Goal: Task Accomplishment & Management: Manage account settings

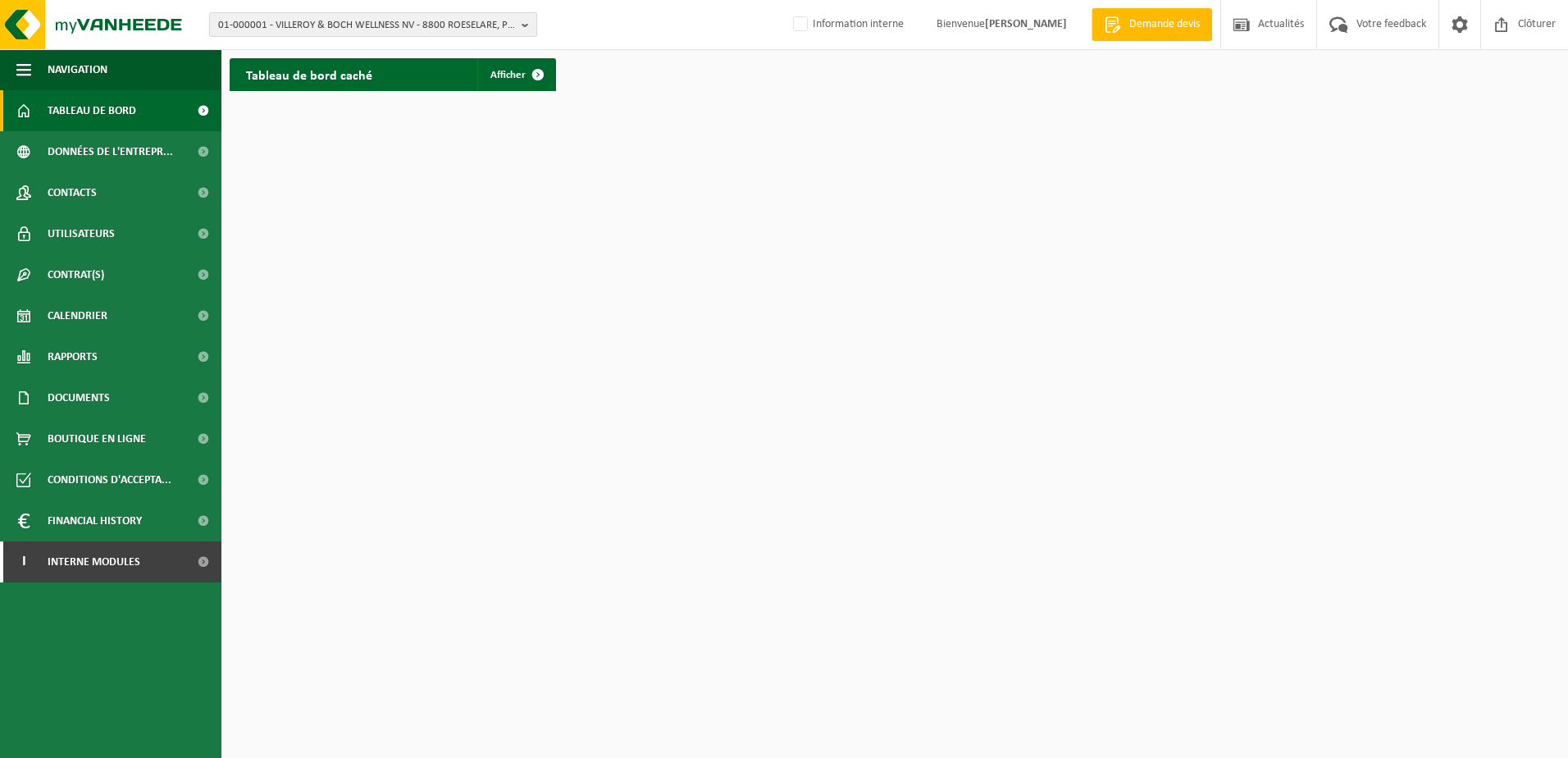
click at [328, 24] on span "01-000001 - VILLEROY & BOCH WELLNESS NV - 8800 ROESELARE, POPULIERSTRAAT 1" at bounding box center [366, 25] width 297 height 25
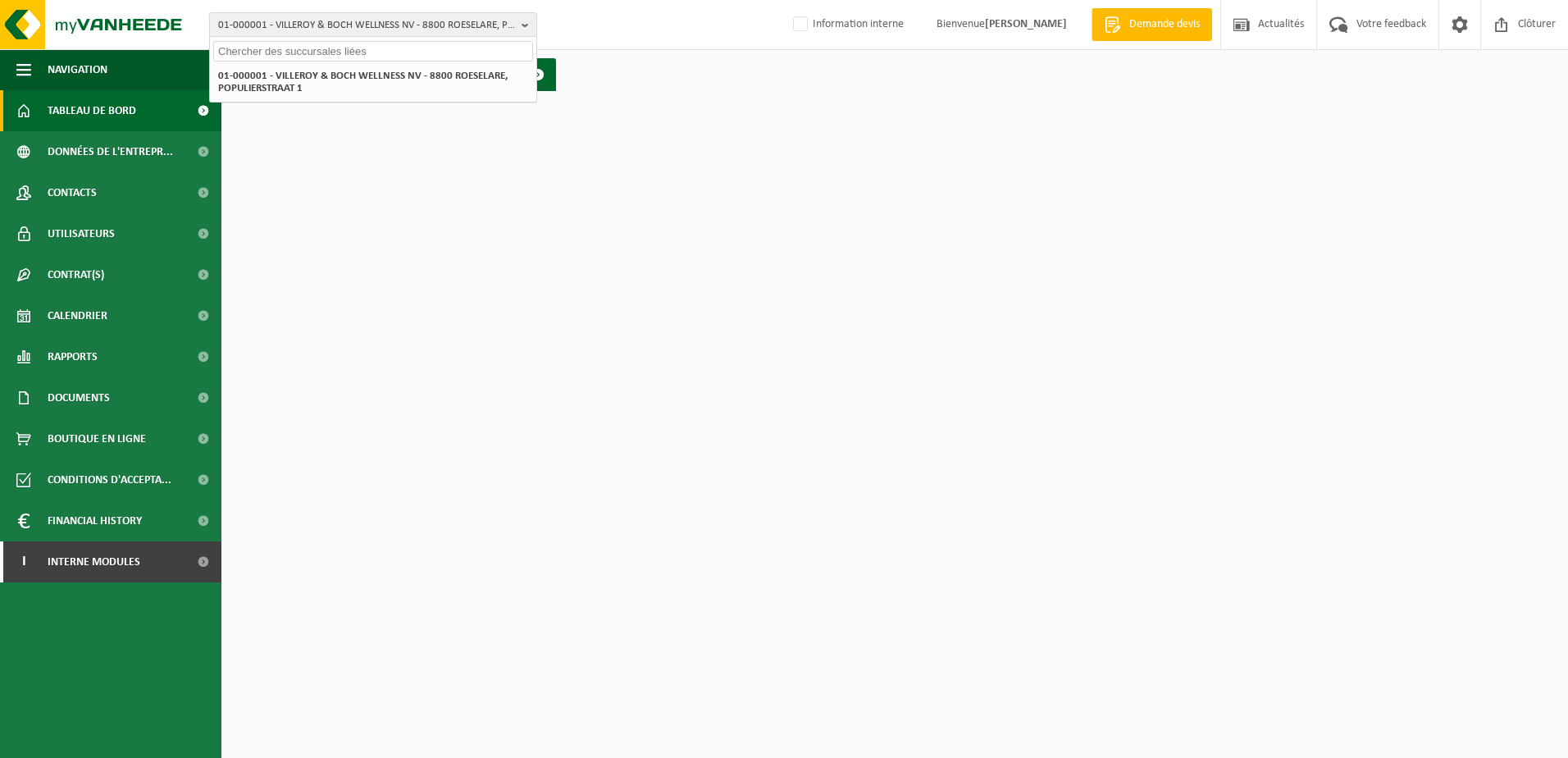
click at [286, 55] on input "text" at bounding box center [373, 51] width 319 height 21
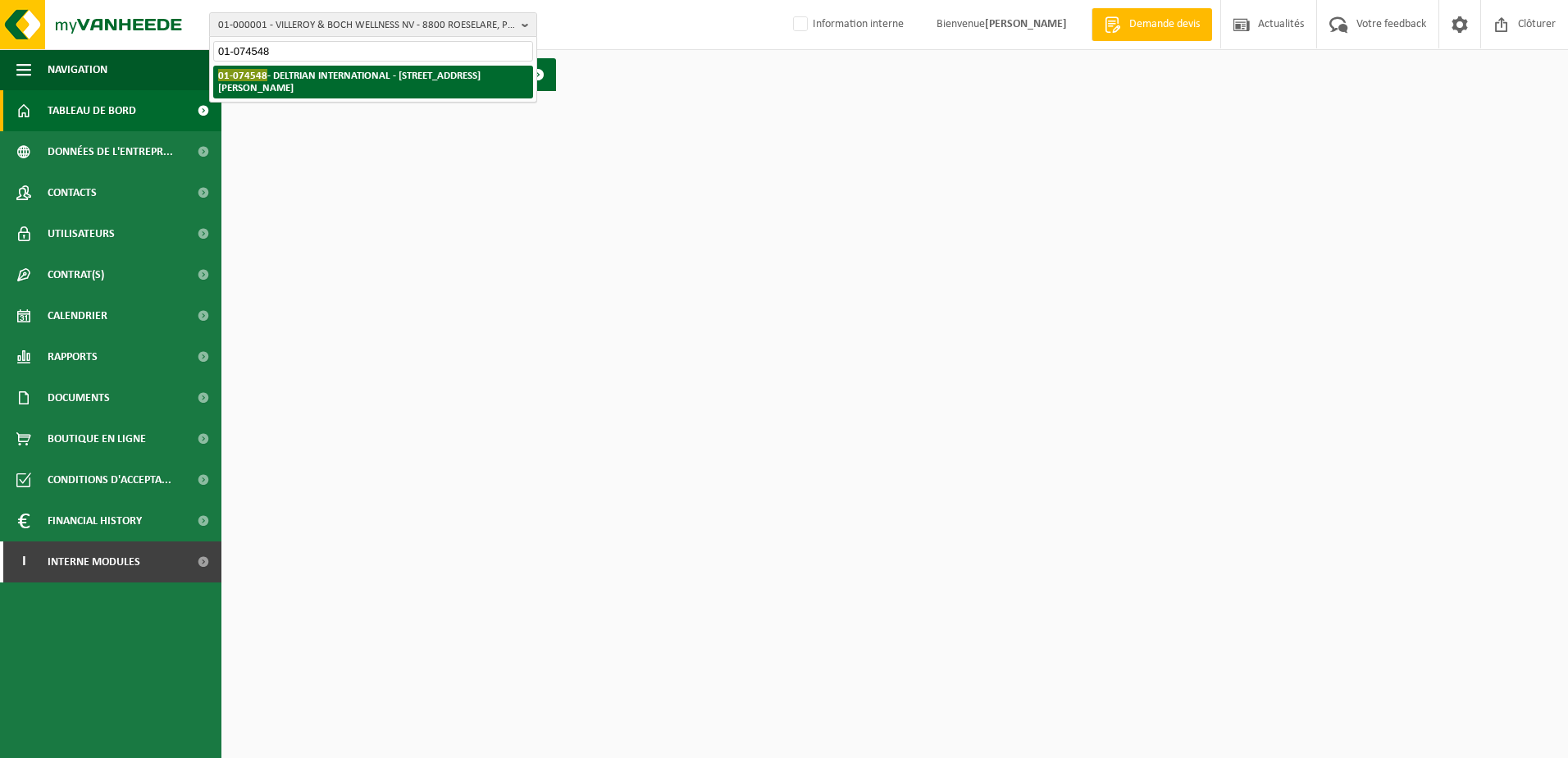
type input "01-074548"
click at [318, 84] on strong "01-074548 - DELTRIAN INTERNATIONAL - 6220 FLEURUS, RUE DU BERLAIMONT ZI MARTINR…" at bounding box center [349, 80] width 263 height 25
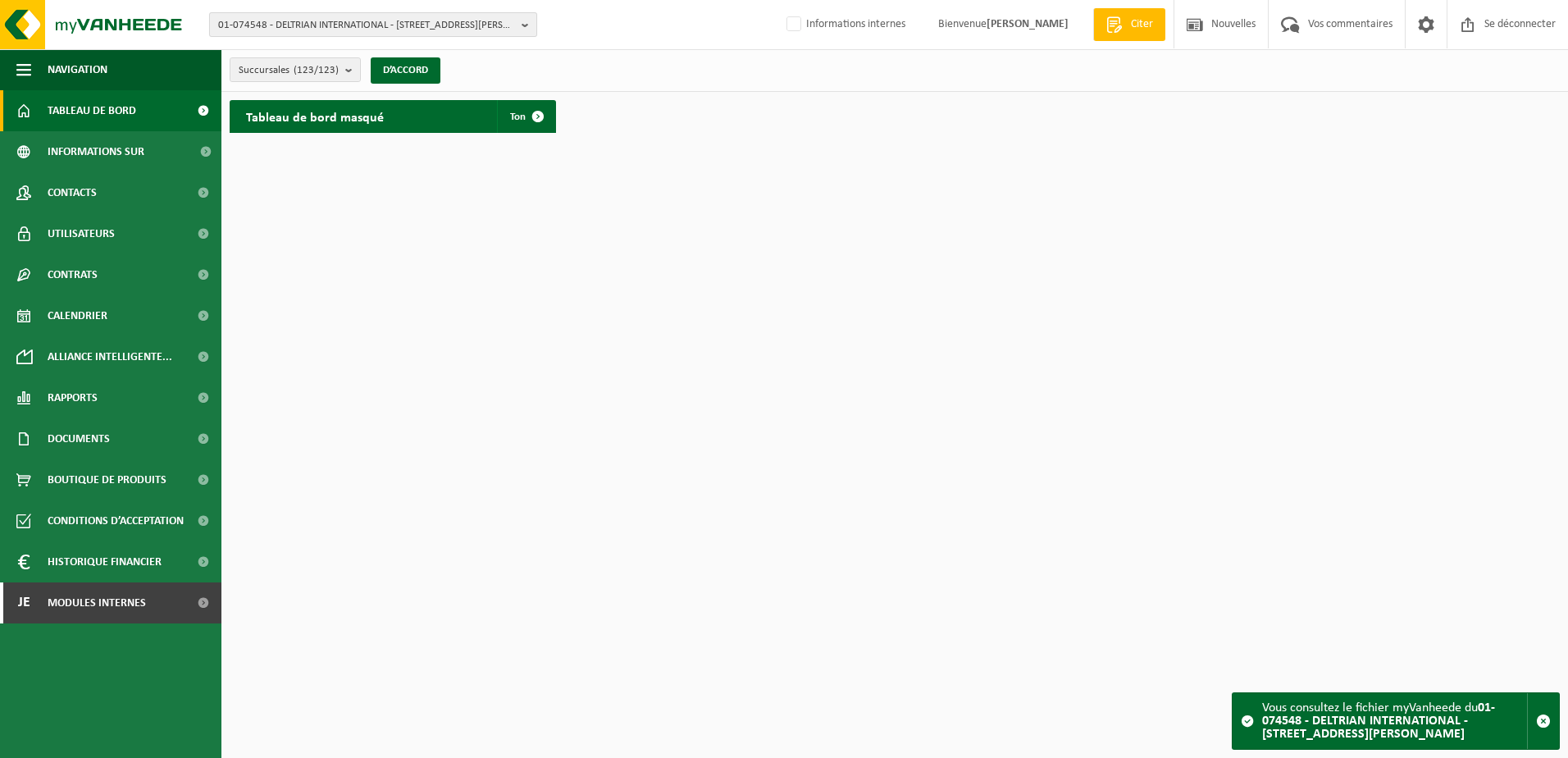
click at [313, 23] on span "01-074548 - DELTRIAN INTERNATIONAL - [STREET_ADDRESS][PERSON_NAME]" at bounding box center [366, 25] width 297 height 25
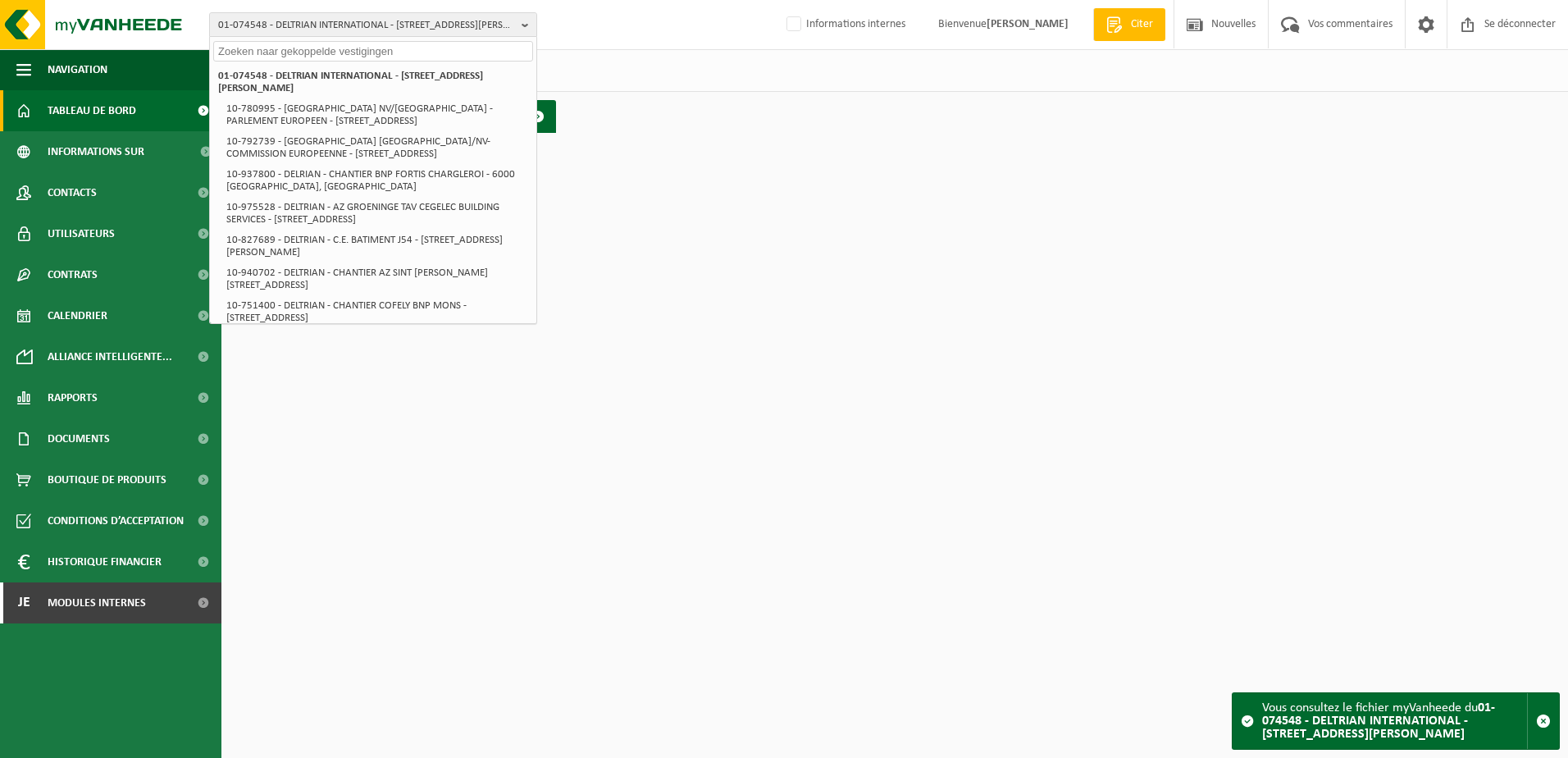
click at [767, 194] on html "01-074548 - DELTRIAN INTERNATIONAL - 6220 FLEURUS, RUE DU BERLAIMONT ZI MARTINR…" at bounding box center [784, 379] width 1568 height 758
click at [100, 203] on link "Contacts" at bounding box center [110, 192] width 221 height 41
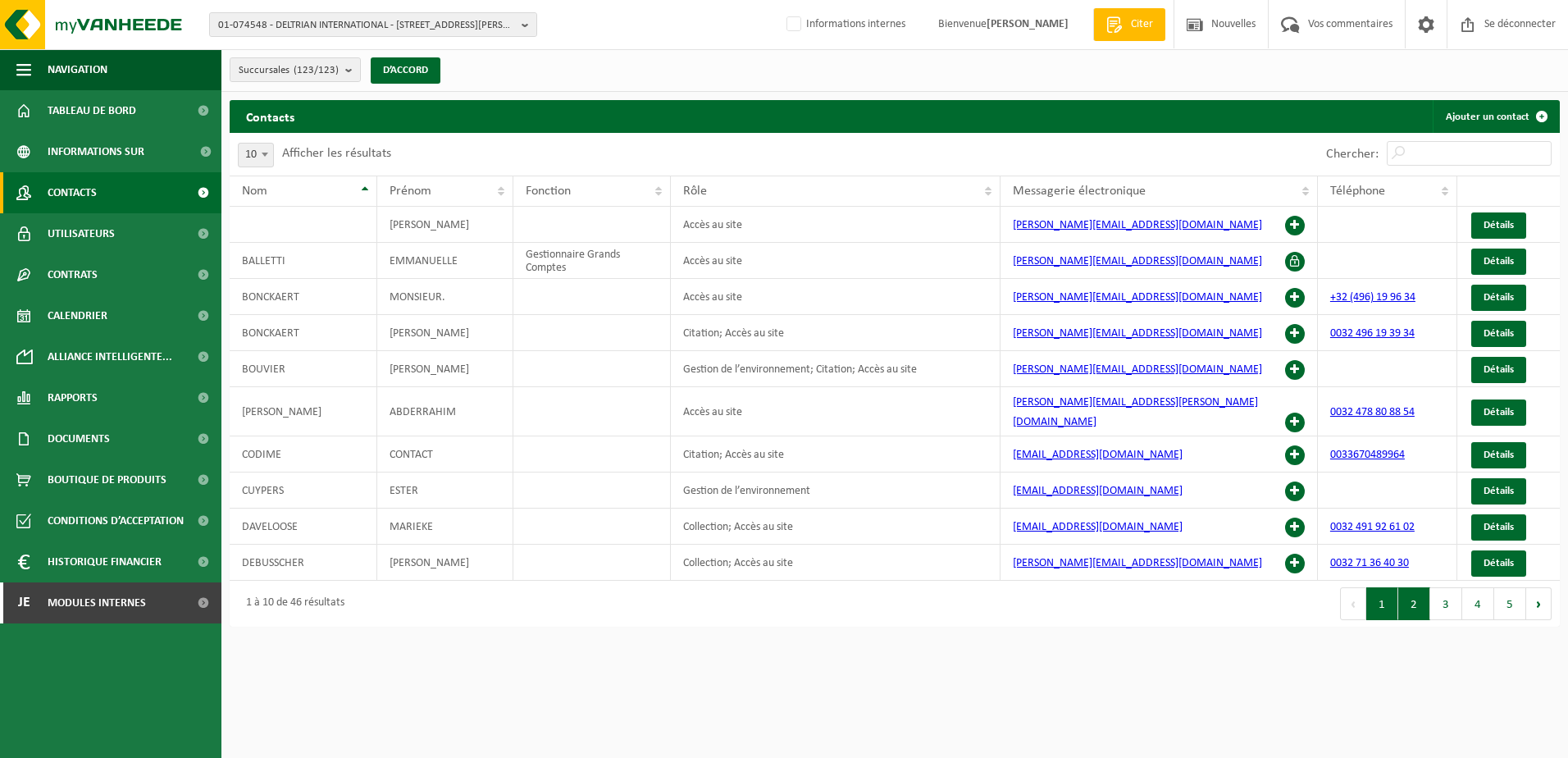
click at [1416, 588] on button "2" at bounding box center [1413, 603] width 32 height 33
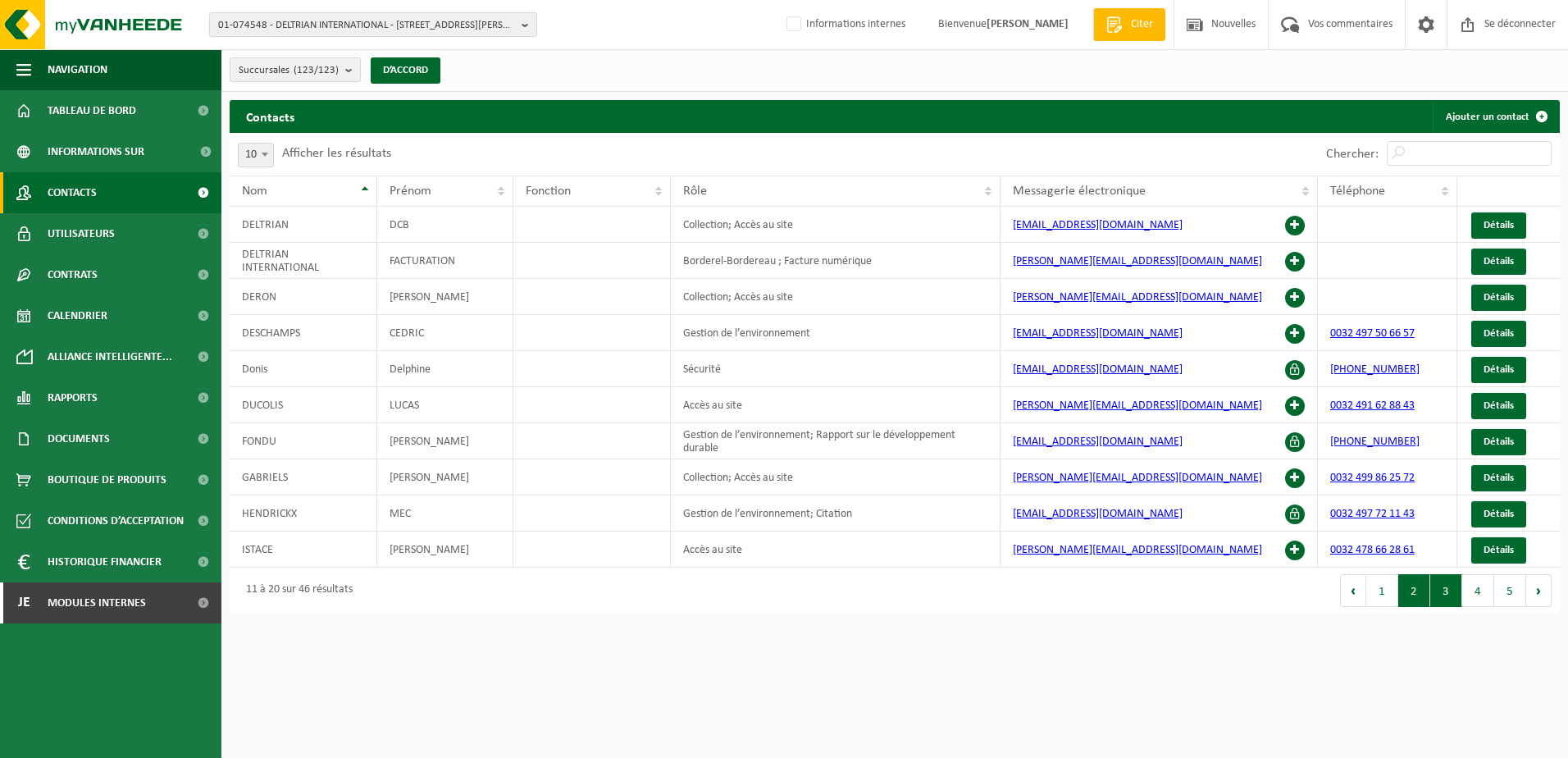
click at [1447, 599] on button "3" at bounding box center [1446, 590] width 32 height 33
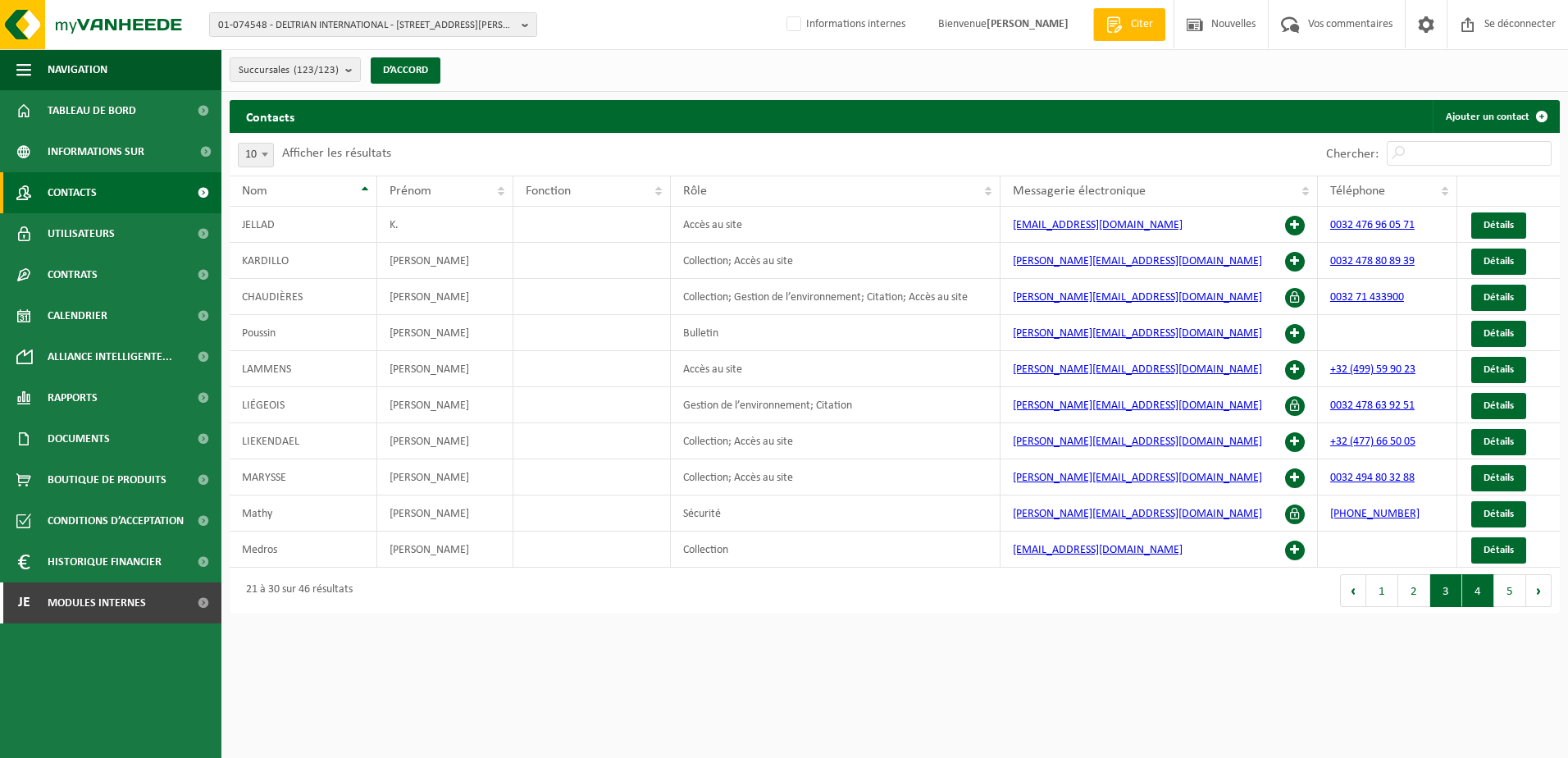
click at [1479, 589] on button "4" at bounding box center [1478, 590] width 32 height 33
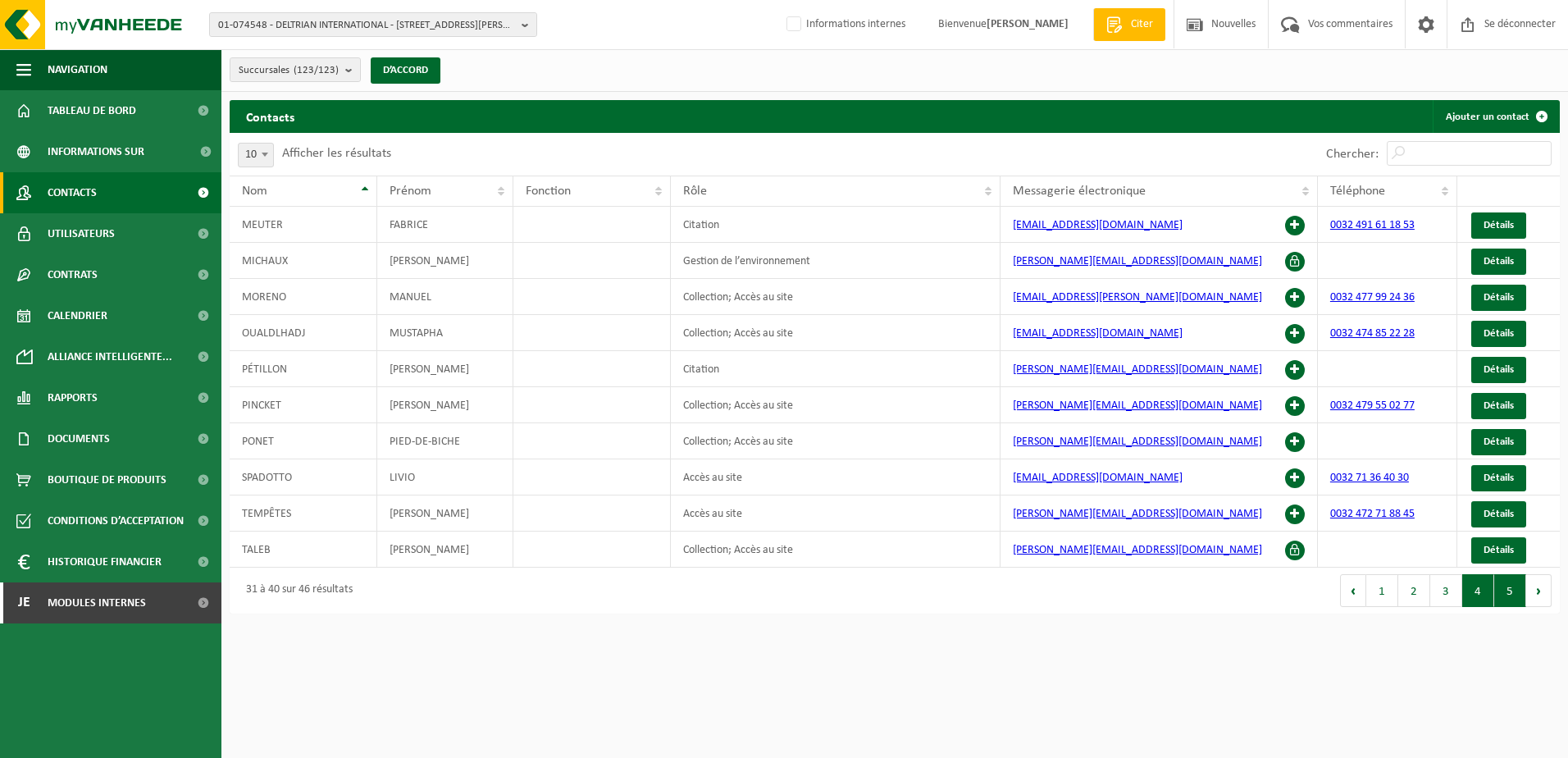
click at [1500, 593] on button "5" at bounding box center [1509, 590] width 32 height 33
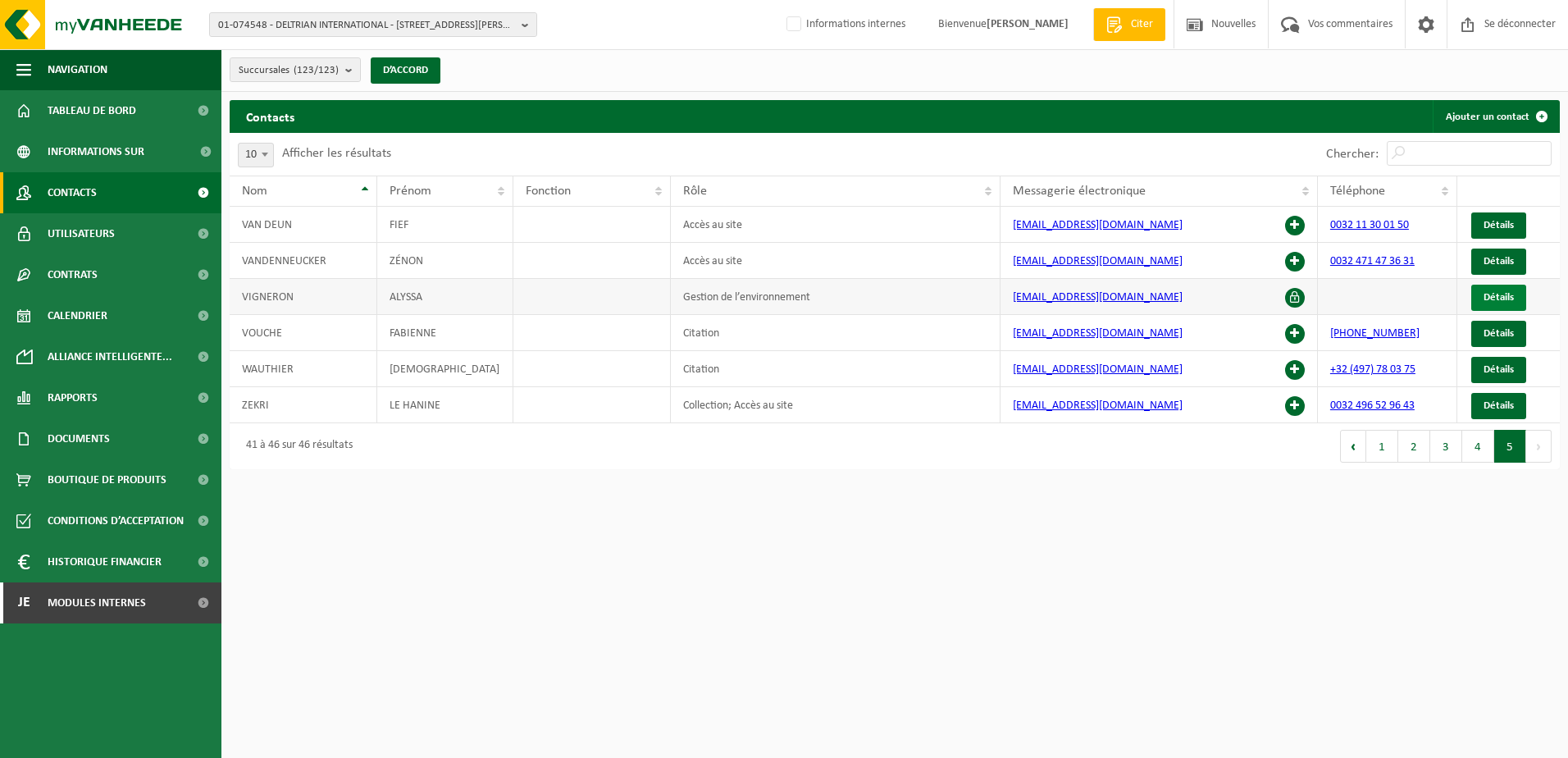
click at [1503, 296] on span "Détails" at bounding box center [1498, 297] width 31 height 11
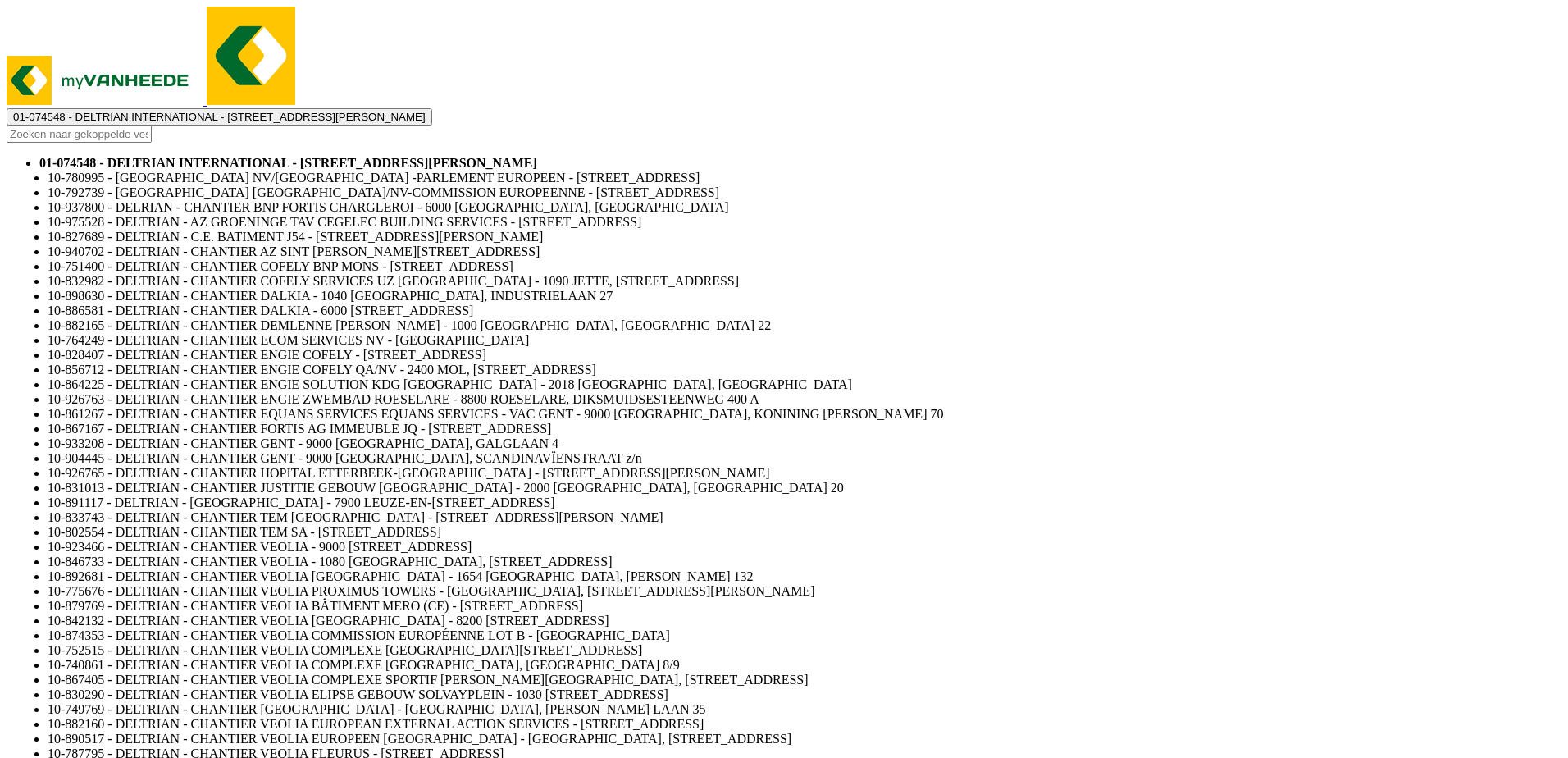
click at [1529, 71] on font "Déménagement d’[PERSON_NAME]" at bounding box center [1457, 69] width 167 height 12
click at [829, 210] on button "Oui, j’en suis sûr" at bounding box center [784, 194] width 377 height 35
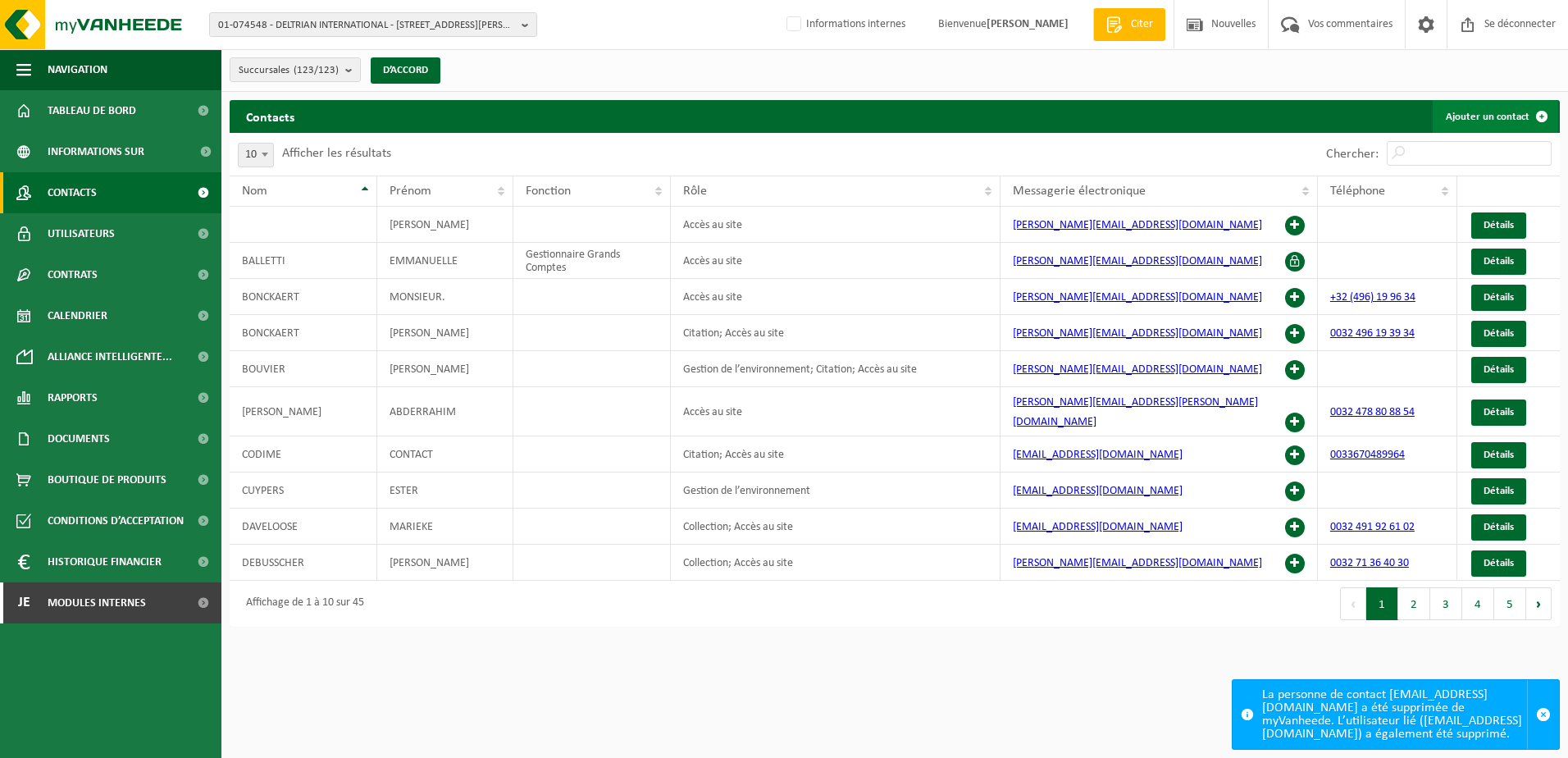
click at [1472, 121] on font "Ajouter un contact" at bounding box center [1487, 116] width 83 height 11
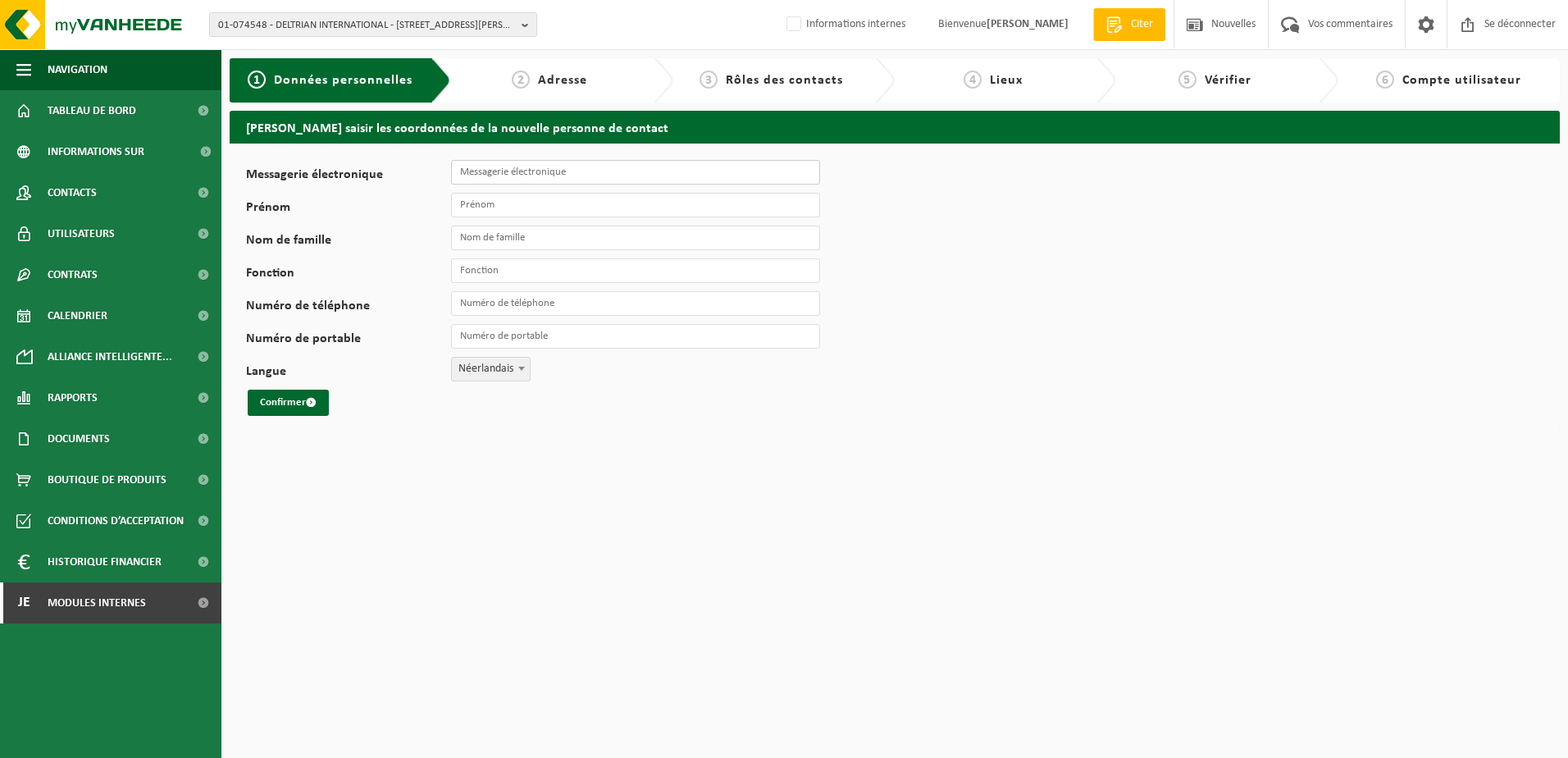
click at [523, 175] on input "Messagerie électronique" at bounding box center [636, 172] width 369 height 25
click at [503, 170] on input "Messagerie électronique" at bounding box center [636, 172] width 369 height 25
click at [524, 159] on div "Messagerie électronique Prénom Nom de famille Fonction Numéro de téléphone Numé…" at bounding box center [894, 288] width 1330 height 289
click at [523, 163] on input "Messagerie électronique" at bounding box center [636, 172] width 369 height 25
paste input "[EMAIL_ADDRESS][DOMAIN_NAME]"
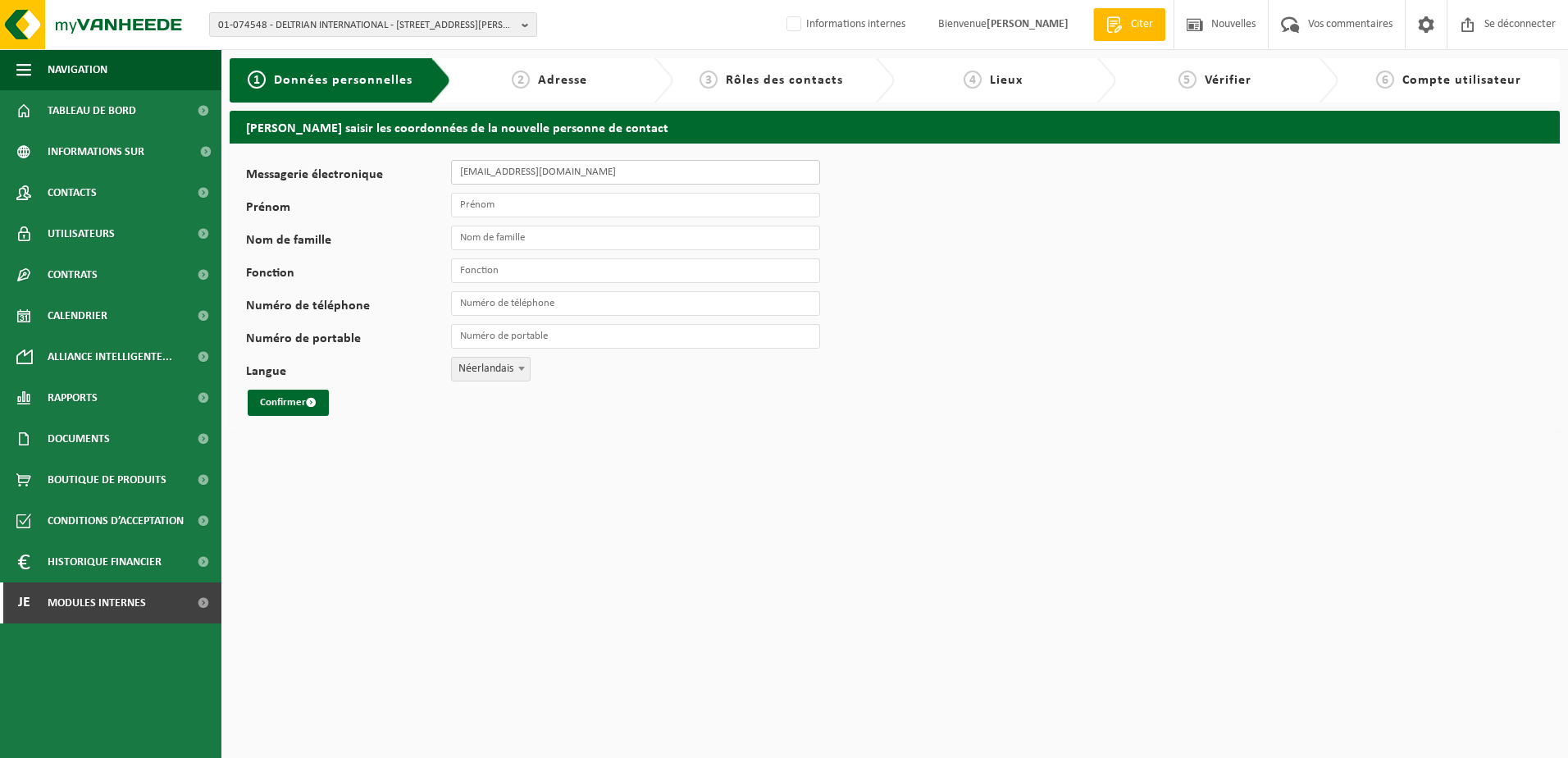
type input "[EMAIL_ADDRESS][DOMAIN_NAME]"
click at [515, 203] on input "Prénom" at bounding box center [636, 204] width 369 height 25
type input "Alyssa"
click at [504, 245] on input "Nom de famille" at bounding box center [636, 237] width 369 height 25
type input "Vigneron"
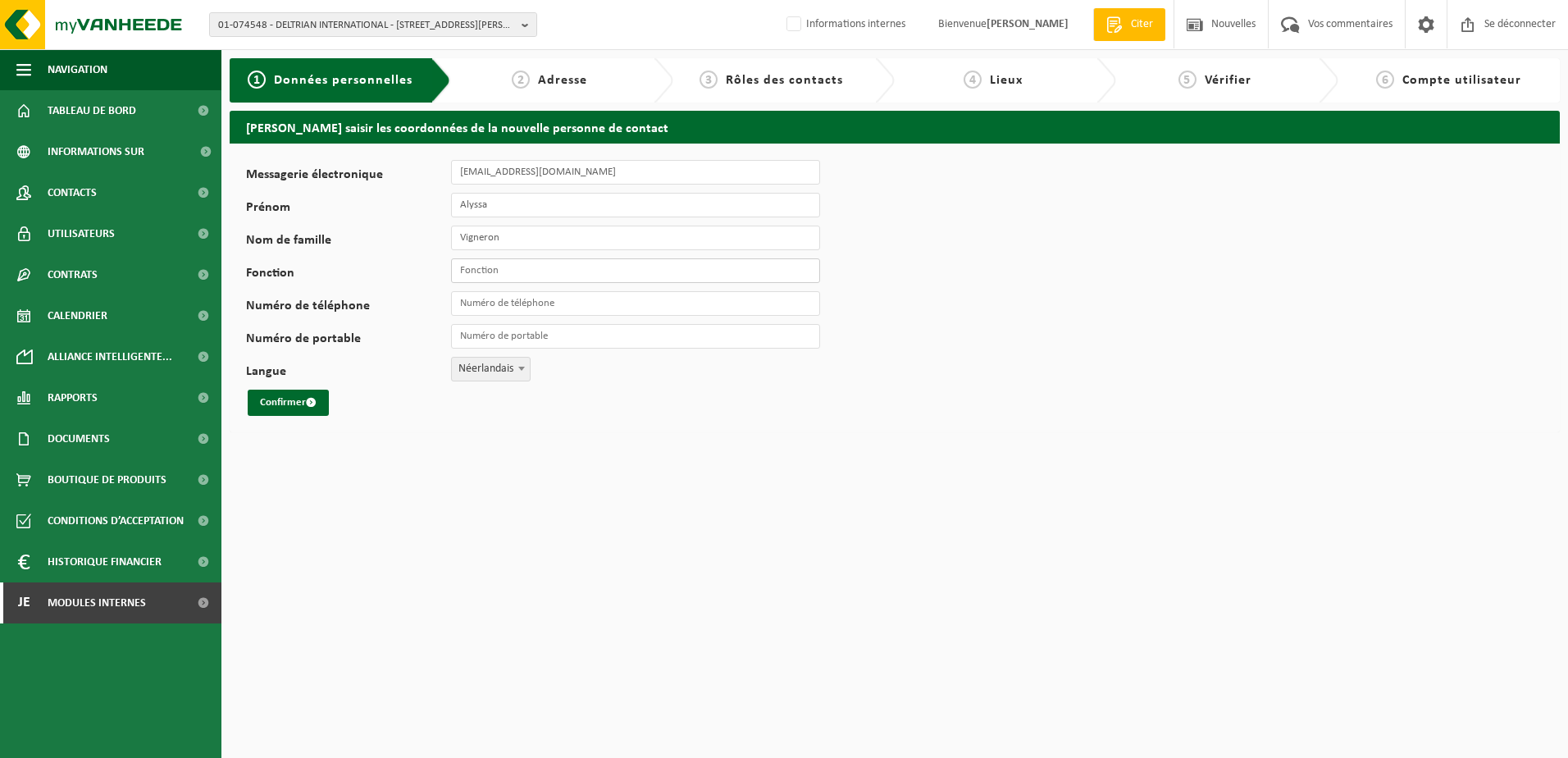
click at [539, 271] on input "Fonction" at bounding box center [636, 270] width 369 height 25
type input "Responsable Collection"
click at [513, 375] on span at bounding box center [521, 367] width 17 height 21
select select "1"
click at [288, 405] on font "Confirmer" at bounding box center [283, 402] width 46 height 11
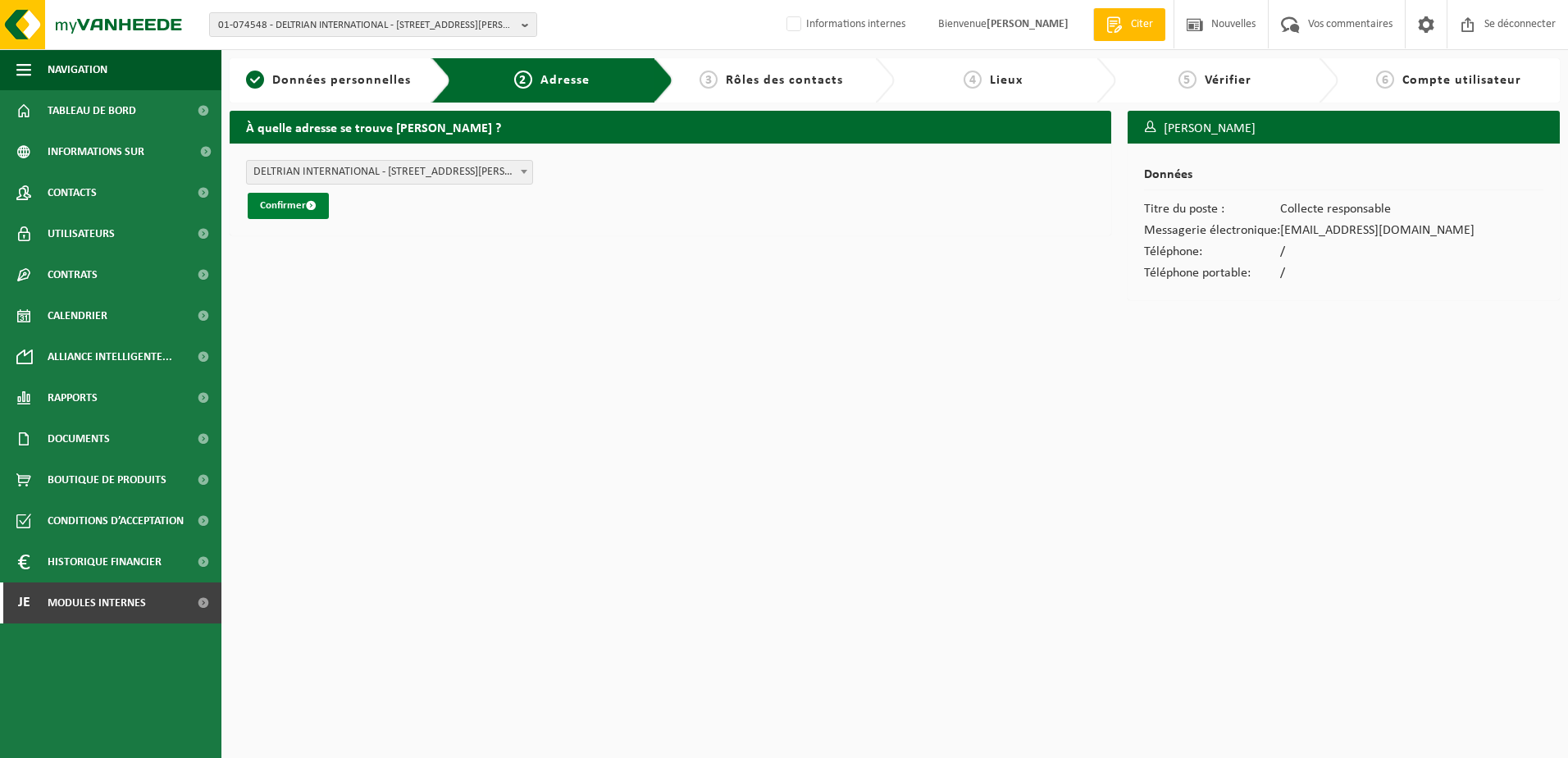
click at [288, 207] on font "Confirmer" at bounding box center [283, 205] width 46 height 11
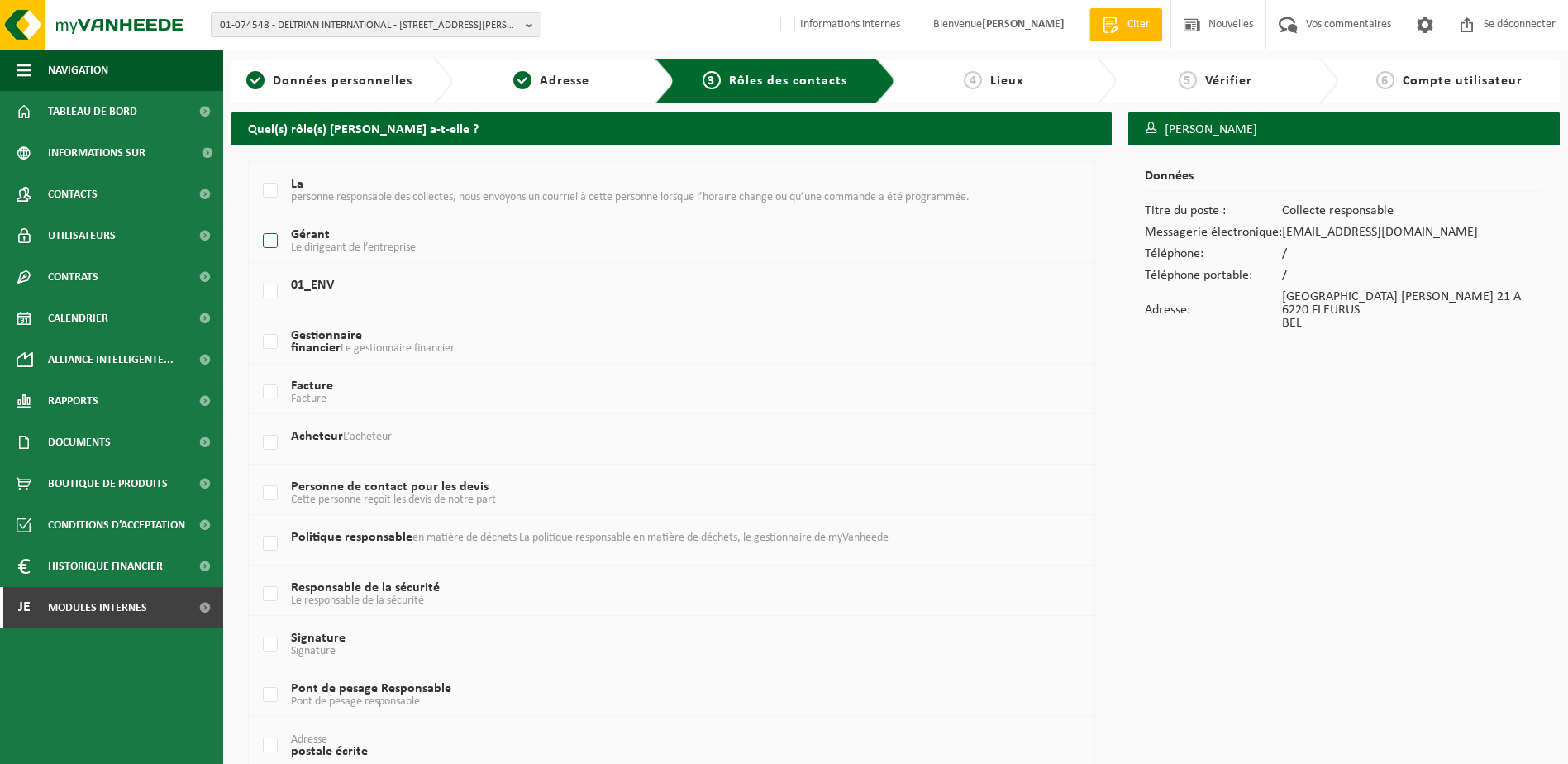
click at [273, 240] on label "Gérant Le dirigeant de l’entreprise" at bounding box center [636, 241] width 753 height 25
click at [257, 221] on input "Gérant Le dirigeant de l’entreprise" at bounding box center [256, 220] width 1 height 1
checkbox input "true"
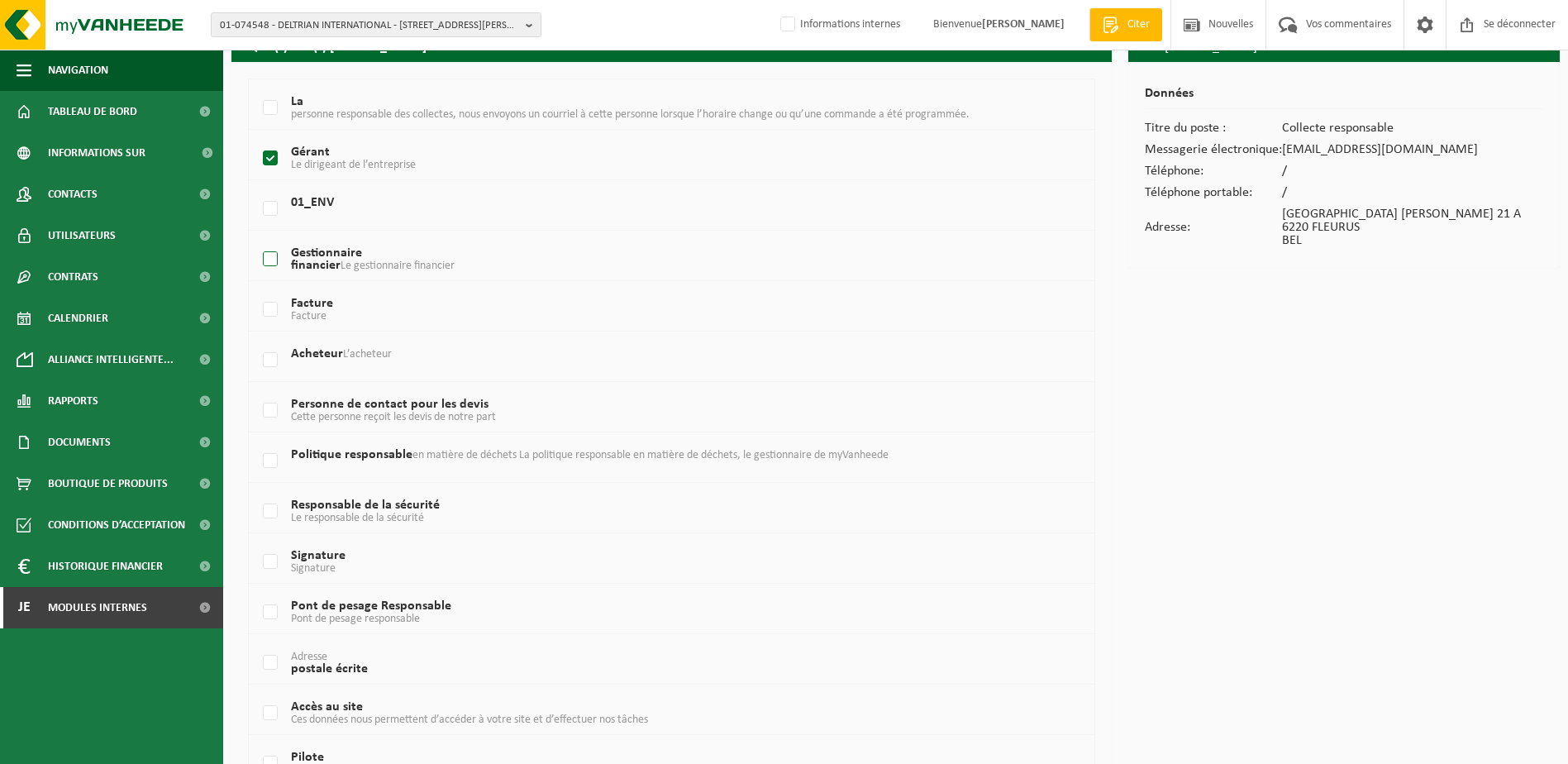
click at [265, 260] on label "Gestionnaire financier Le gestionnaire financier" at bounding box center [636, 259] width 753 height 25
click at [257, 239] on input "Gestionnaire financier Le gestionnaire financier" at bounding box center [256, 238] width 1 height 1
checkbox input "true"
click at [268, 307] on label "Facture Facture" at bounding box center [636, 310] width 753 height 25
click at [257, 289] on input "Facture Facture" at bounding box center [256, 288] width 1 height 1
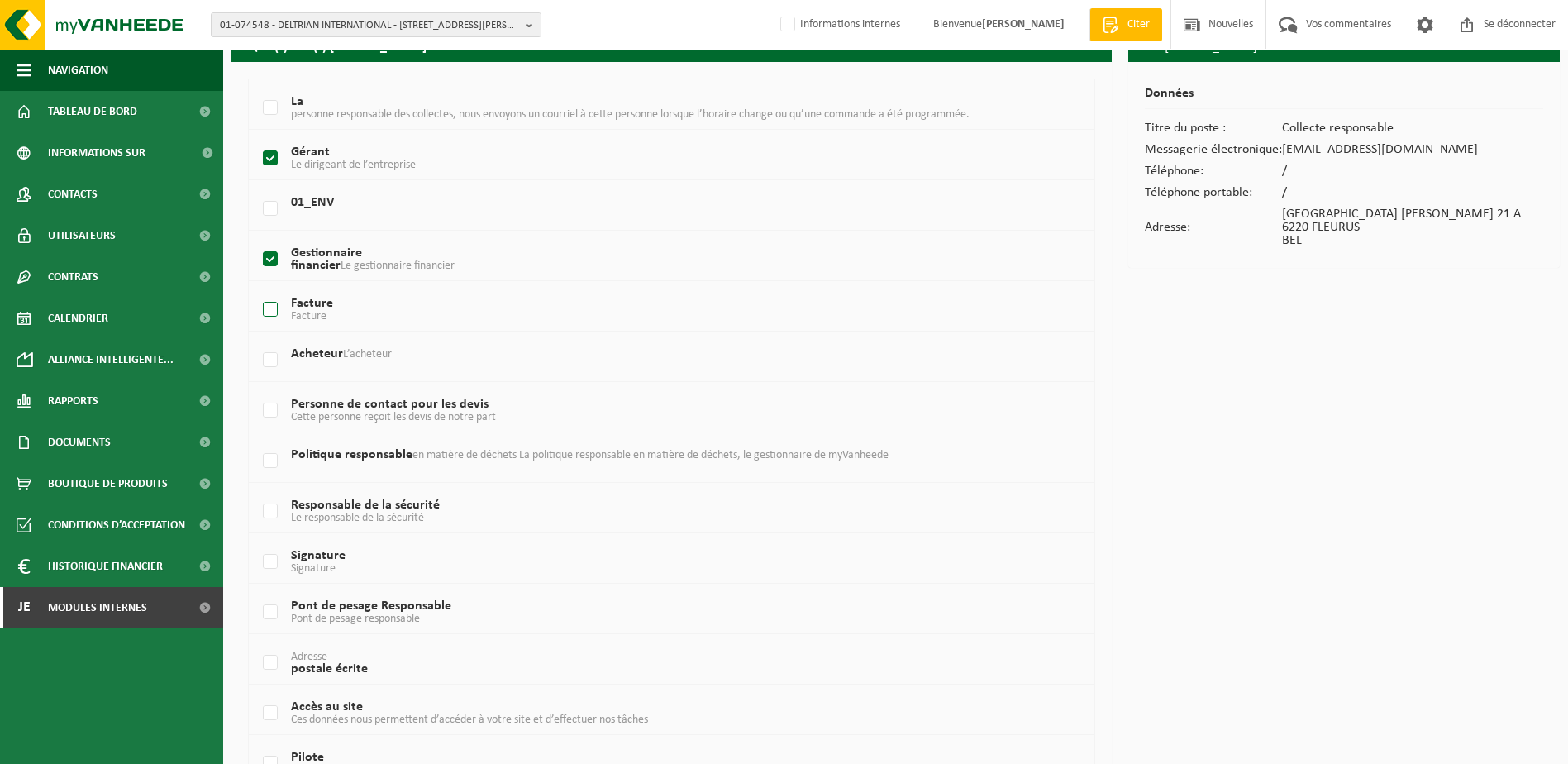
checkbox input "true"
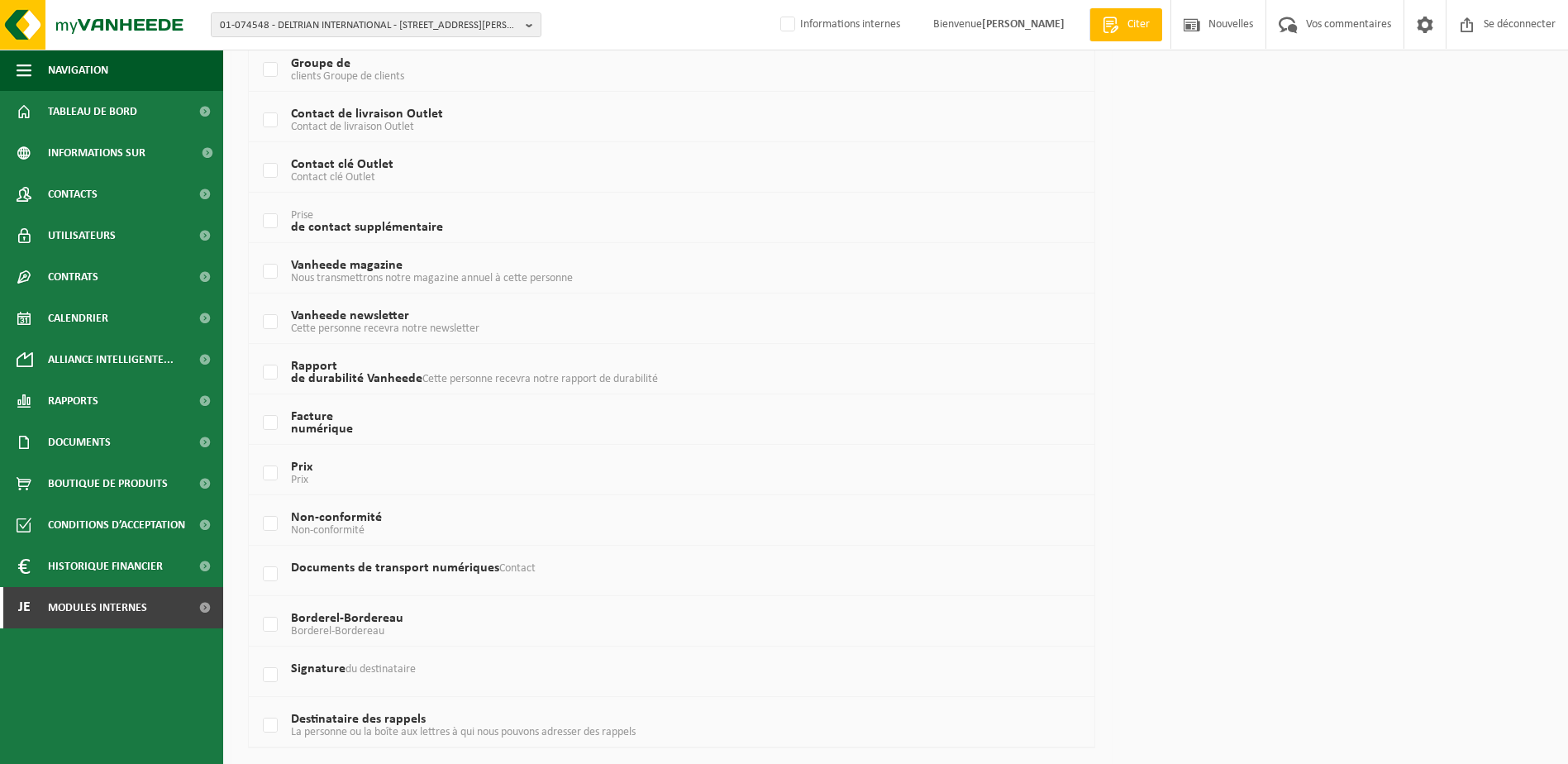
scroll to position [878, 0]
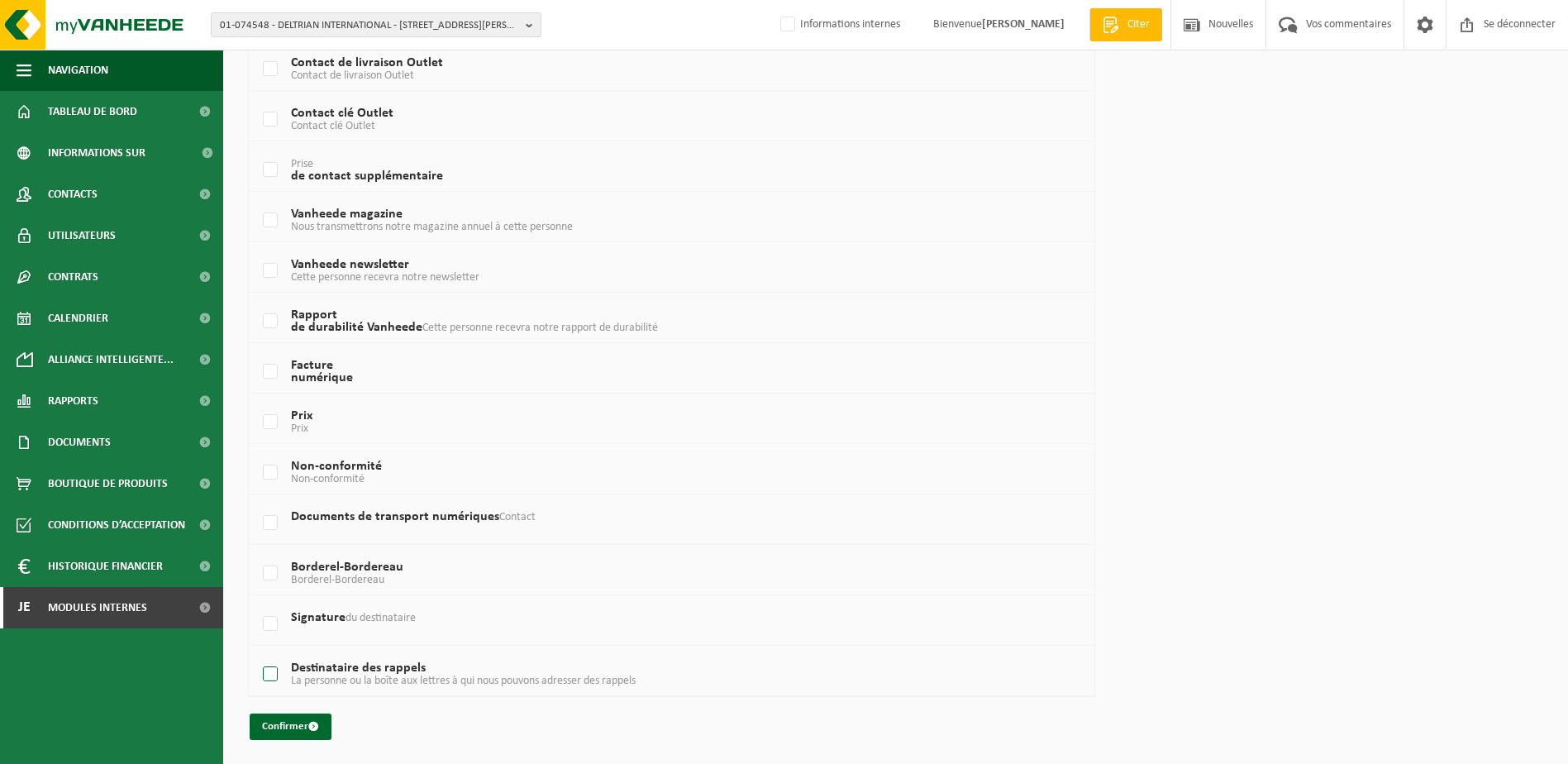
click at [271, 679] on label "Destinataire des rappels La personne ou la boîte aux lettres à qui nous pouvons…" at bounding box center [636, 674] width 753 height 25
click at [257, 654] on input "Destinataire des rappels La personne ou la boîte aux lettres à qui nous pouvons…" at bounding box center [256, 653] width 1 height 1
checkbox input "true"
click at [285, 728] on font "Confirmer" at bounding box center [285, 726] width 46 height 11
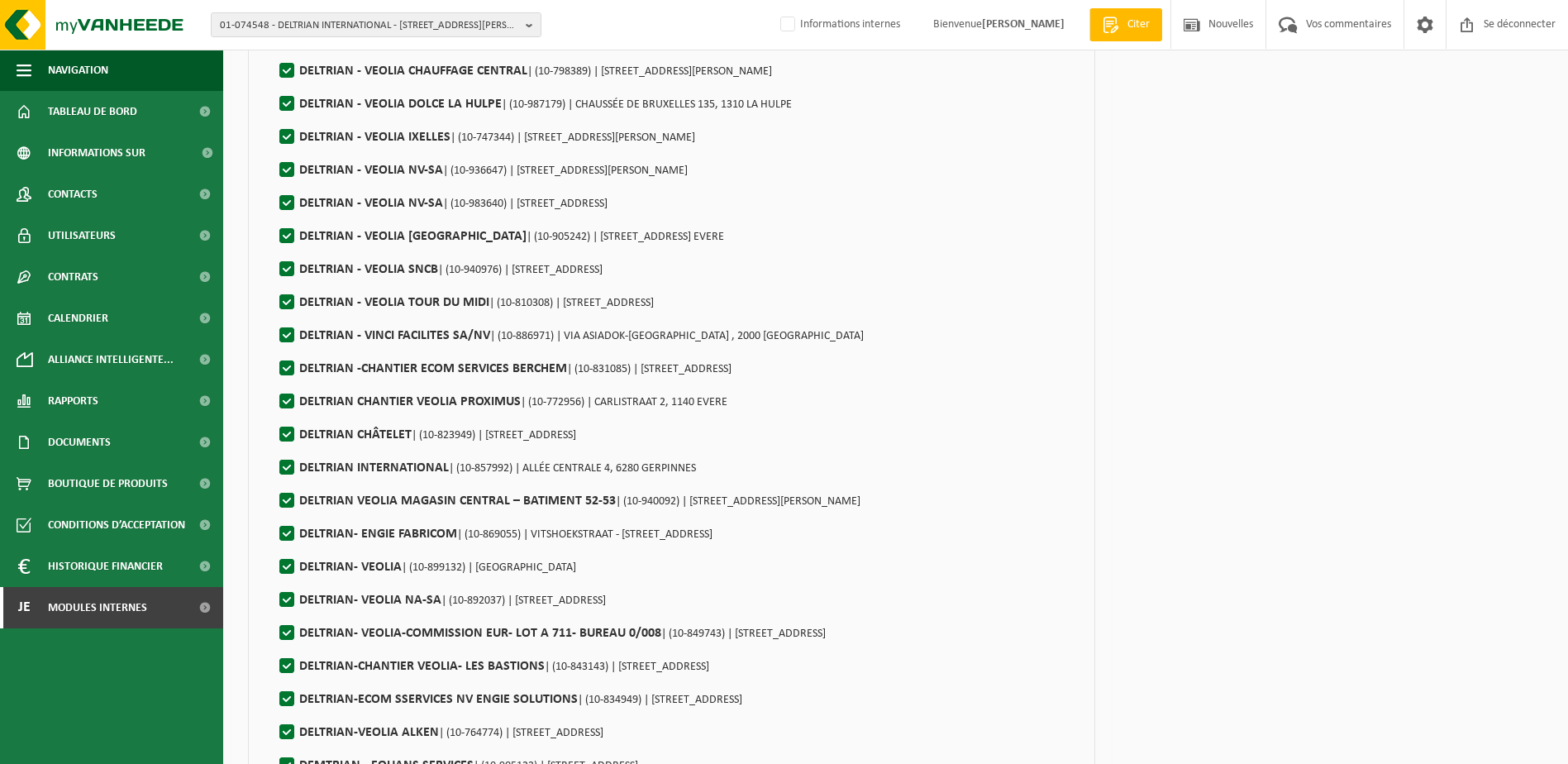
scroll to position [16014, 0]
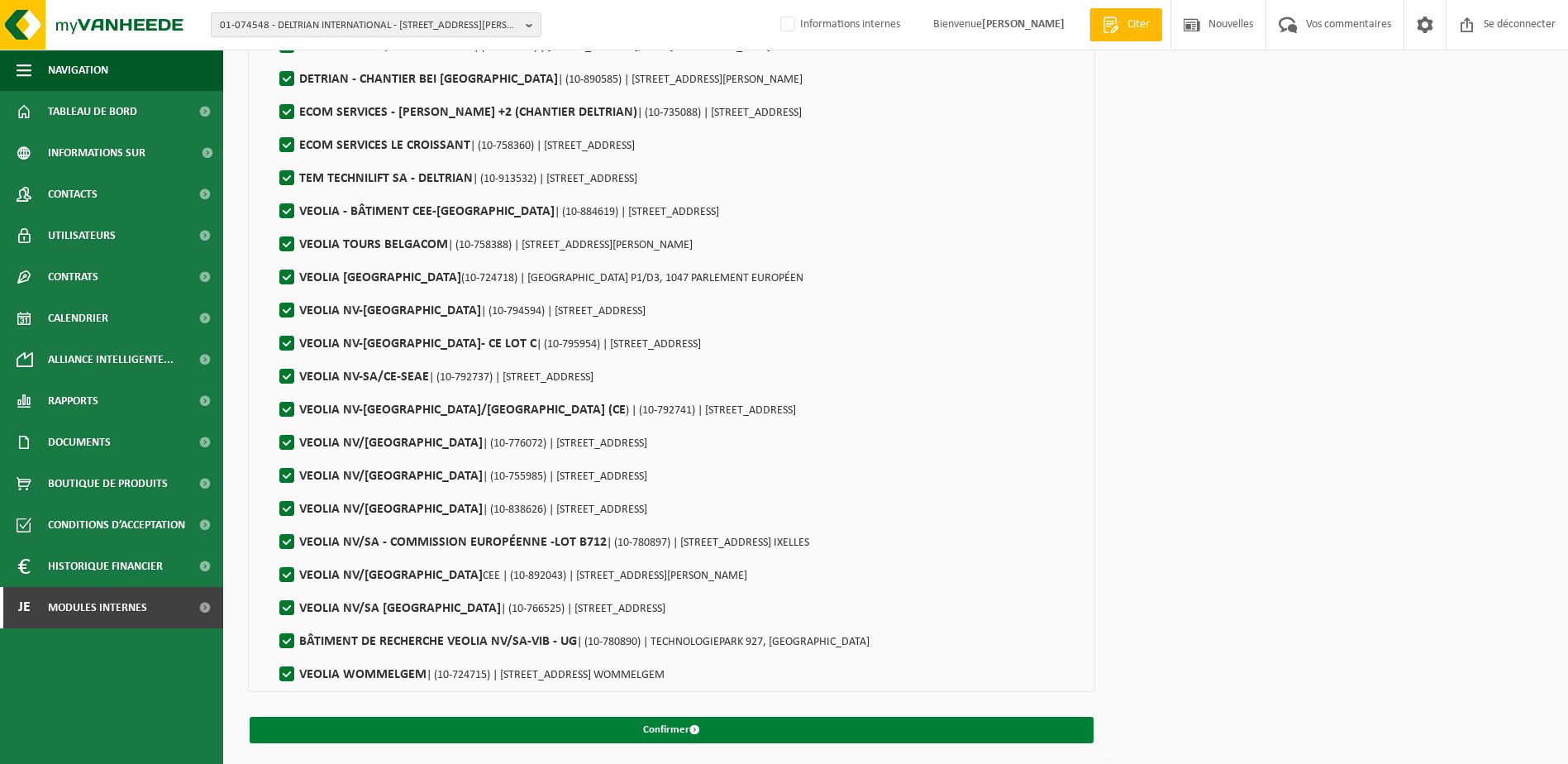
click at [836, 725] on button "Confirmer" at bounding box center [672, 730] width 844 height 26
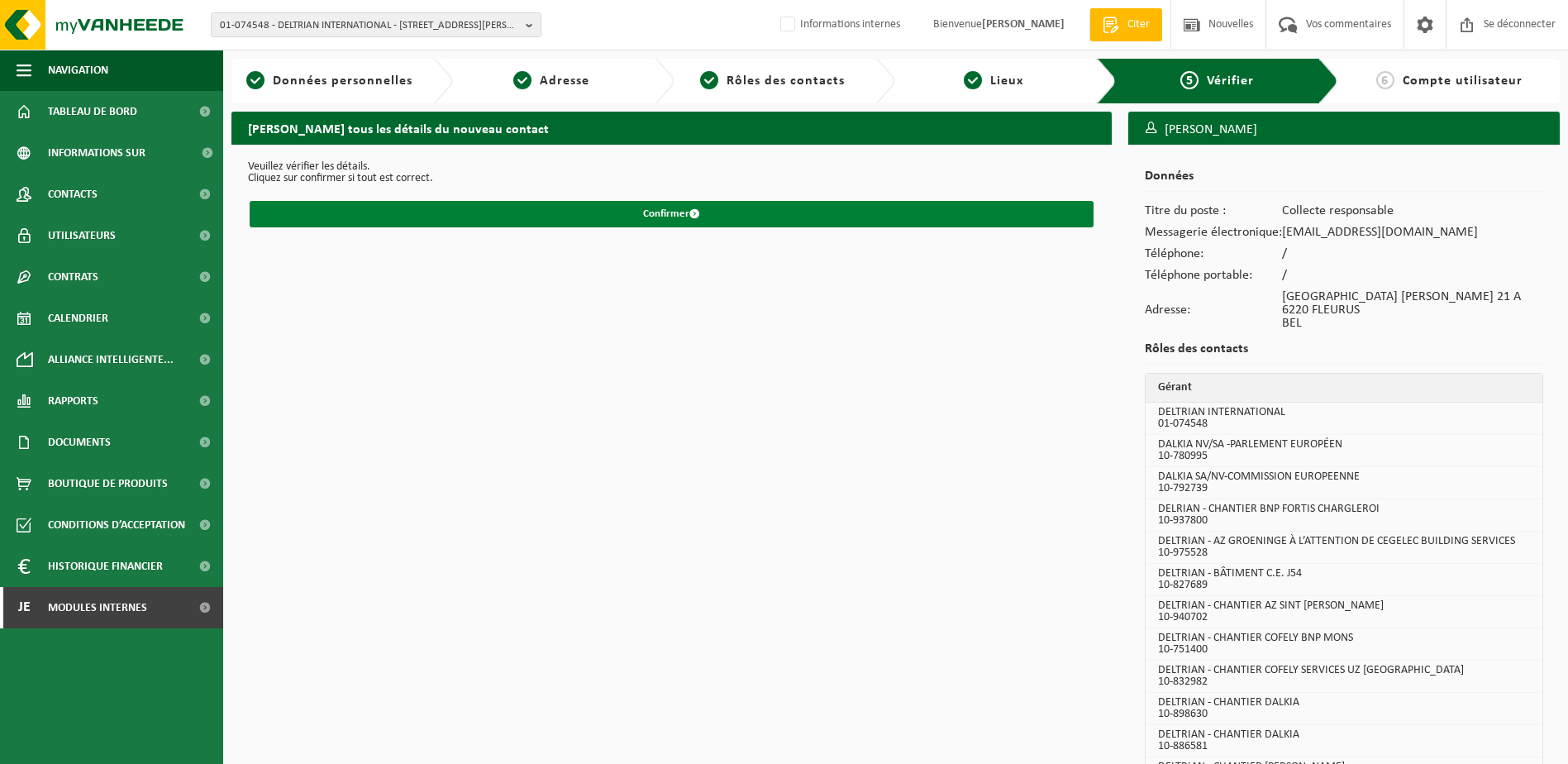
click at [722, 218] on button "Confirmer" at bounding box center [672, 214] width 844 height 26
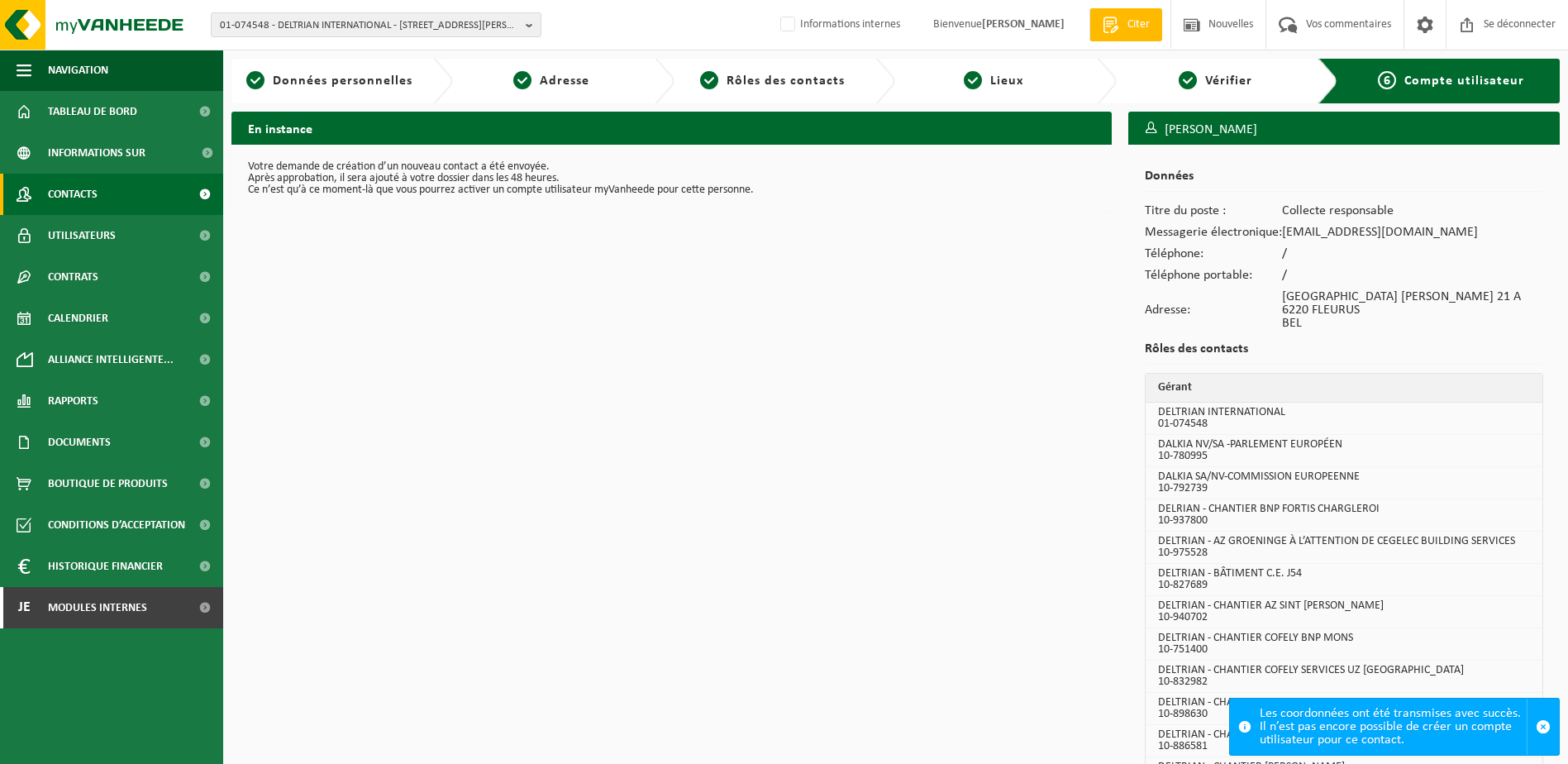
click at [78, 193] on span "Contacts" at bounding box center [73, 194] width 50 height 41
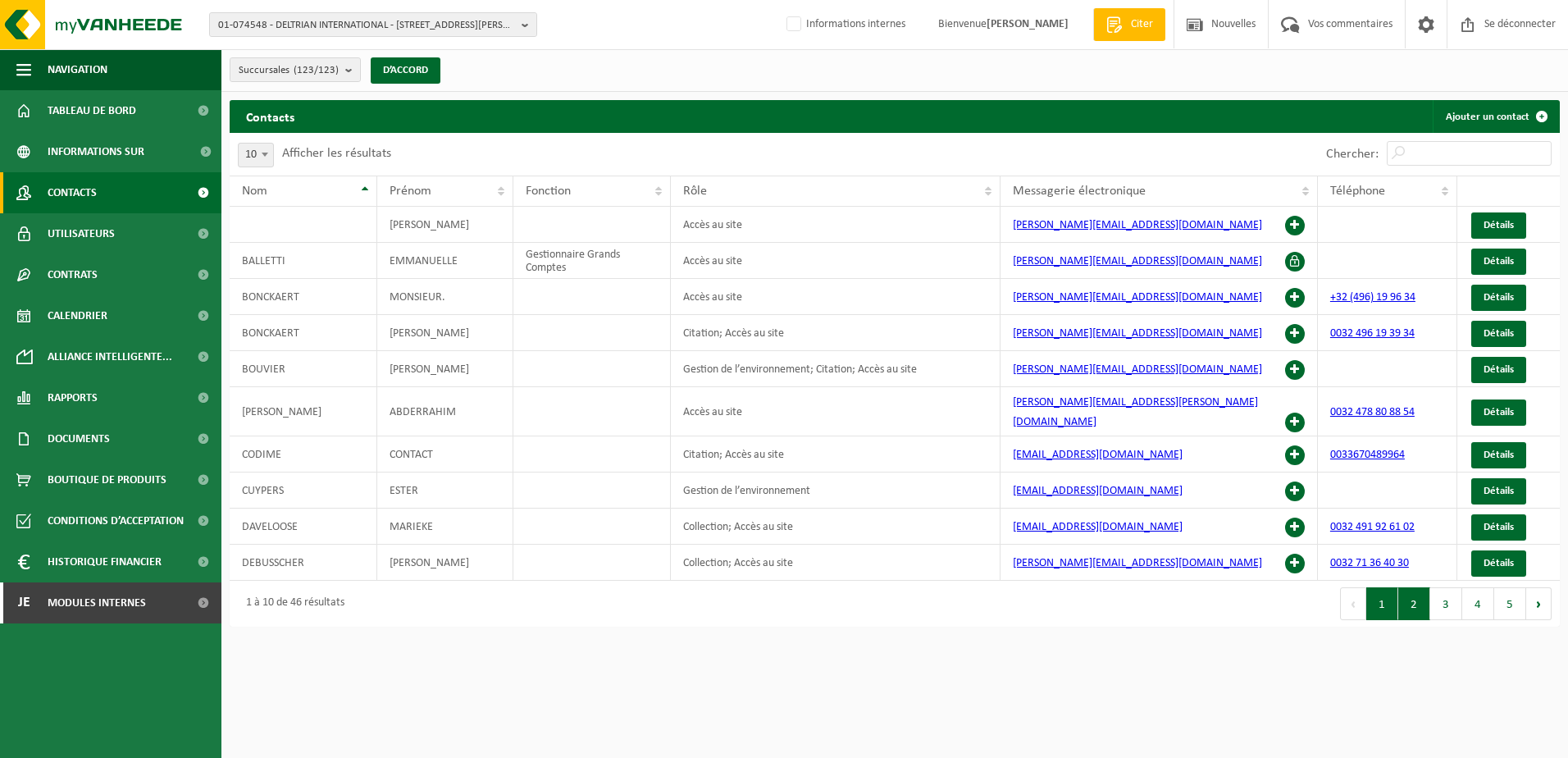
click at [1405, 640] on button "2" at bounding box center [1413, 656] width 32 height 33
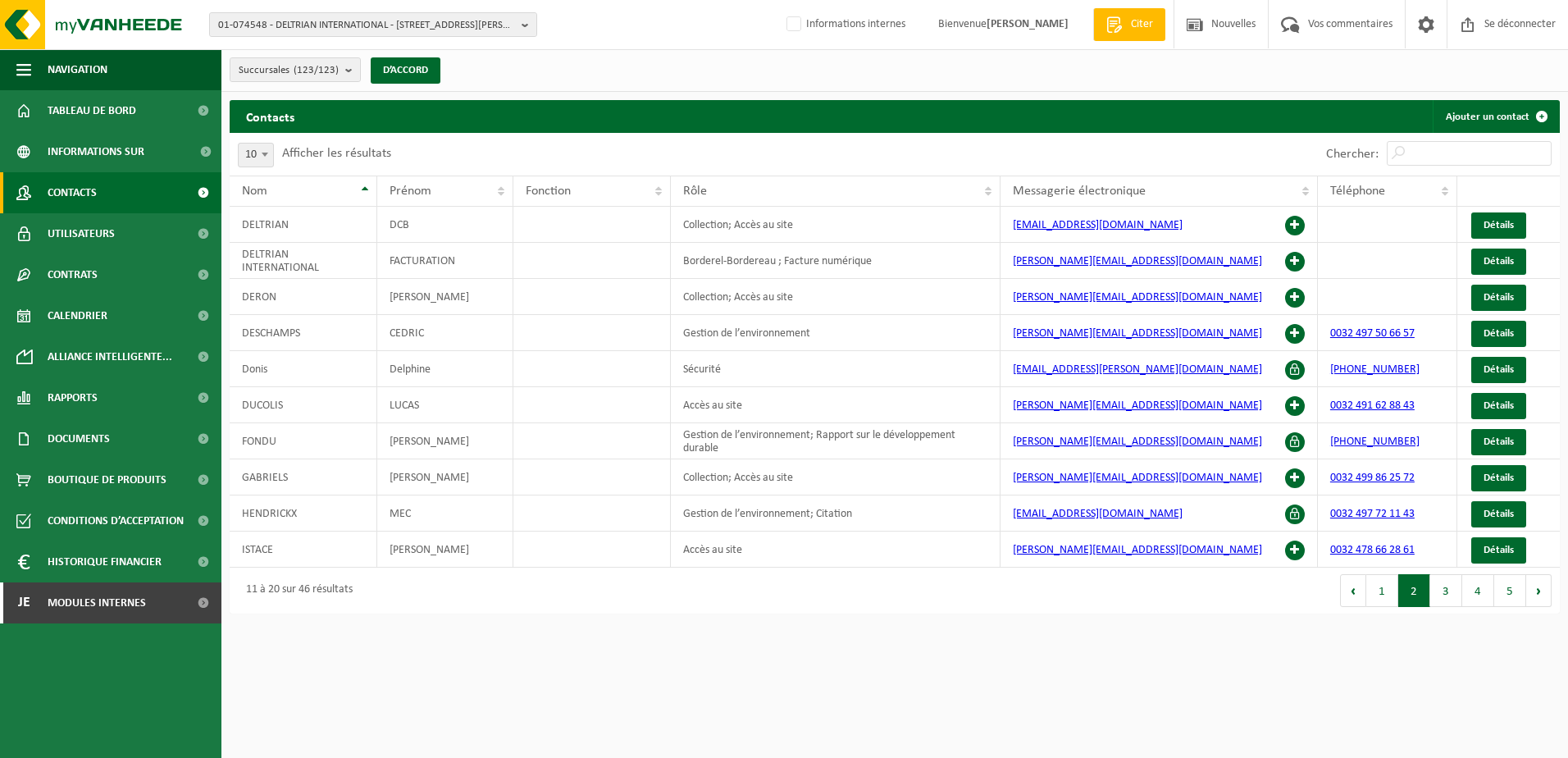
click at [1442, 600] on button "3" at bounding box center [1446, 616] width 32 height 33
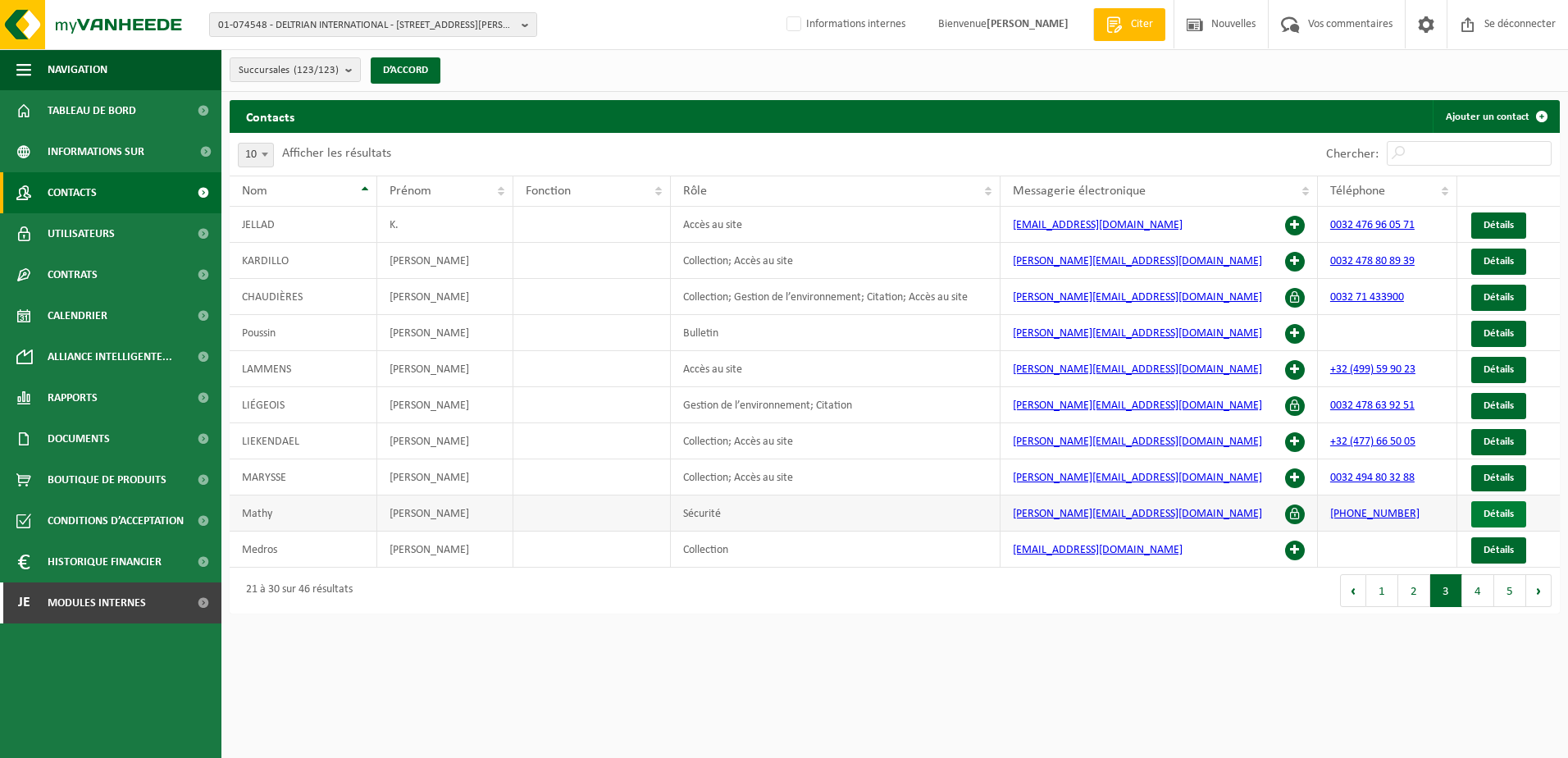
click at [1492, 528] on link "Détails" at bounding box center [1498, 541] width 55 height 26
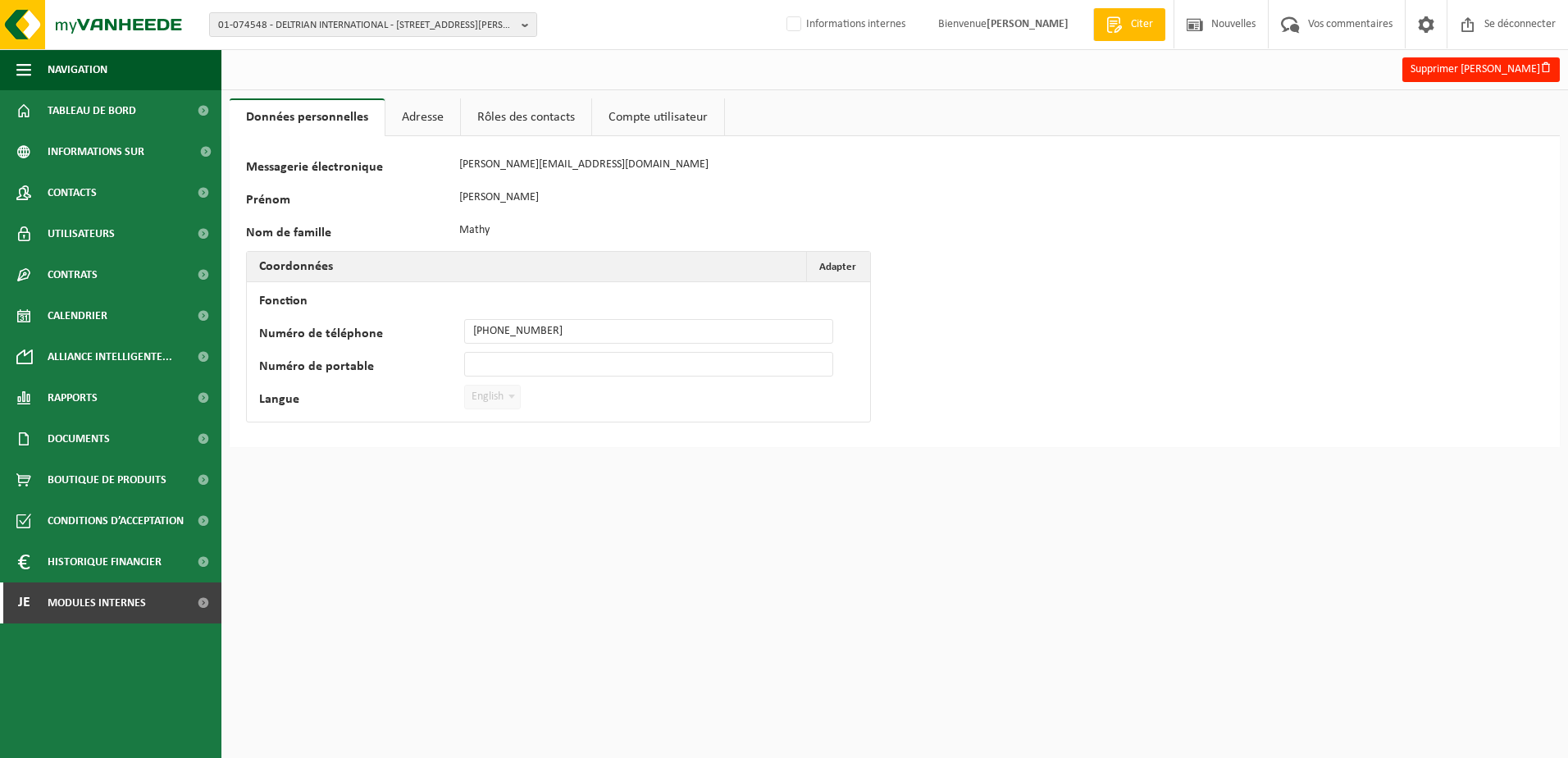
click at [518, 120] on link "Rôles des contacts" at bounding box center [526, 117] width 130 height 38
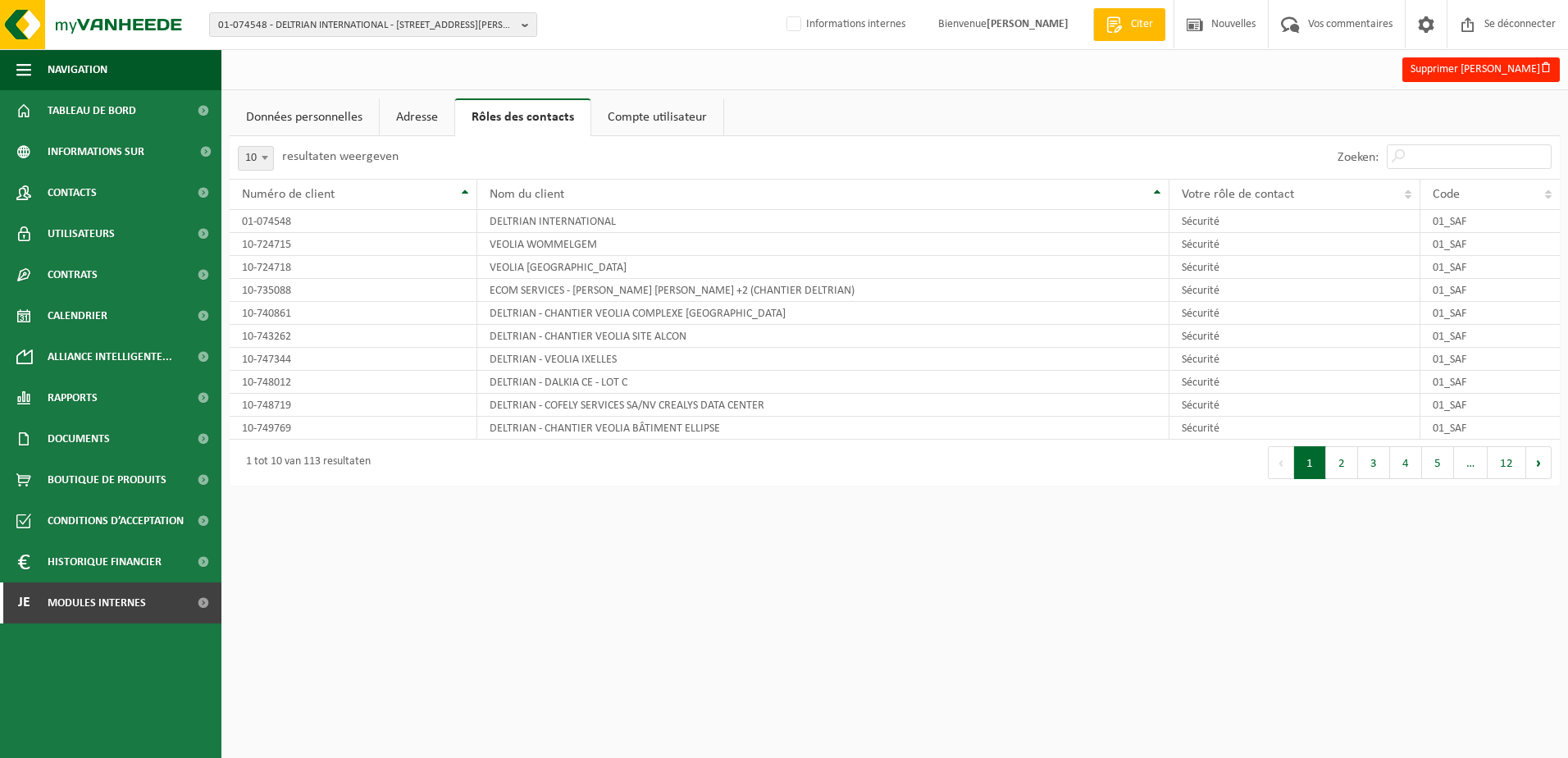
click at [323, 114] on link "Données personnelles" at bounding box center [303, 117] width 149 height 38
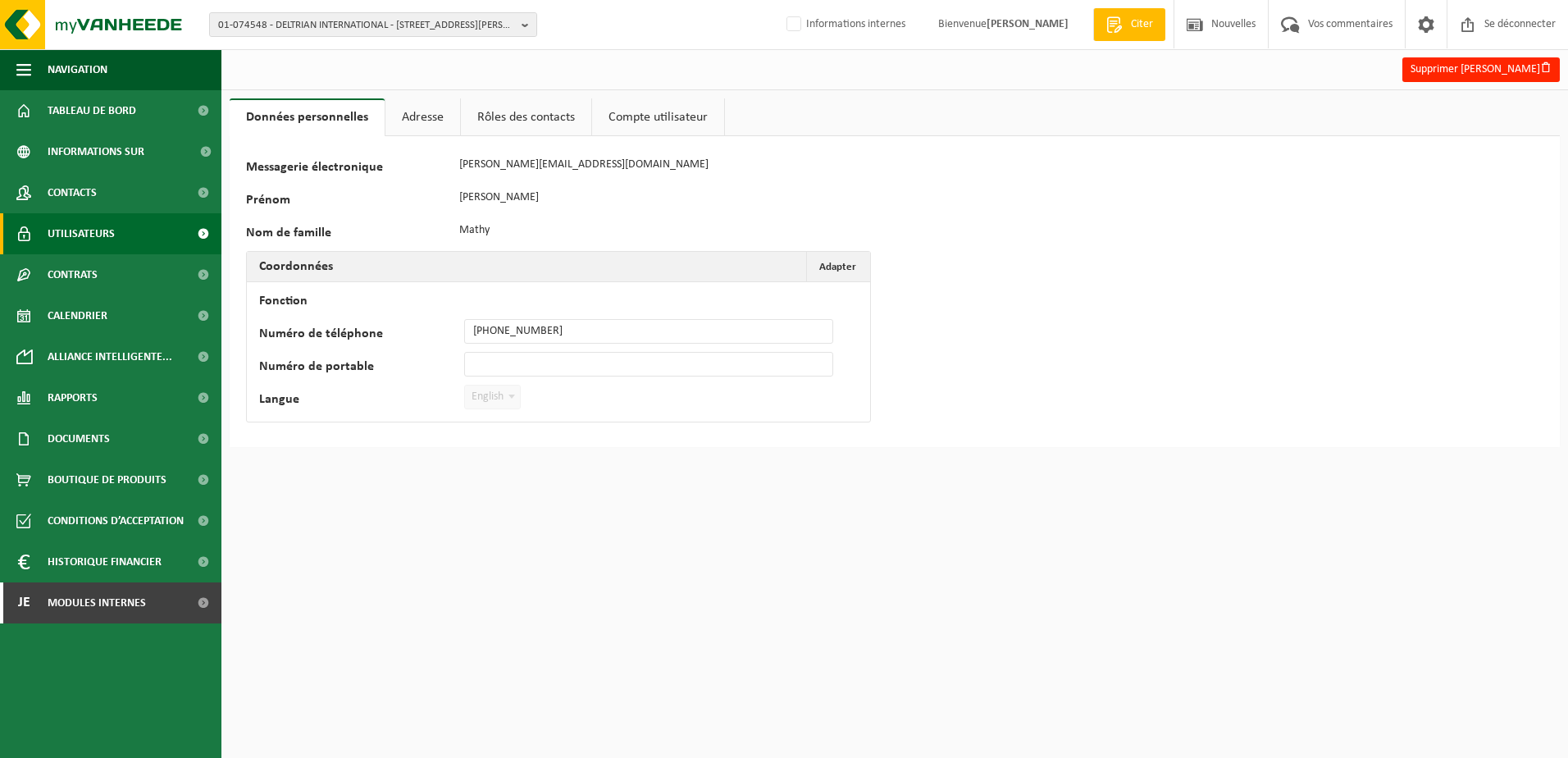
click at [103, 244] on span "Utilisateurs" at bounding box center [81, 233] width 67 height 41
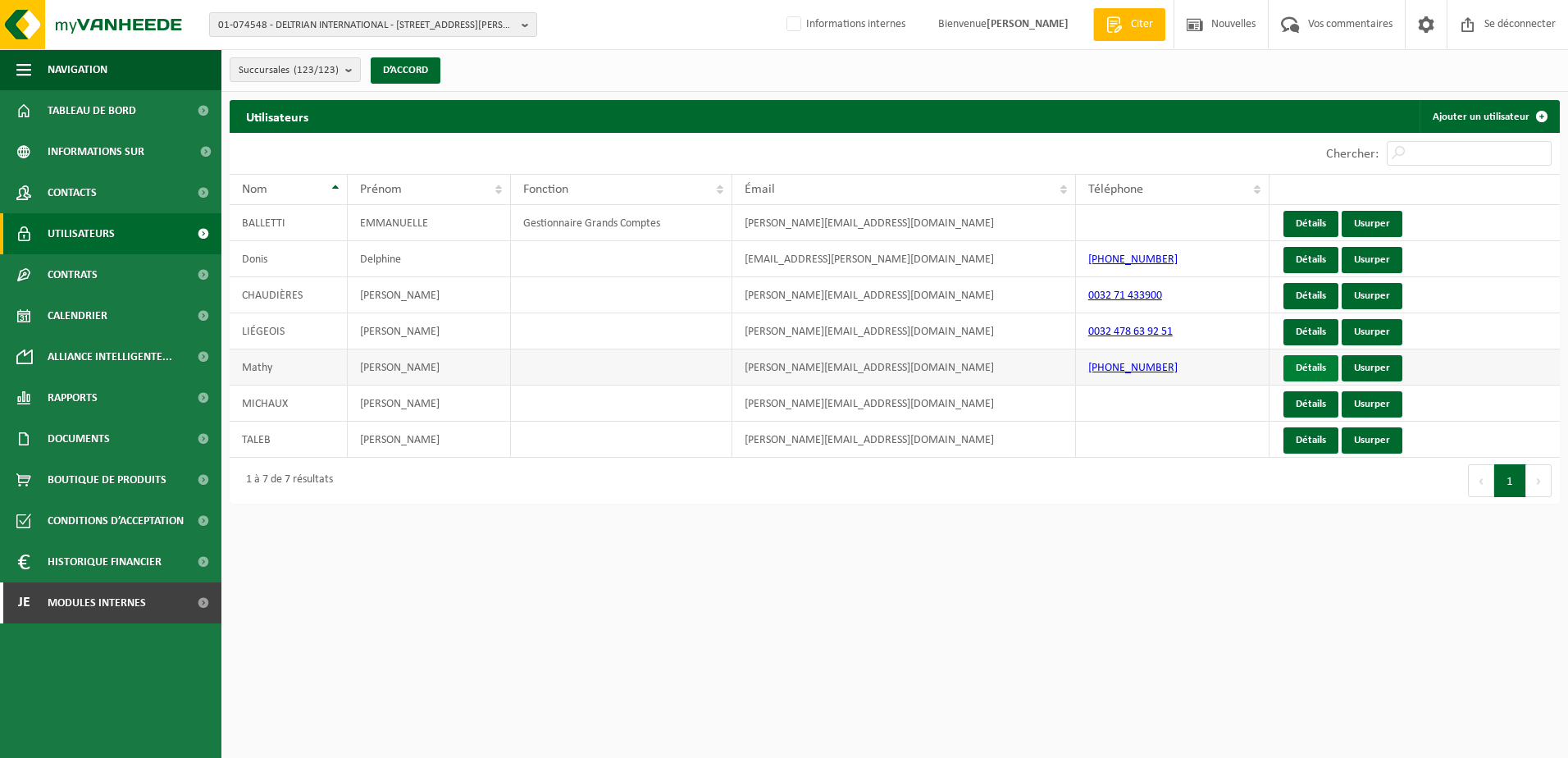
click at [1320, 371] on link "Détails" at bounding box center [1310, 368] width 55 height 26
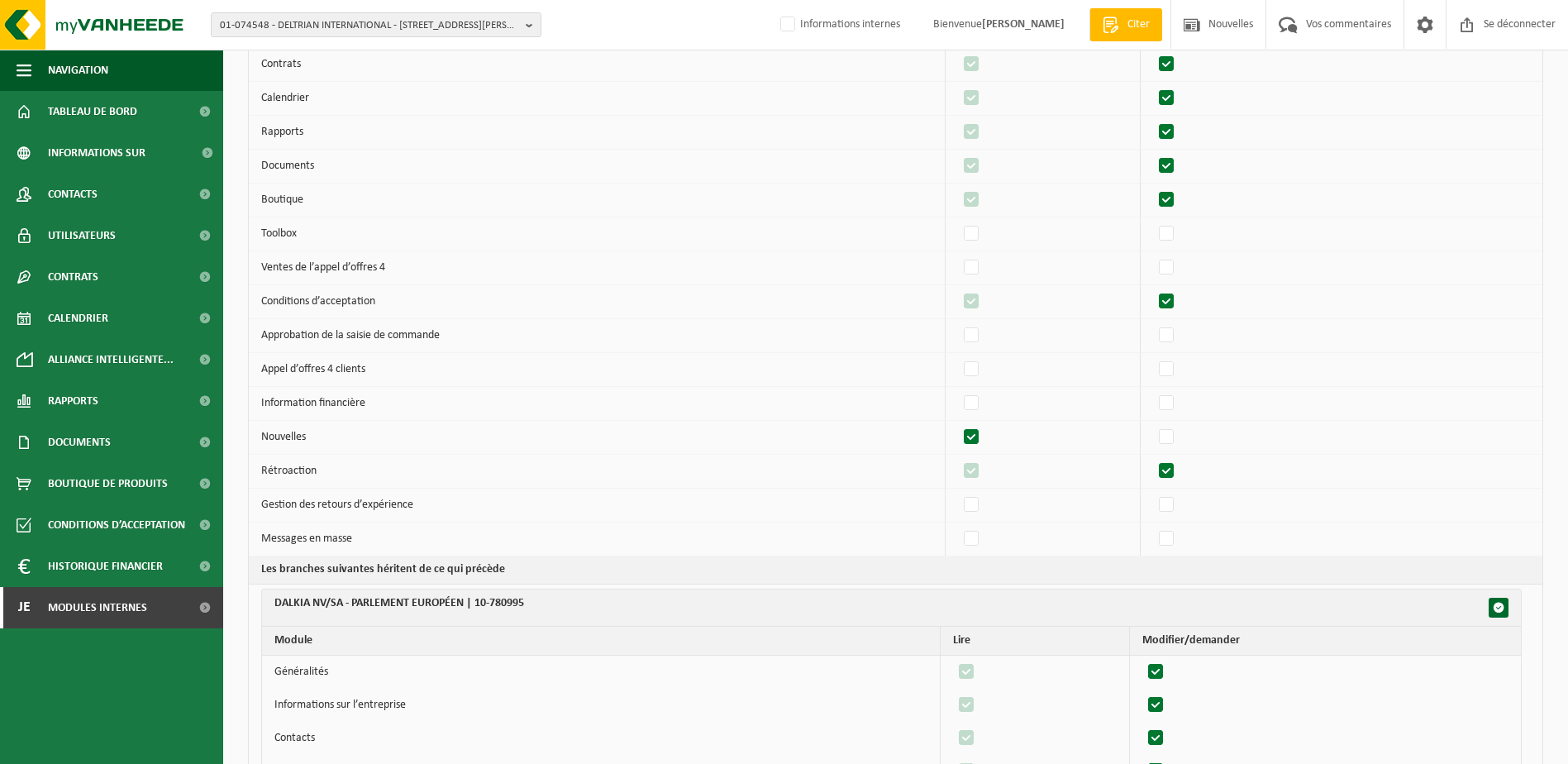
scroll to position [331, 0]
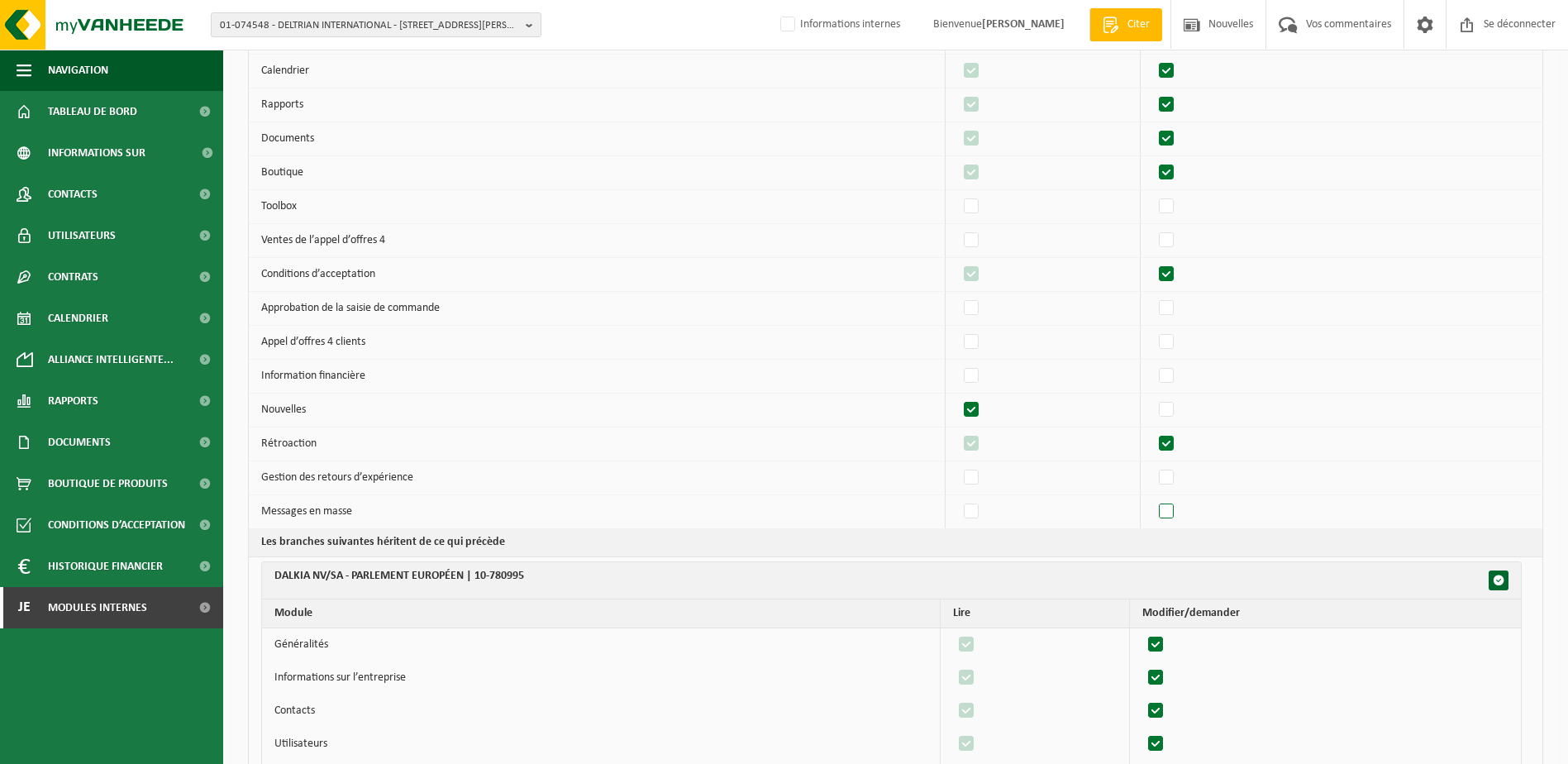
click at [1176, 512] on label"] at bounding box center [1167, 511] width 23 height 25
click at [1153, 499] on input "checkbox" at bounding box center [1152, 498] width 1 height 1
checkbox input "true"
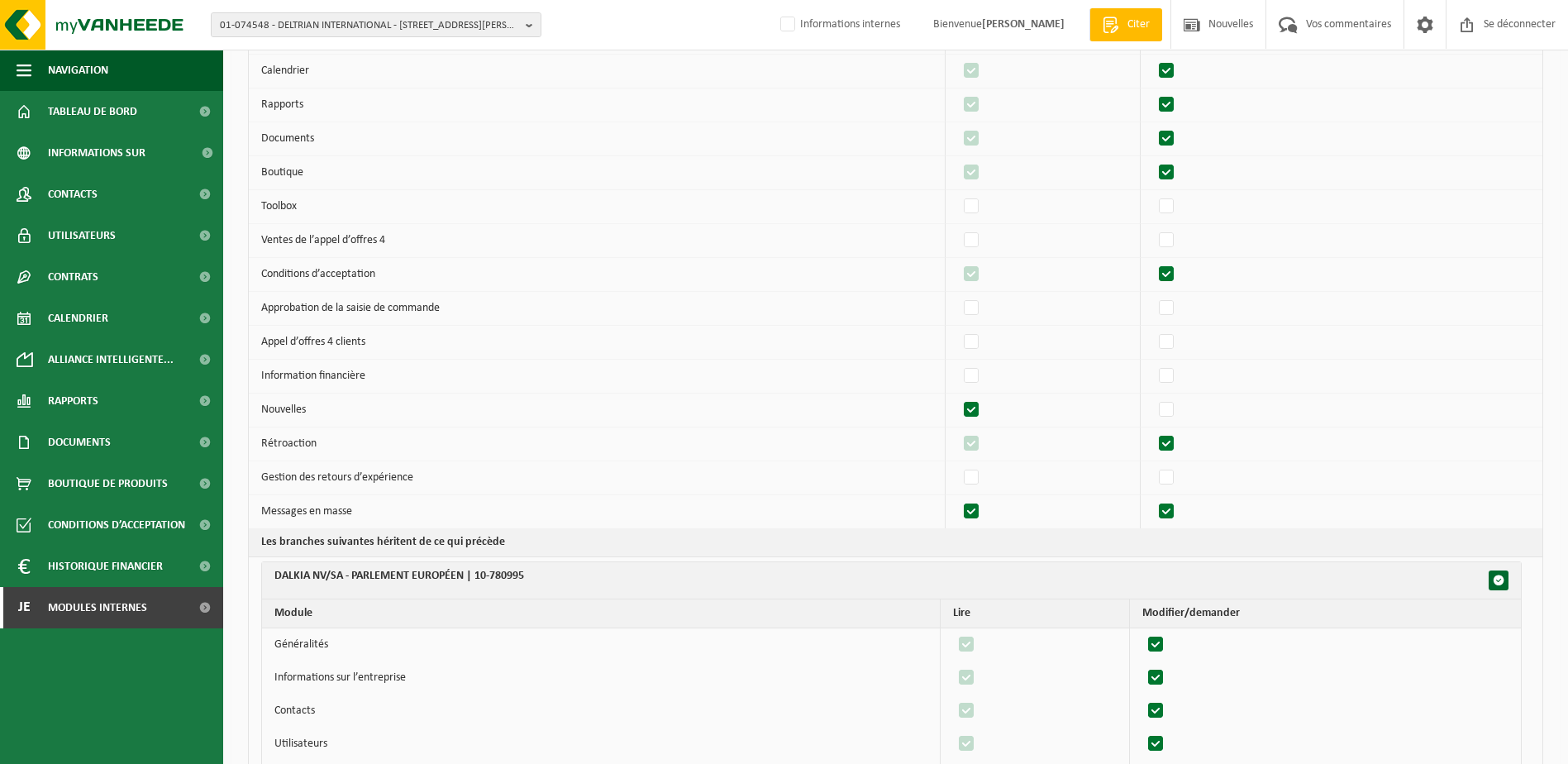
checkbox input "true"
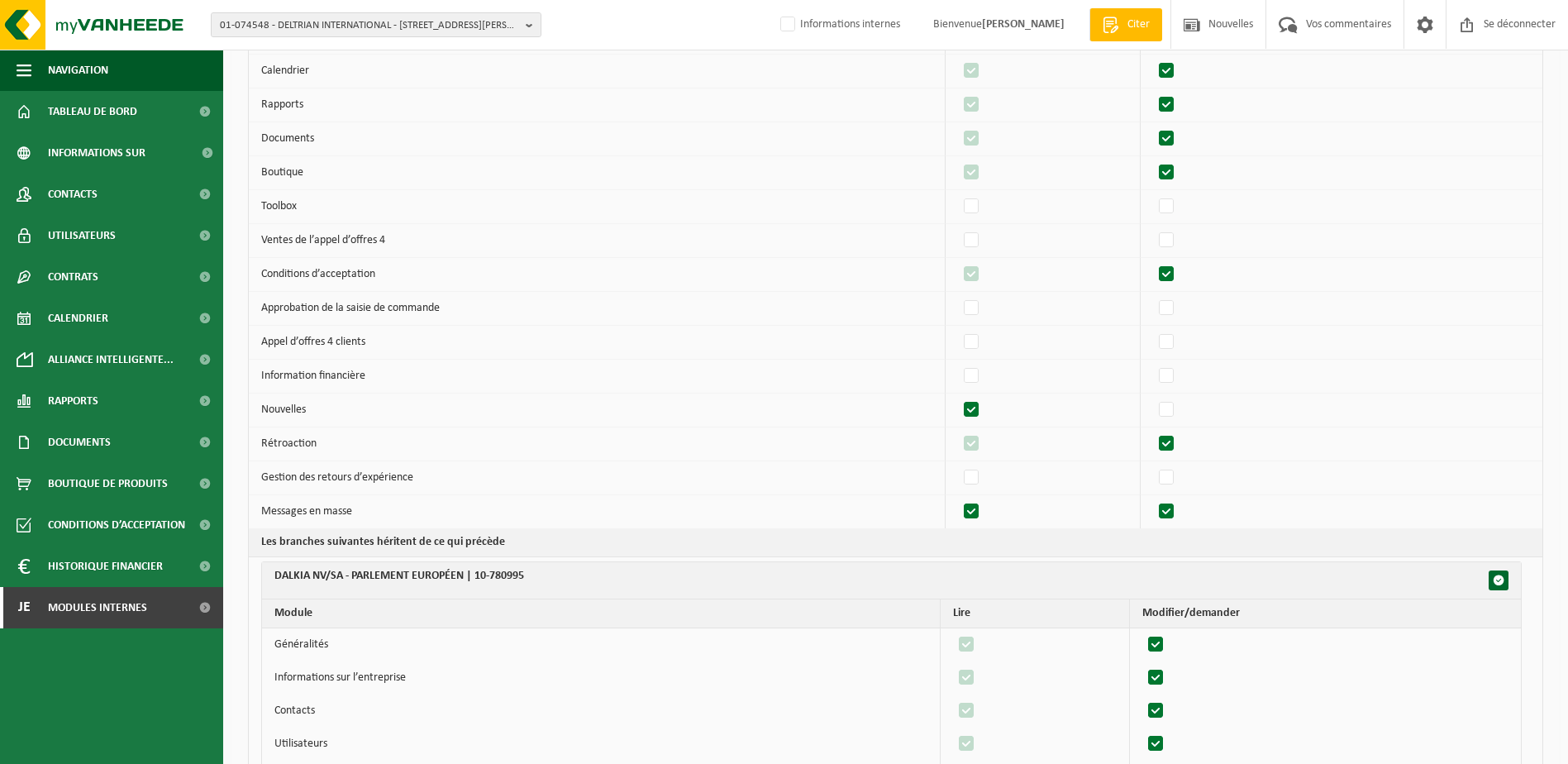
checkbox input "true"
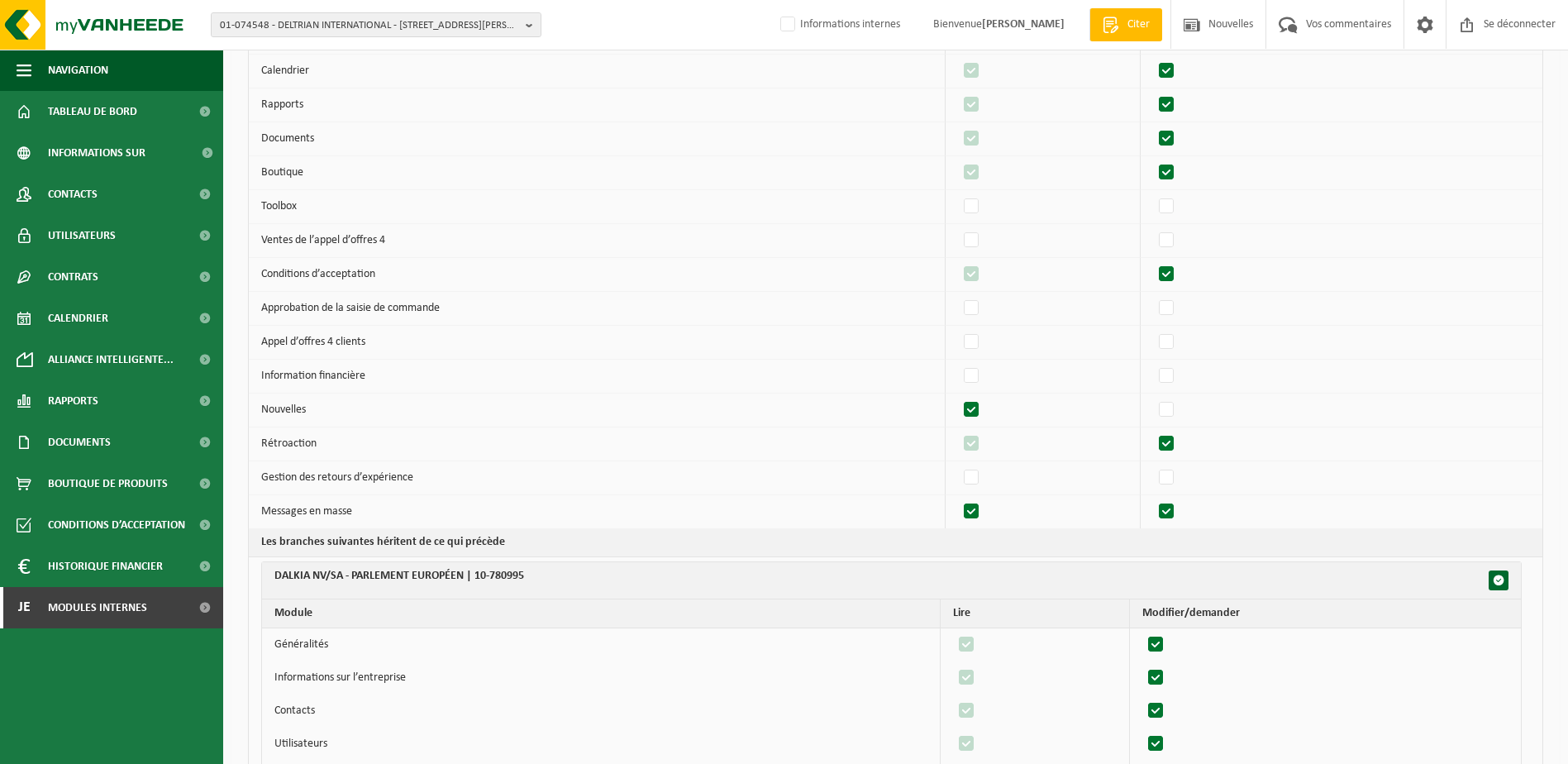
checkbox input "true"
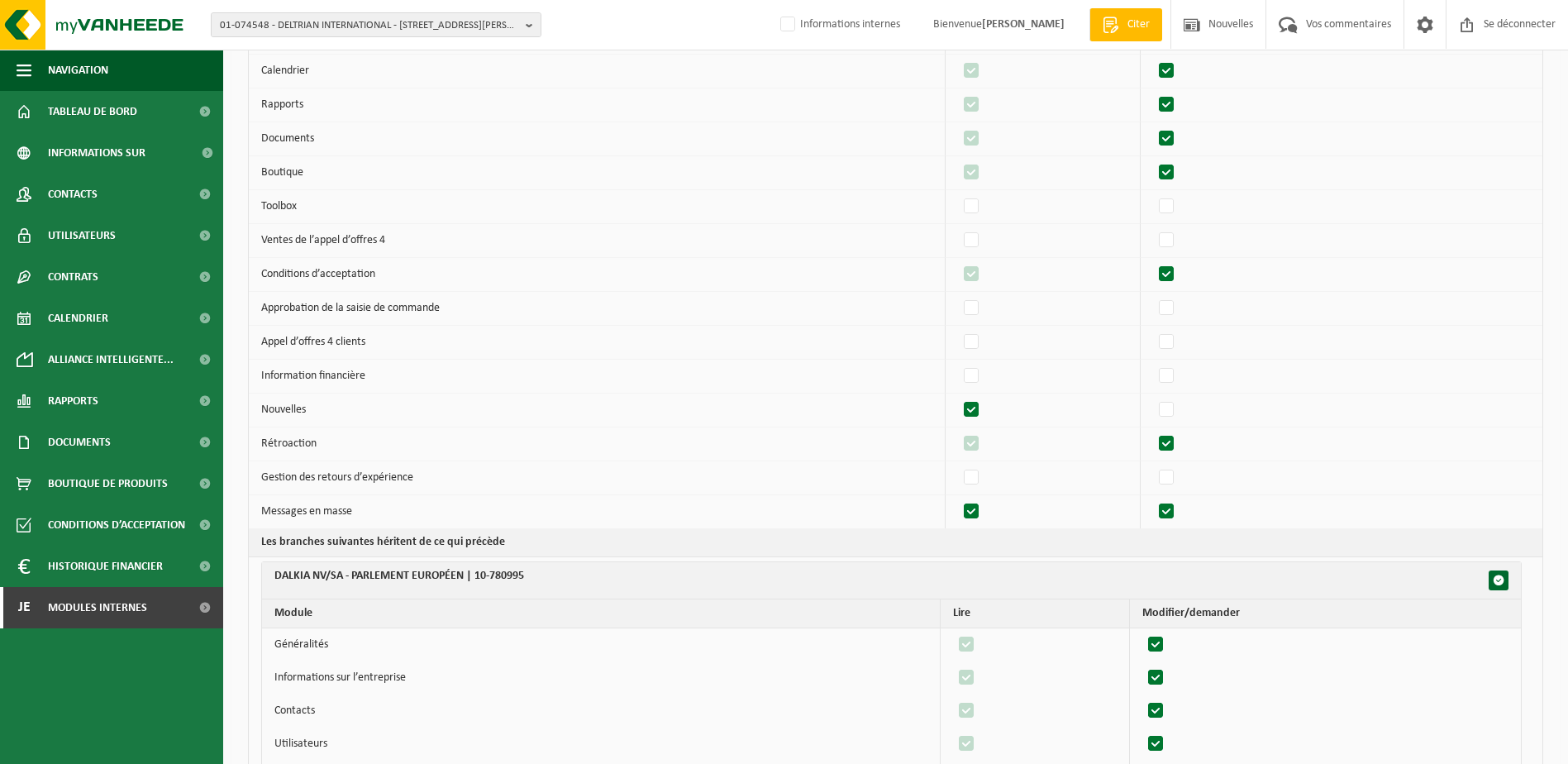
checkbox input "true"
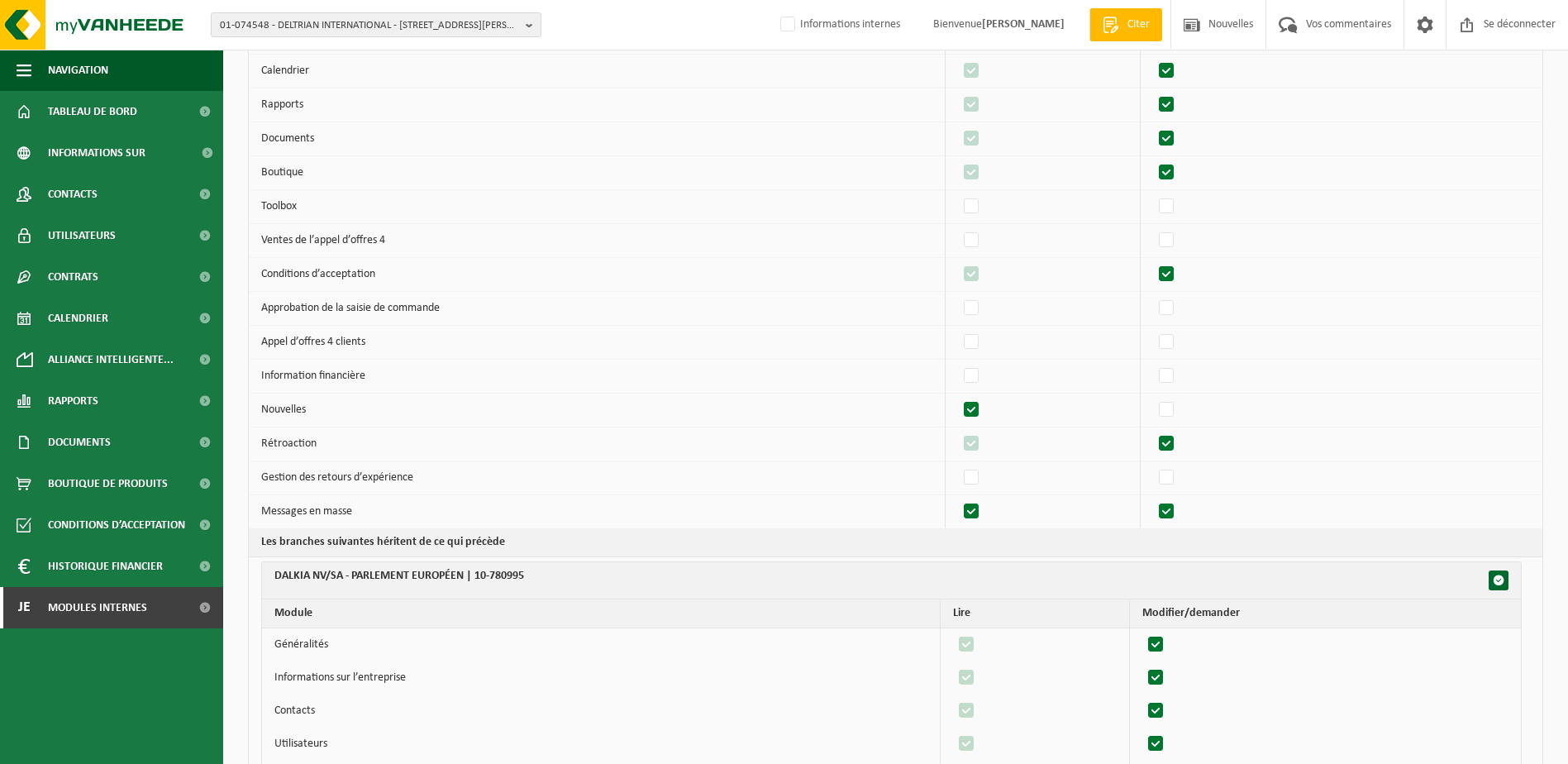
checkbox input "true"
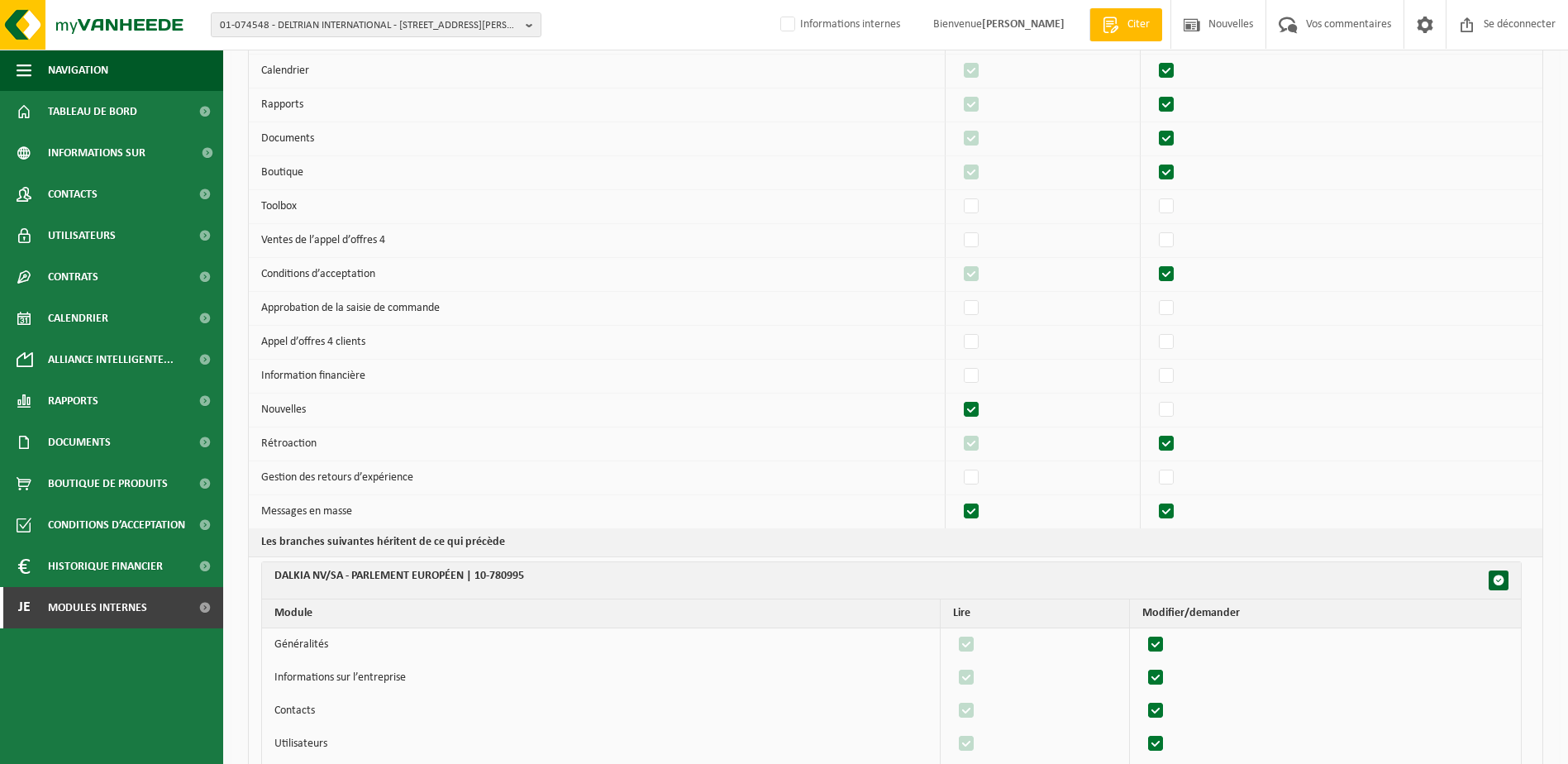
checkbox input "true"
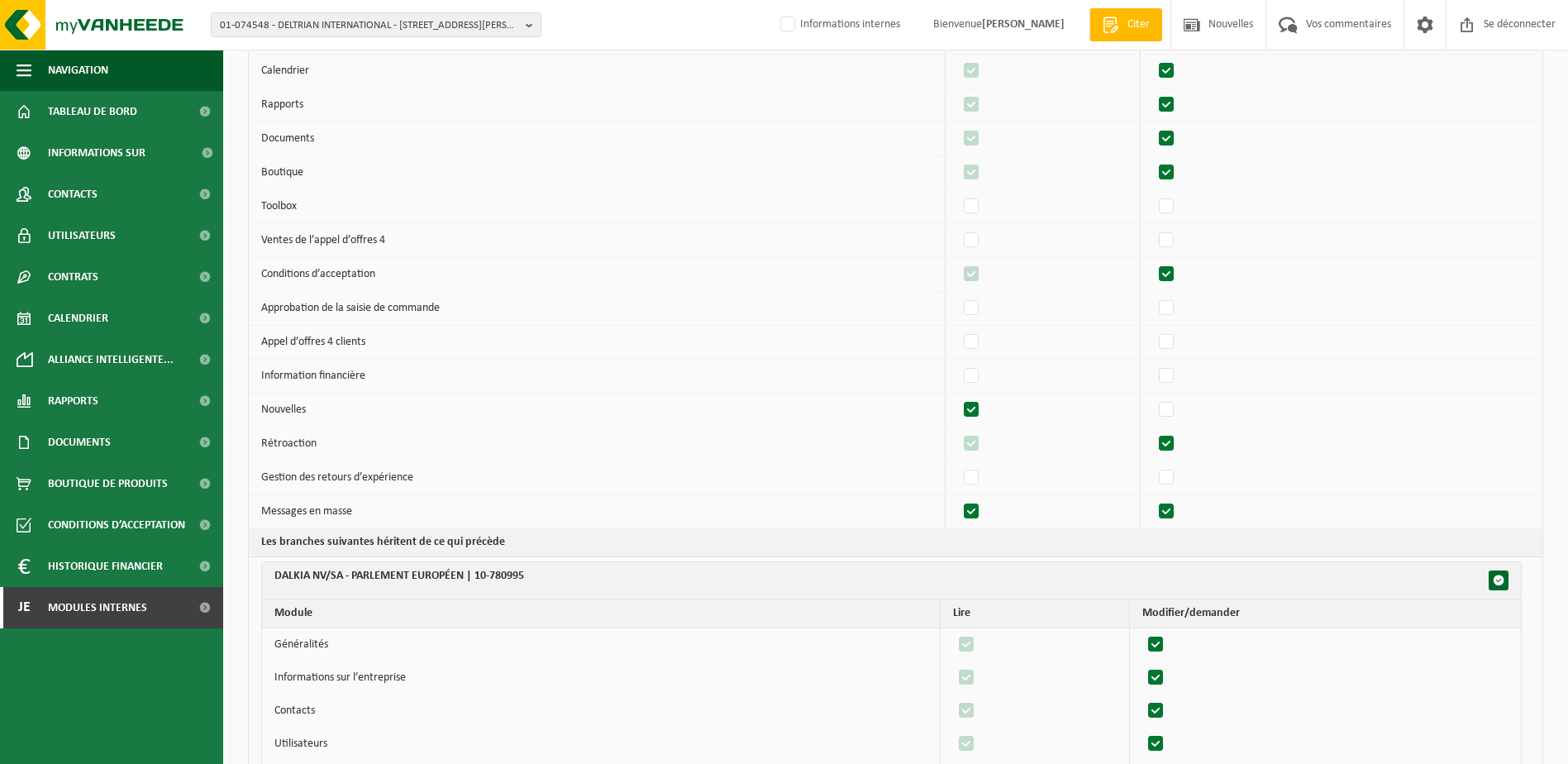
checkbox input "true"
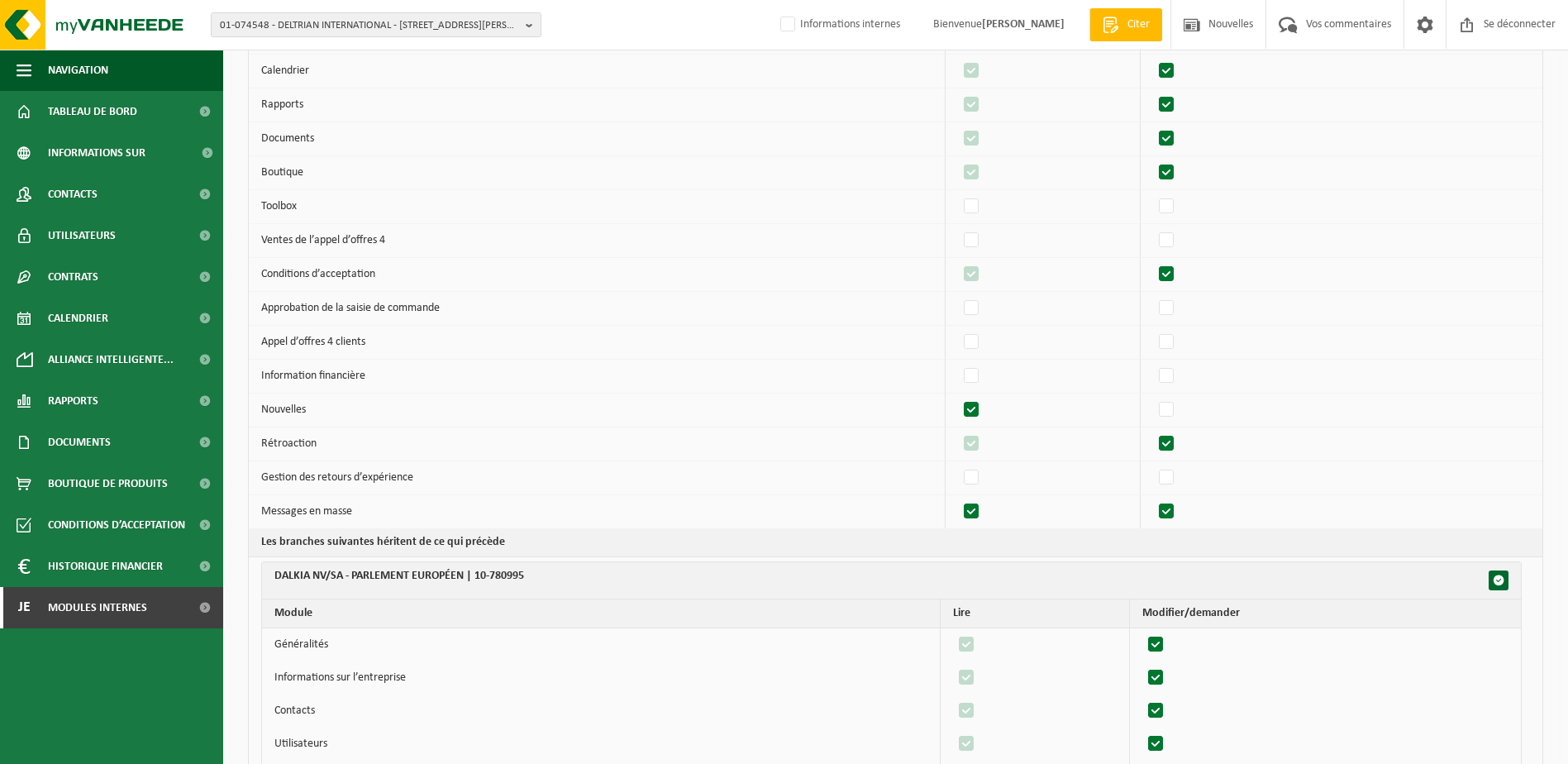
checkbox input "true"
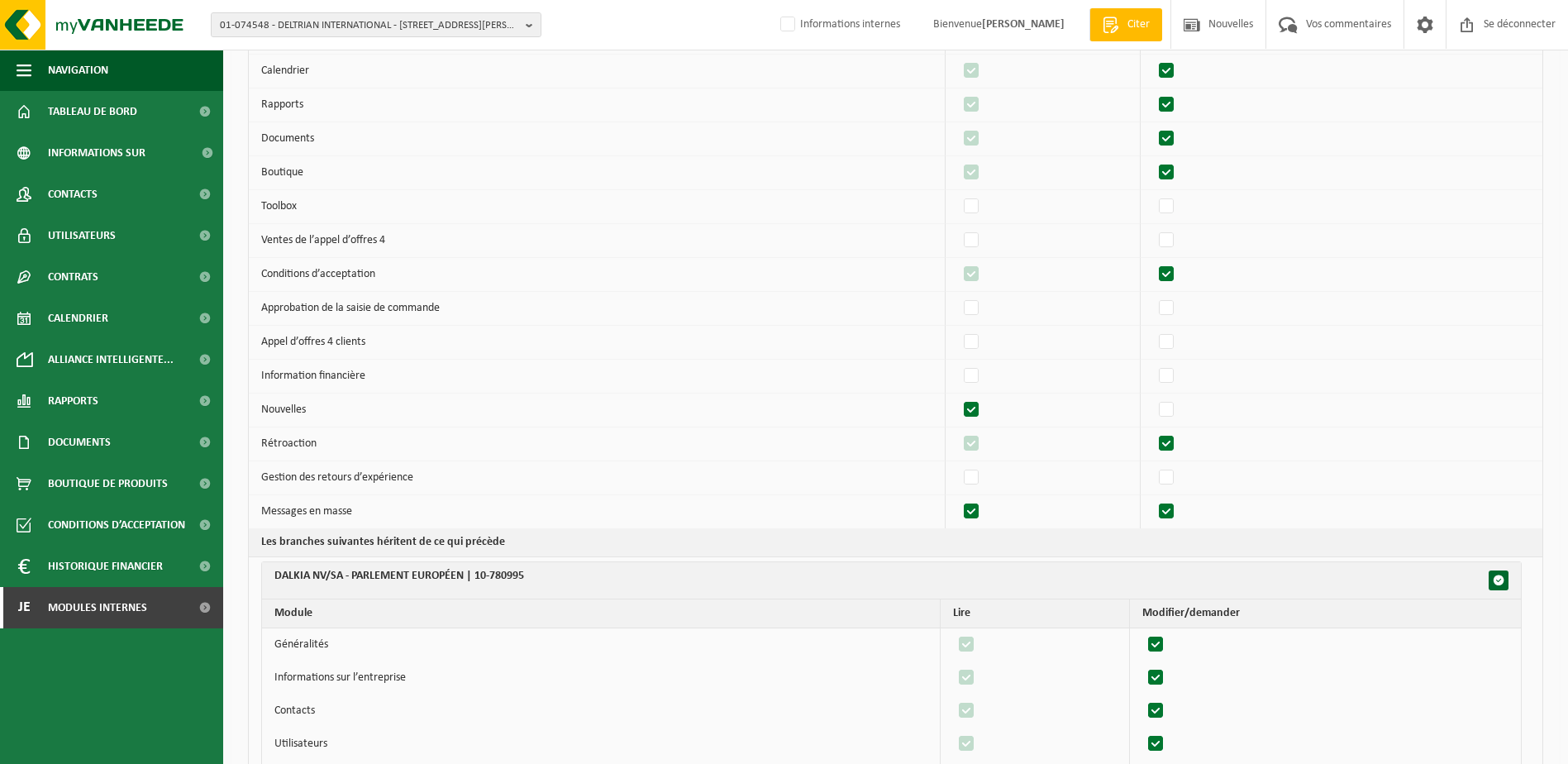
checkbox input "true"
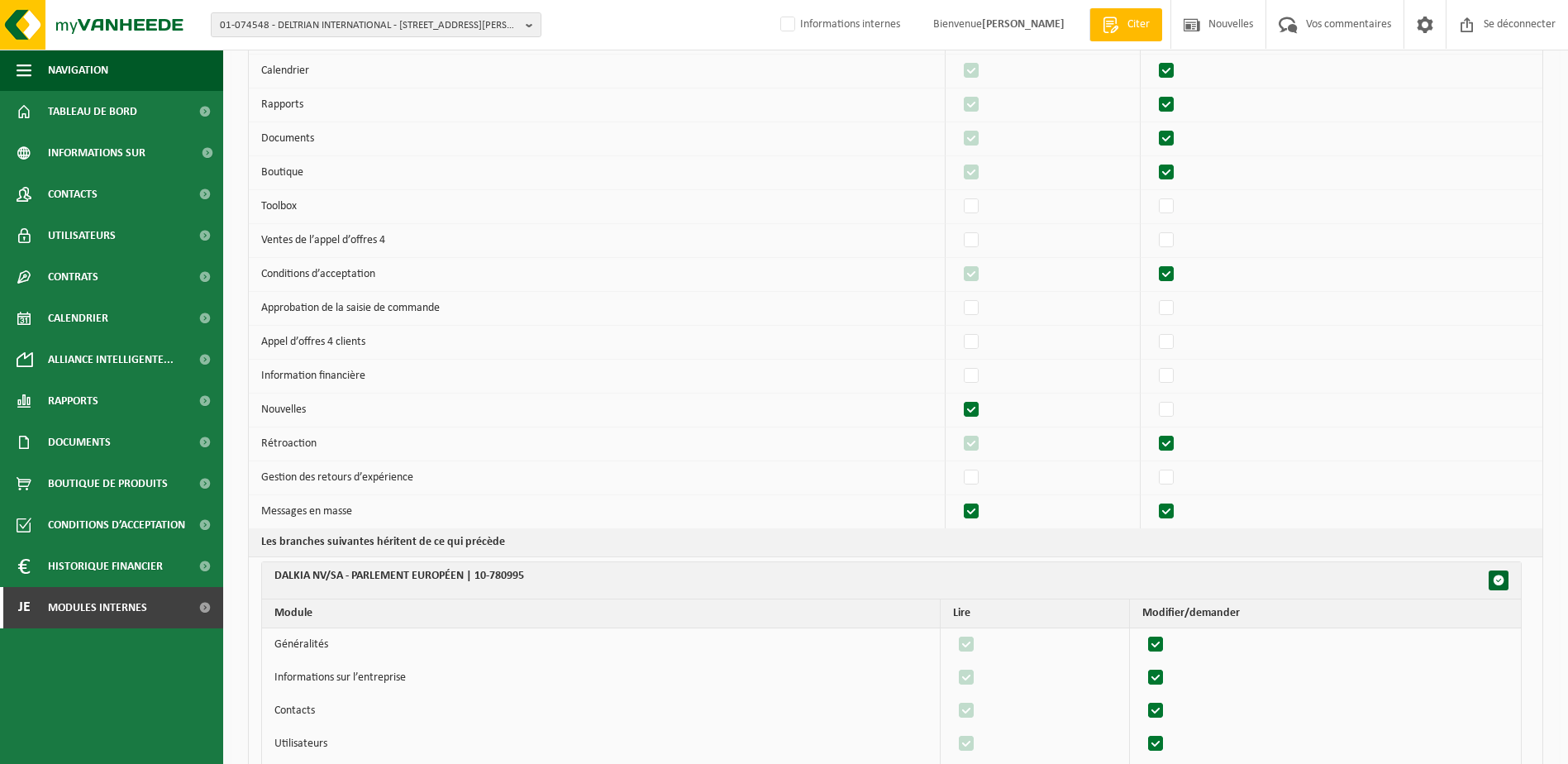
checkbox input "true"
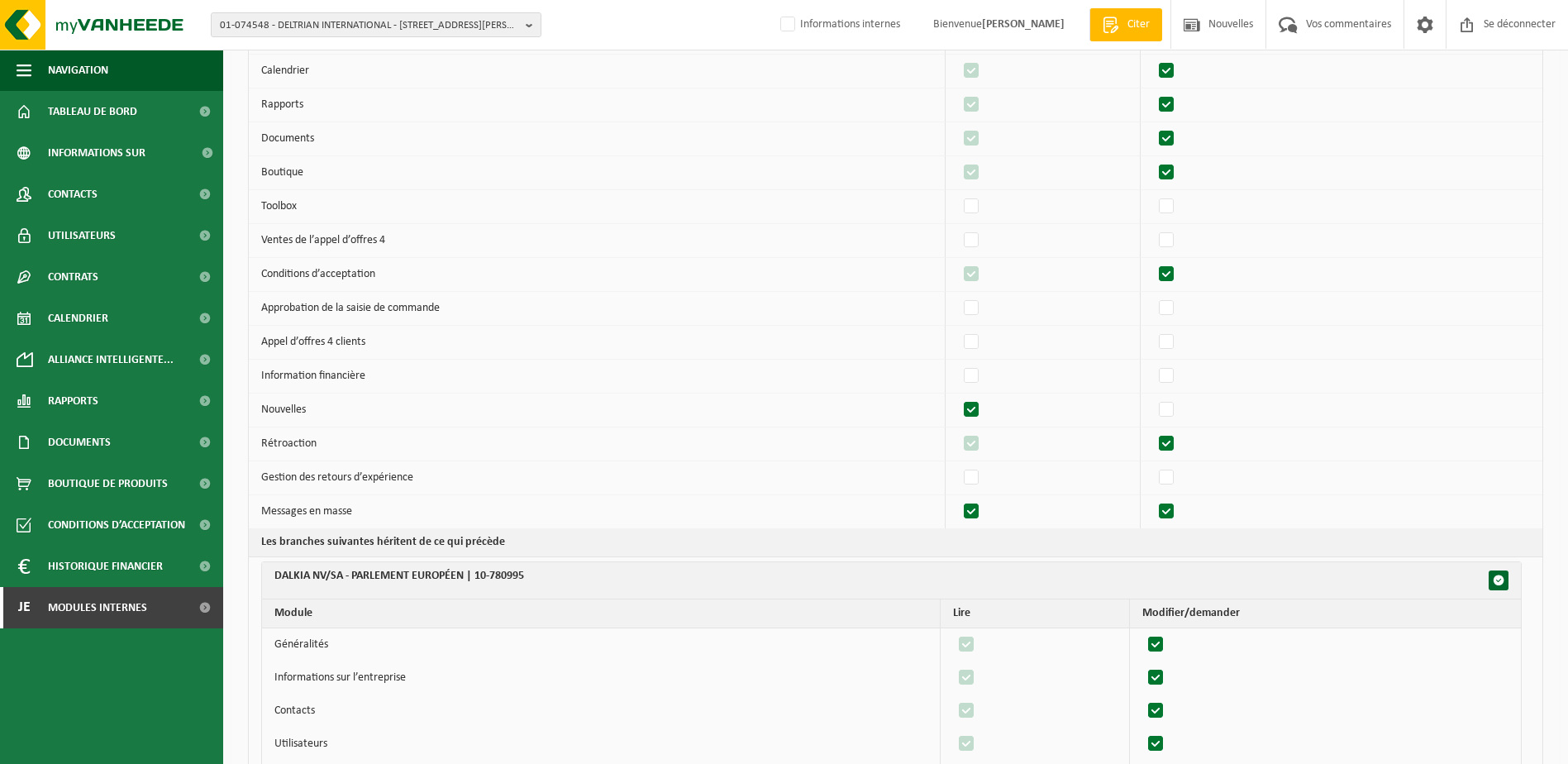
checkbox input "true"
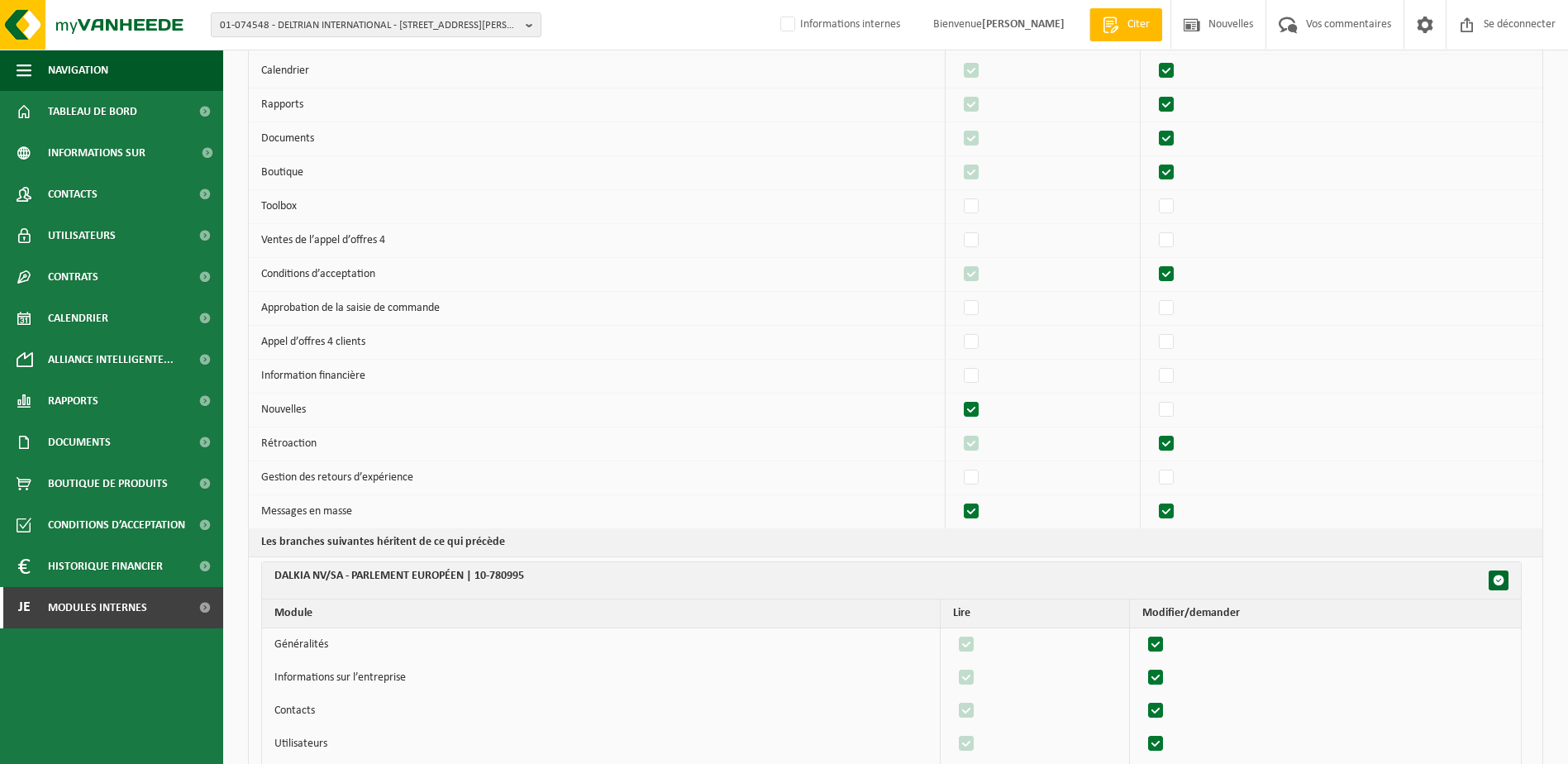
checkbox input "true"
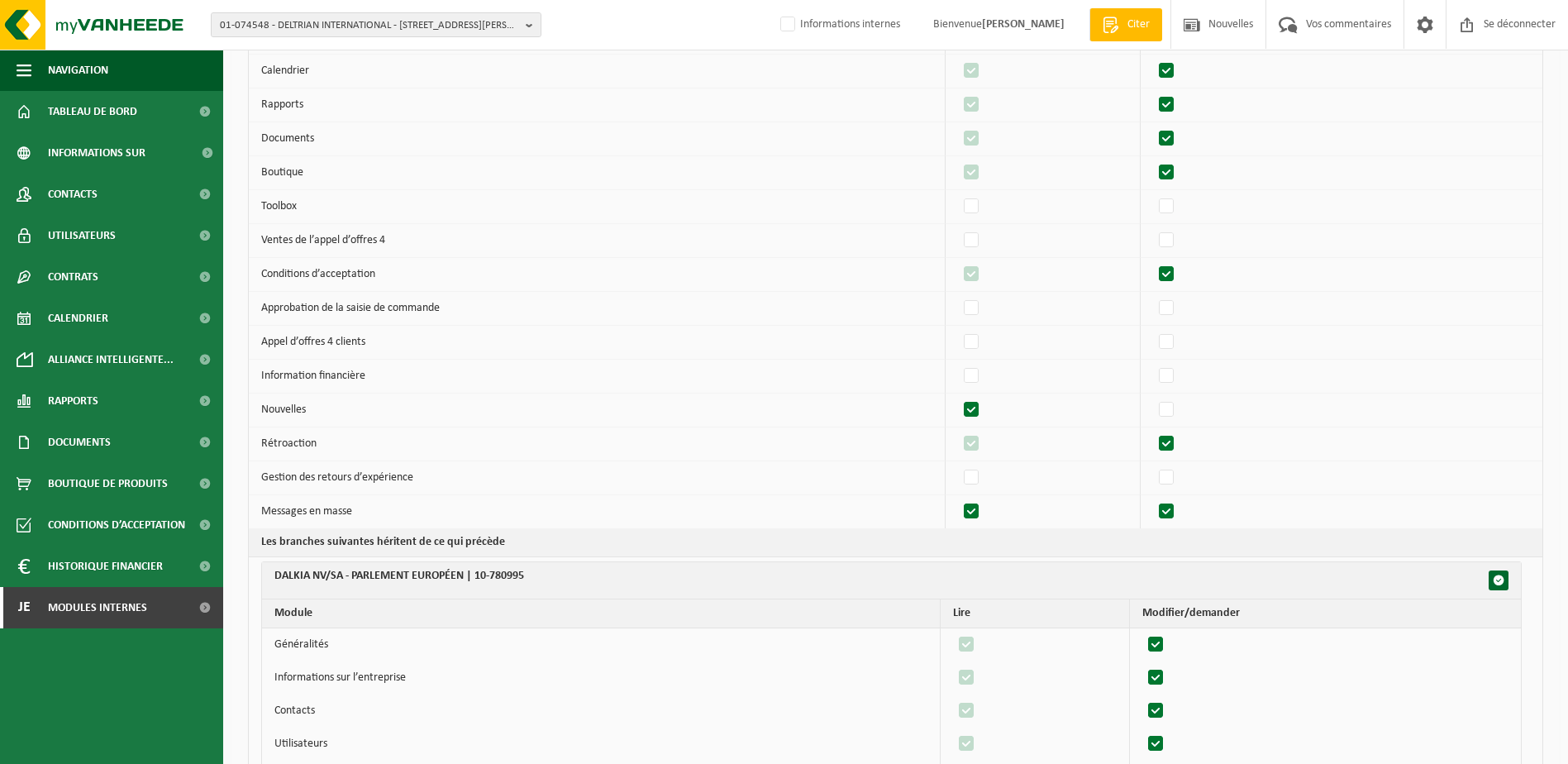
checkbox input "true"
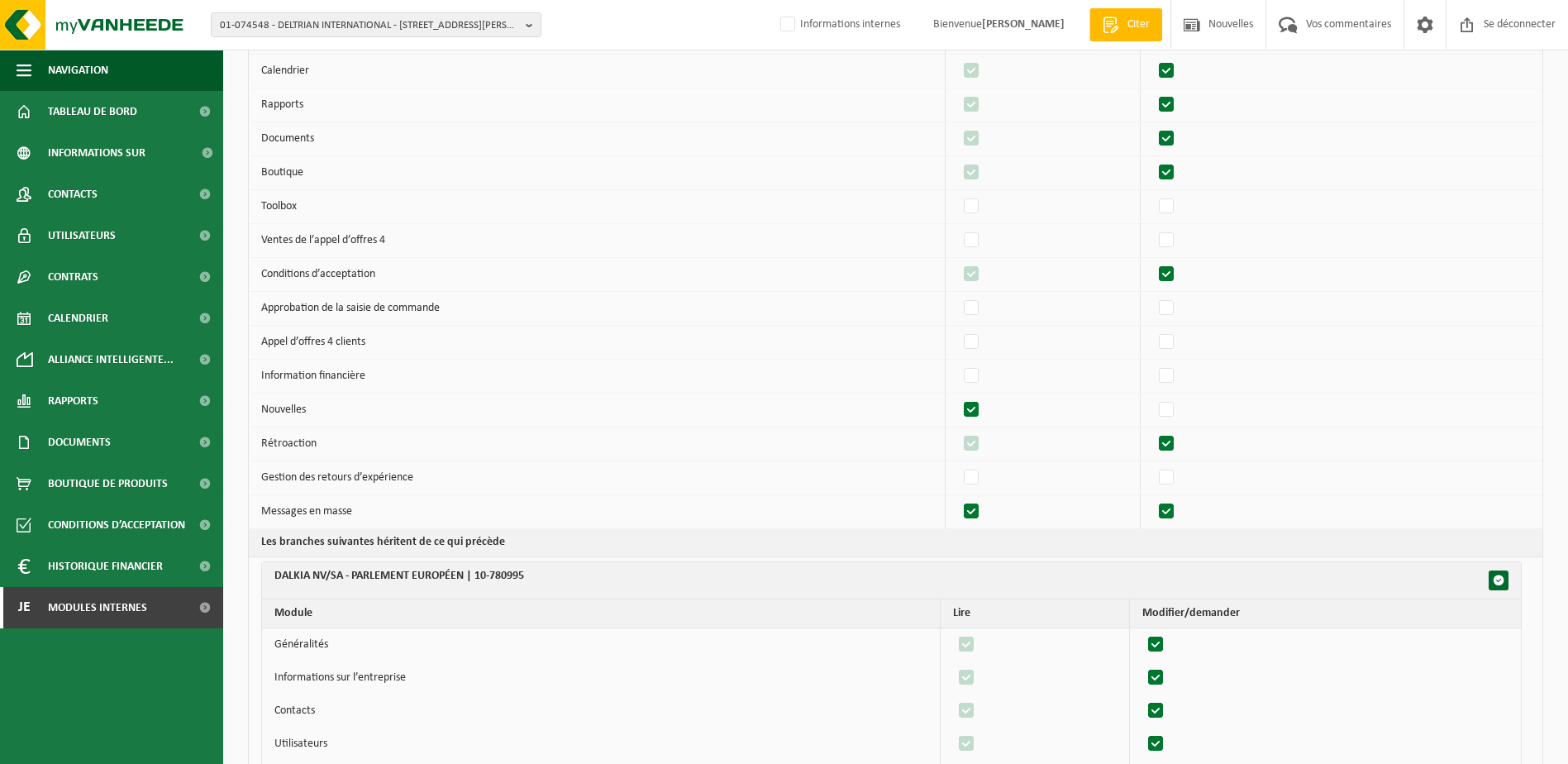
checkbox input "true"
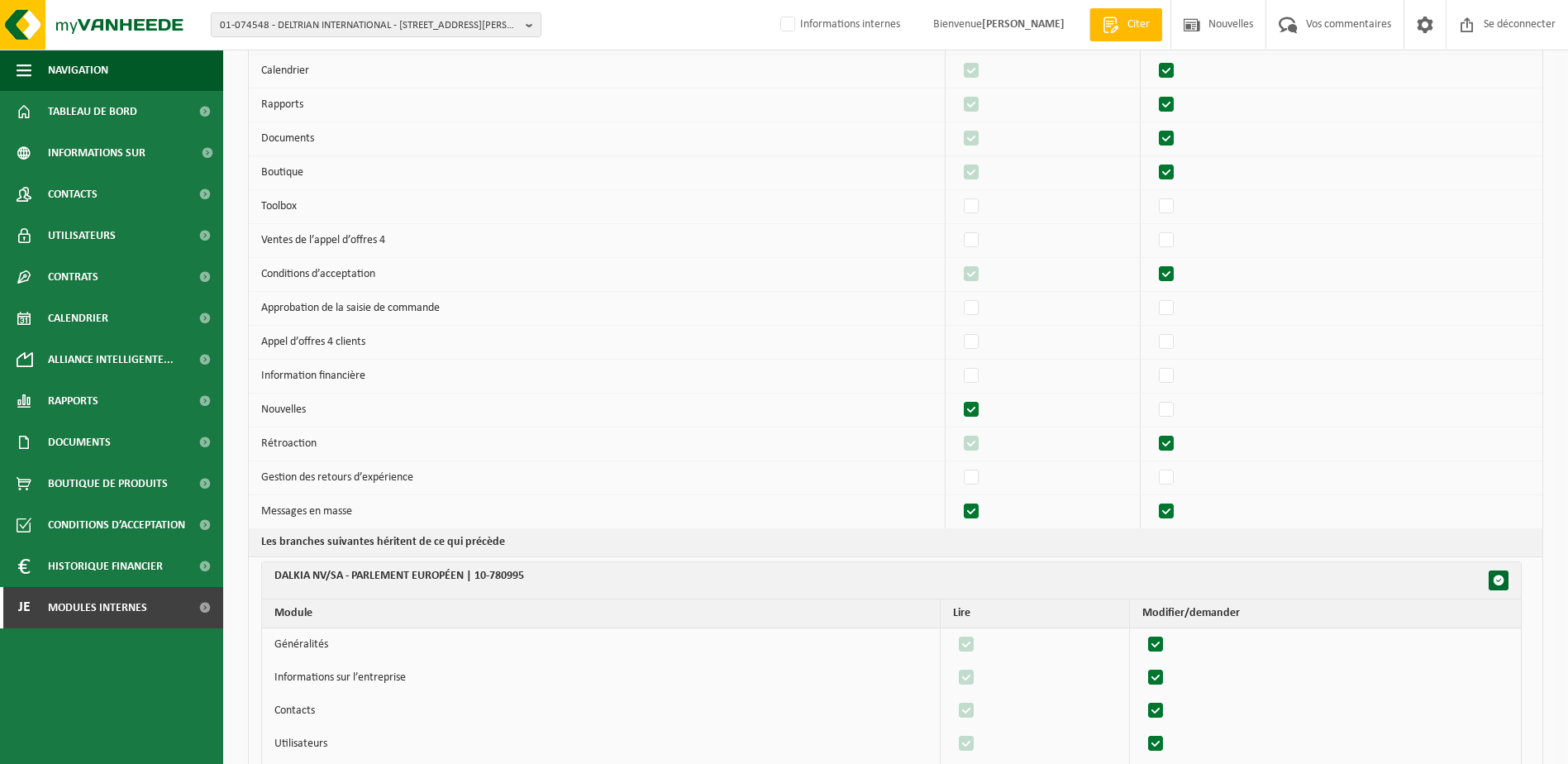
checkbox input "true"
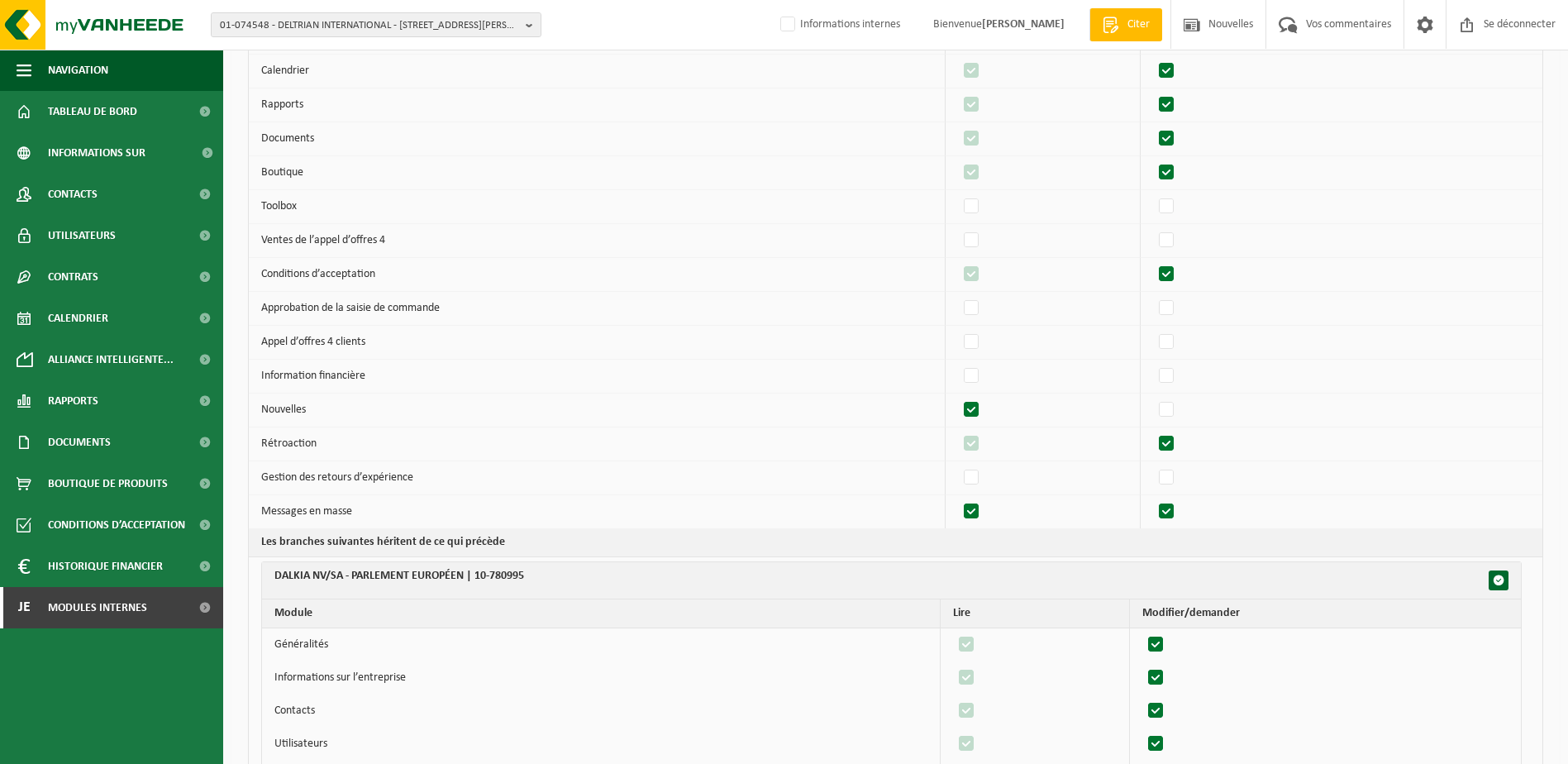
checkbox input "true"
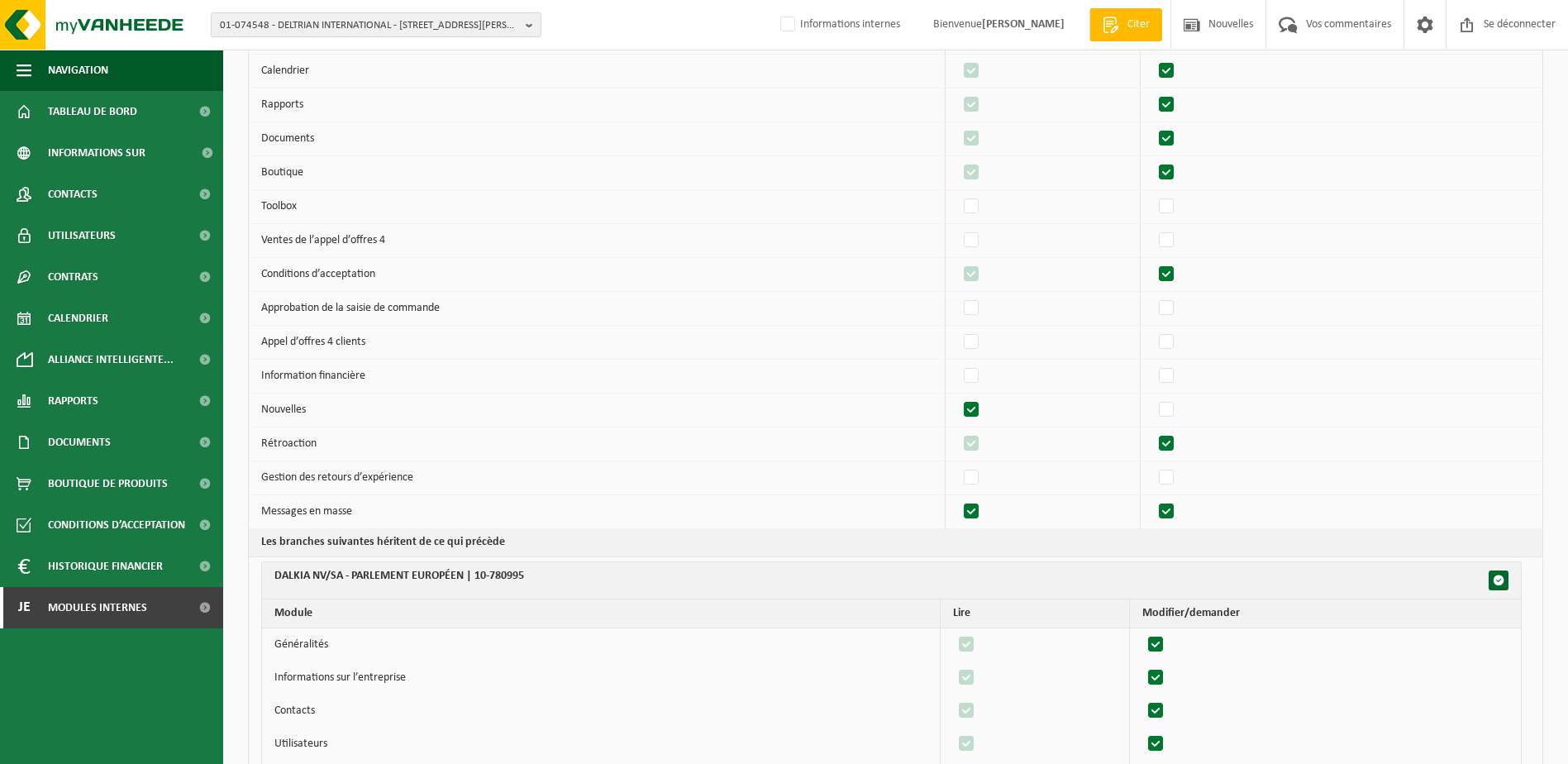
checkbox input "true"
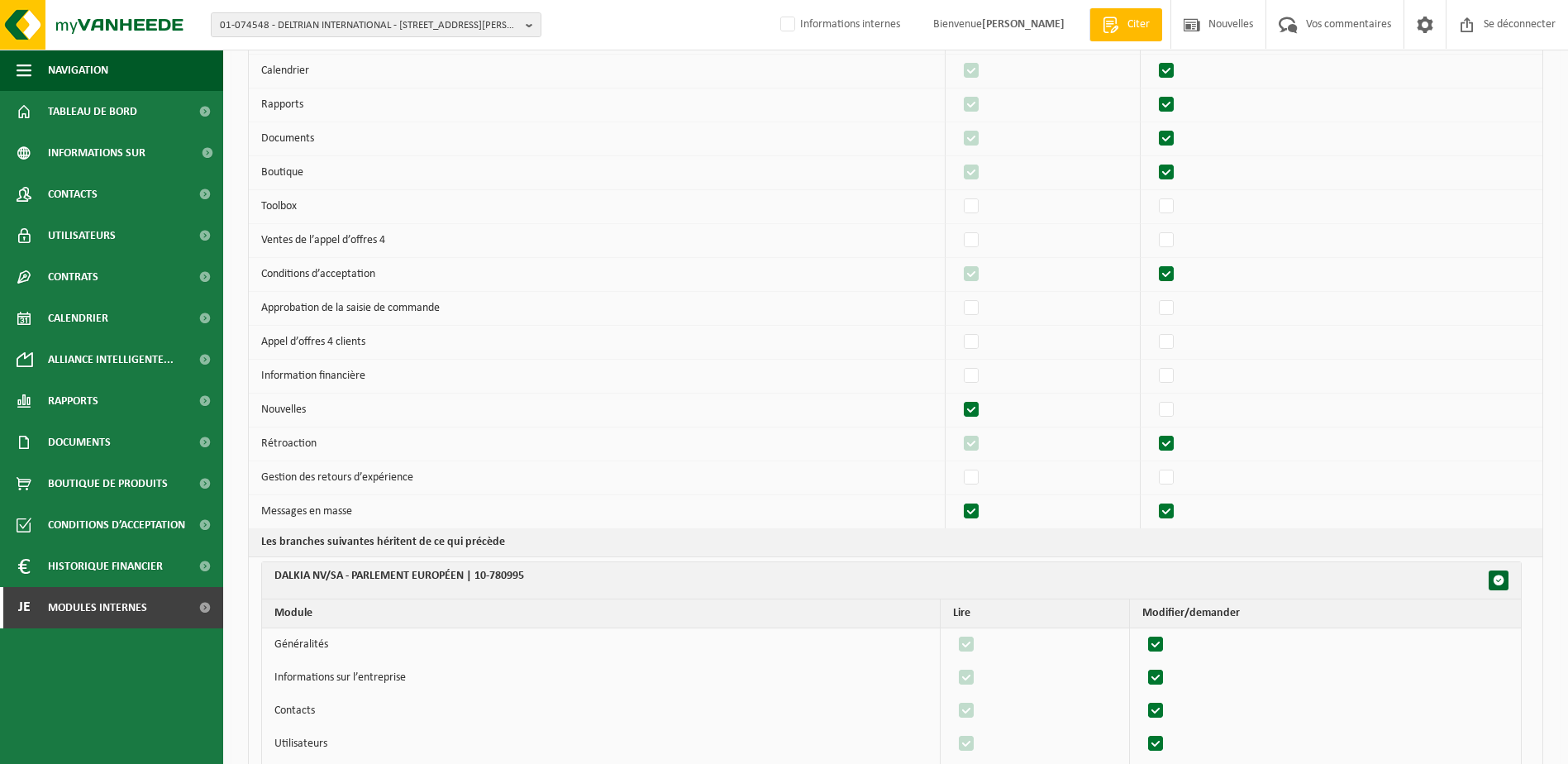
checkbox input "true"
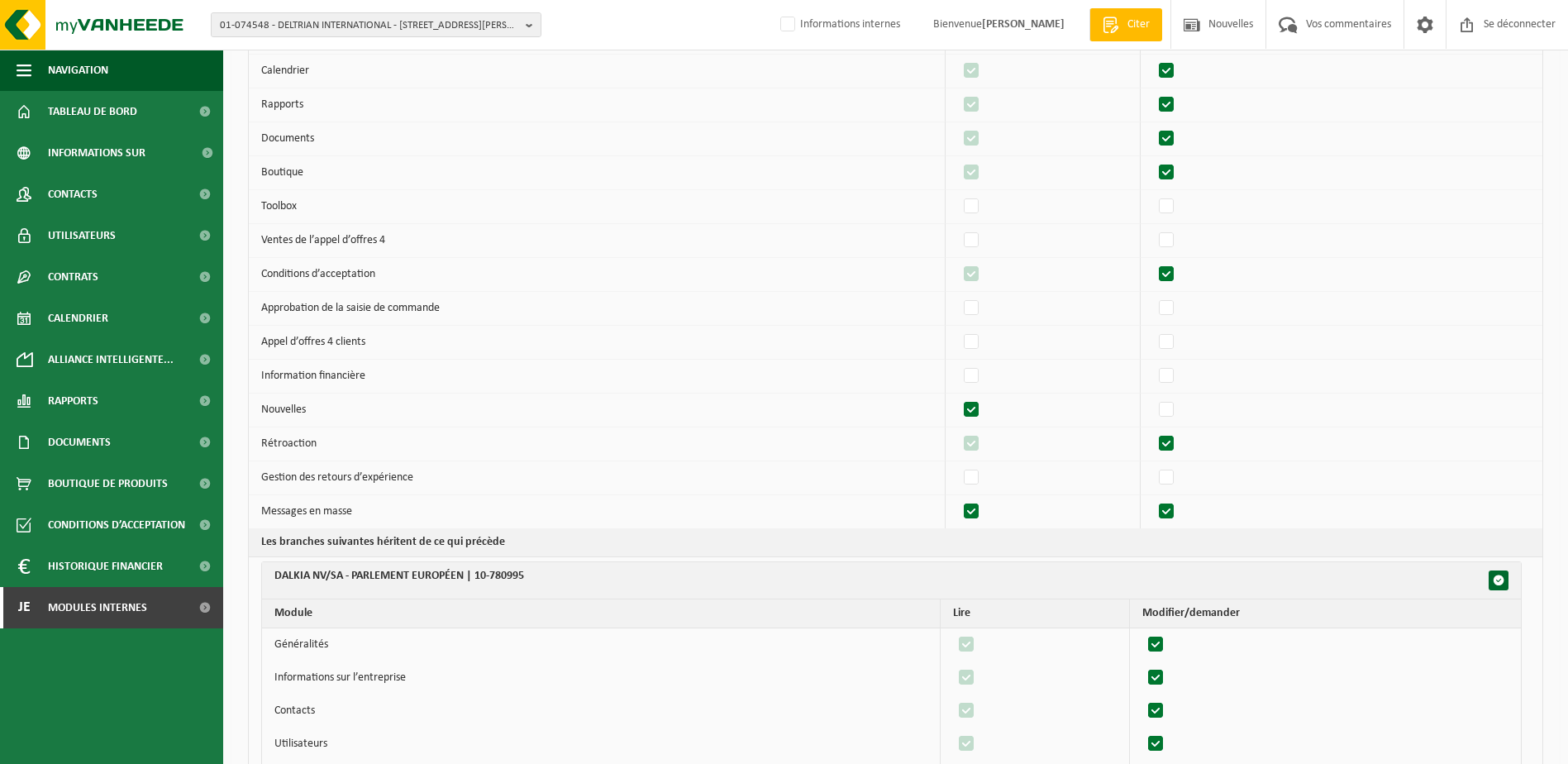
checkbox input "true"
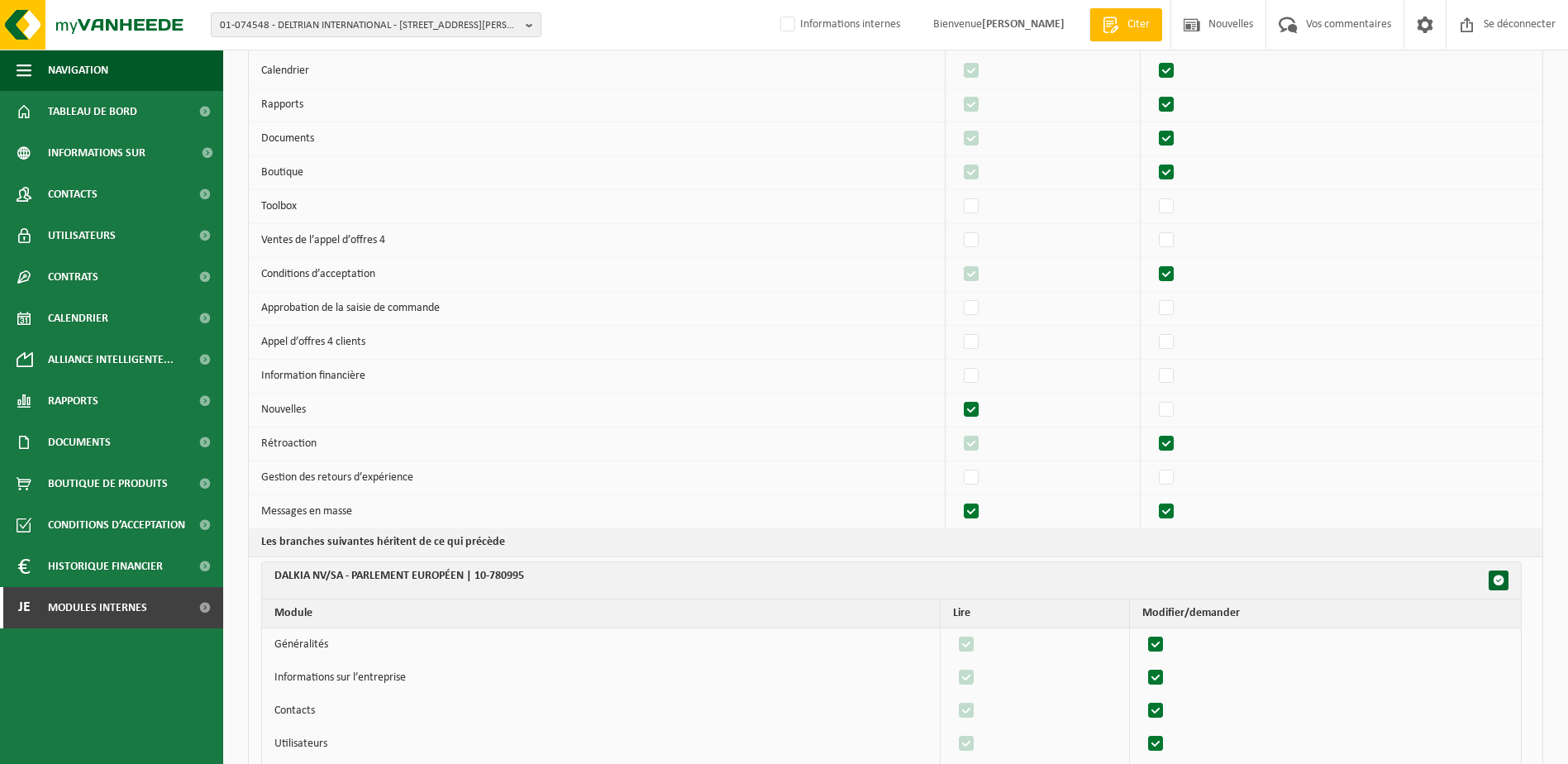
checkbox input "true"
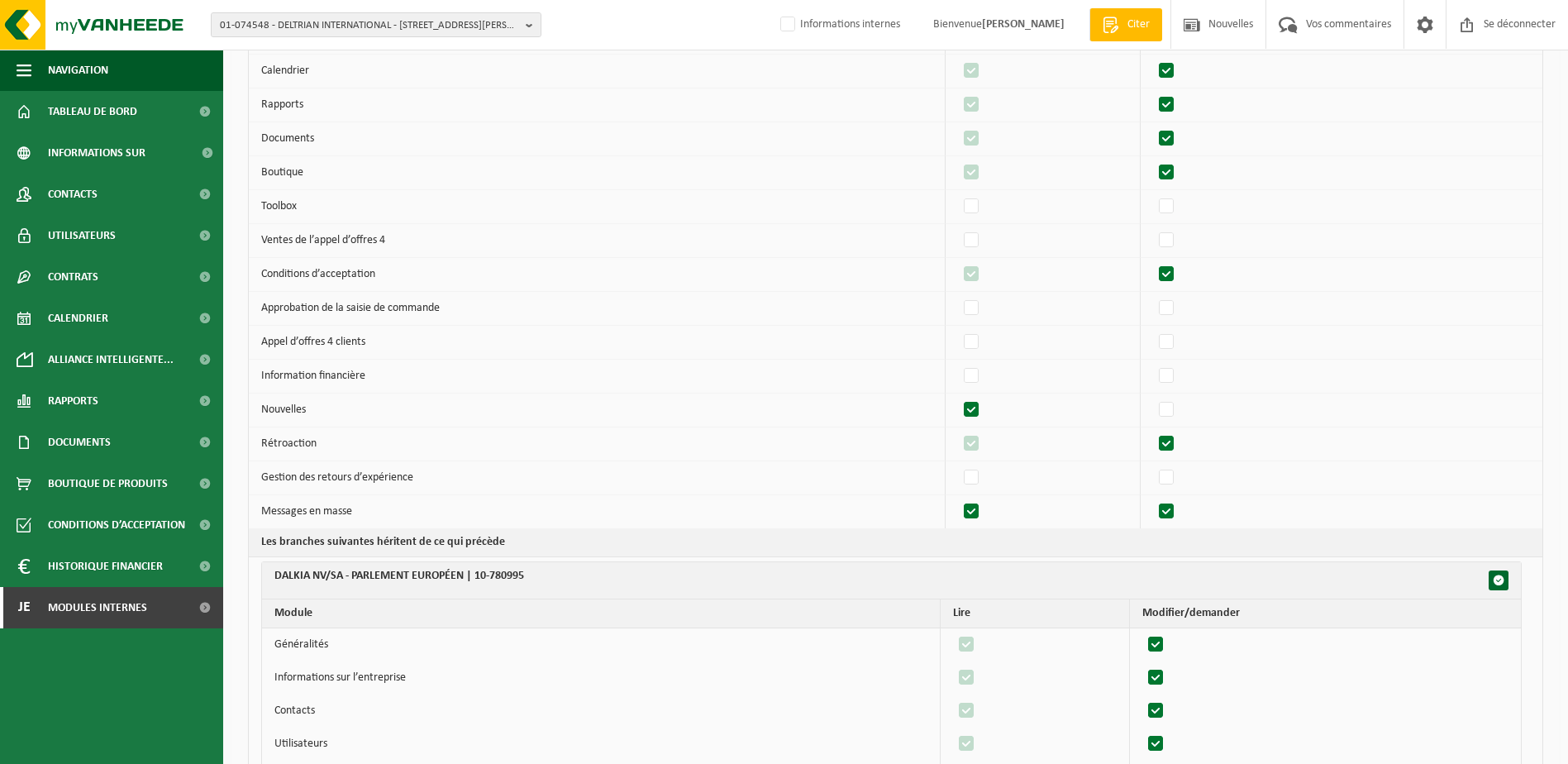
checkbox input "true"
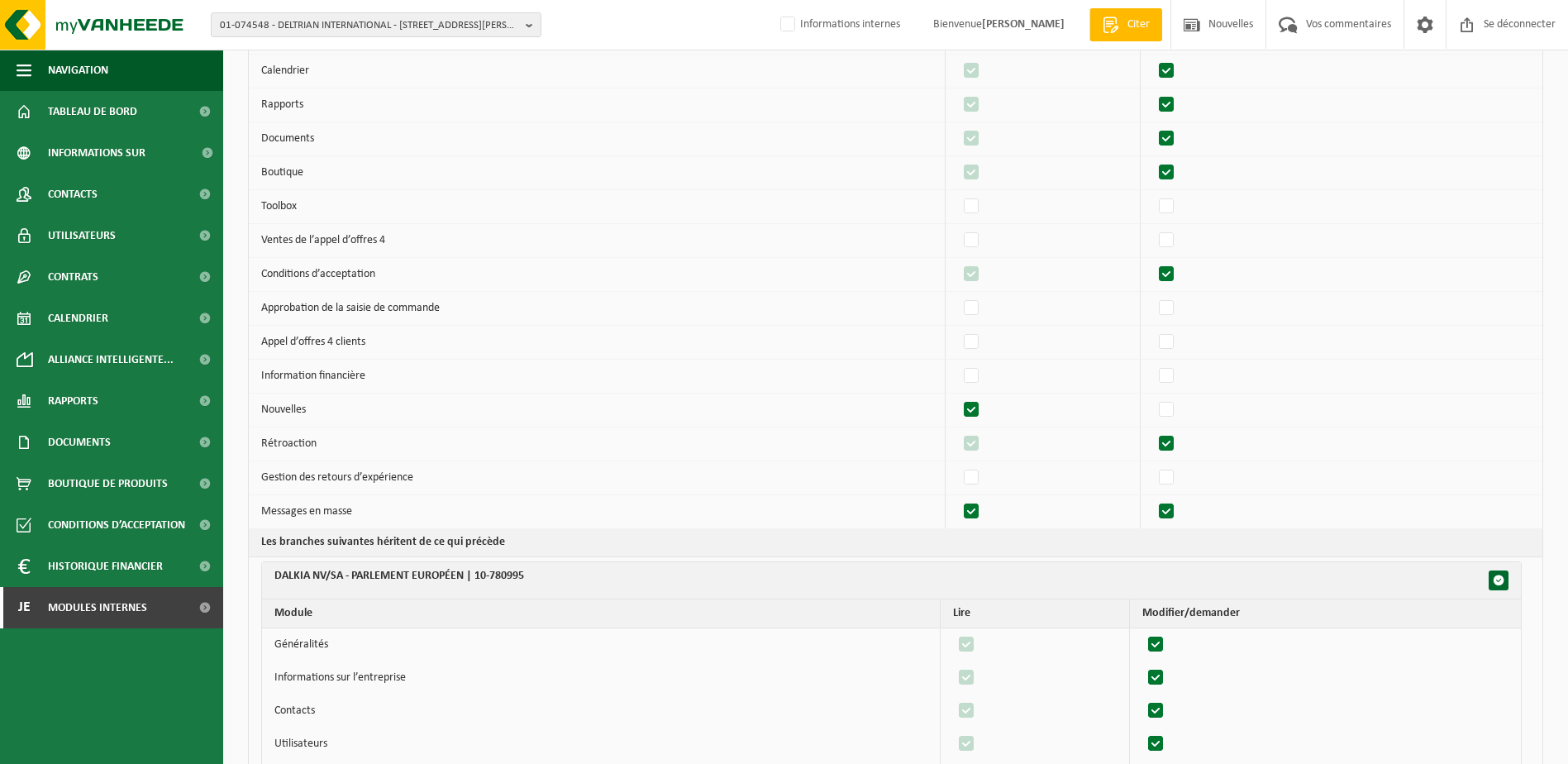
checkbox input "true"
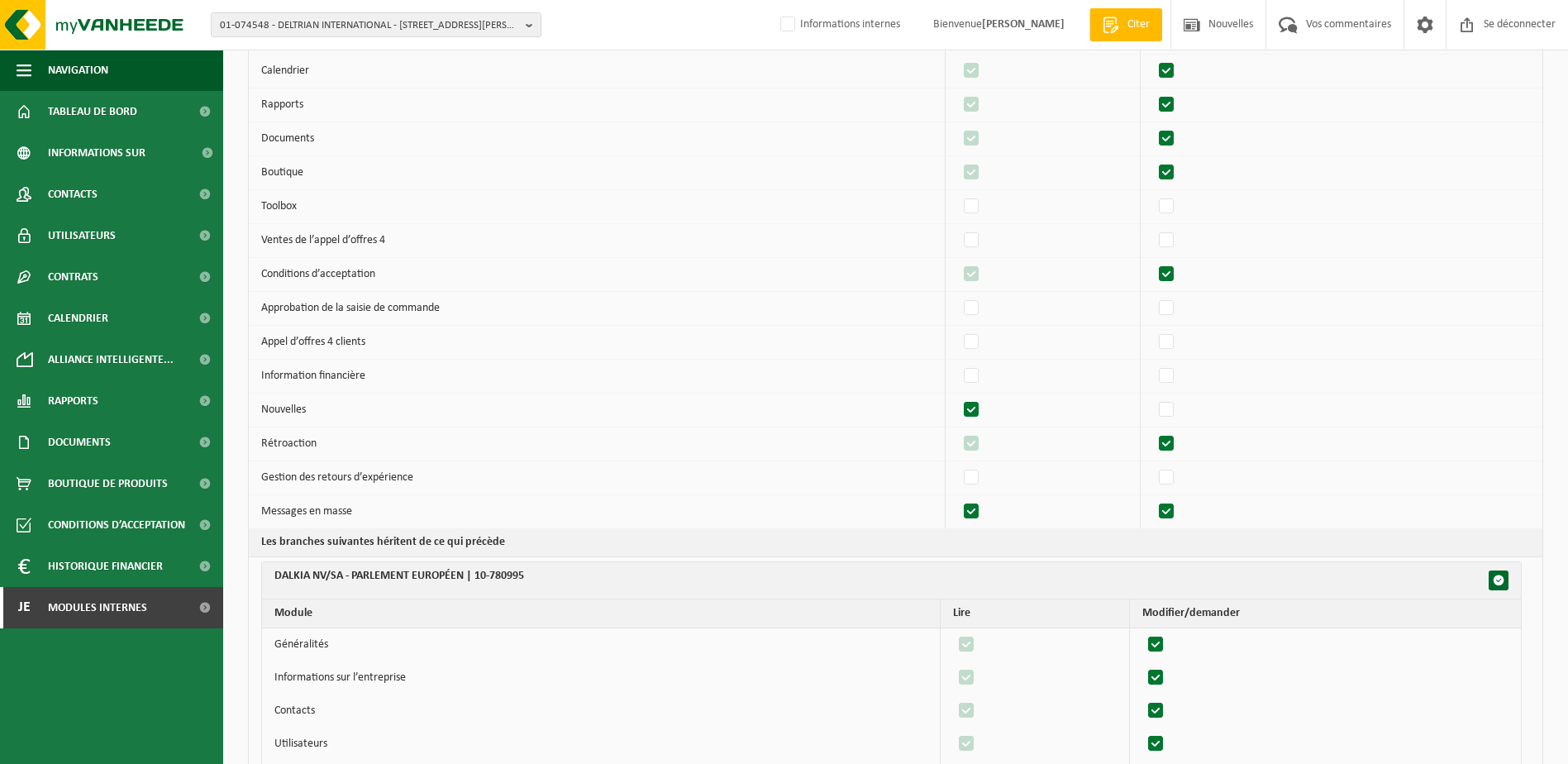
checkbox input "true"
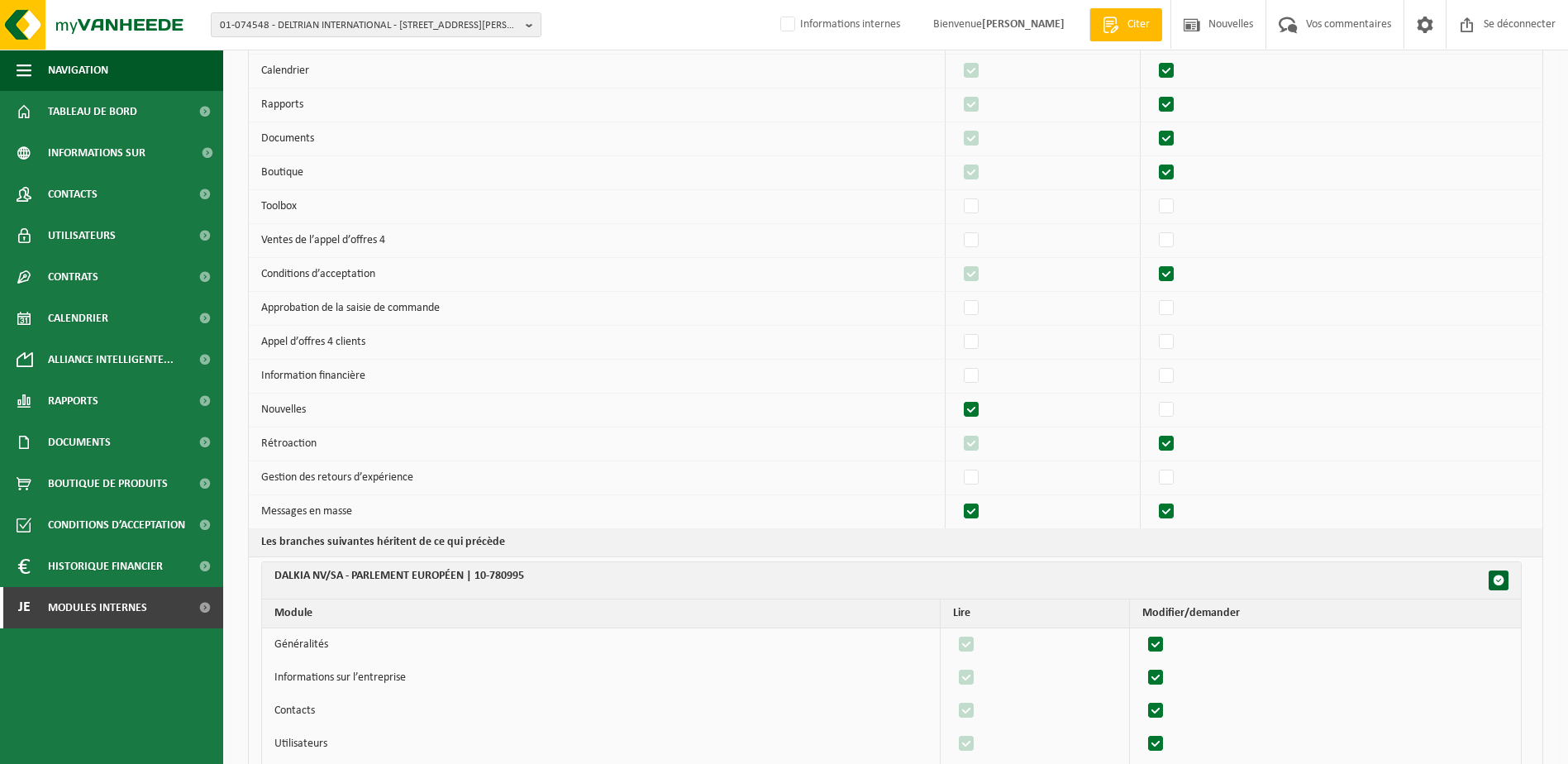
checkbox input "true"
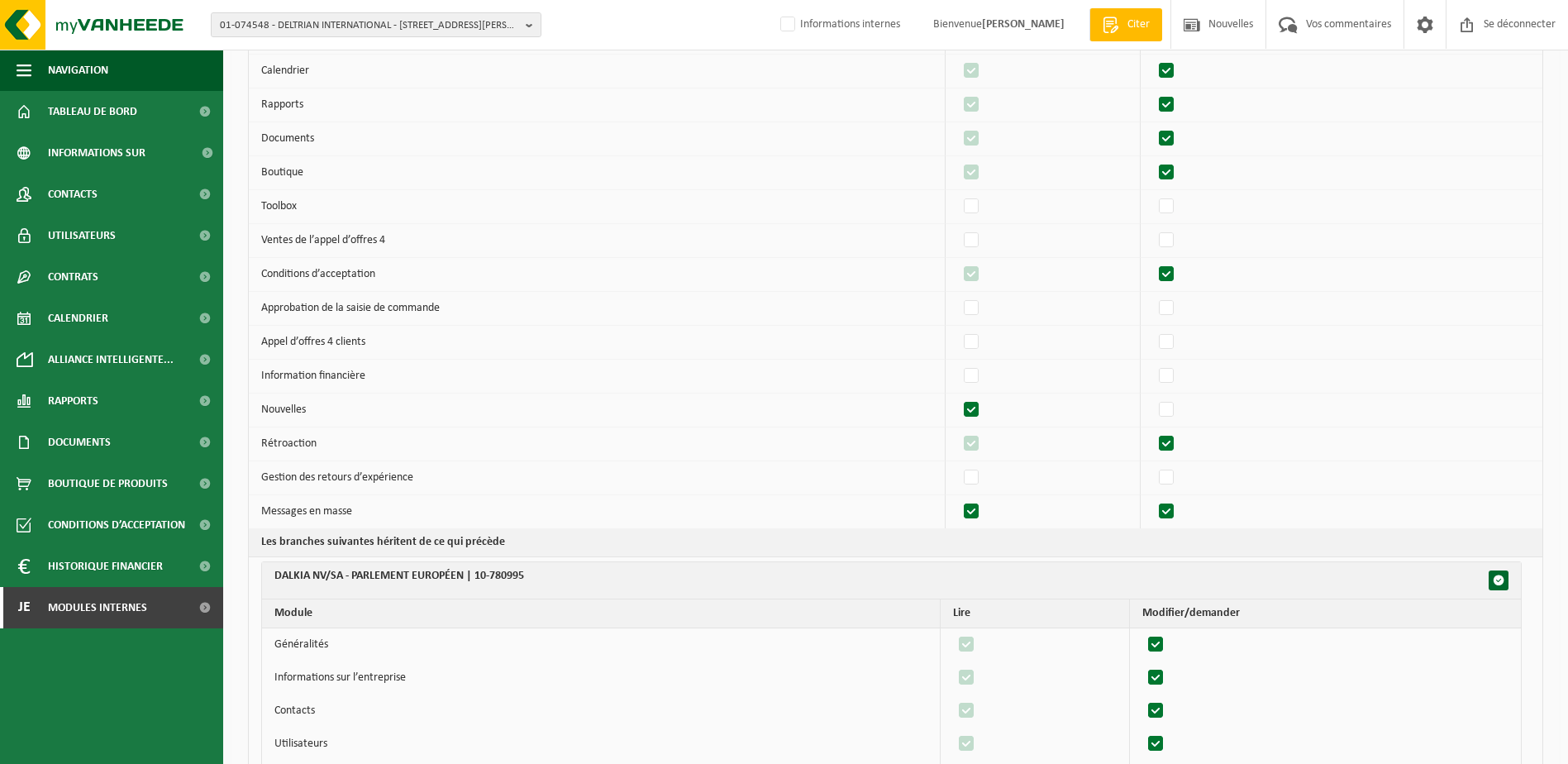
checkbox input "true"
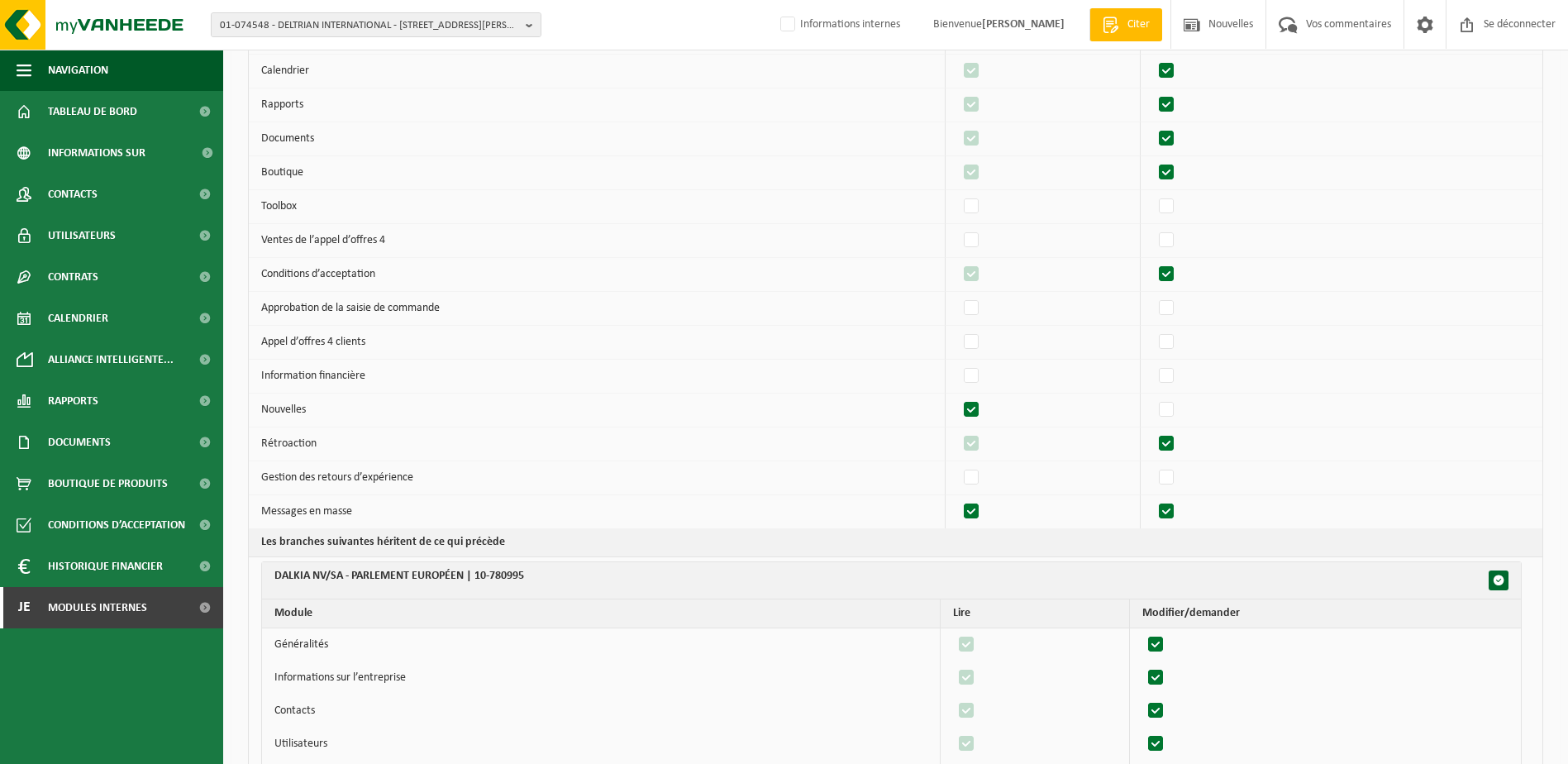
checkbox input "true"
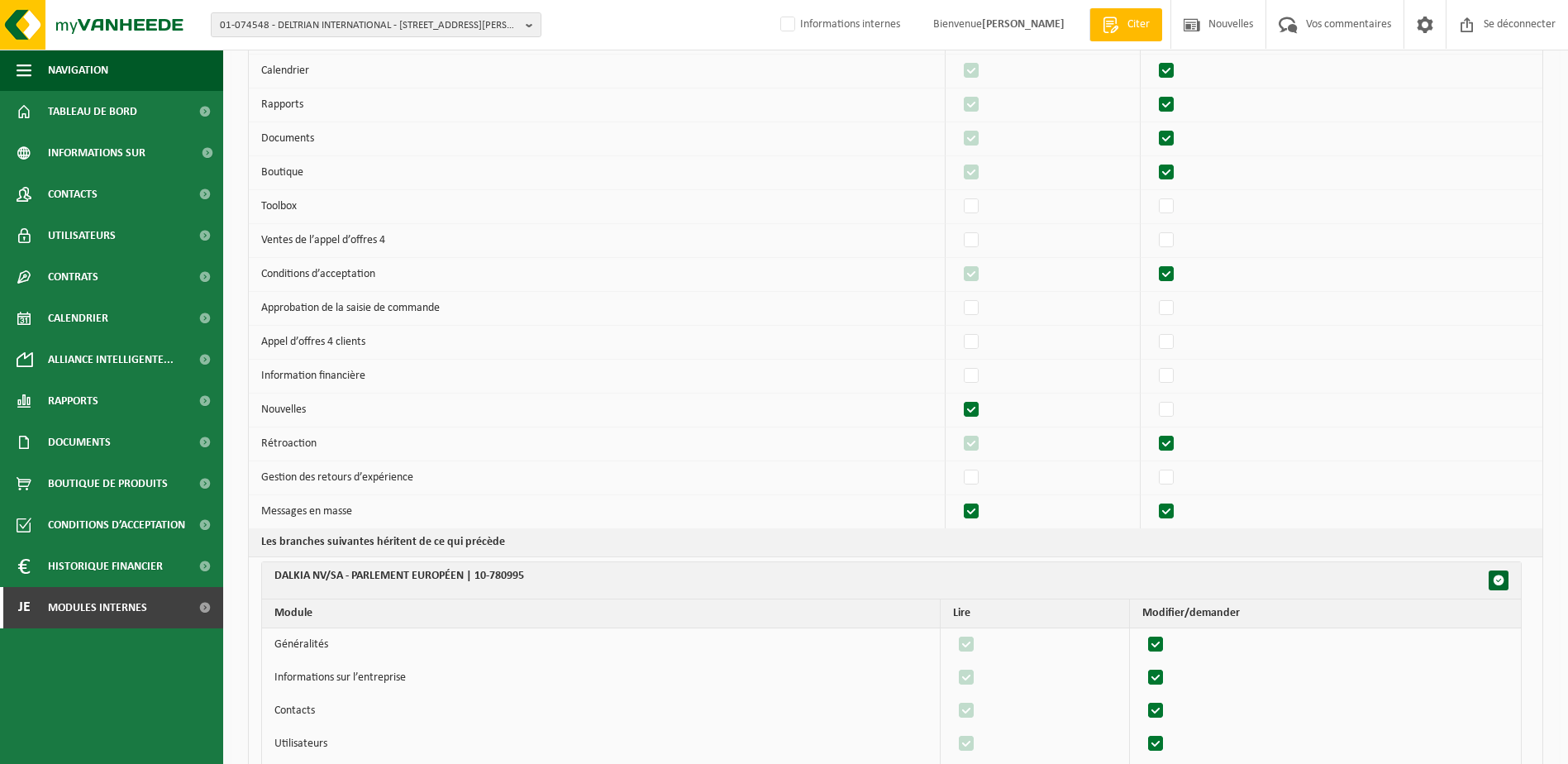
checkbox input "true"
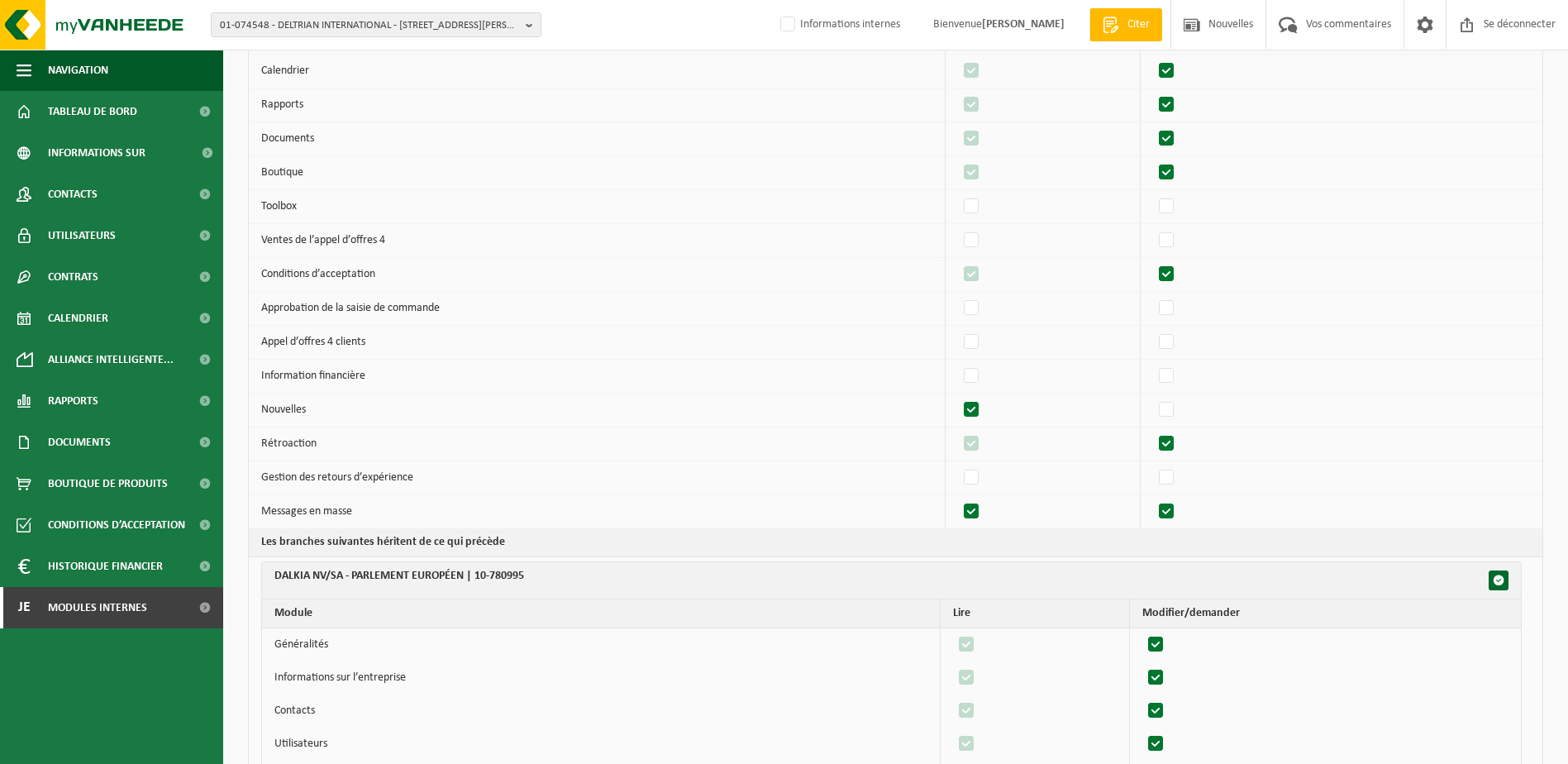
checkbox input "true"
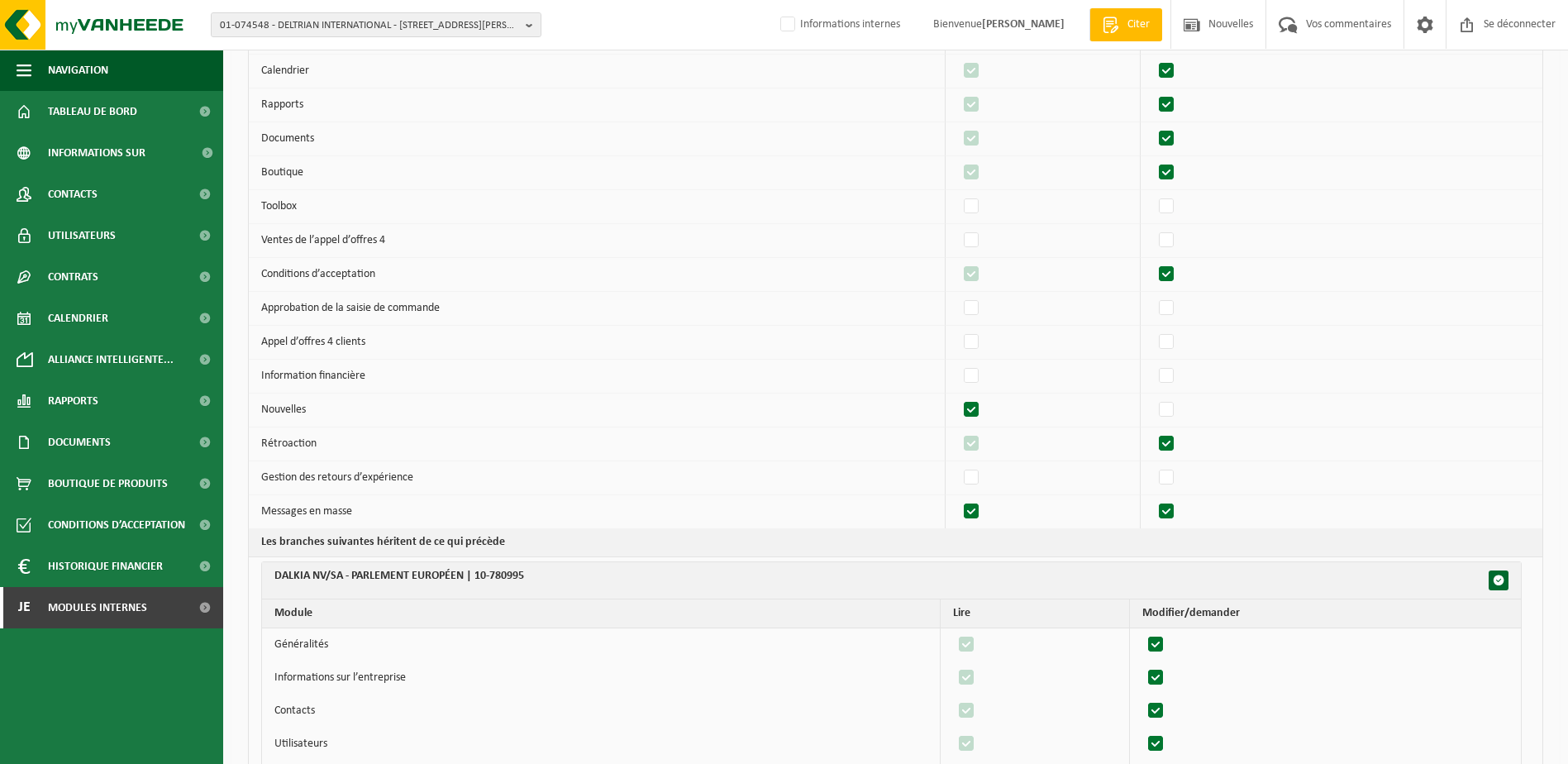
checkbox input "true"
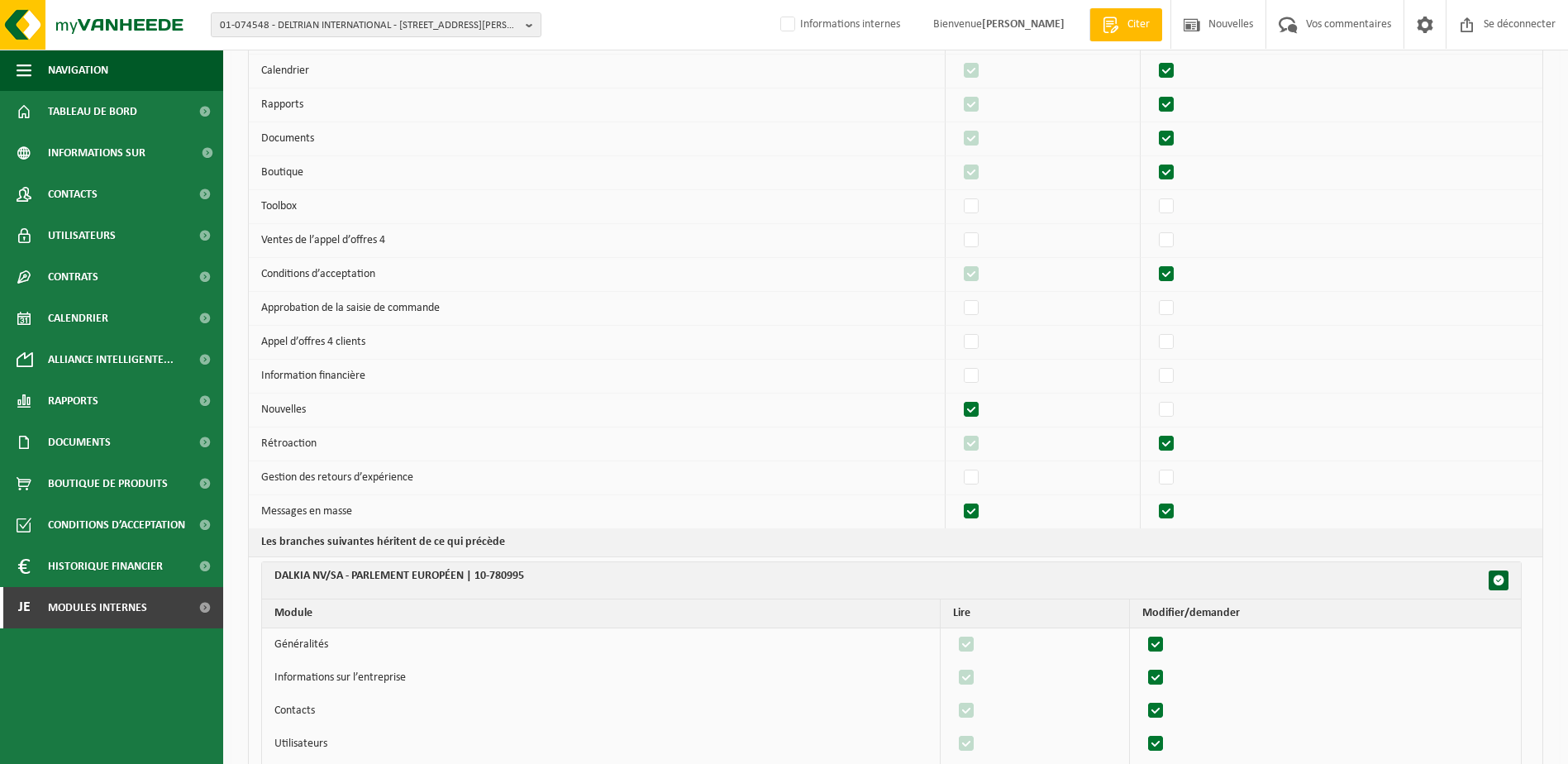
checkbox input "true"
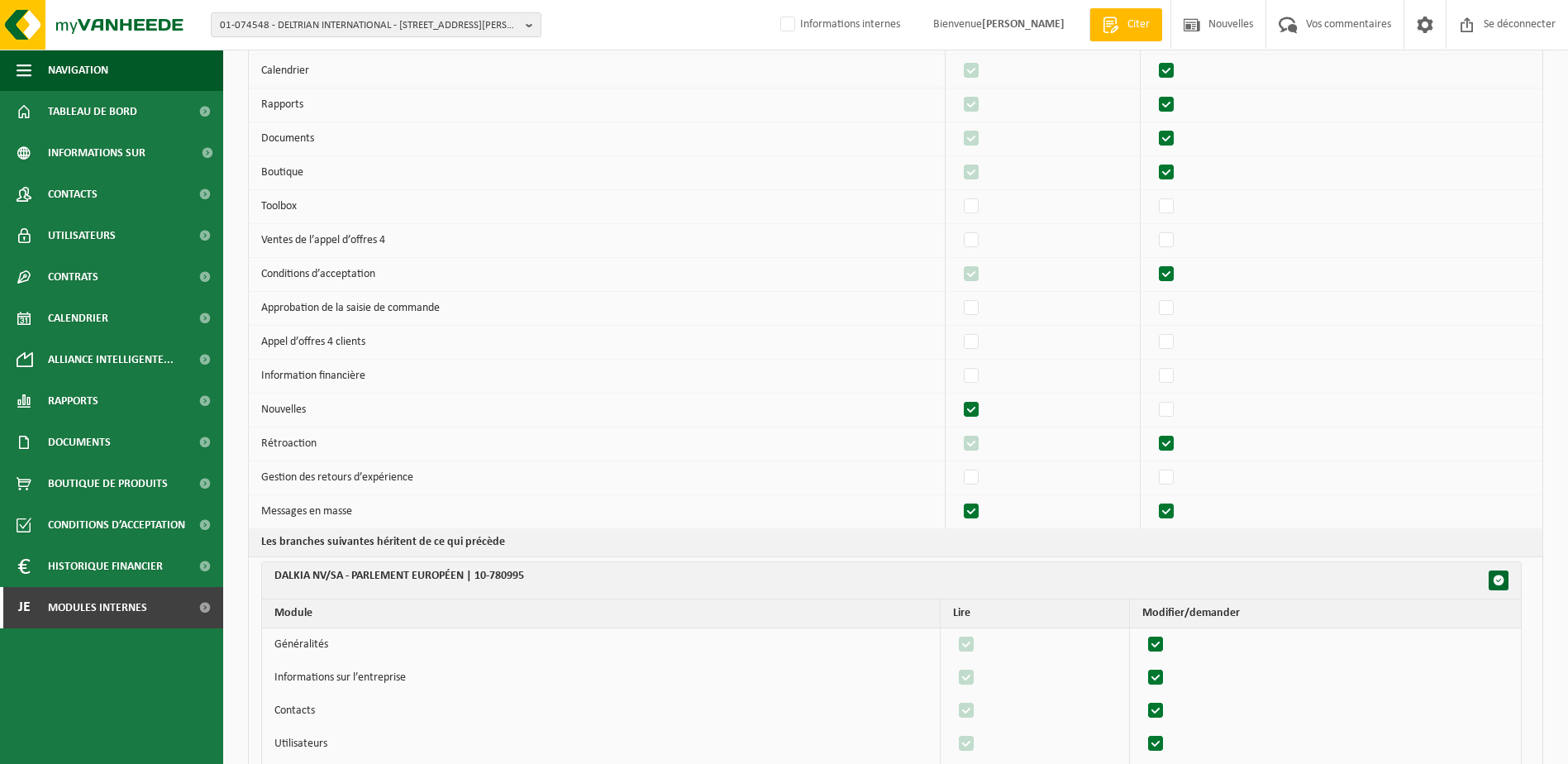
checkbox input "true"
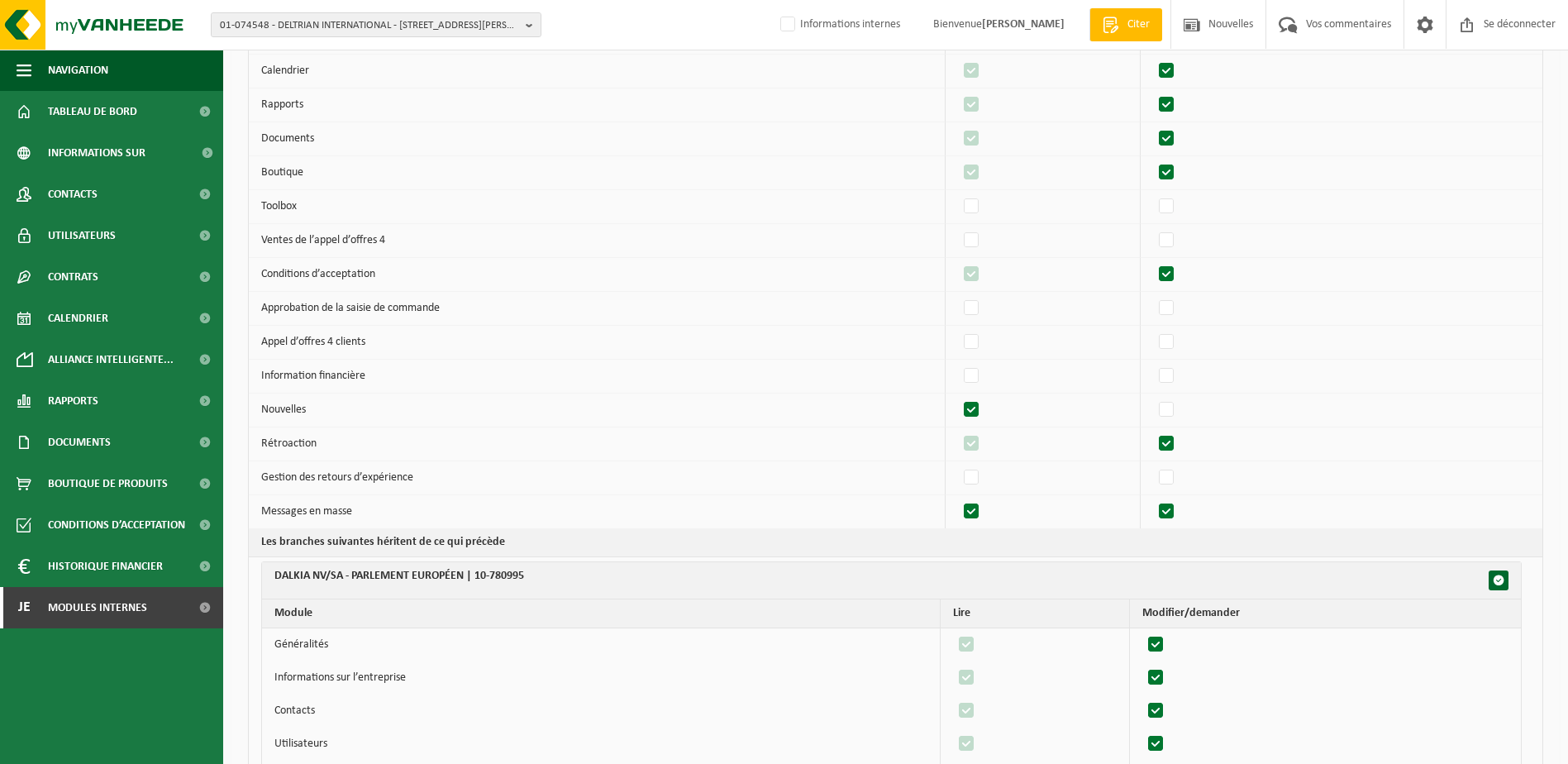
checkbox input "true"
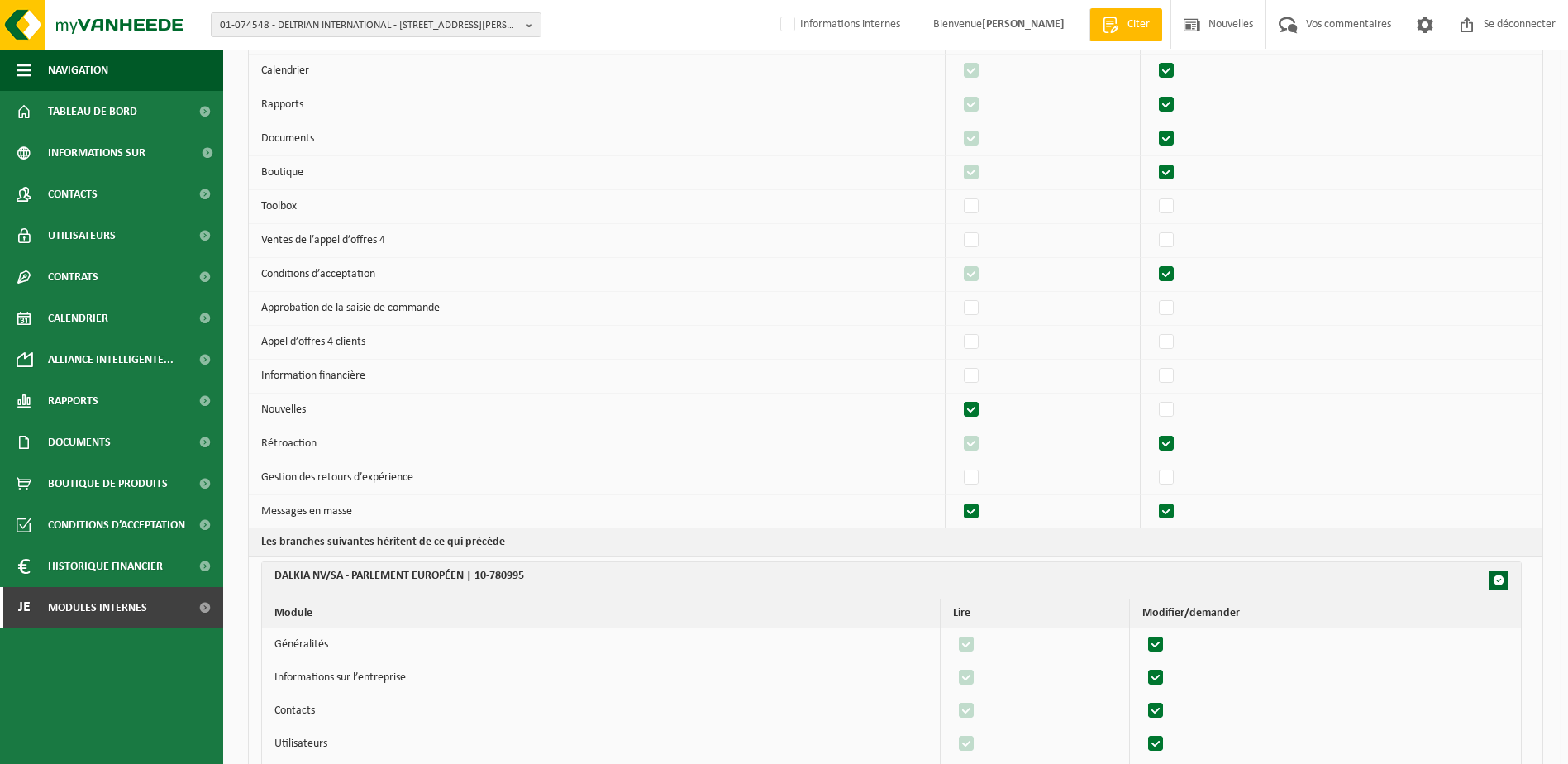
checkbox input "true"
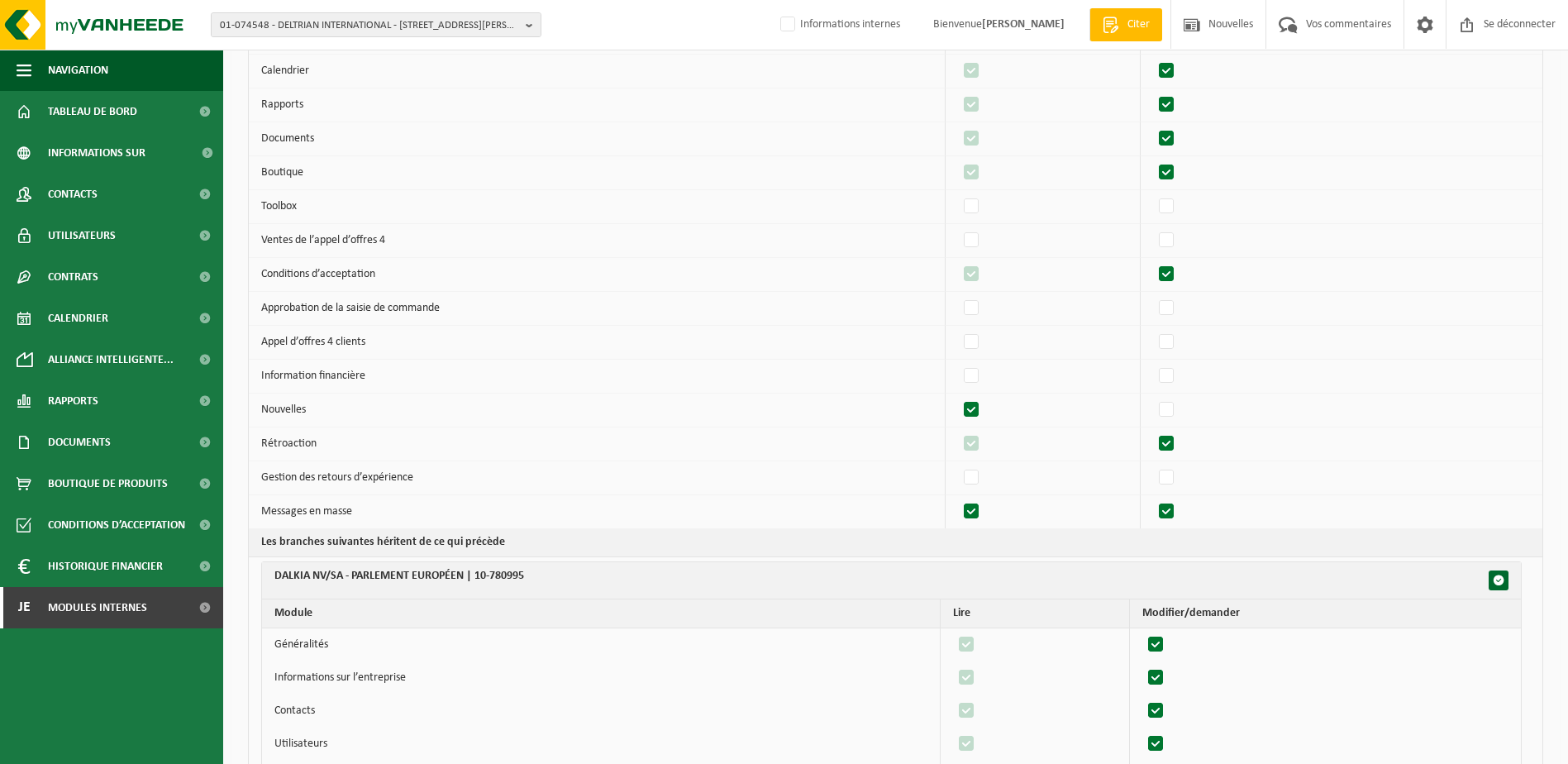
checkbox input "true"
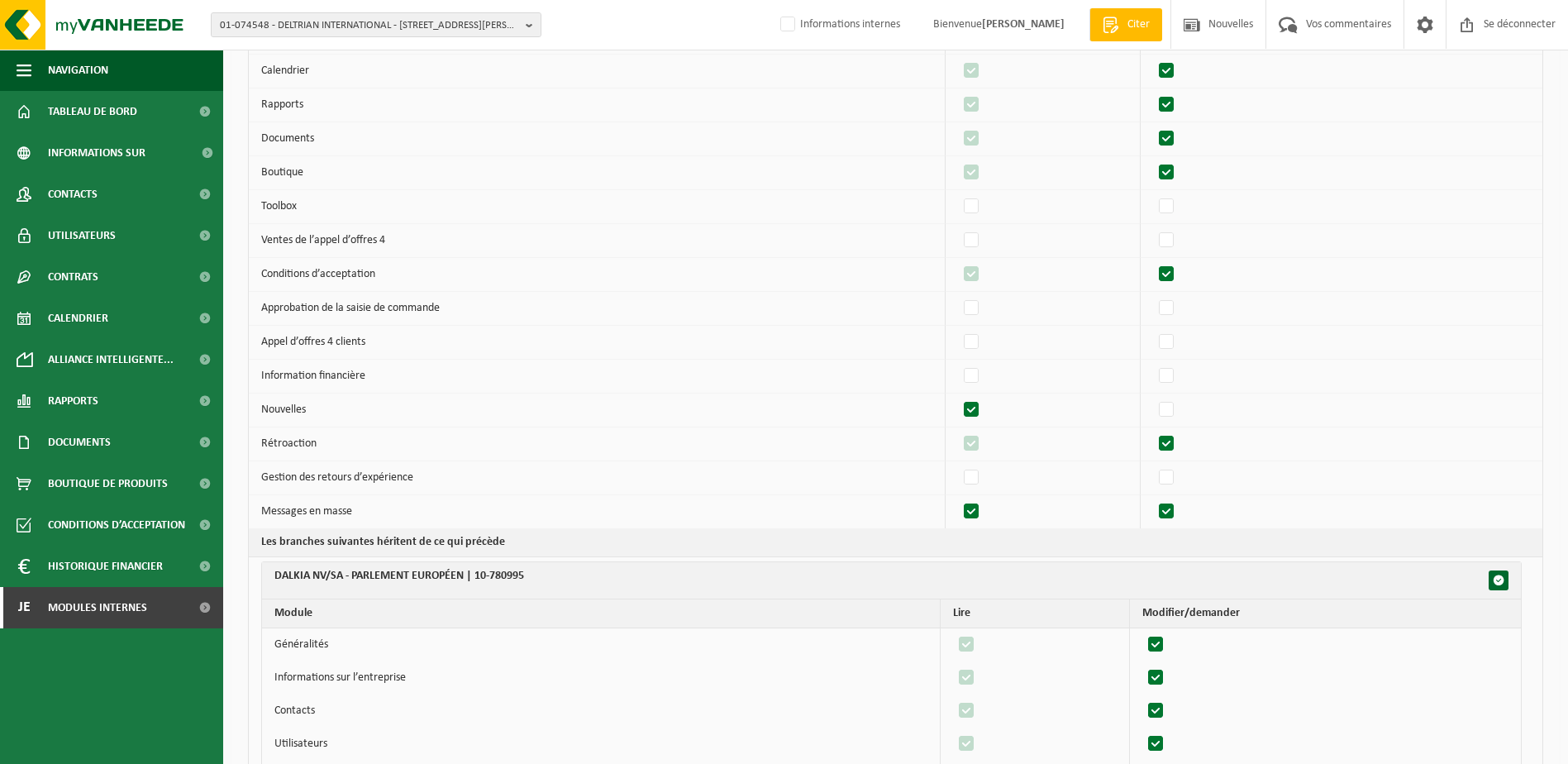
checkbox input "true"
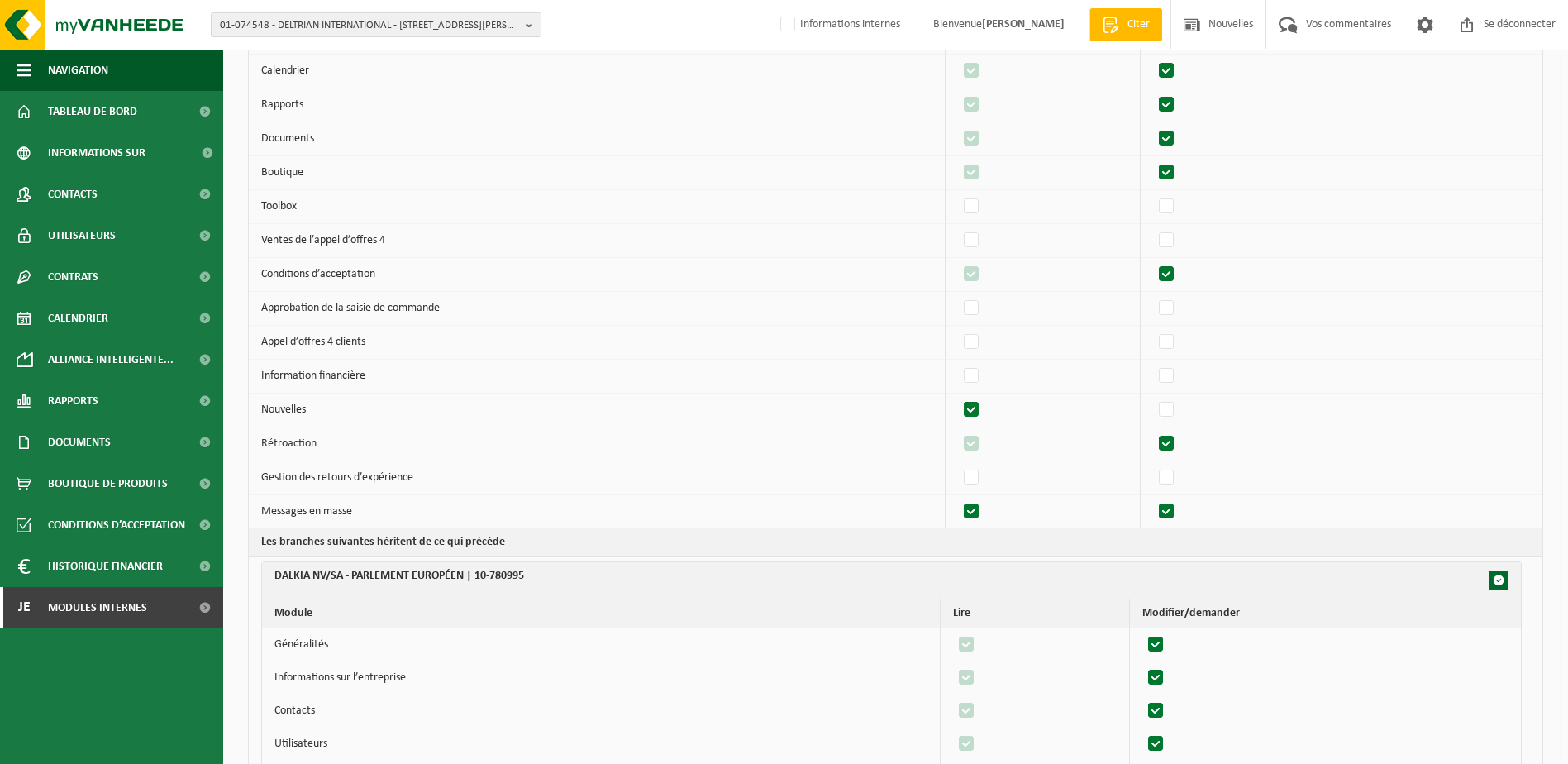
checkbox input "true"
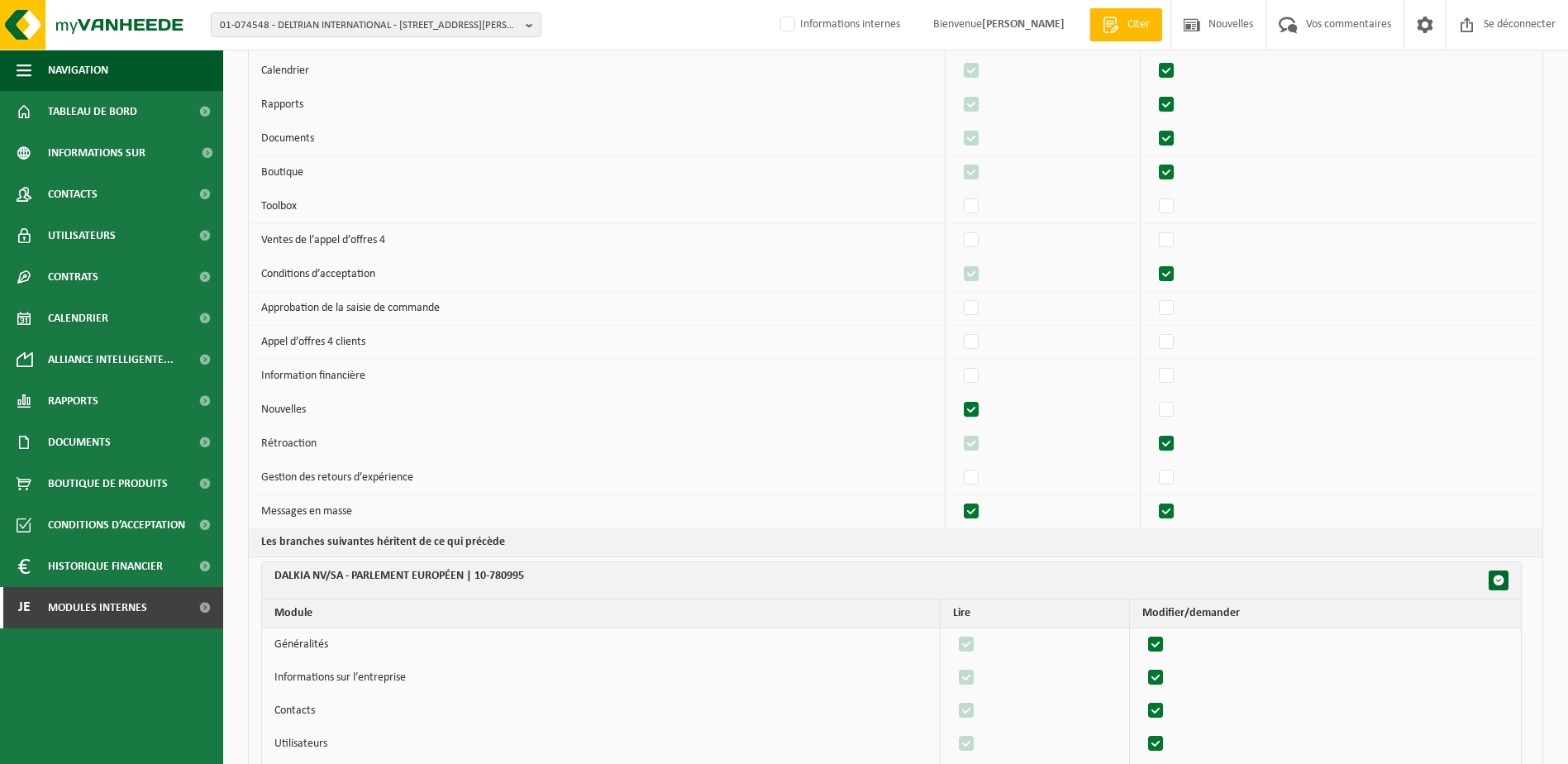
checkbox input "true"
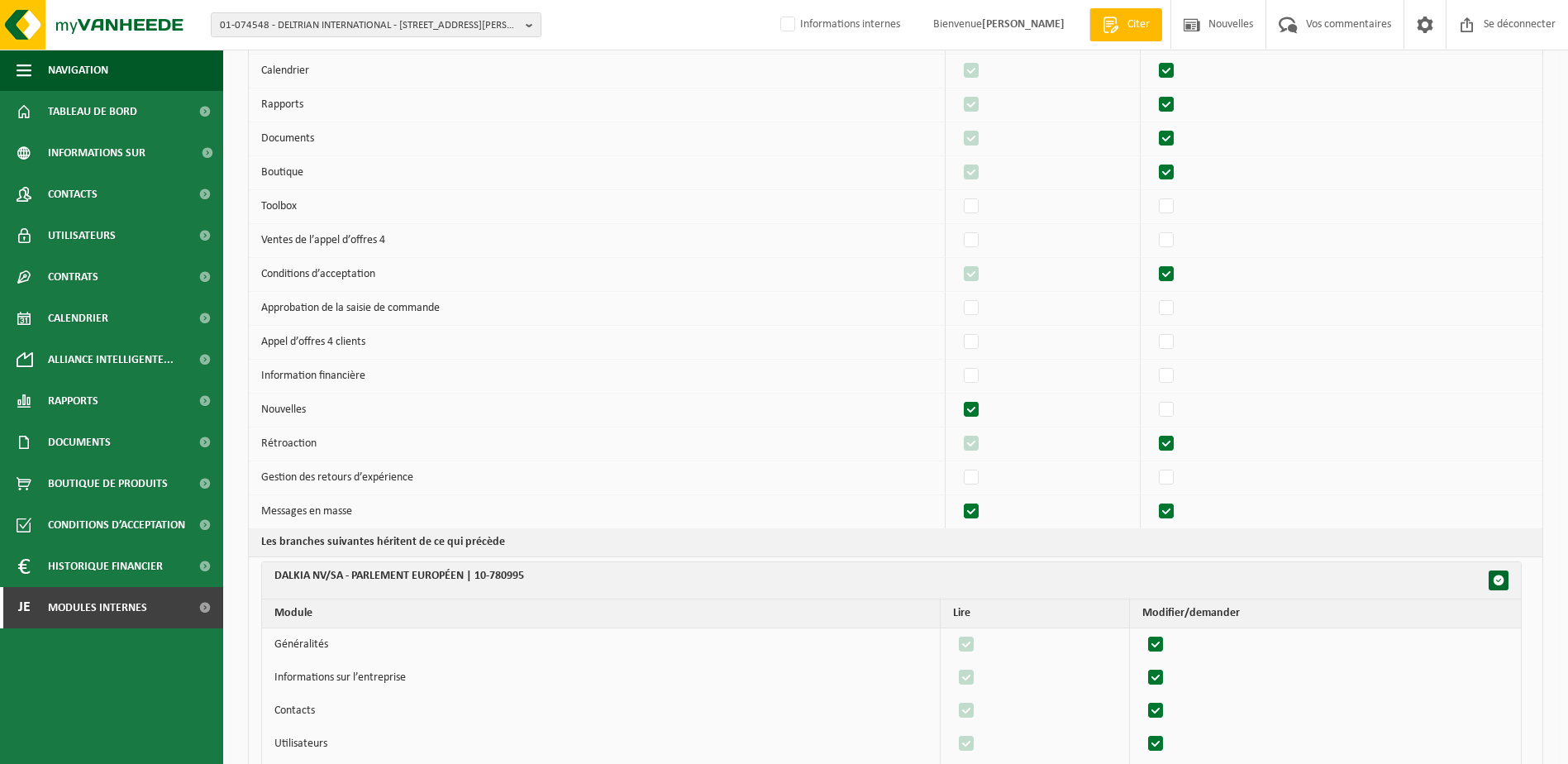
checkbox input "true"
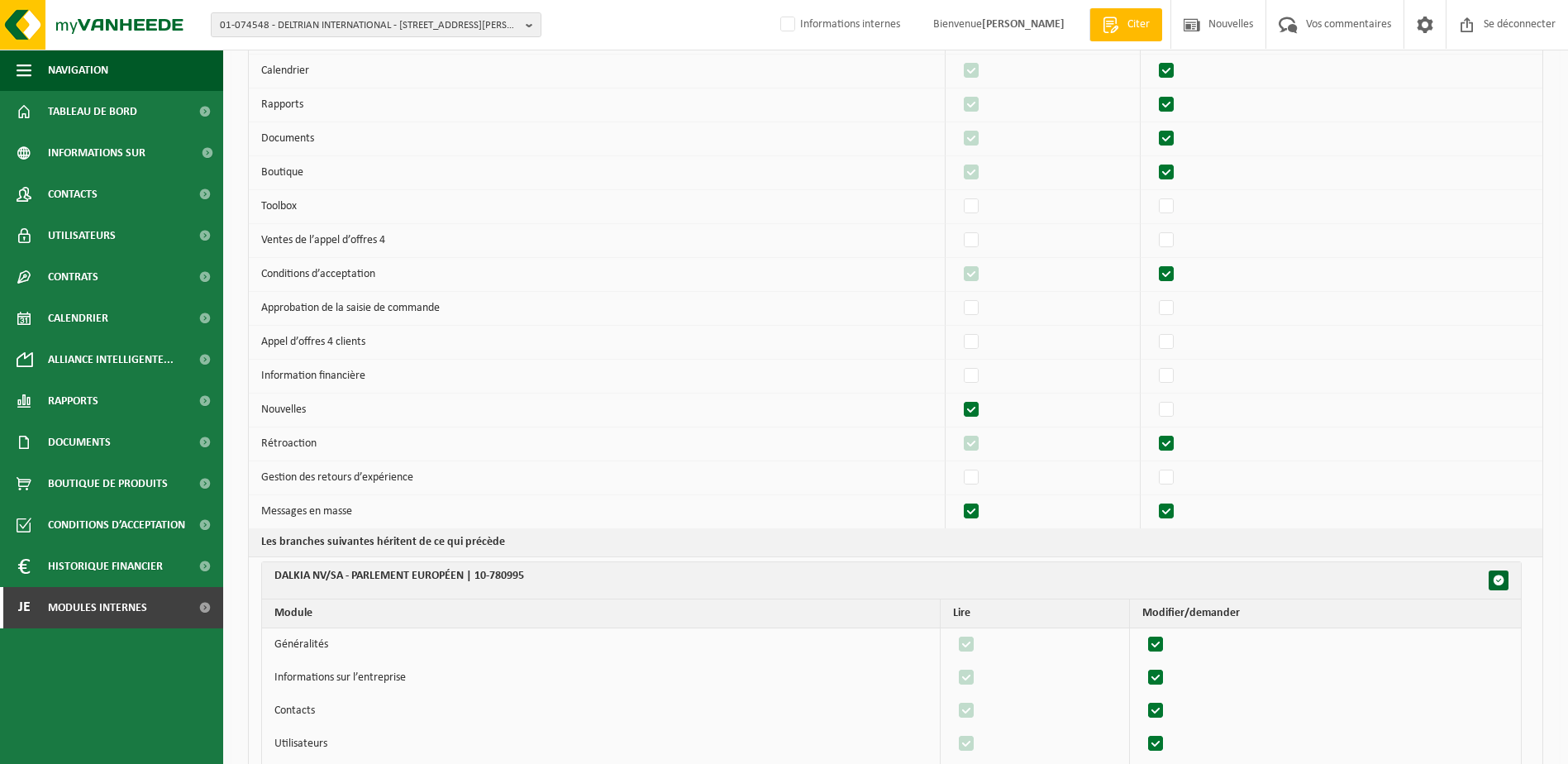
checkbox input "true"
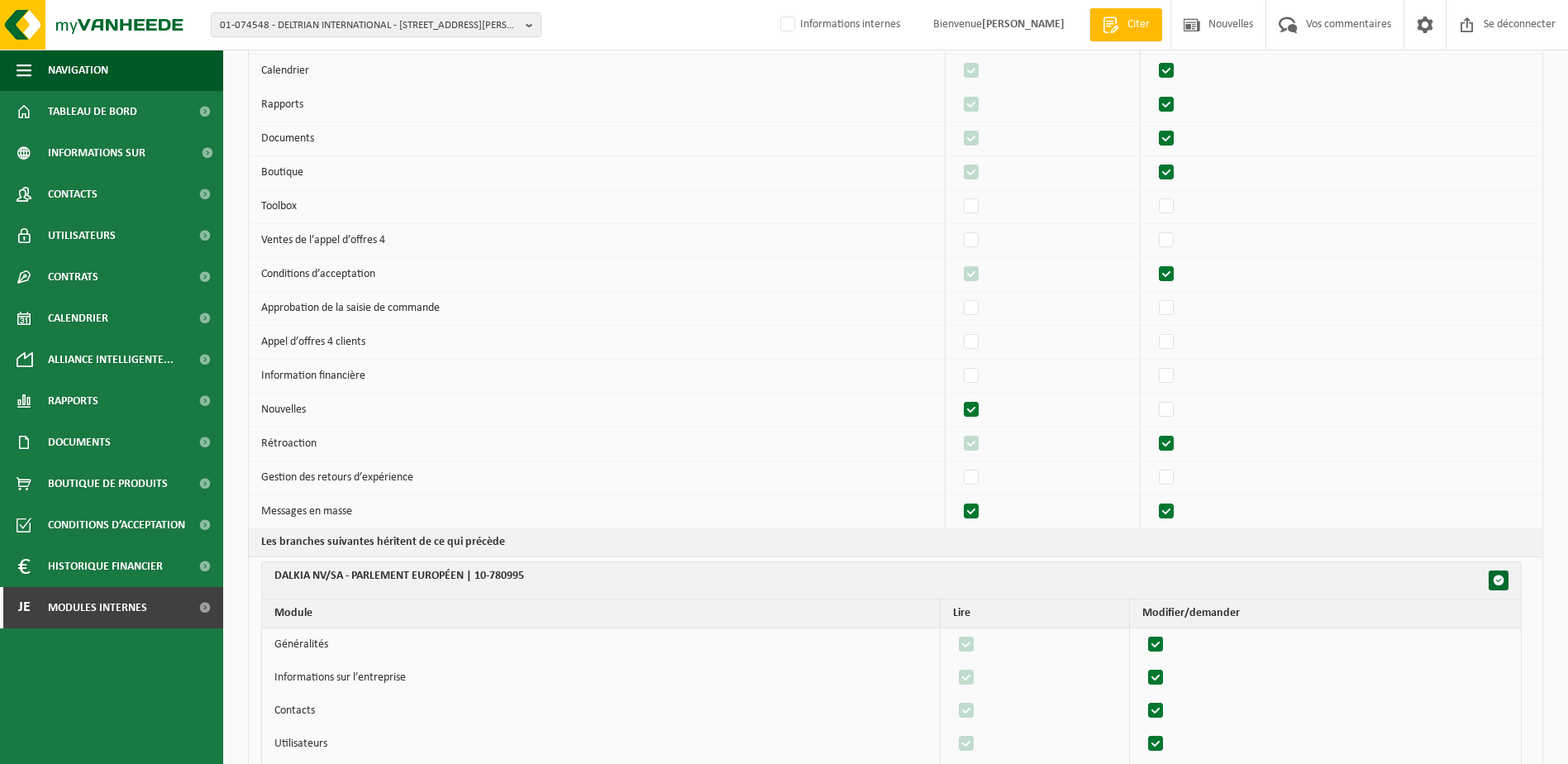
checkbox input "true"
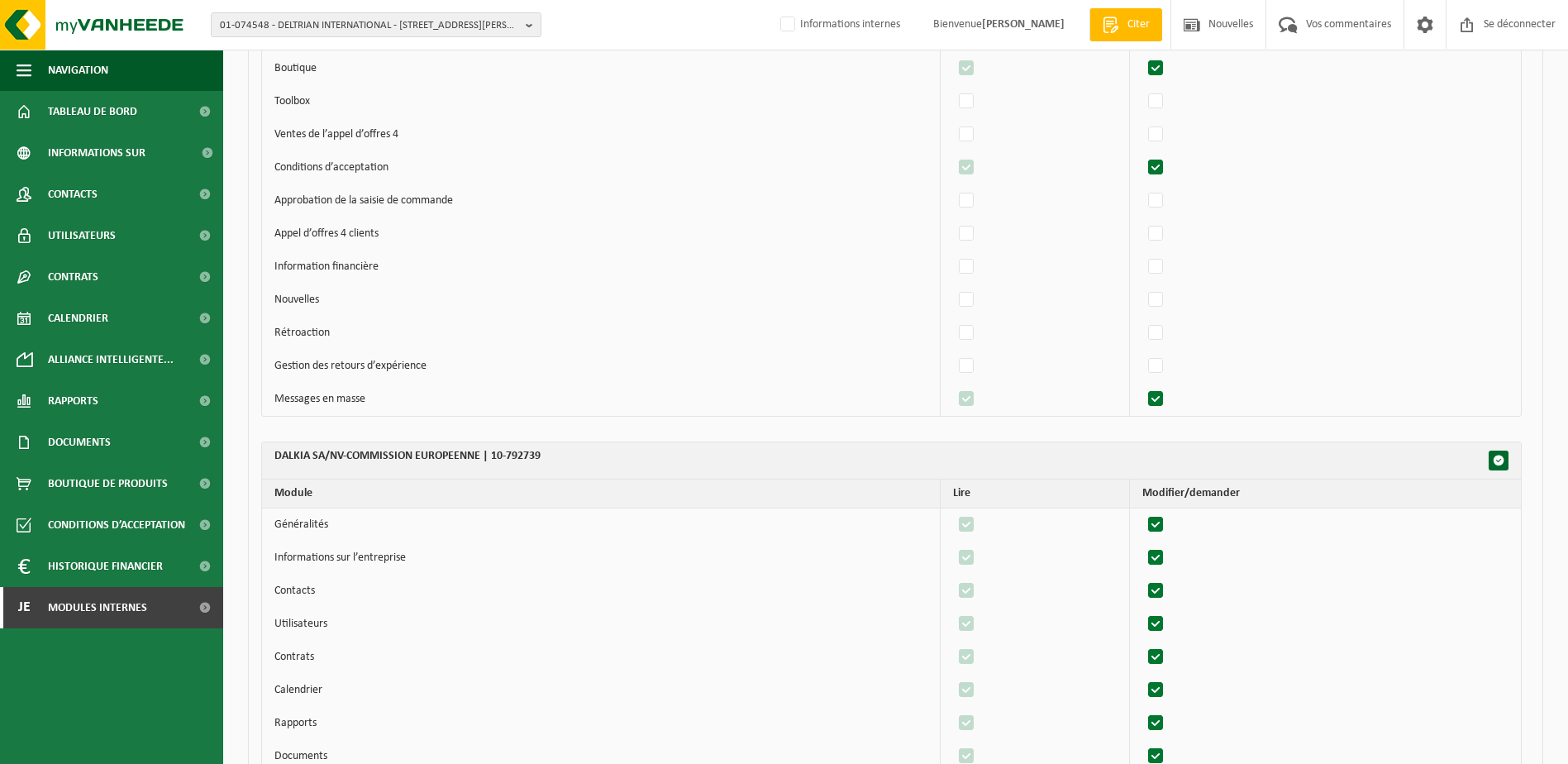
scroll to position [1157, 0]
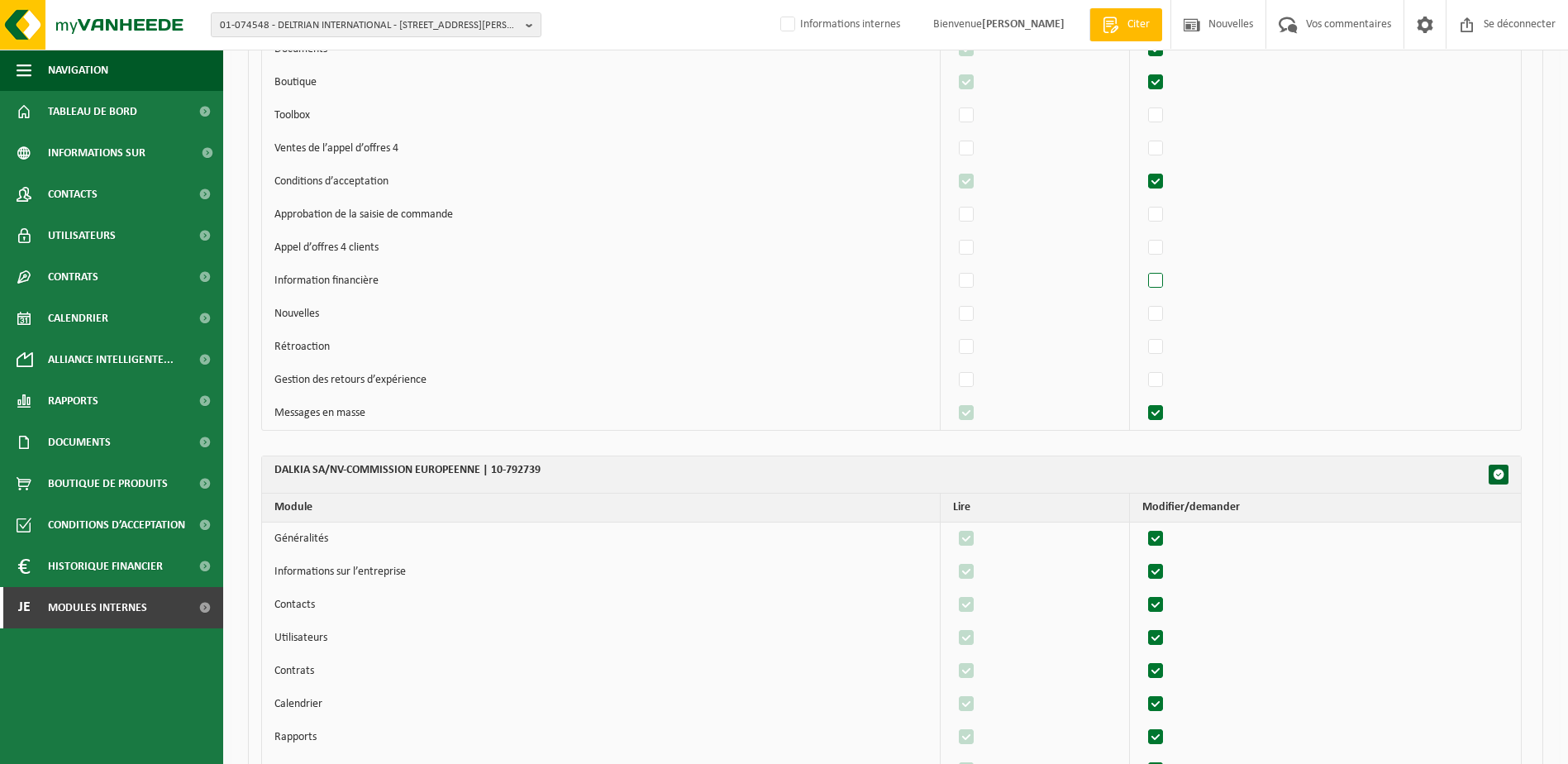
click at [1166, 284] on label"] at bounding box center [1156, 281] width 23 height 25
click at [1142, 269] on input "checkbox" at bounding box center [1142, 268] width 1 height 1
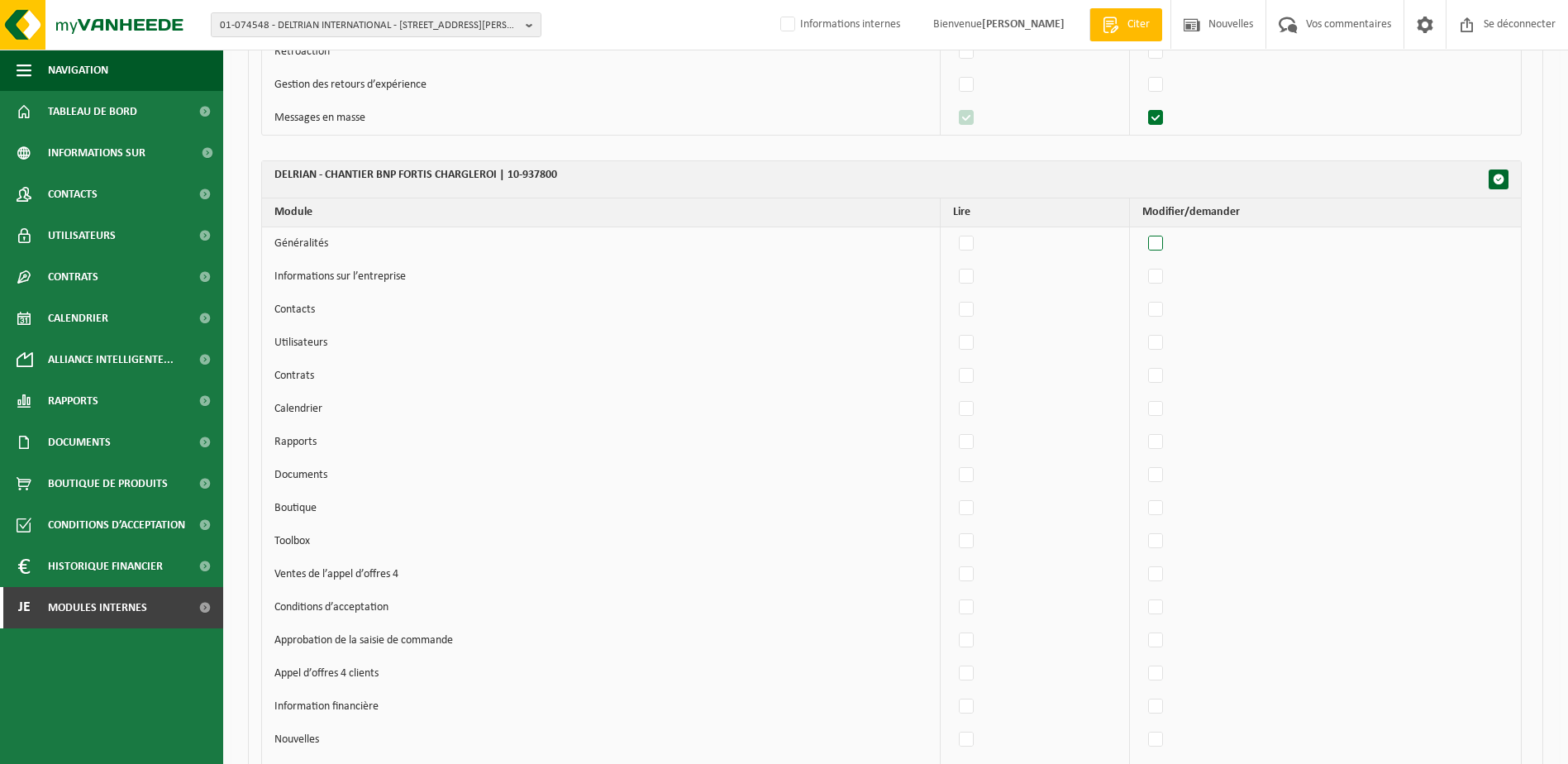
scroll to position [2149, 0]
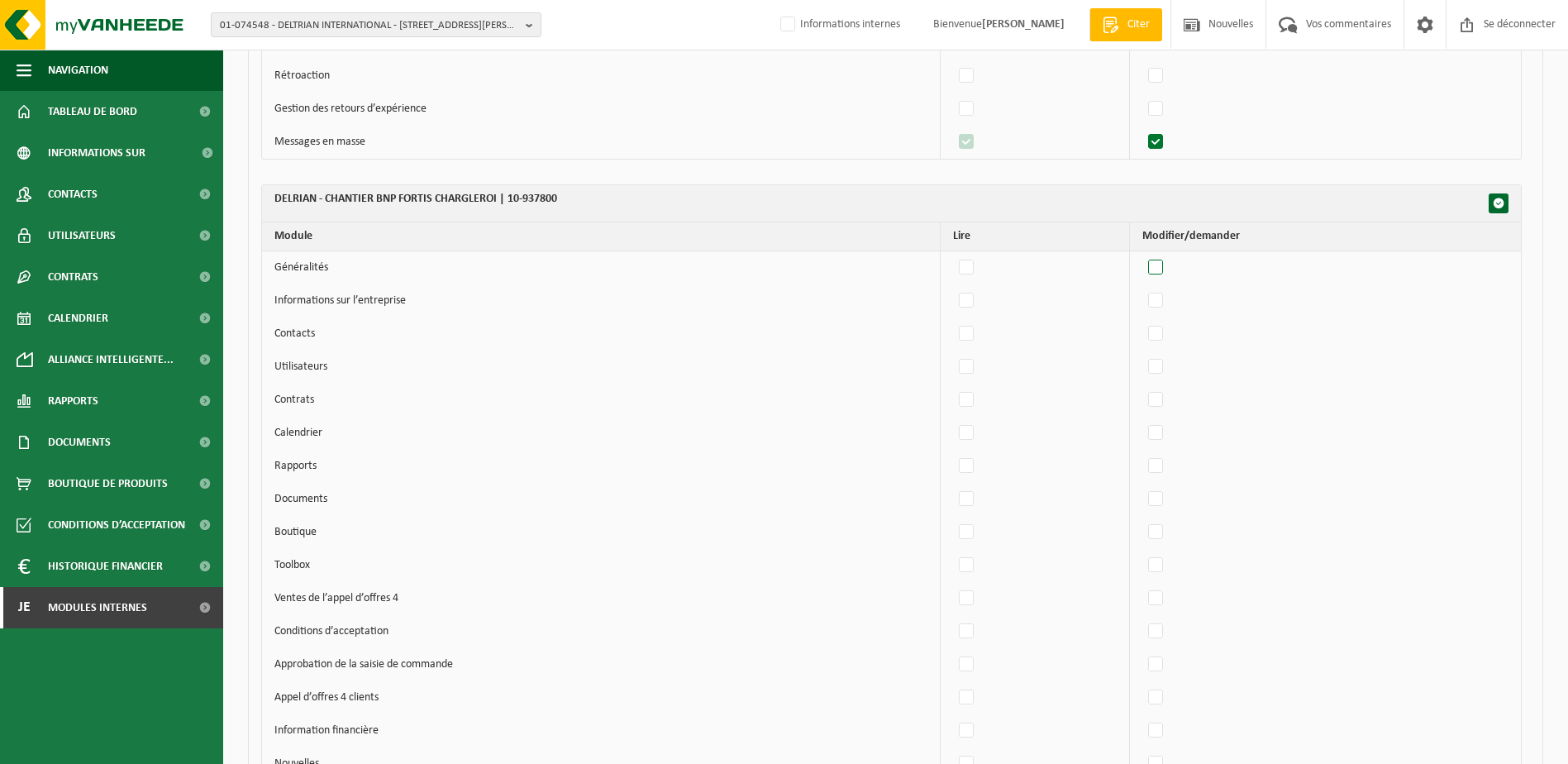
click at [1165, 267] on label"] at bounding box center [1156, 267] width 23 height 25
click at [1142, 255] on input "checkbox" at bounding box center [1142, 255] width 1 height 1
click at [1166, 298] on label"] at bounding box center [1156, 300] width 23 height 25
click at [1142, 288] on input "checkbox" at bounding box center [1142, 288] width 1 height 1
click at [1159, 401] on label"] at bounding box center [1156, 400] width 23 height 25
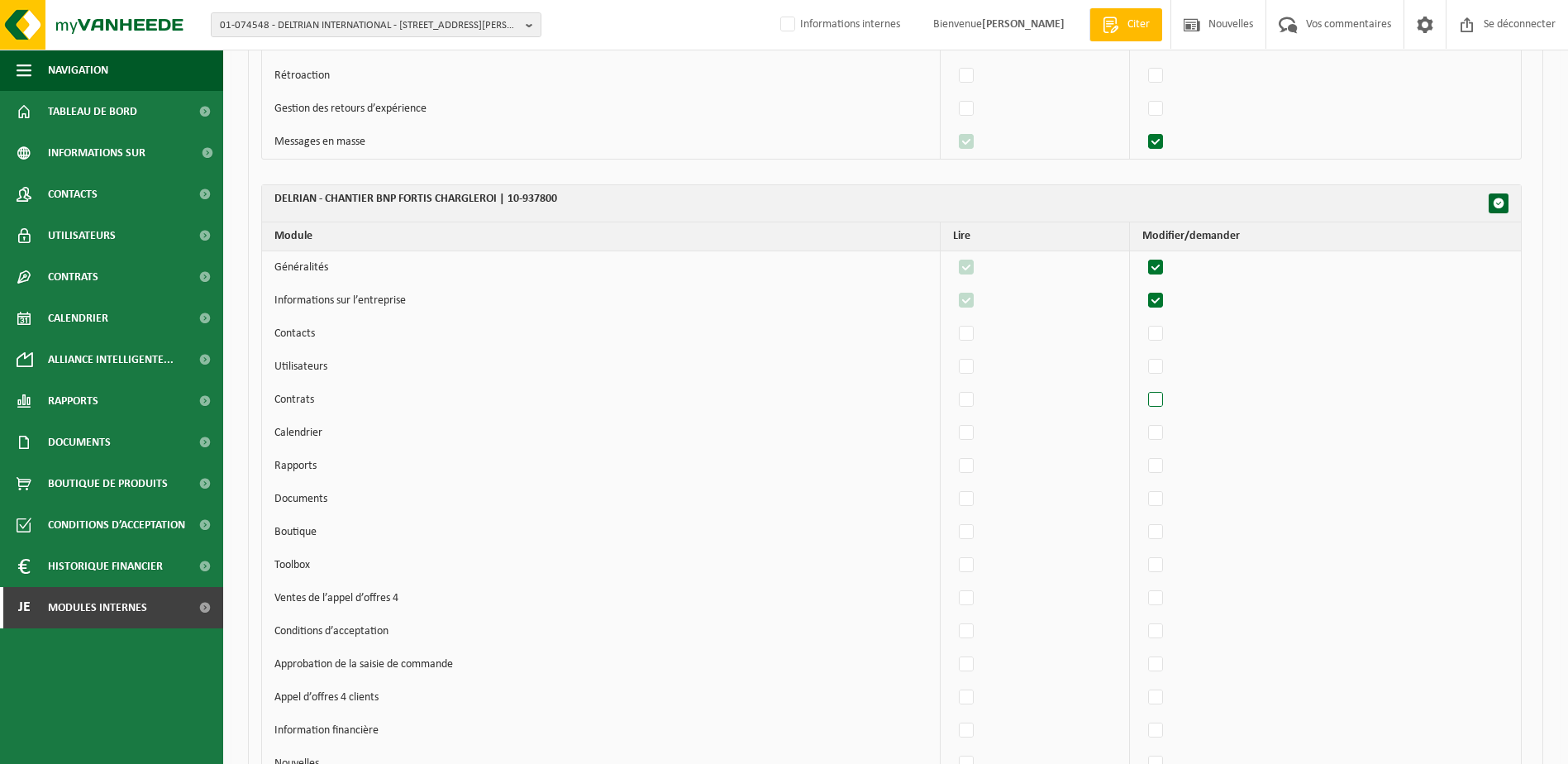
click at [1142, 388] on input "checkbox" at bounding box center [1142, 387] width 1 height 1
click at [1160, 374] on label"] at bounding box center [1156, 367] width 23 height 25
click at [1142, 355] on input "checkbox" at bounding box center [1142, 354] width 1 height 1
click at [1164, 340] on label"] at bounding box center [1156, 334] width 23 height 25
click at [1142, 322] on input "checkbox" at bounding box center [1142, 321] width 1 height 1
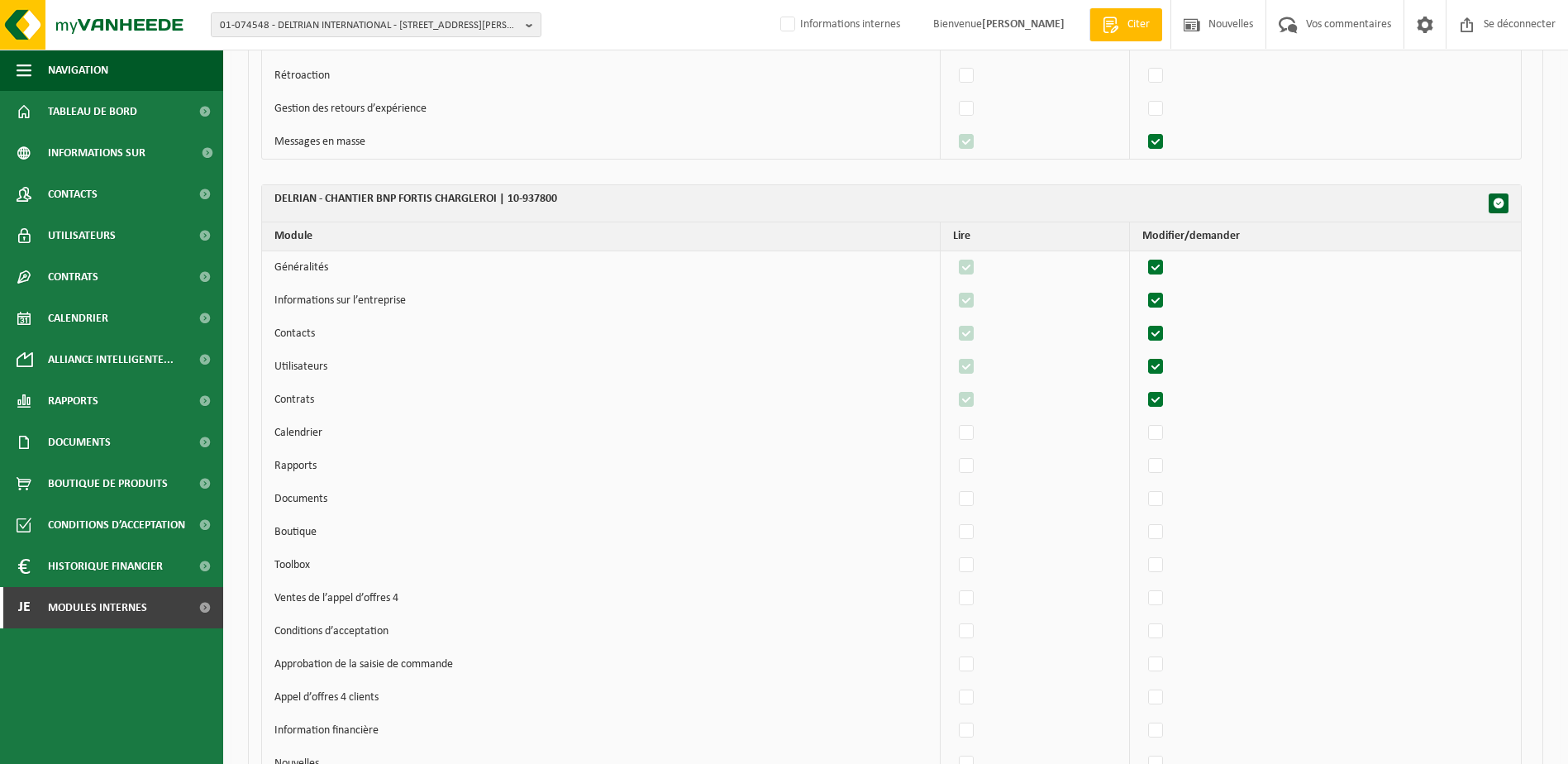
scroll to position [2232, 0]
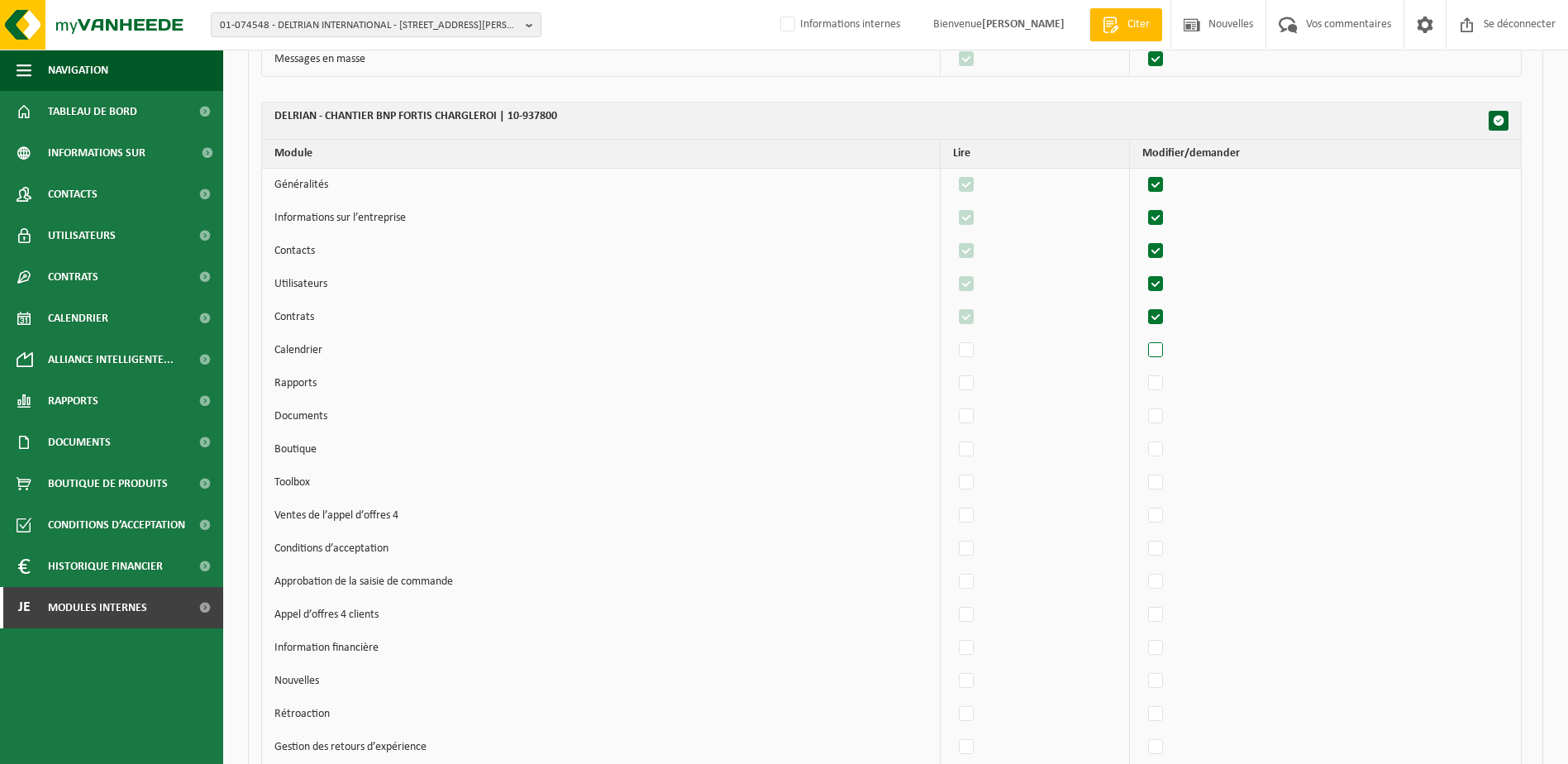
click at [1166, 358] on label"] at bounding box center [1156, 350] width 23 height 25
click at [1142, 338] on input "checkbox" at bounding box center [1142, 337] width 1 height 1
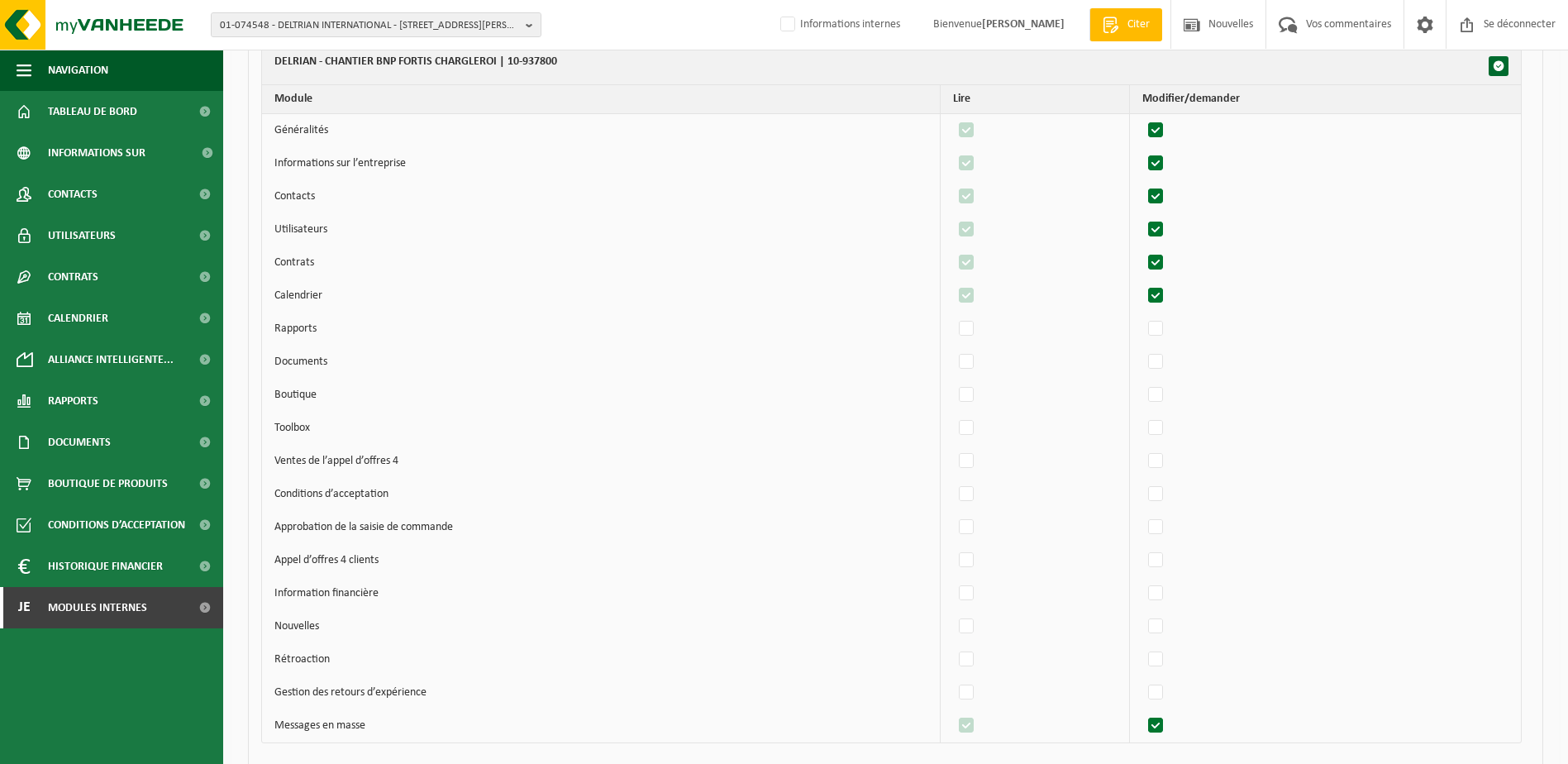
scroll to position [2315, 0]
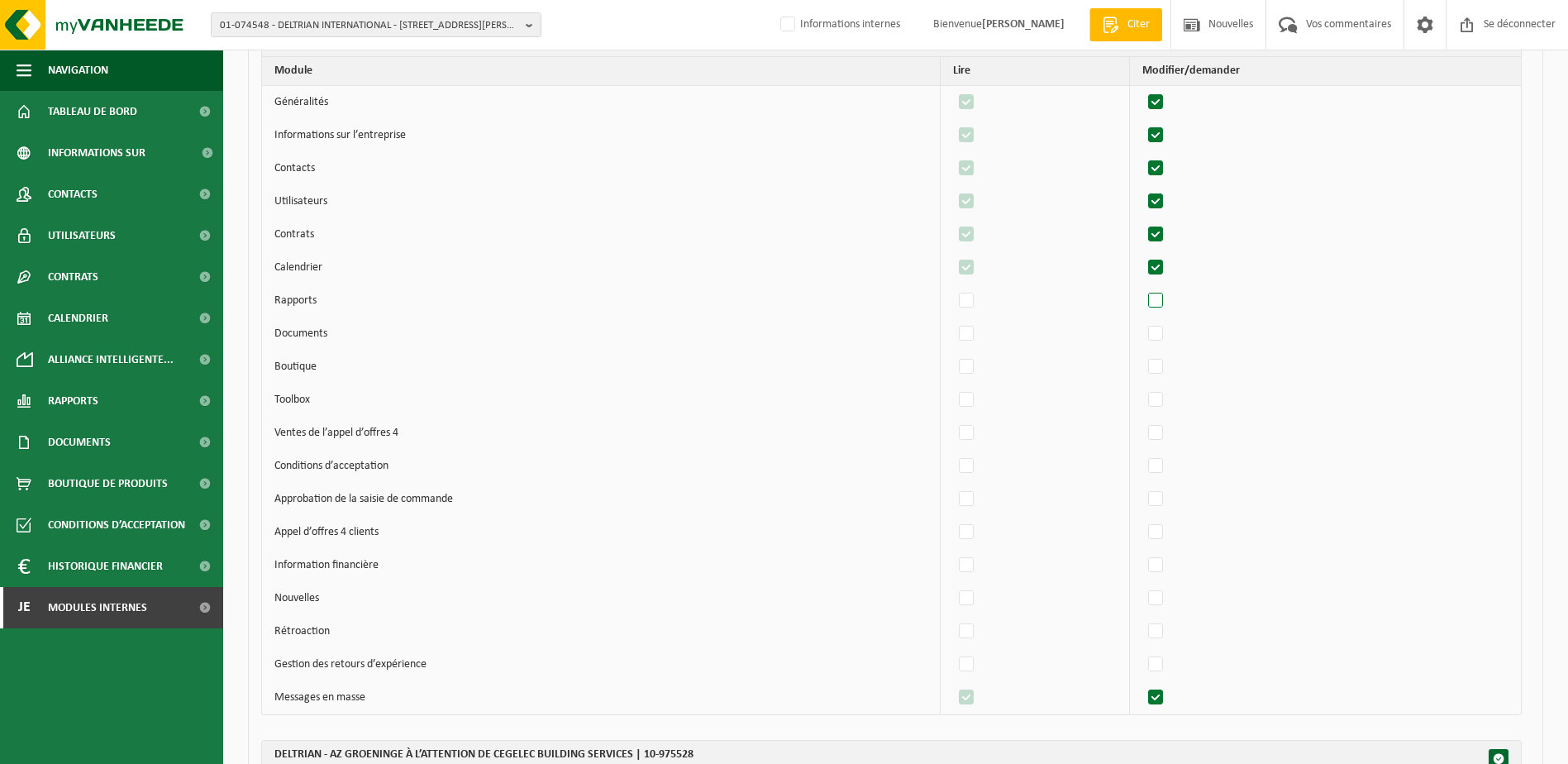
click at [1160, 298] on label"] at bounding box center [1156, 300] width 23 height 25
click at [1142, 288] on input "checkbox" at bounding box center [1142, 288] width 1 height 1
click at [1165, 338] on label"] at bounding box center [1156, 334] width 23 height 25
click at [1142, 322] on input "checkbox" at bounding box center [1142, 321] width 1 height 1
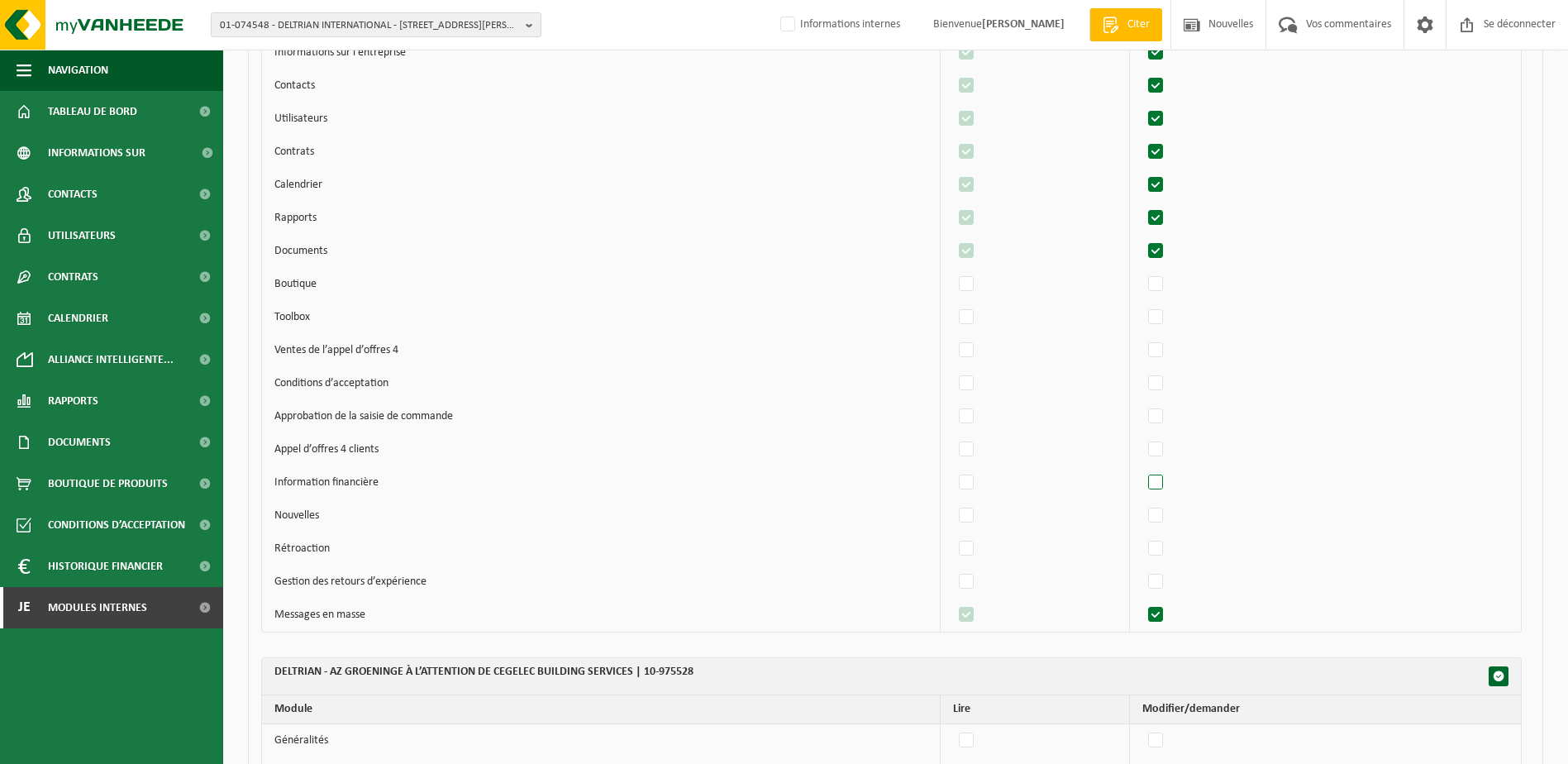
click at [1166, 483] on label"] at bounding box center [1156, 482] width 23 height 25
click at [1142, 470] on input "checkbox" at bounding box center [1142, 470] width 1 height 1
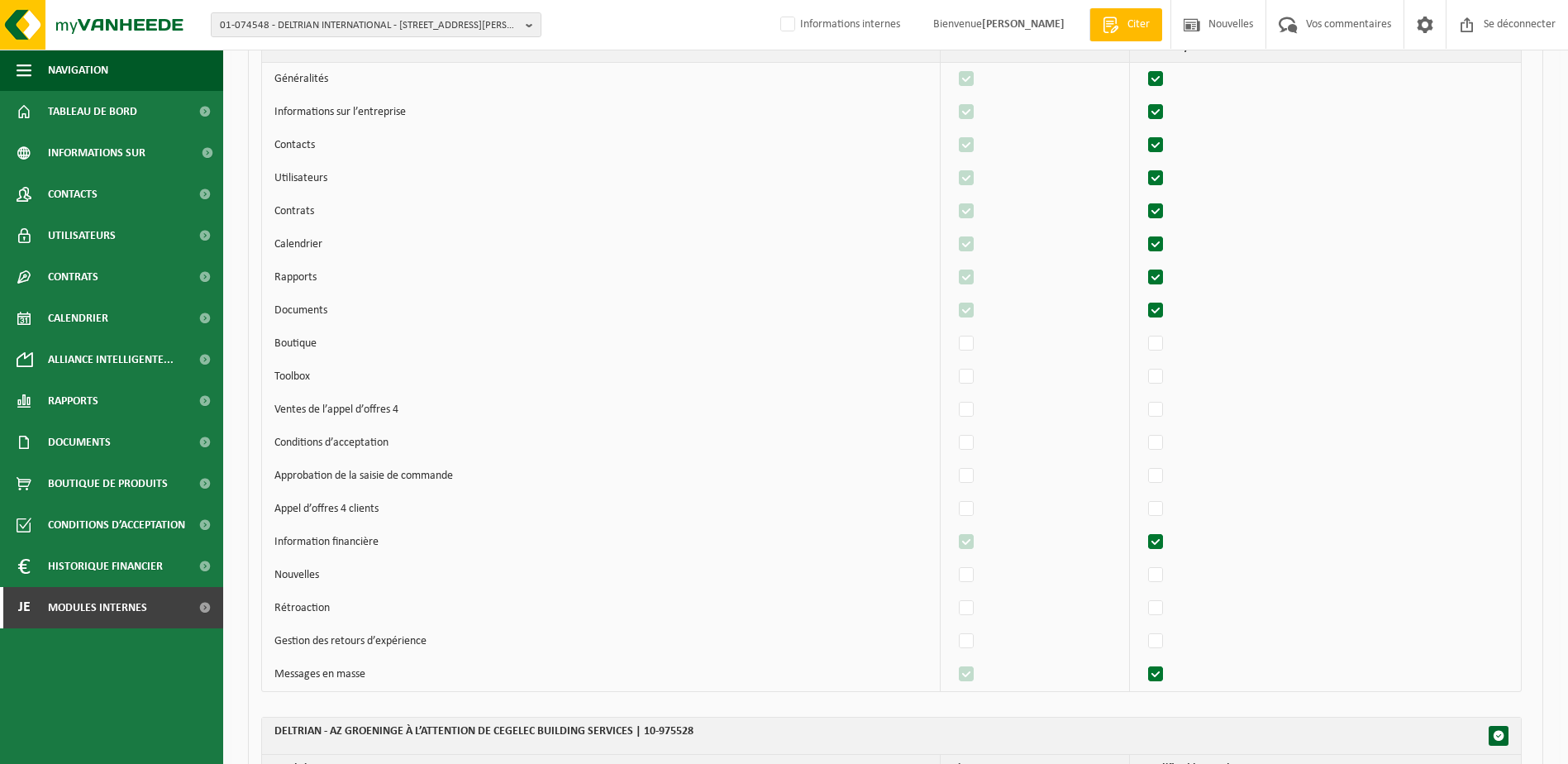
scroll to position [2315, 0]
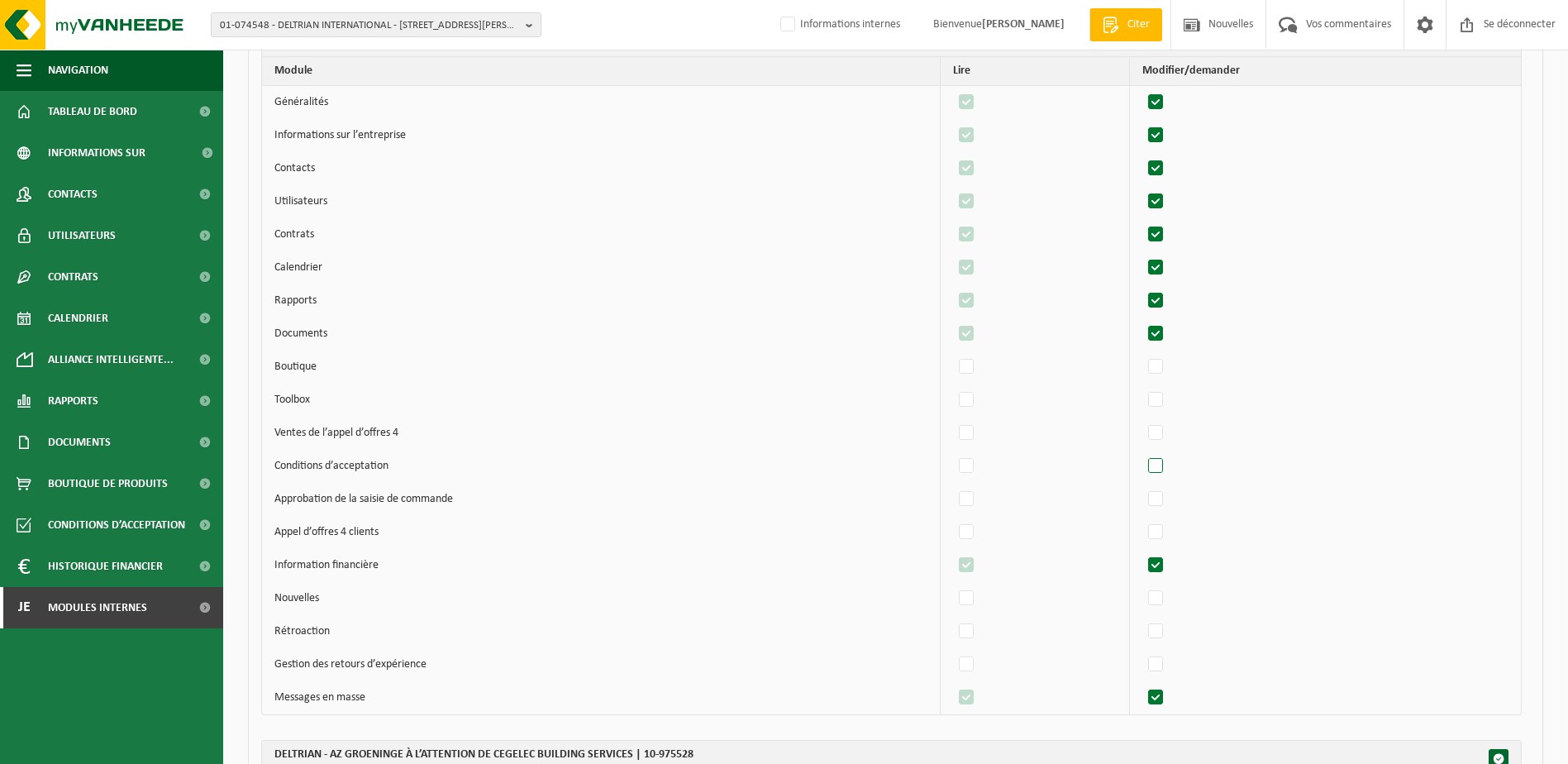
click at [1161, 470] on label"] at bounding box center [1156, 466] width 23 height 25
click at [1142, 454] on input "checkbox" at bounding box center [1142, 453] width 1 height 1
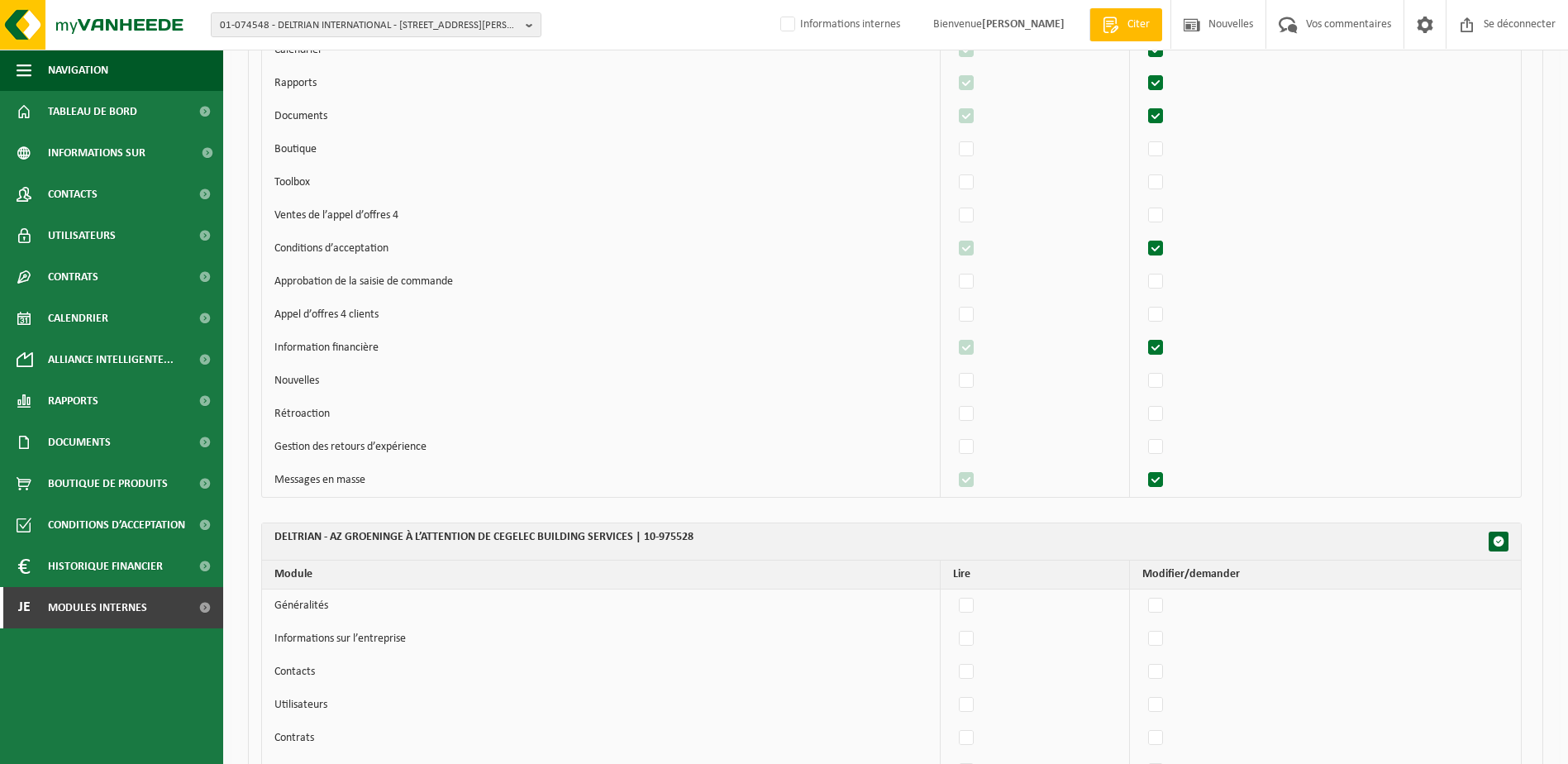
scroll to position [2728, 0]
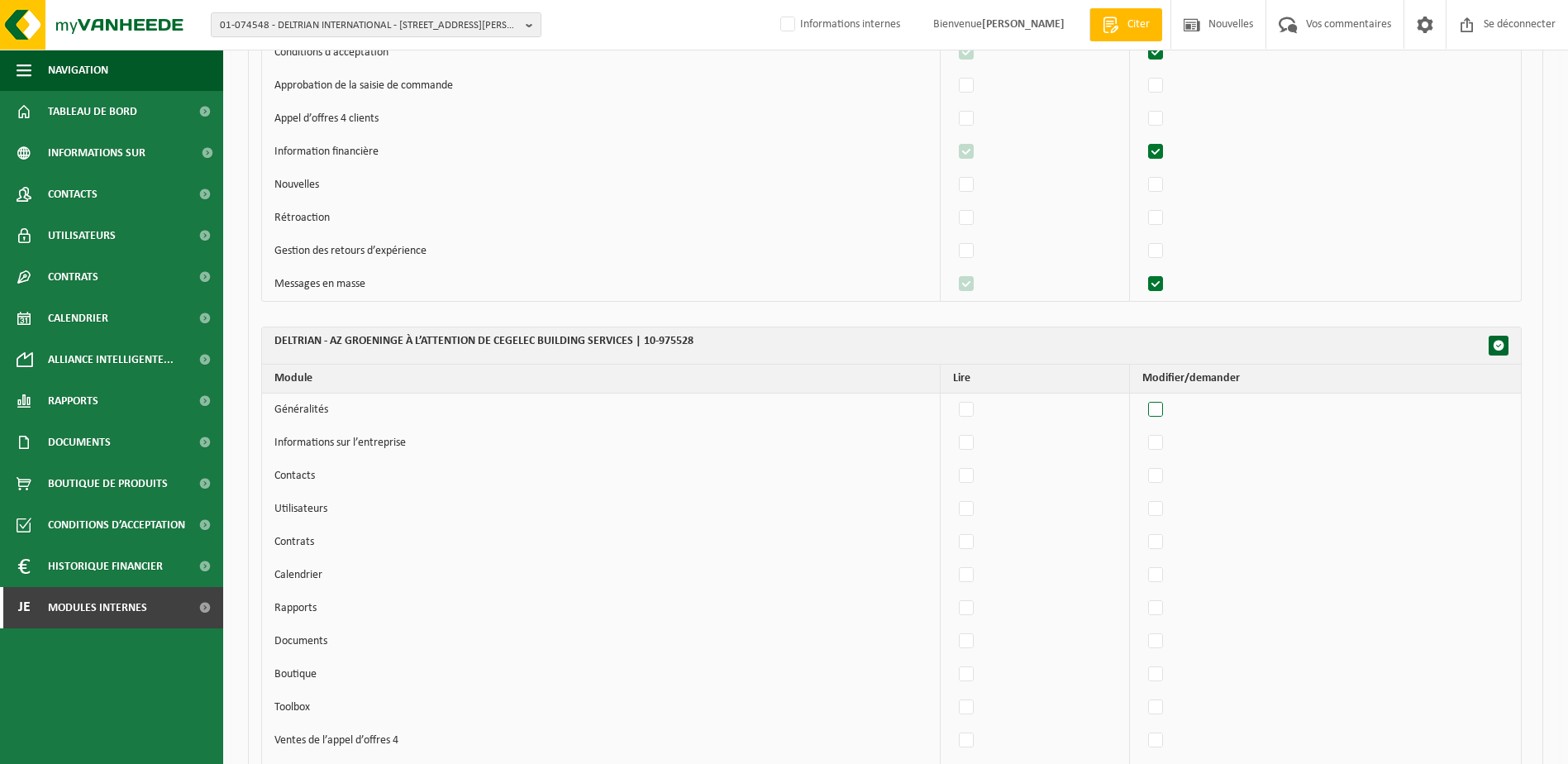
click at [1161, 412] on label"] at bounding box center [1156, 410] width 23 height 25
click at [1142, 398] on input "checkbox" at bounding box center [1142, 397] width 1 height 1
click at [1162, 441] on label"] at bounding box center [1156, 443] width 23 height 25
click at [1142, 431] on input "checkbox" at bounding box center [1142, 430] width 1 height 1
click at [1163, 474] on label"] at bounding box center [1156, 476] width 23 height 25
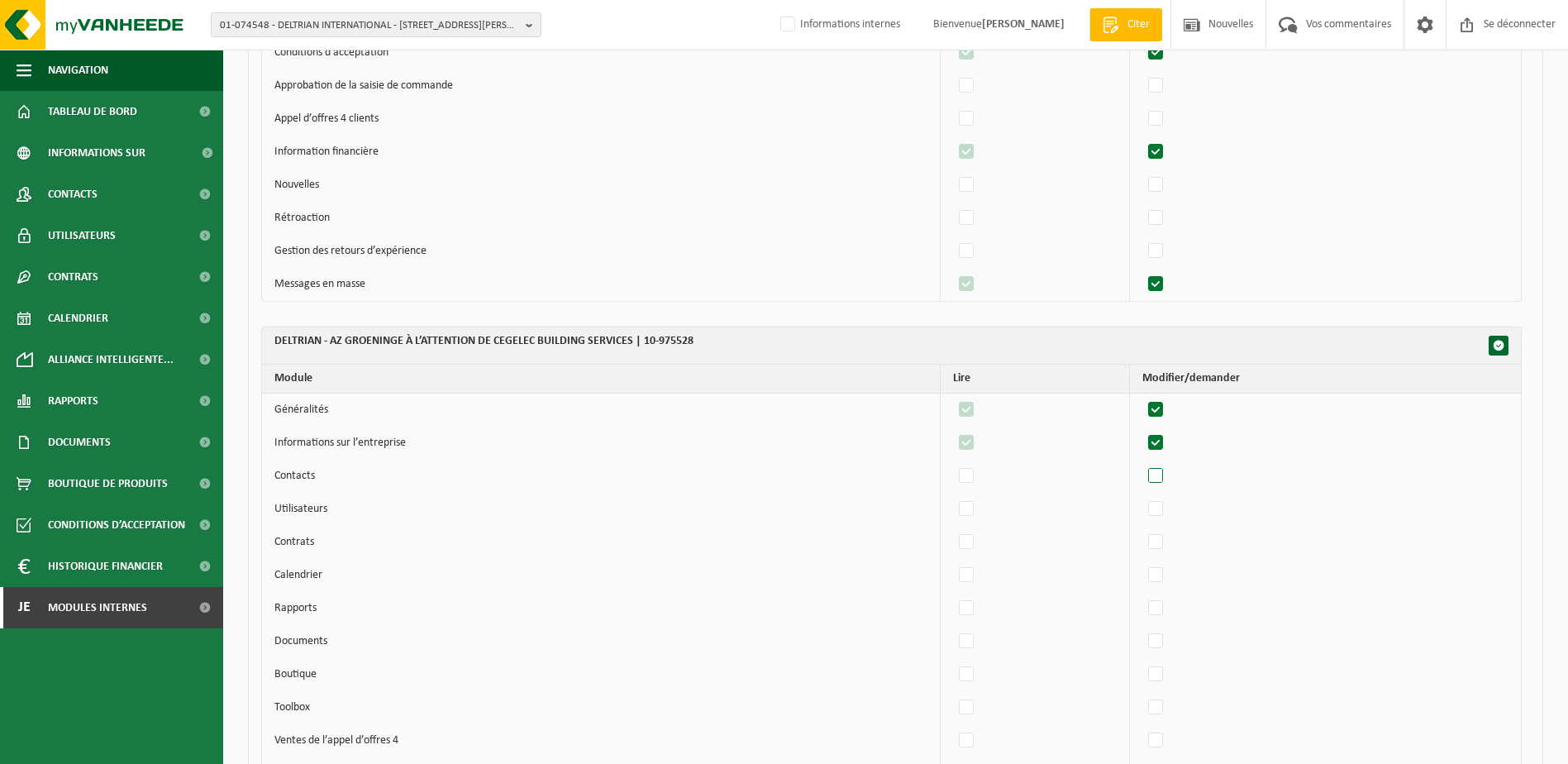
click at [1142, 464] on input "checkbox" at bounding box center [1142, 463] width 1 height 1
click at [1162, 503] on label"] at bounding box center [1156, 509] width 23 height 25
click at [1142, 497] on input "checkbox" at bounding box center [1142, 496] width 1 height 1
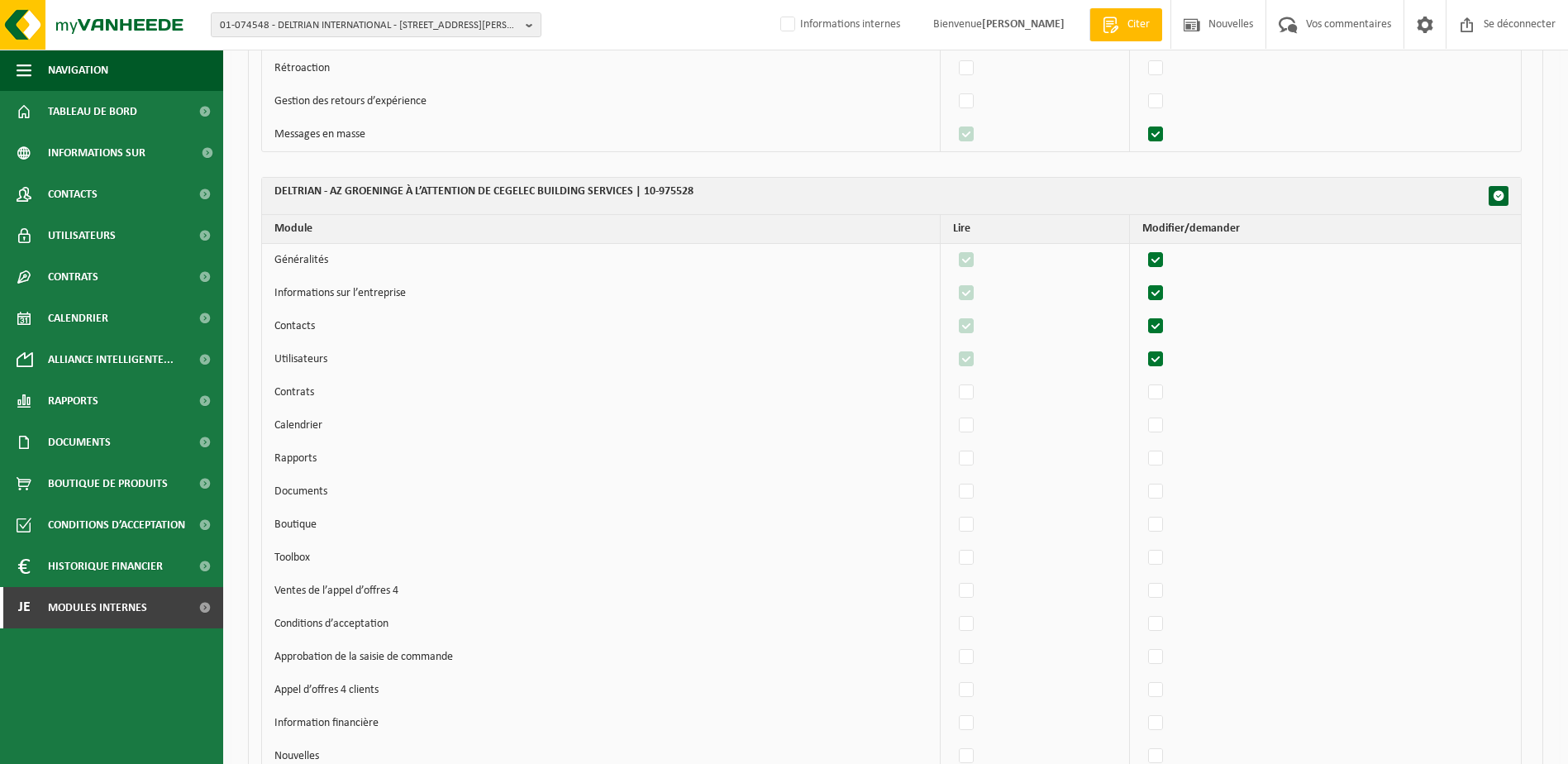
scroll to position [2893, 0]
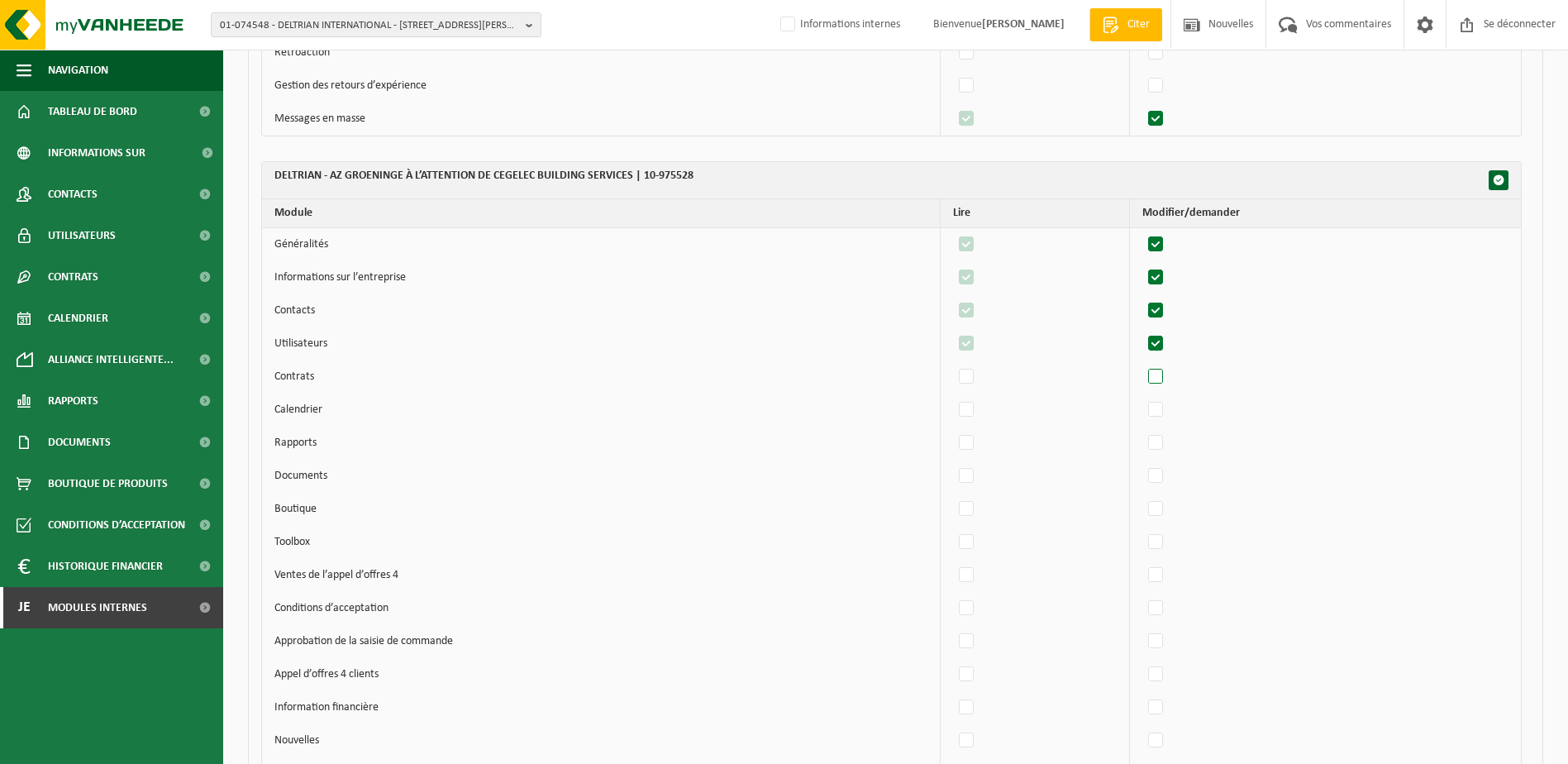
click at [1160, 379] on label"] at bounding box center [1156, 377] width 23 height 25
click at [1142, 365] on input "checkbox" at bounding box center [1142, 364] width 1 height 1
click at [1166, 412] on label"] at bounding box center [1156, 410] width 23 height 25
click at [1142, 398] on input "checkbox" at bounding box center [1142, 397] width 1 height 1
click at [1157, 440] on label"] at bounding box center [1156, 443] width 23 height 25
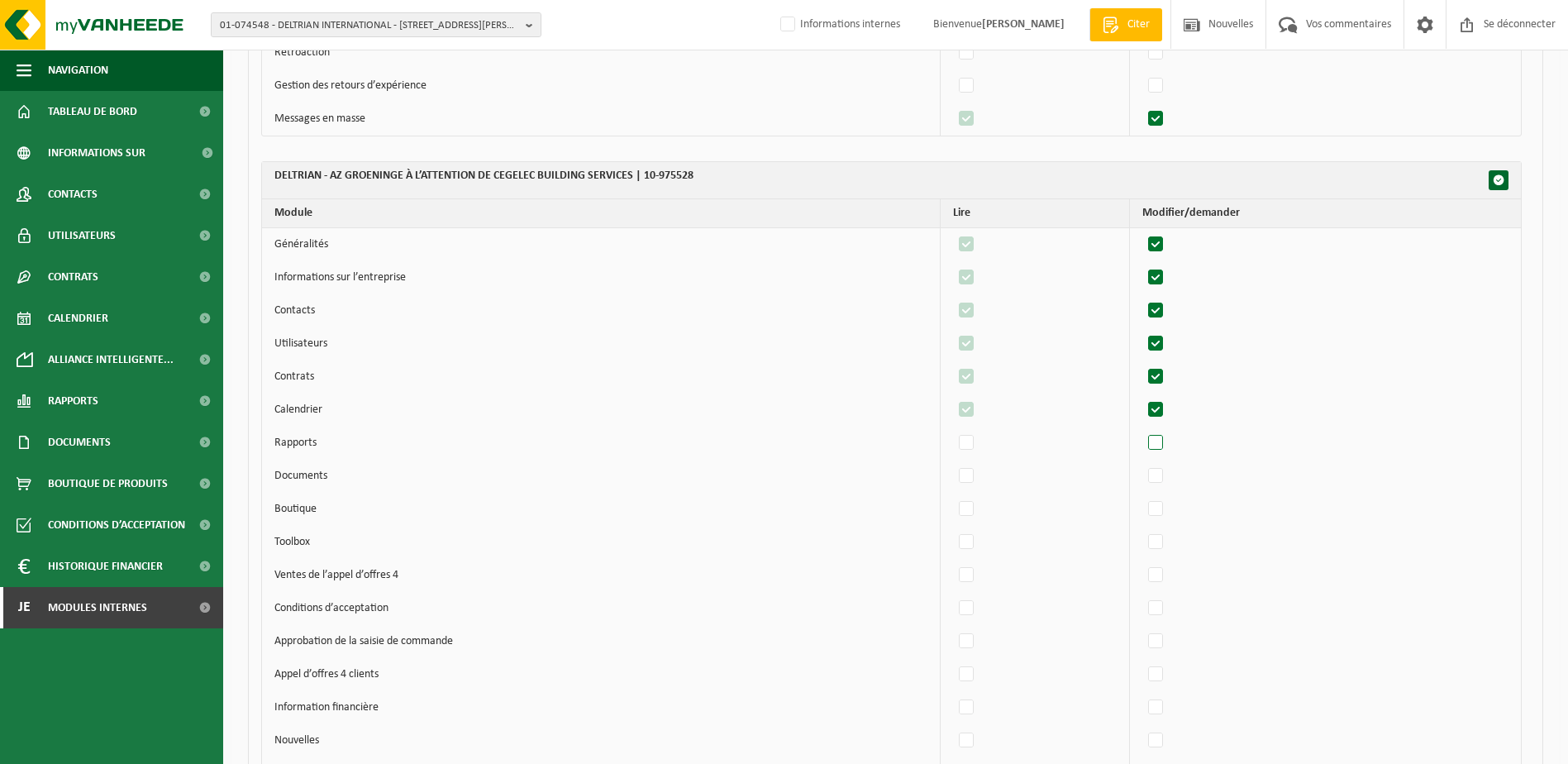
click at [1142, 431] on input "checkbox" at bounding box center [1142, 430] width 1 height 1
click at [1164, 479] on label"] at bounding box center [1156, 476] width 23 height 25
click at [1142, 464] on input "checkbox" at bounding box center [1142, 463] width 1 height 1
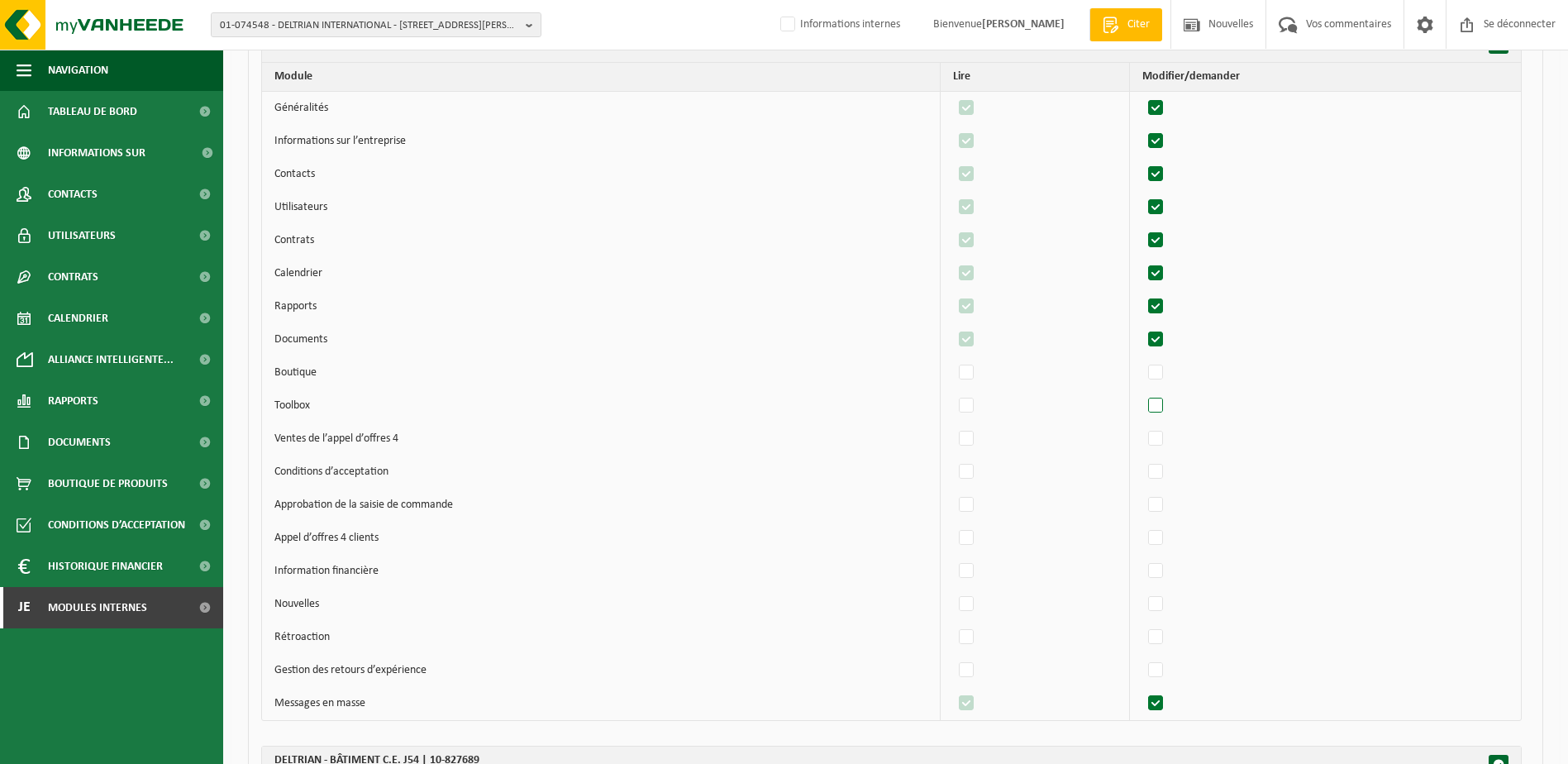
scroll to position [3059, 0]
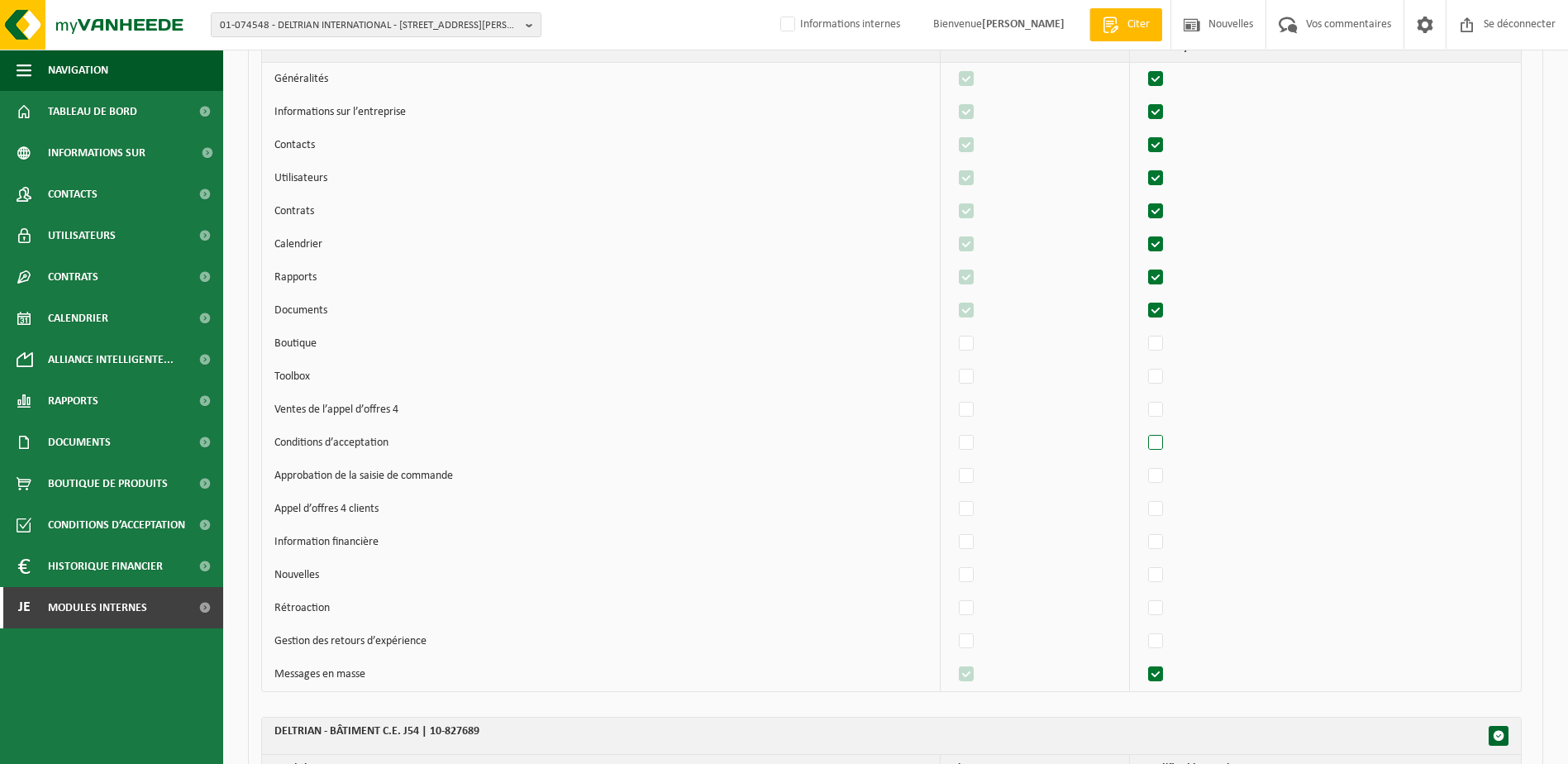
click at [1165, 436] on label"] at bounding box center [1156, 443] width 23 height 25
click at [1142, 431] on input "checkbox" at bounding box center [1142, 430] width 1 height 1
click at [1166, 478] on label"] at bounding box center [1156, 476] width 23 height 25
click at [1142, 464] on input "checkbox" at bounding box center [1142, 463] width 1 height 1
click at [1154, 544] on label"] at bounding box center [1156, 542] width 23 height 25
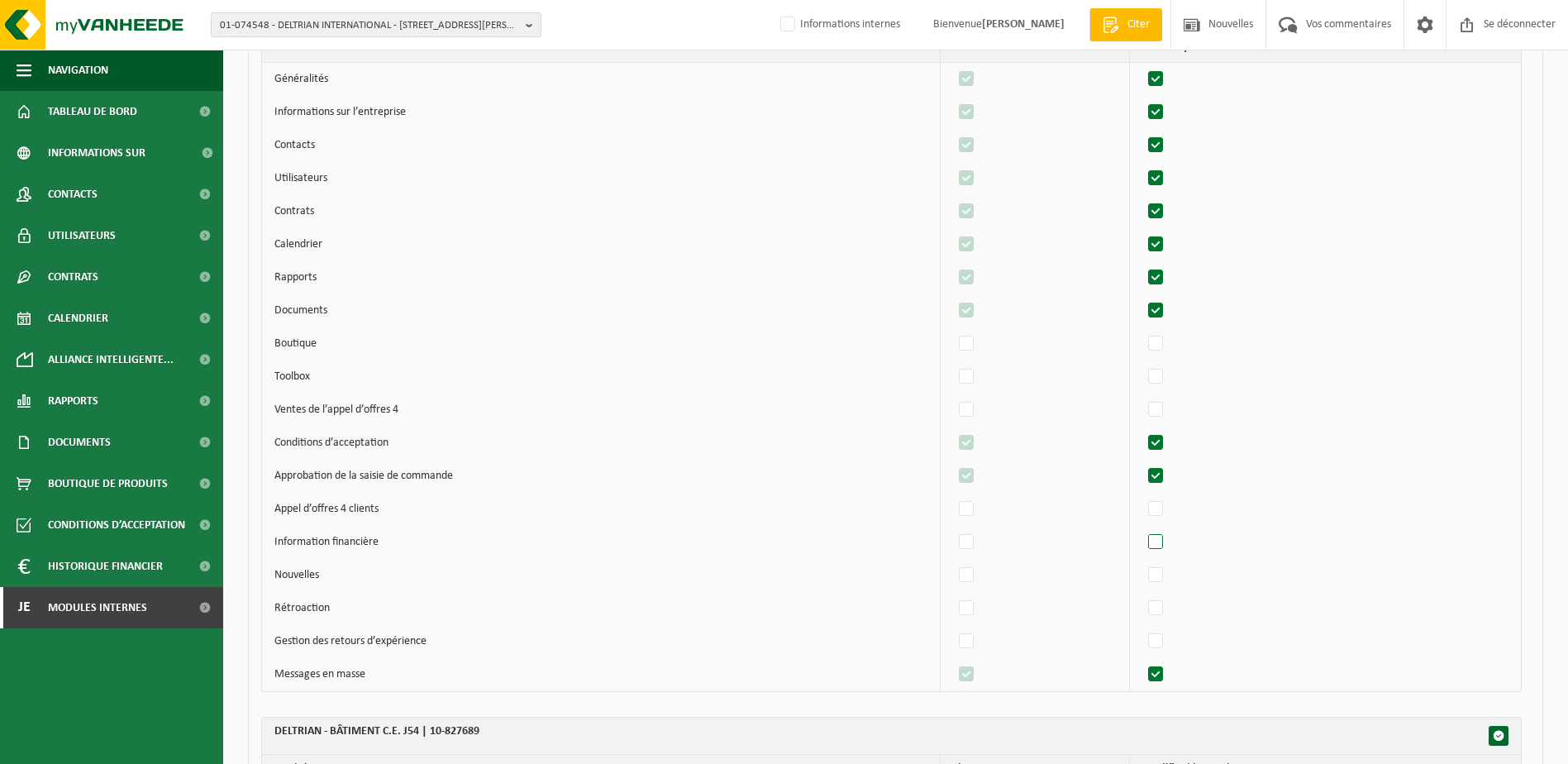
click at [1142, 530] on input "checkbox" at bounding box center [1142, 529] width 1 height 1
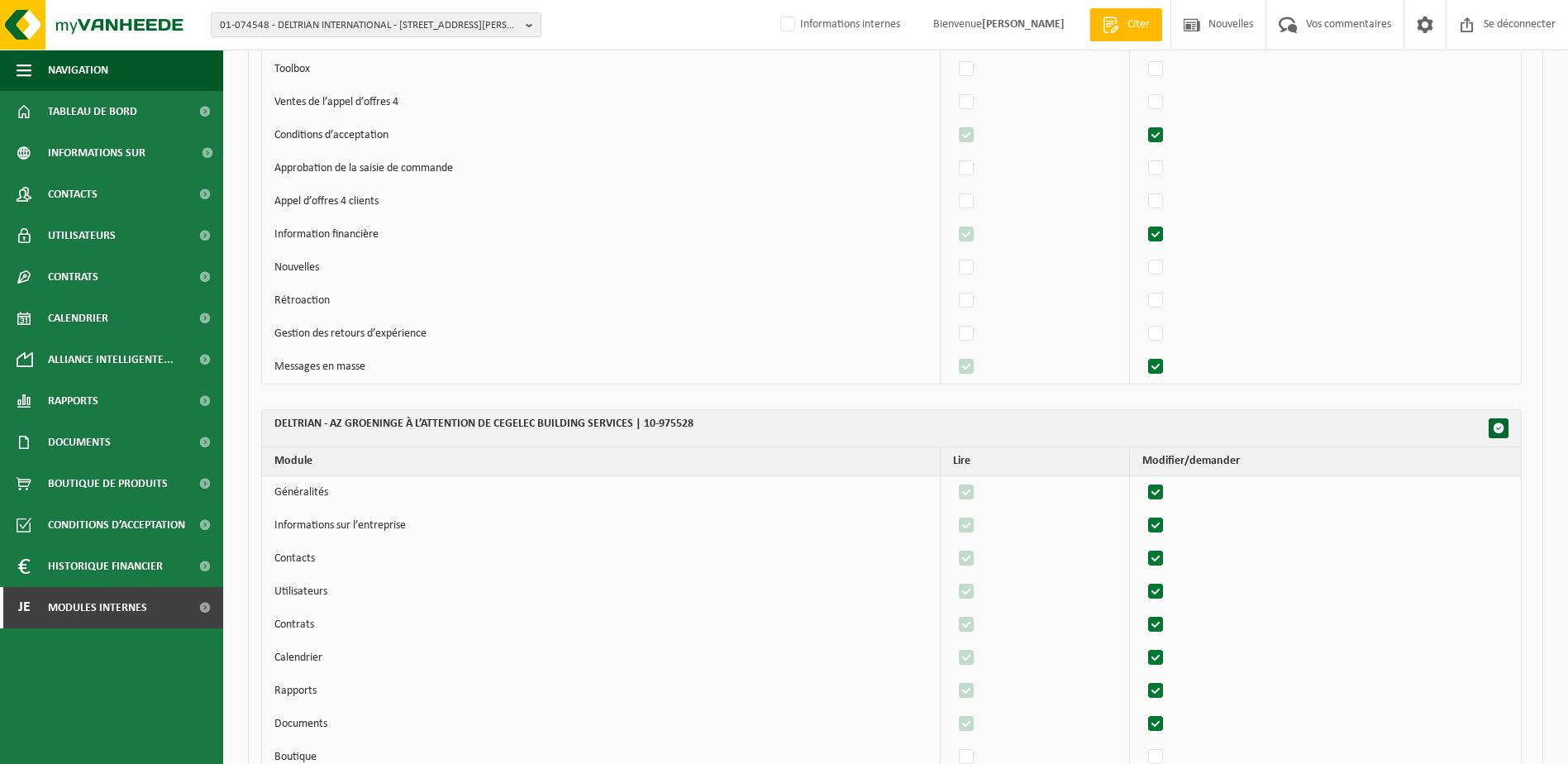
scroll to position [2563, 0]
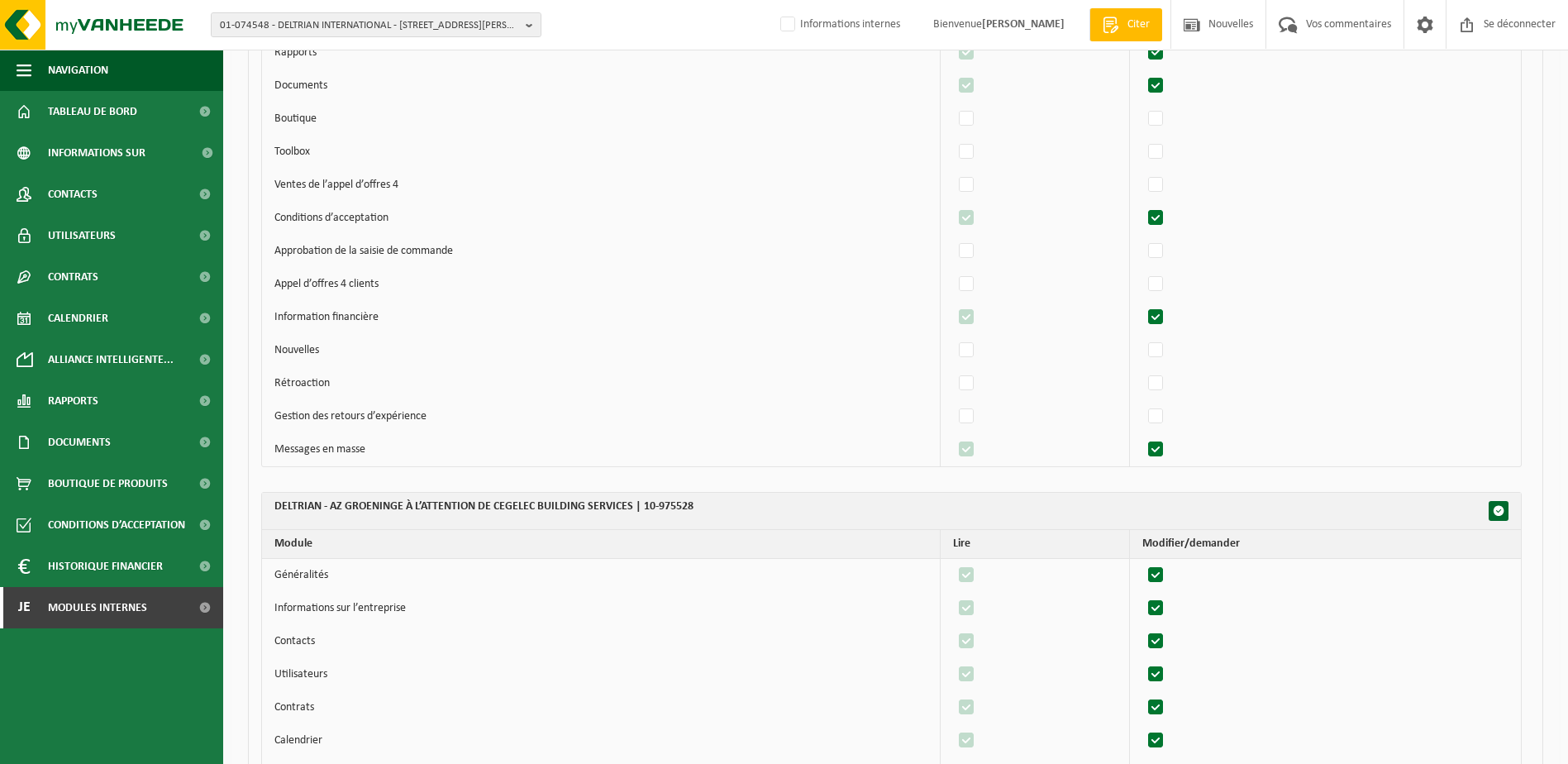
click at [1148, 250] on td at bounding box center [1325, 251] width 391 height 33
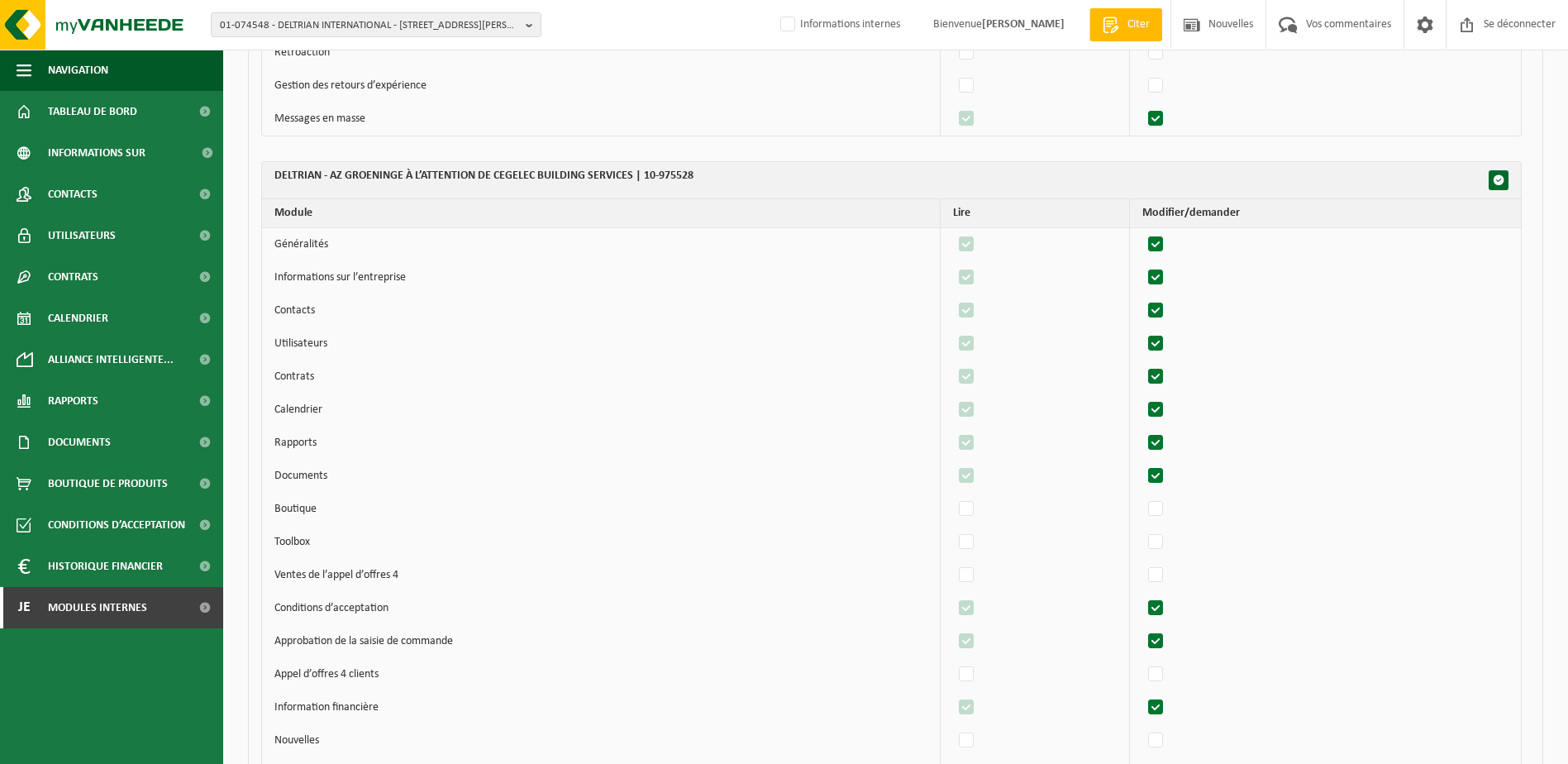
scroll to position [2976, 0]
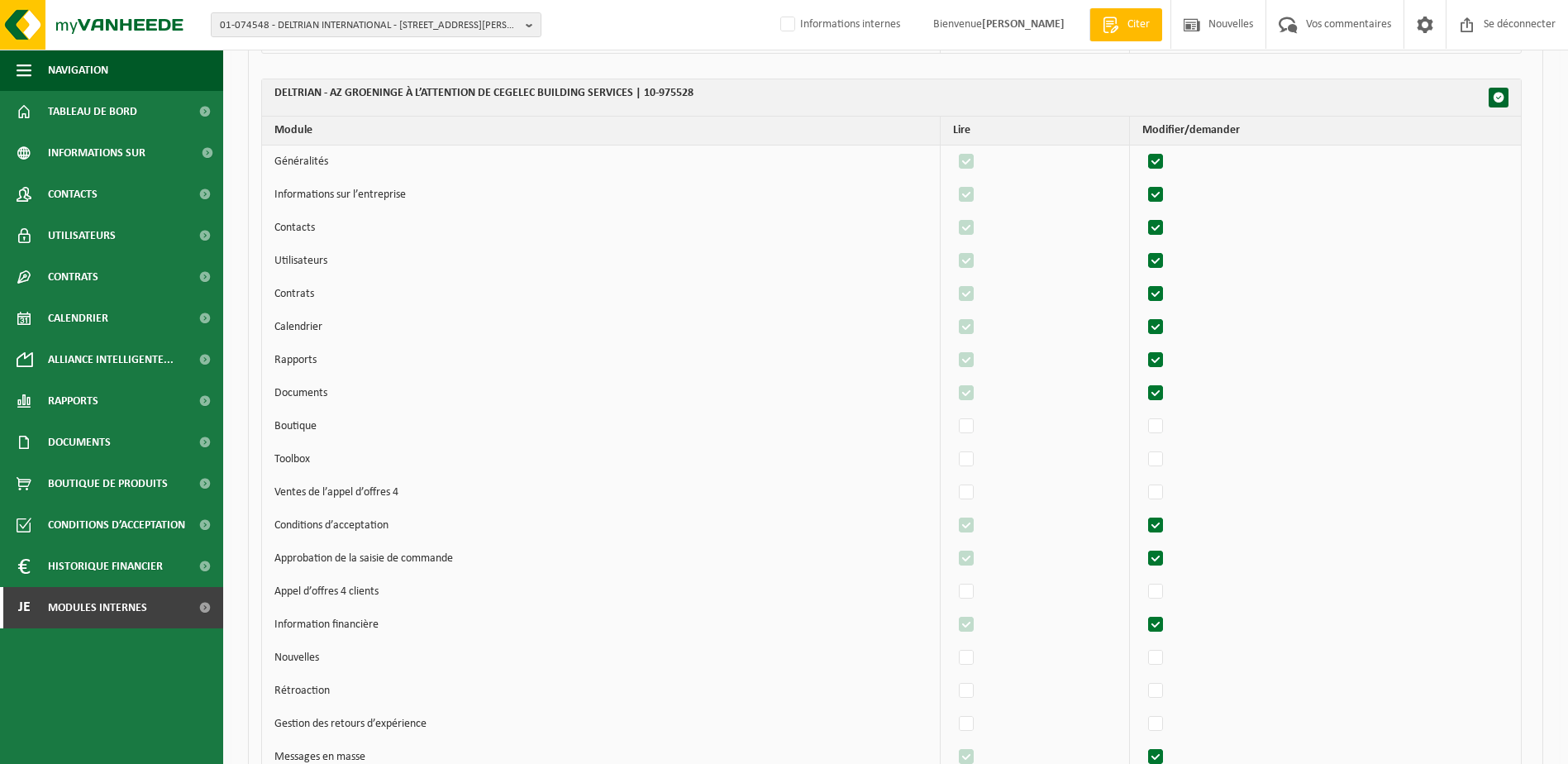
click at [1168, 561] on label"] at bounding box center [1156, 558] width 23 height 25
click at [1142, 546] on input "checkbox" at bounding box center [1142, 546] width 1 height 1
click at [979, 563] on label"] at bounding box center [967, 558] width 23 height 25
click at [953, 546] on input "checkbox" at bounding box center [952, 546] width 1 height 1
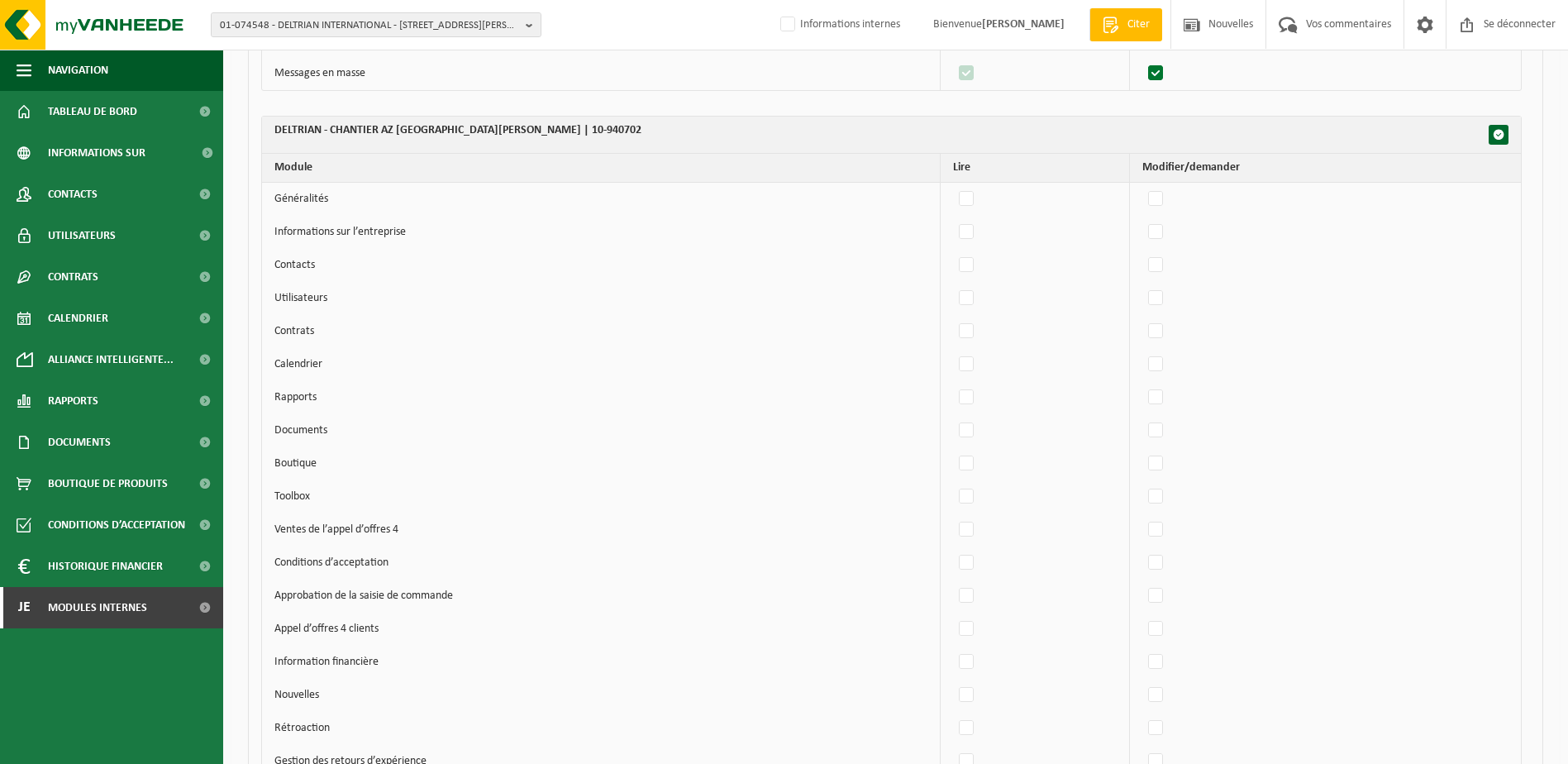
scroll to position [4381, 0]
click at [1156, 200] on label"] at bounding box center [1156, 198] width 23 height 25
click at [1142, 186] on input "checkbox" at bounding box center [1142, 185] width 1 height 1
click at [1159, 226] on label"] at bounding box center [1156, 231] width 23 height 25
click at [1142, 219] on input "checkbox" at bounding box center [1142, 218] width 1 height 1
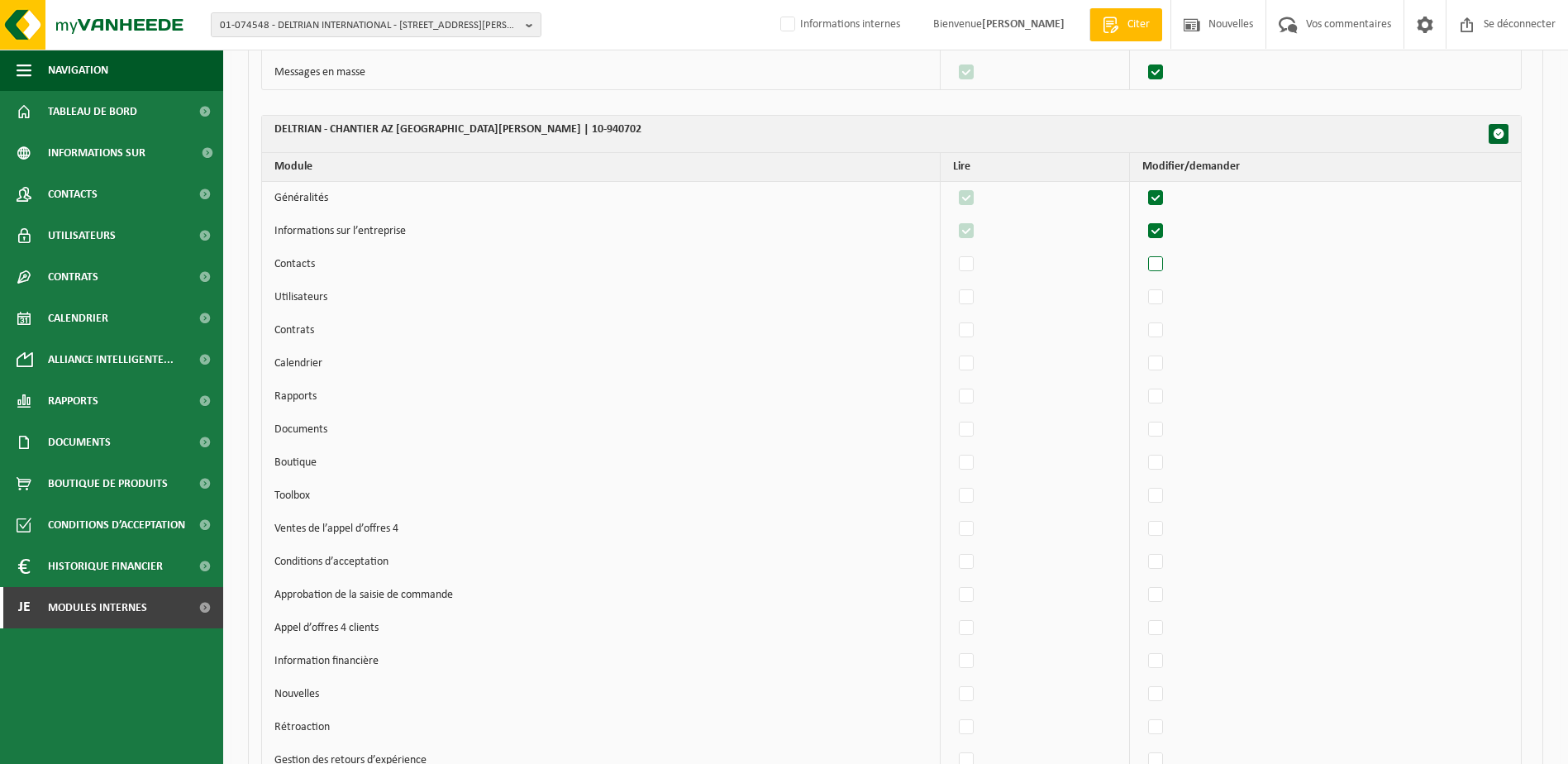
click at [1166, 267] on label"] at bounding box center [1156, 264] width 23 height 25
click at [1142, 252] on input "checkbox" at bounding box center [1142, 251] width 1 height 1
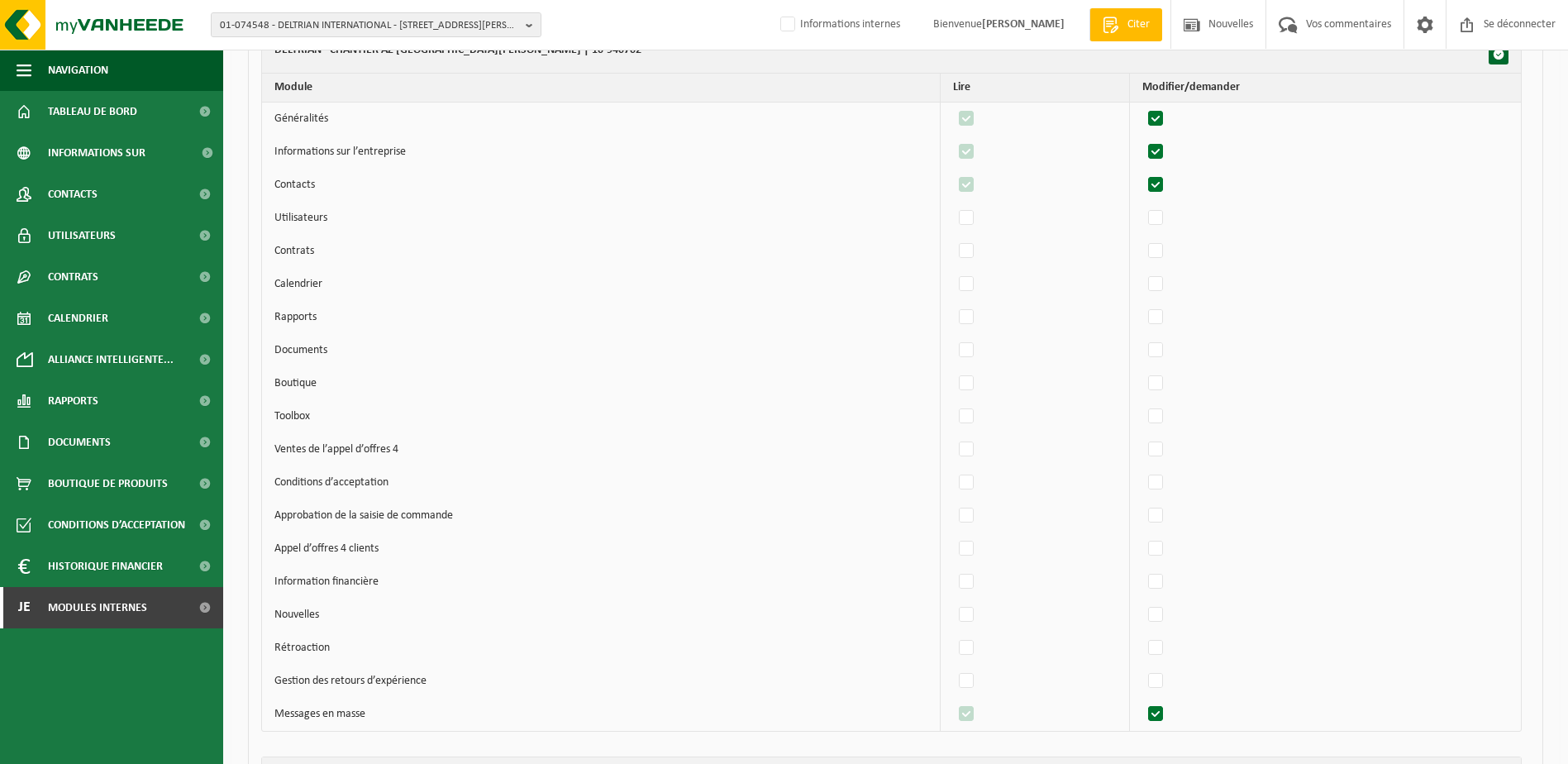
scroll to position [4464, 0]
click at [1165, 222] on label"] at bounding box center [1156, 215] width 23 height 25
click at [1142, 203] on input "checkbox" at bounding box center [1142, 202] width 1 height 1
click at [1162, 258] on label"] at bounding box center [1156, 248] width 23 height 25
click at [1142, 236] on input "checkbox" at bounding box center [1142, 235] width 1 height 1
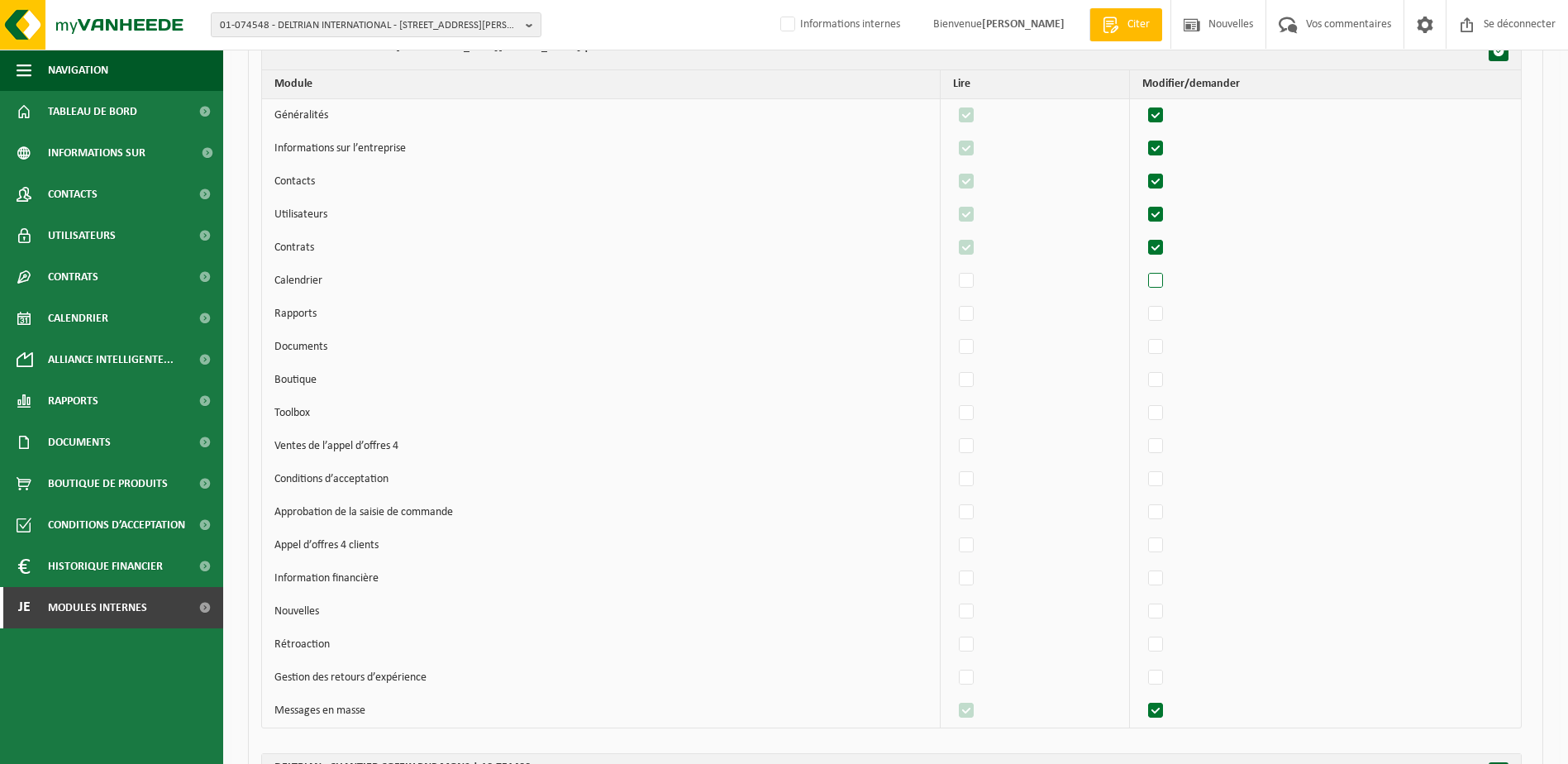
click at [1161, 288] on label"] at bounding box center [1156, 281] width 23 height 25
click at [1142, 269] on input "checkbox" at bounding box center [1142, 268] width 1 height 1
click at [1164, 318] on label"] at bounding box center [1156, 314] width 23 height 25
click at [1142, 302] on input "checkbox" at bounding box center [1142, 301] width 1 height 1
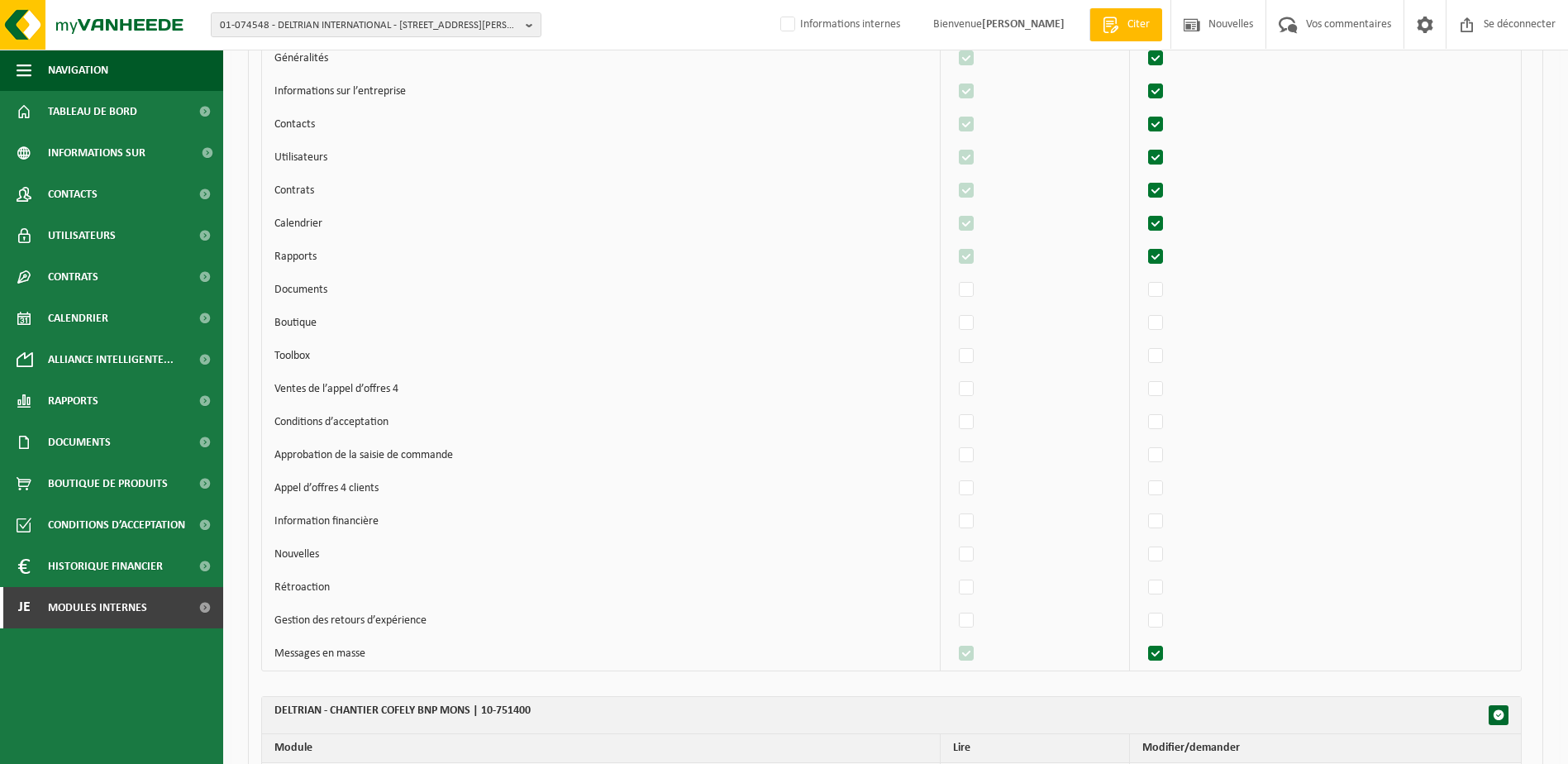
scroll to position [4546, 0]
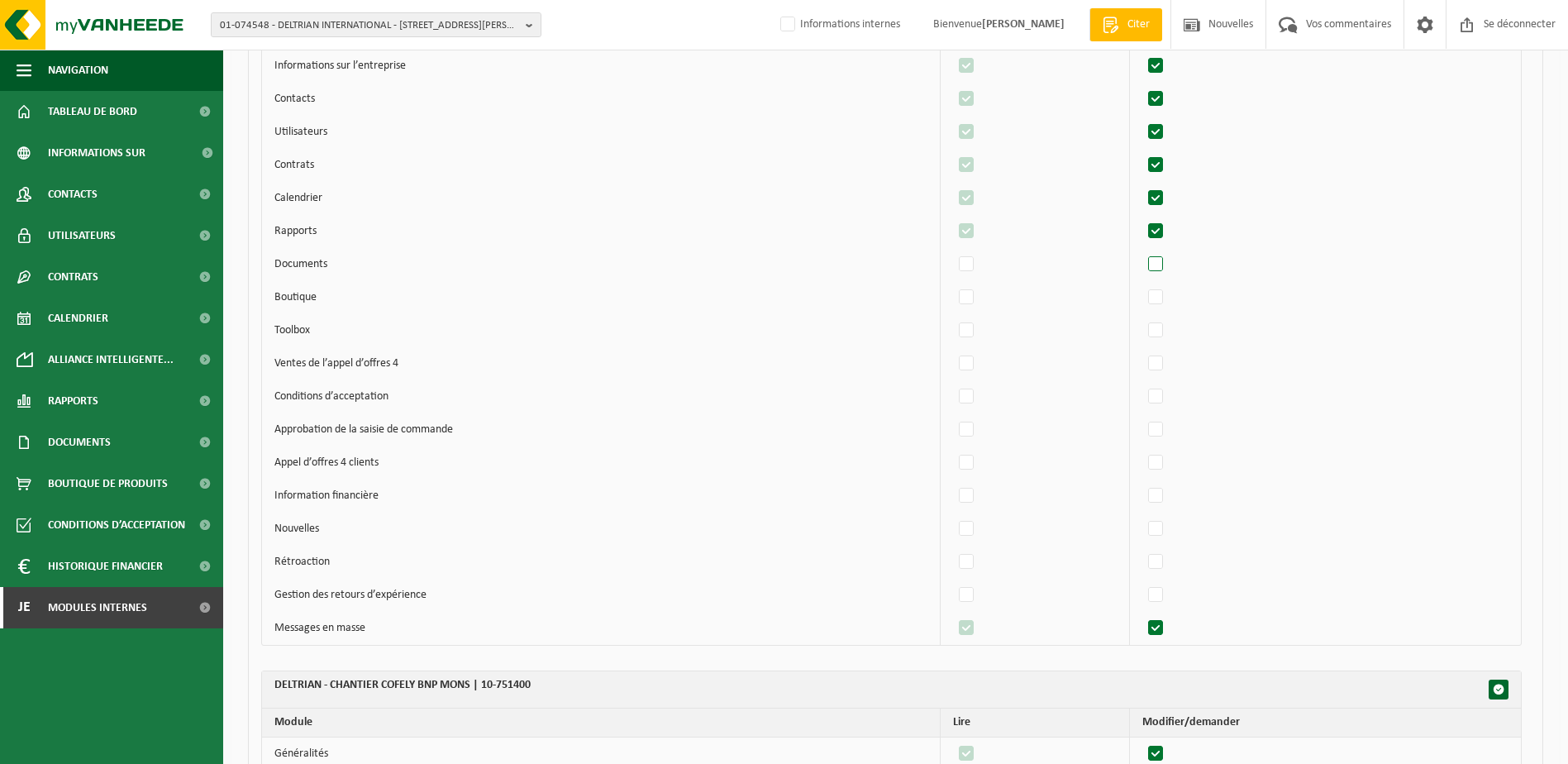
click at [1157, 266] on label"] at bounding box center [1156, 264] width 23 height 25
click at [1142, 252] on input "checkbox" at bounding box center [1142, 251] width 1 height 1
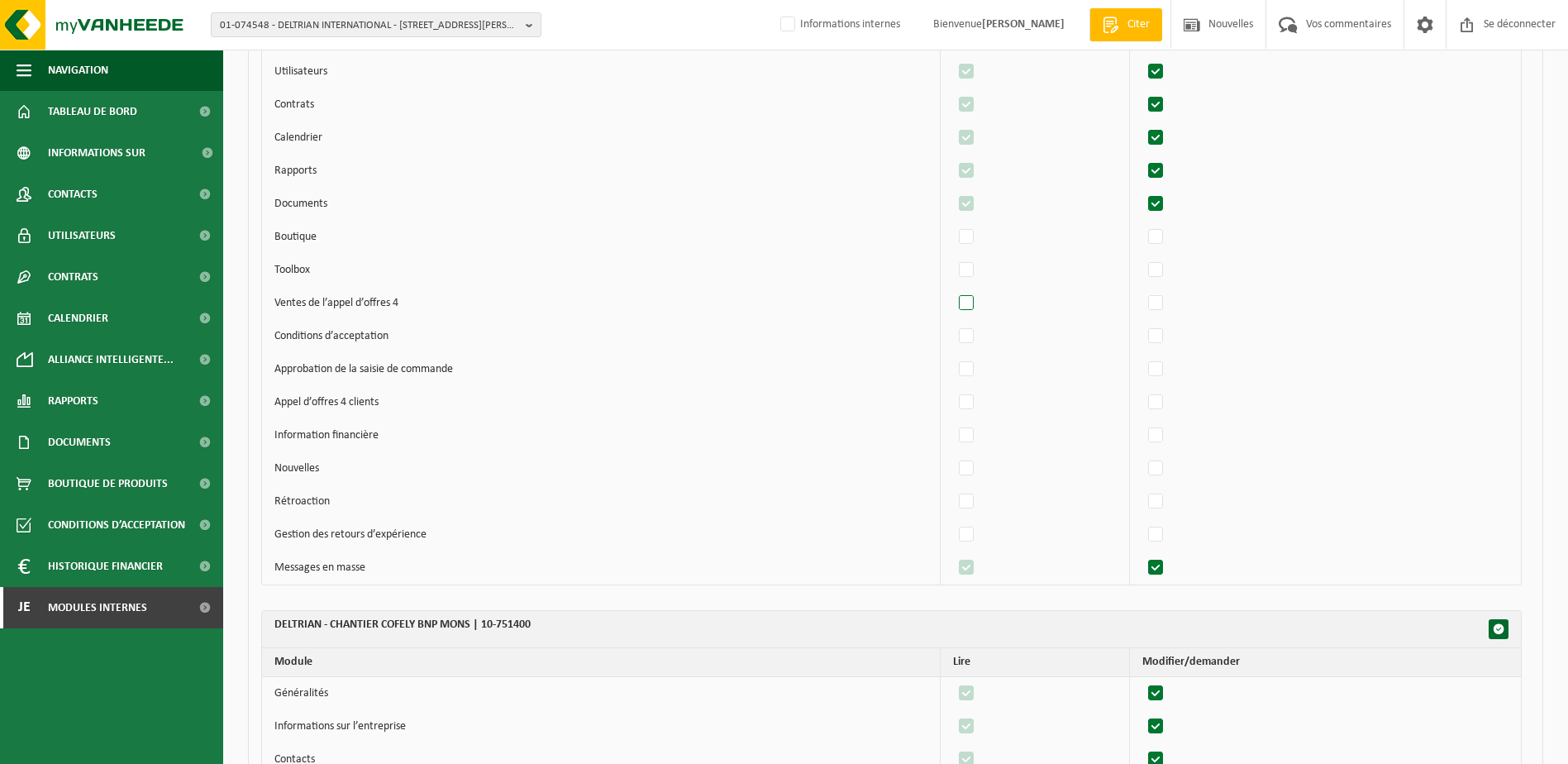
scroll to position [4629, 0]
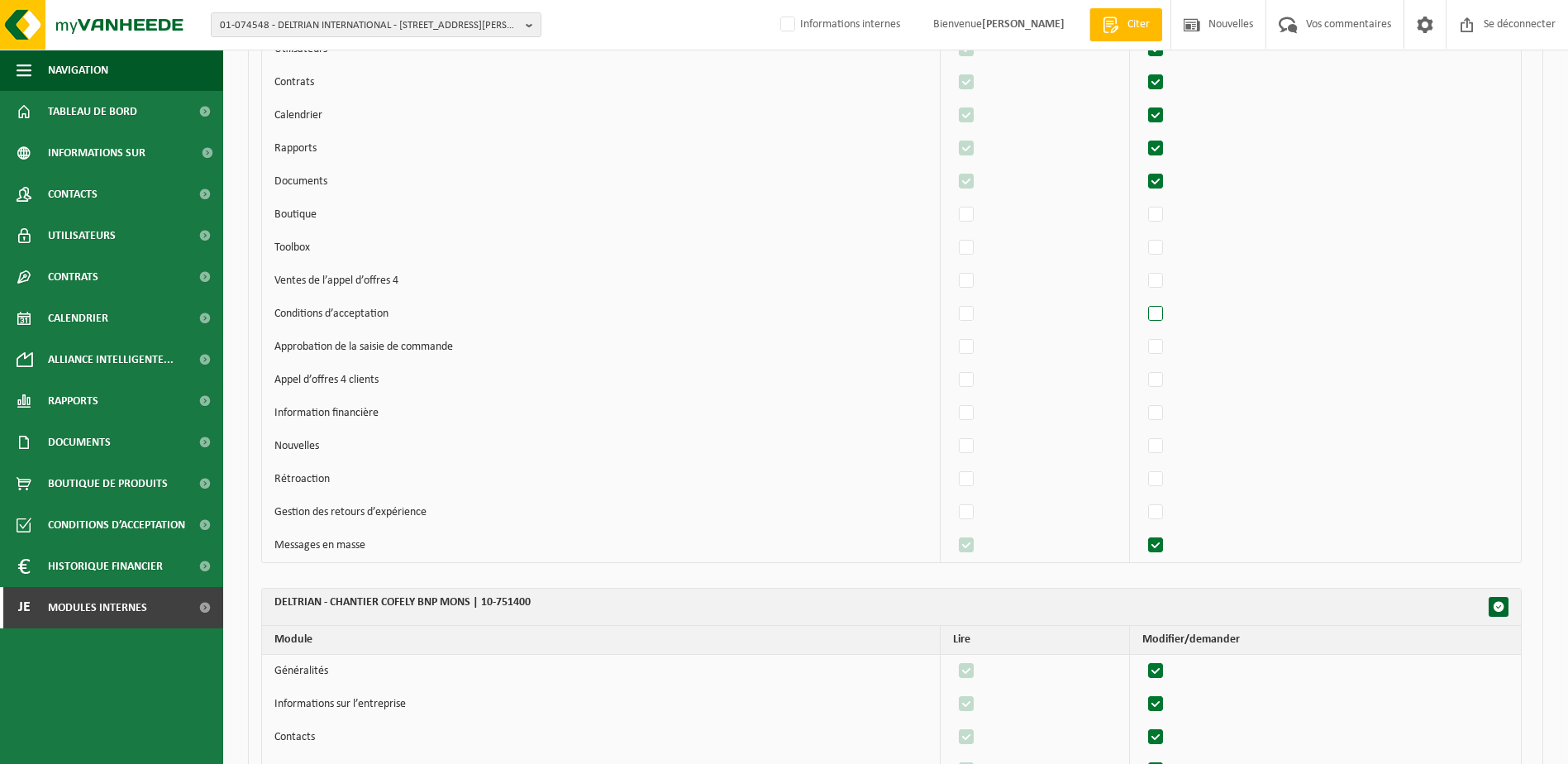
click at [1159, 318] on label"] at bounding box center [1156, 314] width 23 height 25
click at [1142, 302] on input "checkbox" at bounding box center [1142, 301] width 1 height 1
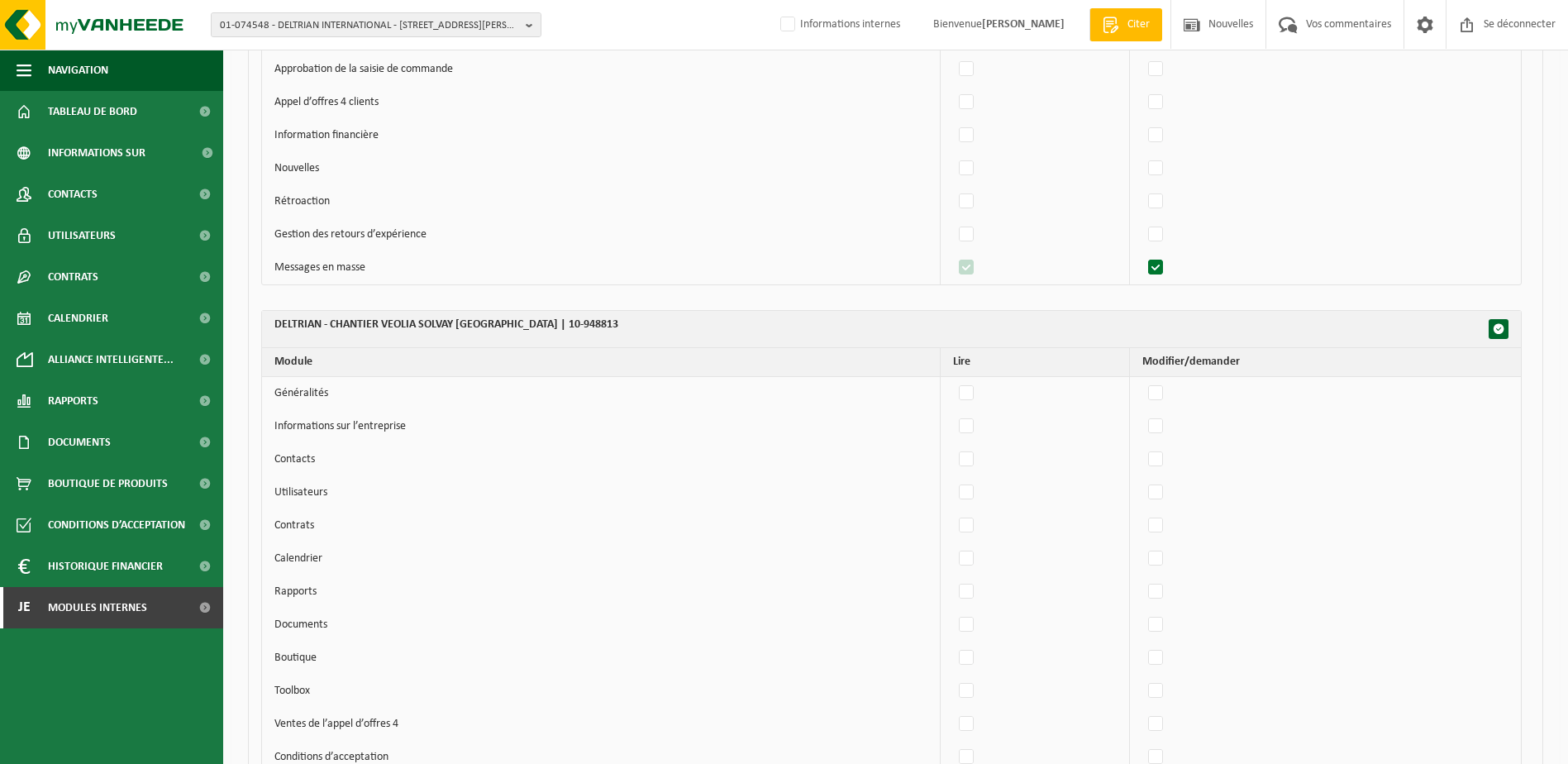
scroll to position [40257, 0]
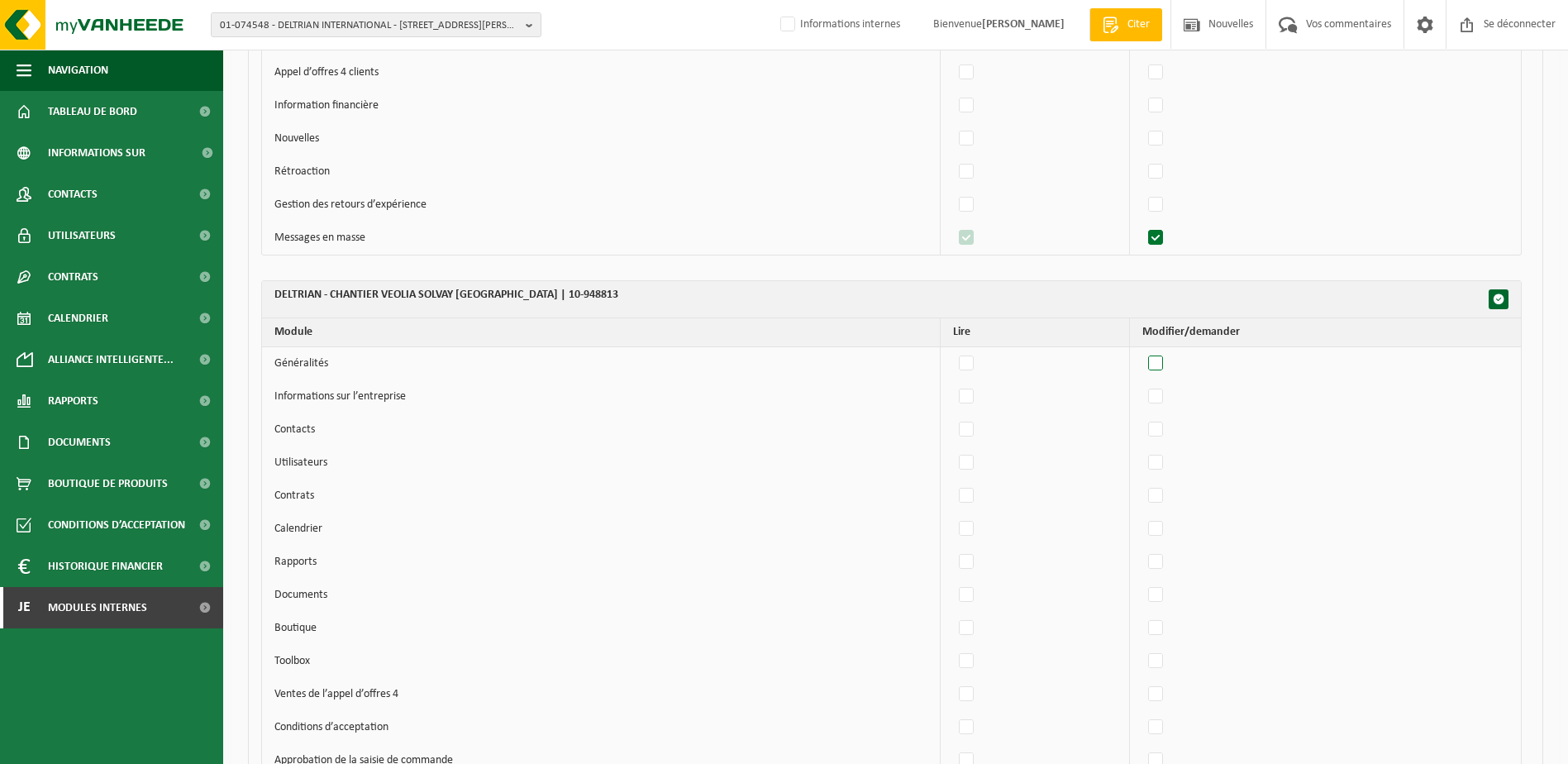
click at [1165, 363] on label"] at bounding box center [1156, 363] width 23 height 25
click at [1142, 351] on input "checkbox" at bounding box center [1142, 350] width 1 height 1
click at [1167, 389] on label"] at bounding box center [1156, 396] width 23 height 25
click at [1142, 384] on input "checkbox" at bounding box center [1142, 384] width 1 height 1
click at [1166, 427] on label"] at bounding box center [1156, 429] width 23 height 25
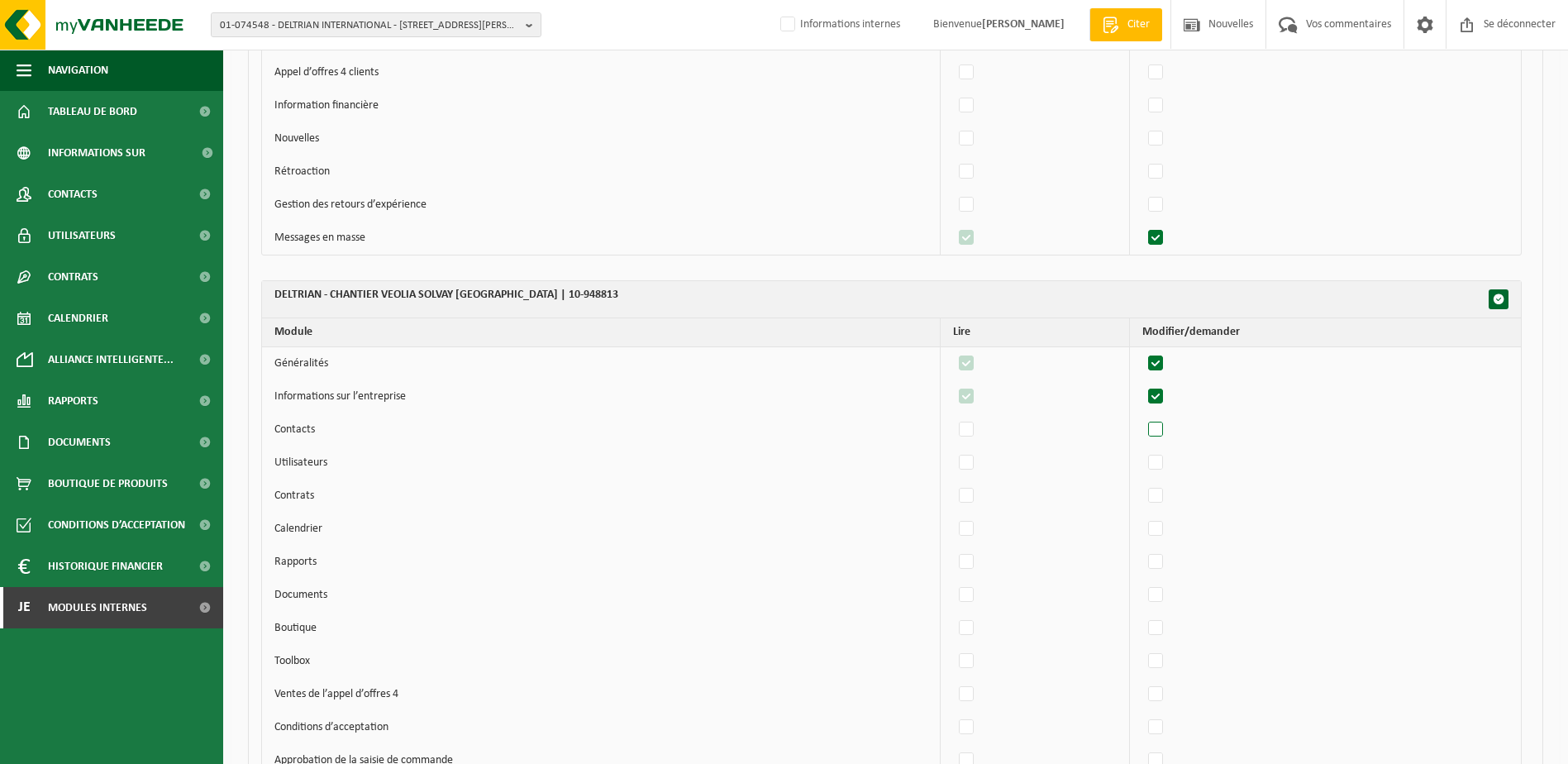
click at [1142, 417] on input "checkbox" at bounding box center [1142, 417] width 1 height 1
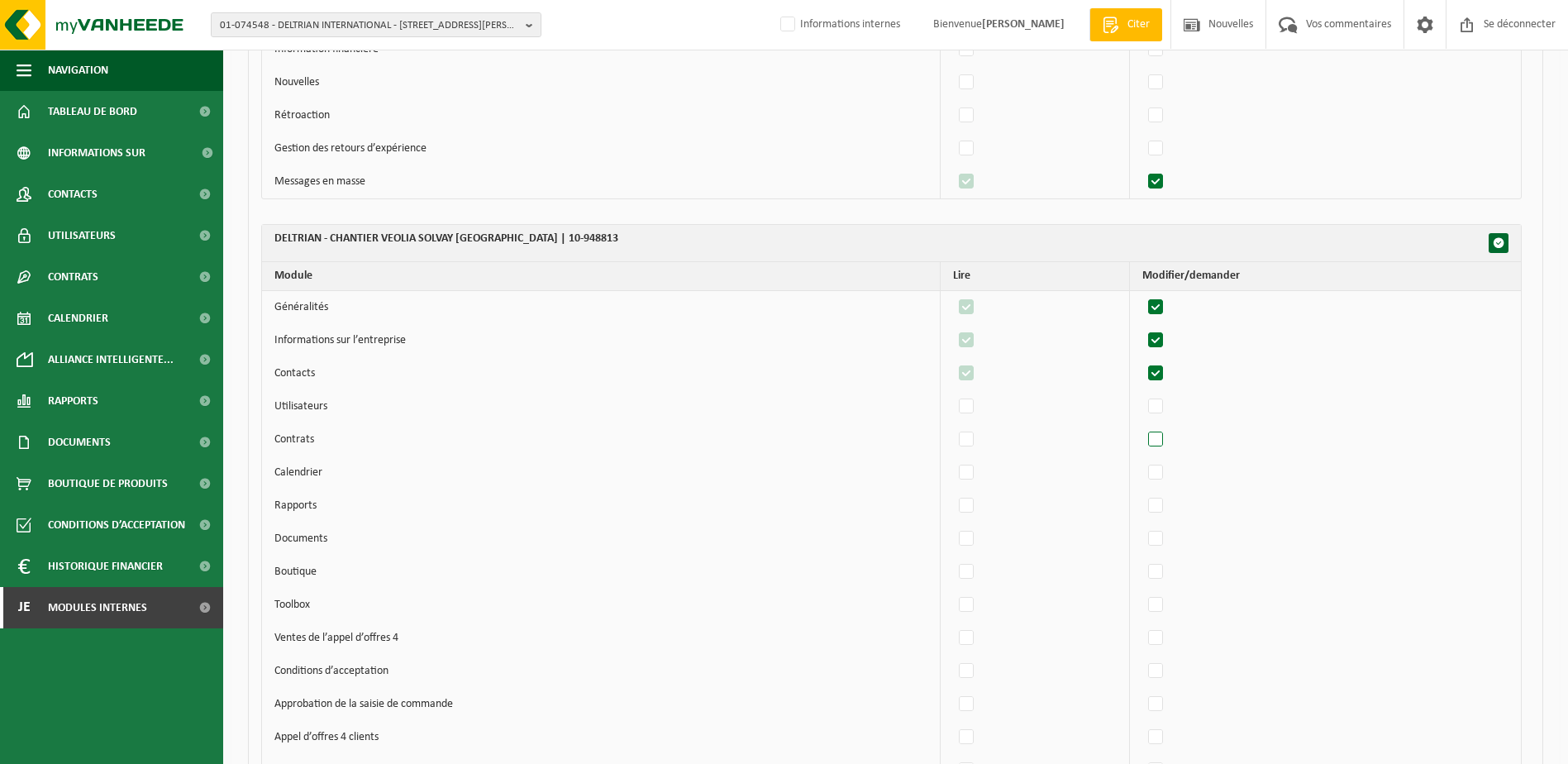
scroll to position [40340, 0]
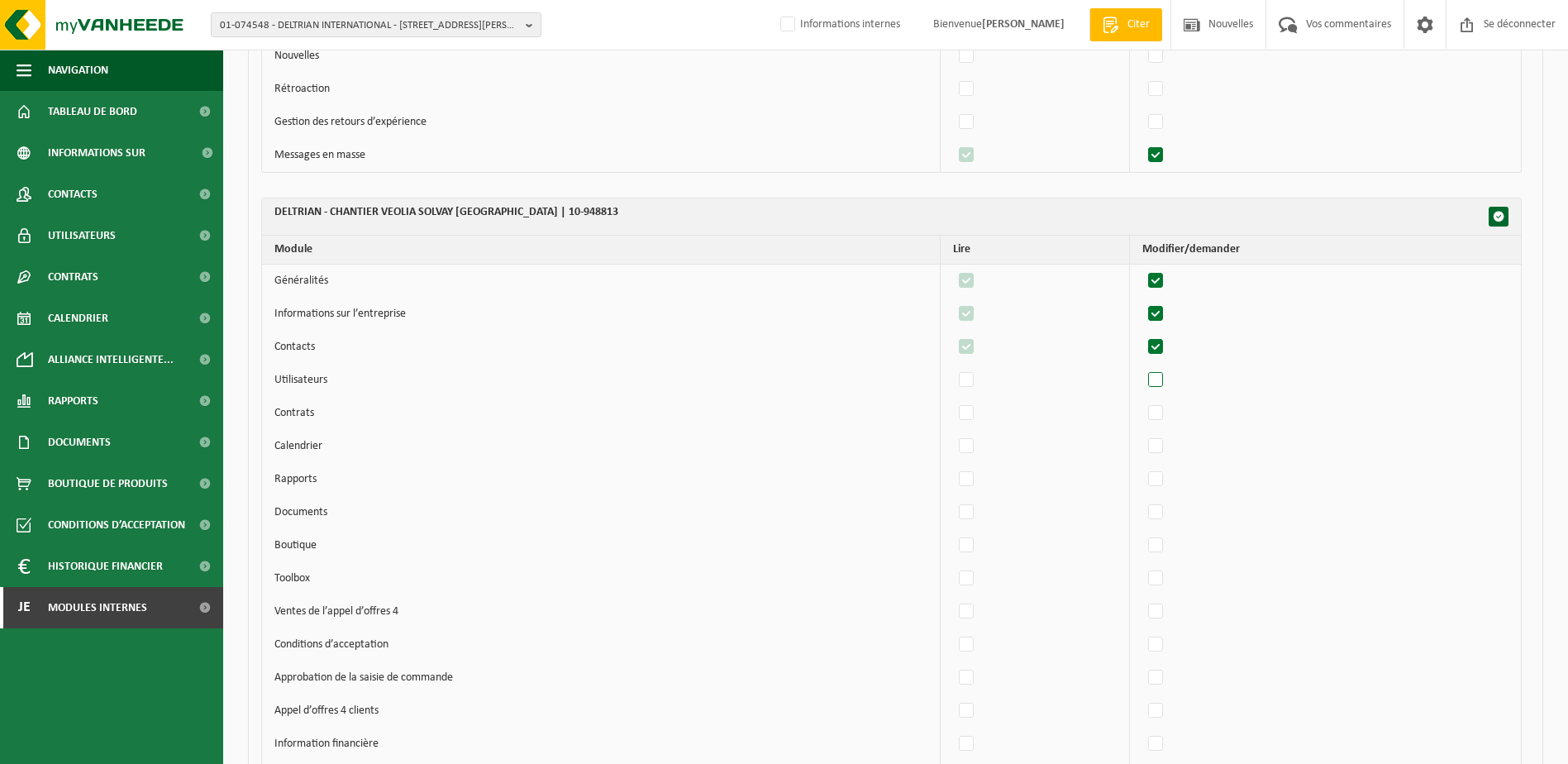
click at [1161, 376] on label"] at bounding box center [1156, 380] width 23 height 25
click at [1142, 368] on input "checkbox" at bounding box center [1142, 367] width 1 height 1
click at [1160, 408] on label"] at bounding box center [1156, 413] width 23 height 25
click at [1142, 401] on input "checkbox" at bounding box center [1142, 400] width 1 height 1
click at [1161, 446] on label"] at bounding box center [1156, 446] width 23 height 25
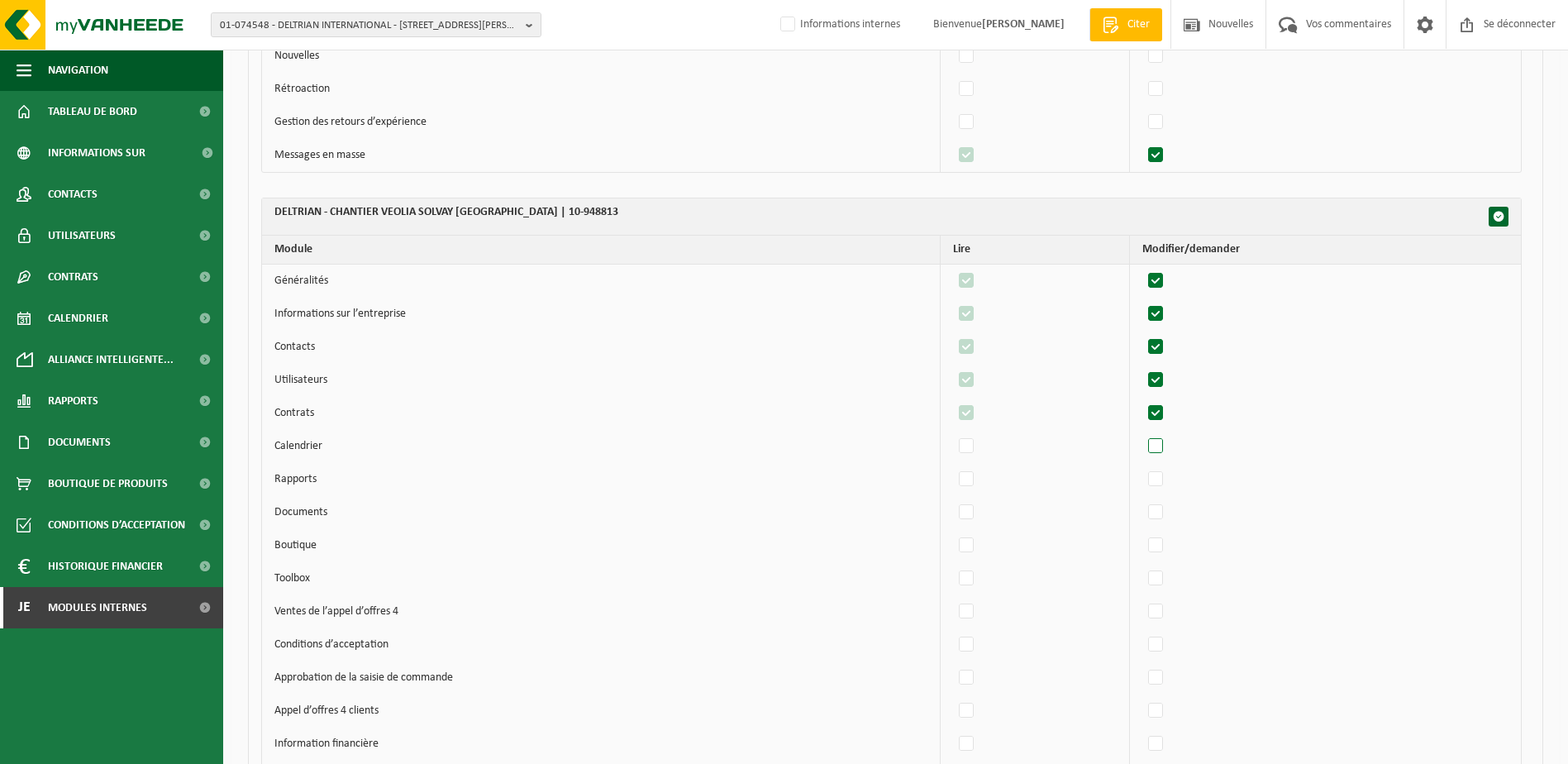
click at [1142, 434] on input "checkbox" at bounding box center [1142, 433] width 1 height 1
click at [1162, 484] on label"] at bounding box center [1156, 479] width 23 height 25
click at [1142, 467] on input "checkbox" at bounding box center [1142, 466] width 1 height 1
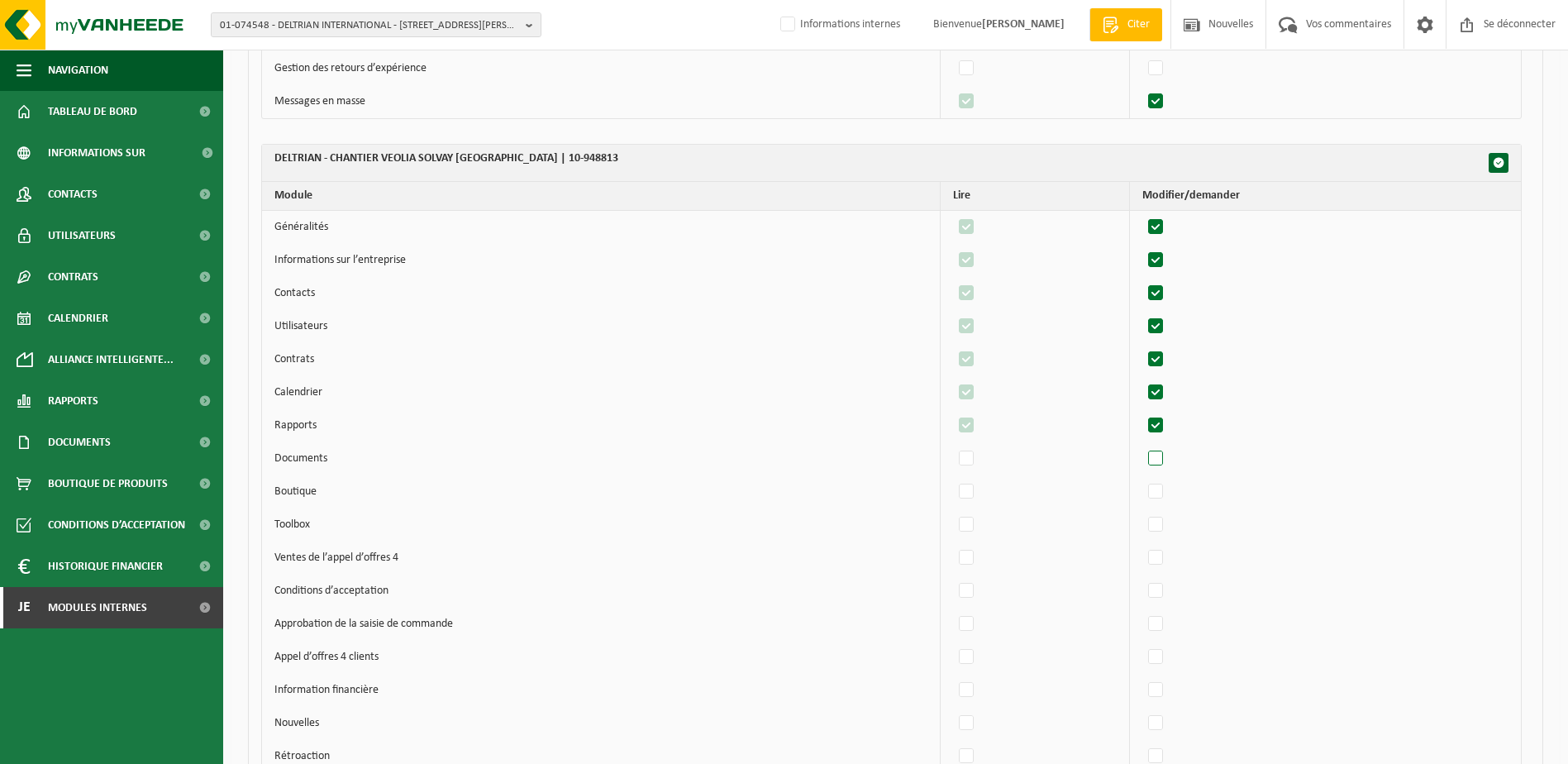
scroll to position [40422, 0]
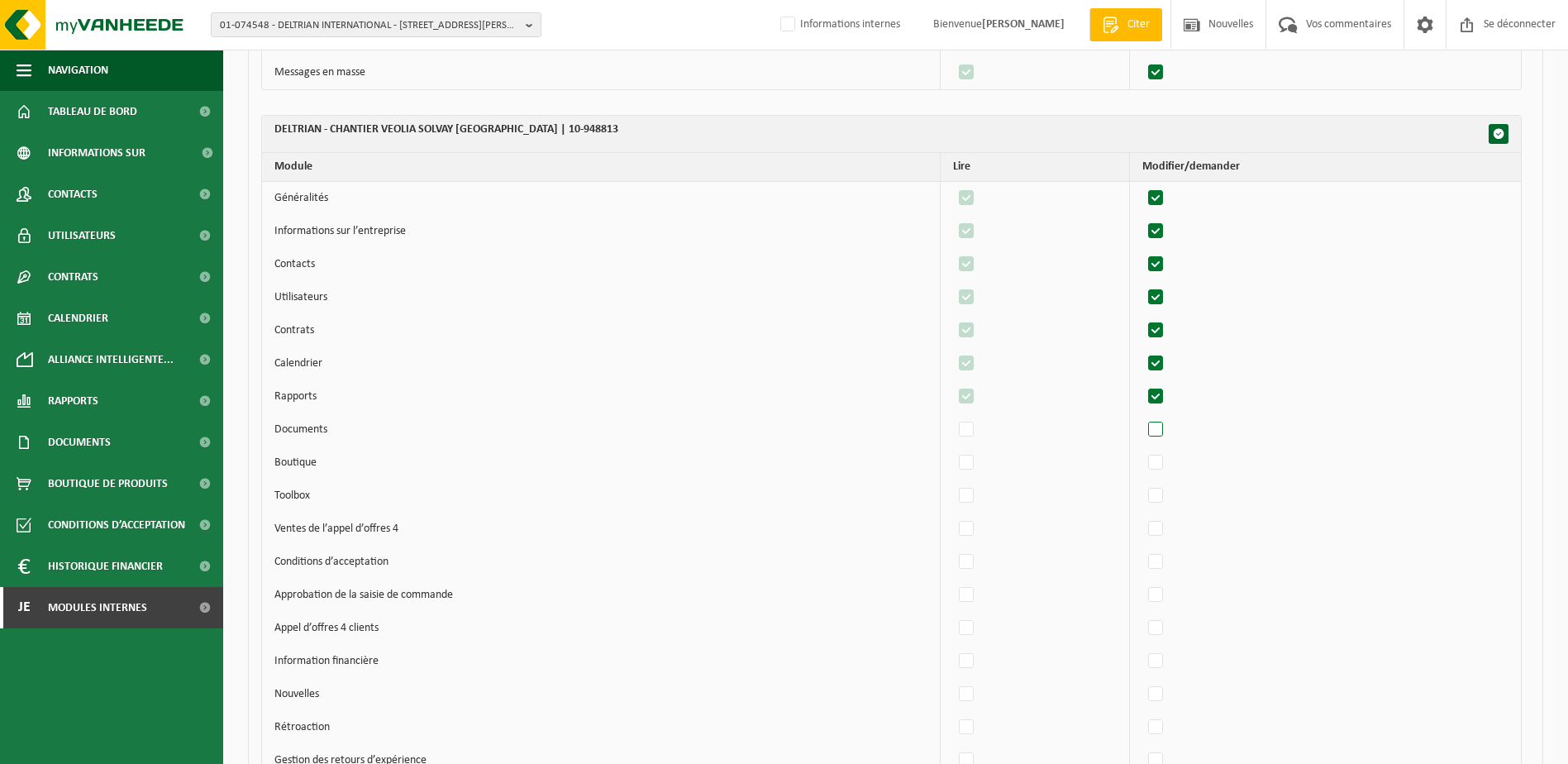
click at [1166, 433] on label"] at bounding box center [1156, 429] width 23 height 25
click at [1142, 417] on input "checkbox" at bounding box center [1142, 417] width 1 height 1
click at [1165, 460] on label"] at bounding box center [1156, 463] width 23 height 25
click at [1142, 451] on input "checkbox" at bounding box center [1142, 450] width 1 height 1
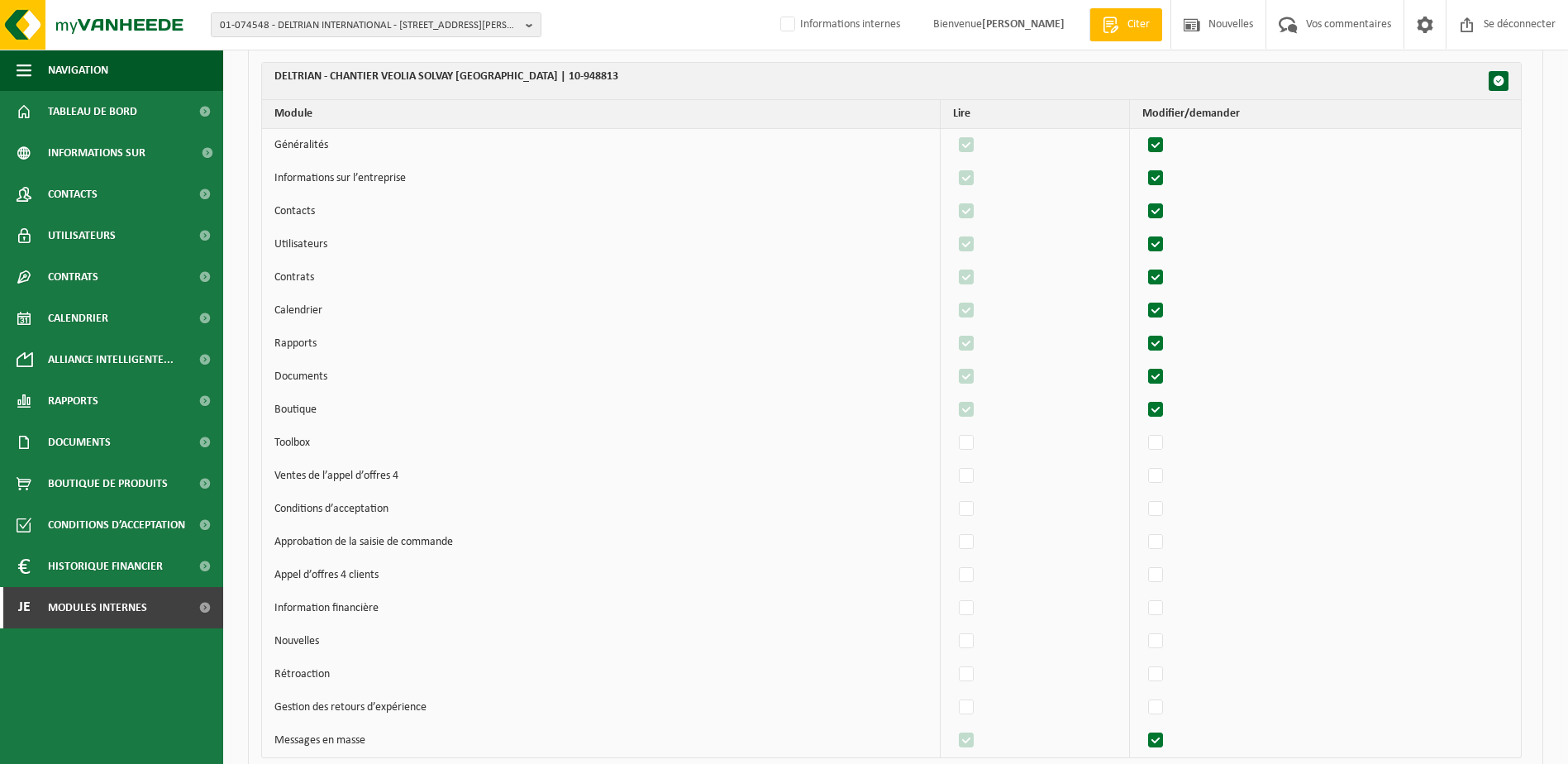
scroll to position [40505, 0]
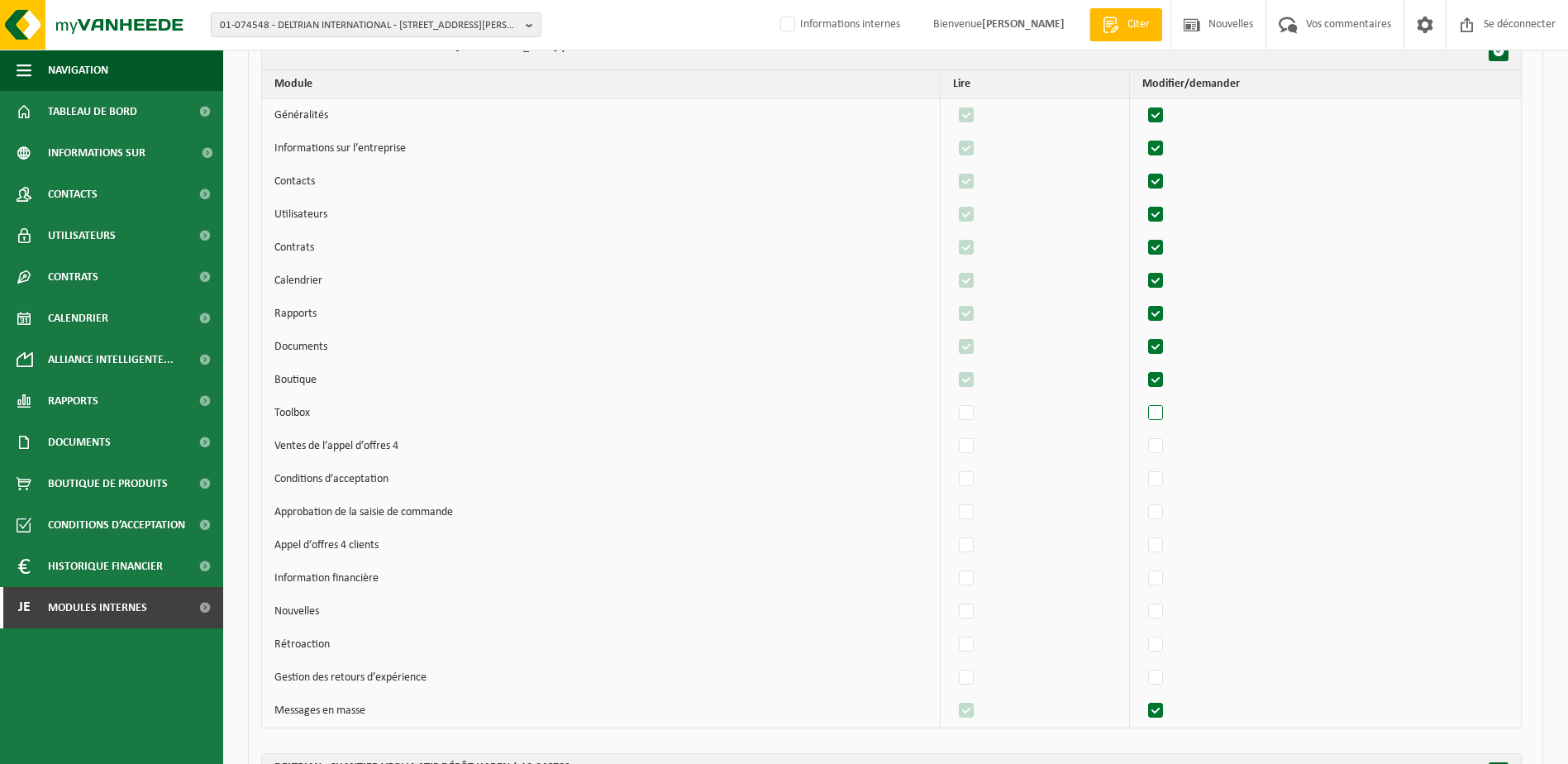
click at [1164, 418] on label"] at bounding box center [1156, 413] width 23 height 25
click at [1142, 401] on input "checkbox" at bounding box center [1142, 400] width 1 height 1
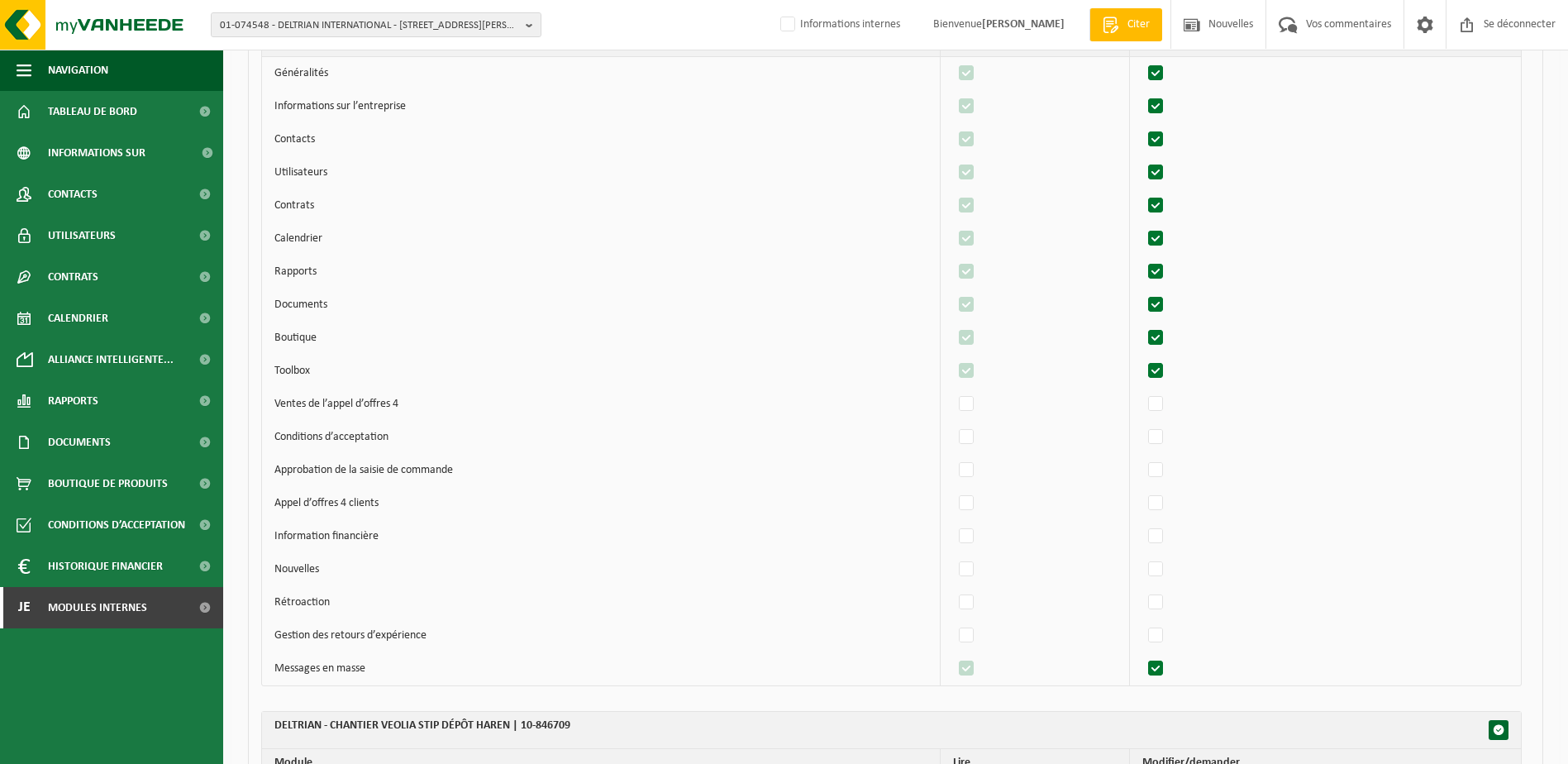
scroll to position [40588, 0]
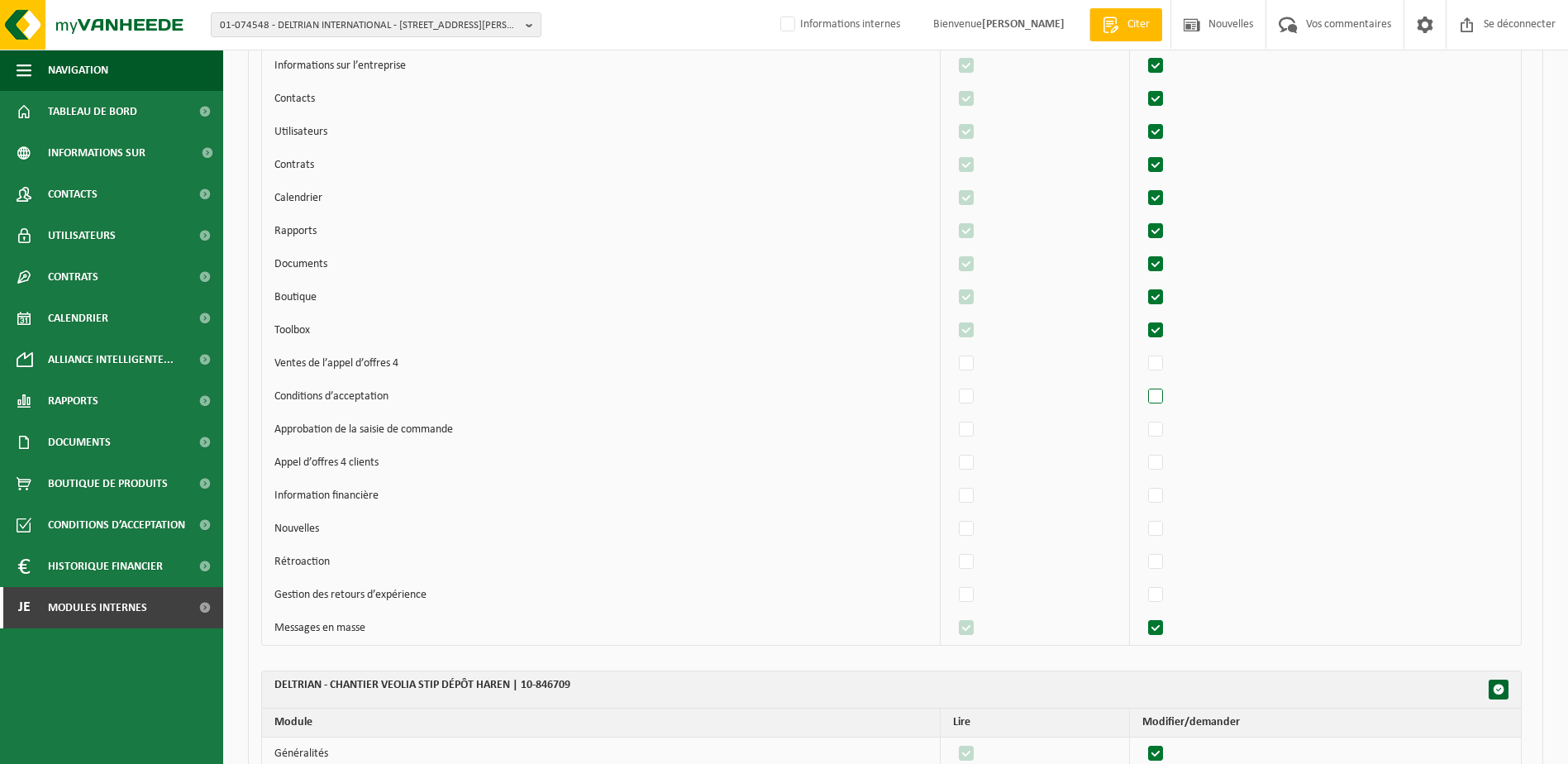
click at [1163, 395] on label"] at bounding box center [1156, 396] width 23 height 25
click at [1142, 384] on input "checkbox" at bounding box center [1142, 384] width 1 height 1
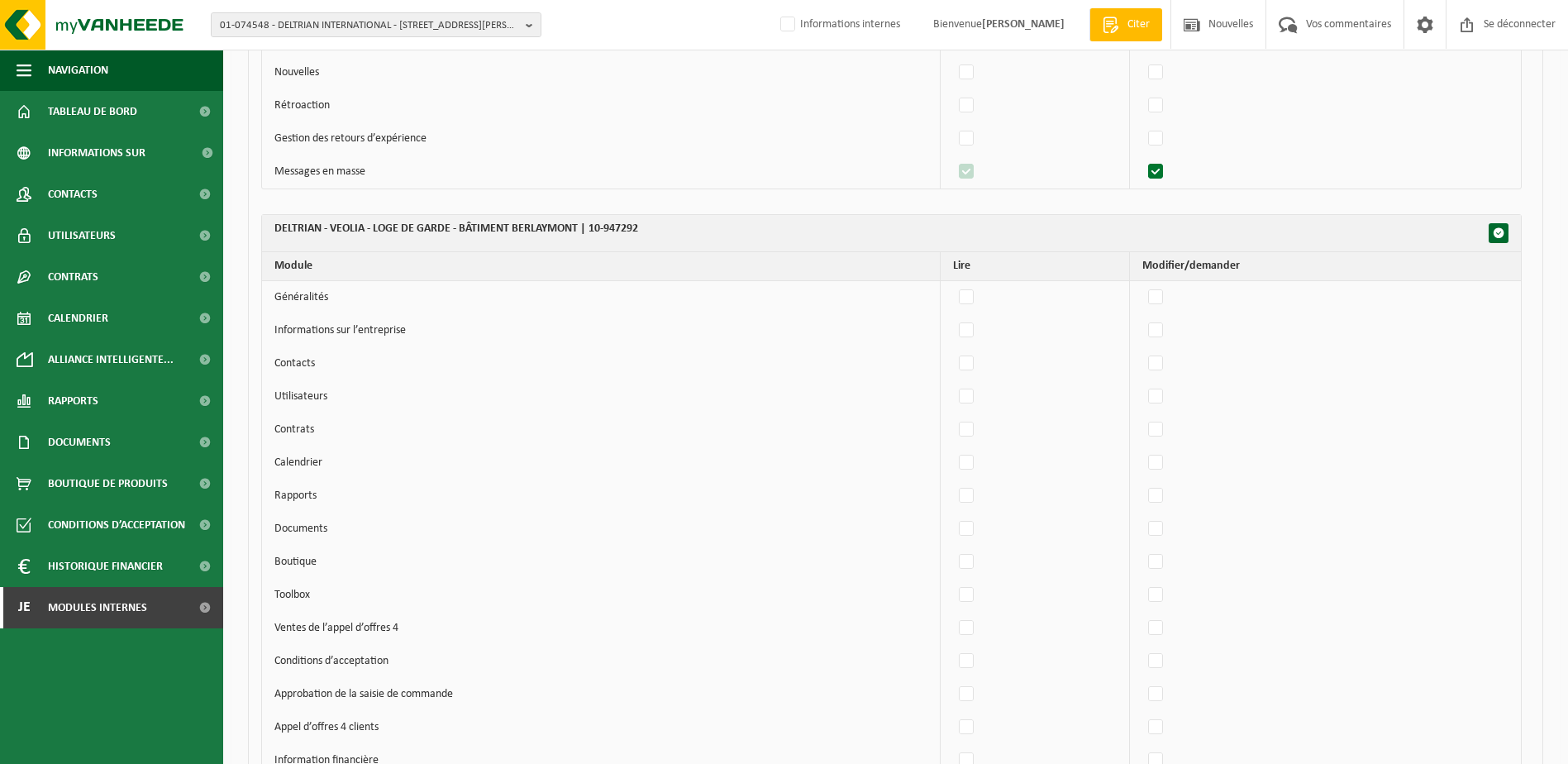
scroll to position [56872, 0]
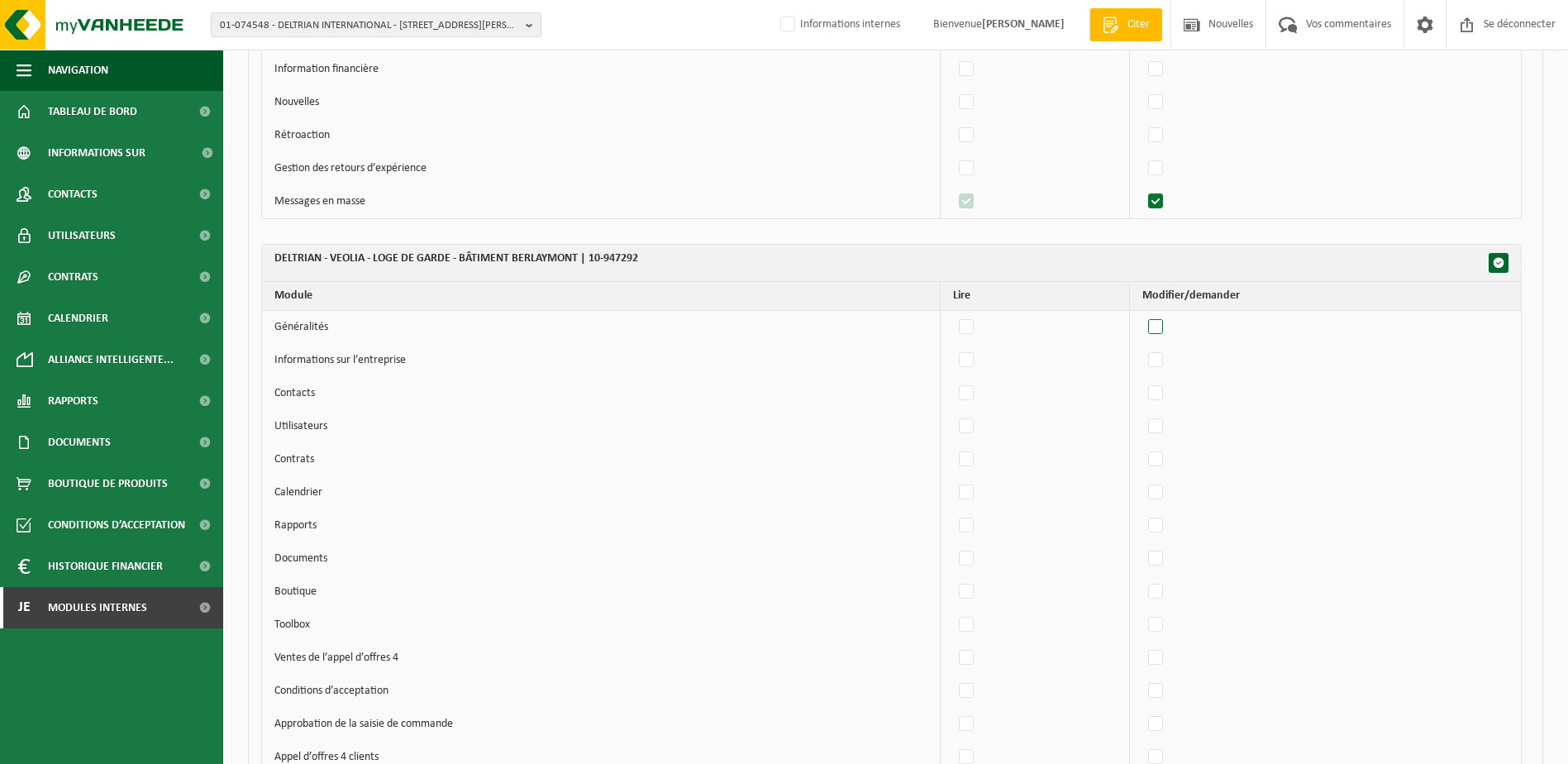
click at [1159, 325] on label"] at bounding box center [1156, 327] width 23 height 25
click at [1142, 315] on input "checkbox" at bounding box center [1142, 314] width 1 height 1
click at [1166, 356] on label"] at bounding box center [1156, 360] width 23 height 25
click at [1142, 348] on input "checkbox" at bounding box center [1142, 347] width 1 height 1
click at [1166, 388] on label"] at bounding box center [1156, 393] width 23 height 25
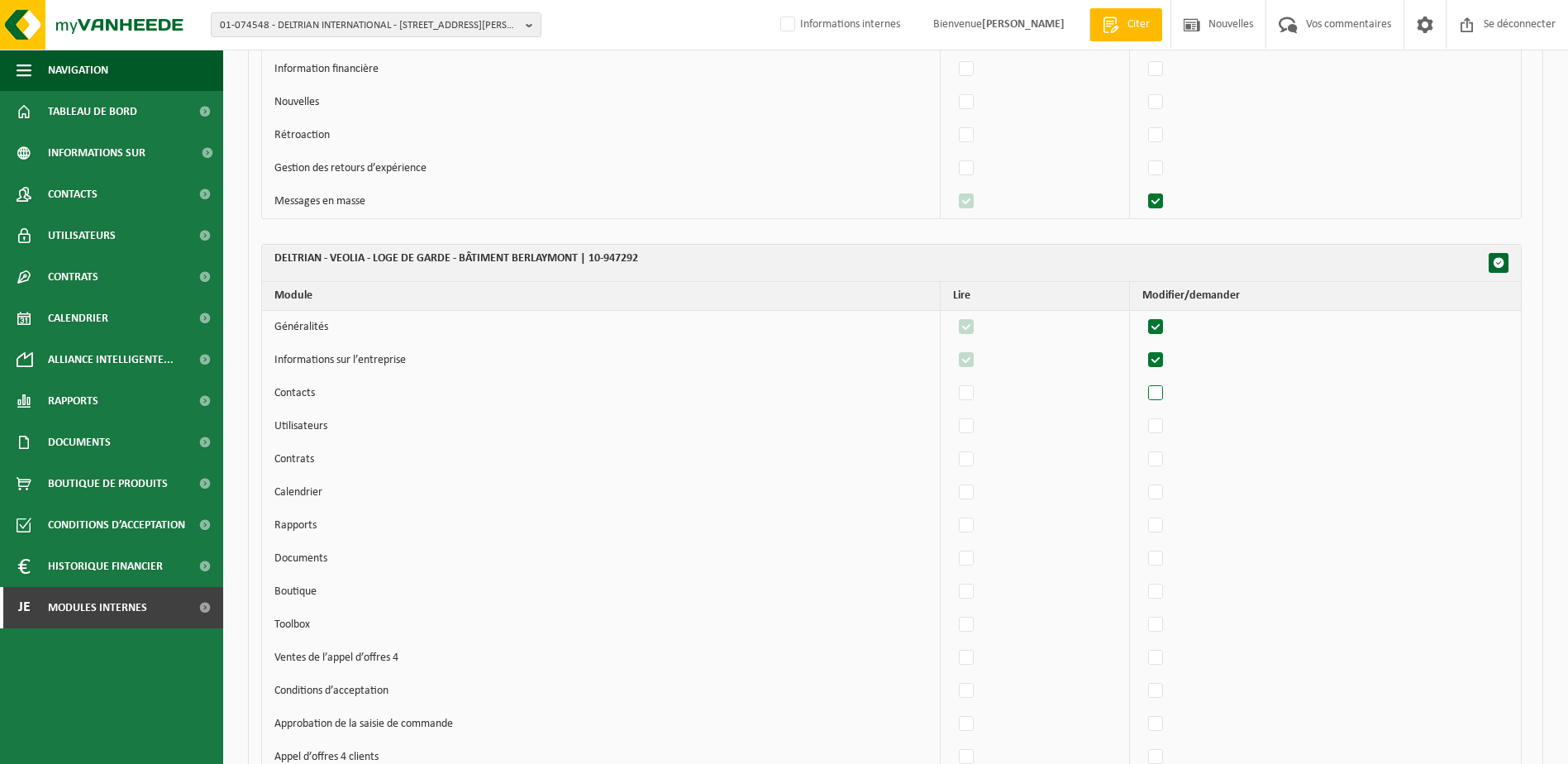
click at [1142, 381] on input "checkbox" at bounding box center [1142, 380] width 1 height 1
click at [1165, 413] on td at bounding box center [1325, 426] width 391 height 33
click at [1163, 431] on label"] at bounding box center [1156, 426] width 23 height 25
click at [1142, 414] on input "checkbox" at bounding box center [1142, 413] width 1 height 1
click at [1161, 461] on label"] at bounding box center [1156, 459] width 23 height 25
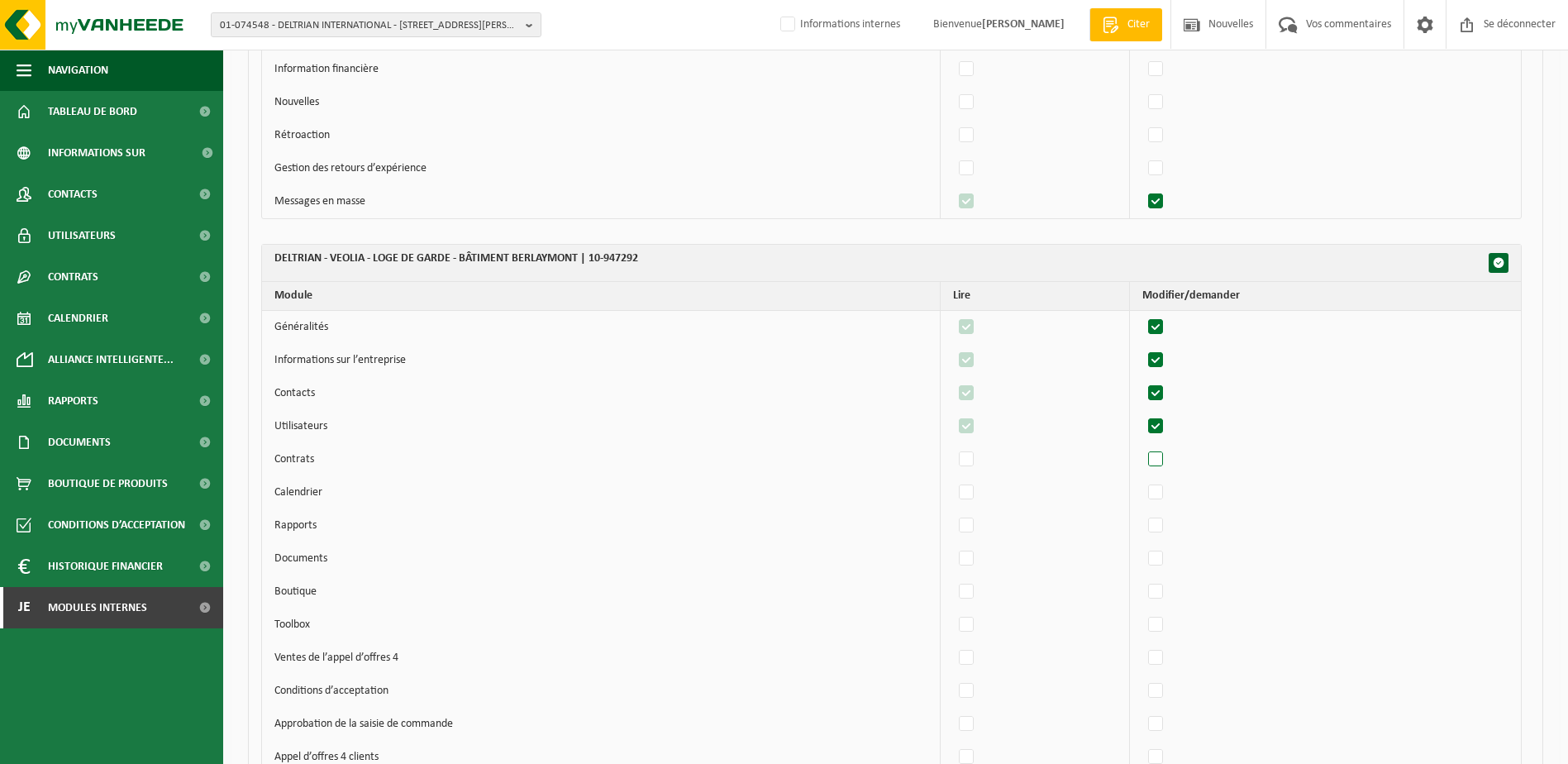
click at [1142, 447] on input "checkbox" at bounding box center [1142, 446] width 1 height 1
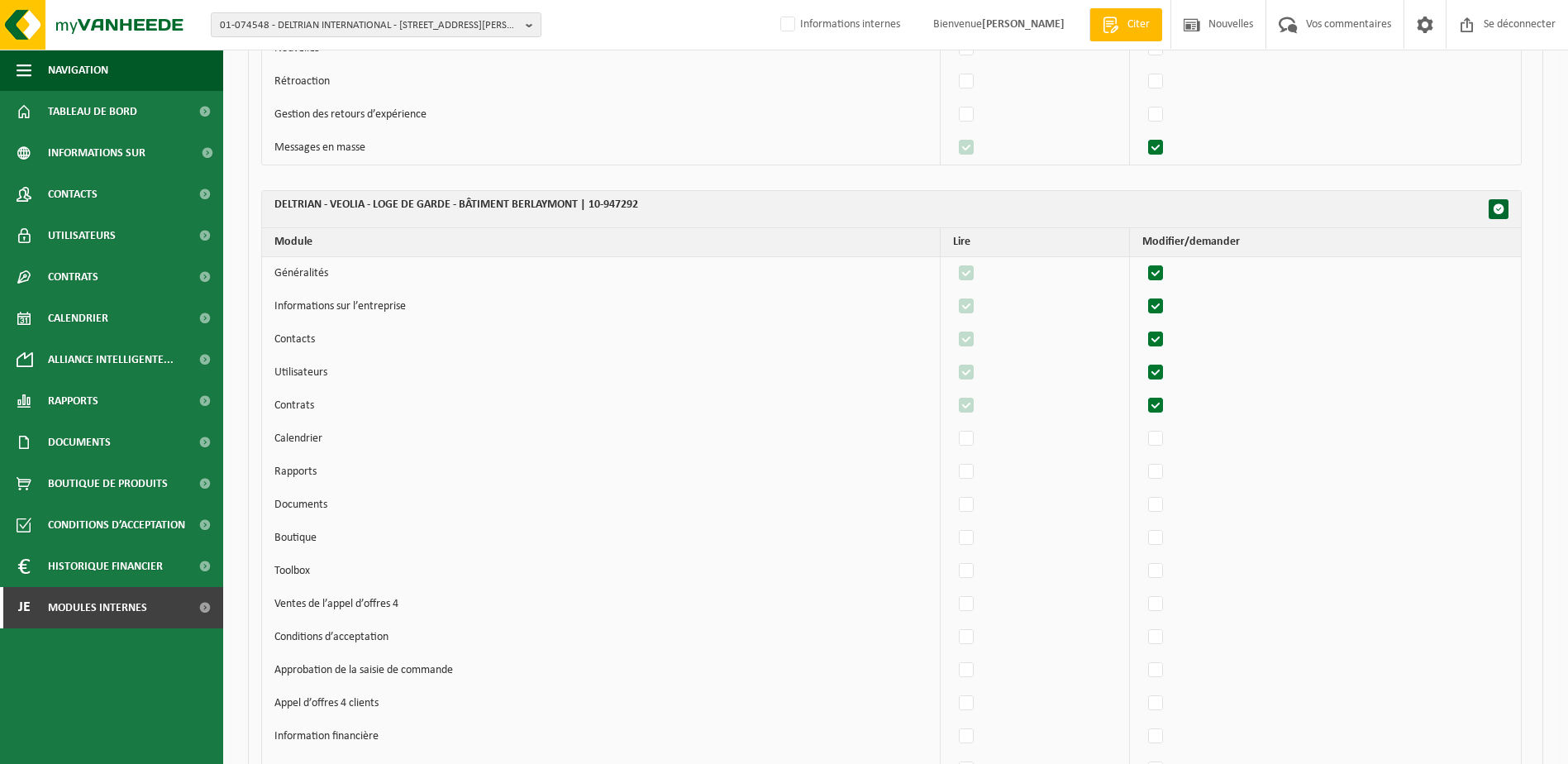
scroll to position [56955, 0]
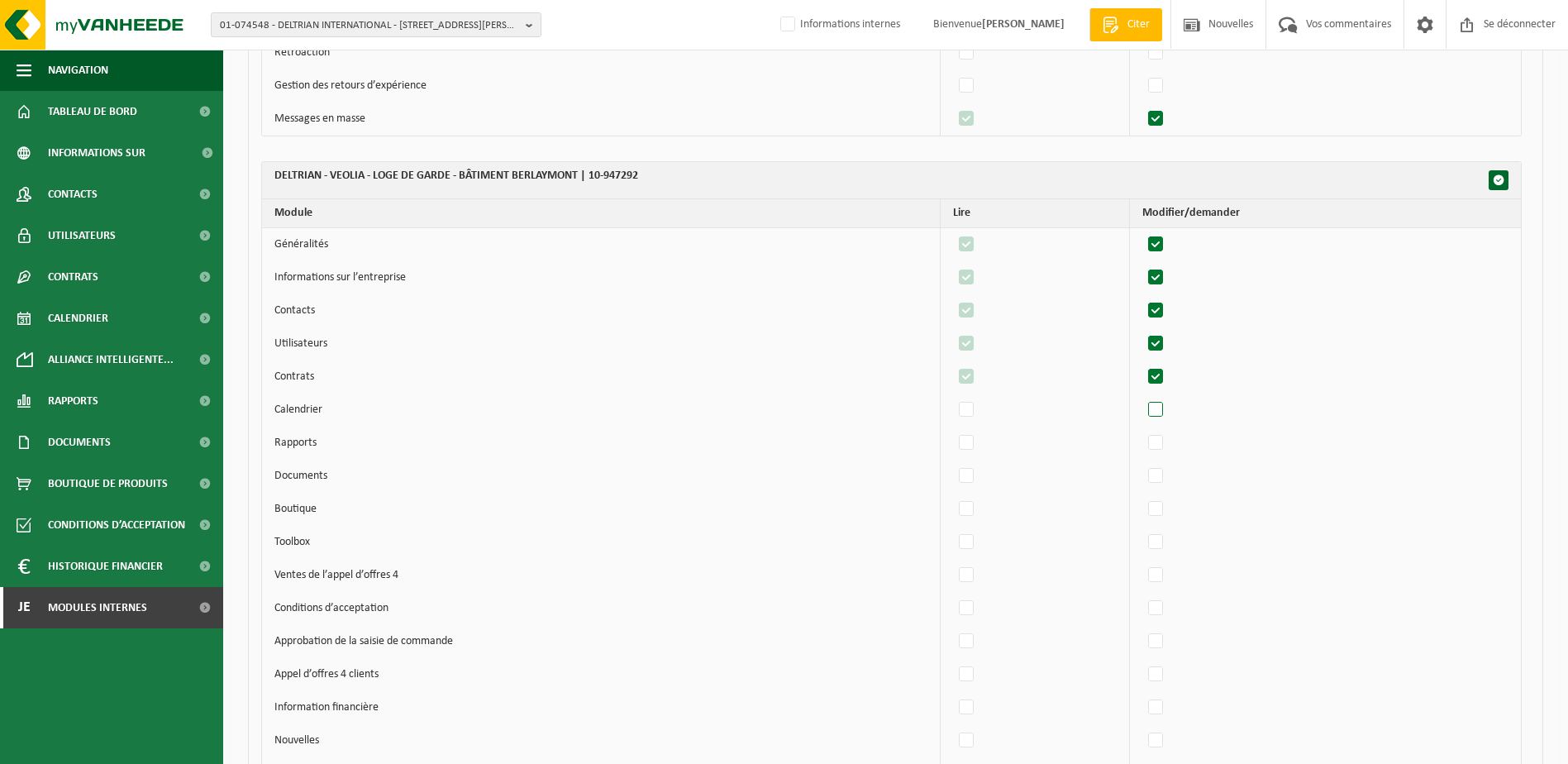
click at [1160, 408] on label"] at bounding box center [1156, 410] width 23 height 25
click at [1142, 398] on input "checkbox" at bounding box center [1142, 397] width 1 height 1
click at [1165, 441] on label"] at bounding box center [1156, 443] width 23 height 25
click at [1142, 431] on input "checkbox" at bounding box center [1142, 430] width 1 height 1
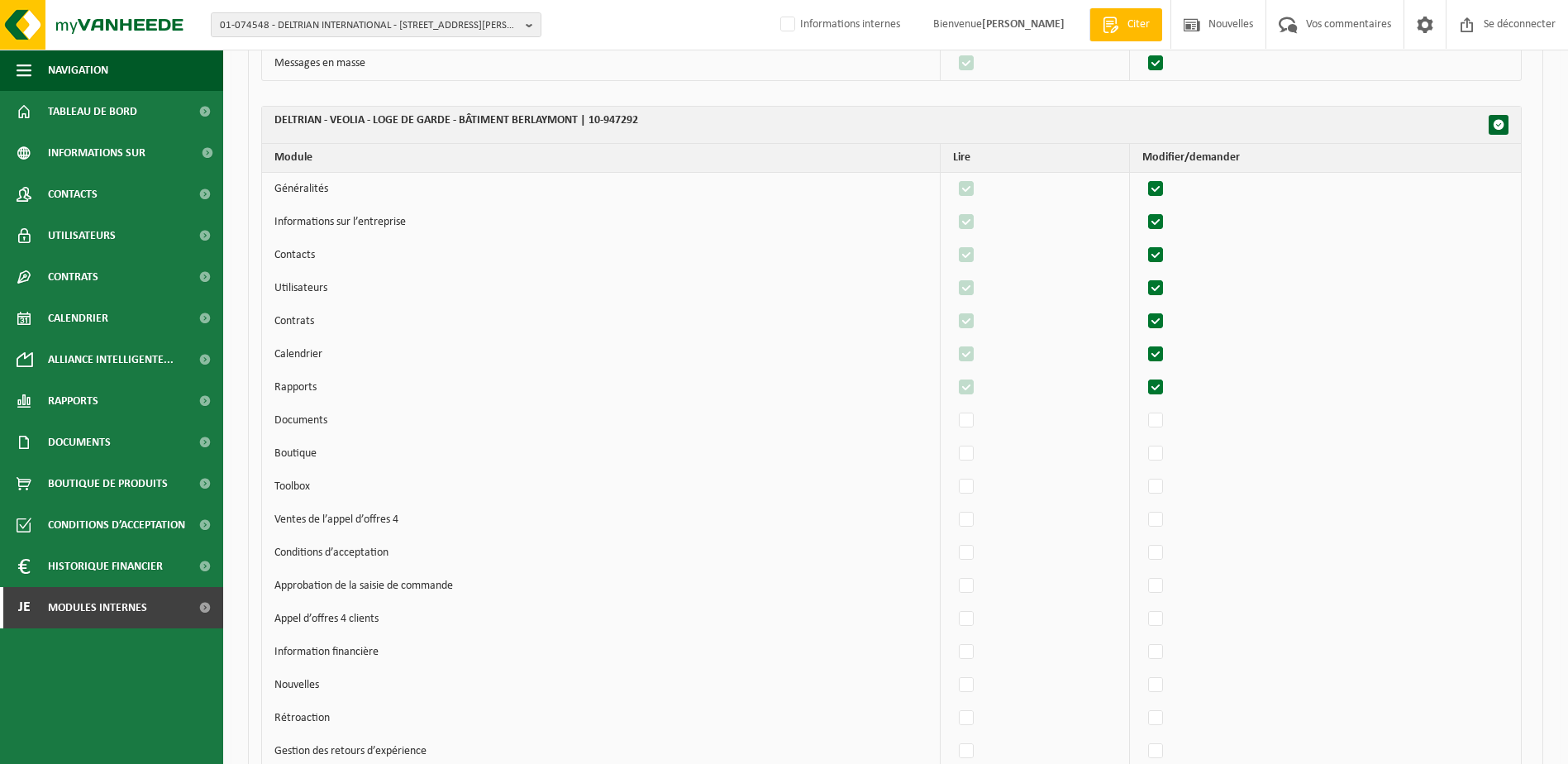
scroll to position [57038, 0]
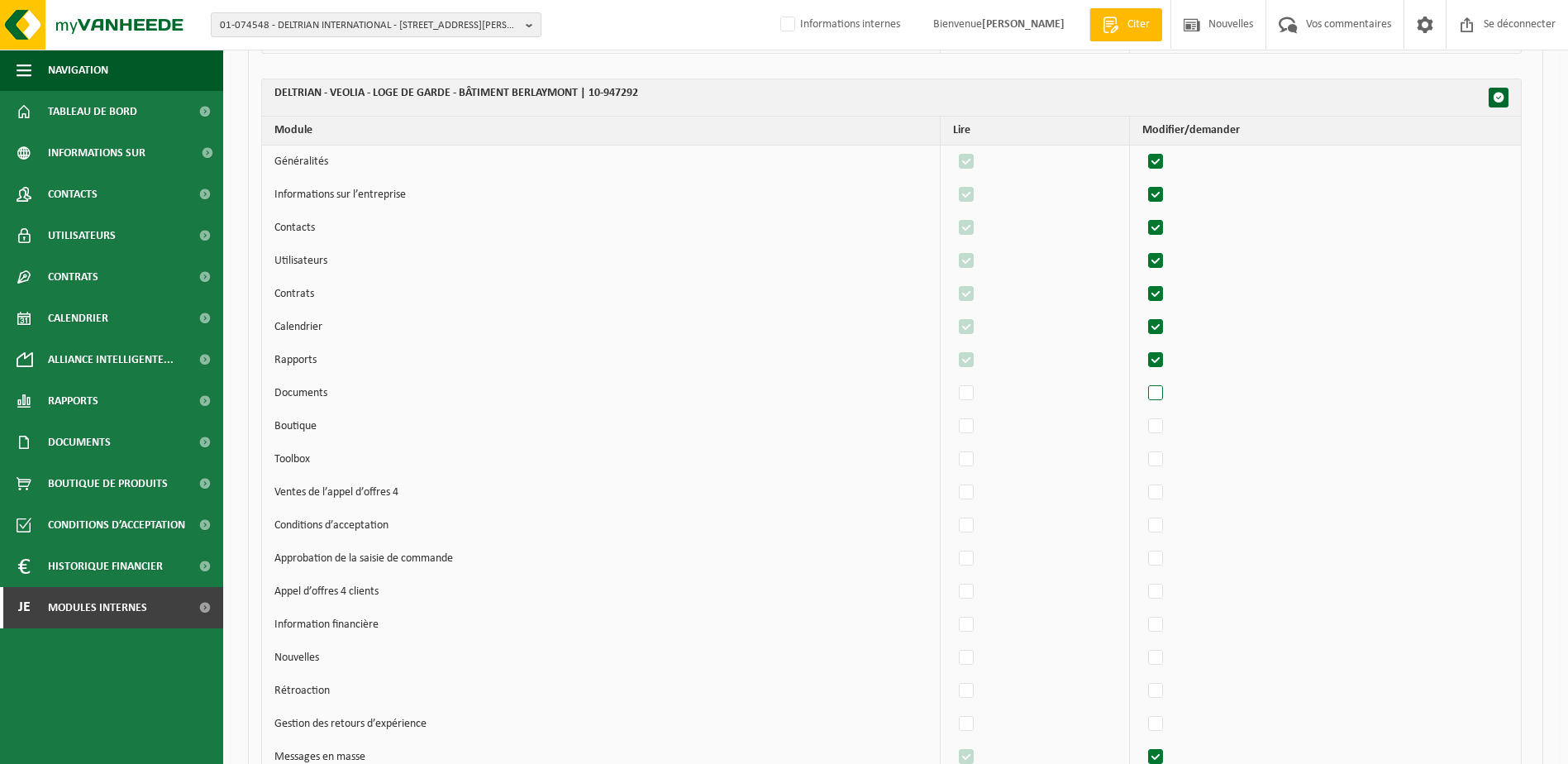
click at [1153, 400] on label"] at bounding box center [1156, 393] width 23 height 25
click at [1142, 381] on input "checkbox" at bounding box center [1142, 380] width 1 height 1
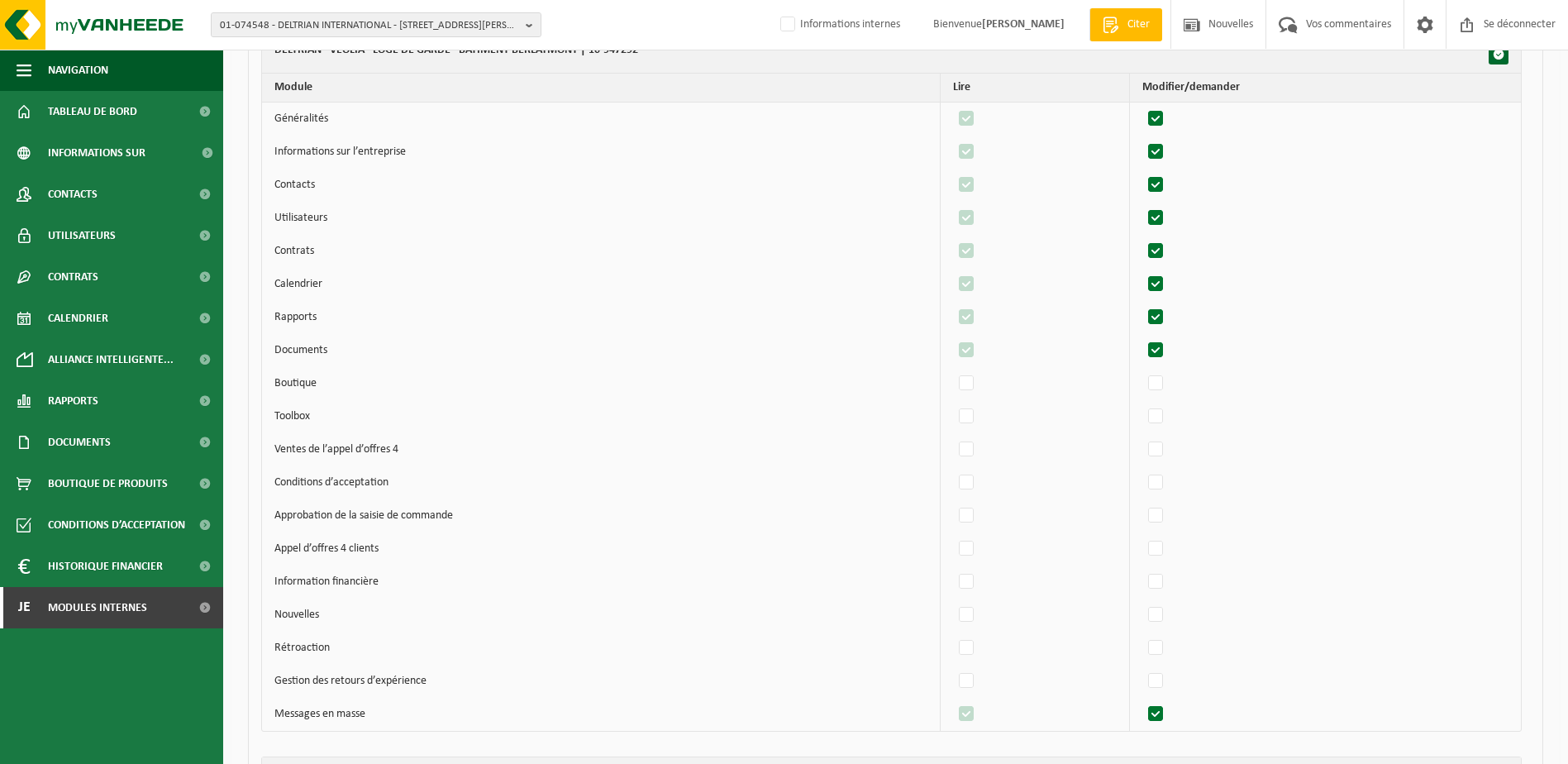
scroll to position [57120, 0]
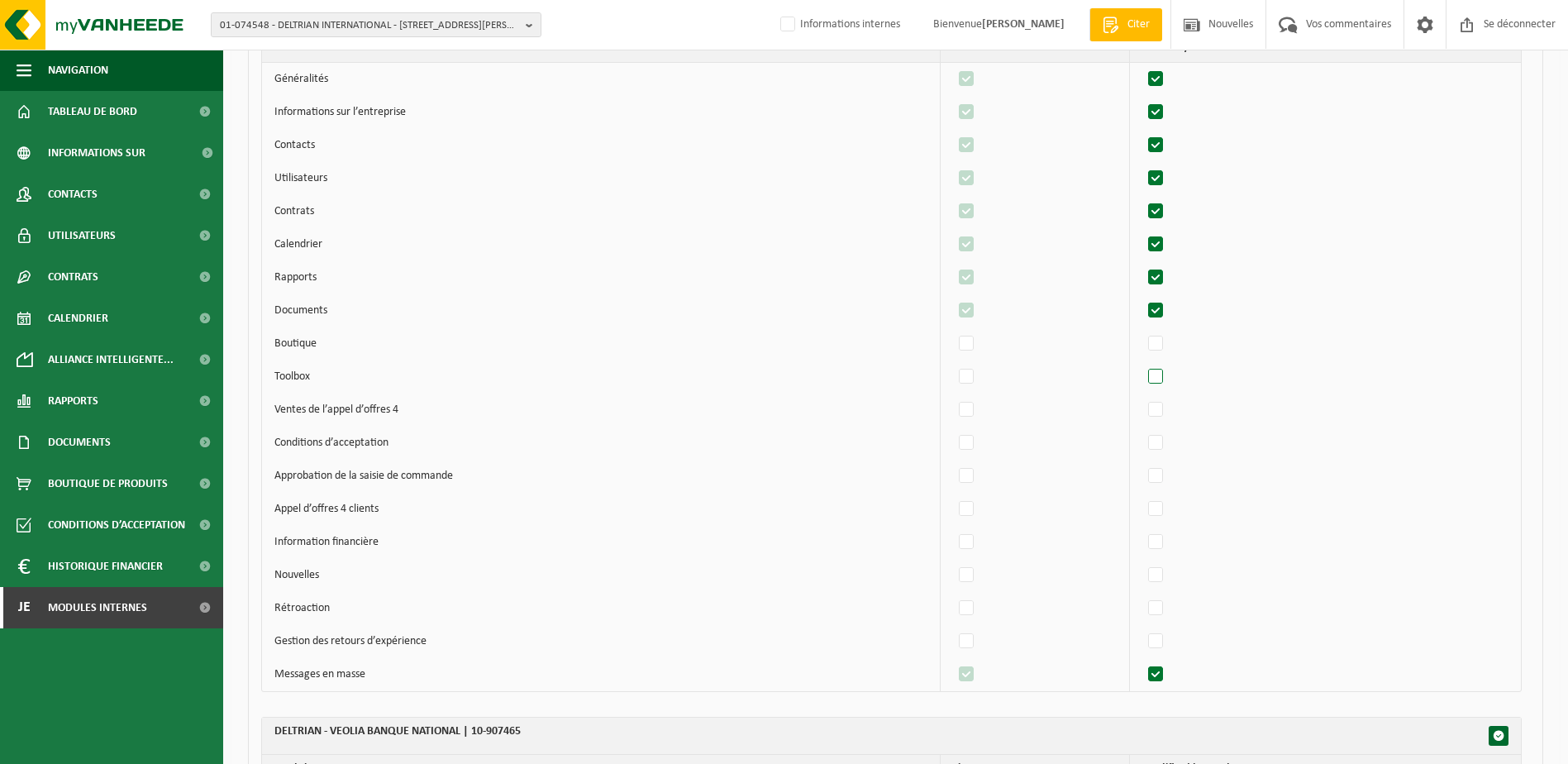
click at [1163, 375] on label"] at bounding box center [1156, 377] width 23 height 25
click at [1142, 365] on input "checkbox" at bounding box center [1142, 364] width 1 height 1
click at [1167, 349] on label"] at bounding box center [1156, 343] width 23 height 25
click at [1142, 331] on input "checkbox" at bounding box center [1142, 331] width 1 height 1
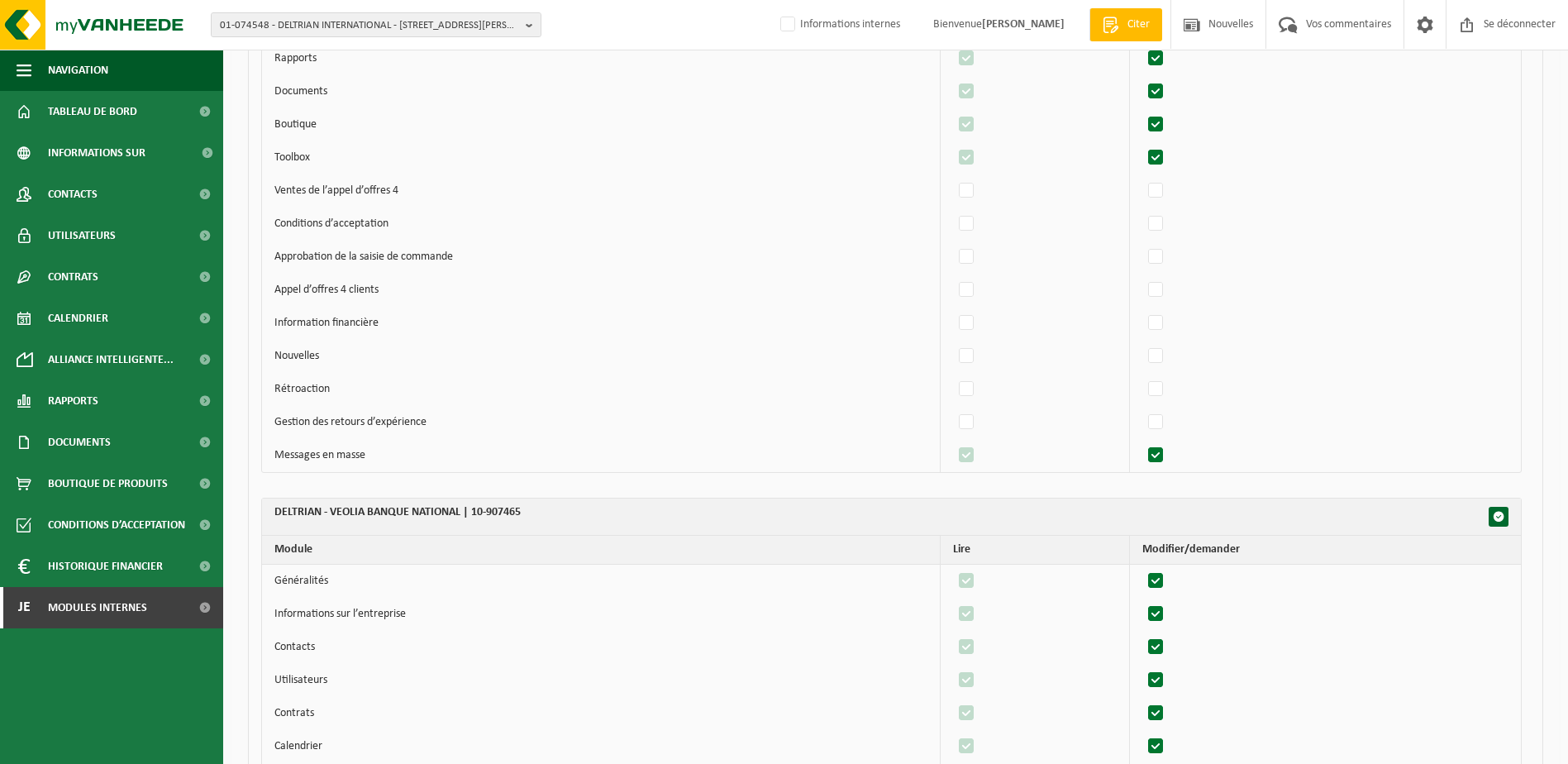
scroll to position [57368, 0]
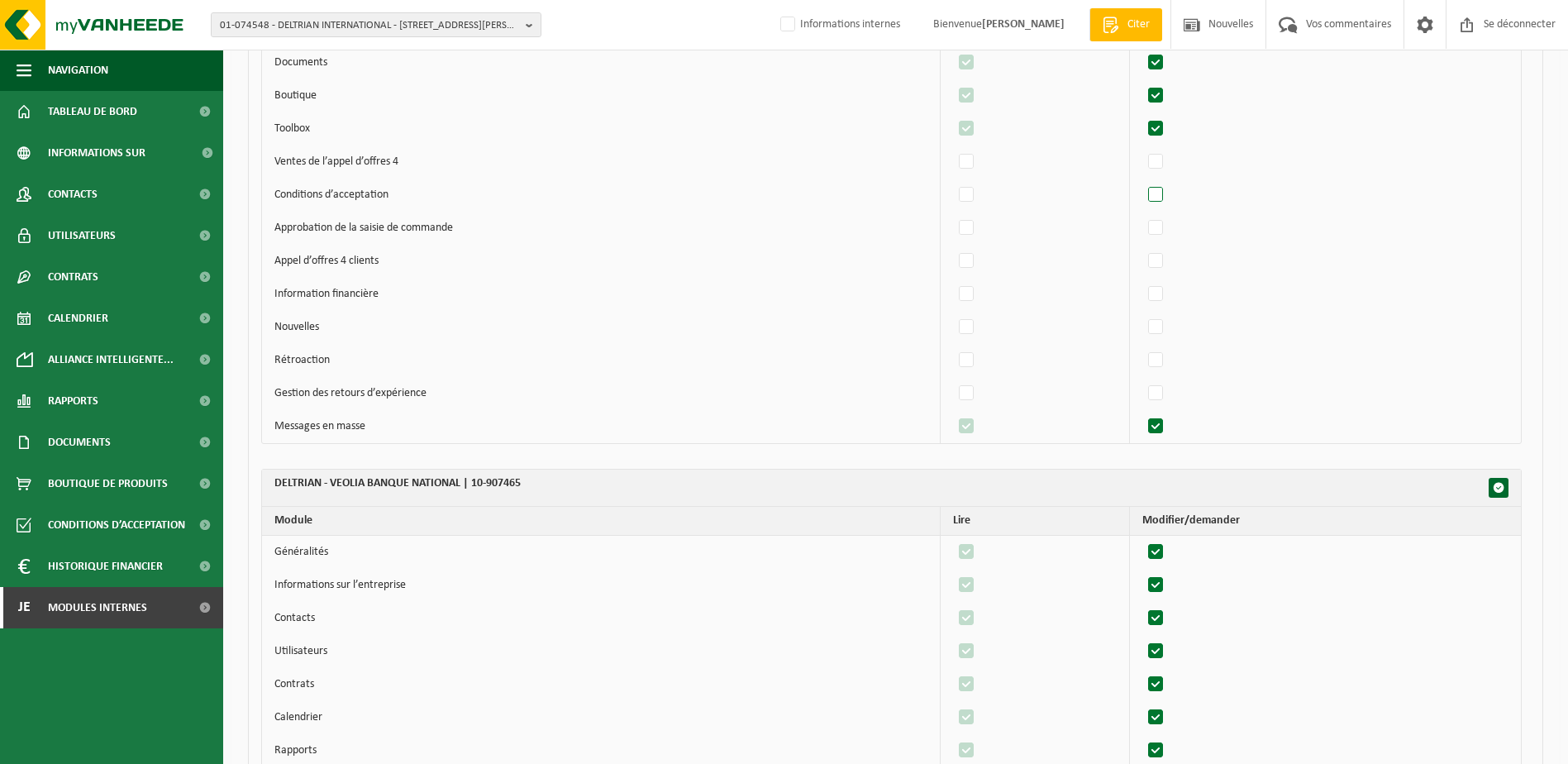
click at [1154, 188] on label"] at bounding box center [1156, 195] width 23 height 25
click at [1142, 183] on input "checkbox" at bounding box center [1142, 182] width 1 height 1
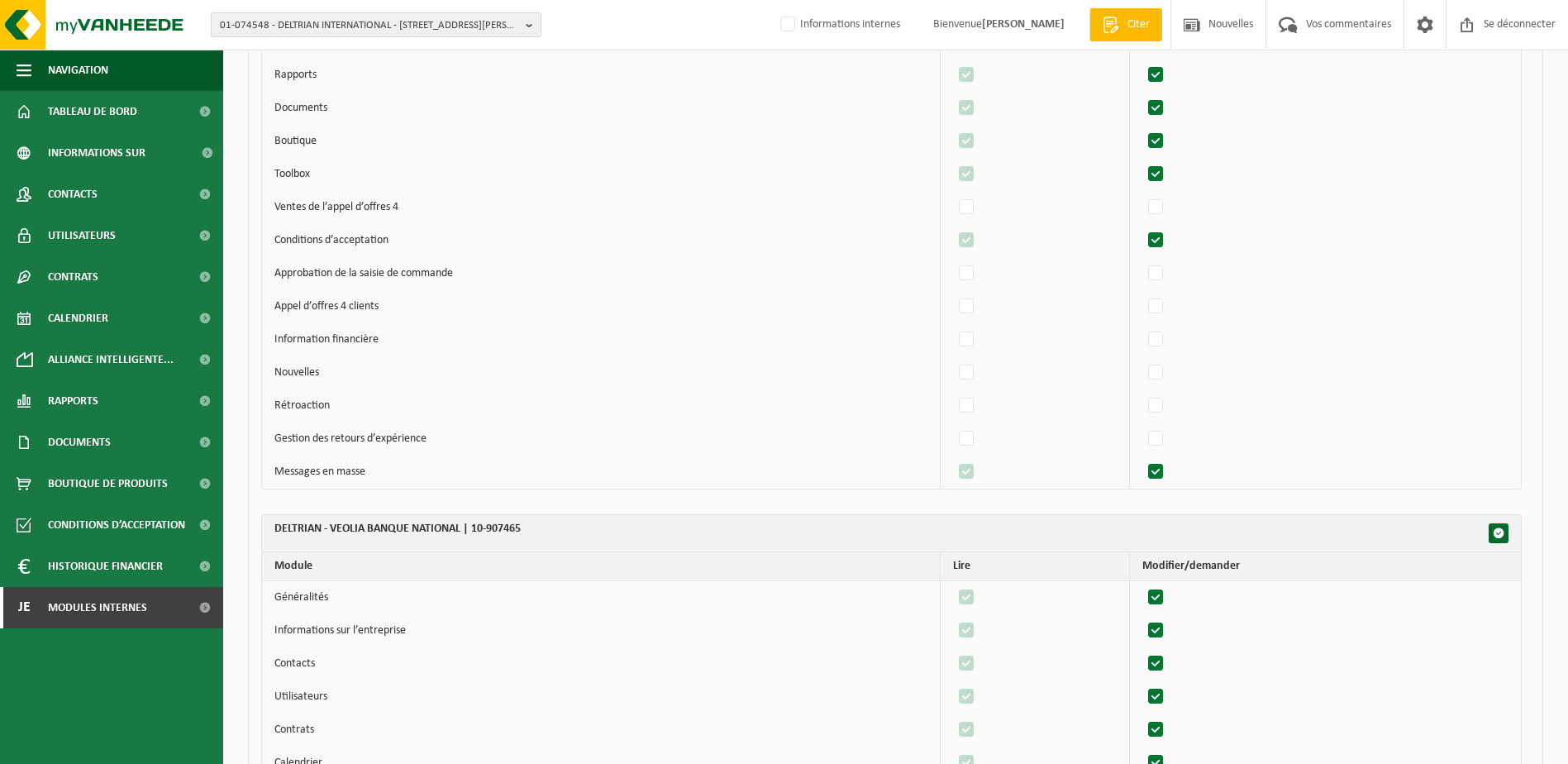
scroll to position [57286, 0]
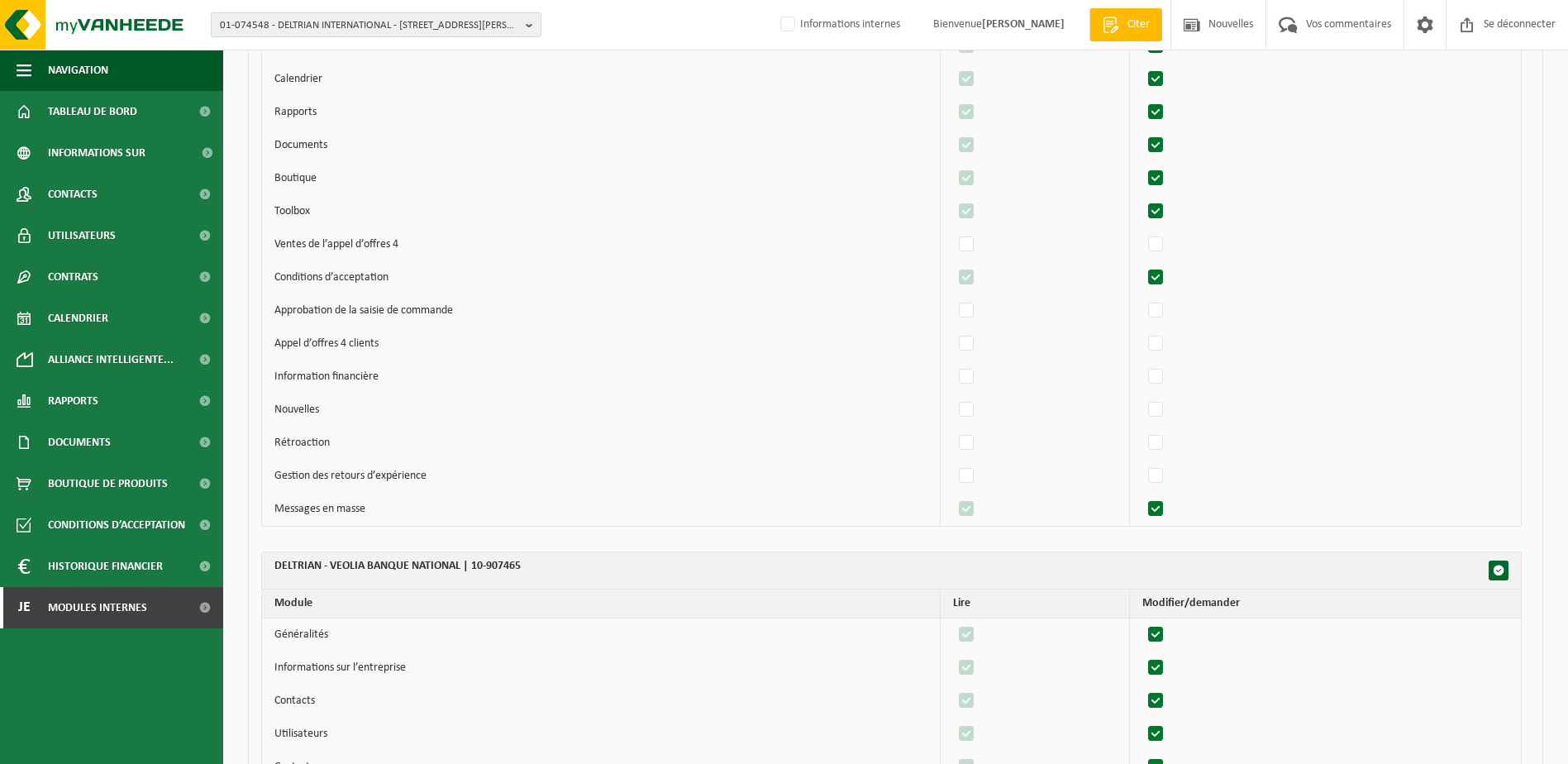
click at [1162, 209] on label"] at bounding box center [1156, 211] width 23 height 25
click at [1142, 199] on input "checkbox" at bounding box center [1142, 198] width 1 height 1
click at [977, 212] on label"] at bounding box center [967, 211] width 23 height 25
click at [953, 199] on input "checkbox" at bounding box center [952, 198] width 1 height 1
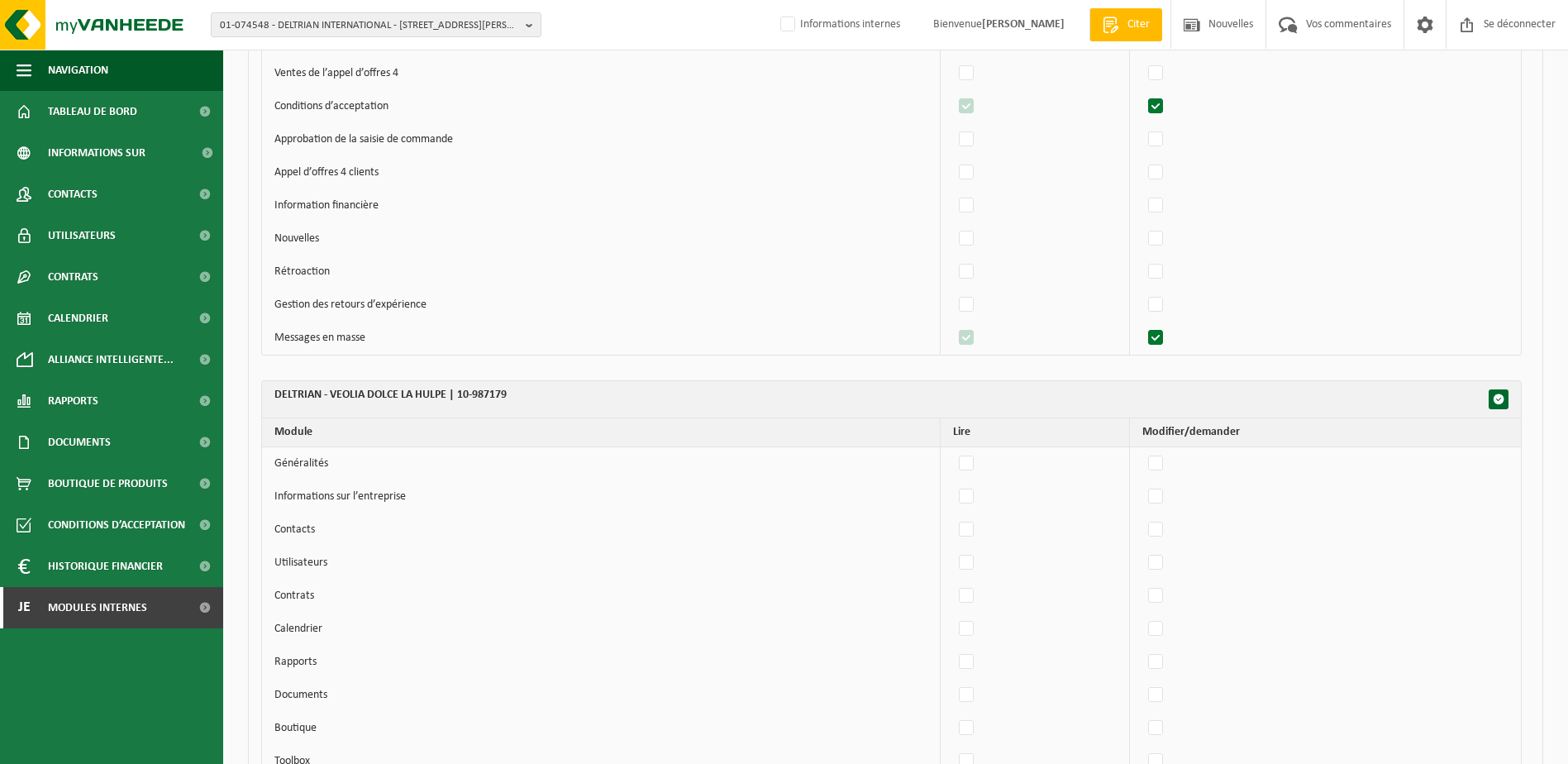
scroll to position [59766, 0]
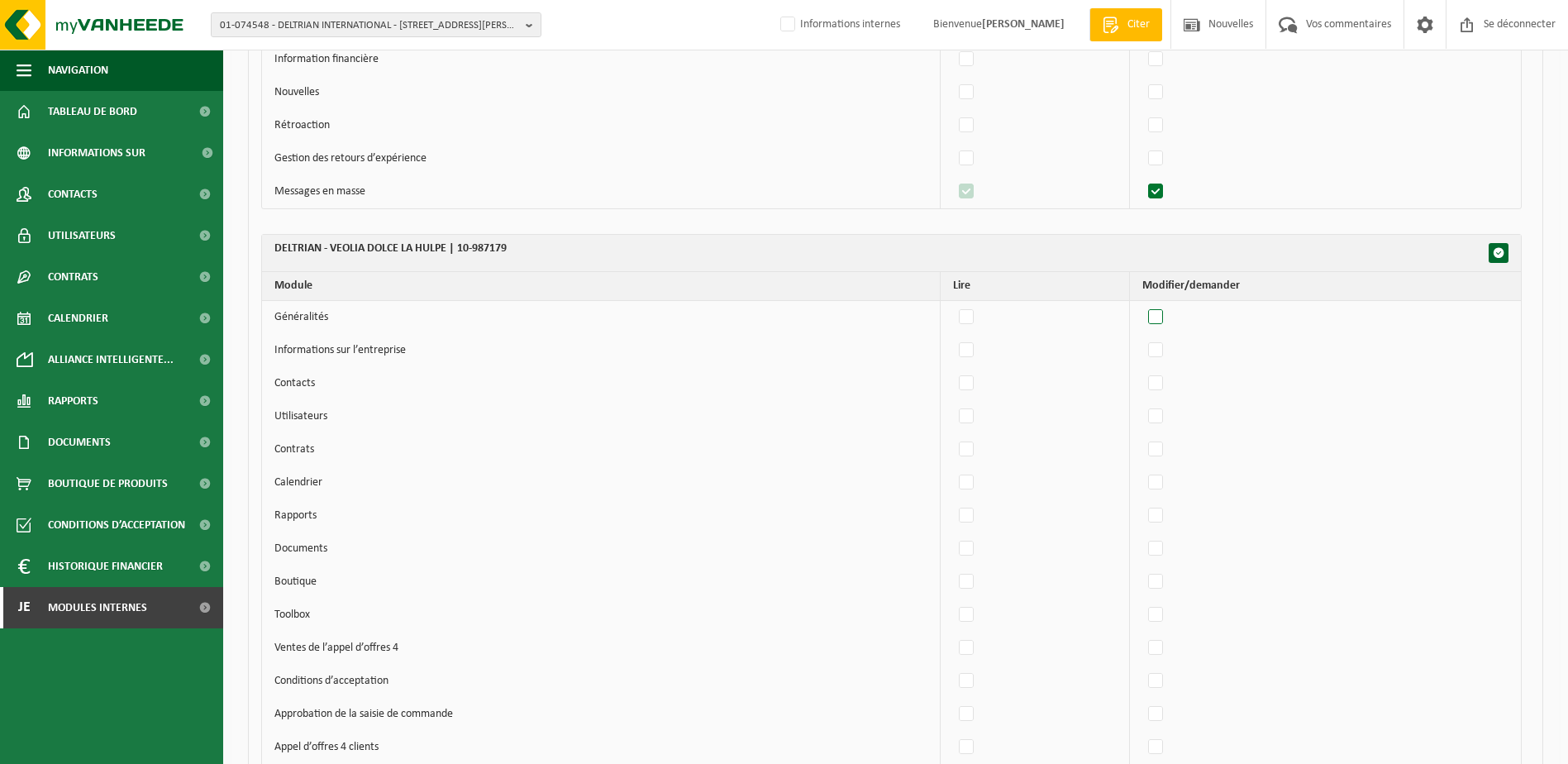
click at [1157, 317] on label"] at bounding box center [1156, 317] width 23 height 25
click at [1142, 305] on input "checkbox" at bounding box center [1142, 304] width 1 height 1
click at [1162, 350] on label"] at bounding box center [1156, 350] width 23 height 25
click at [1142, 338] on input "checkbox" at bounding box center [1142, 337] width 1 height 1
click at [1161, 384] on label"] at bounding box center [1156, 383] width 23 height 25
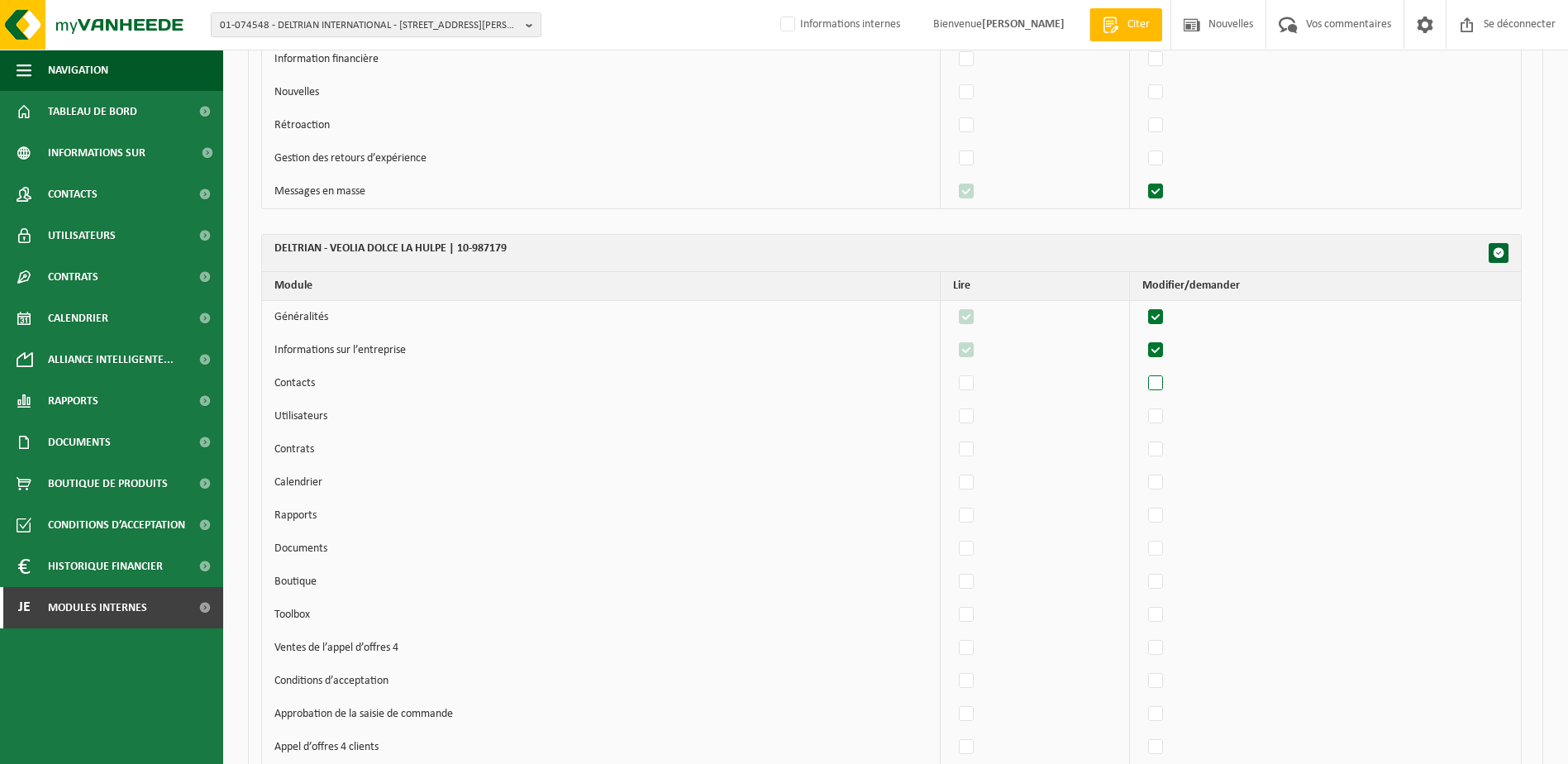
click at [1142, 371] on input "checkbox" at bounding box center [1142, 370] width 1 height 1
click at [1166, 409] on label"] at bounding box center [1156, 416] width 23 height 25
click at [1142, 404] on input "checkbox" at bounding box center [1142, 403] width 1 height 1
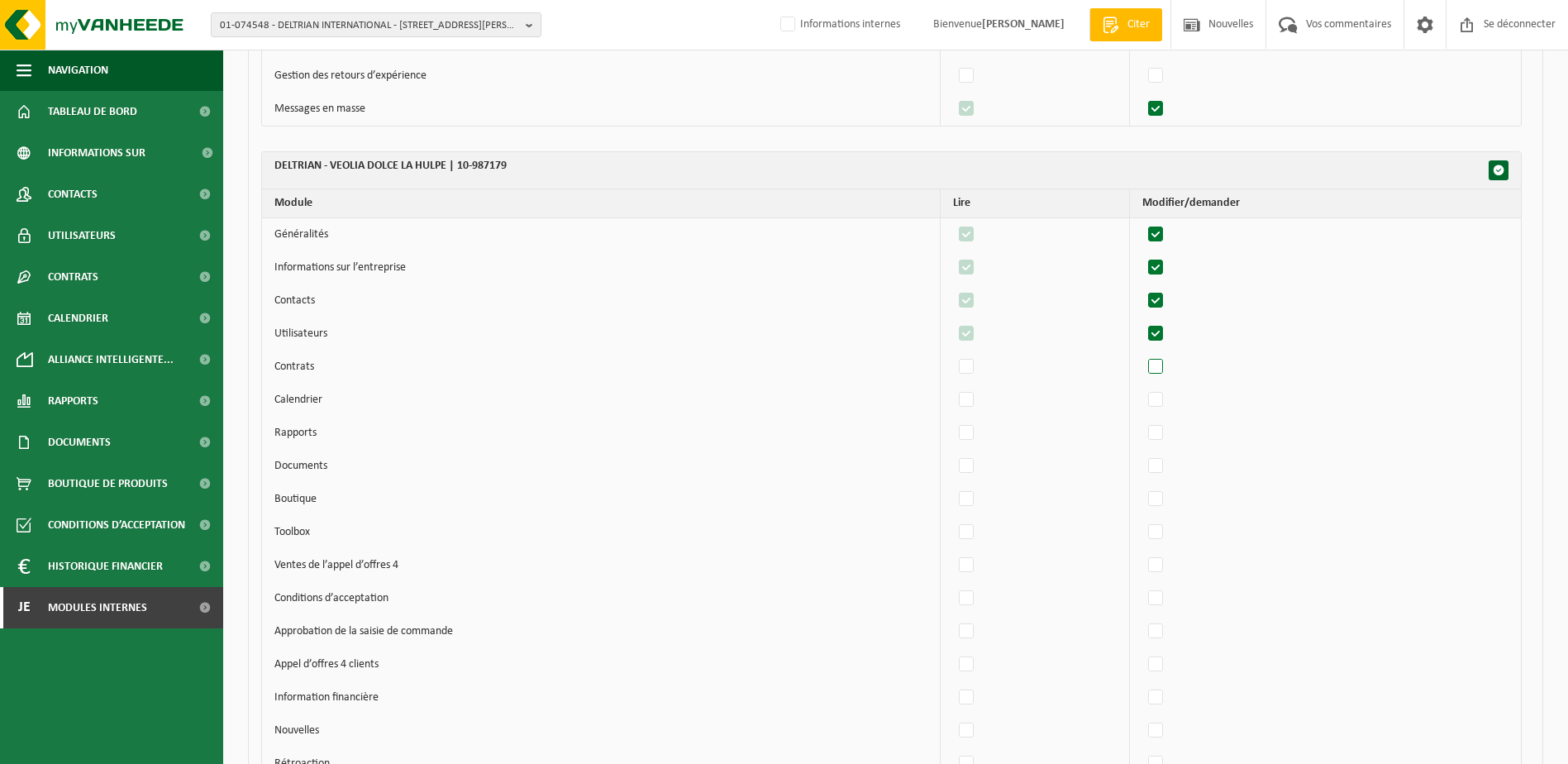
click at [1160, 366] on label"] at bounding box center [1156, 367] width 23 height 25
click at [1142, 355] on input "checkbox" at bounding box center [1142, 354] width 1 height 1
click at [1160, 396] on label"] at bounding box center [1156, 400] width 23 height 25
click at [1142, 388] on input "checkbox" at bounding box center [1142, 387] width 1 height 1
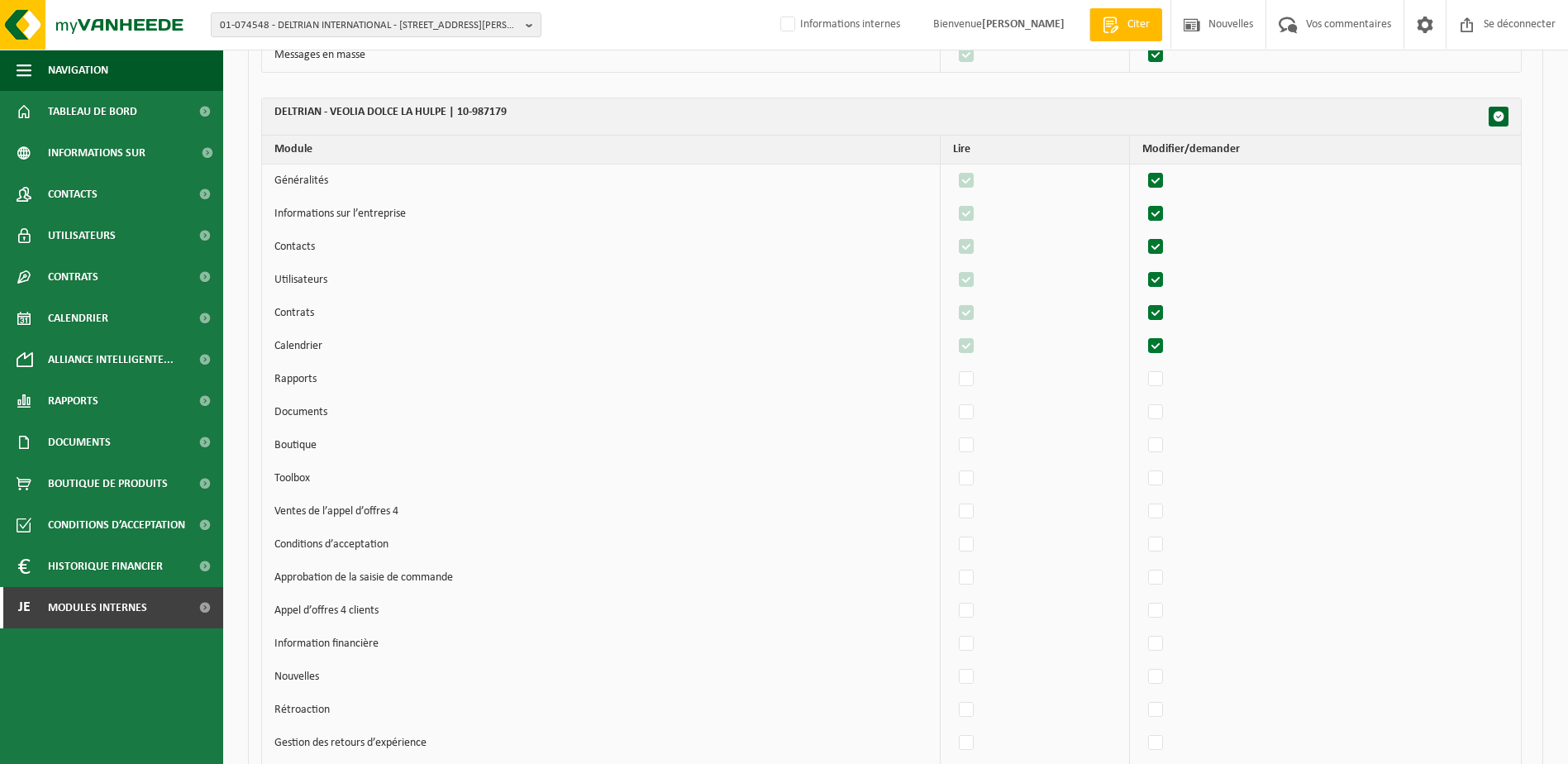
scroll to position [59931, 0]
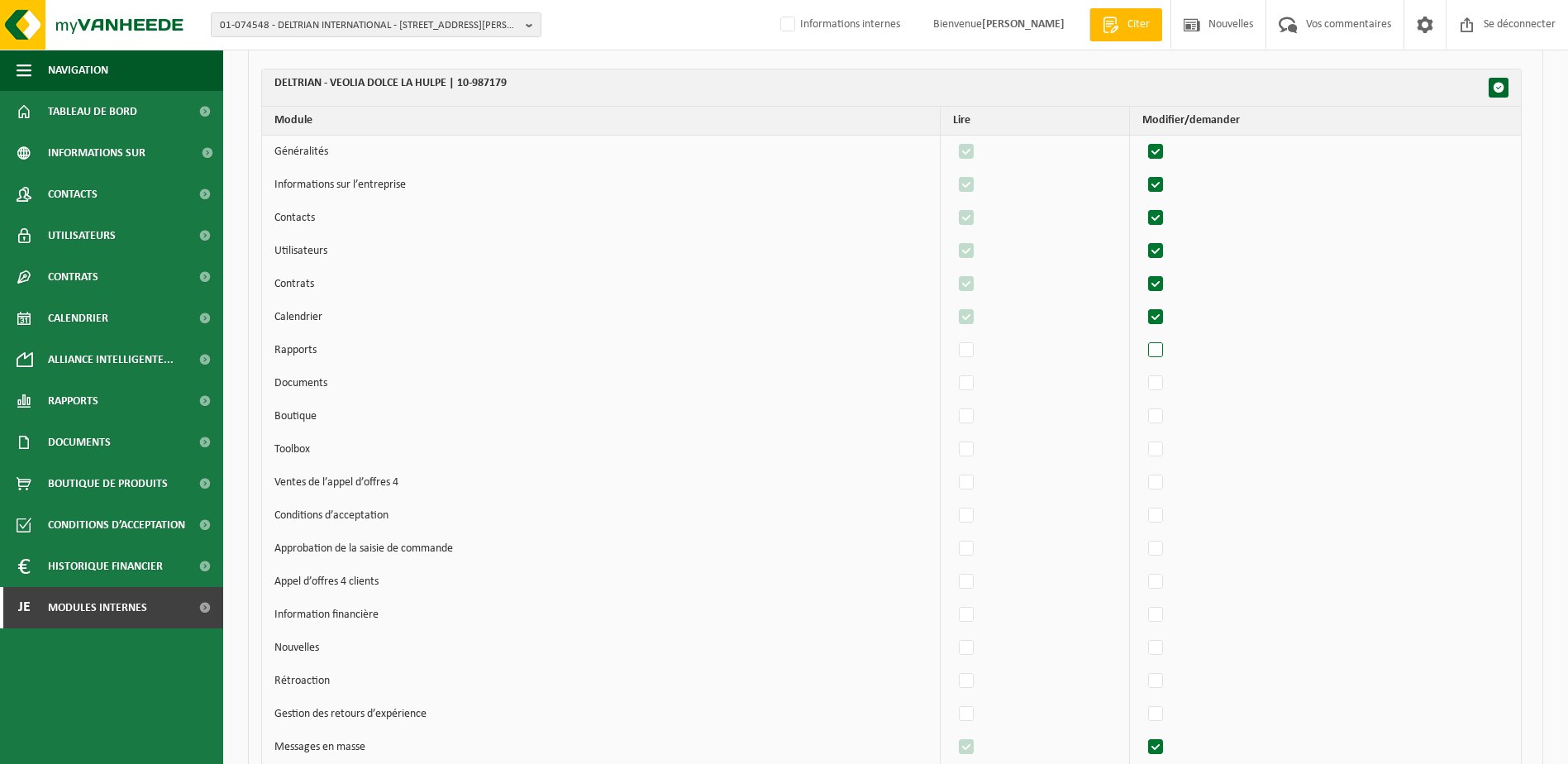
click at [1162, 348] on label"] at bounding box center [1156, 350] width 23 height 25
click at [1142, 338] on input "checkbox" at bounding box center [1142, 337] width 1 height 1
click at [1168, 380] on label"] at bounding box center [1156, 383] width 23 height 25
click at [1142, 371] on input "checkbox" at bounding box center [1142, 370] width 1 height 1
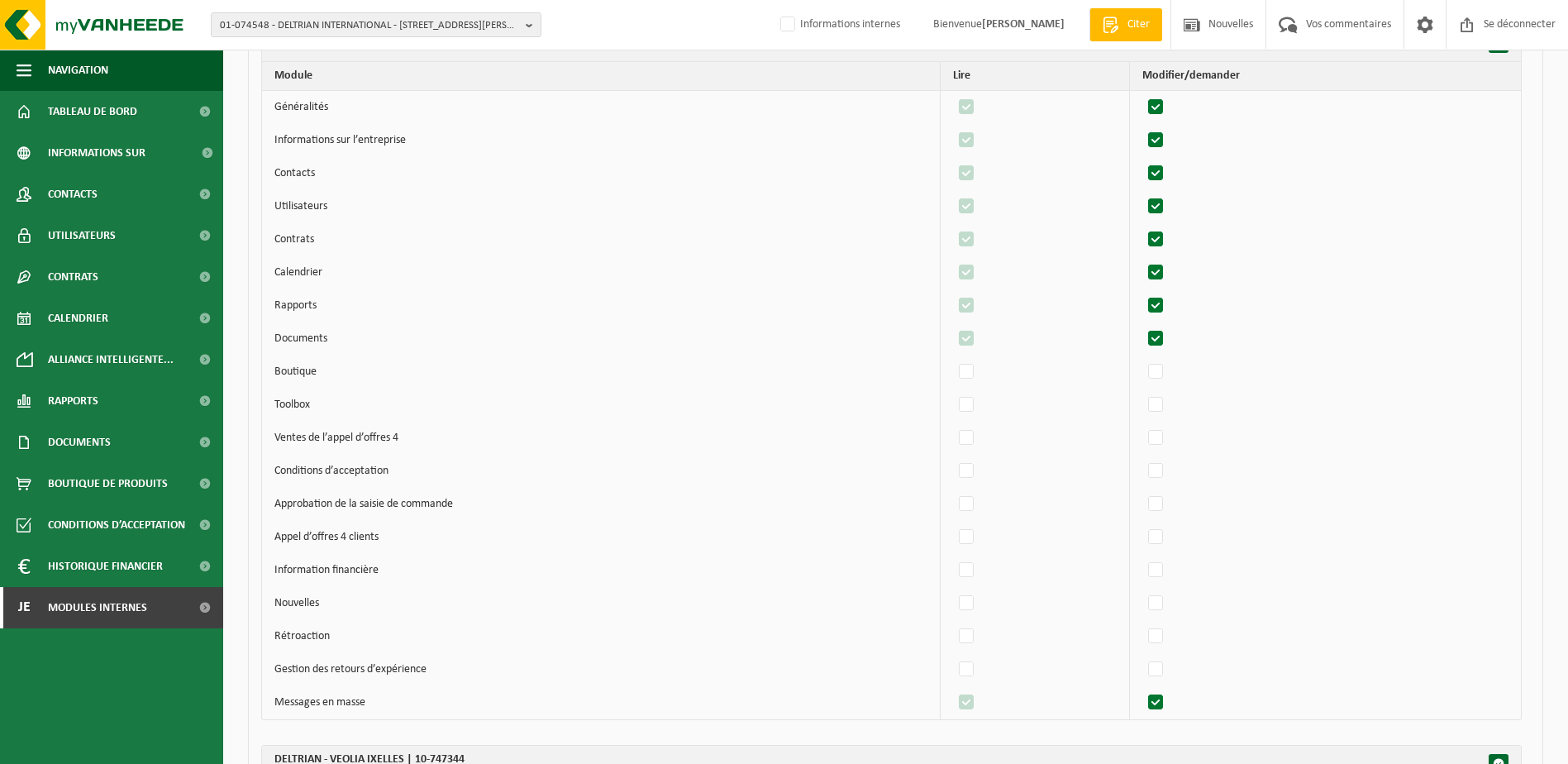
scroll to position [60014, 0]
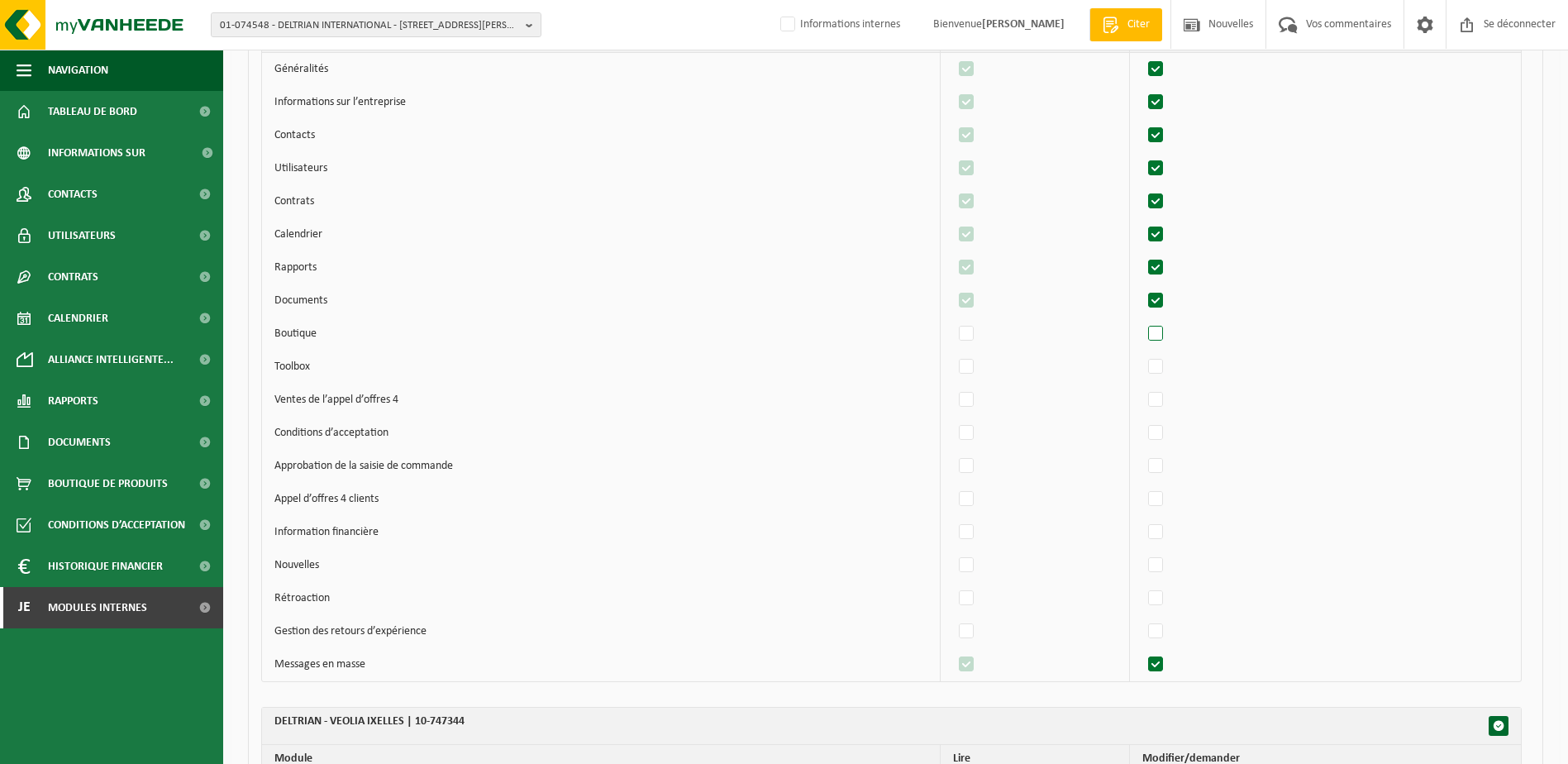
click at [1162, 336] on label"] at bounding box center [1156, 334] width 23 height 25
click at [1142, 322] on input "checkbox" at bounding box center [1142, 321] width 1 height 1
click at [1166, 431] on label"] at bounding box center [1156, 433] width 23 height 25
click at [1142, 421] on input "checkbox" at bounding box center [1142, 420] width 1 height 1
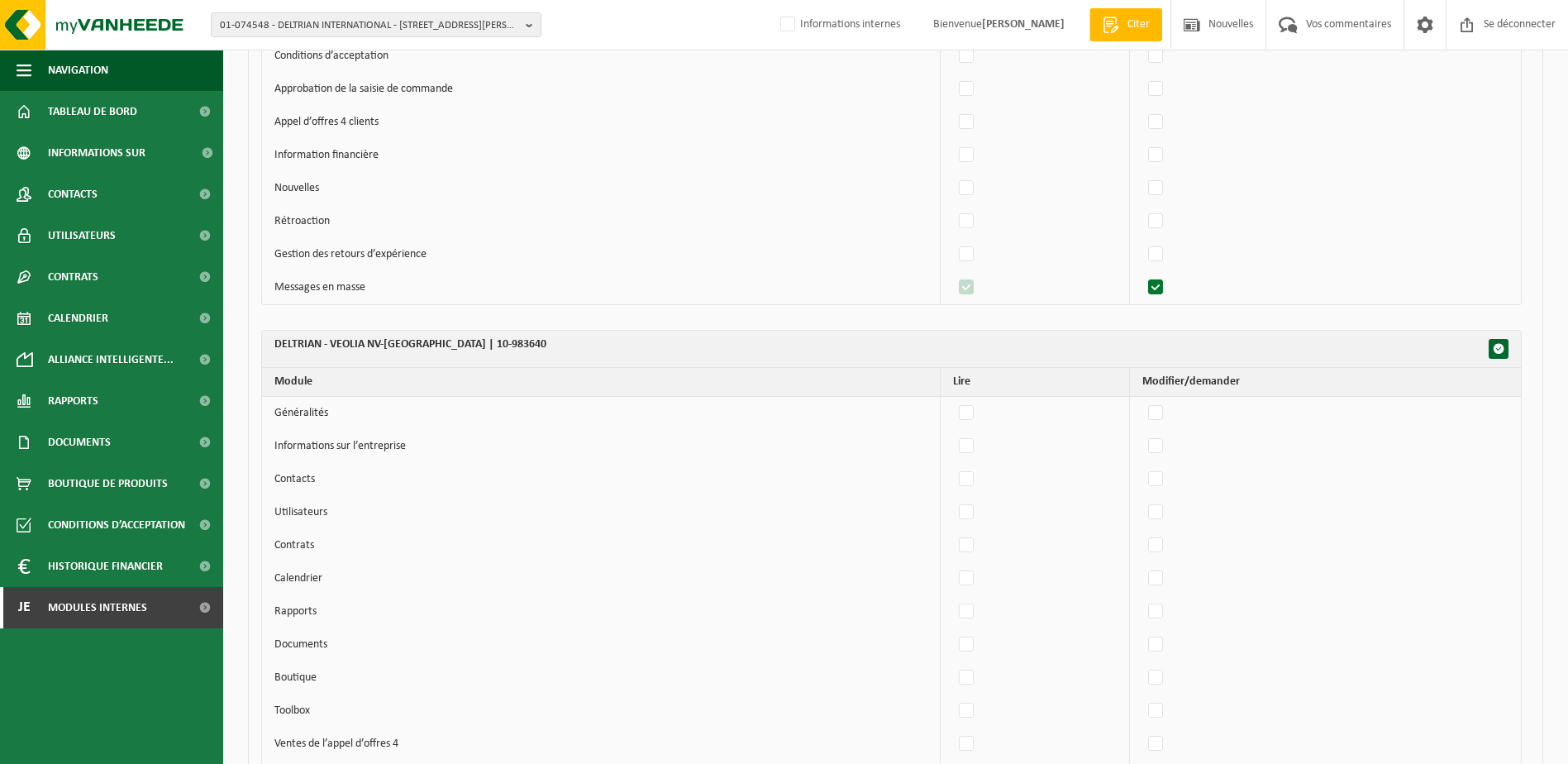
scroll to position [61915, 0]
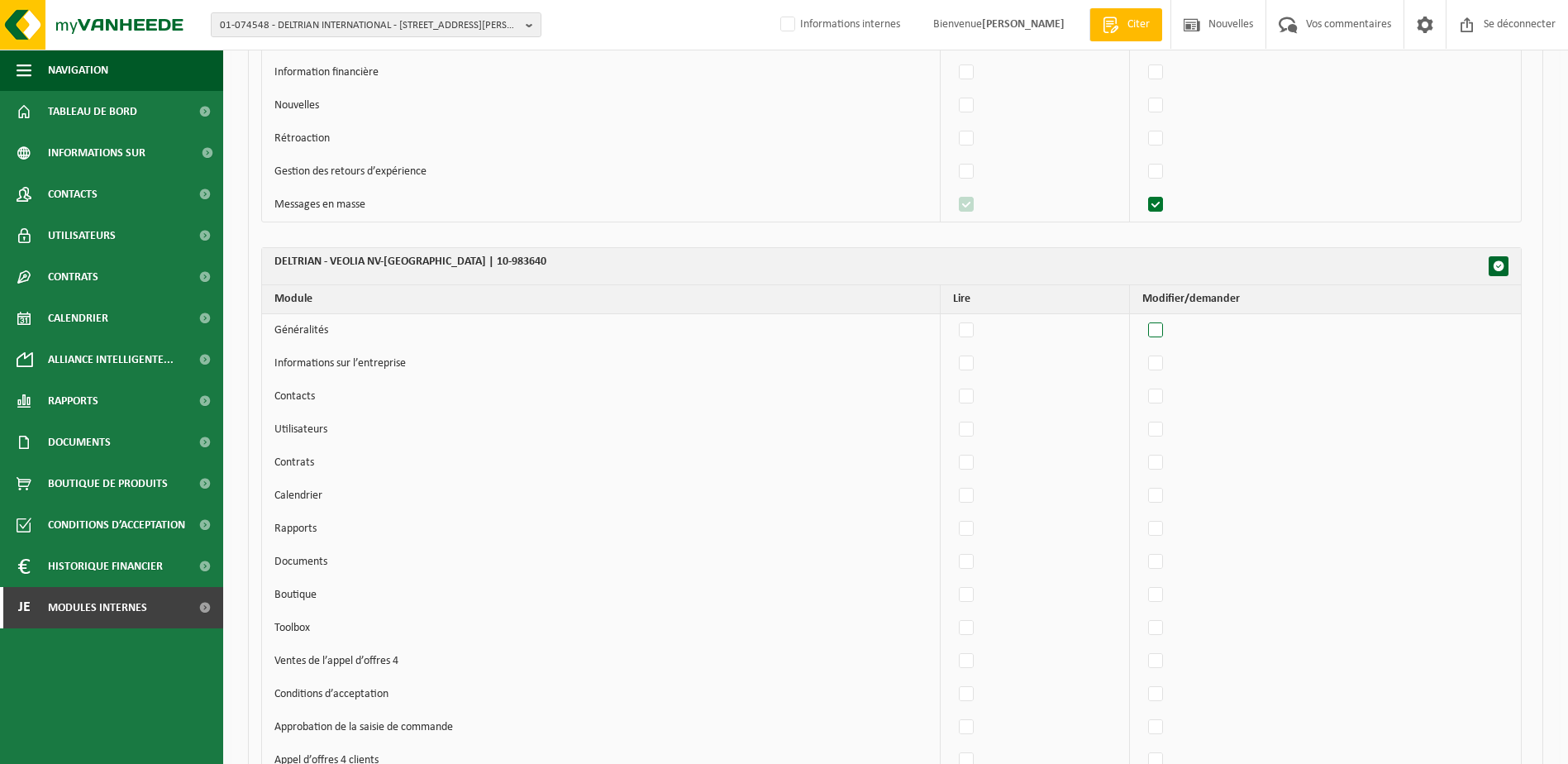
click at [1164, 332] on label"] at bounding box center [1156, 330] width 23 height 25
click at [1142, 318] on input "checkbox" at bounding box center [1142, 317] width 1 height 1
click at [1168, 356] on label"] at bounding box center [1156, 363] width 23 height 25
click at [1142, 351] on input "checkbox" at bounding box center [1142, 350] width 1 height 1
click at [1166, 392] on label"] at bounding box center [1156, 396] width 23 height 25
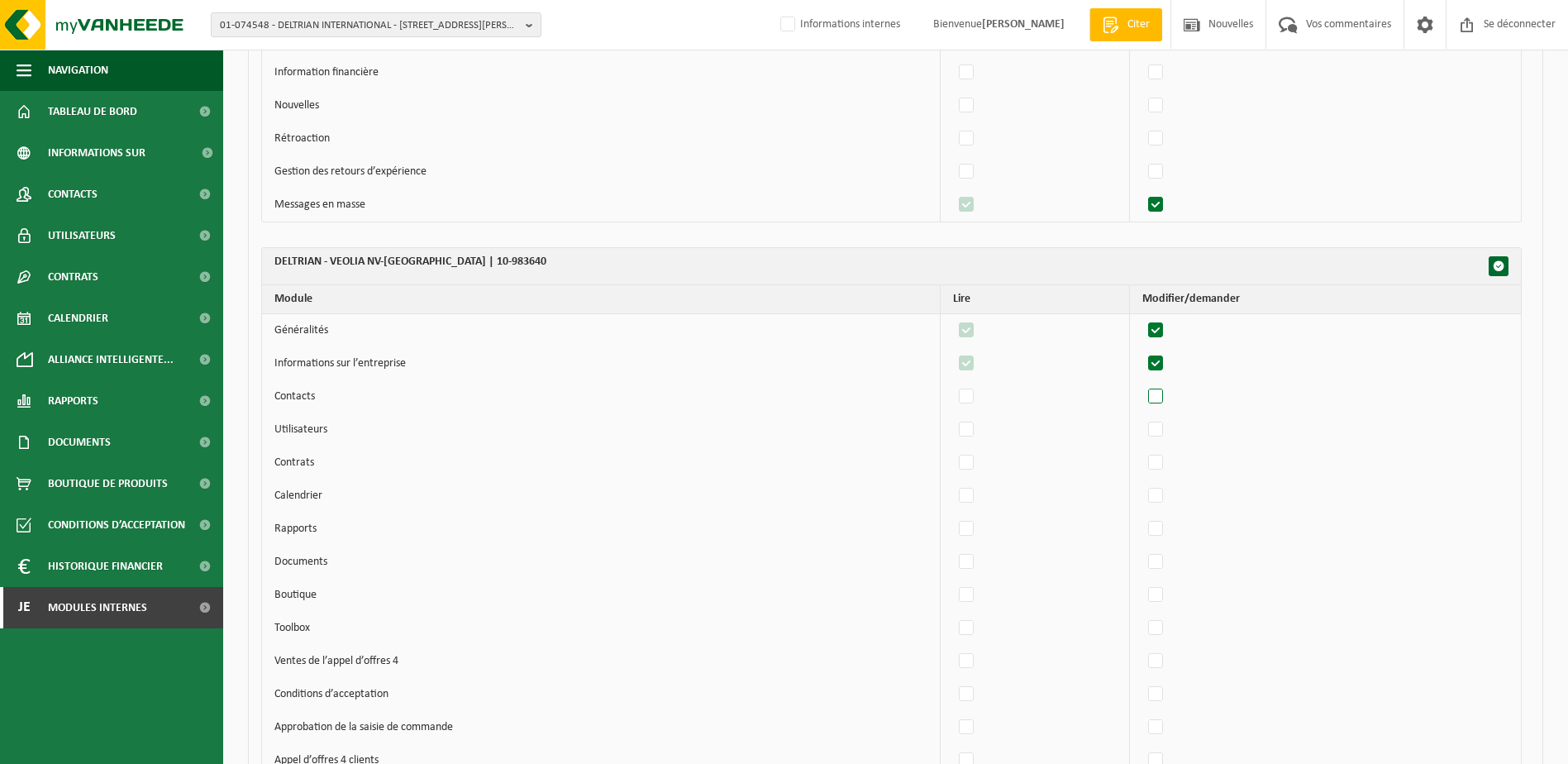
click at [1142, 384] on input "checkbox" at bounding box center [1142, 384] width 1 height 1
click at [1160, 427] on label"] at bounding box center [1156, 429] width 23 height 25
click at [1142, 417] on input "checkbox" at bounding box center [1142, 417] width 1 height 1
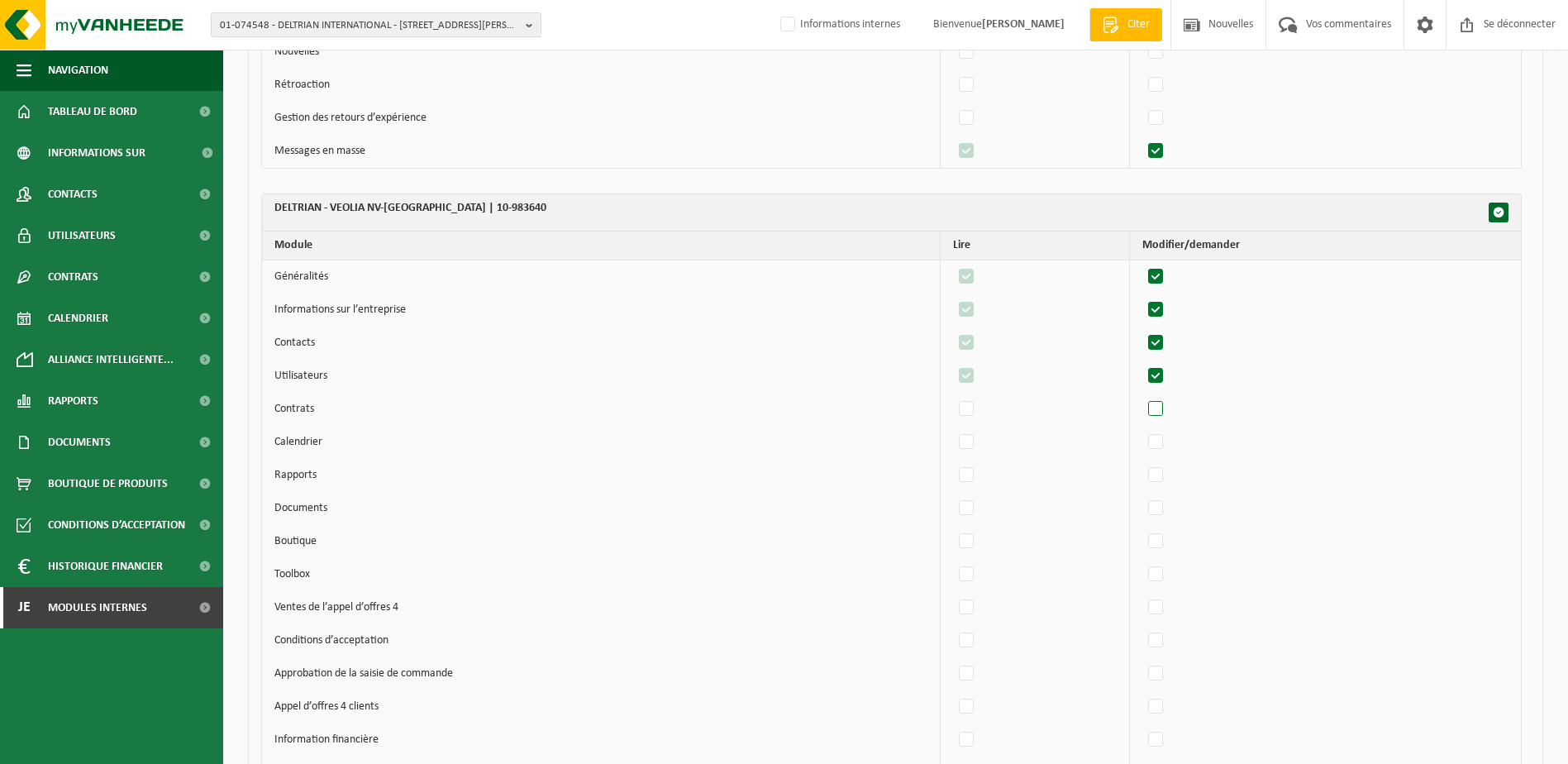
scroll to position [61997, 0]
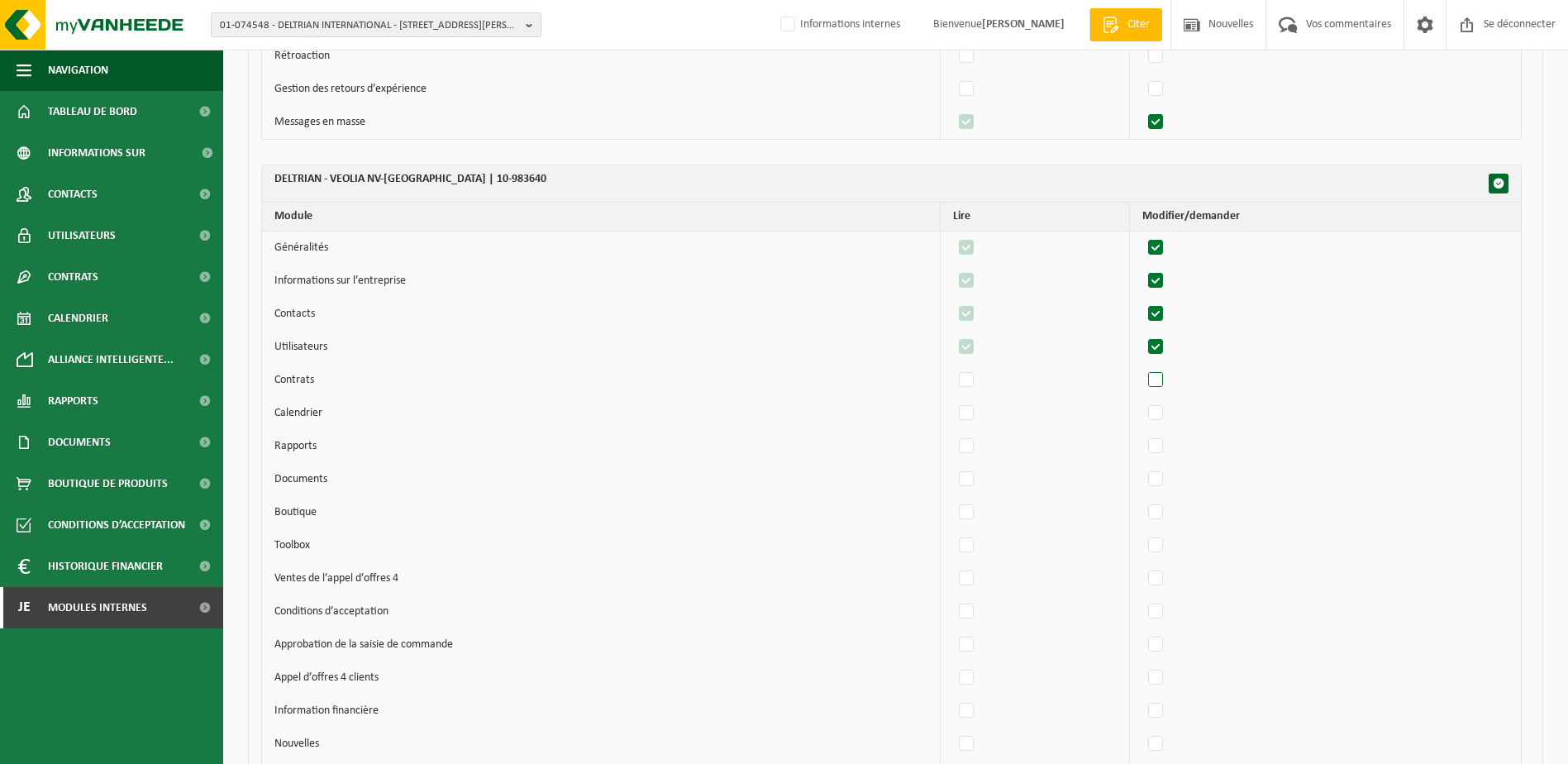
click at [1160, 382] on label"] at bounding box center [1156, 380] width 23 height 25
click at [1142, 368] on input "checkbox" at bounding box center [1142, 367] width 1 height 1
click at [1160, 415] on label"] at bounding box center [1156, 413] width 23 height 25
click at [1142, 401] on input "checkbox" at bounding box center [1142, 400] width 1 height 1
click at [1166, 442] on label"] at bounding box center [1156, 446] width 23 height 25
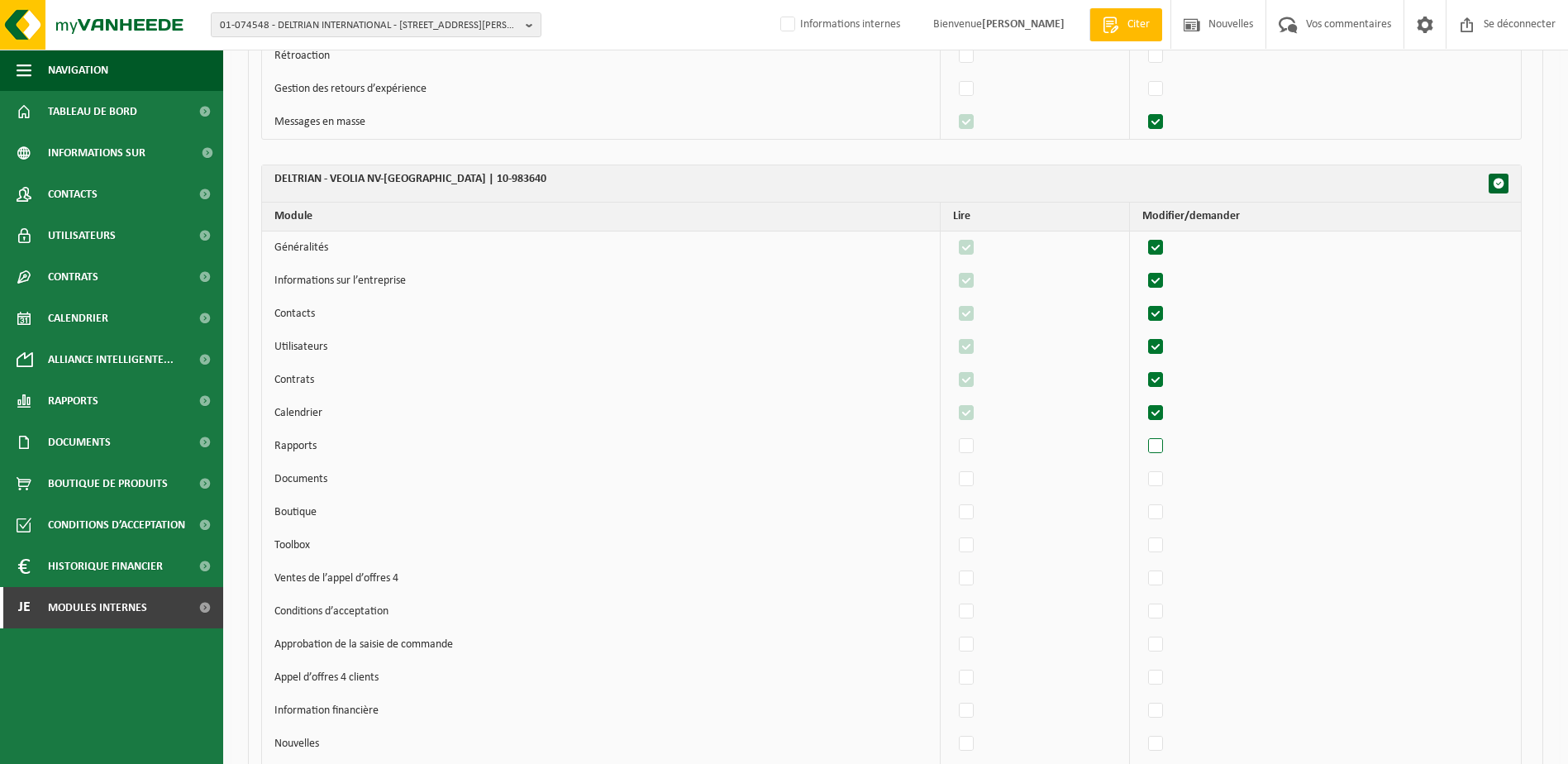
click at [1142, 434] on input "checkbox" at bounding box center [1142, 433] width 1 height 1
click at [1167, 487] on label"] at bounding box center [1156, 479] width 23 height 25
click at [1142, 467] on input "checkbox" at bounding box center [1142, 466] width 1 height 1
click at [1162, 517] on label"] at bounding box center [1156, 512] width 23 height 25
click at [1142, 500] on input "checkbox" at bounding box center [1142, 499] width 1 height 1
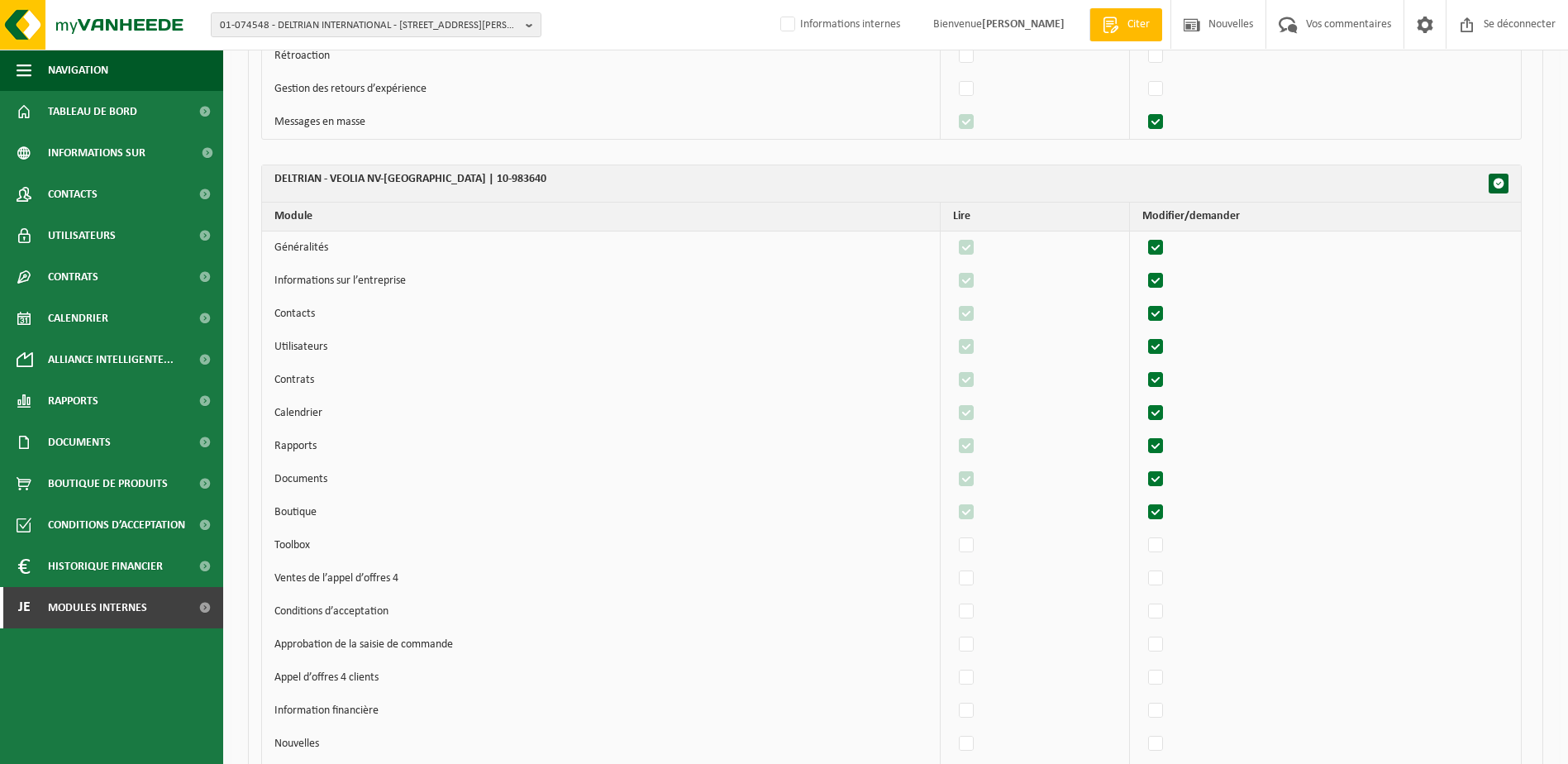
scroll to position [62080, 0]
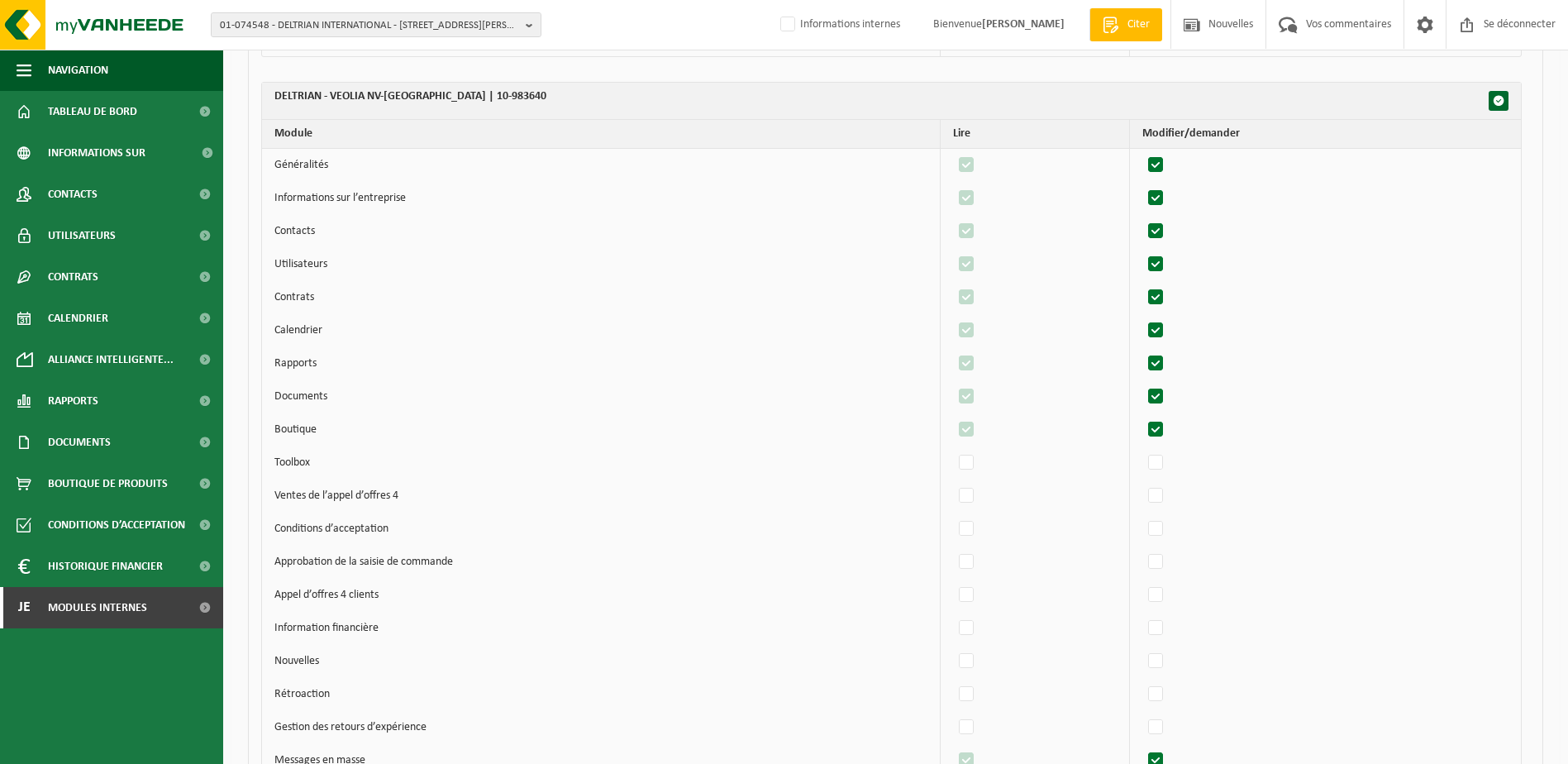
drag, startPoint x: 1168, startPoint y: 432, endPoint x: 1174, endPoint y: 440, distance: 9.4
click at [1167, 432] on label"] at bounding box center [1156, 429] width 23 height 25
click at [1142, 417] on input "checkbox" at bounding box center [1142, 417] width 1 height 1
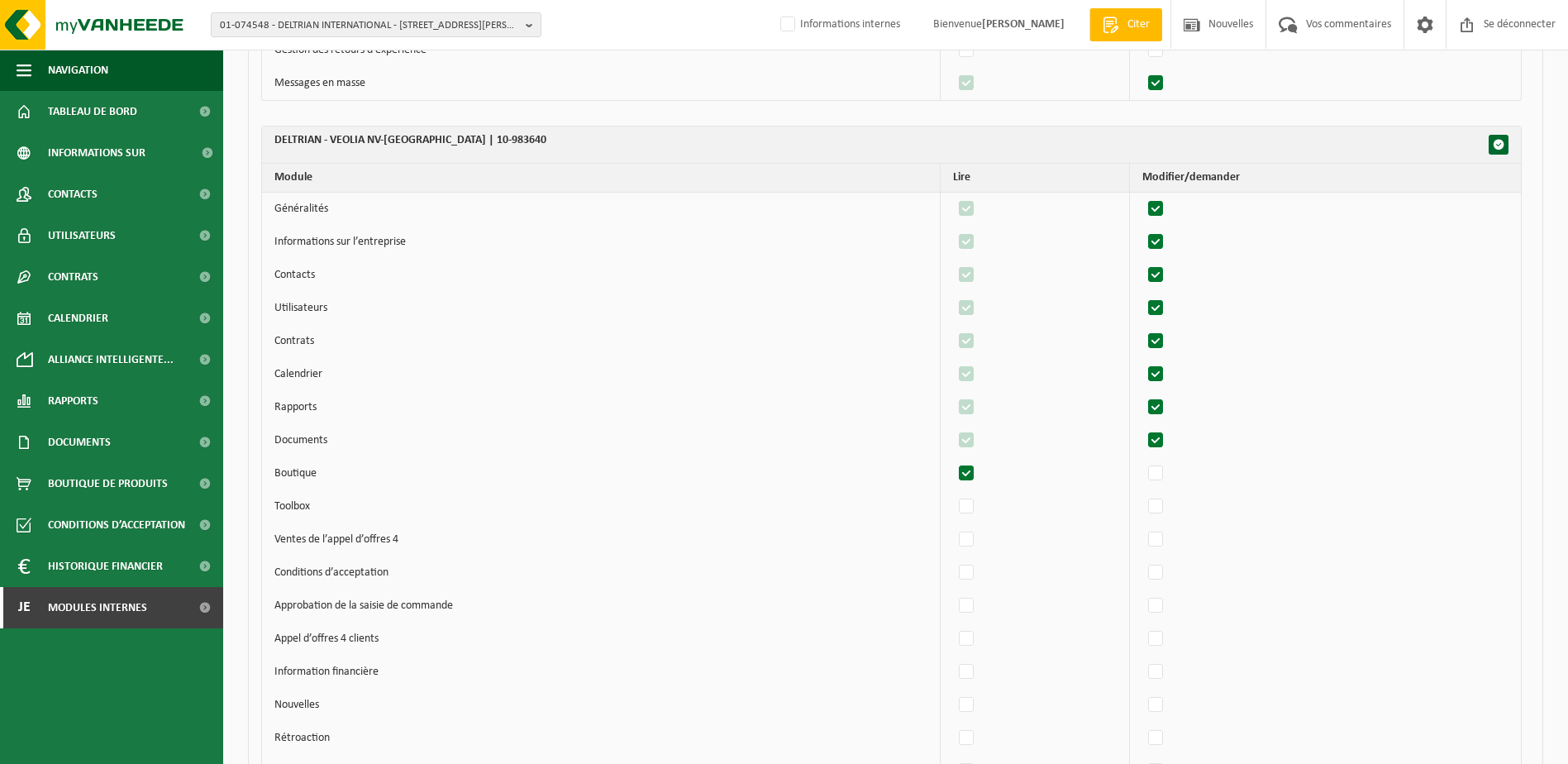
scroll to position [61997, 0]
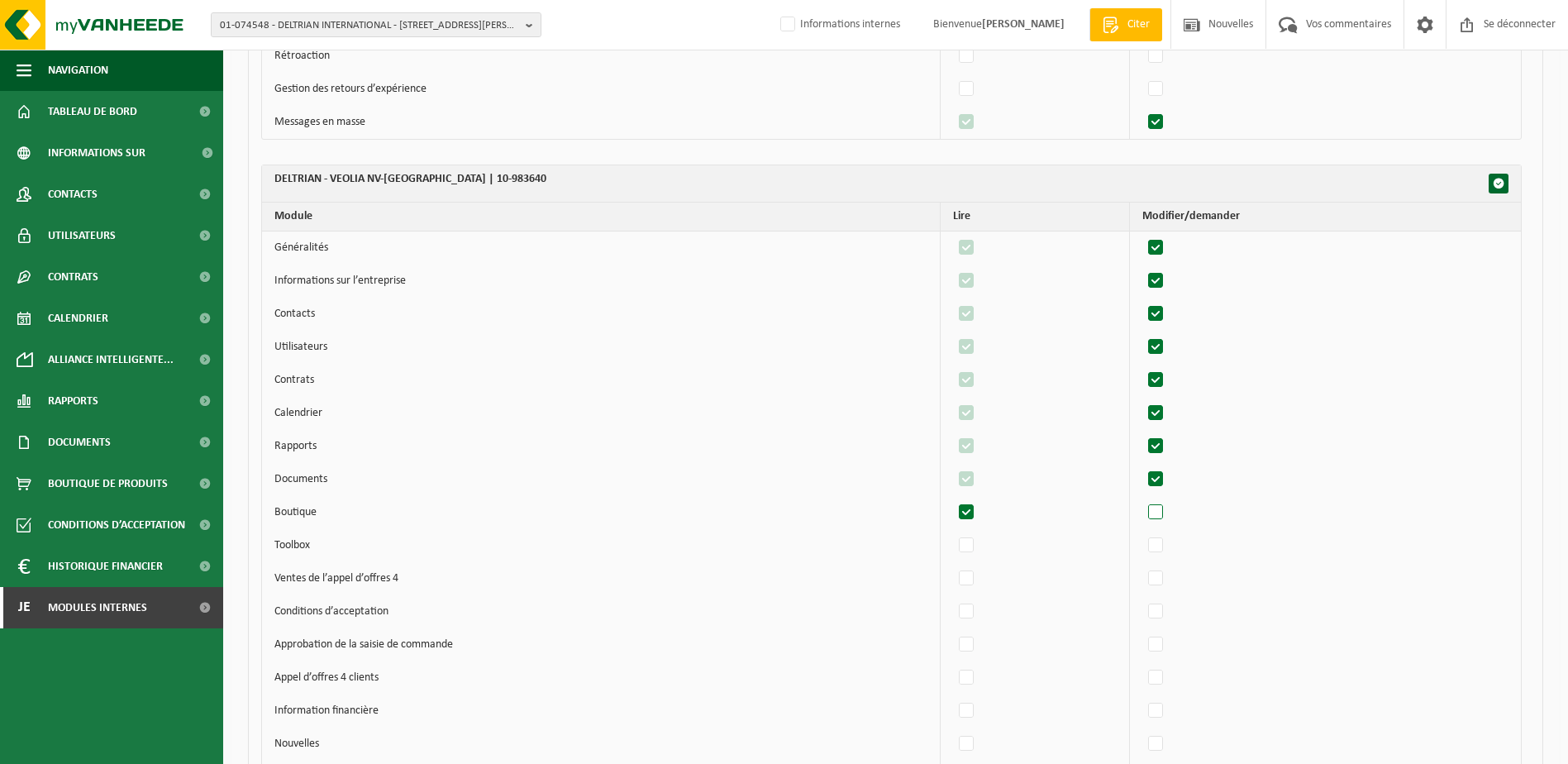
click at [1158, 513] on label"] at bounding box center [1156, 512] width 23 height 25
click at [1142, 500] on input "checkbox" at bounding box center [1142, 499] width 1 height 1
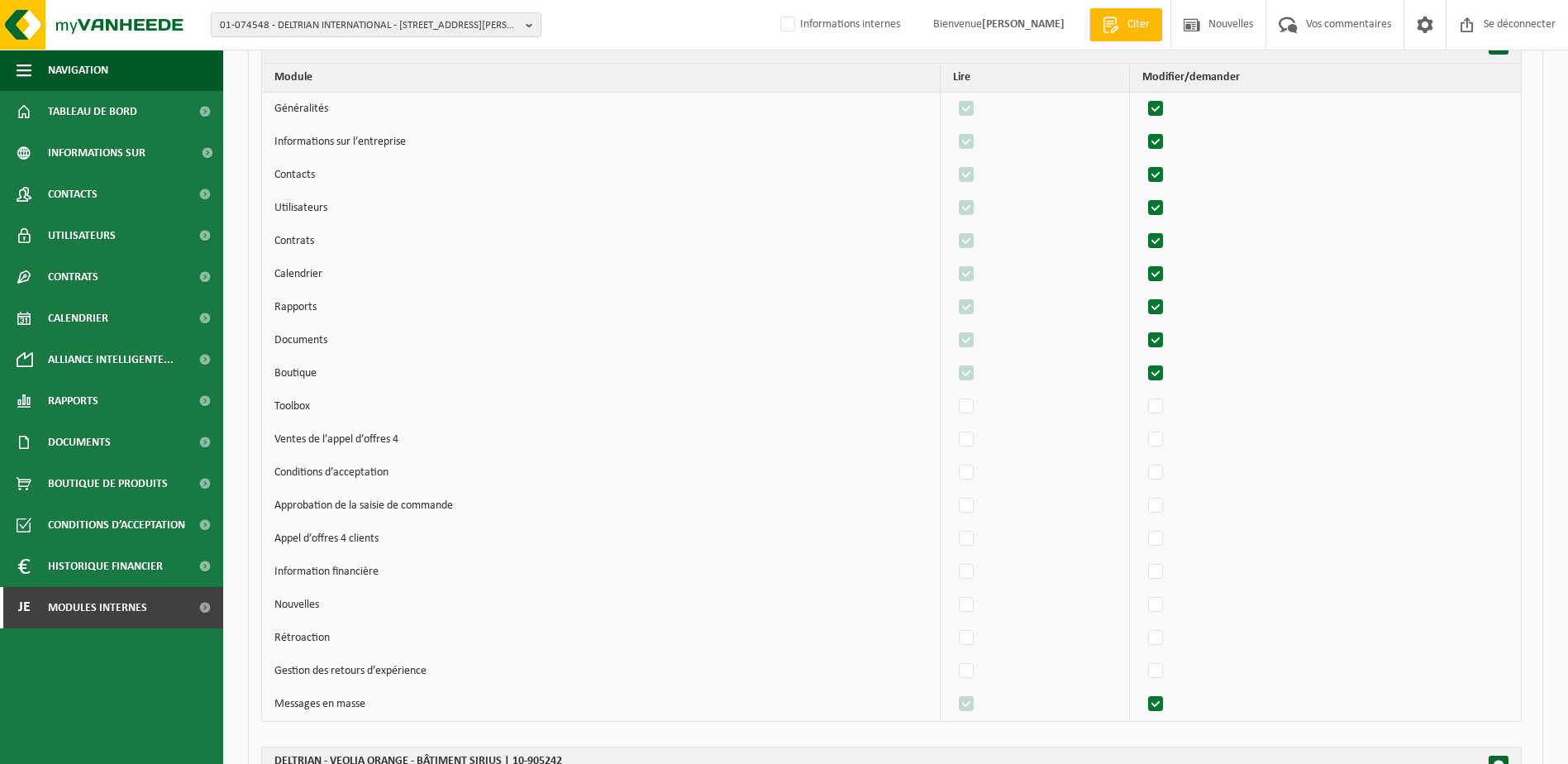
scroll to position [62163, 0]
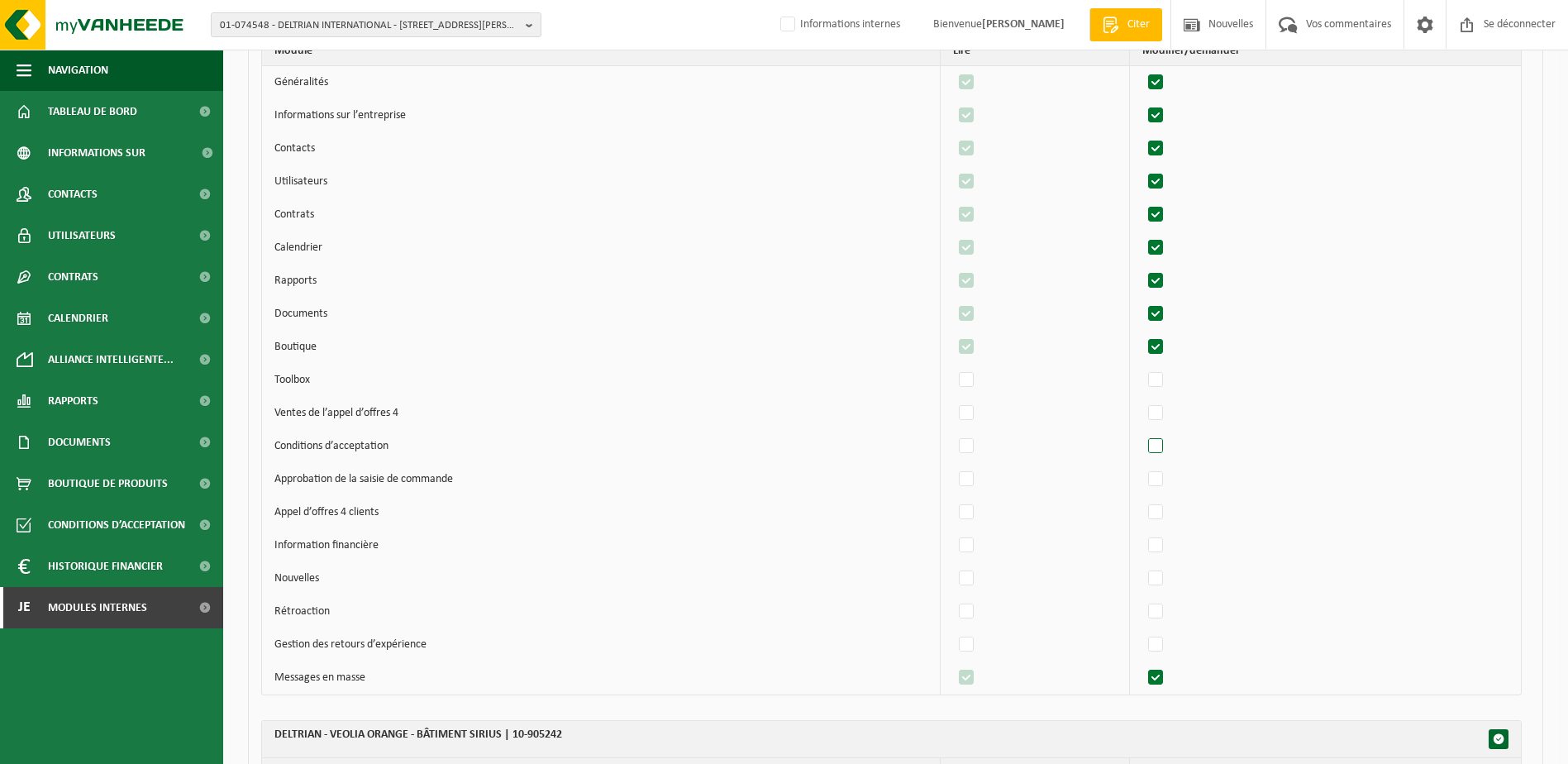
click at [1159, 443] on label"] at bounding box center [1156, 446] width 23 height 25
click at [1142, 434] on input "checkbox" at bounding box center [1142, 433] width 1 height 1
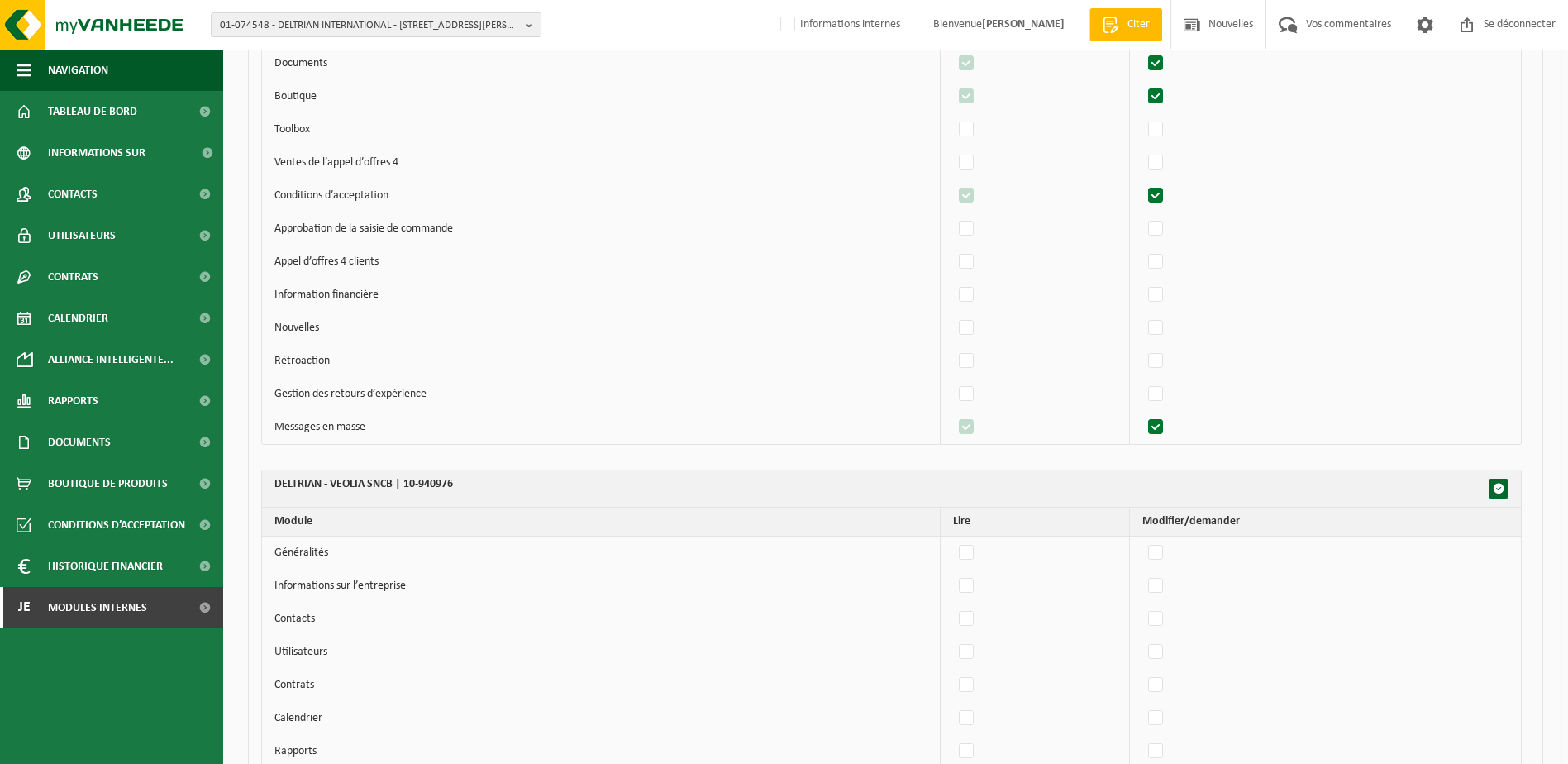
scroll to position [63237, 0]
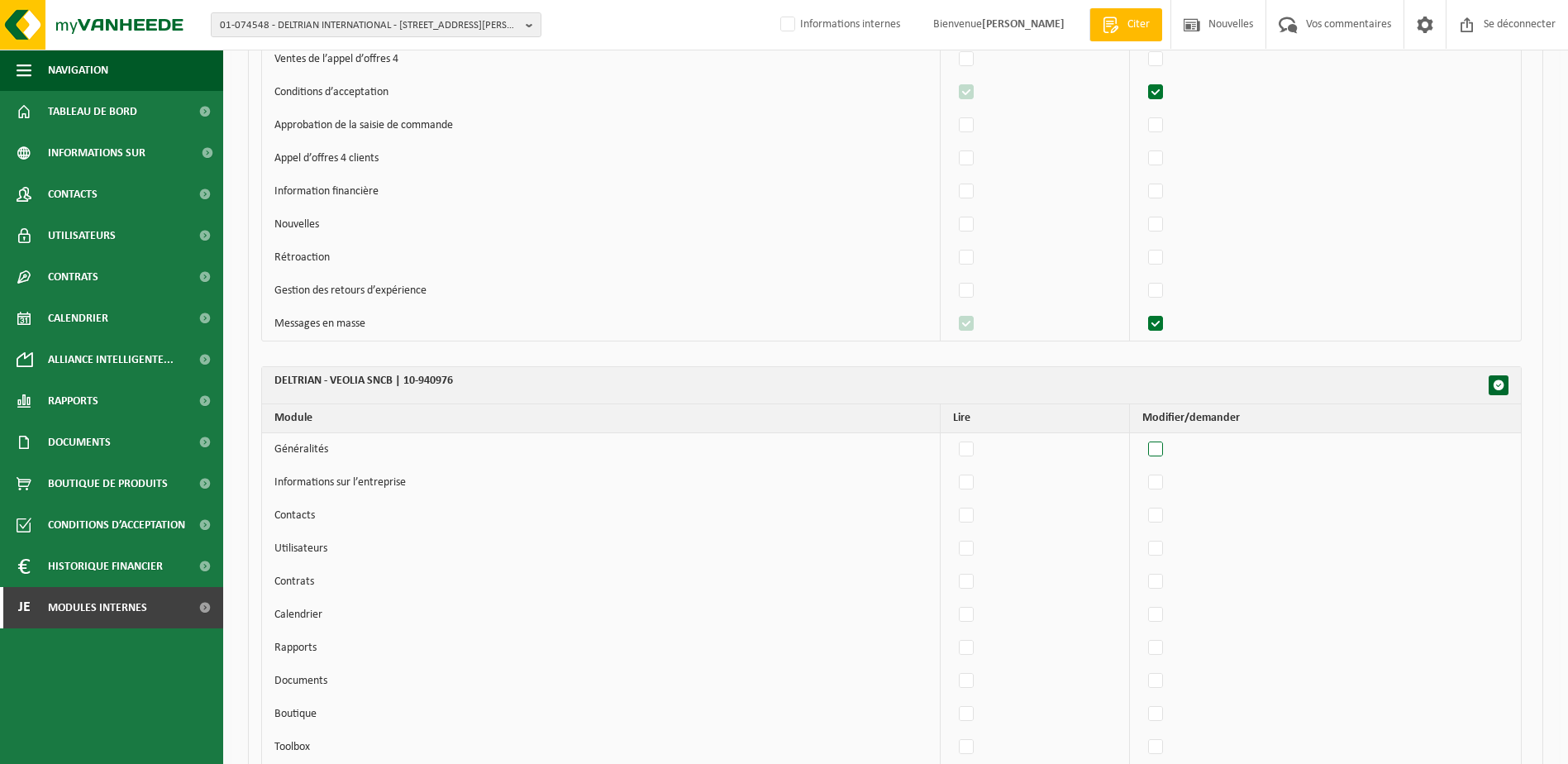
click at [1166, 450] on label"] at bounding box center [1156, 449] width 23 height 25
click at [1142, 437] on input "checkbox" at bounding box center [1142, 436] width 1 height 1
click at [1166, 477] on label"] at bounding box center [1156, 482] width 23 height 25
click at [1142, 470] on input "checkbox" at bounding box center [1142, 470] width 1 height 1
click at [1166, 510] on label"] at bounding box center [1156, 515] width 23 height 25
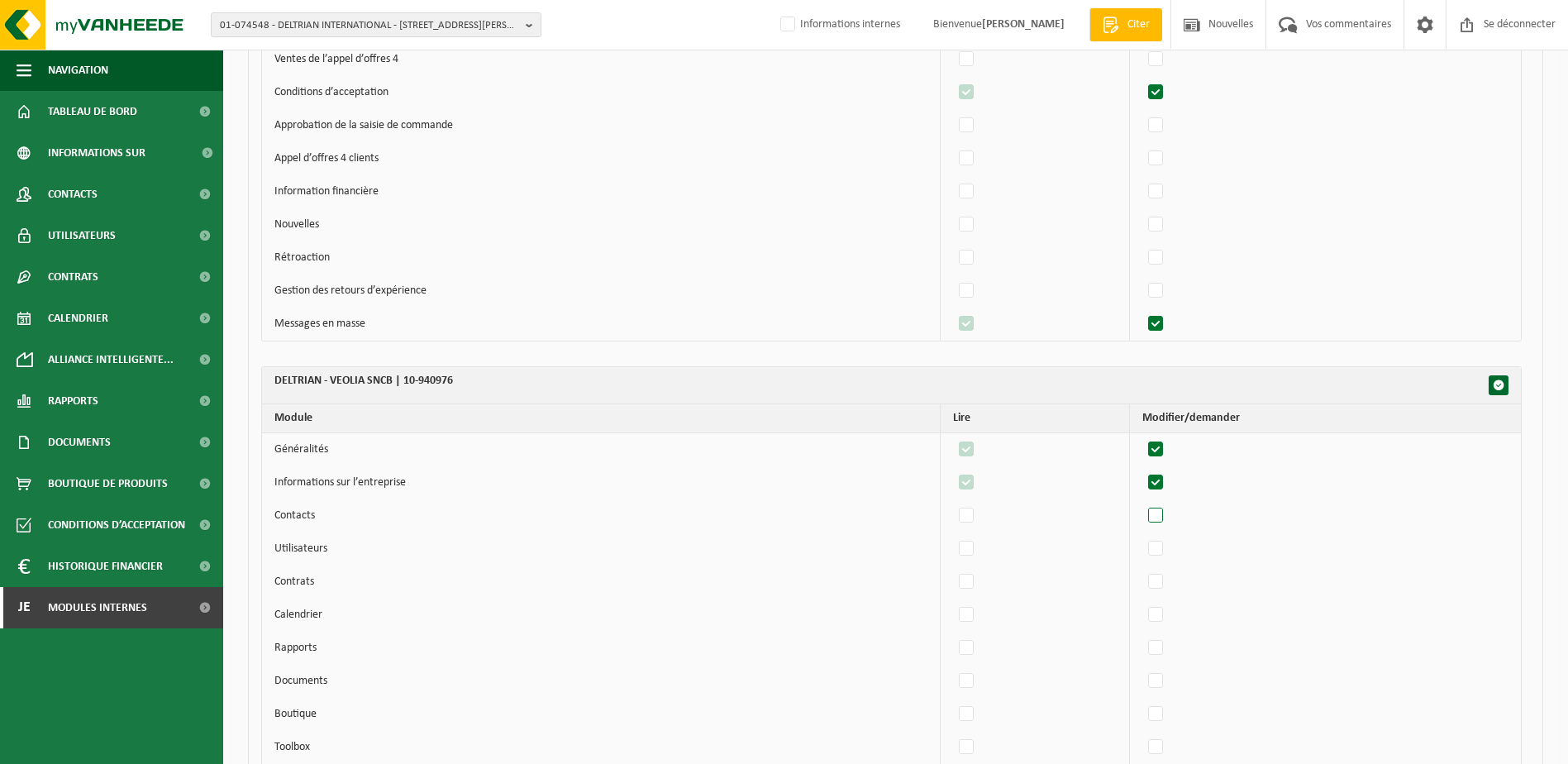
click at [1142, 503] on input "checkbox" at bounding box center [1142, 503] width 1 height 1
click at [1166, 546] on label"] at bounding box center [1156, 548] width 23 height 25
click at [1142, 536] on input "checkbox" at bounding box center [1142, 536] width 1 height 1
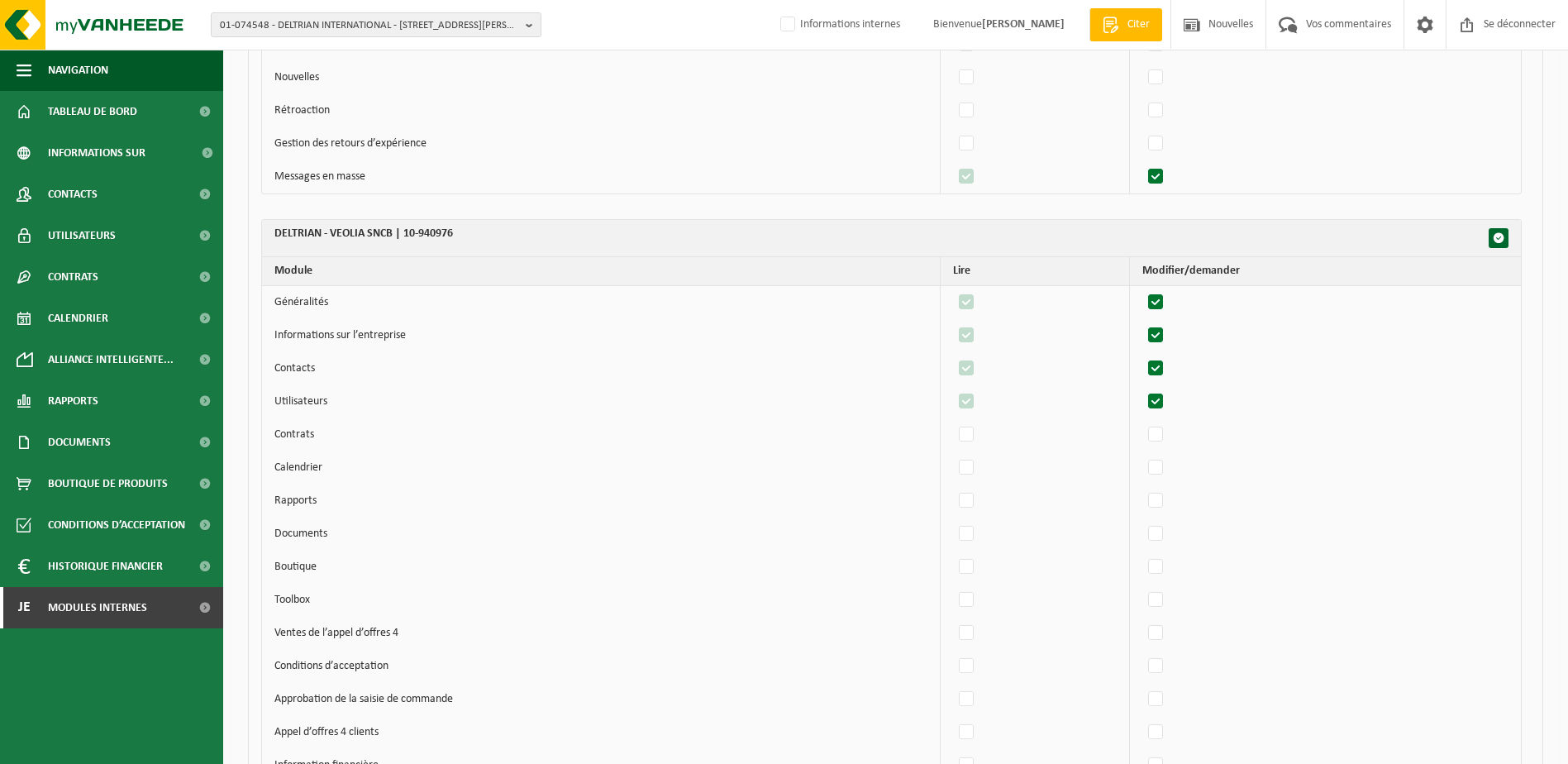
scroll to position [63403, 0]
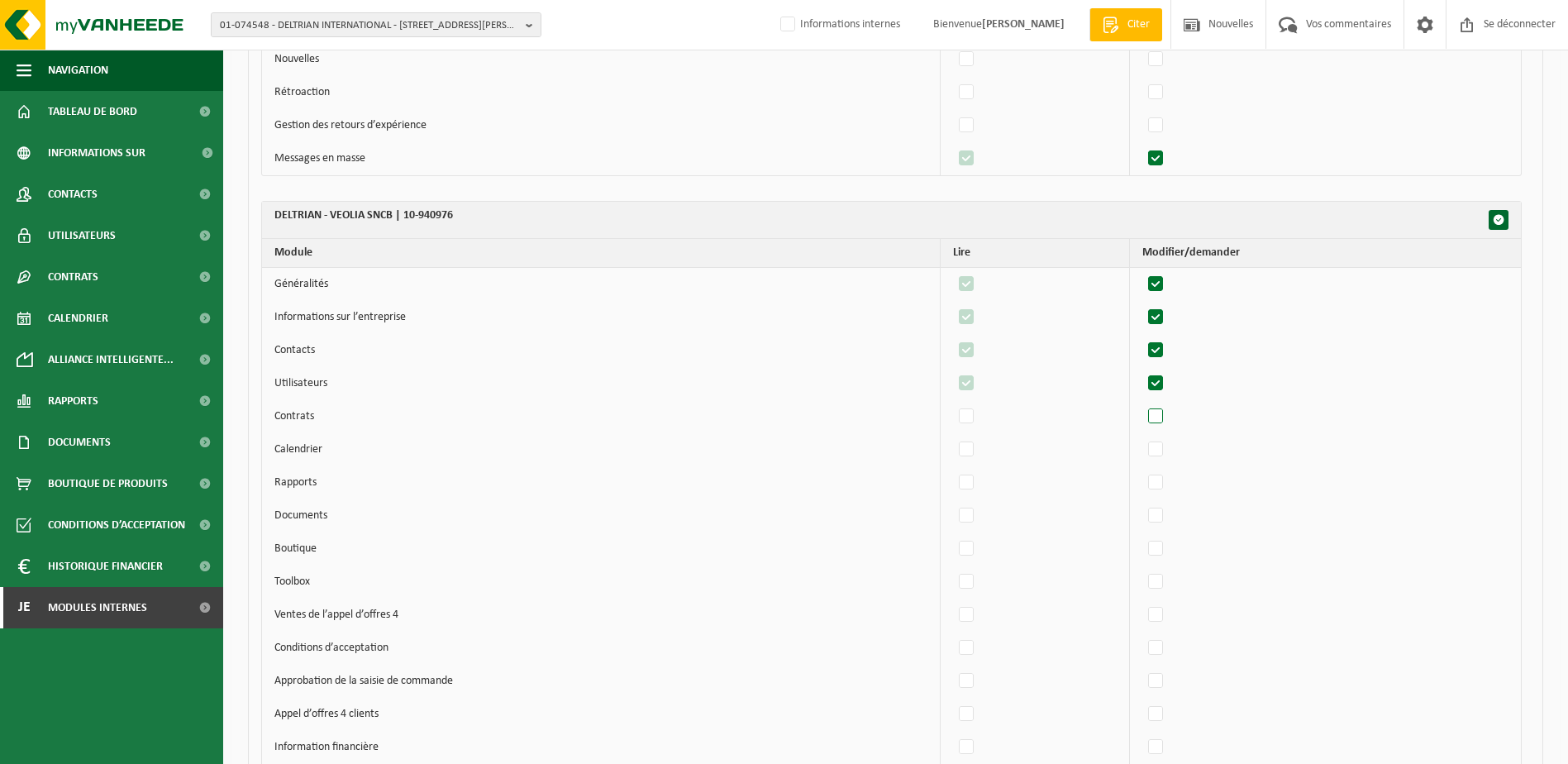
click at [1166, 418] on label"] at bounding box center [1156, 416] width 23 height 25
click at [1142, 404] on input "checkbox" at bounding box center [1142, 403] width 1 height 1
click at [1167, 443] on label"] at bounding box center [1156, 449] width 23 height 25
click at [1142, 437] on input "checkbox" at bounding box center [1142, 436] width 1 height 1
click at [1165, 485] on label"] at bounding box center [1156, 482] width 23 height 25
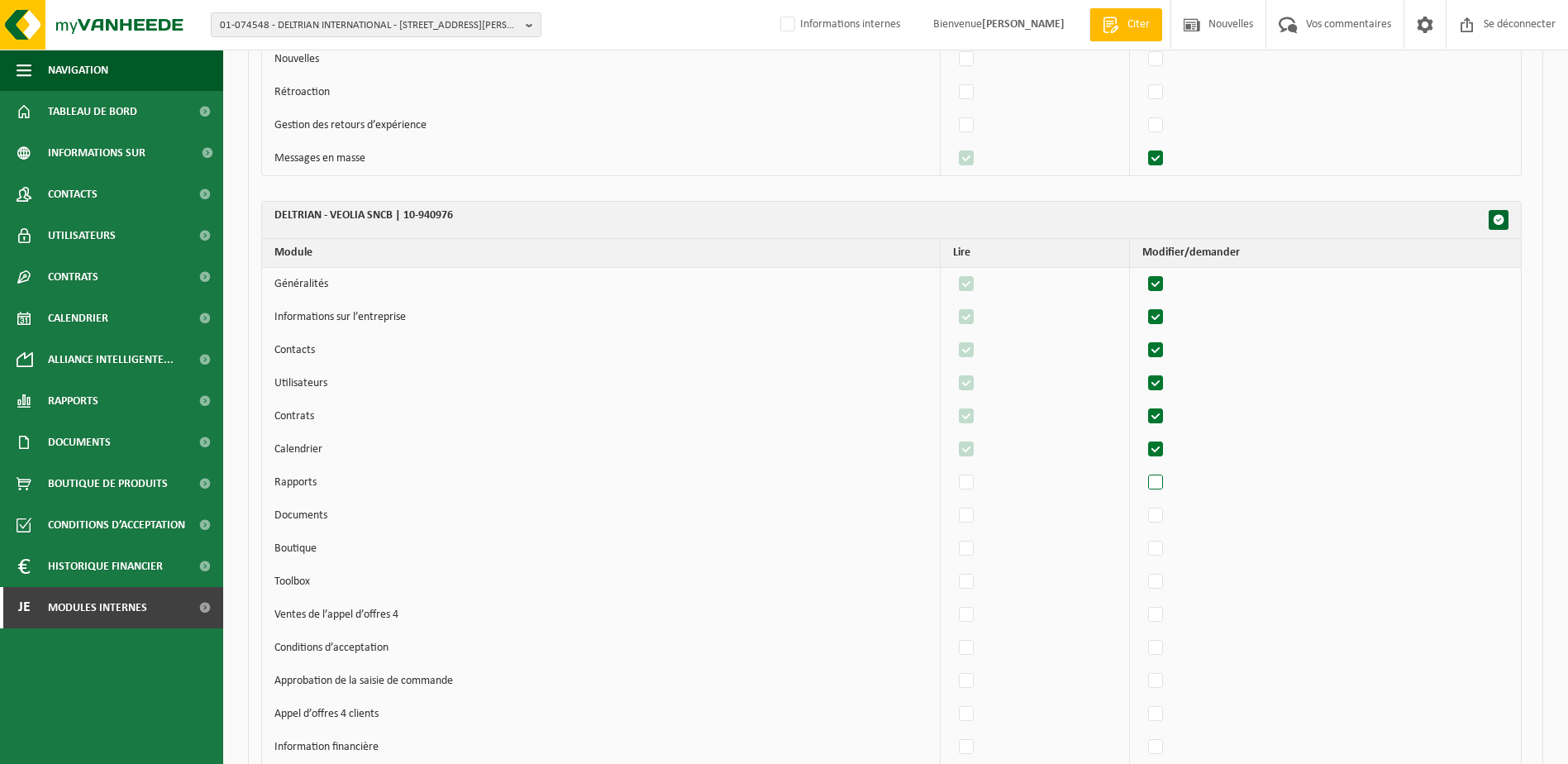
click at [1142, 470] on input "checkbox" at bounding box center [1142, 470] width 1 height 1
click at [1166, 526] on label"] at bounding box center [1156, 515] width 23 height 25
click at [1142, 503] on input "checkbox" at bounding box center [1142, 503] width 1 height 1
click at [1160, 549] on label"] at bounding box center [1156, 548] width 23 height 25
click at [1142, 536] on input "checkbox" at bounding box center [1142, 536] width 1 height 1
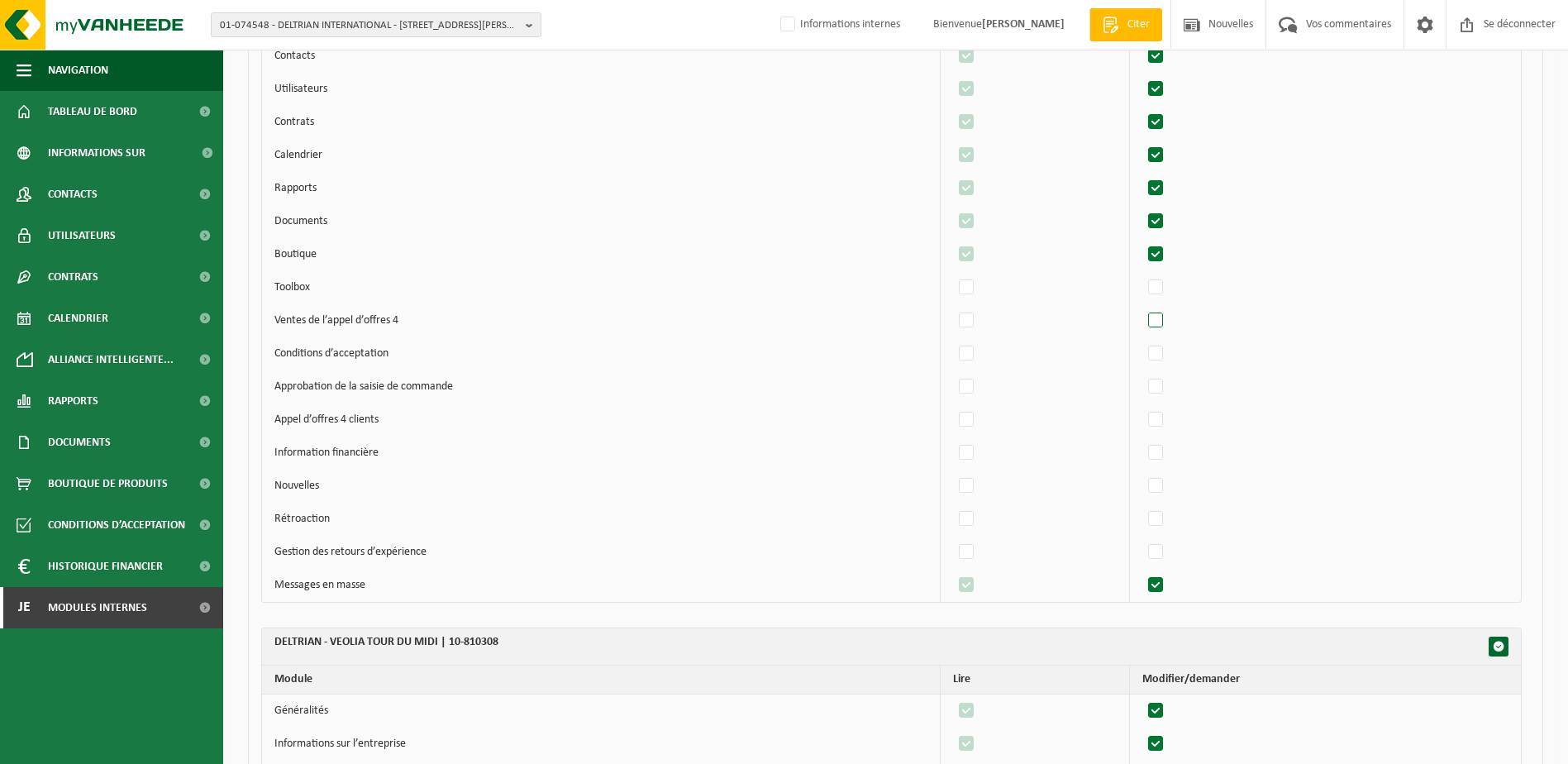
scroll to position [63733, 0]
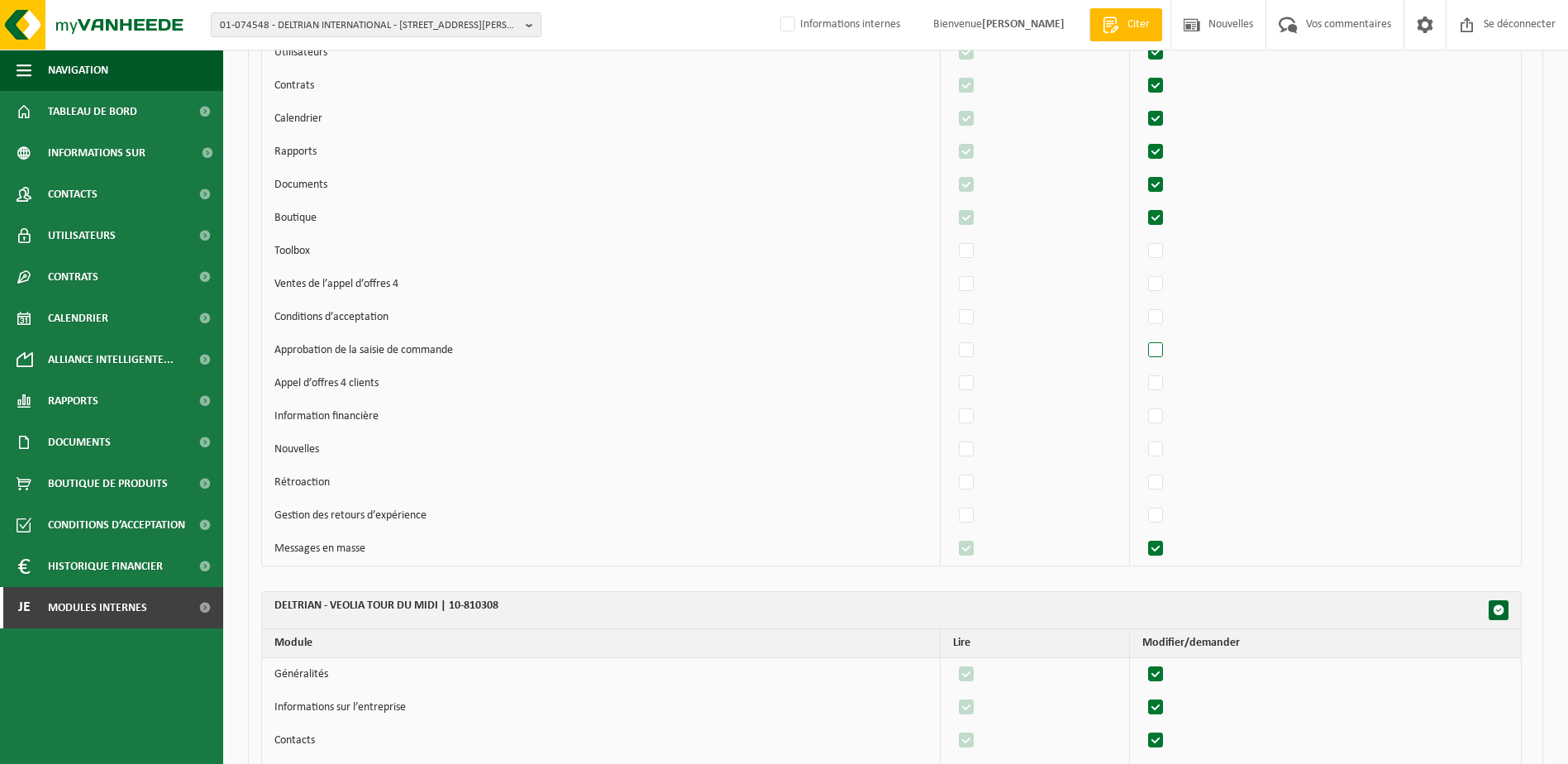
click at [1165, 350] on label"] at bounding box center [1156, 350] width 23 height 25
click at [1142, 338] on input "checkbox" at bounding box center [1142, 337] width 1 height 1
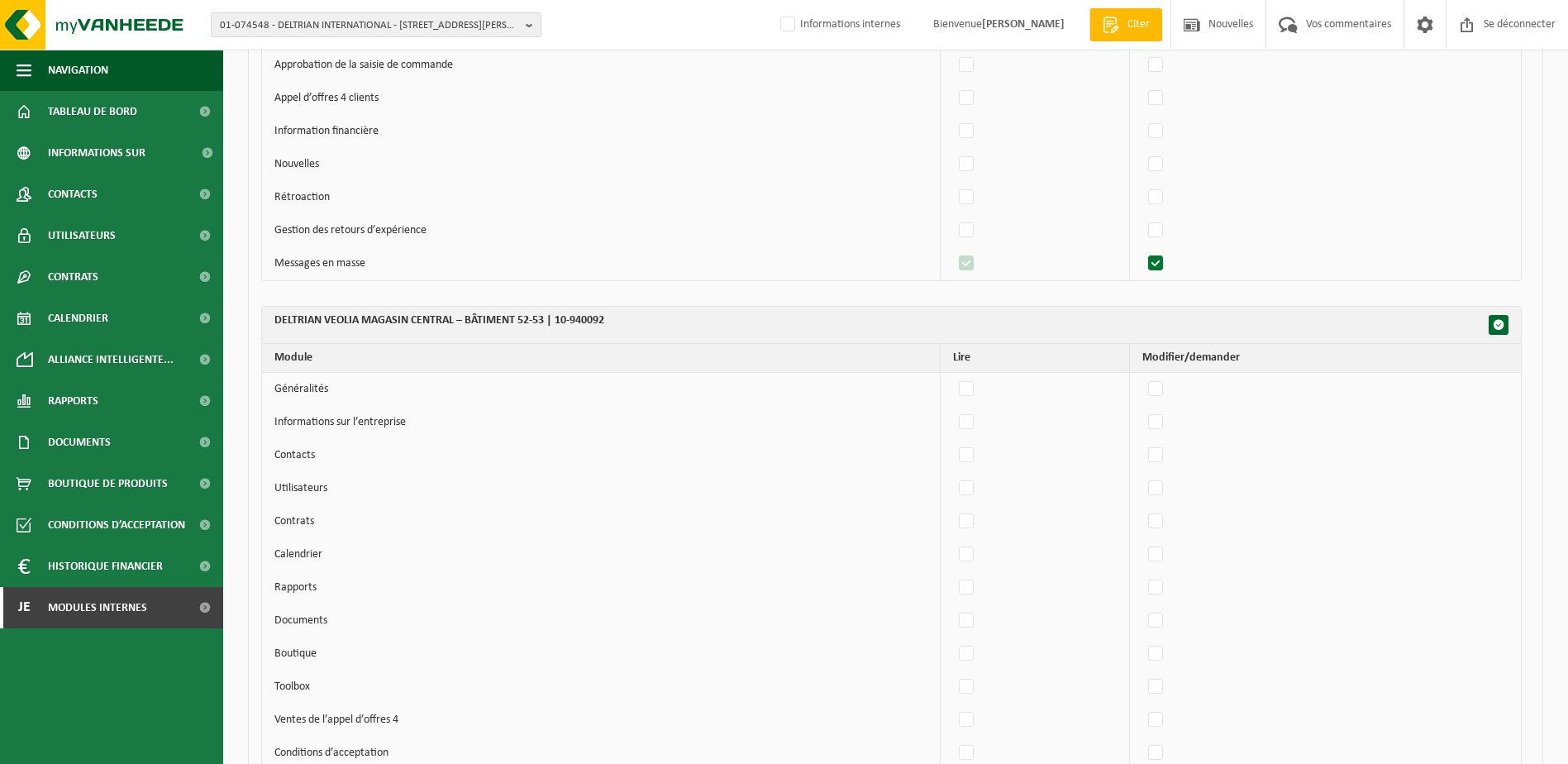
scroll to position [68445, 0]
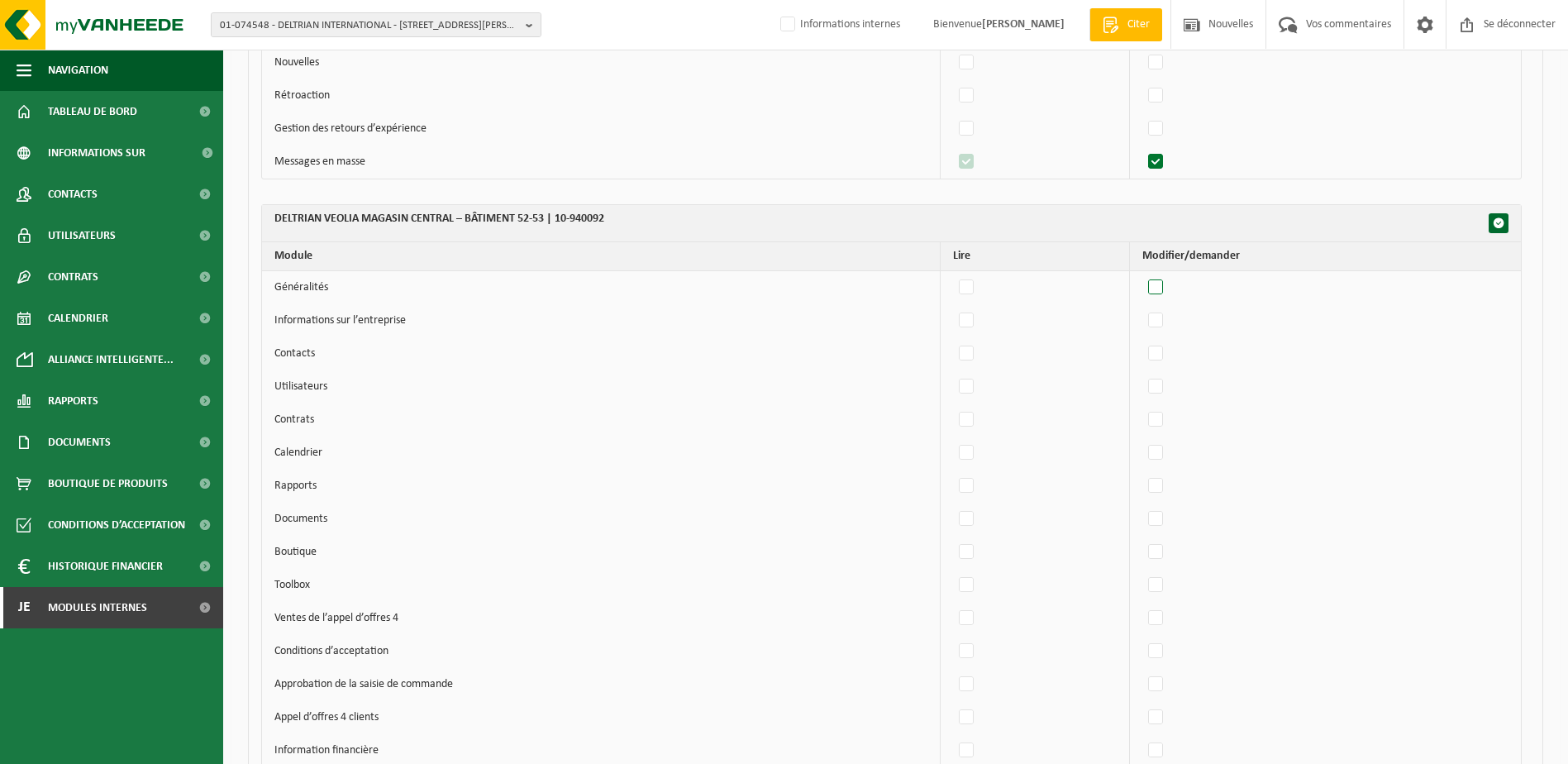
click at [1161, 286] on label"] at bounding box center [1156, 287] width 23 height 25
click at [1142, 275] on input "checkbox" at bounding box center [1142, 274] width 1 height 1
click at [1166, 321] on label"] at bounding box center [1156, 320] width 23 height 25
click at [1142, 308] on input "checkbox" at bounding box center [1142, 308] width 1 height 1
click at [1162, 350] on label"] at bounding box center [1156, 353] width 23 height 25
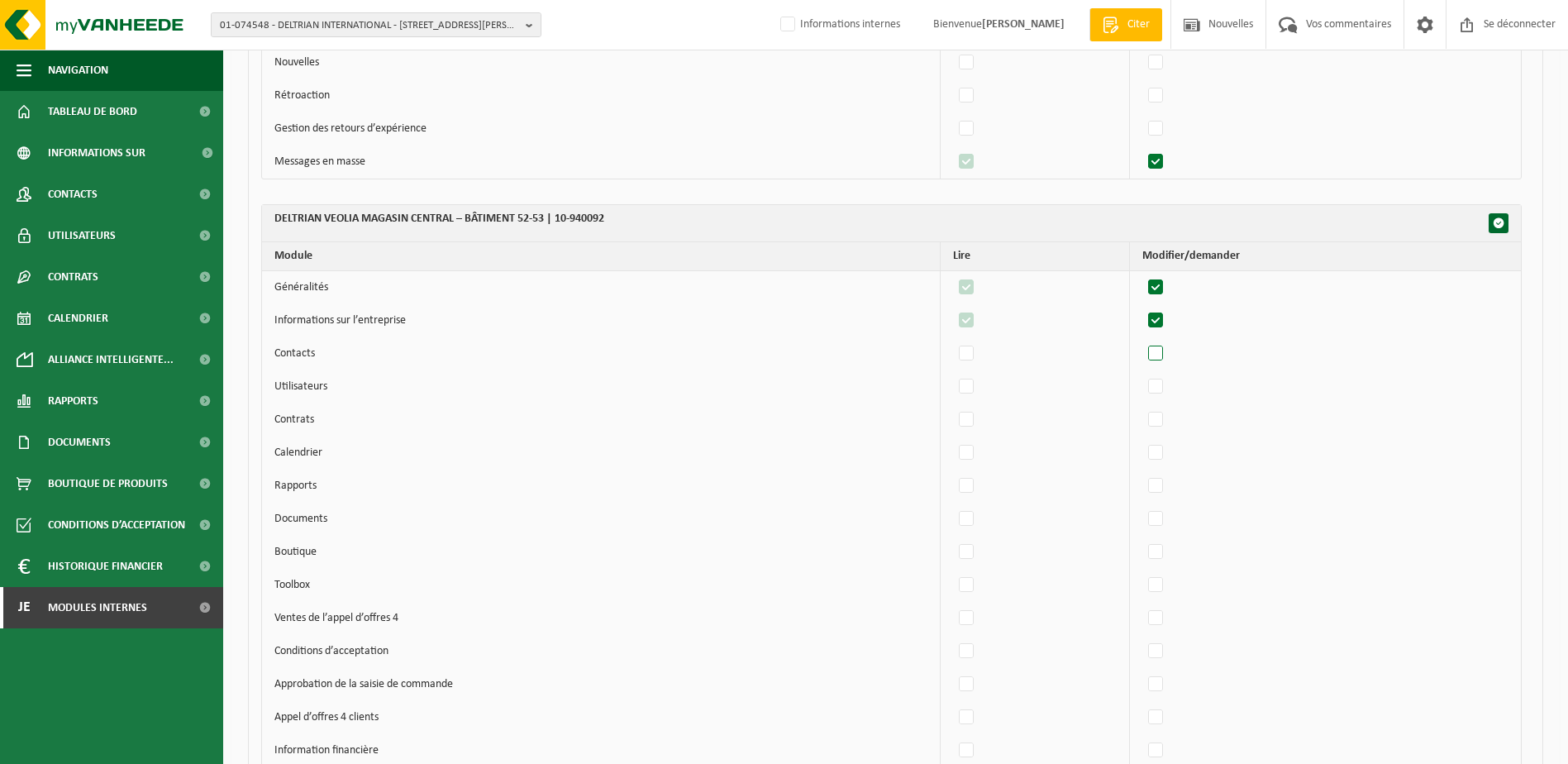
click at [1142, 341] on input "checkbox" at bounding box center [1142, 341] width 1 height 1
click at [1166, 387] on label"] at bounding box center [1156, 386] width 23 height 25
click at [1142, 374] on input "checkbox" at bounding box center [1142, 374] width 1 height 1
click at [1166, 430] on label"] at bounding box center [1156, 420] width 23 height 25
click at [1142, 408] on input "checkbox" at bounding box center [1142, 407] width 1 height 1
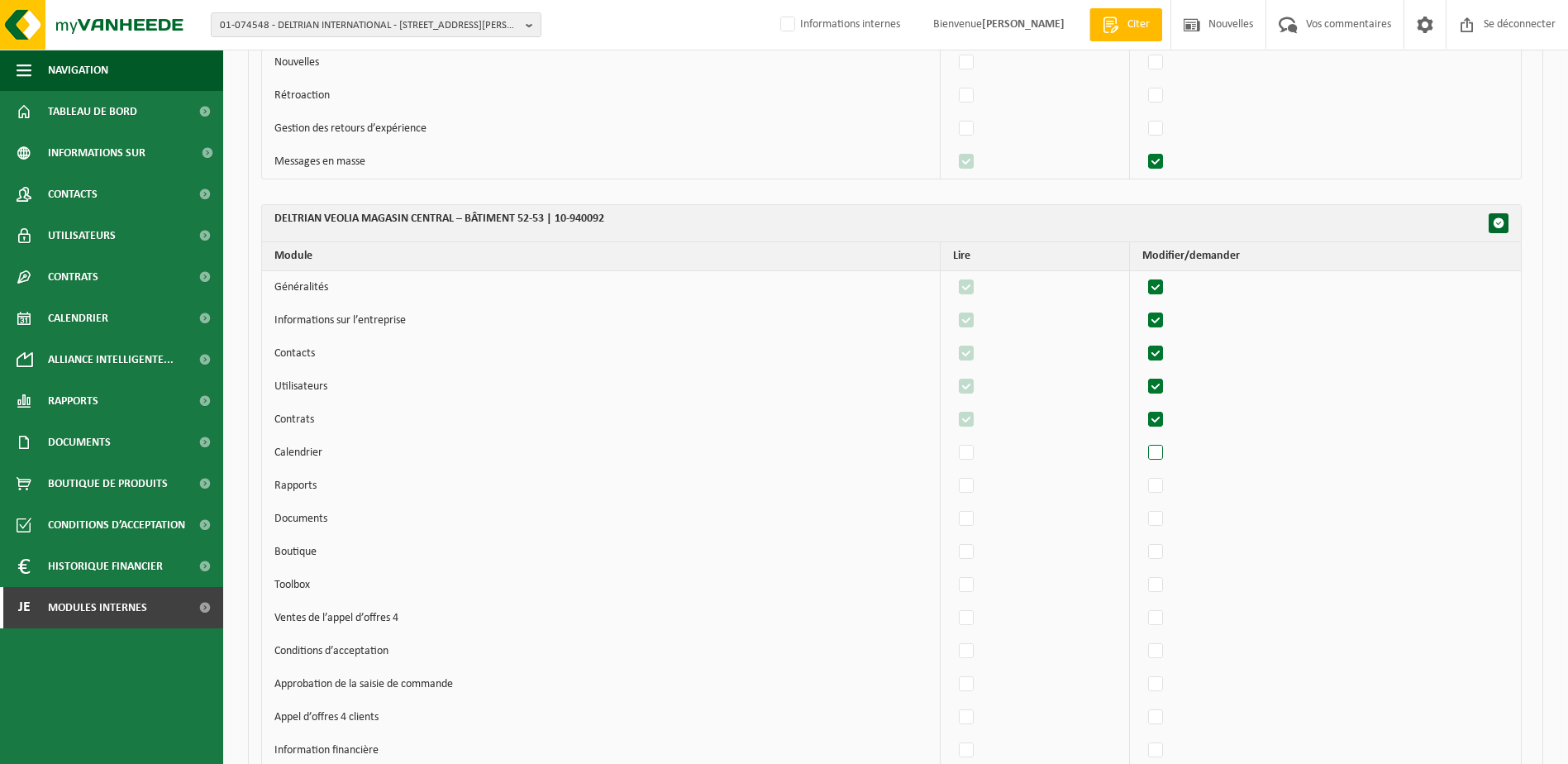
click at [1160, 454] on label"] at bounding box center [1156, 453] width 23 height 25
click at [1142, 441] on input "checkbox" at bounding box center [1142, 440] width 1 height 1
click at [1157, 489] on label"] at bounding box center [1156, 486] width 23 height 25
click at [1142, 474] on input "checkbox" at bounding box center [1142, 473] width 1 height 1
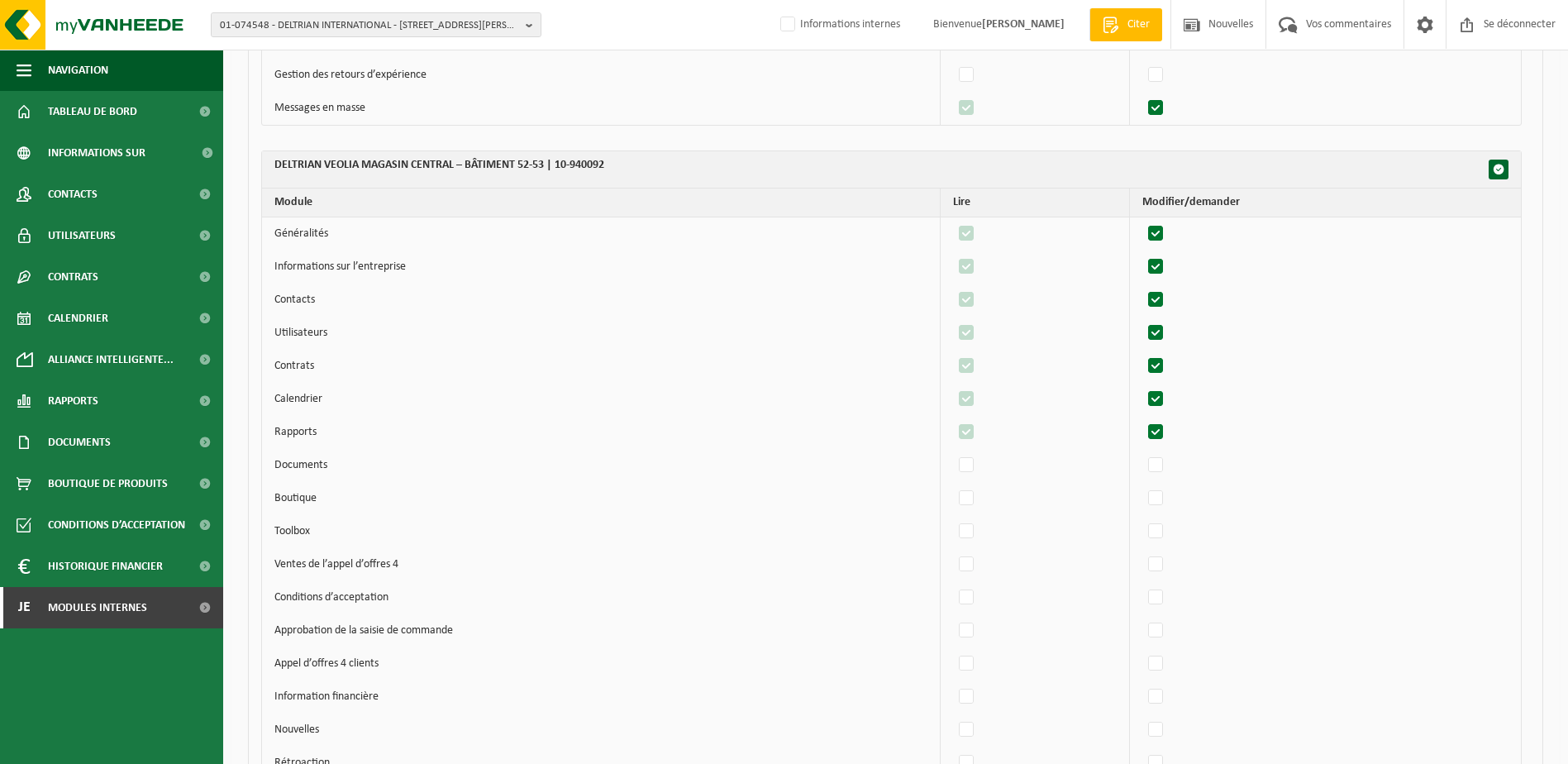
scroll to position [68528, 0]
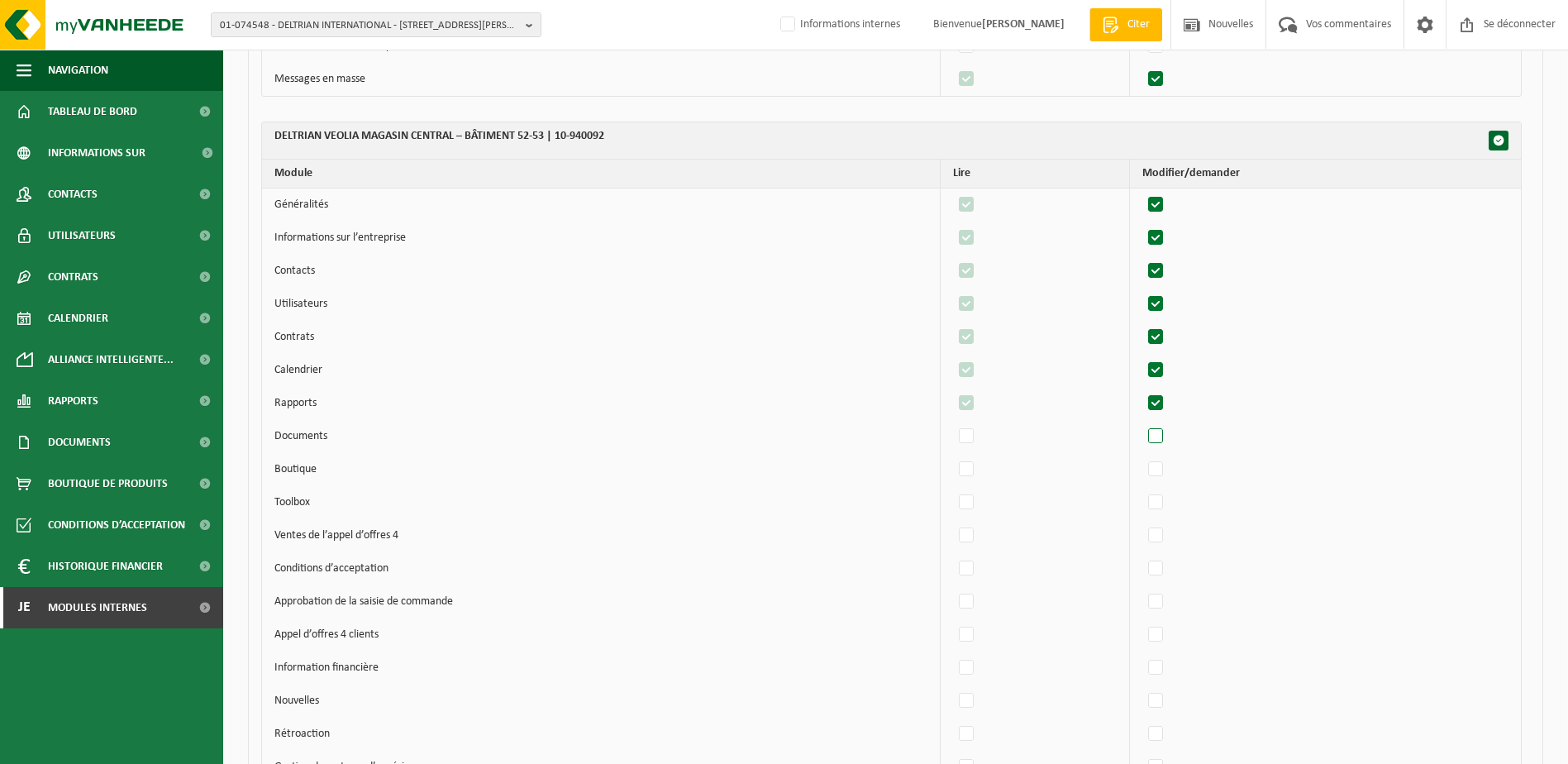
click at [1167, 435] on label"] at bounding box center [1156, 436] width 23 height 25
click at [1142, 424] on input "checkbox" at bounding box center [1142, 423] width 1 height 1
click at [1163, 472] on label"] at bounding box center [1156, 469] width 23 height 25
click at [1142, 457] on input "checkbox" at bounding box center [1142, 456] width 1 height 1
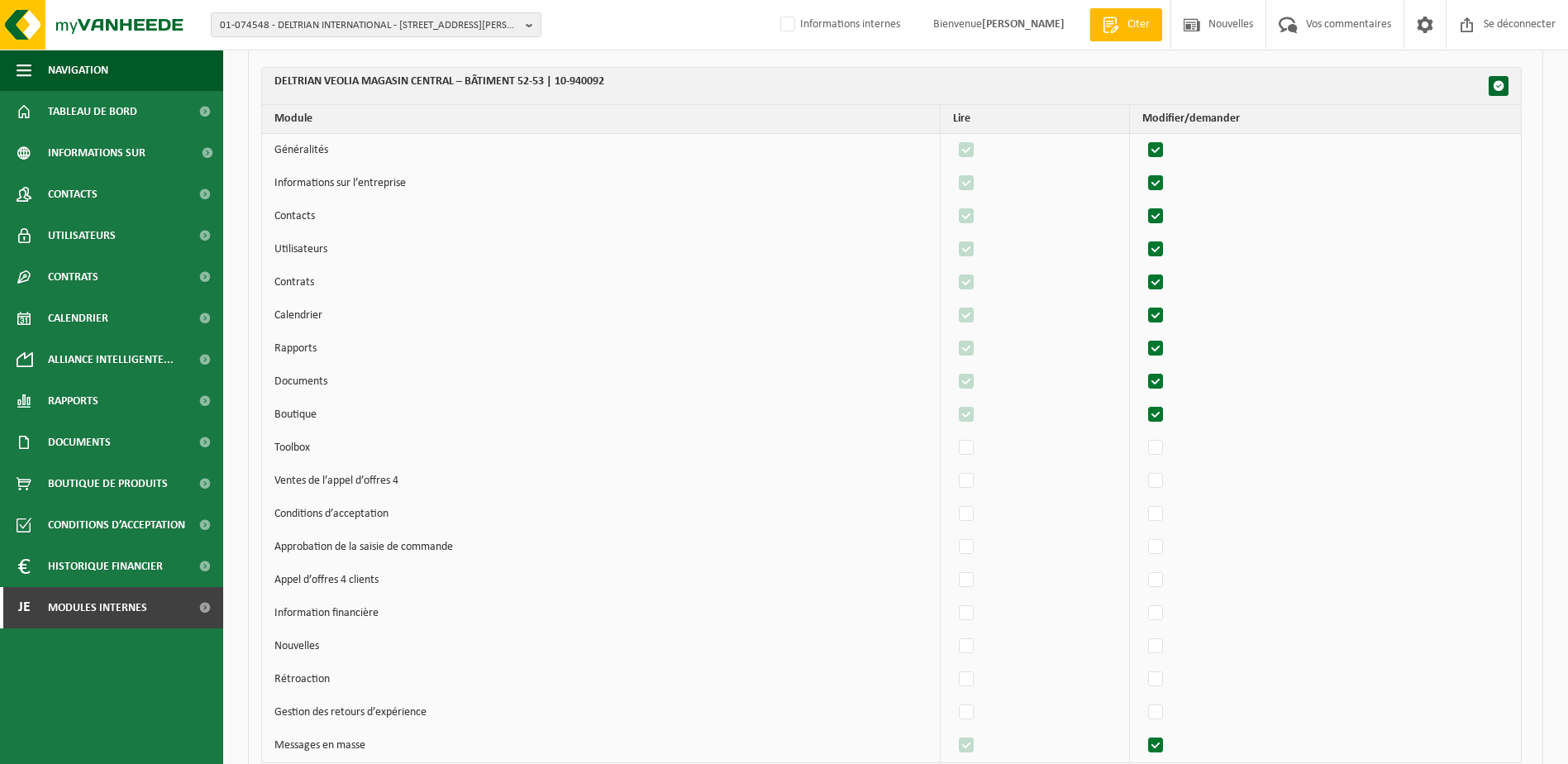
scroll to position [68611, 0]
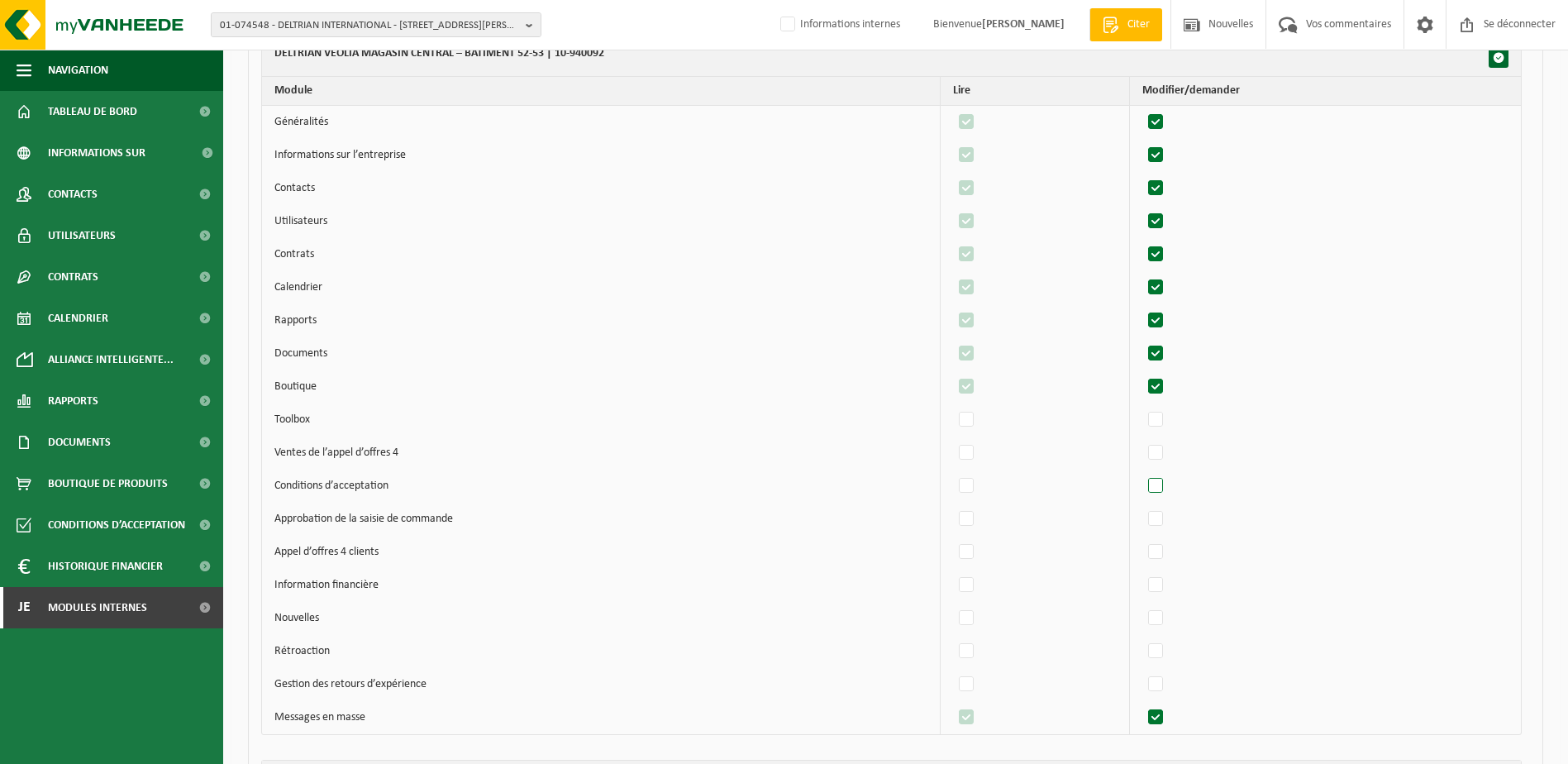
click at [1164, 487] on label"] at bounding box center [1156, 486] width 23 height 25
click at [1142, 474] on input "checkbox" at bounding box center [1142, 473] width 1 height 1
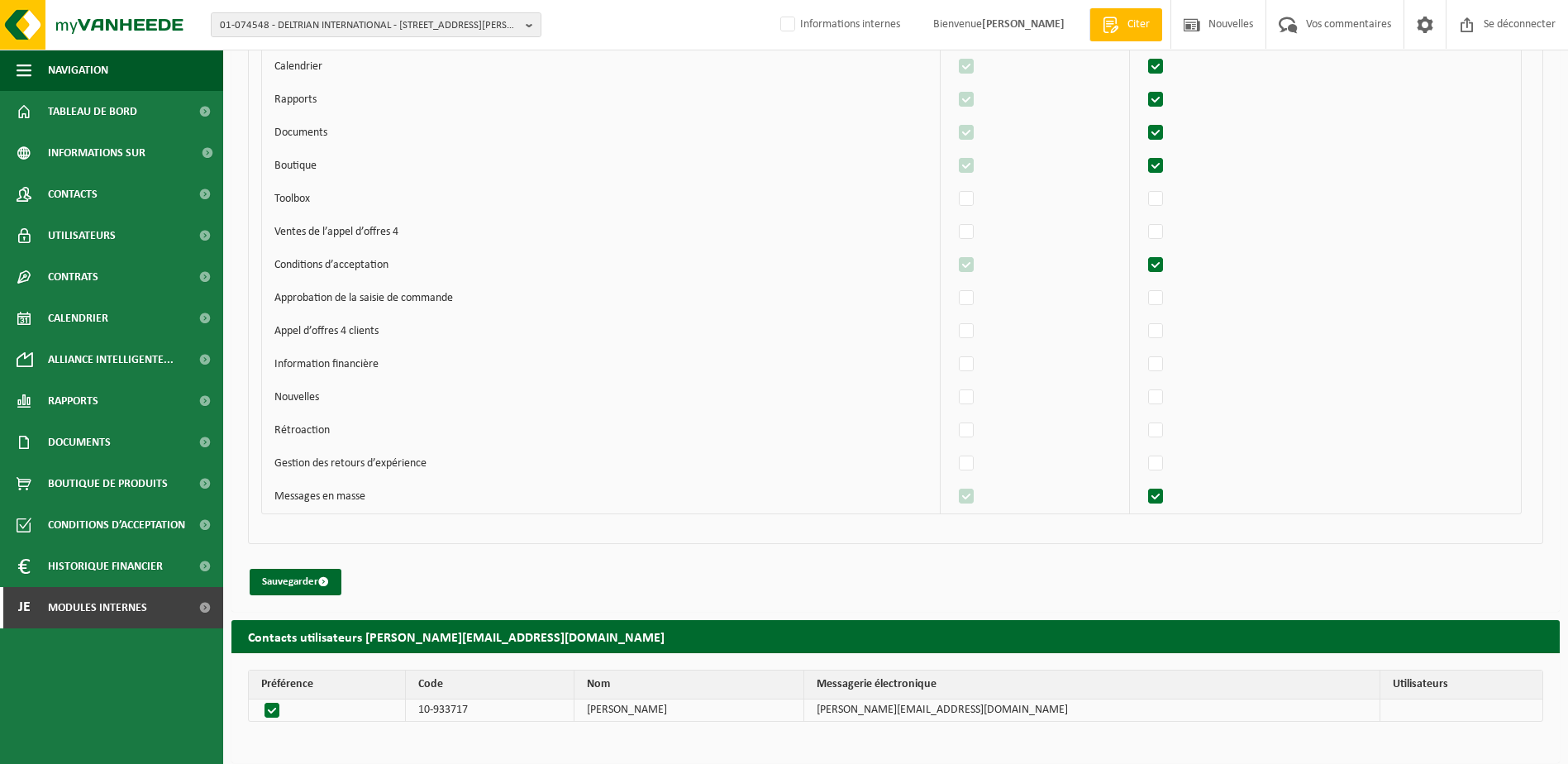
scroll to position [88300, 0]
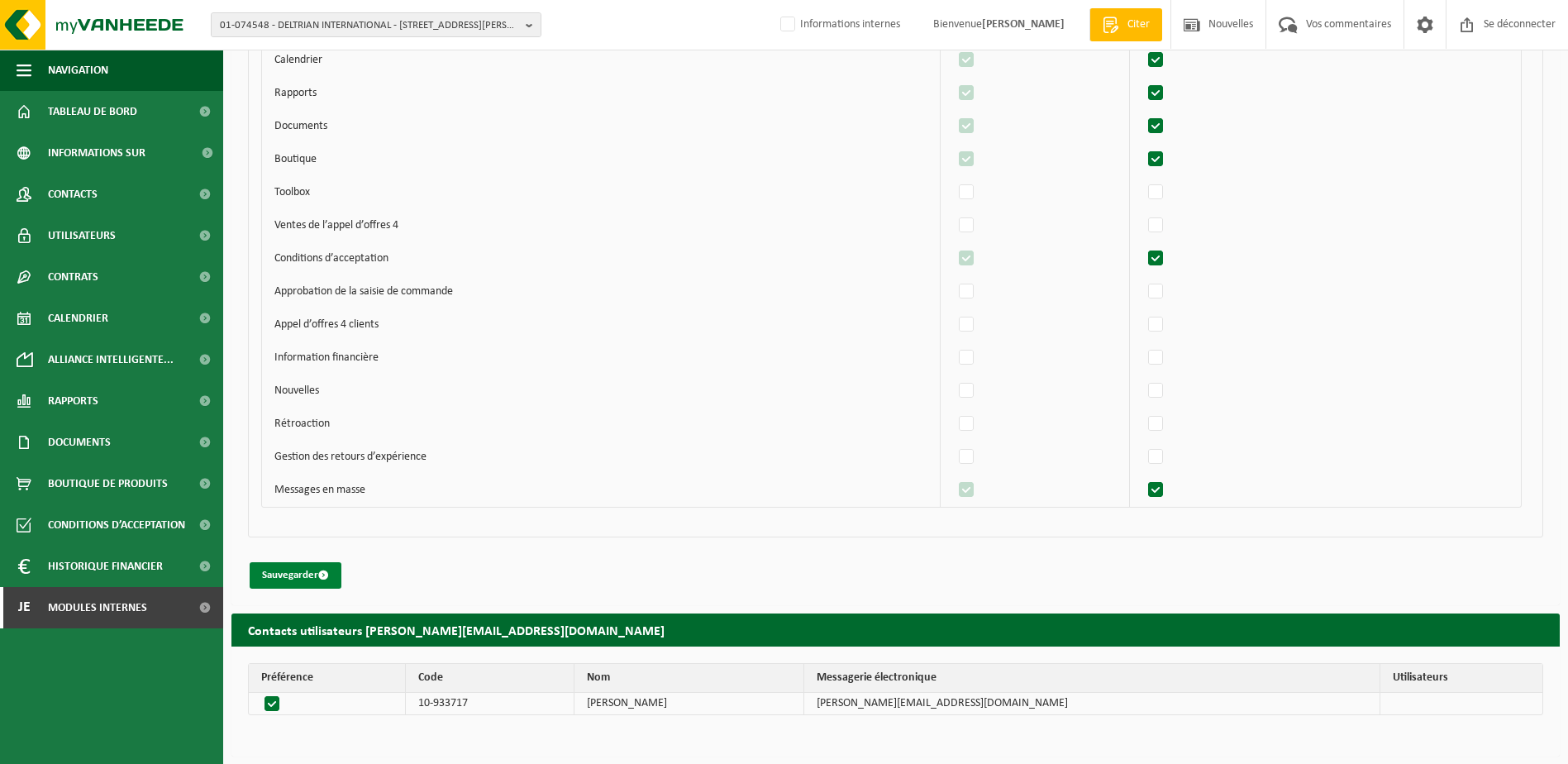
click at [288, 578] on font "Sauvegarder" at bounding box center [290, 575] width 56 height 11
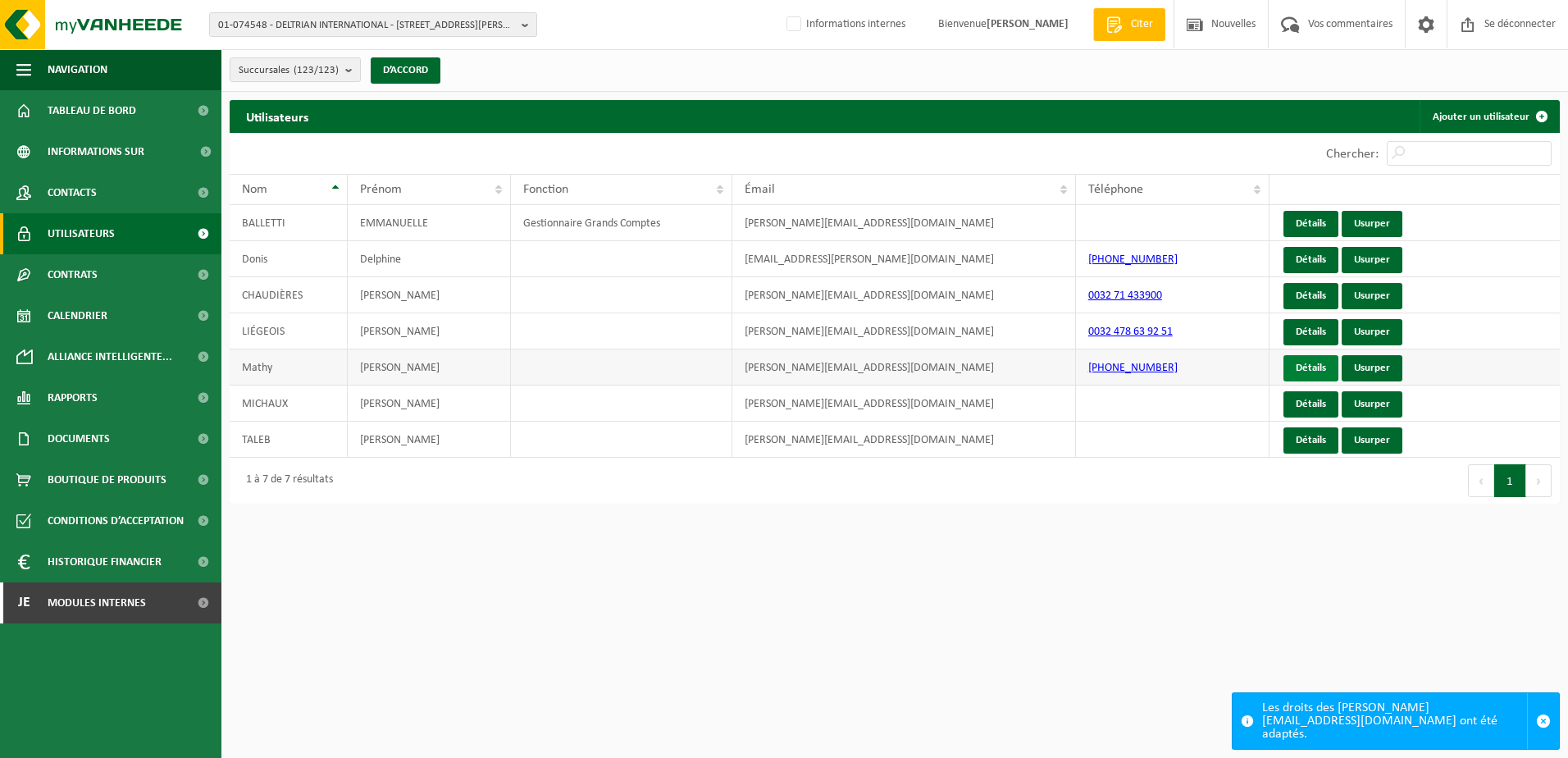
click at [1319, 367] on link "Détails" at bounding box center [1310, 368] width 55 height 26
click at [512, 577] on html "01-074548 - DELTRIAN INTERNATIONAL - 6220 FLEURUS, RUE DU BERLAIMONT ZI MARTINR…" at bounding box center [784, 379] width 1568 height 758
drag, startPoint x: 296, startPoint y: 18, endPoint x: 318, endPoint y: 31, distance: 25.6
click at [296, 18] on span "01-074548 - DELTRIAN INTERNATIONAL - [STREET_ADDRESS][PERSON_NAME]" at bounding box center [366, 25] width 297 height 25
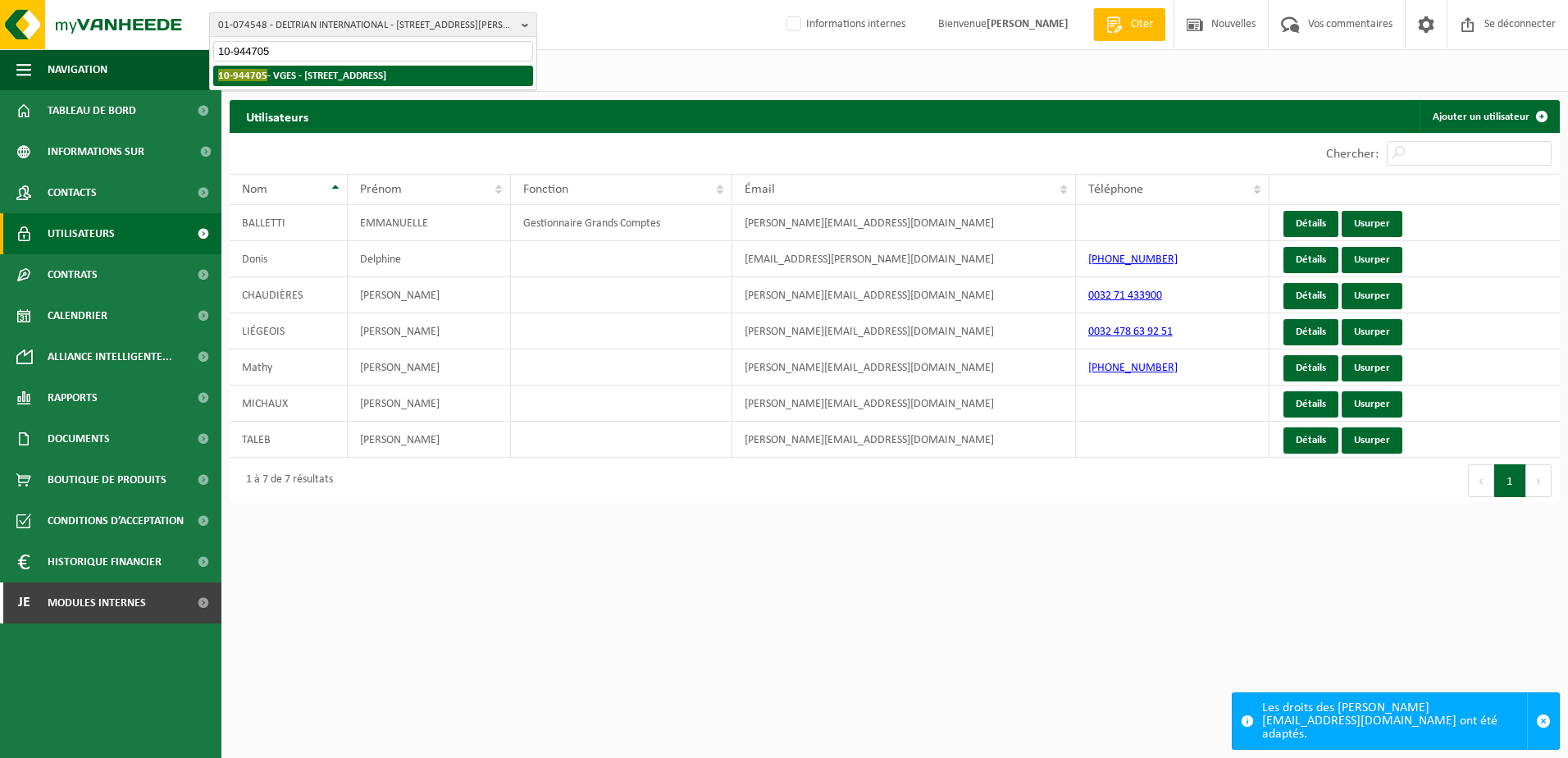
type input "10-944705"
click at [378, 76] on strong "10-944705 - VGES - 6180 COURCELLES, RUE DE LIÈGE 9" at bounding box center [302, 74] width 168 height 12
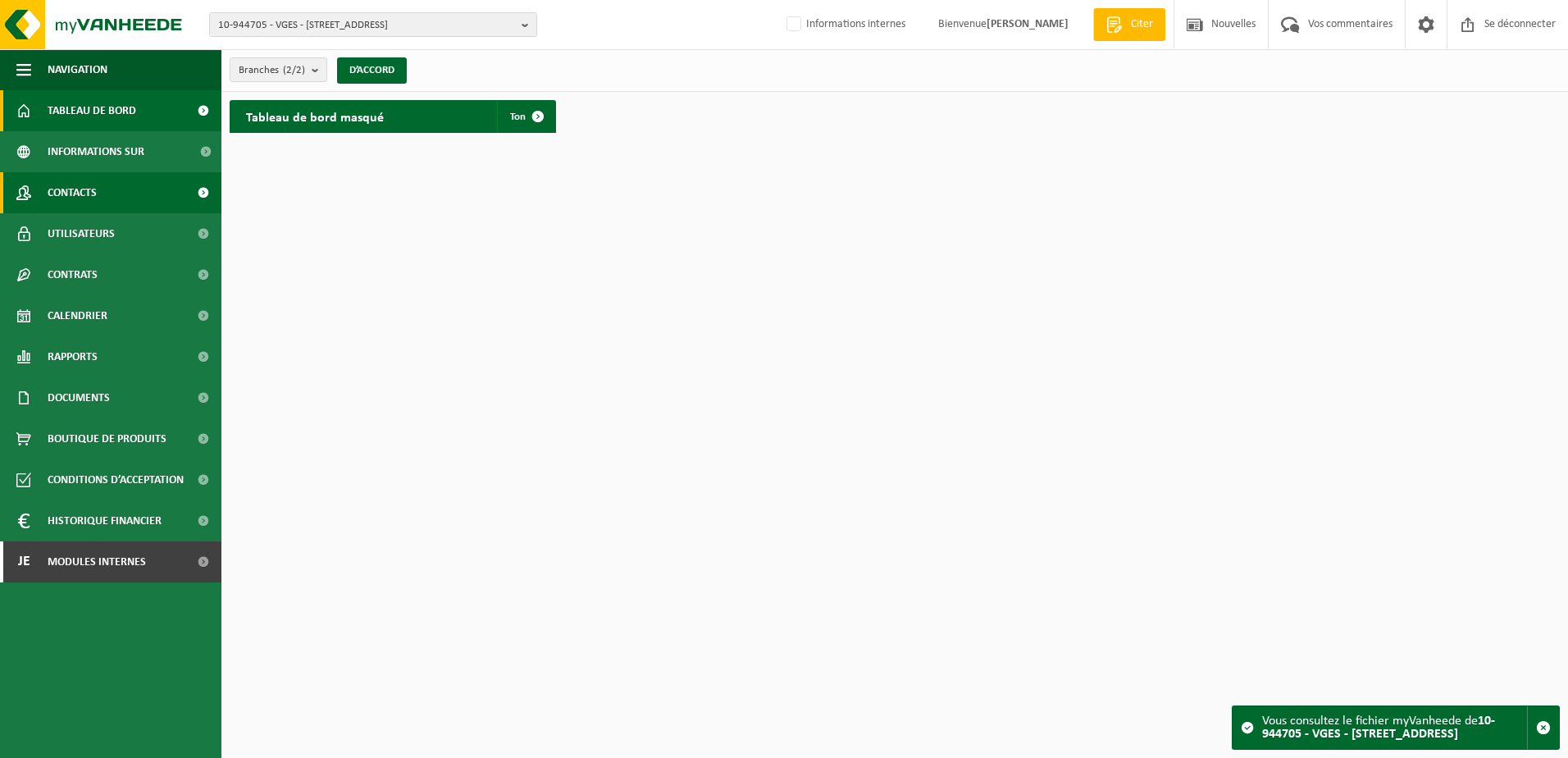
click at [92, 188] on span "Contacts" at bounding box center [72, 192] width 50 height 41
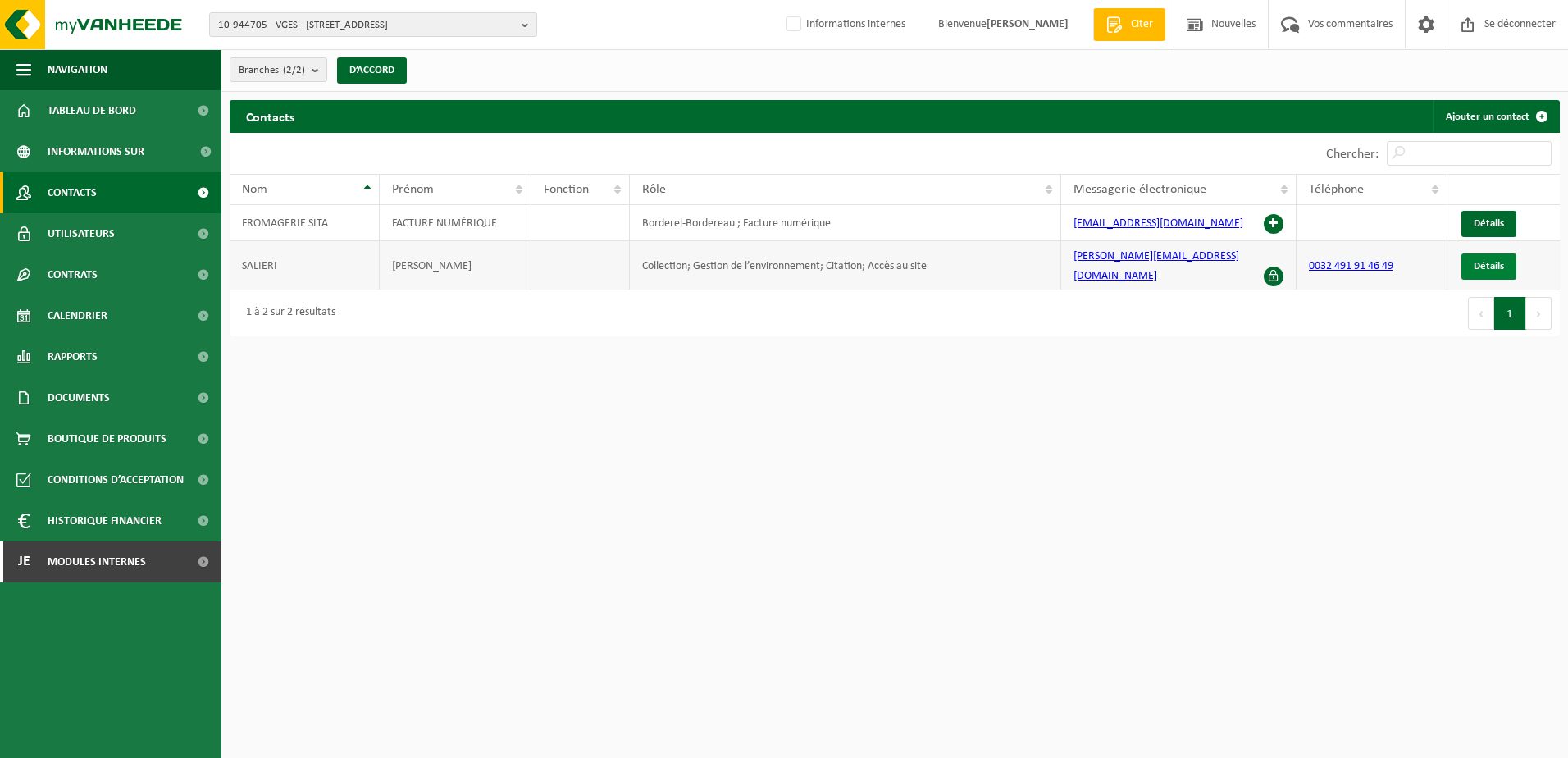
click at [1490, 261] on span "Détails" at bounding box center [1488, 266] width 31 height 11
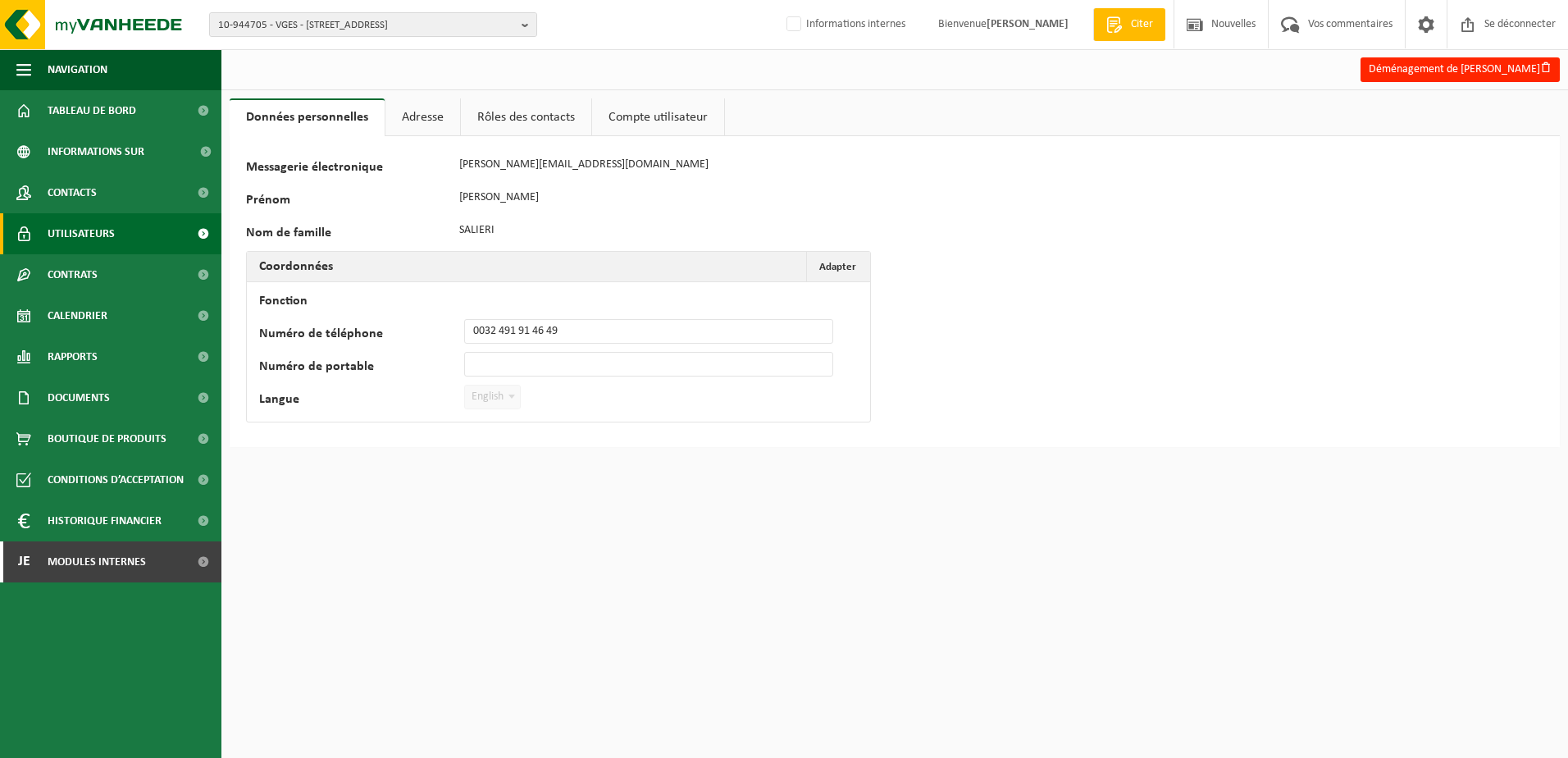
click at [117, 238] on link "Utilisateurs" at bounding box center [110, 233] width 221 height 41
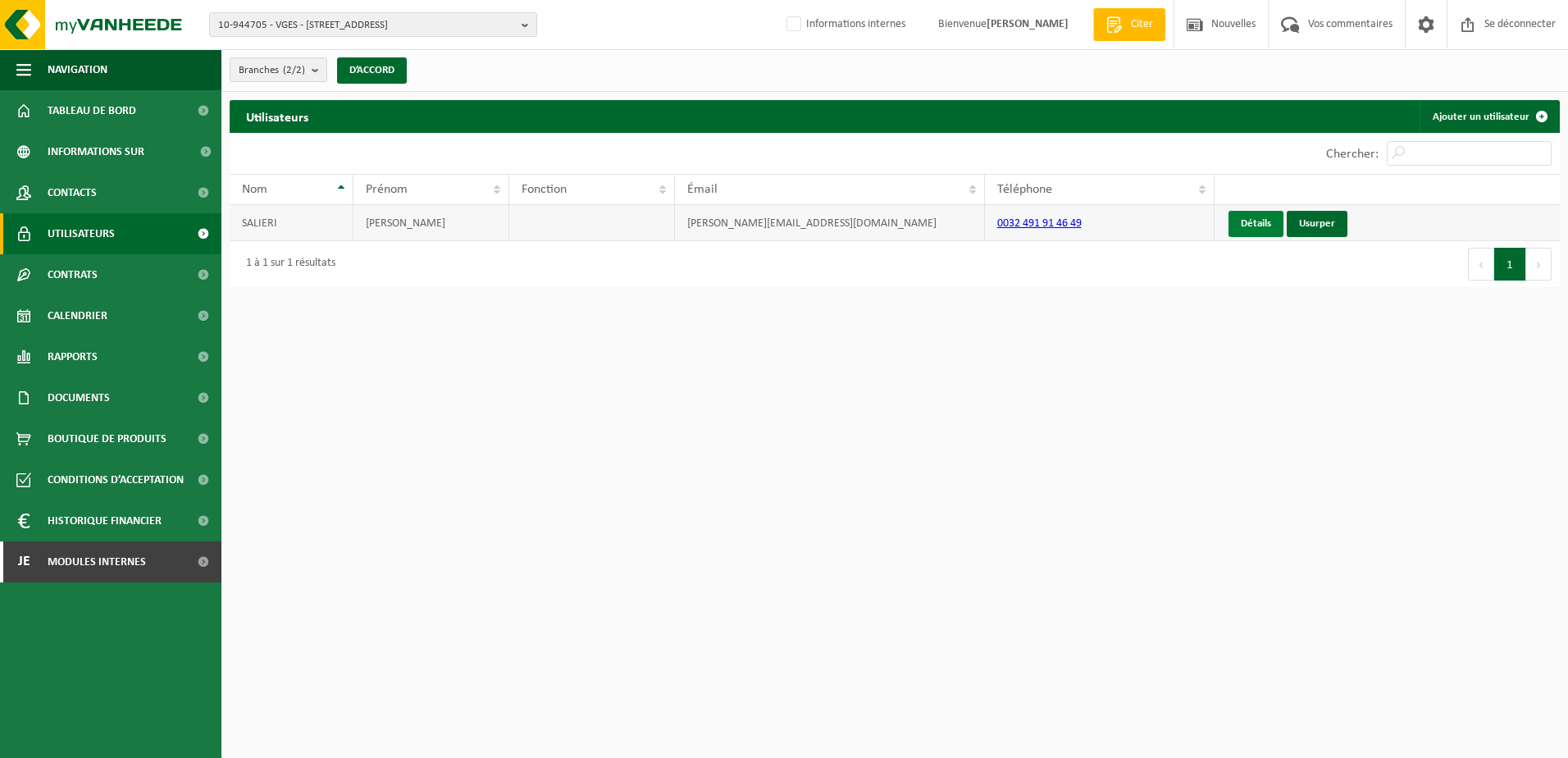
click at [1256, 222] on link "Détails" at bounding box center [1255, 223] width 55 height 26
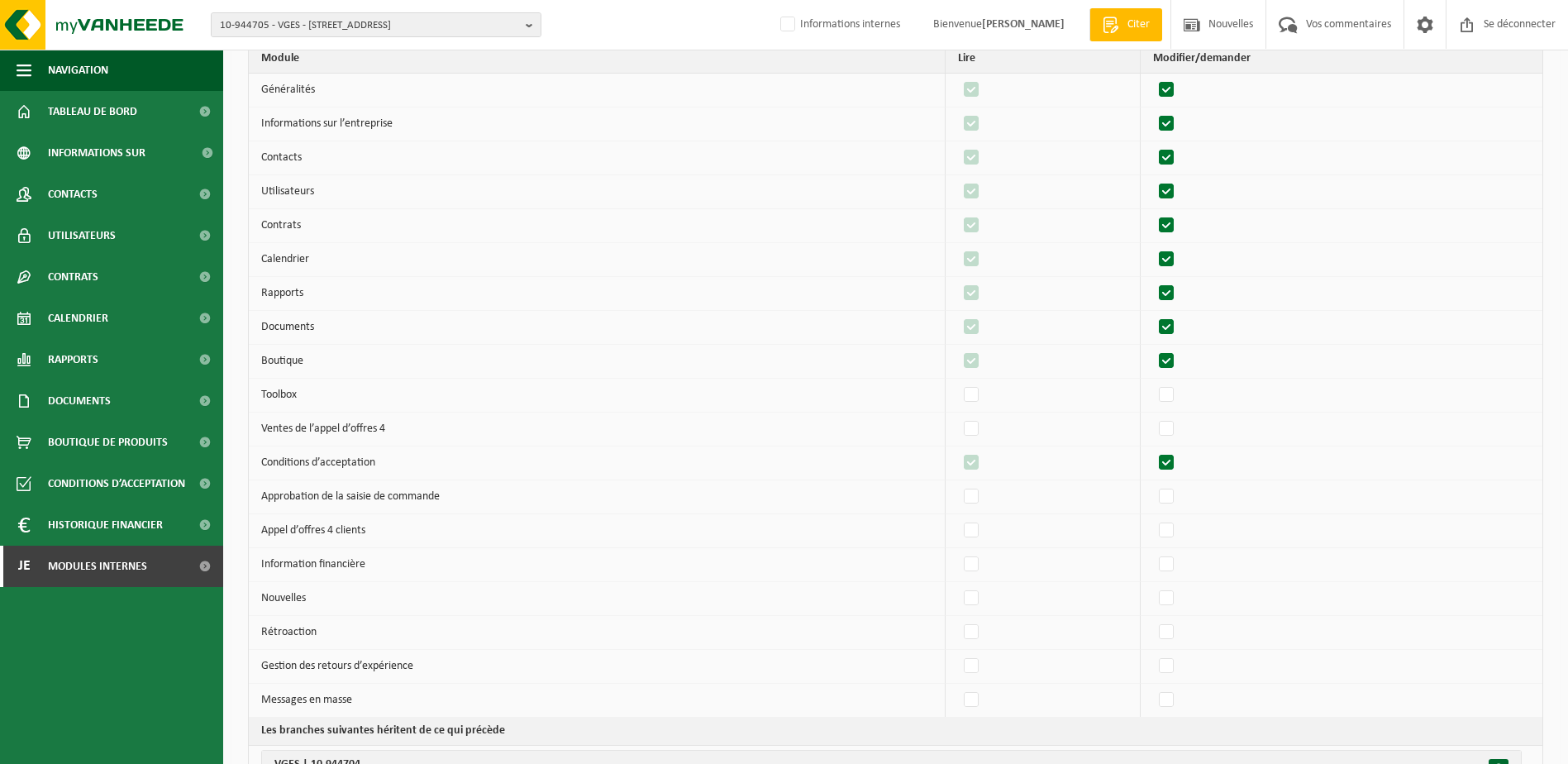
scroll to position [165, 0]
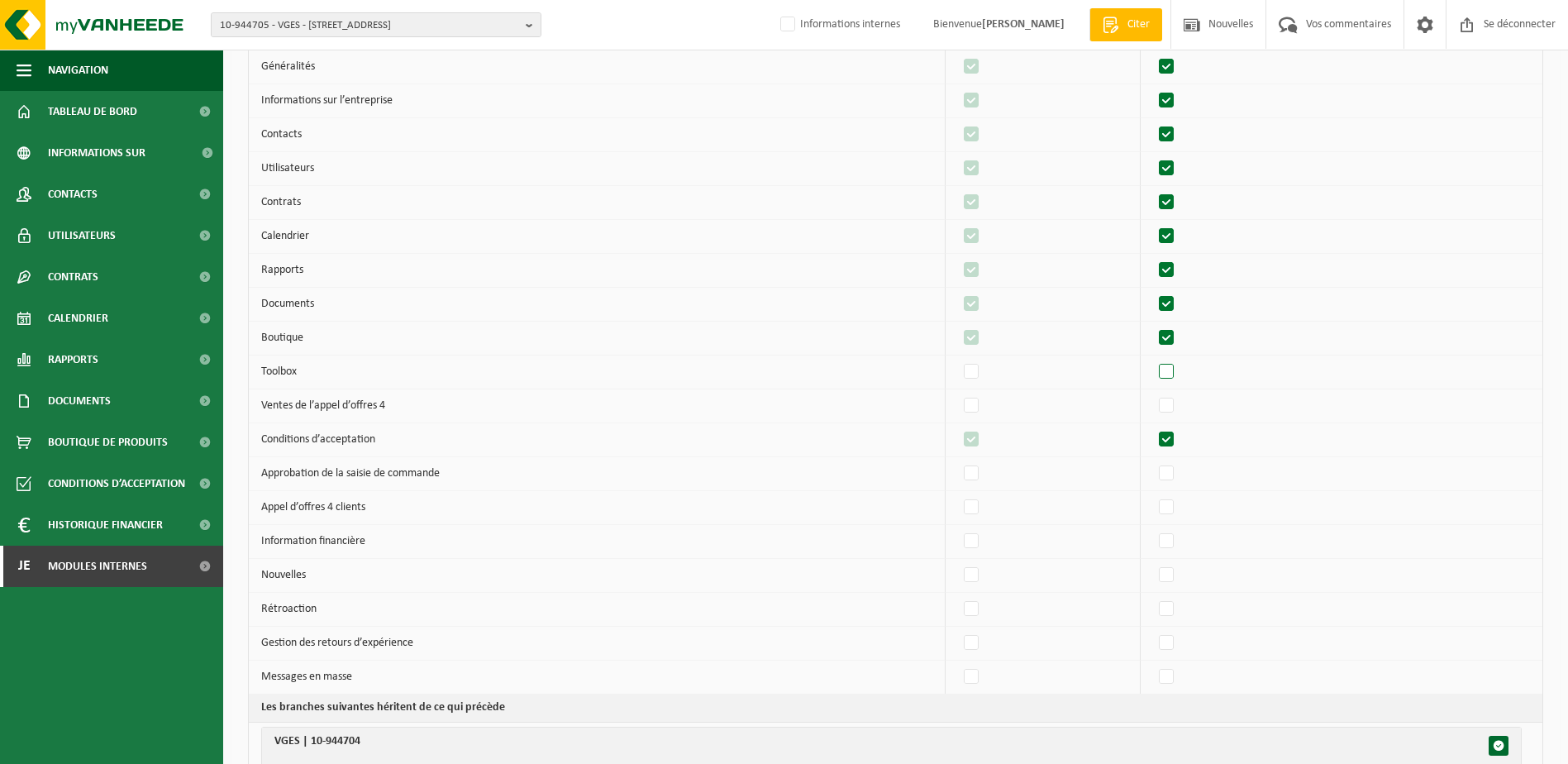
click at [1164, 374] on label"] at bounding box center [1167, 372] width 23 height 25
click at [1153, 360] on input "checkbox" at bounding box center [1152, 359] width 1 height 1
checkbox input "true"
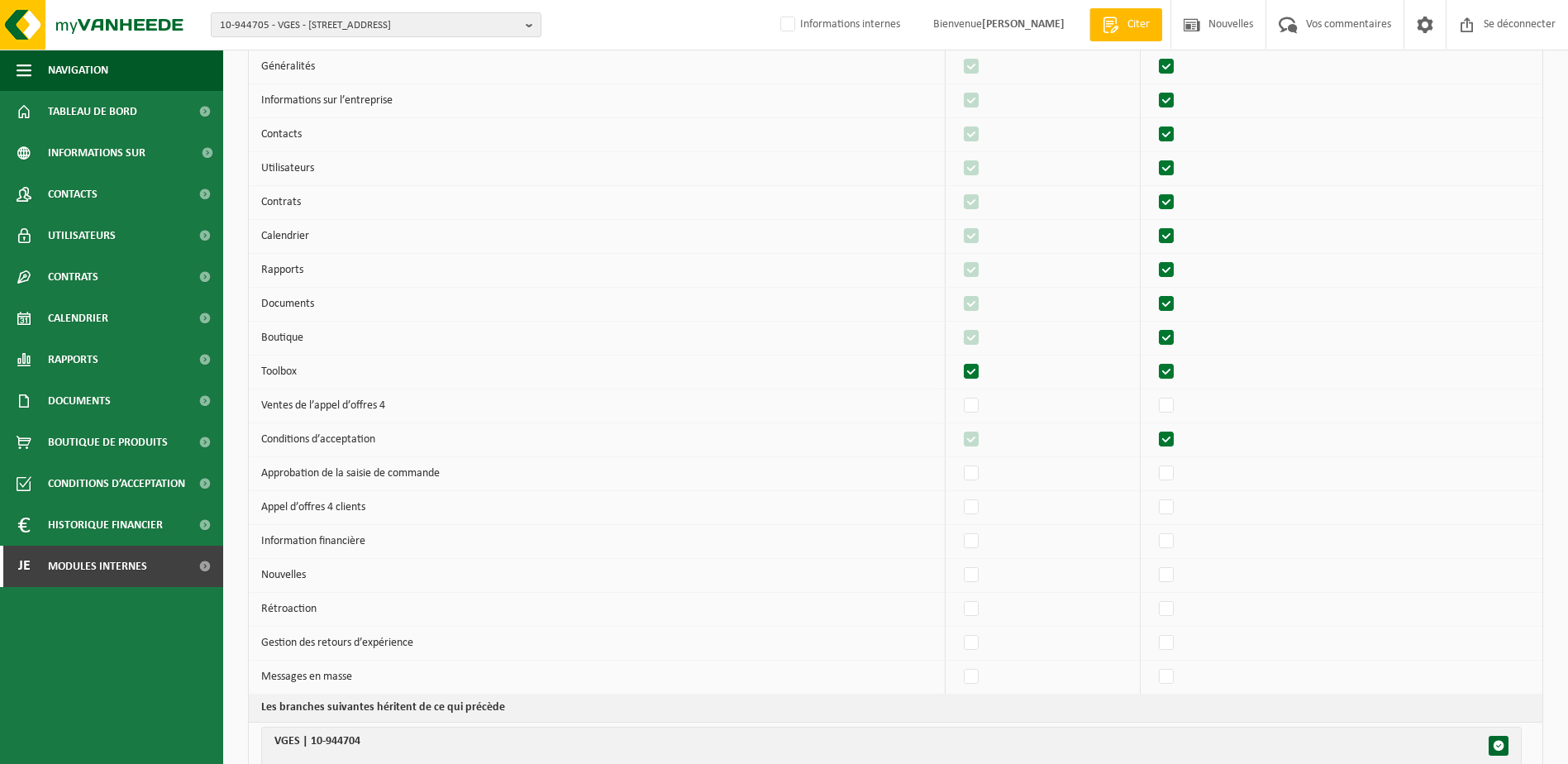
checkbox input "true"
click at [1173, 410] on label"] at bounding box center [1167, 405] width 23 height 25
click at [1153, 393] on input "checkbox" at bounding box center [1152, 393] width 1 height 1
checkbox input "true"
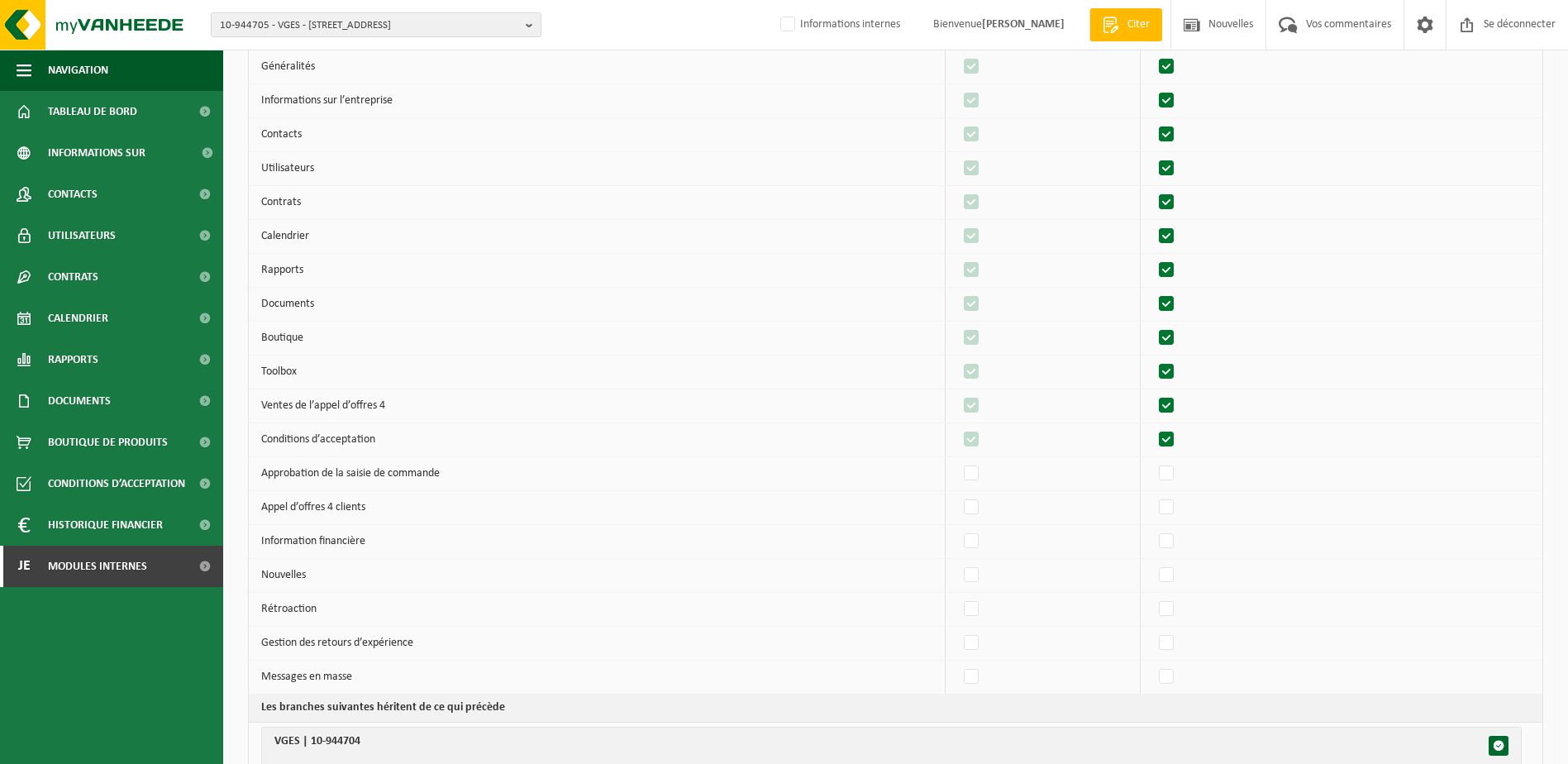
checkbox input "true"
click at [1177, 473] on label"] at bounding box center [1167, 473] width 23 height 25
click at [1153, 461] on input "checkbox" at bounding box center [1152, 460] width 1 height 1
checkbox input "true"
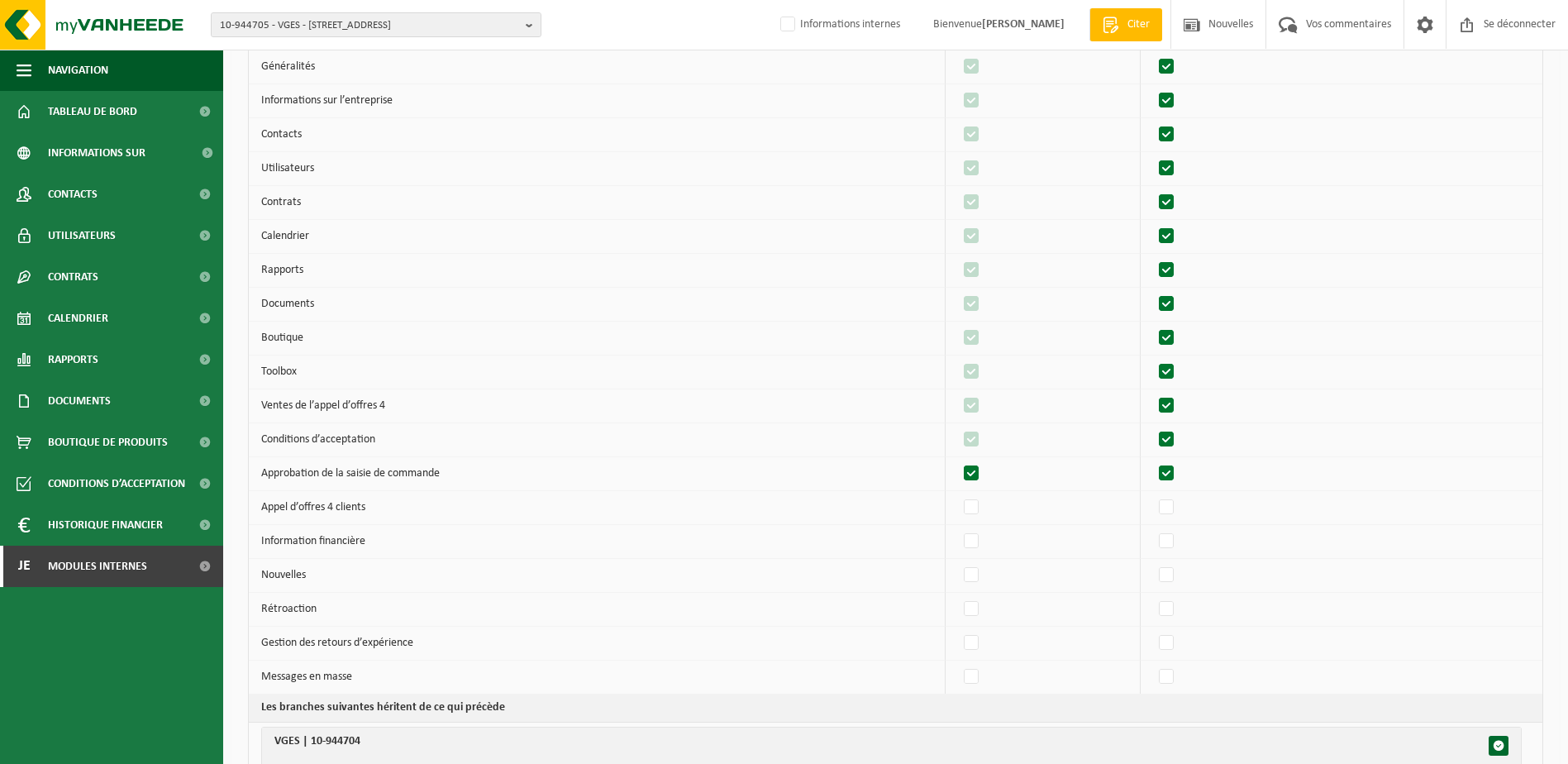
checkbox input "true"
click at [1170, 507] on label"] at bounding box center [1167, 507] width 23 height 25
click at [1153, 495] on input "checkbox" at bounding box center [1152, 494] width 1 height 1
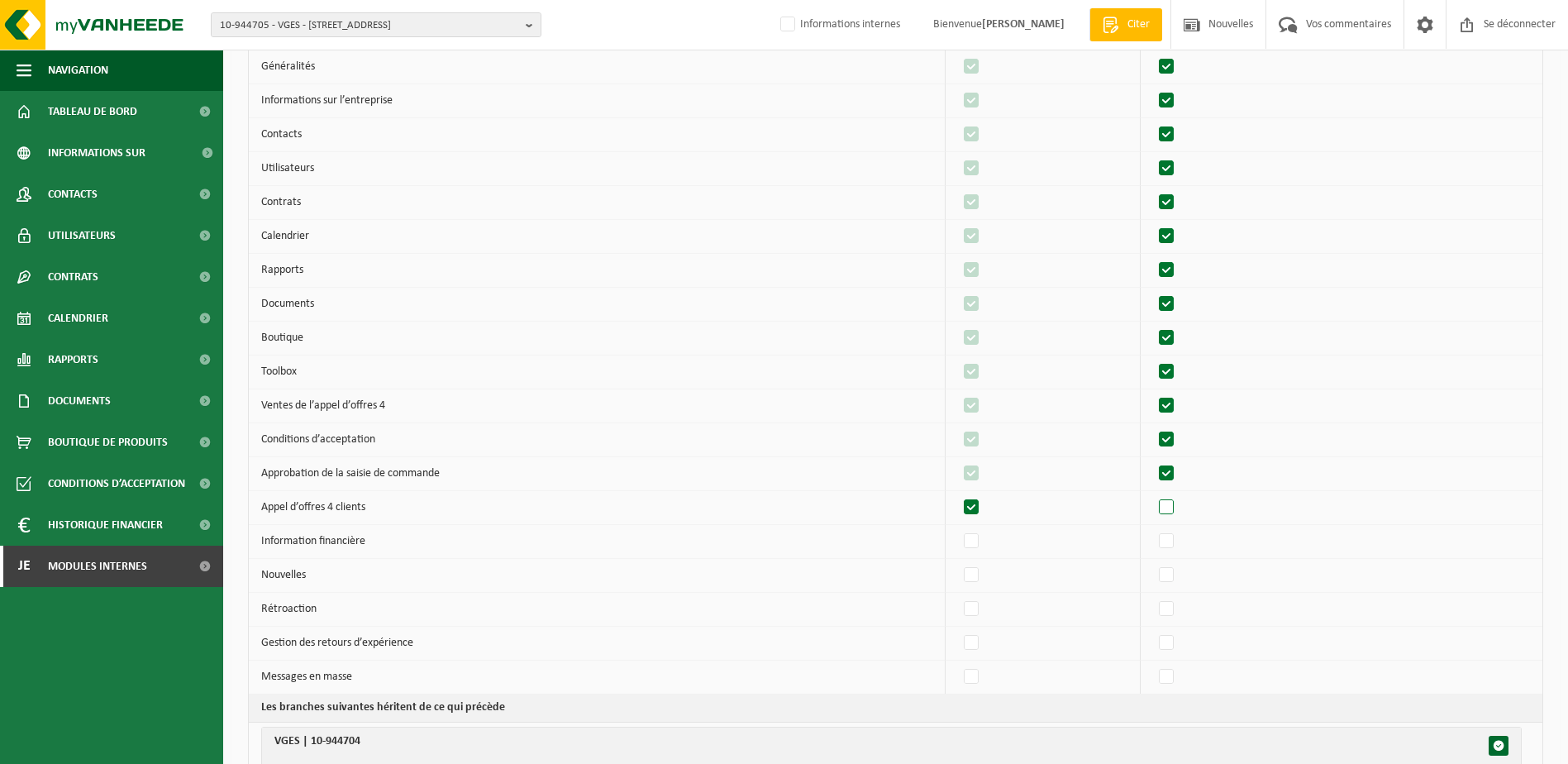
checkbox input "true"
click at [1172, 544] on label"] at bounding box center [1167, 541] width 23 height 25
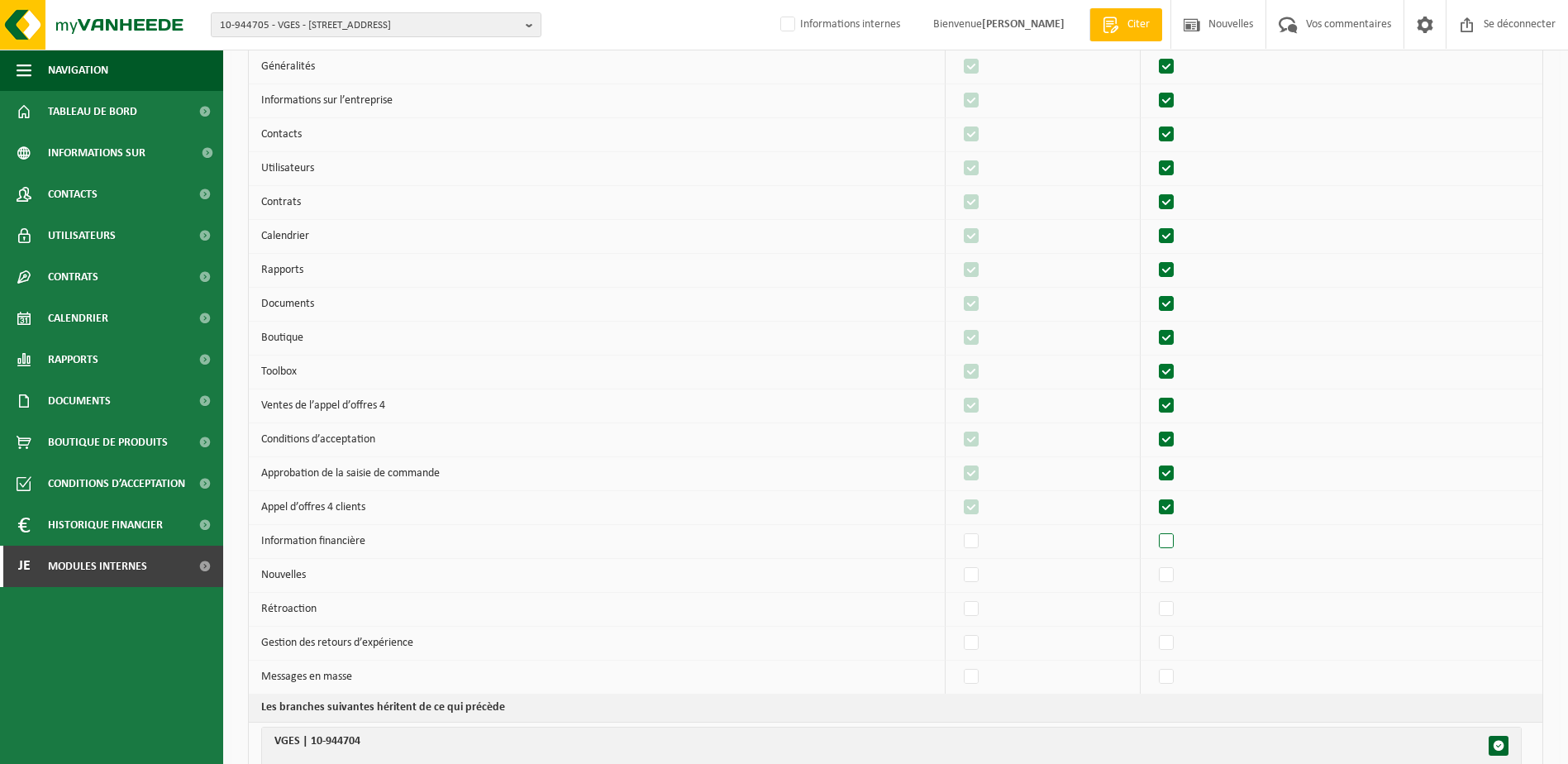
click at [1153, 529] on input "checkbox" at bounding box center [1152, 528] width 1 height 1
checkbox input "true"
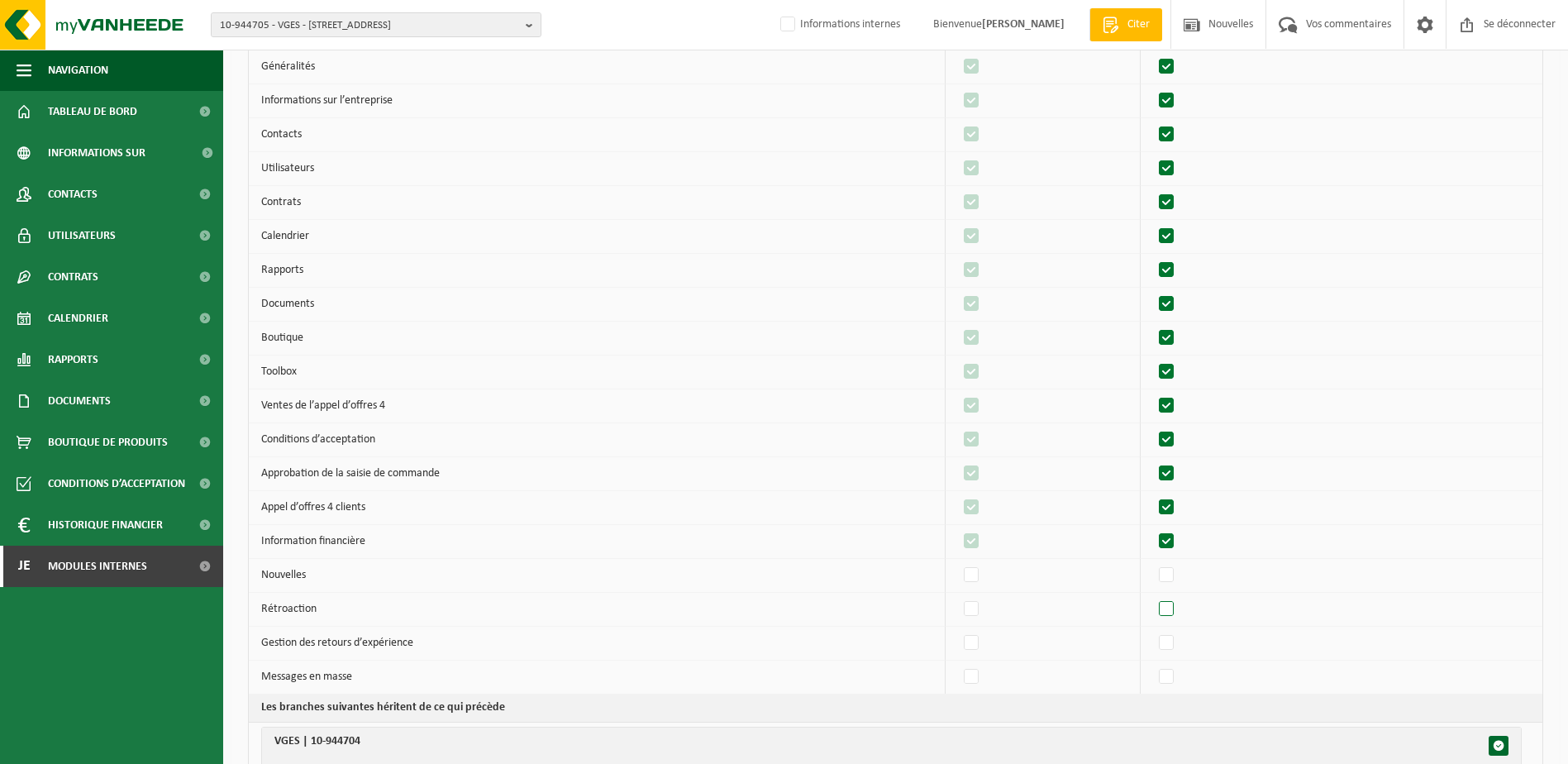
drag, startPoint x: 1175, startPoint y: 573, endPoint x: 1178, endPoint y: 601, distance: 28.3
click at [1175, 574] on label"] at bounding box center [1167, 575] width 23 height 25
click at [1153, 563] on input "checkbox" at bounding box center [1152, 562] width 1 height 1
checkbox input "true"
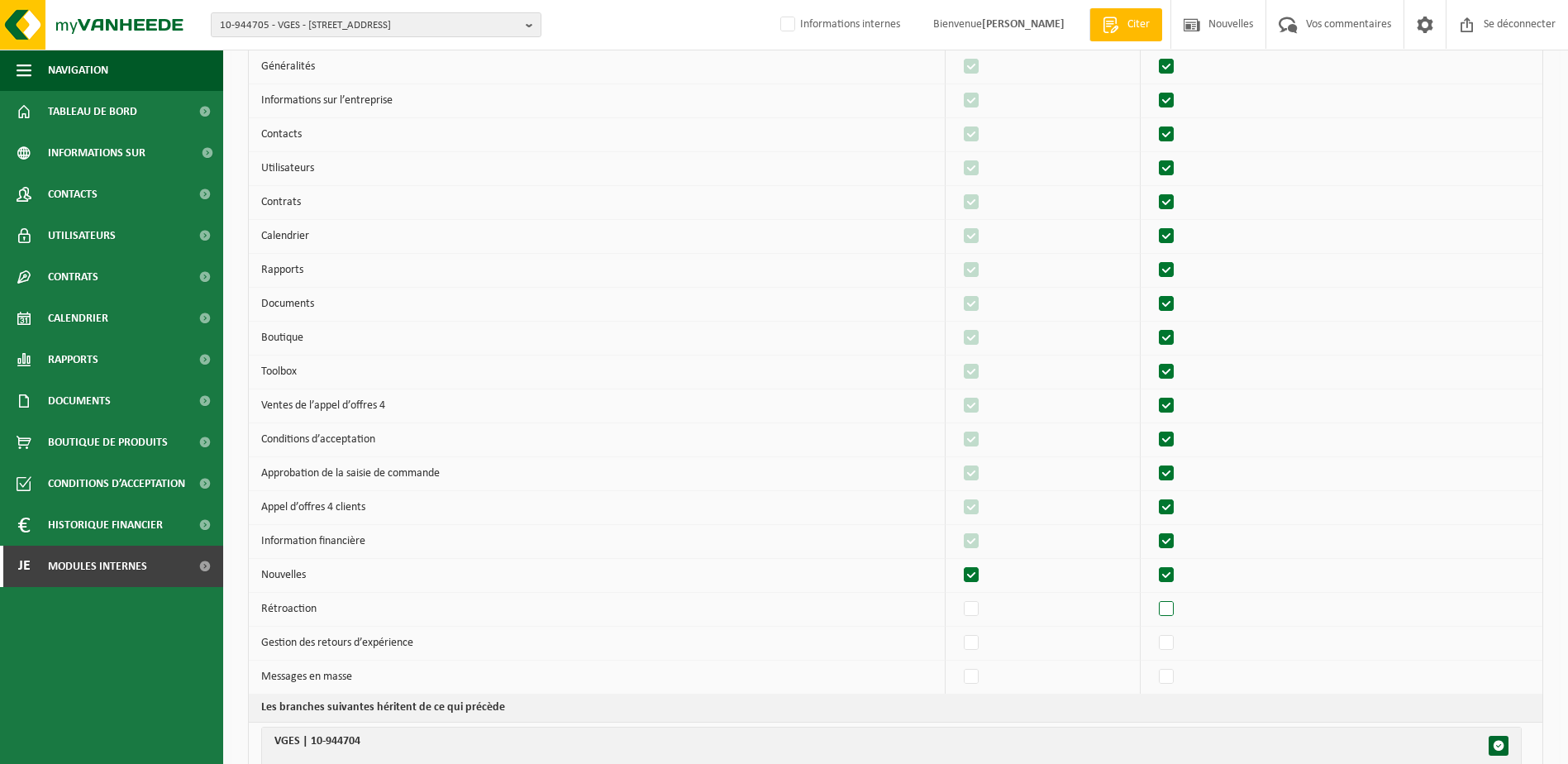
checkbox input "true"
click at [1179, 604] on label"] at bounding box center [1167, 609] width 23 height 25
click at [1153, 597] on input "checkbox" at bounding box center [1152, 596] width 1 height 1
checkbox input "true"
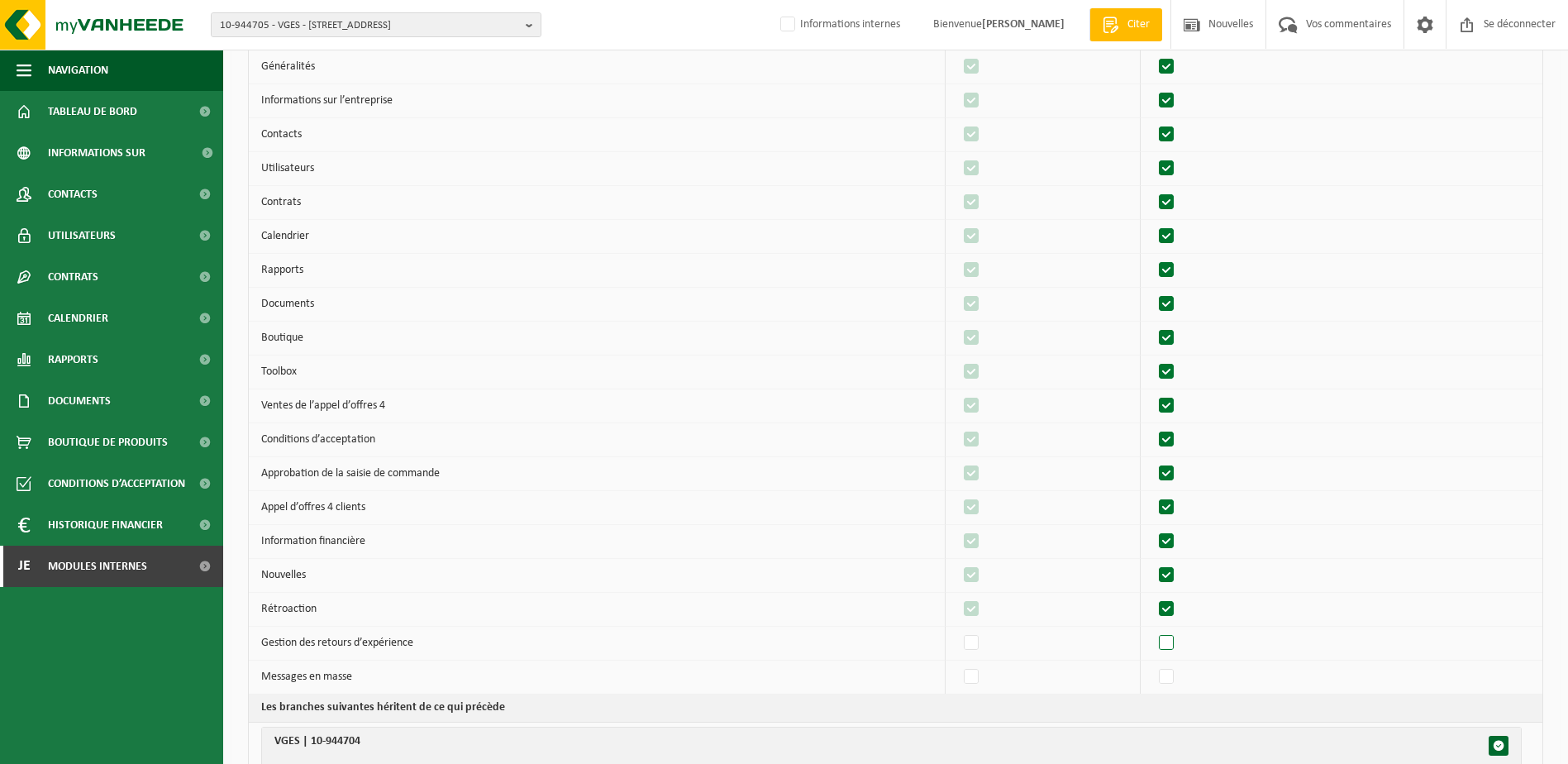
click at [1179, 638] on label"] at bounding box center [1167, 643] width 23 height 25
click at [1153, 631] on input "checkbox" at bounding box center [1152, 630] width 1 height 1
checkbox input "true"
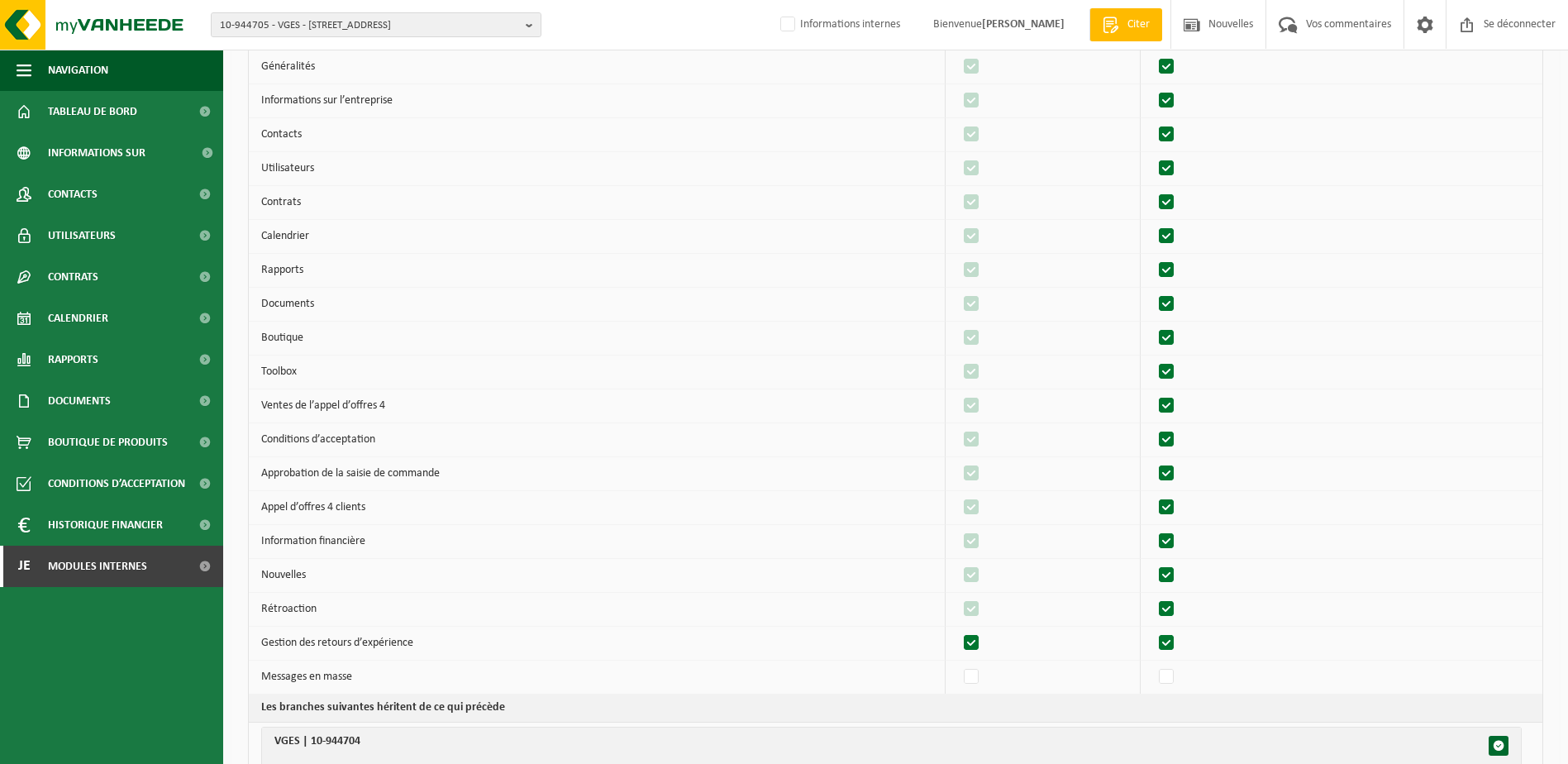
checkbox input "true"
click at [1179, 677] on label"] at bounding box center [1167, 677] width 23 height 25
click at [1153, 665] on input "checkbox" at bounding box center [1152, 664] width 1 height 1
checkbox input "true"
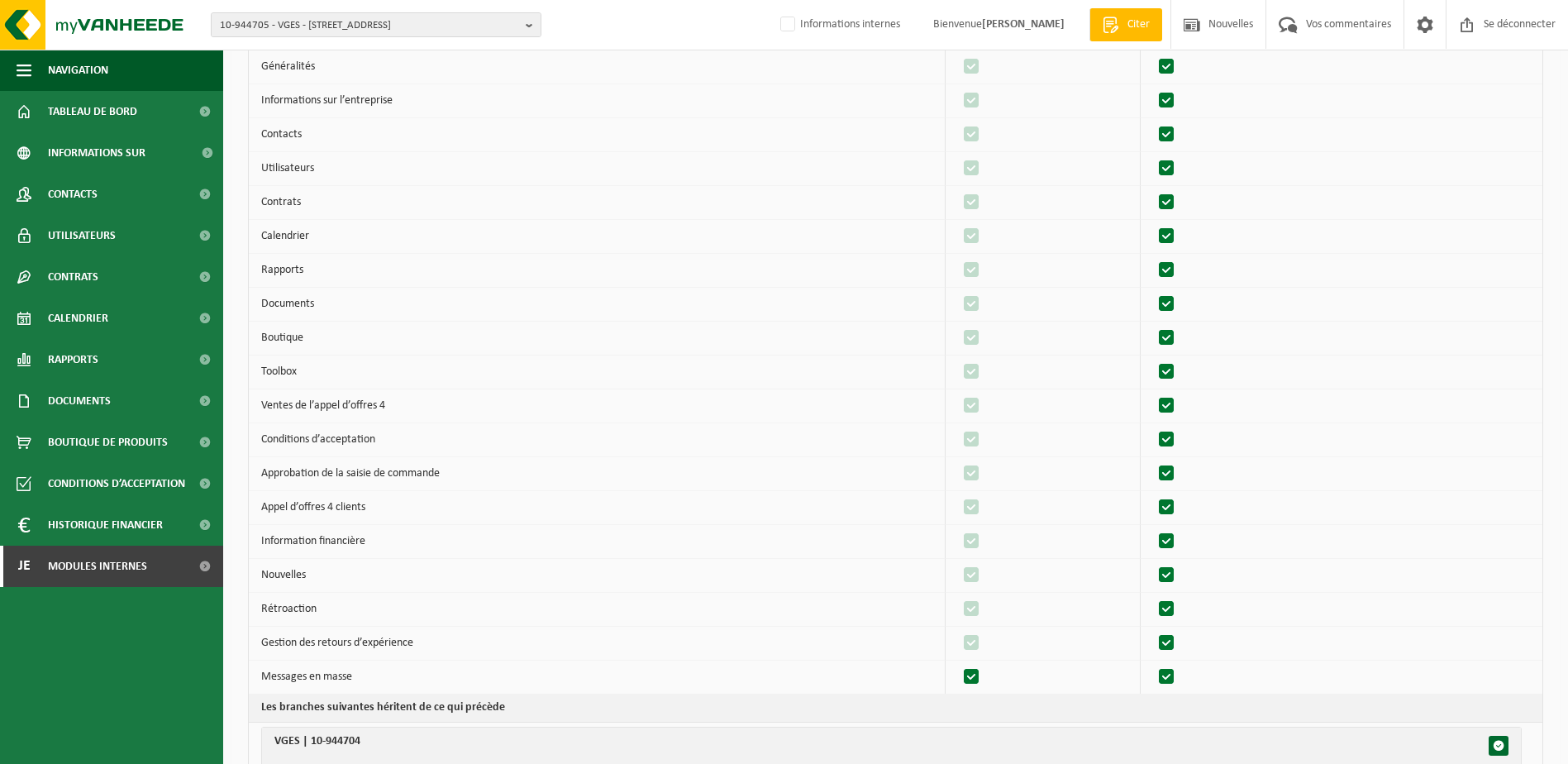
checkbox input "true"
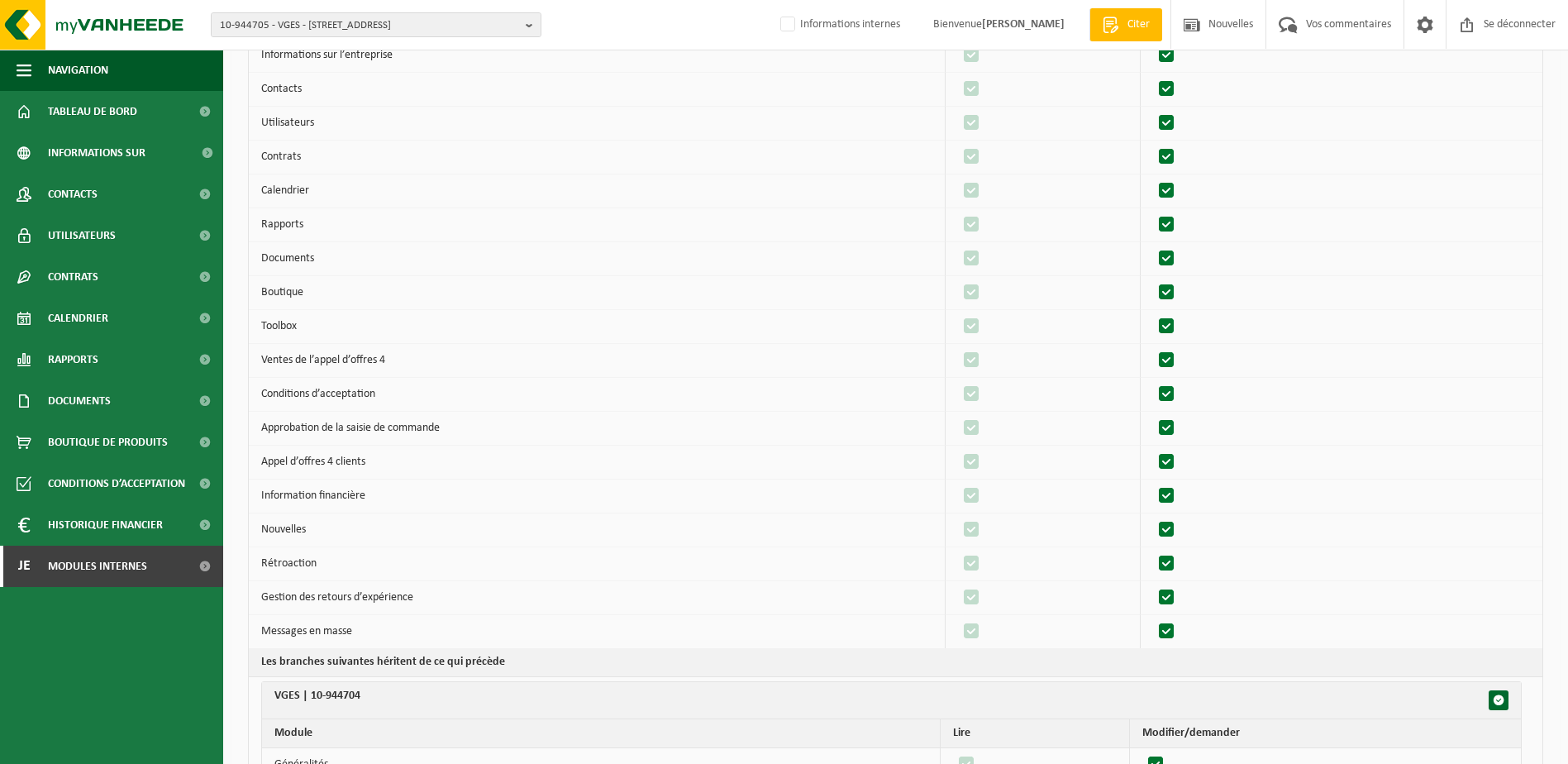
scroll to position [248, 0]
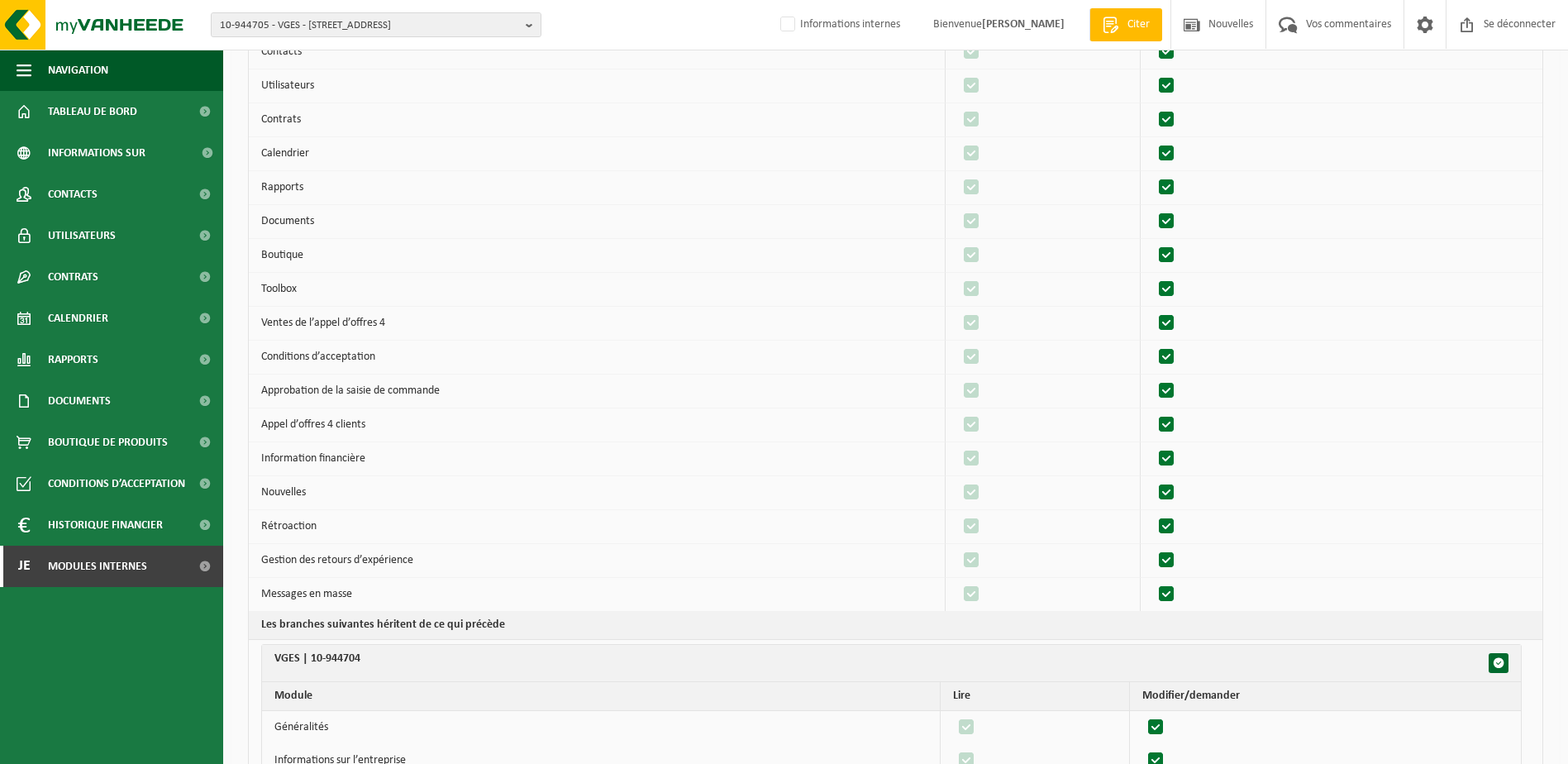
click at [1174, 390] on label"] at bounding box center [1167, 391] width 23 height 25
click at [1153, 379] on input "checkbox" at bounding box center [1152, 378] width 1 height 1
checkbox input "false"
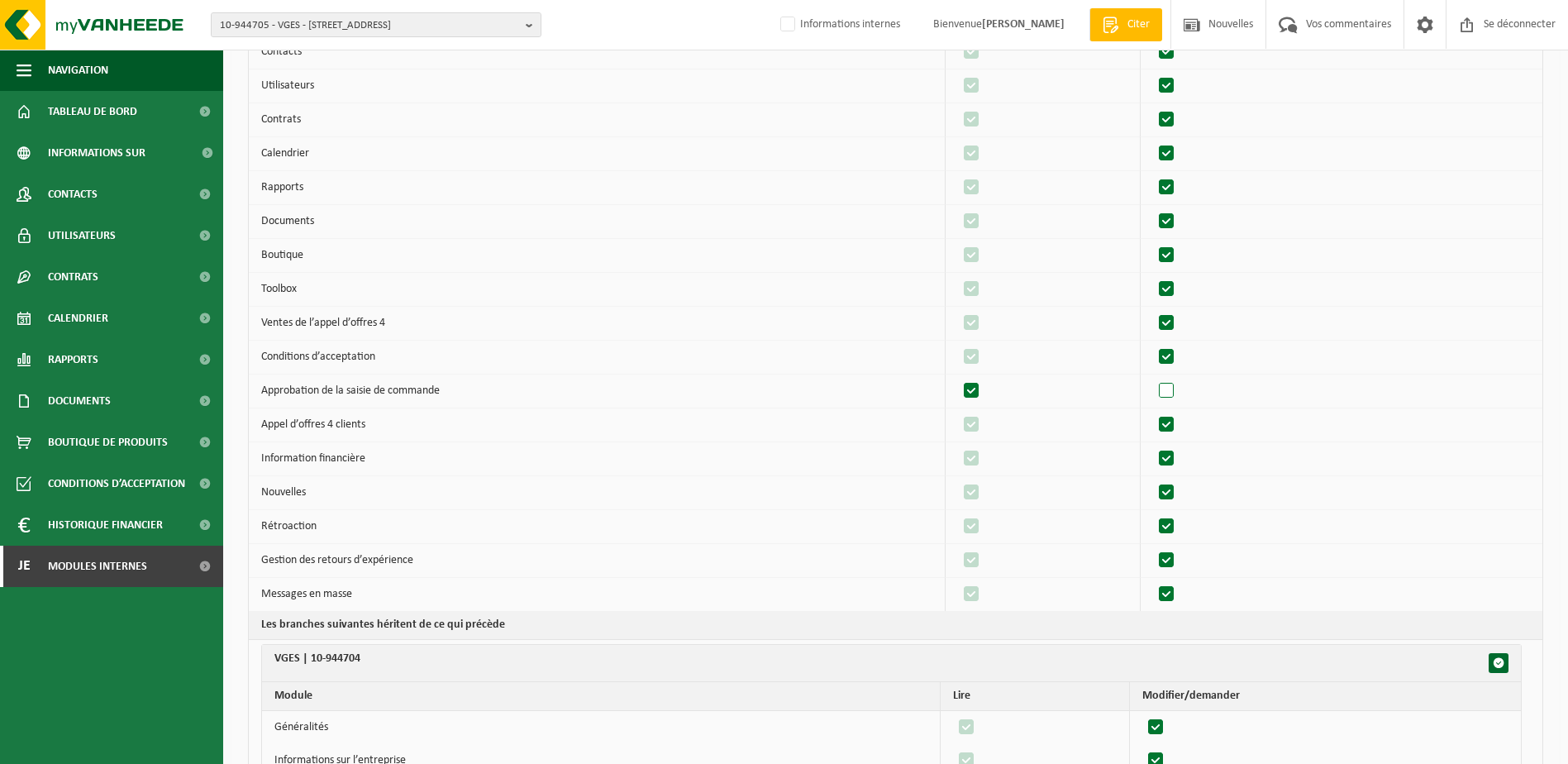
click at [1174, 390] on label"] at bounding box center [1167, 391] width 23 height 25
click at [1153, 379] on input "checkbox" at bounding box center [1152, 378] width 1 height 1
checkbox input "true"
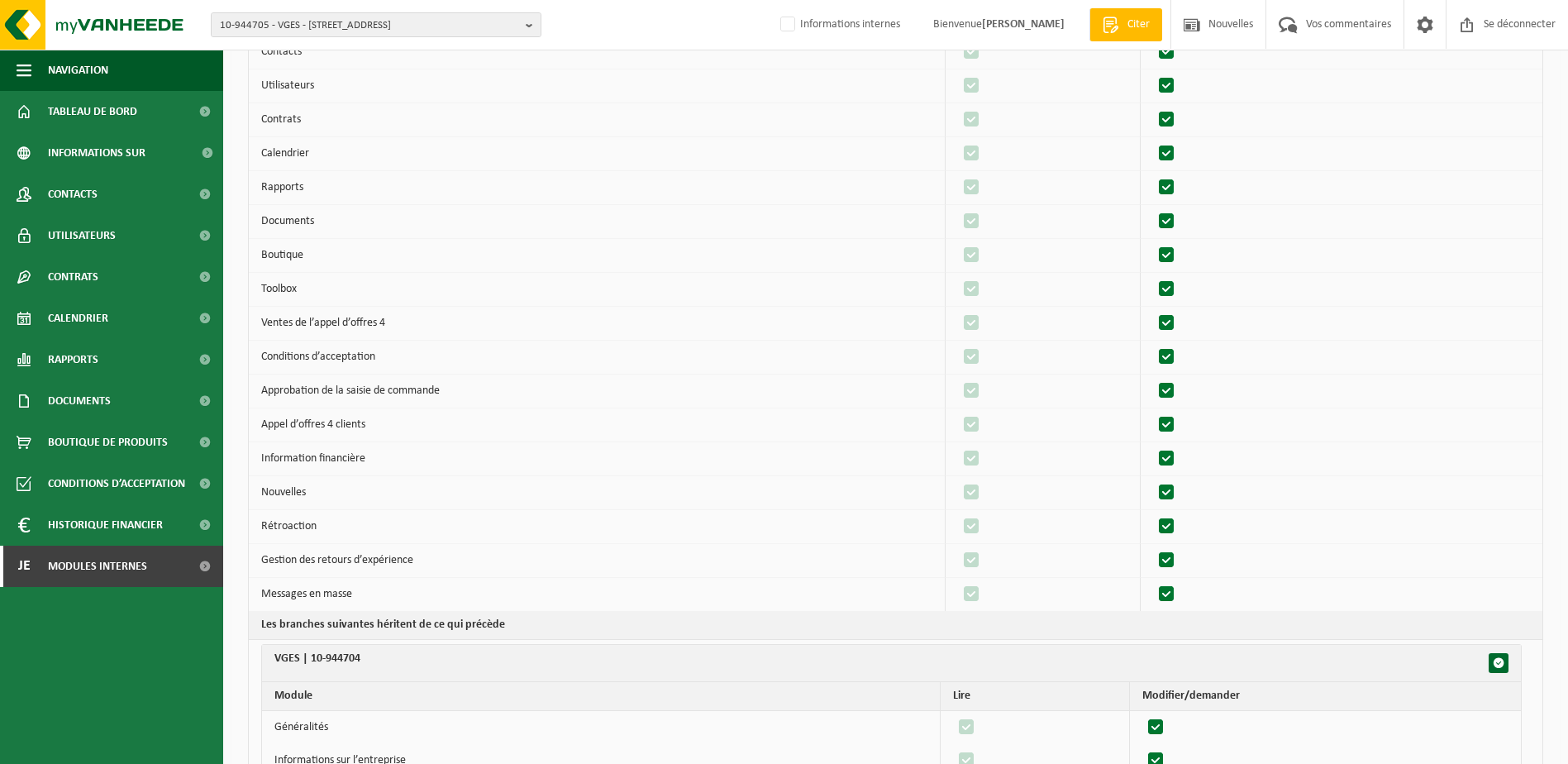
click at [1170, 389] on label"] at bounding box center [1167, 391] width 23 height 25
click at [1153, 379] on input "checkbox" at bounding box center [1152, 378] width 1 height 1
checkbox input "false"
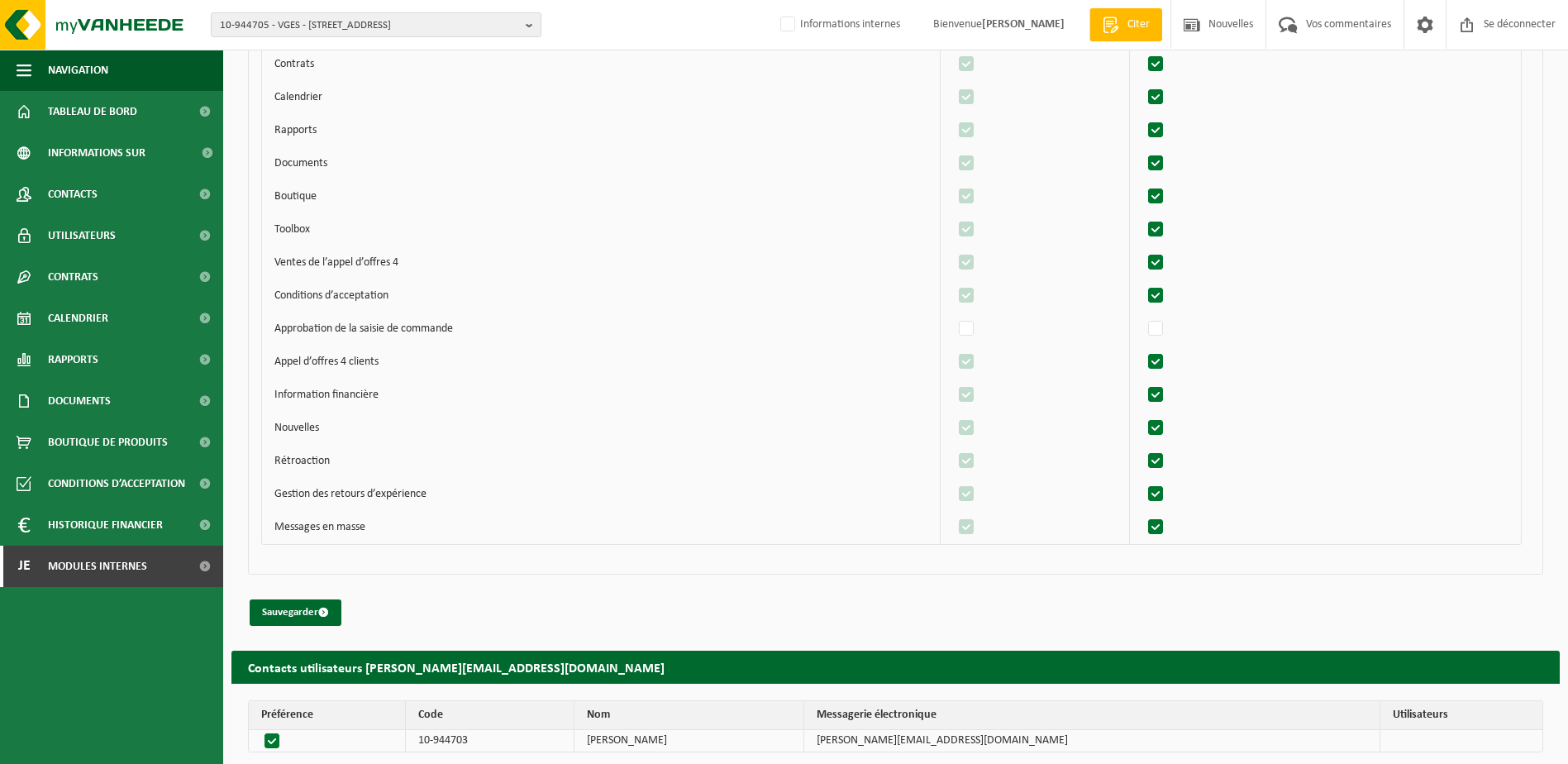
scroll to position [1080, 0]
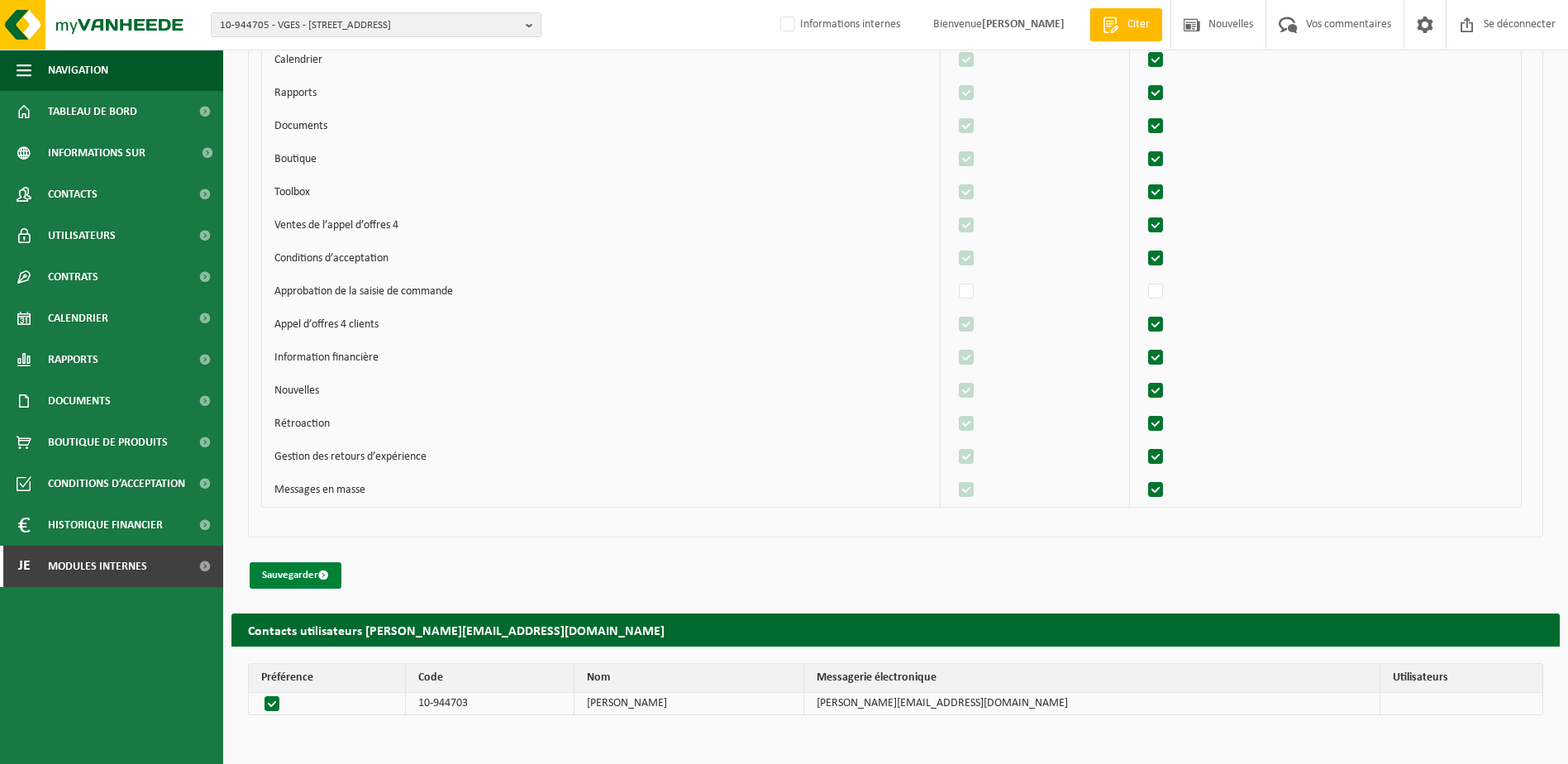
click at [287, 571] on font "Sauvegarder" at bounding box center [290, 575] width 56 height 11
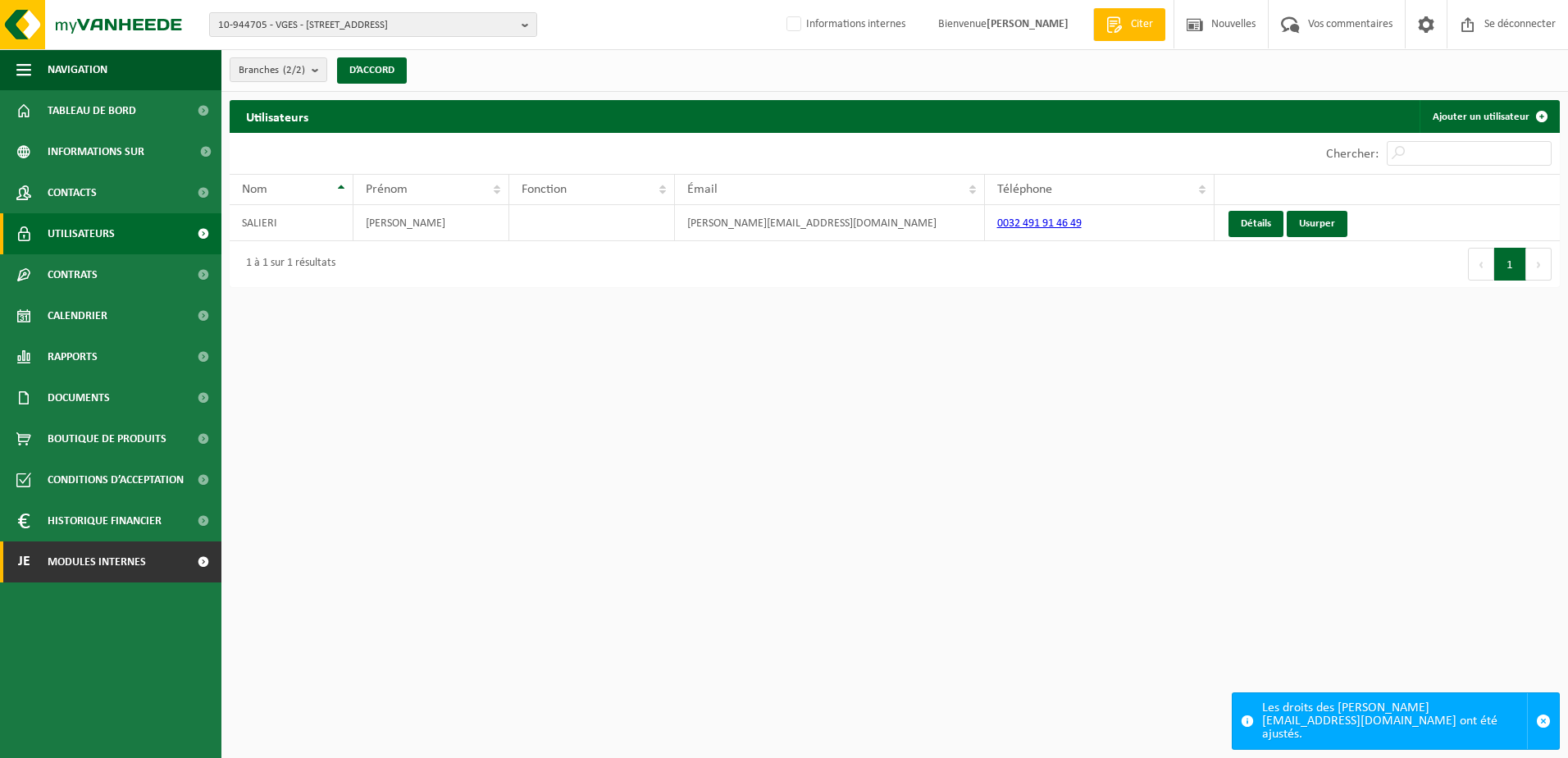
click at [199, 566] on span at bounding box center [202, 562] width 37 height 41
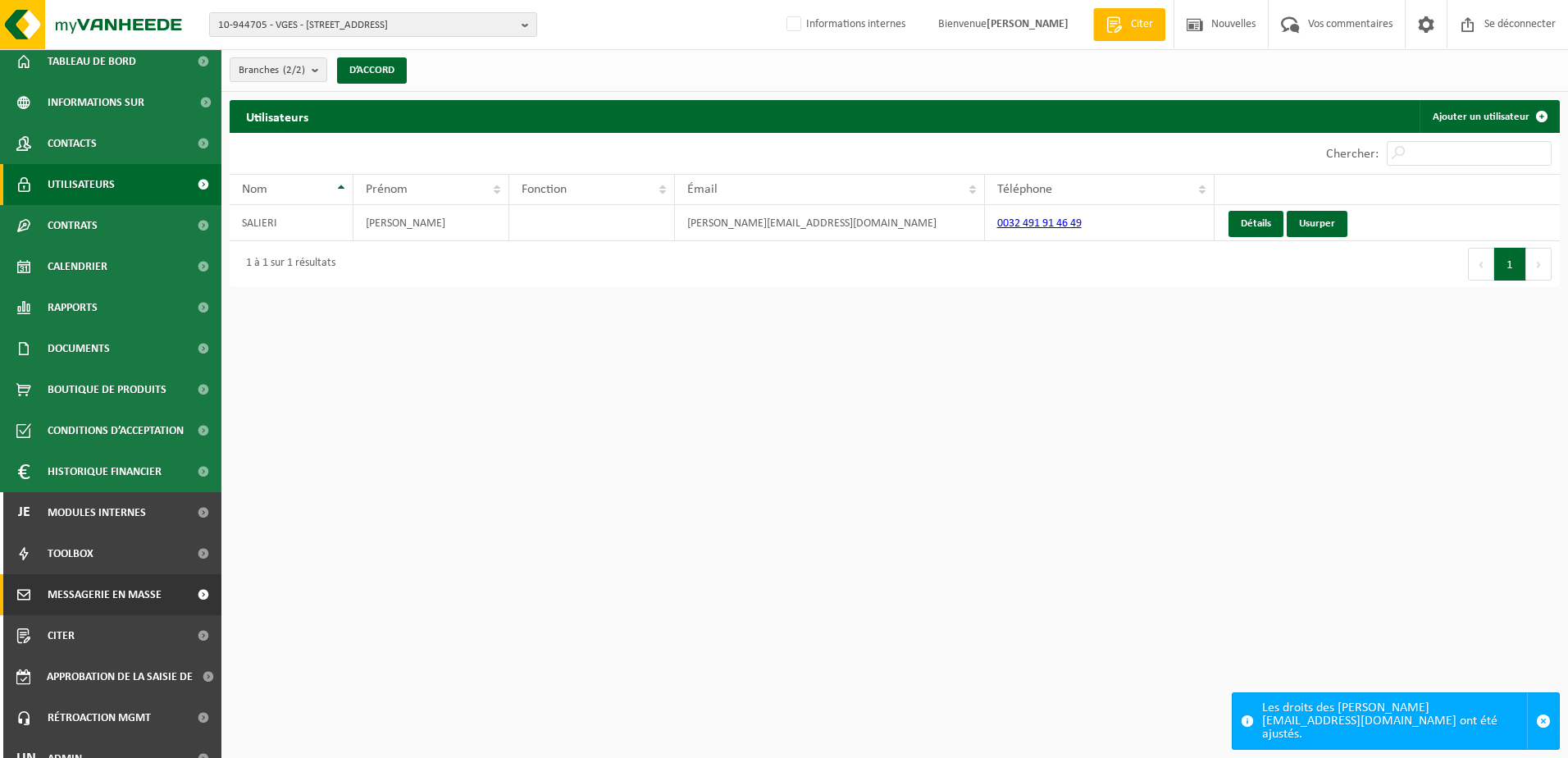
scroll to position [70, 0]
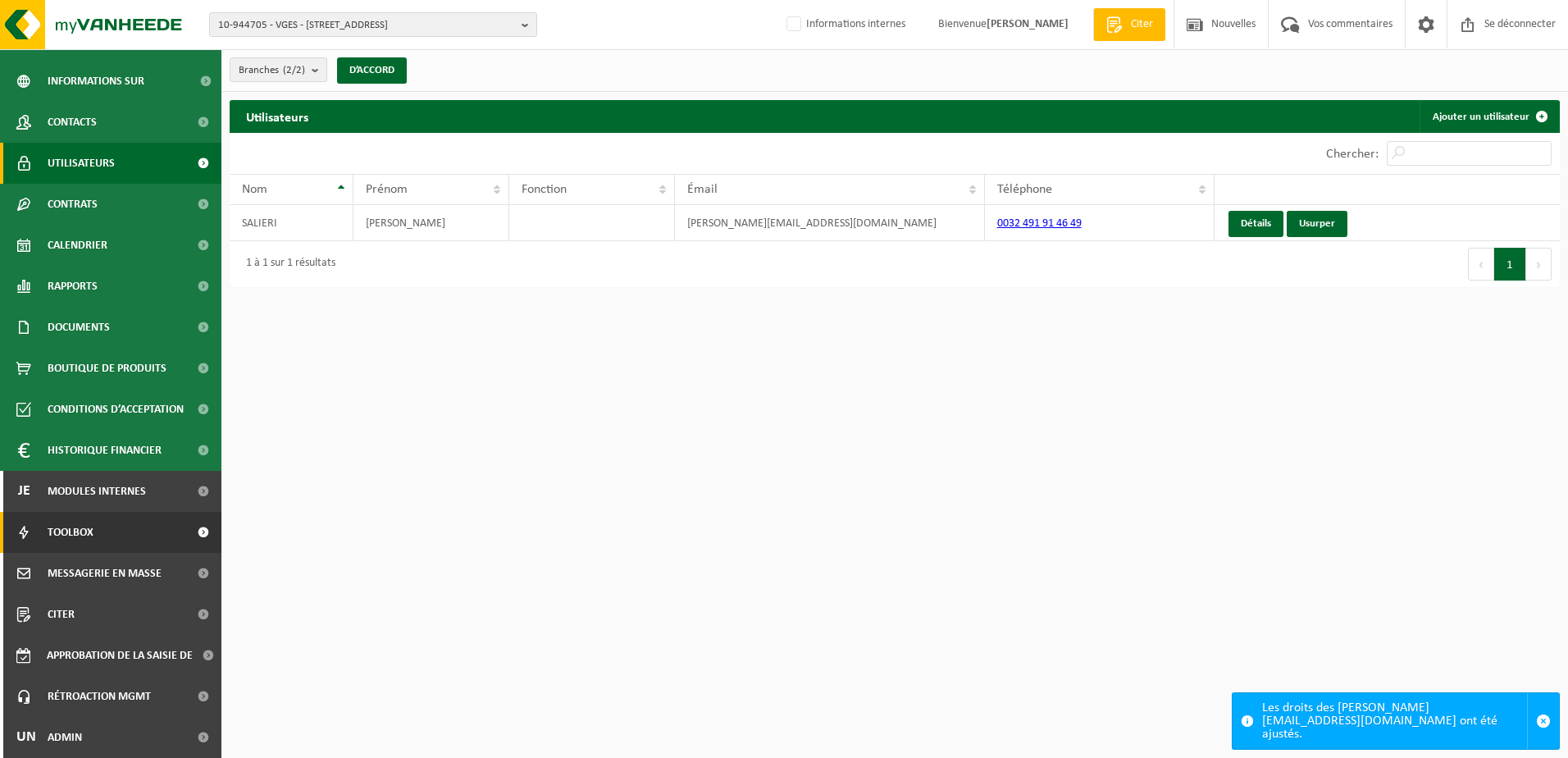
click at [134, 532] on link "Toolbox" at bounding box center [110, 532] width 221 height 41
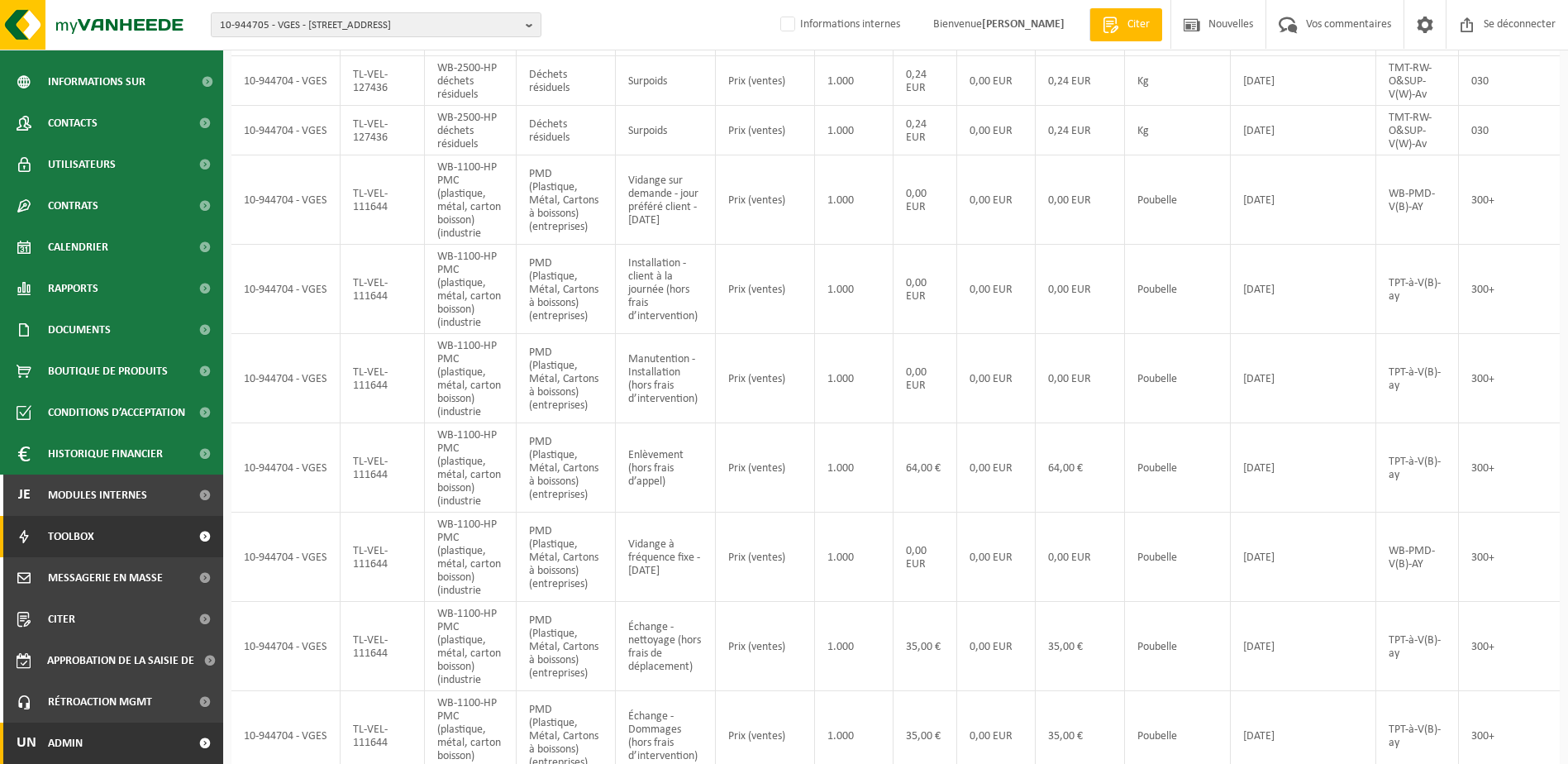
scroll to position [248, 0]
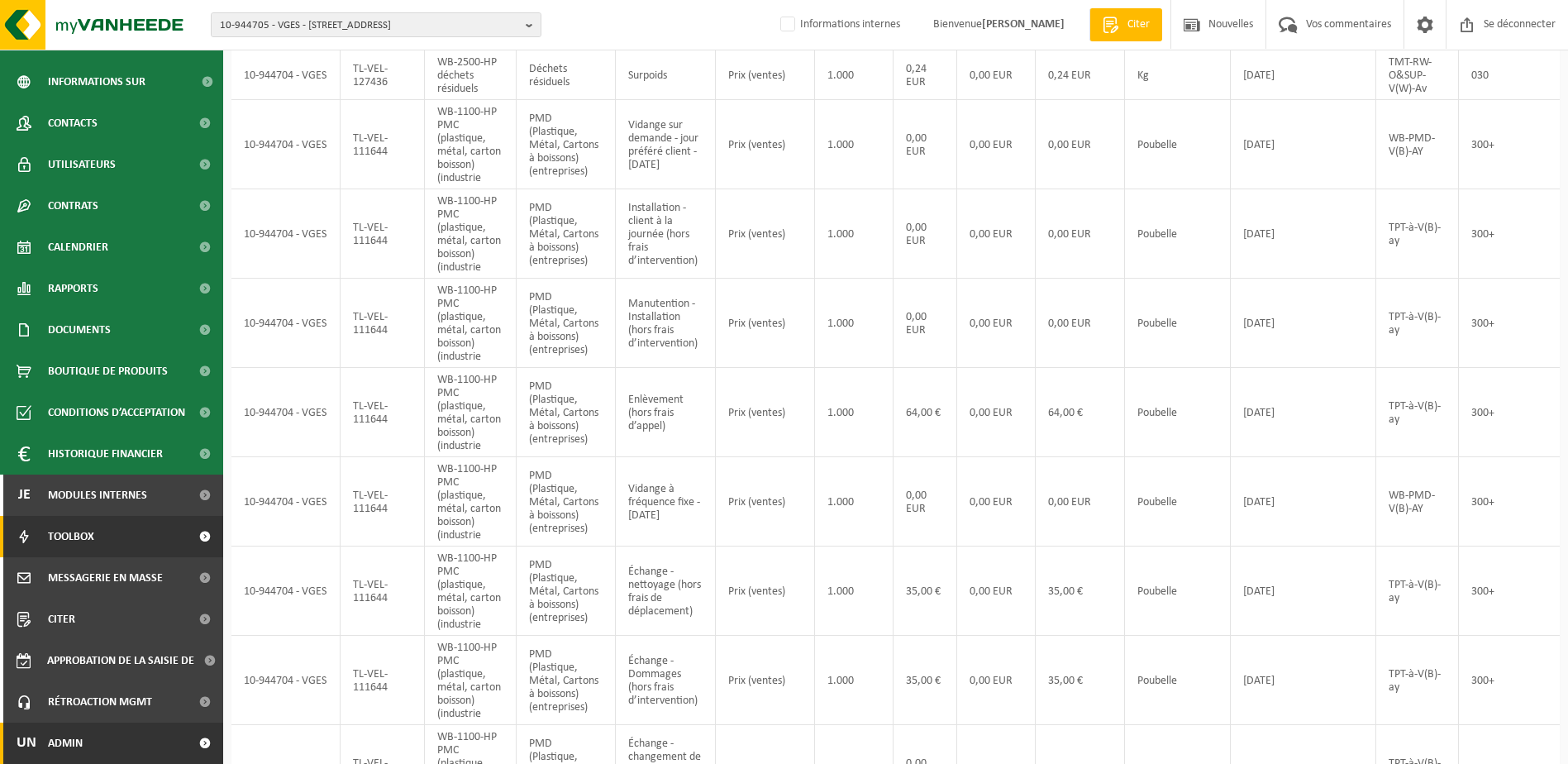
click at [187, 742] on span at bounding box center [204, 742] width 37 height 41
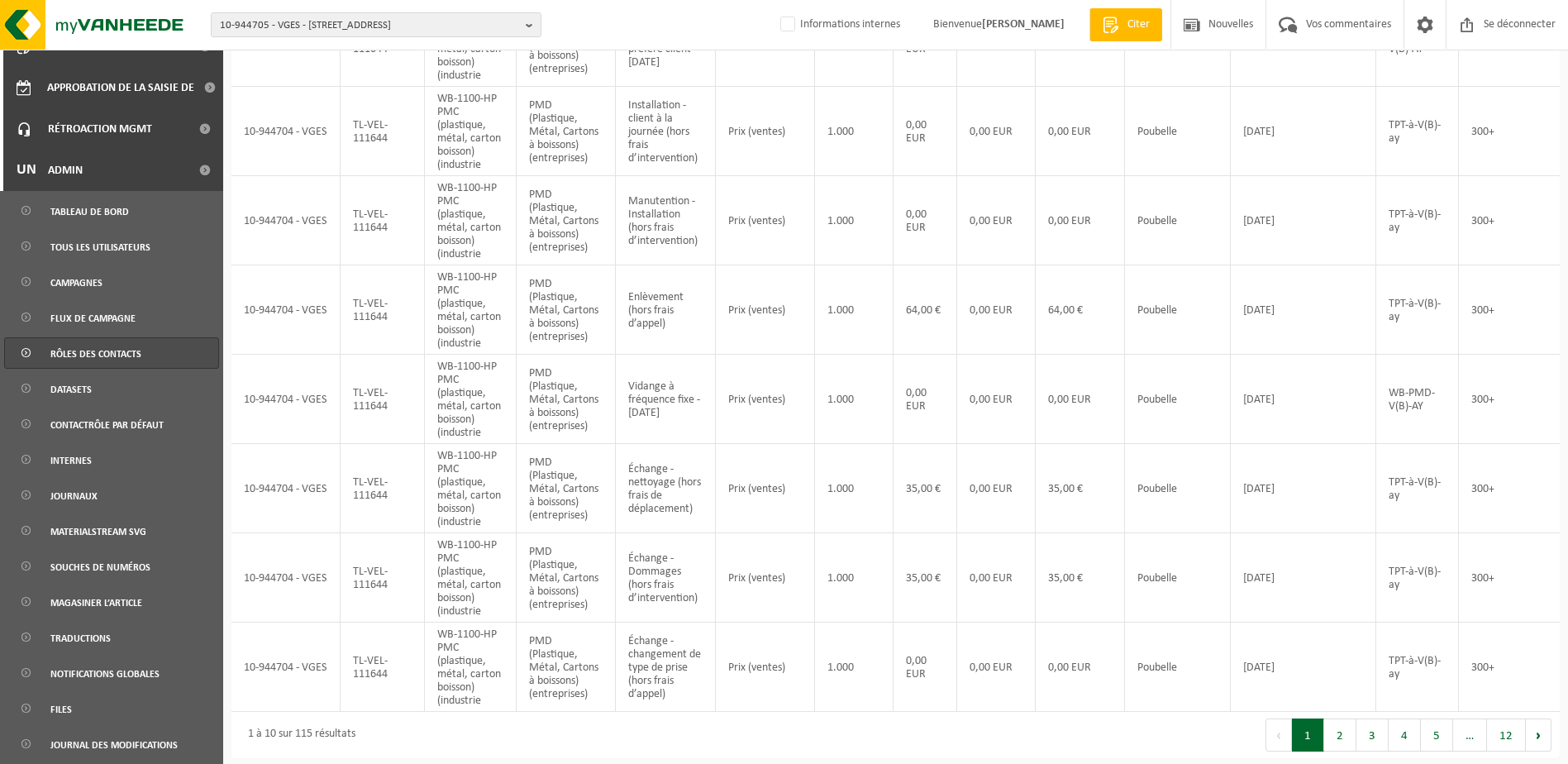
scroll to position [353, 0]
click at [131, 317] on span "Flux de campagne" at bounding box center [92, 318] width 85 height 31
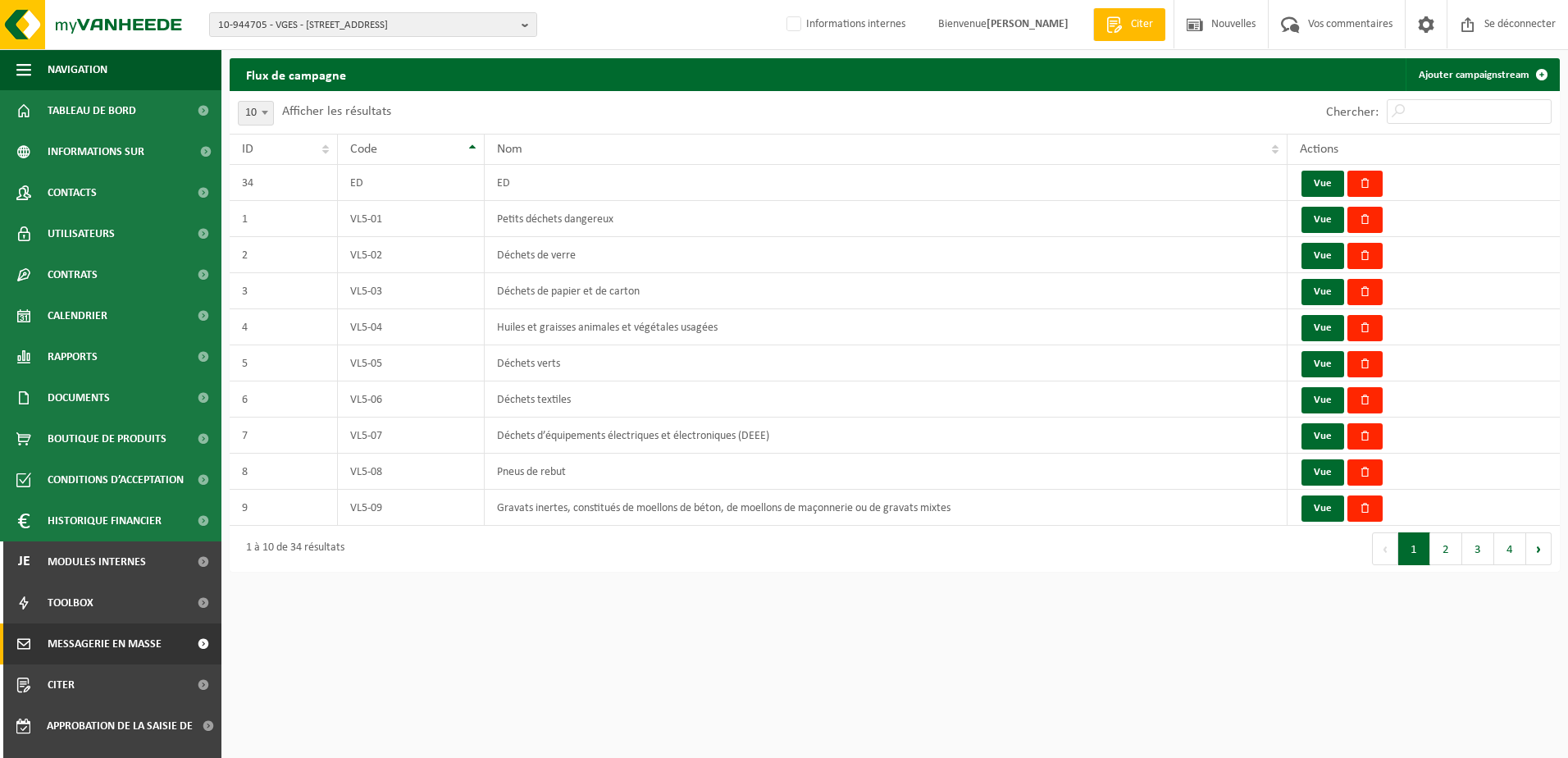
click at [128, 641] on span "Messagerie en masse" at bounding box center [104, 643] width 114 height 41
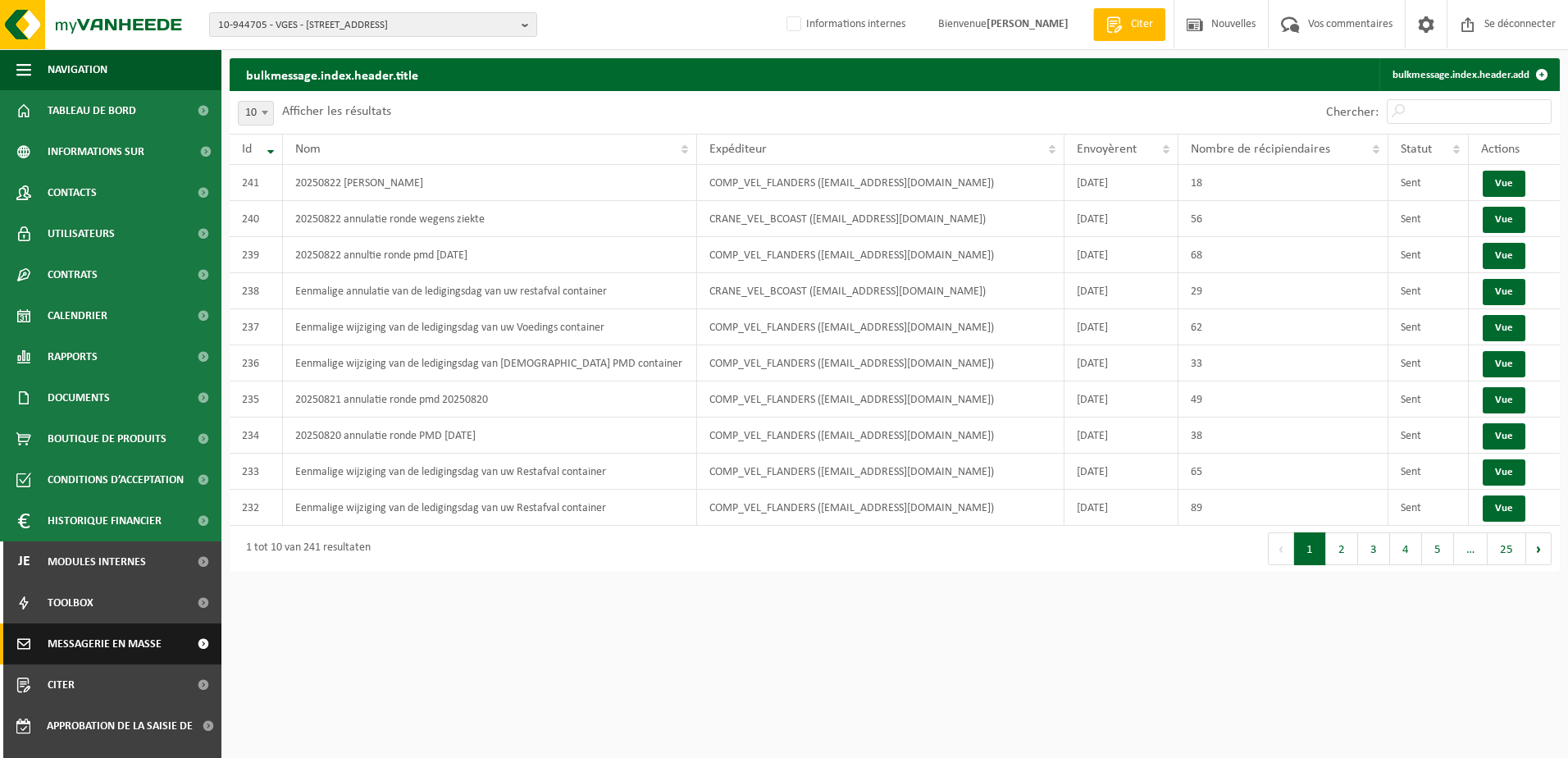
scroll to position [70, 0]
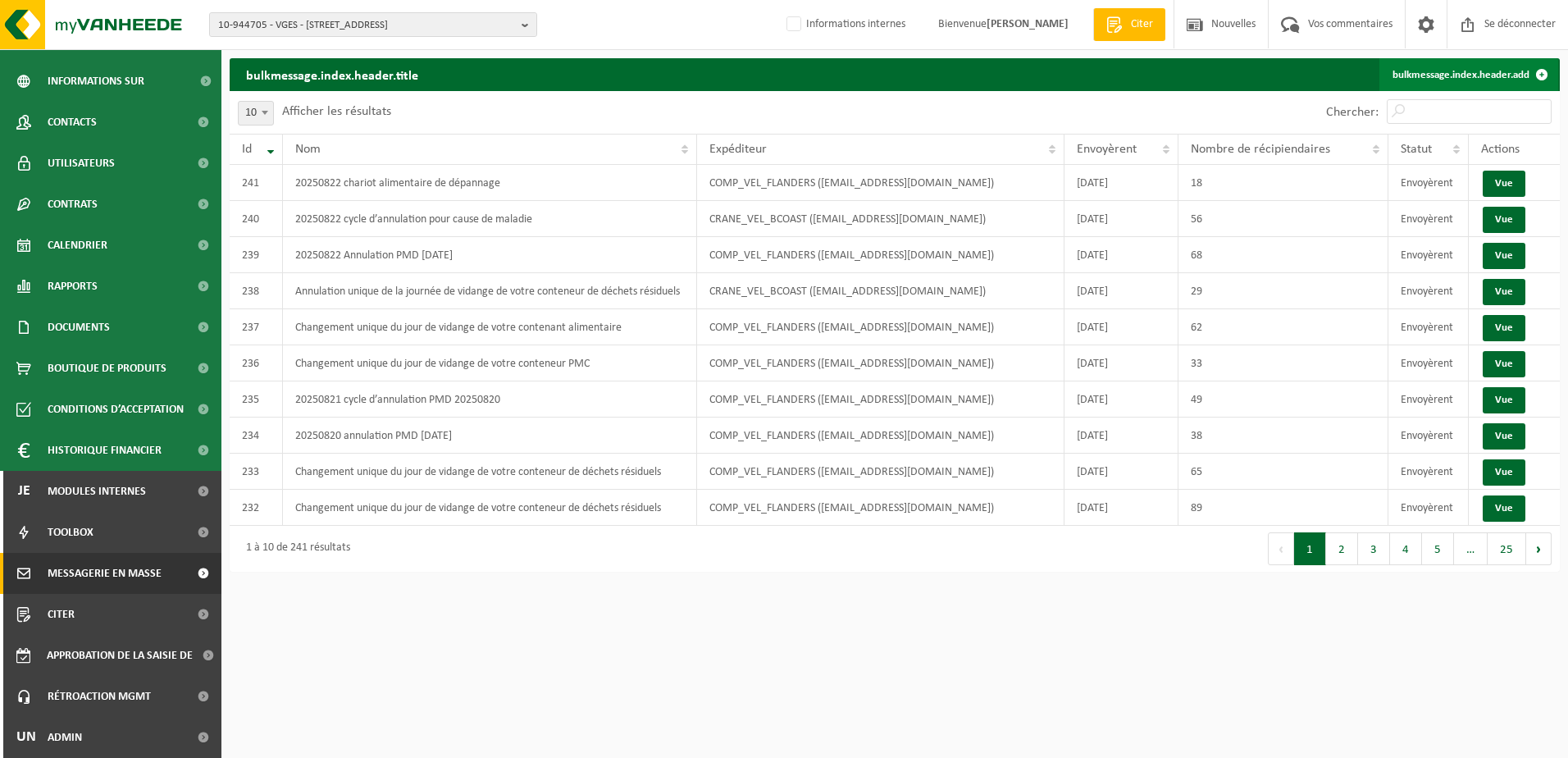
click at [1463, 70] on font "bulkmessage.index.header.add" at bounding box center [1461, 74] width 137 height 11
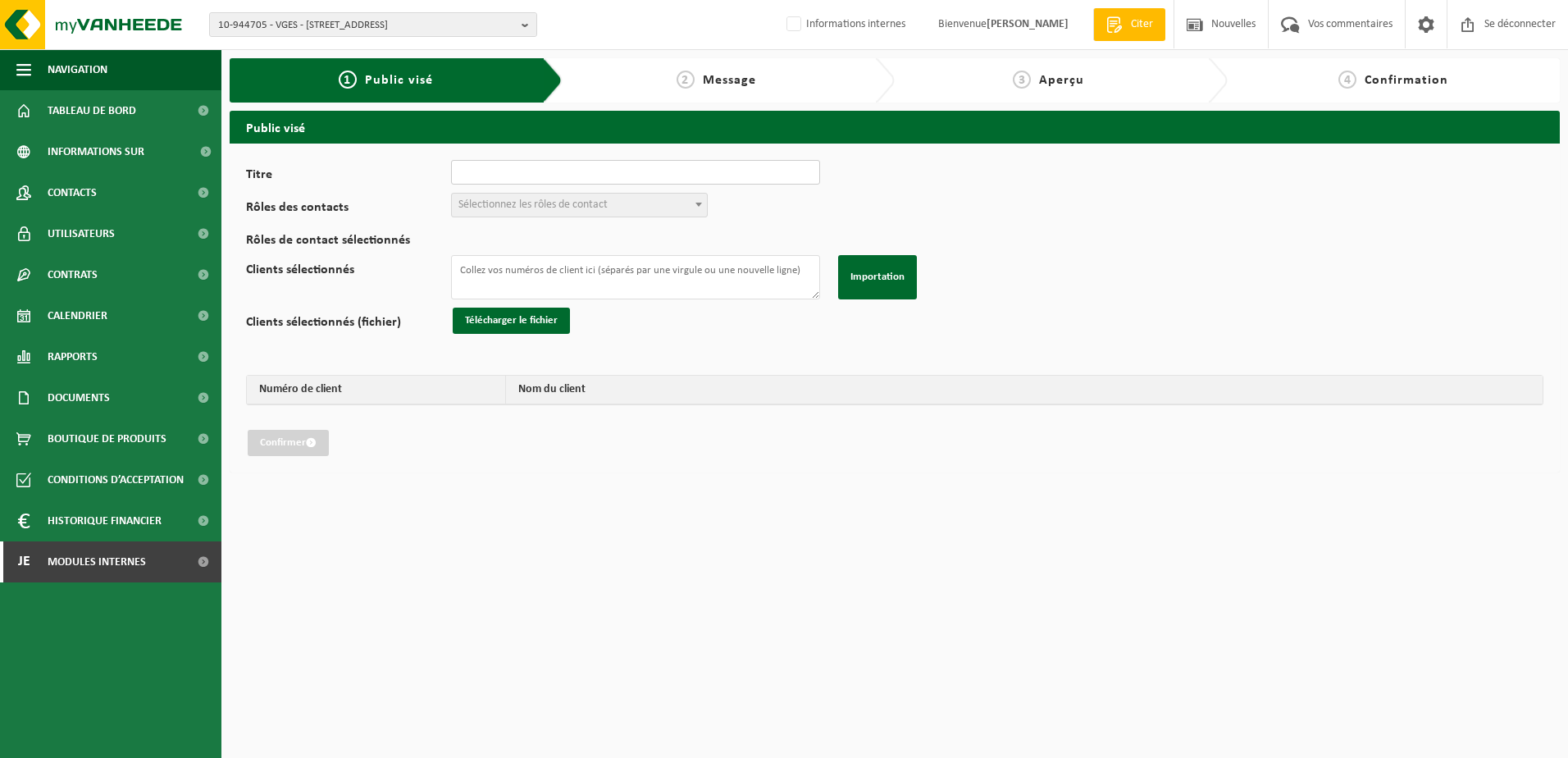
click at [582, 175] on input "Titre" at bounding box center [636, 172] width 369 height 25
type input "Problème sur la tournée du jour"
drag, startPoint x: 620, startPoint y: 170, endPoint x: 447, endPoint y: 172, distance: 173.0
click at [447, 173] on div "Titre Problème sur la tournée du jour" at bounding box center [541, 172] width 590 height 25
type input "N"
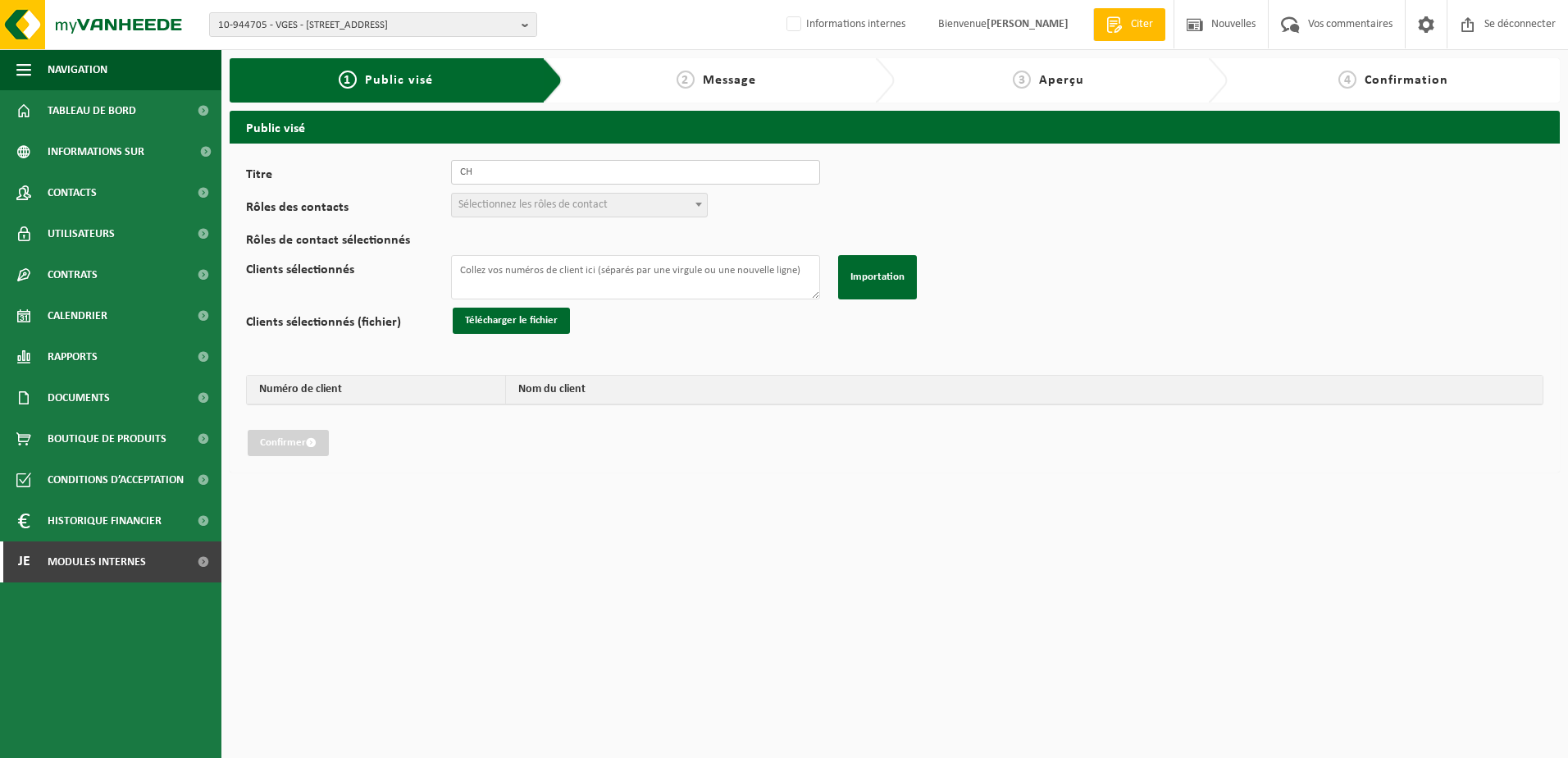
type input "C"
click at [673, 208] on span "Sélectionnez les rôles de contact" at bounding box center [578, 204] width 255 height 23
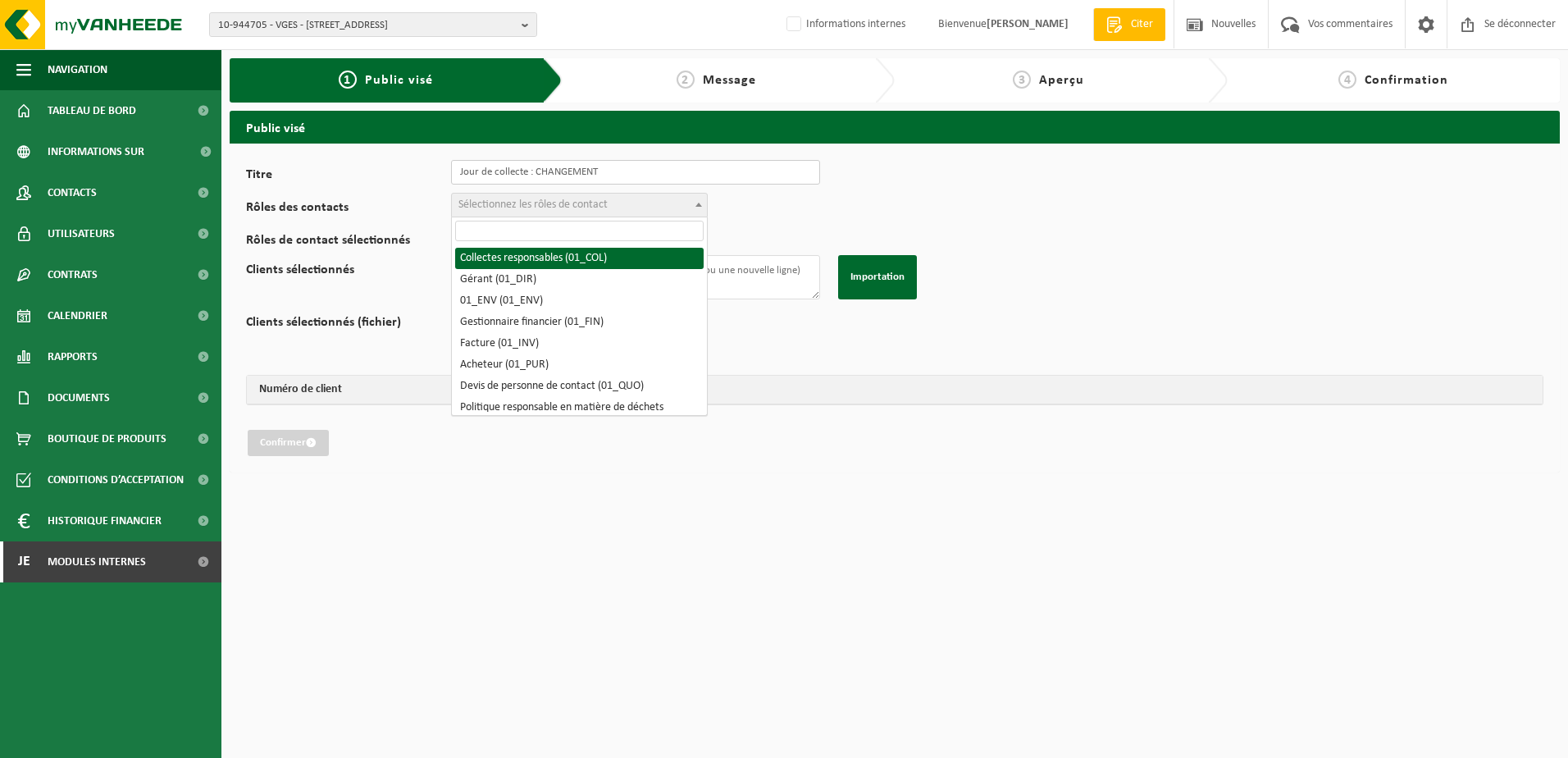
click at [622, 175] on input "Jour de collecte : CHANGEMENT" at bounding box center [636, 172] width 369 height 25
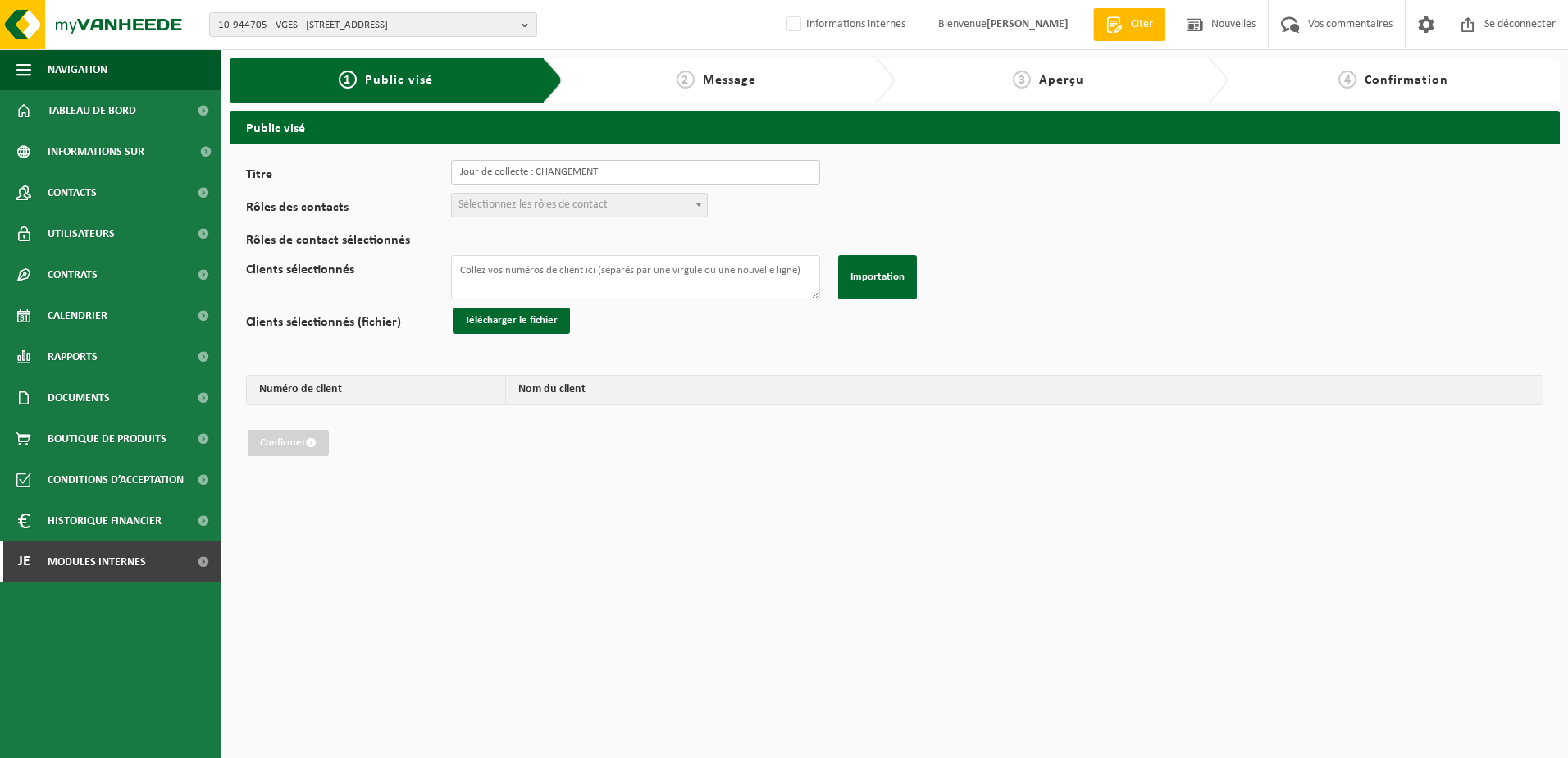
drag, startPoint x: 617, startPoint y: 173, endPoint x: 436, endPoint y: 169, distance: 181.0
click at [436, 169] on div "Titre Jour de collecte : CHANGEMENT" at bounding box center [541, 172] width 590 height 25
type input "Problème sur la tournée du 25.08.25"
click at [636, 199] on span "Sélectionnez les rôles de contact" at bounding box center [578, 204] width 255 height 23
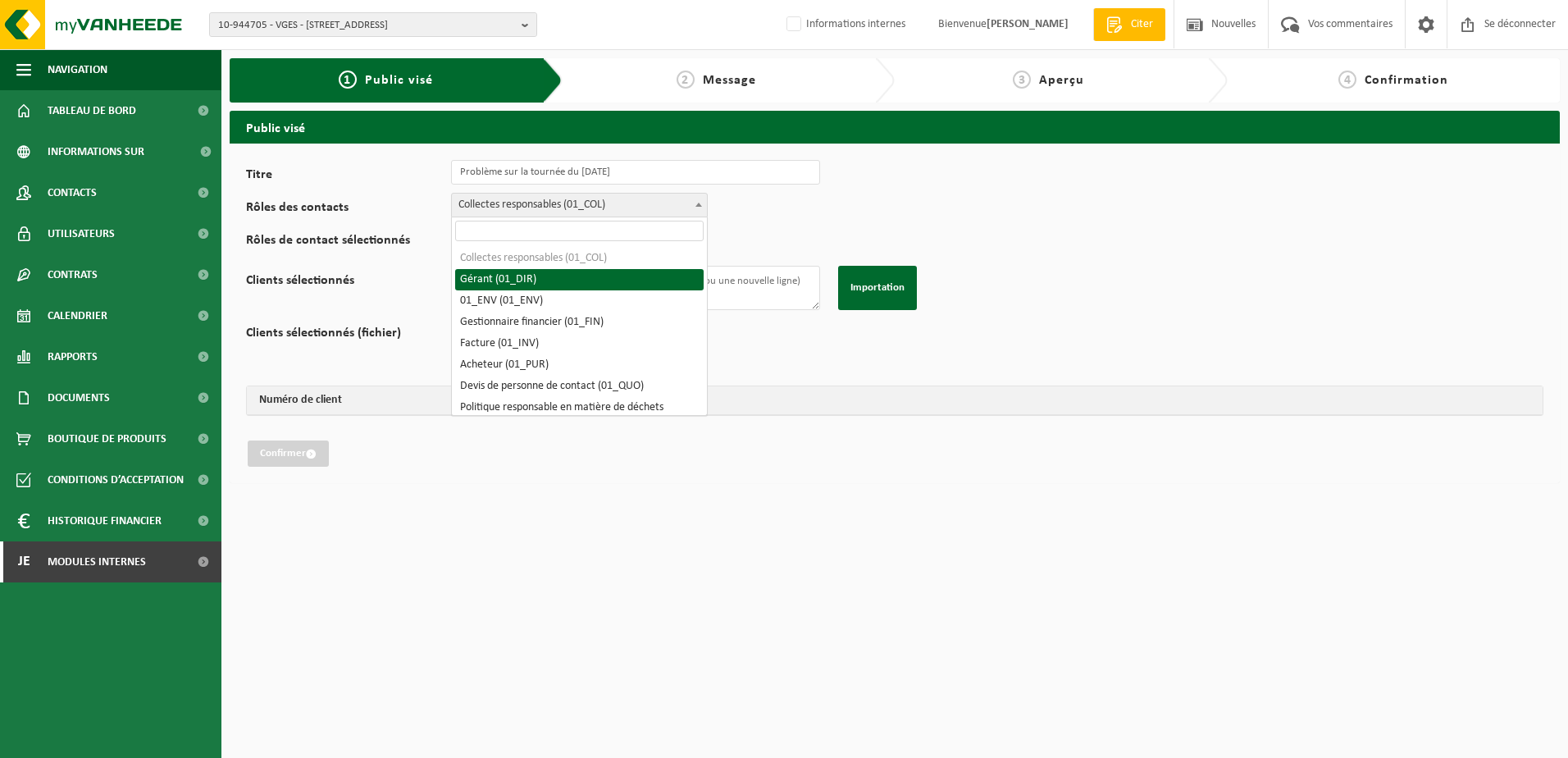
click at [702, 201] on span at bounding box center [698, 203] width 17 height 21
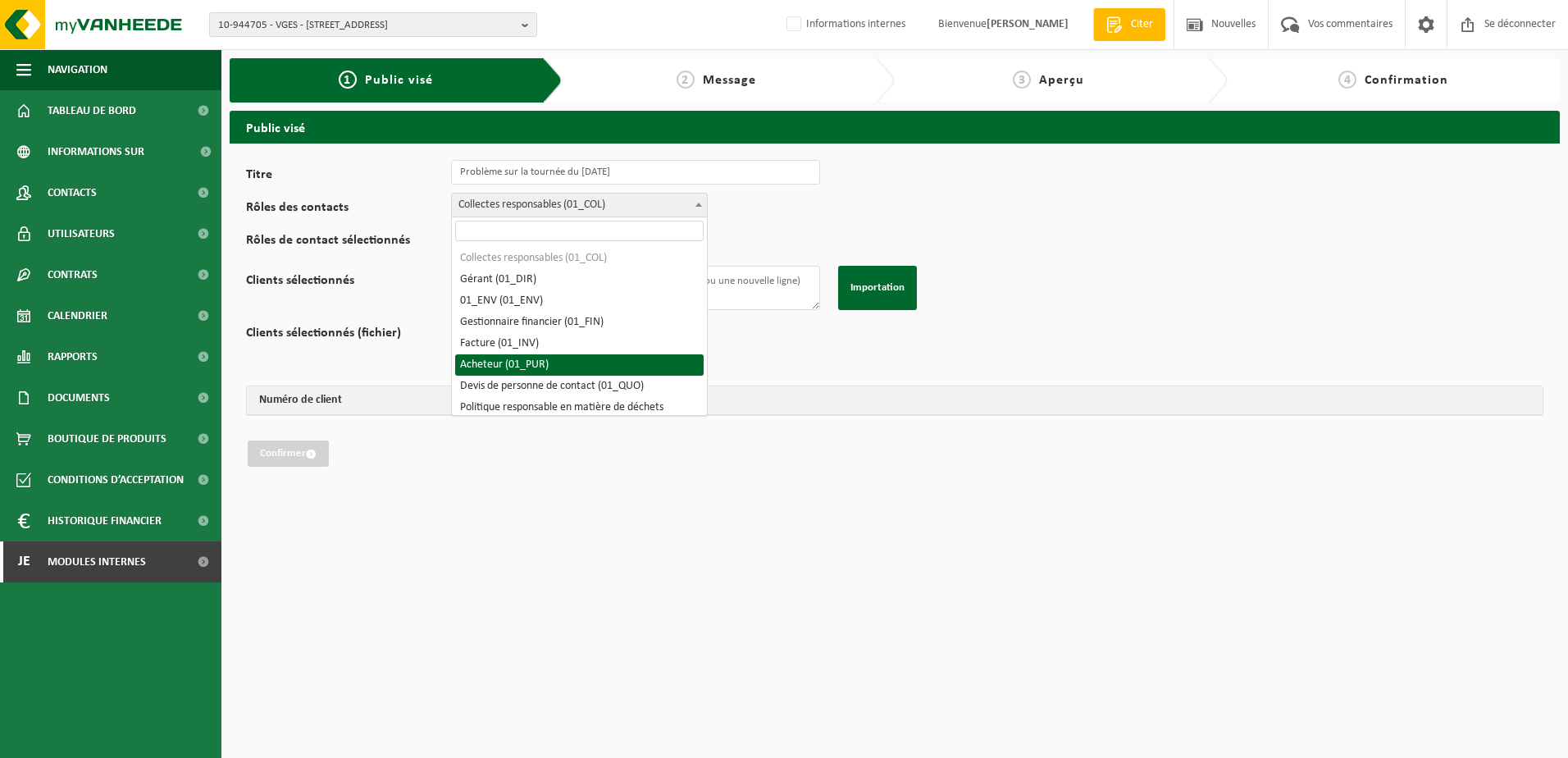
scroll to position [82, 0]
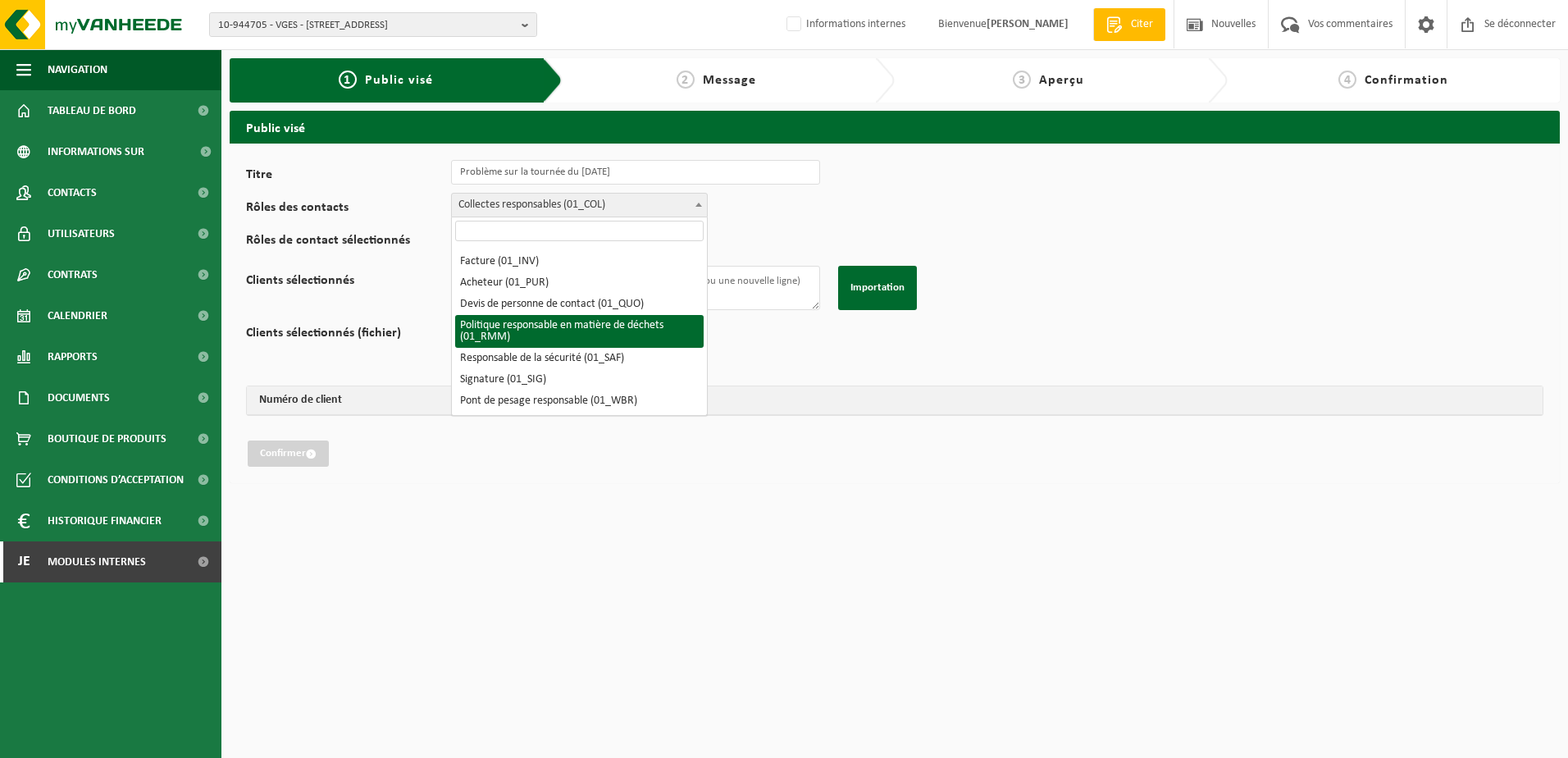
select select "01_RMM"
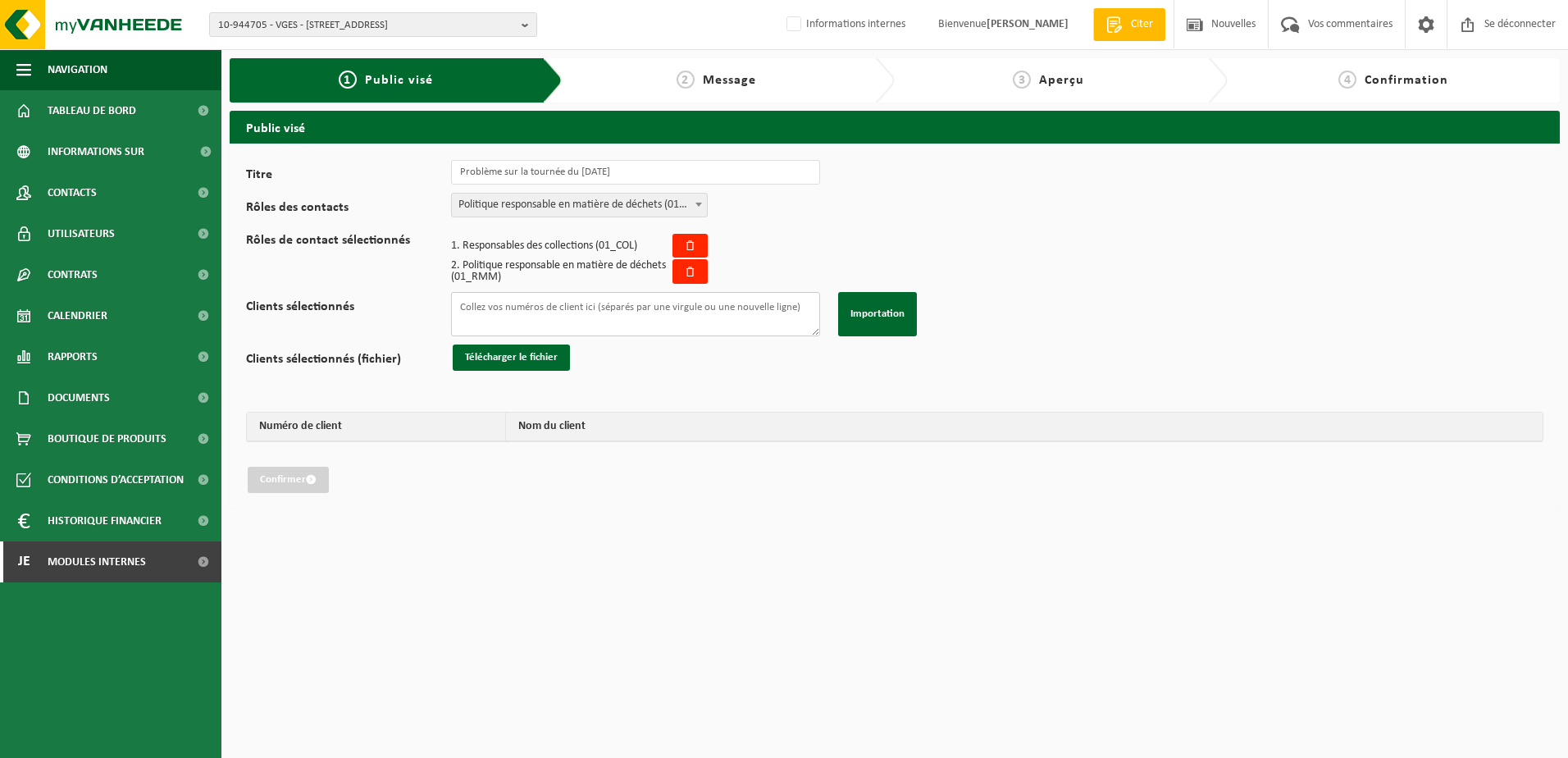
click at [545, 309] on textarea "Clients sélectionnés" at bounding box center [636, 314] width 369 height 45
click at [475, 314] on textarea "Clients sélectionnés" at bounding box center [636, 314] width 369 height 45
paste textarea "10-224733 10-779024 02-013499 10-916423 10-944159 10-834528 10-987330 01-065888…"
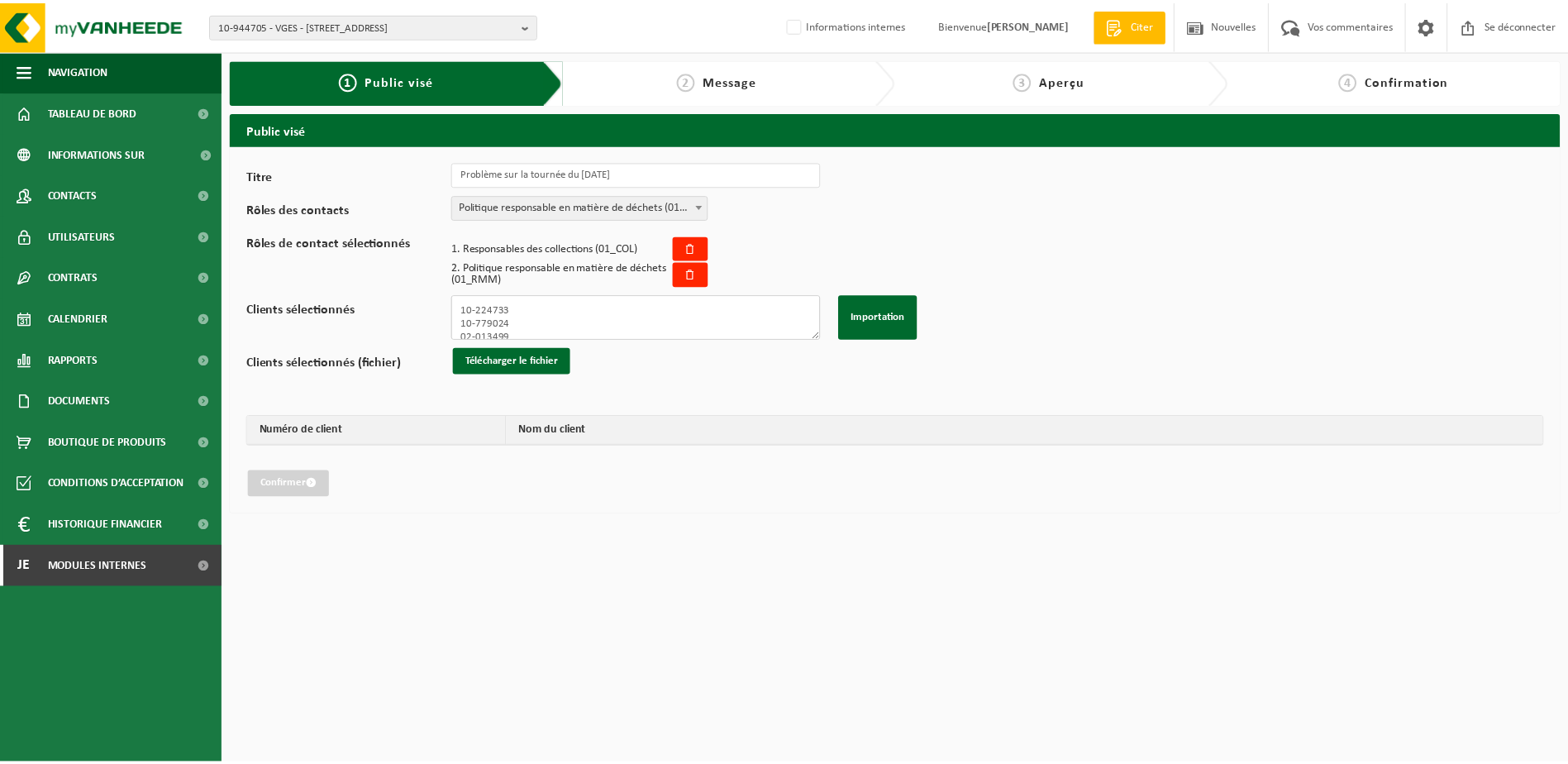
scroll to position [165, 0]
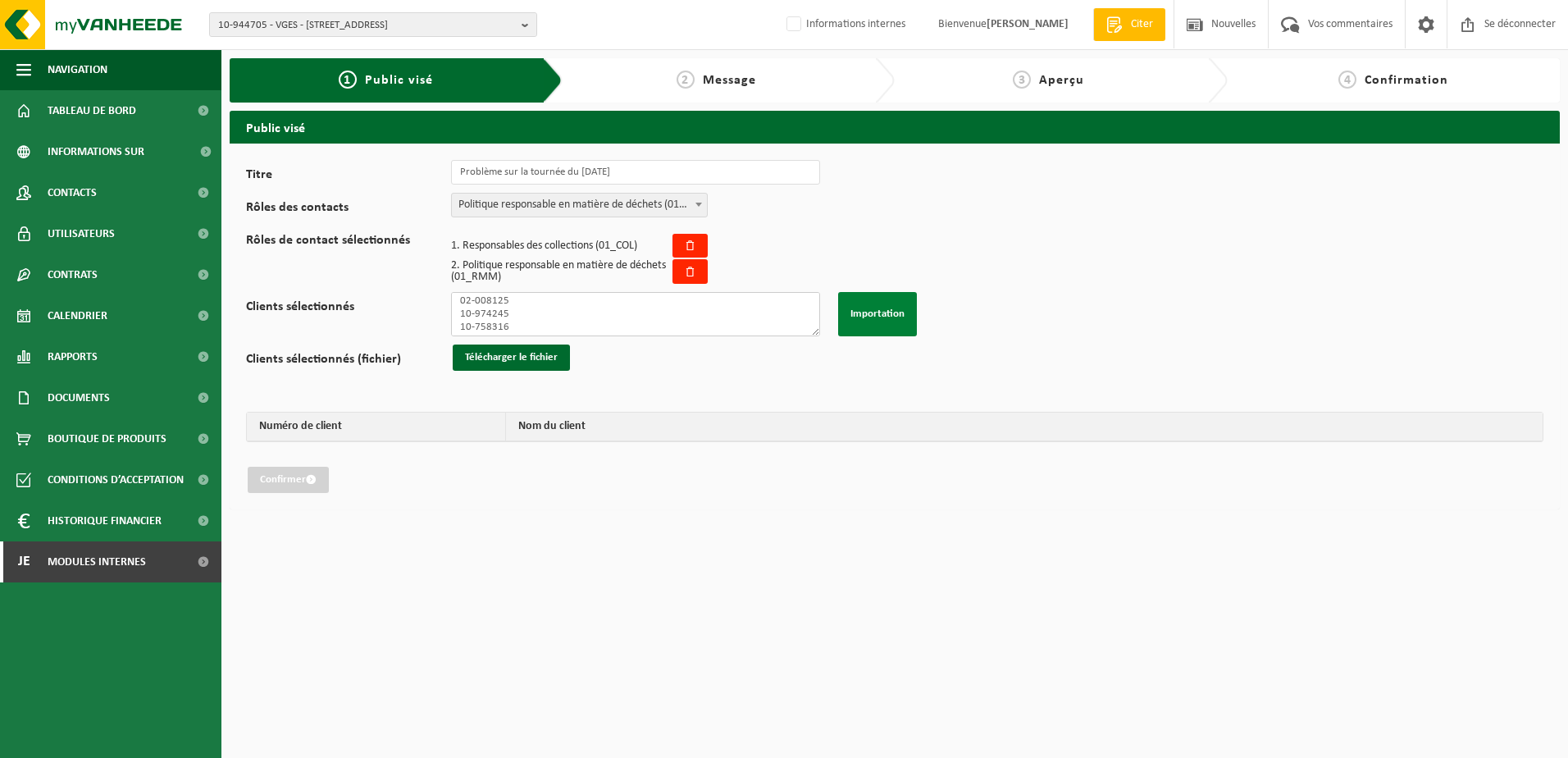
type textarea "10-224733 10-779024 02-013499 10-916423 10-944159 10-834528 10-987330 01-065888…"
click at [897, 326] on button "Importation" at bounding box center [877, 314] width 78 height 45
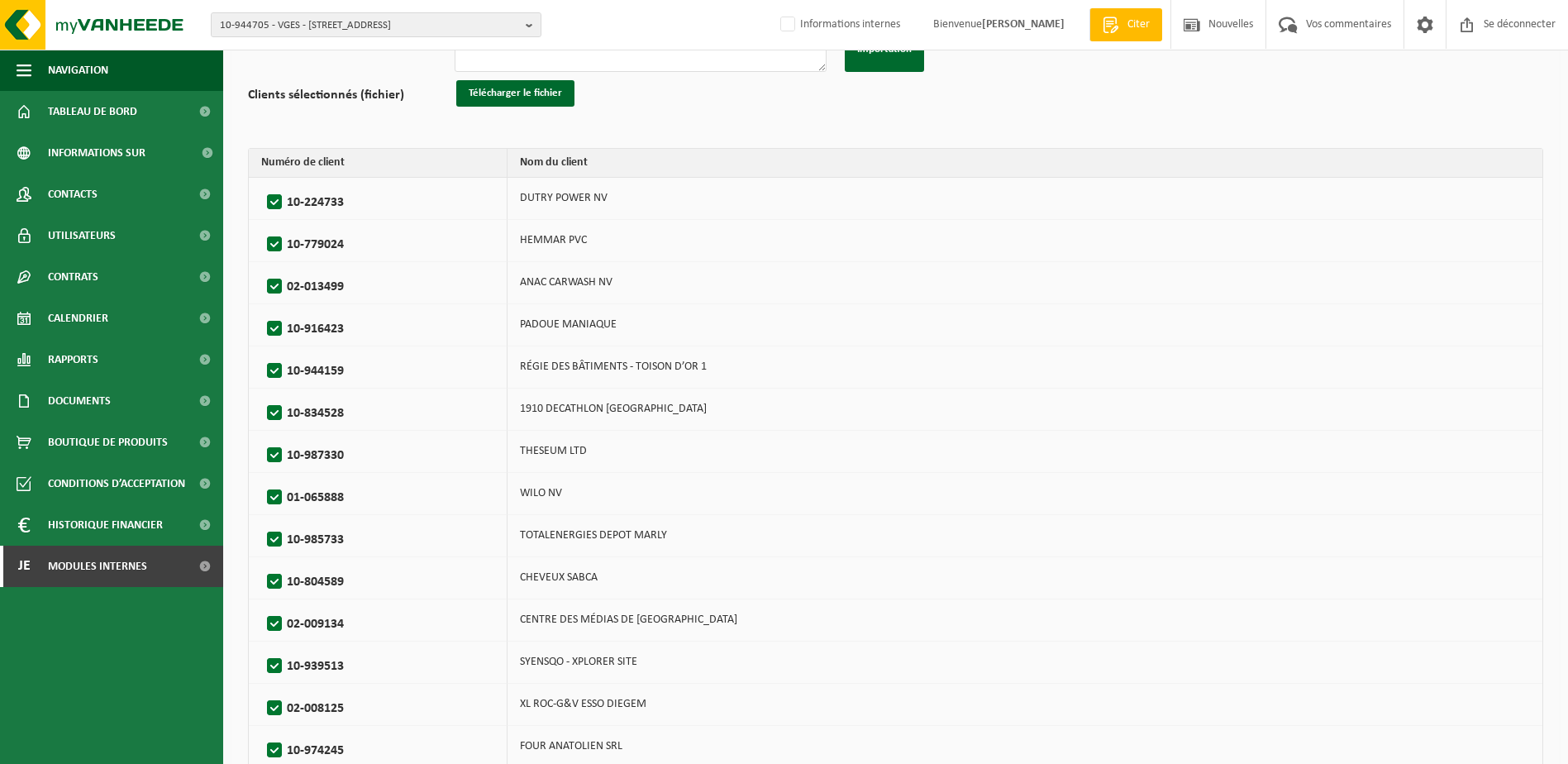
scroll to position [388, 0]
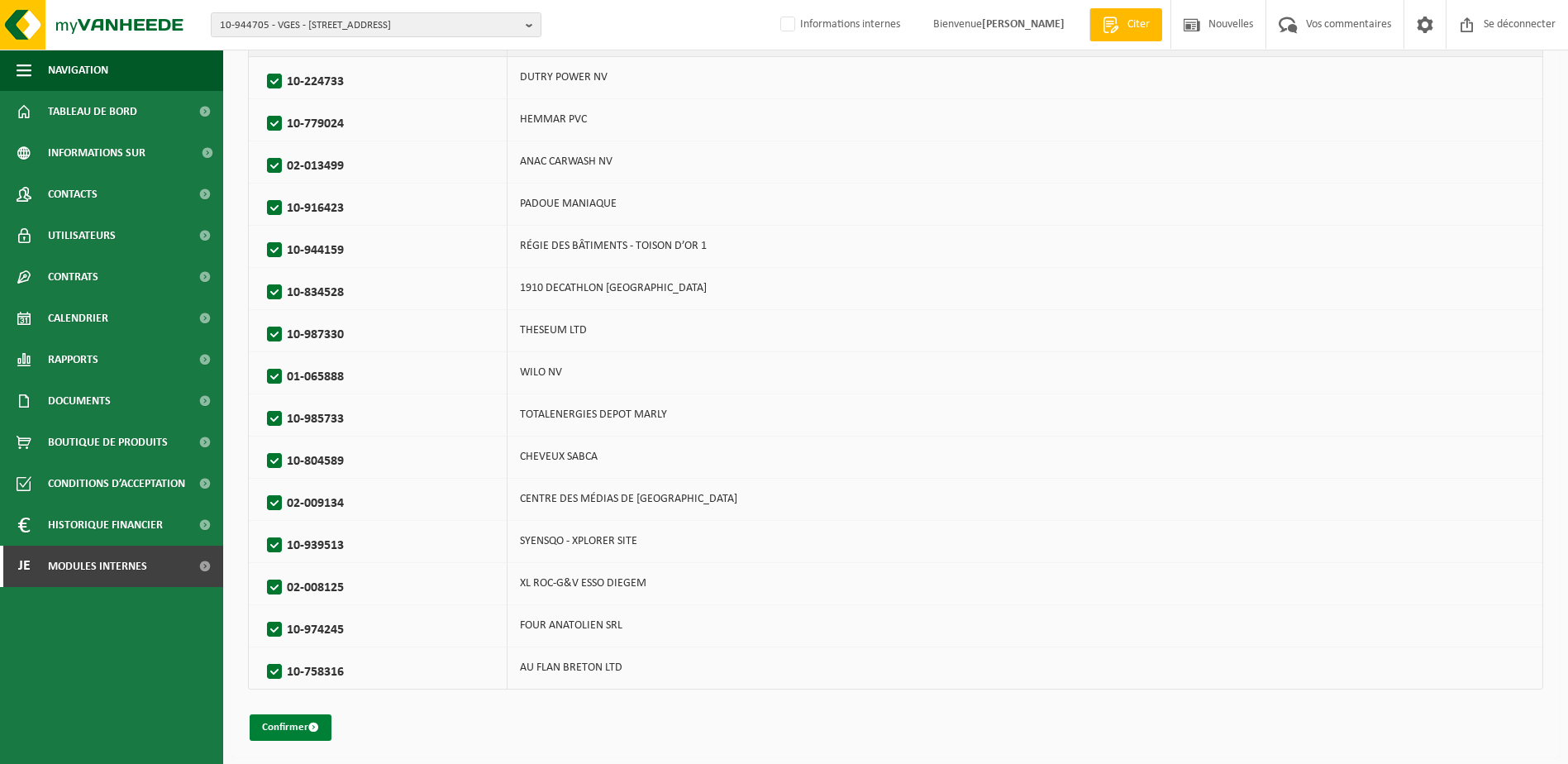
click at [289, 724] on font "Confirmer" at bounding box center [285, 727] width 46 height 11
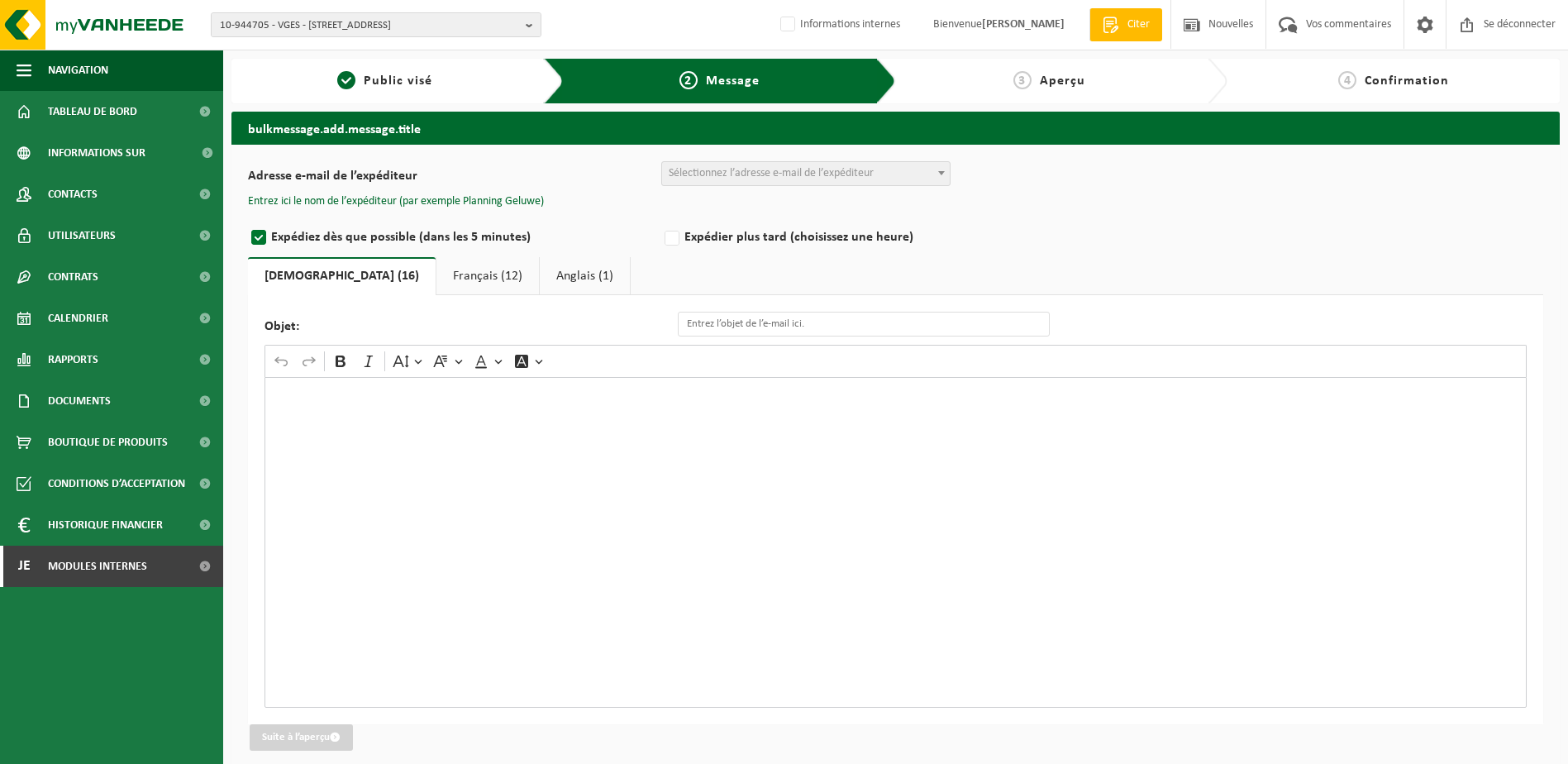
click at [793, 180] on span "Sélectionnez l’adresse e-mail de l’expéditeur" at bounding box center [806, 173] width 288 height 23
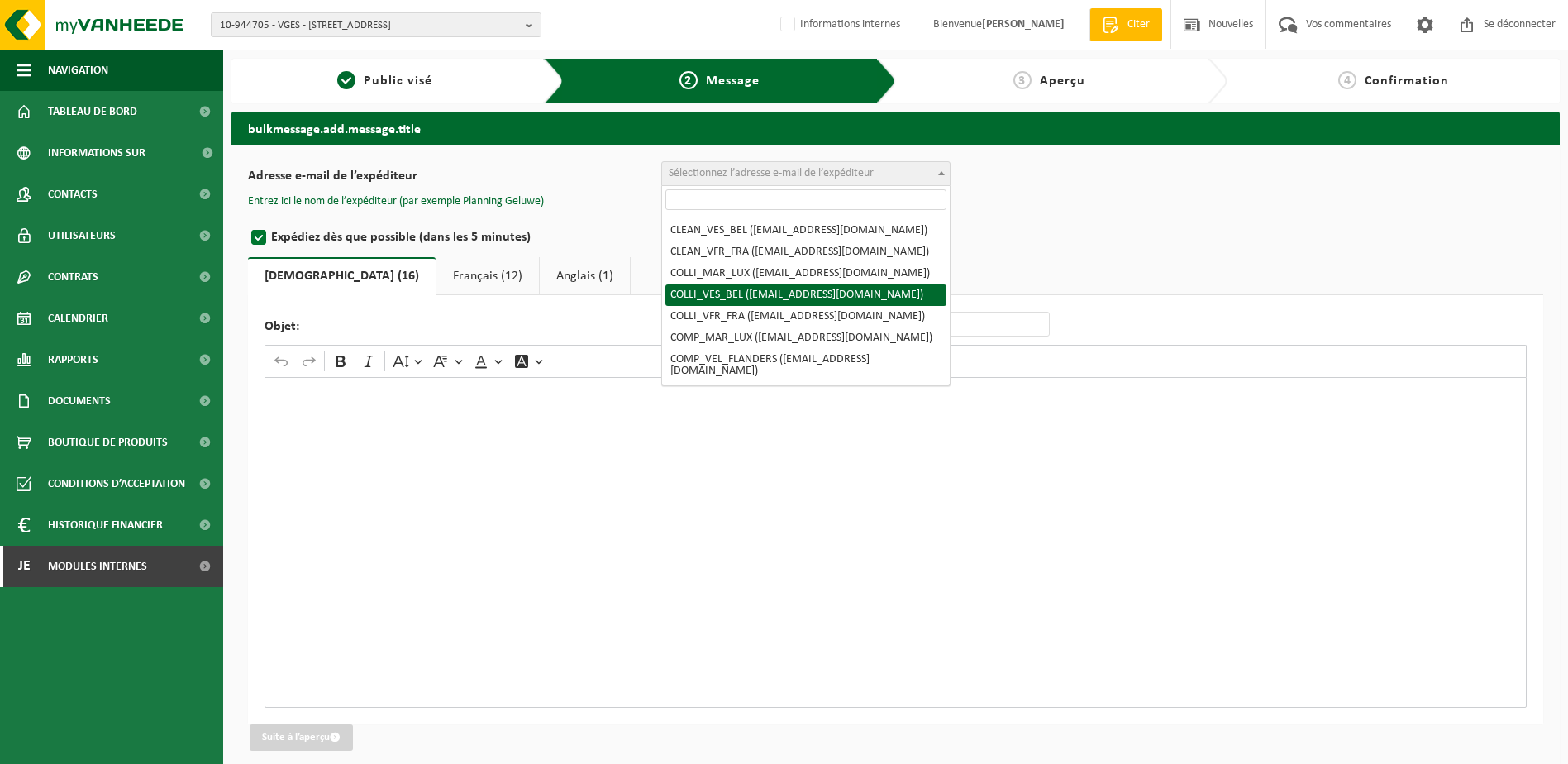
scroll to position [165, 0]
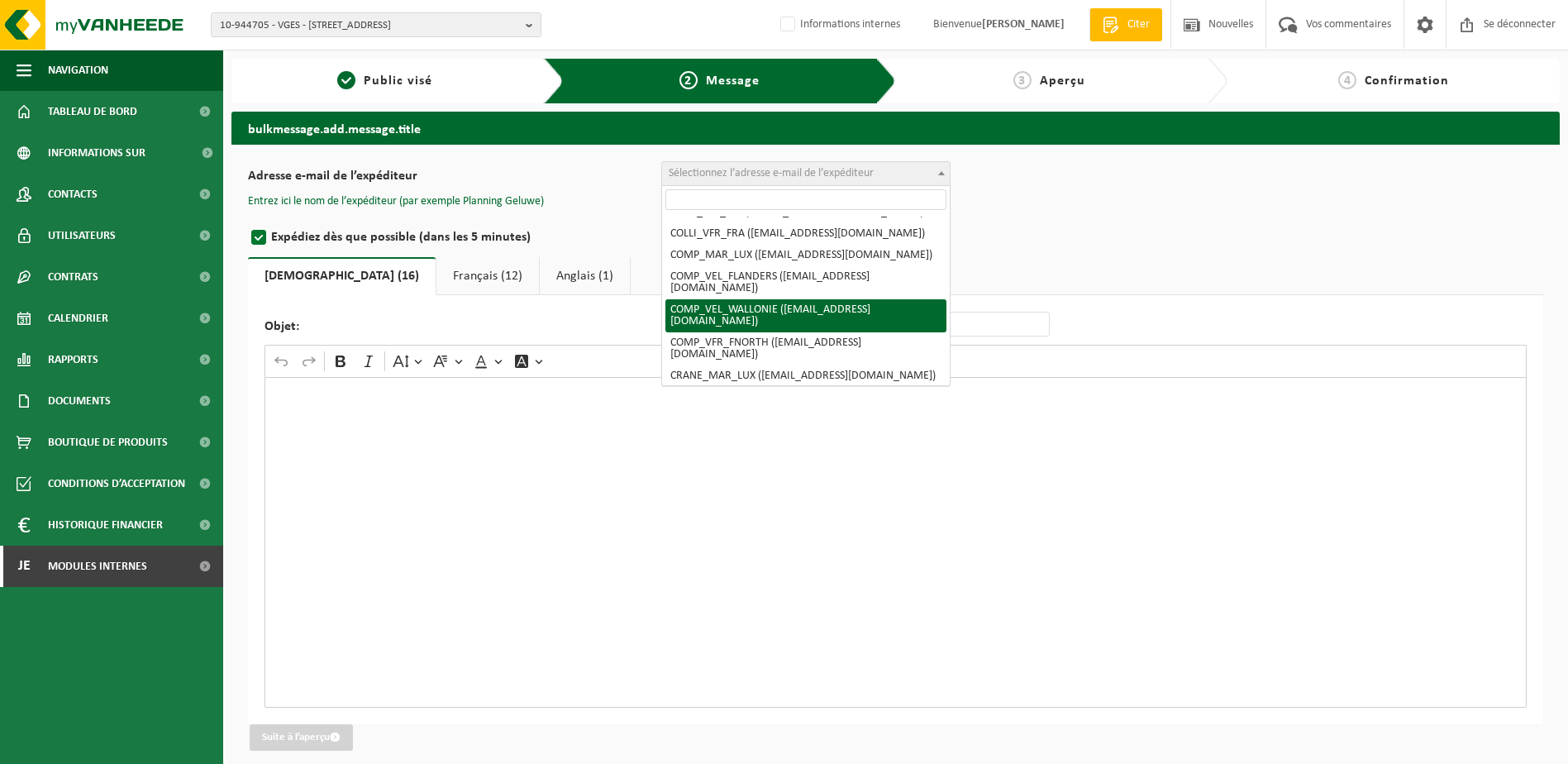
select select "COMP_VEL_WALLONIE"
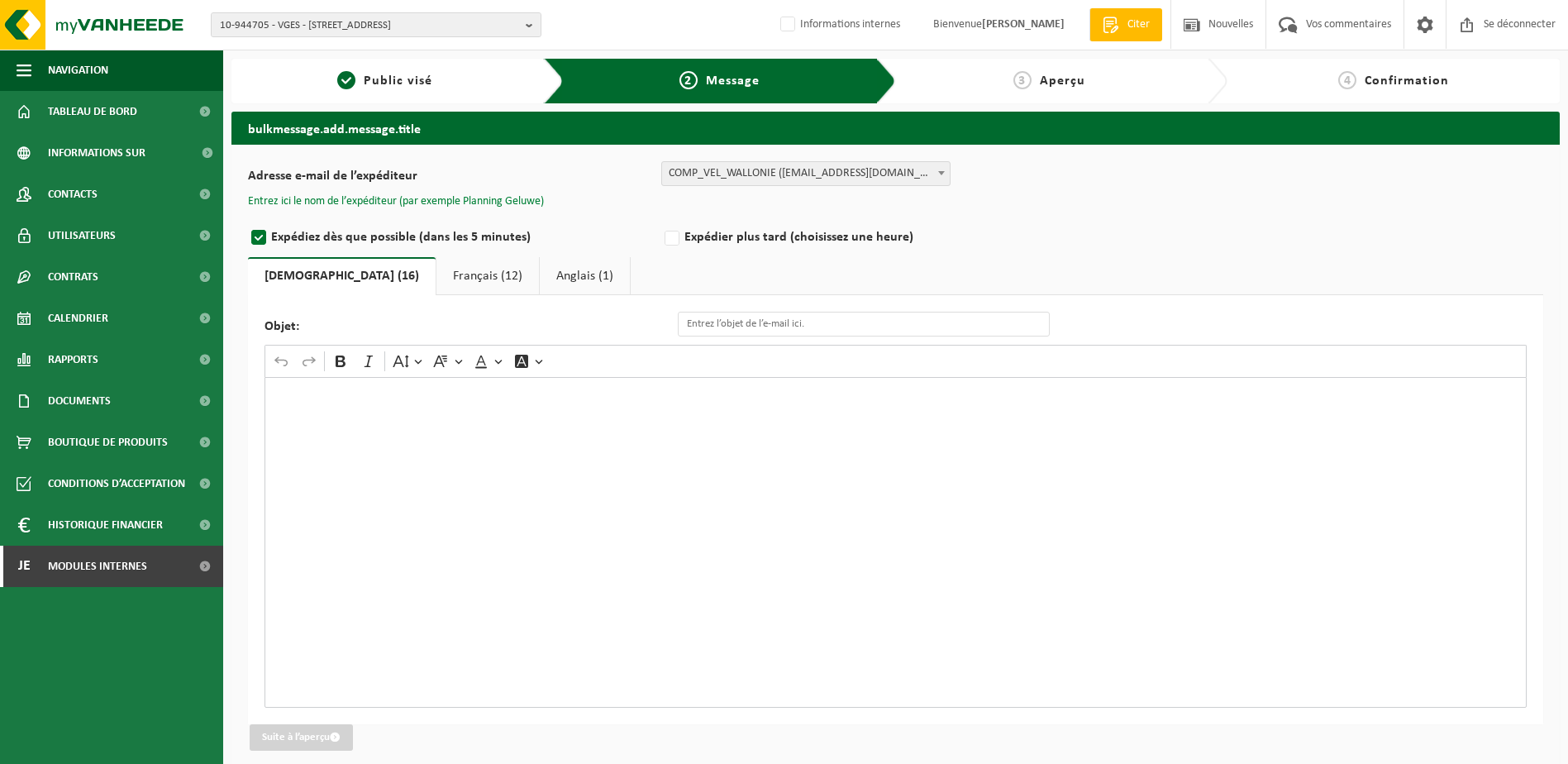
click at [393, 202] on button "Entrez ici le nom de l’expéditeur (par exemple Planning Geluwe)" at bounding box center [396, 201] width 296 height 15
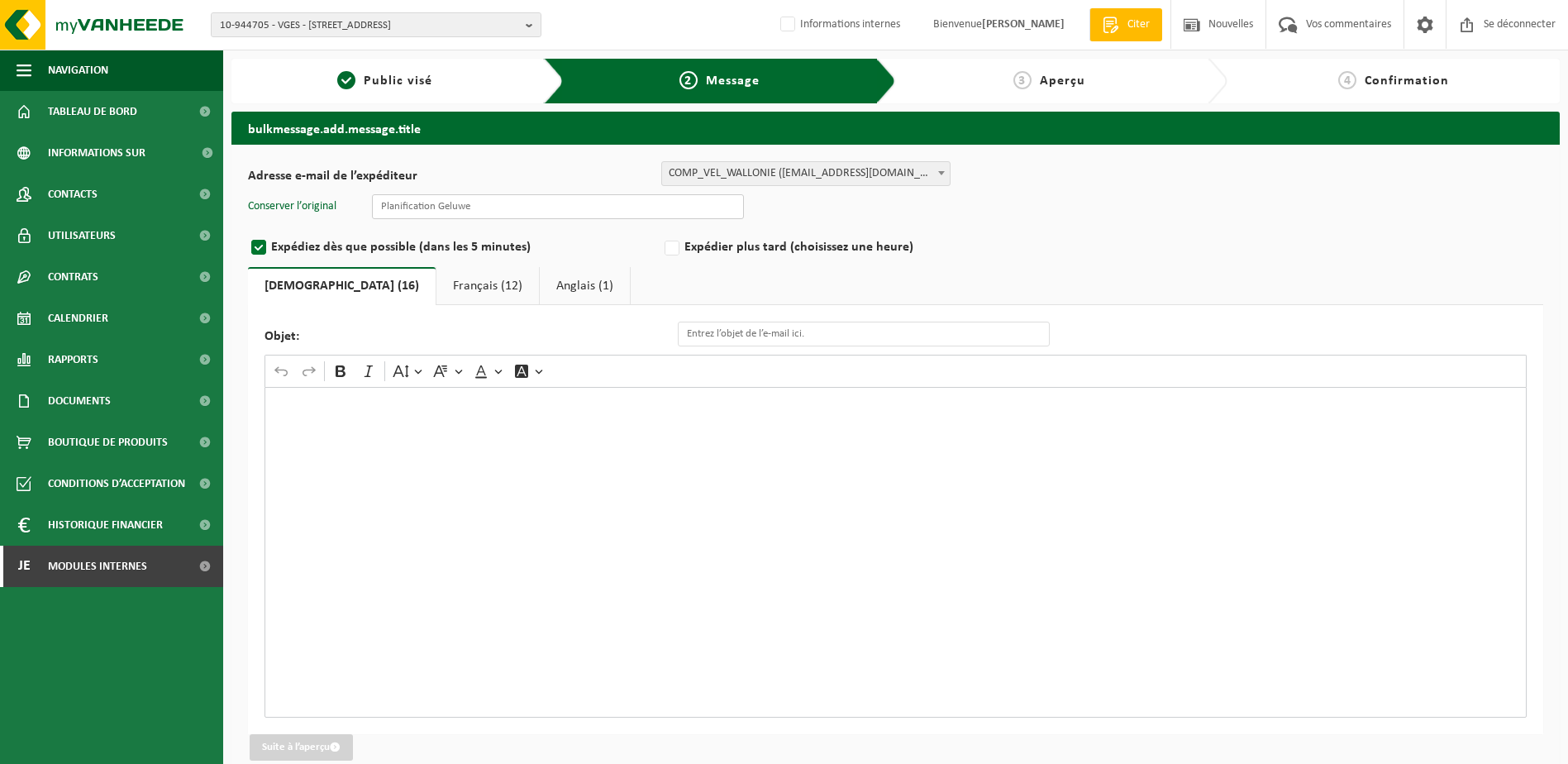
click at [461, 211] on input "text" at bounding box center [558, 206] width 372 height 25
type input "Planning quévy"
click at [689, 432] on div "Éditeur de texte enrichi. Zone d’édition : principale. Appuyez sur Alt+0 pour o…" at bounding box center [896, 552] width 1262 height 331
click at [488, 454] on div "Éditeur de texte enrichi. Zone d’édition : principale. Appuyez sur Alt+0 pour o…" at bounding box center [896, 552] width 1262 height 331
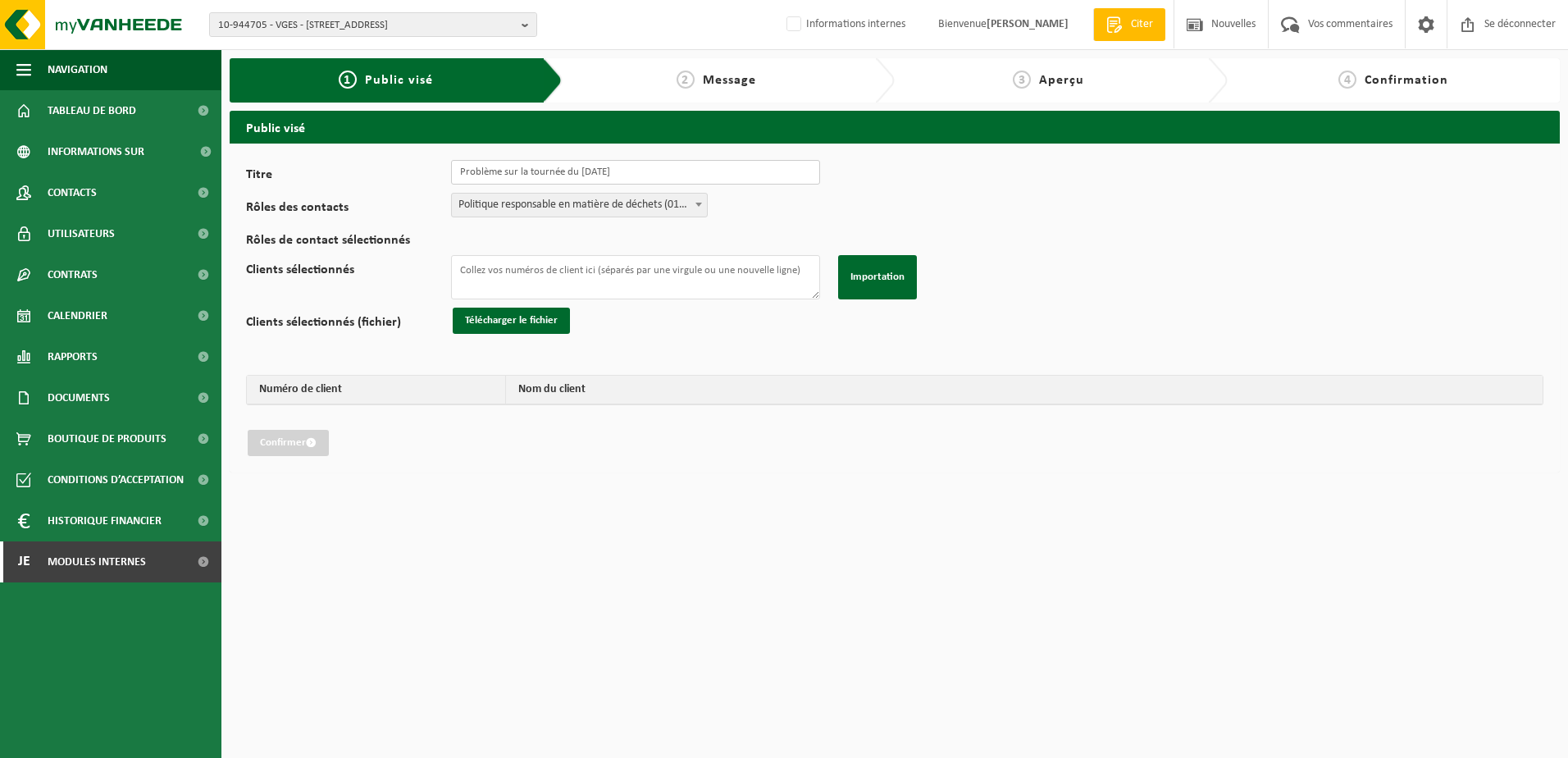
click at [571, 171] on input "Problème sur la tournée du [DATE]" at bounding box center [636, 172] width 369 height 25
click at [625, 280] on textarea "Clients sélectionnés" at bounding box center [636, 277] width 369 height 45
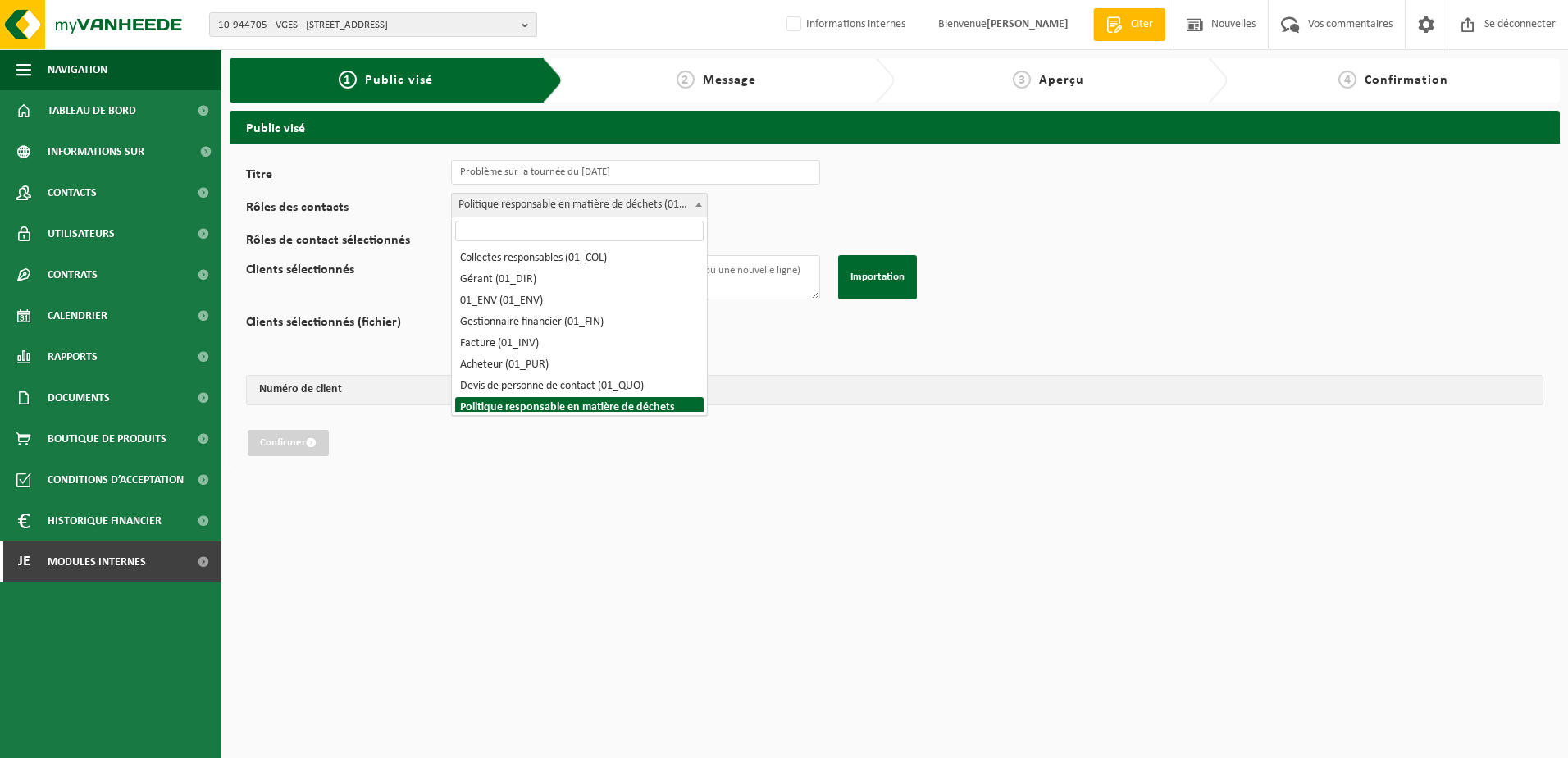
click at [674, 201] on span "Politique responsable en matière de déchets (01_RMM)" at bounding box center [578, 204] width 255 height 23
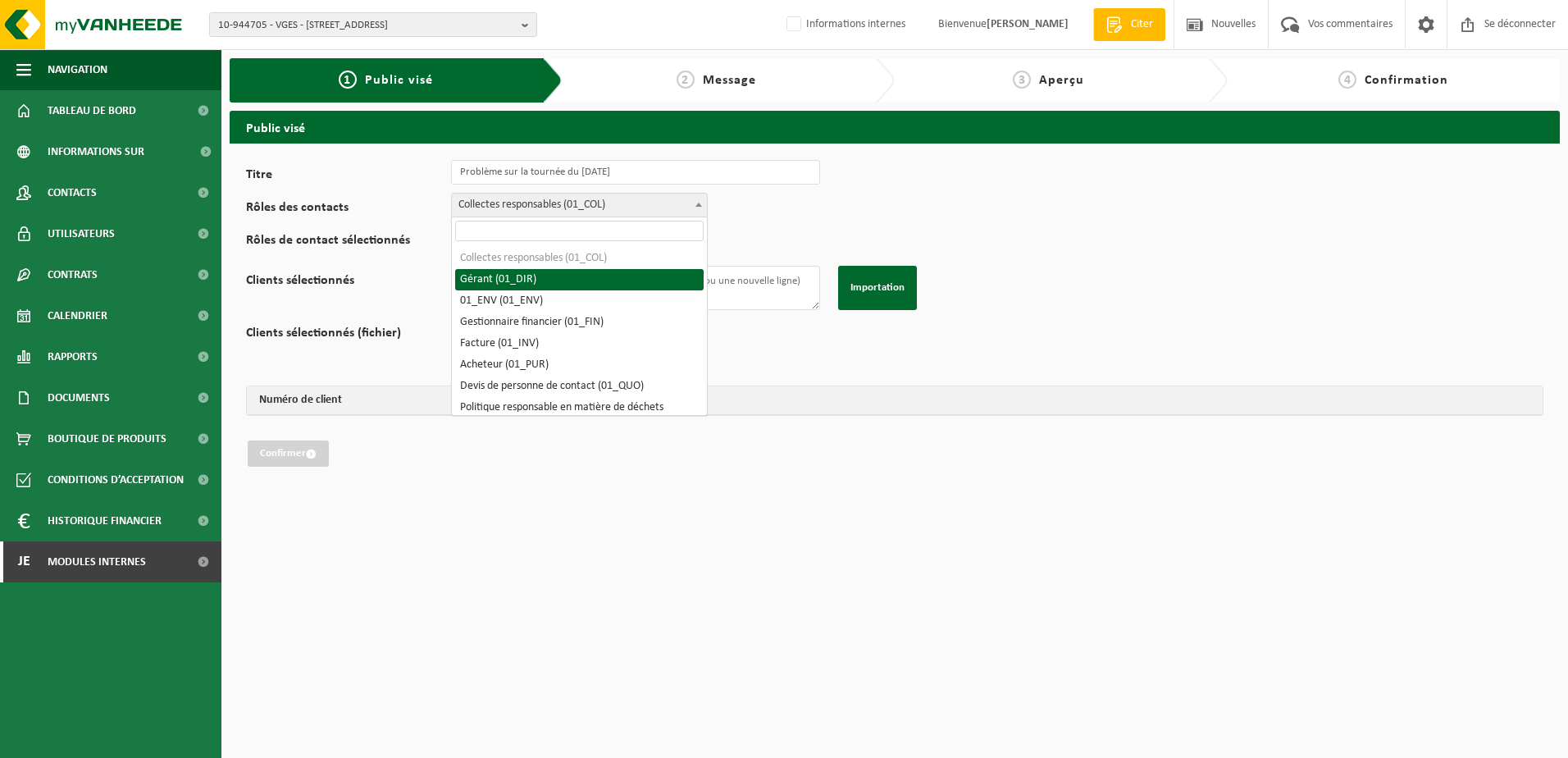
click at [681, 204] on span "Collectes responsables (01_COL)" at bounding box center [578, 204] width 255 height 23
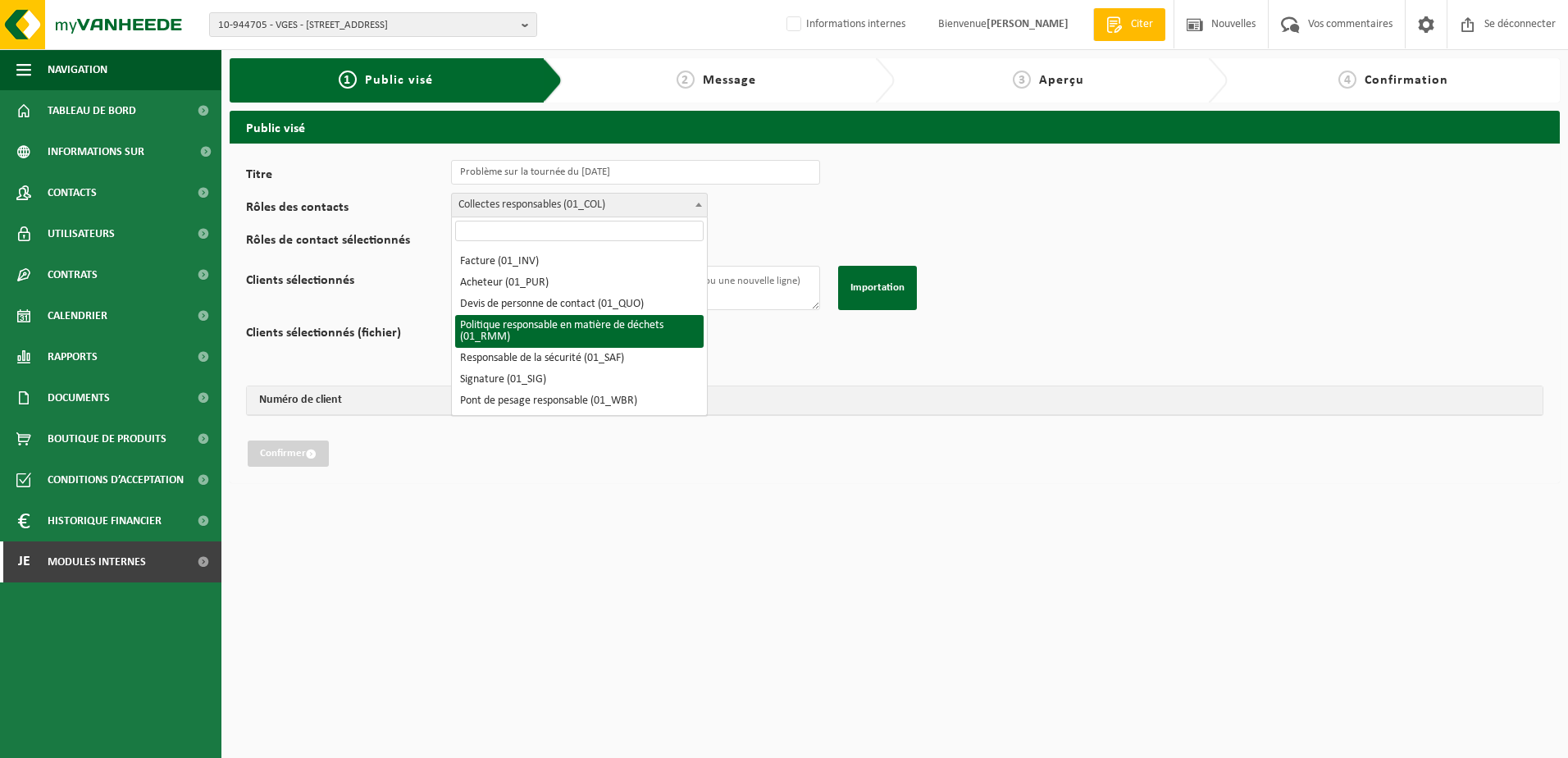
select select "01_RMM"
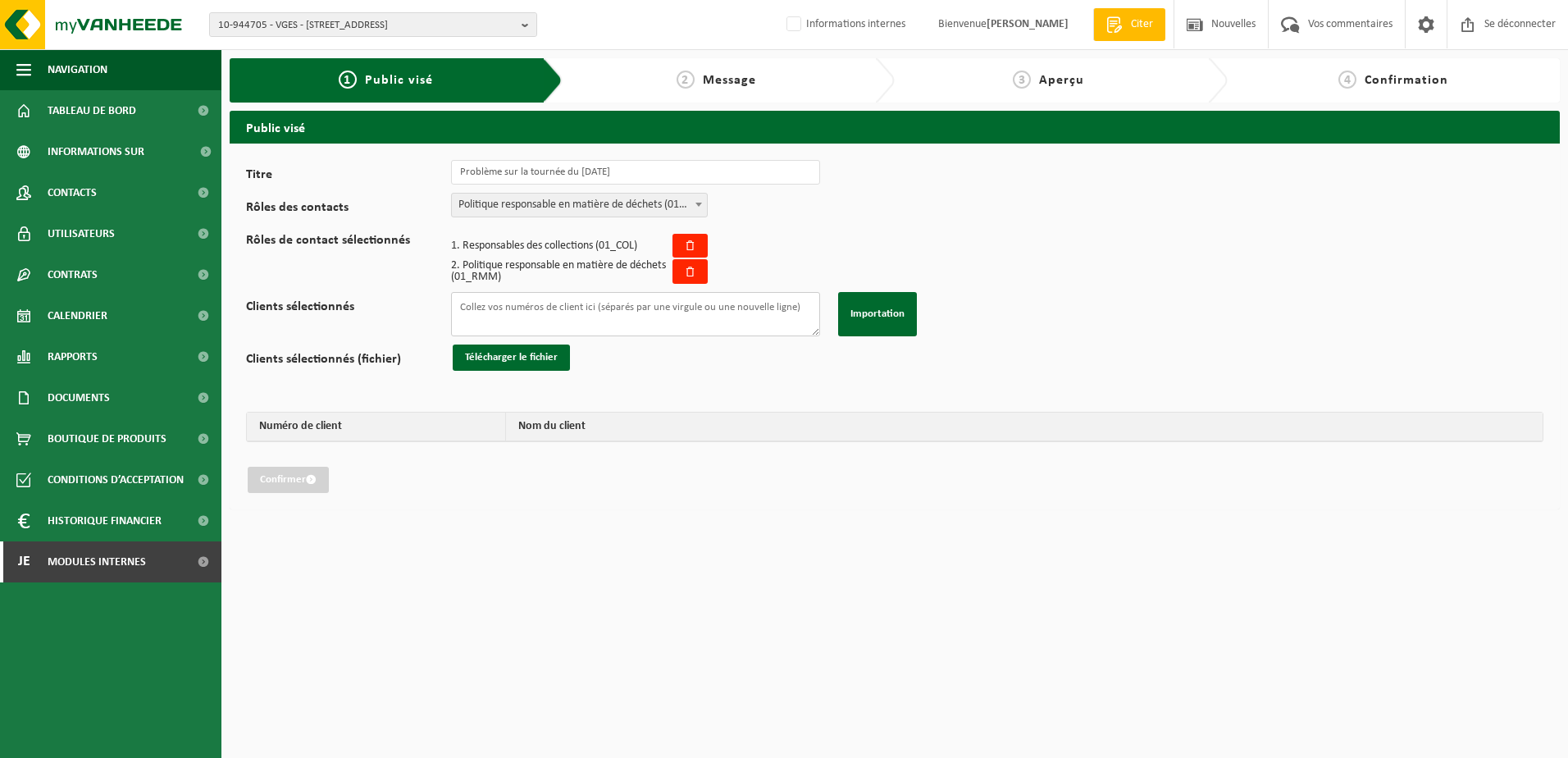
click at [756, 306] on textarea "Clients sélectionnés" at bounding box center [636, 314] width 369 height 45
click at [491, 315] on textarea "Clients sélectionnés" at bounding box center [636, 314] width 369 height 45
paste textarea "10-224733 10-779024 02-013499 10-916423 10-944159 10-834528 10-987330 01-065888…"
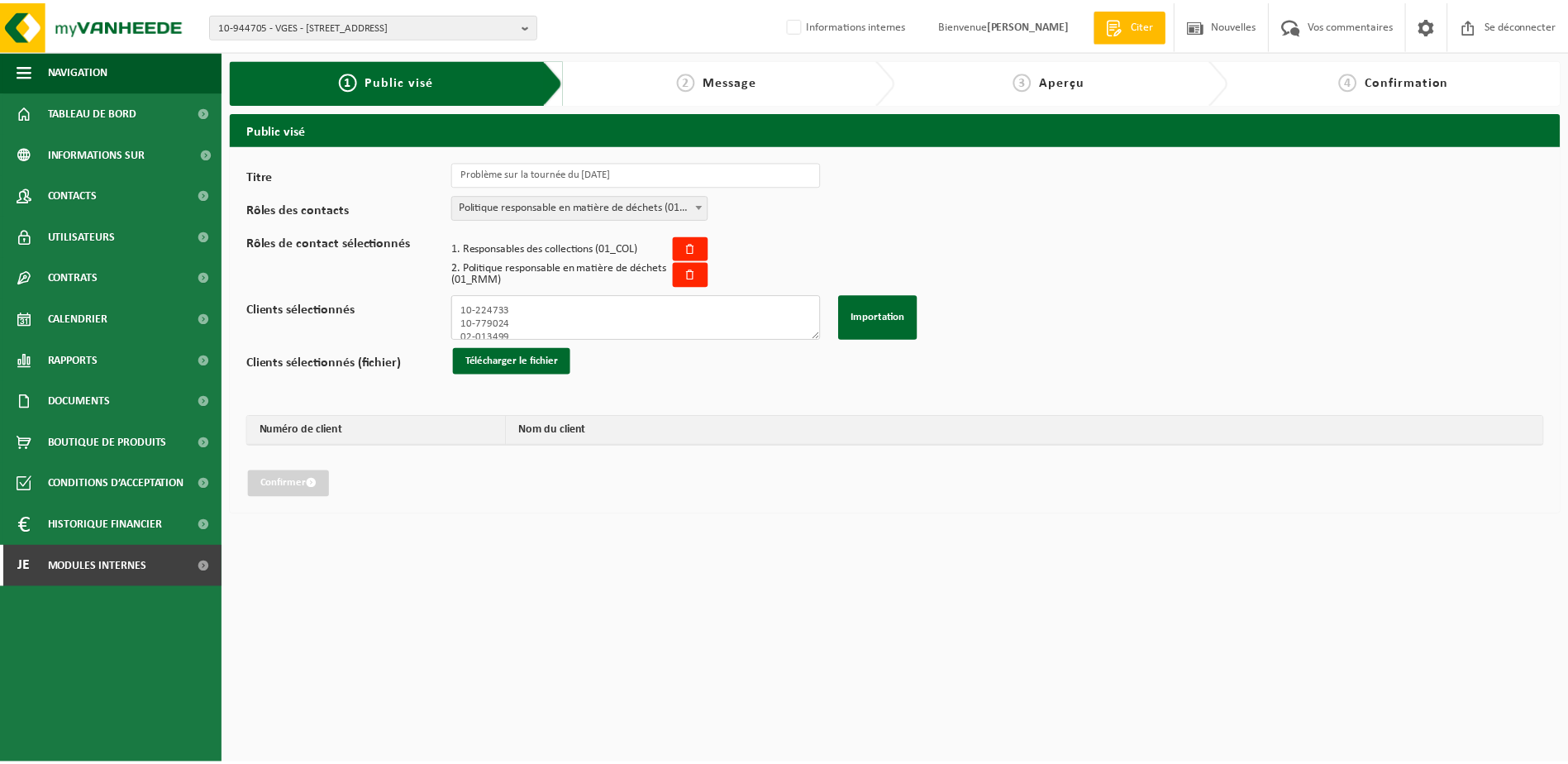
scroll to position [165, 0]
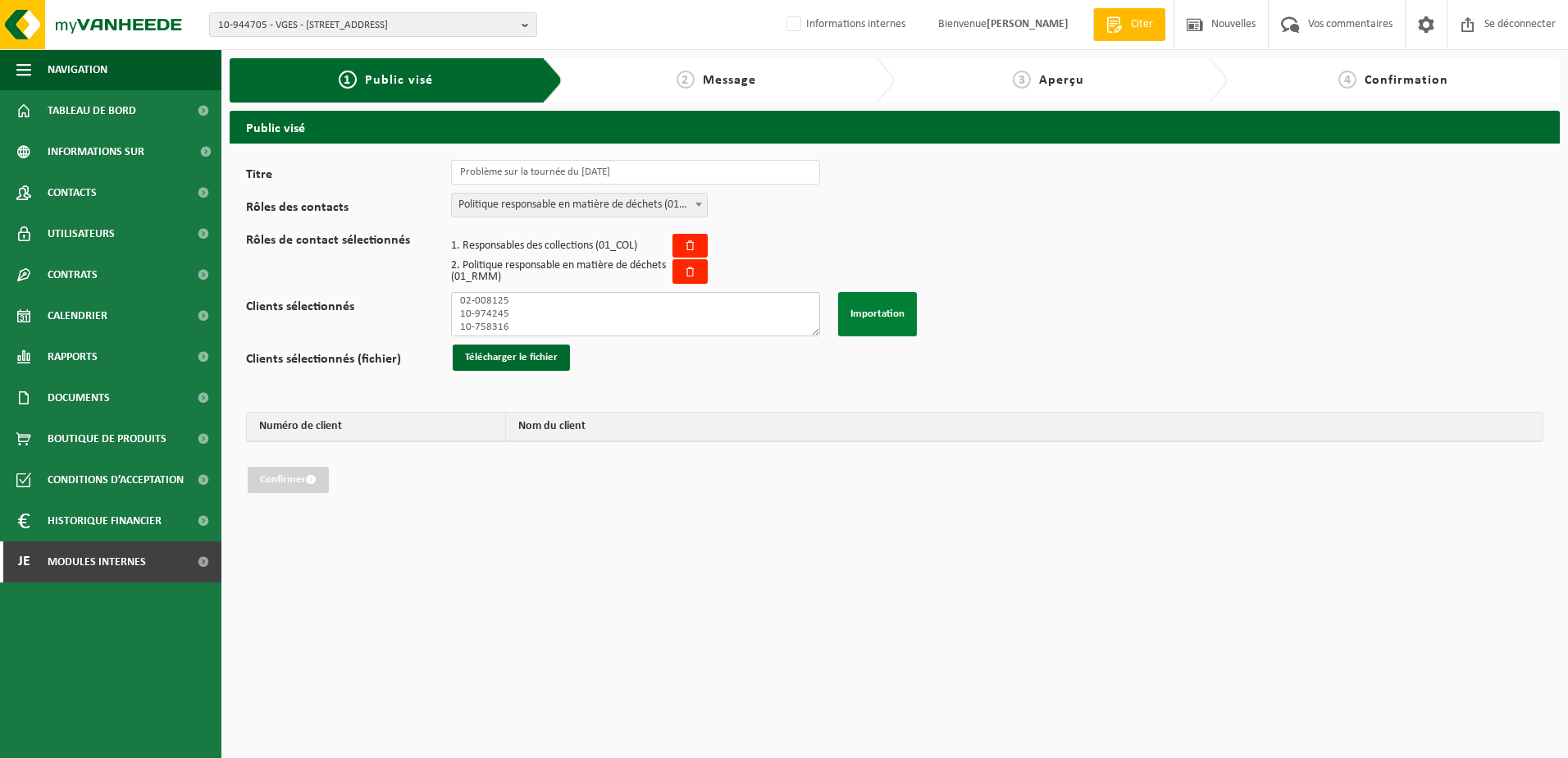
type textarea "10-224733 10-779024 02-013499 10-916423 10-944159 10-834528 10-987330 01-065888…"
click at [885, 315] on button "Importation" at bounding box center [877, 314] width 78 height 45
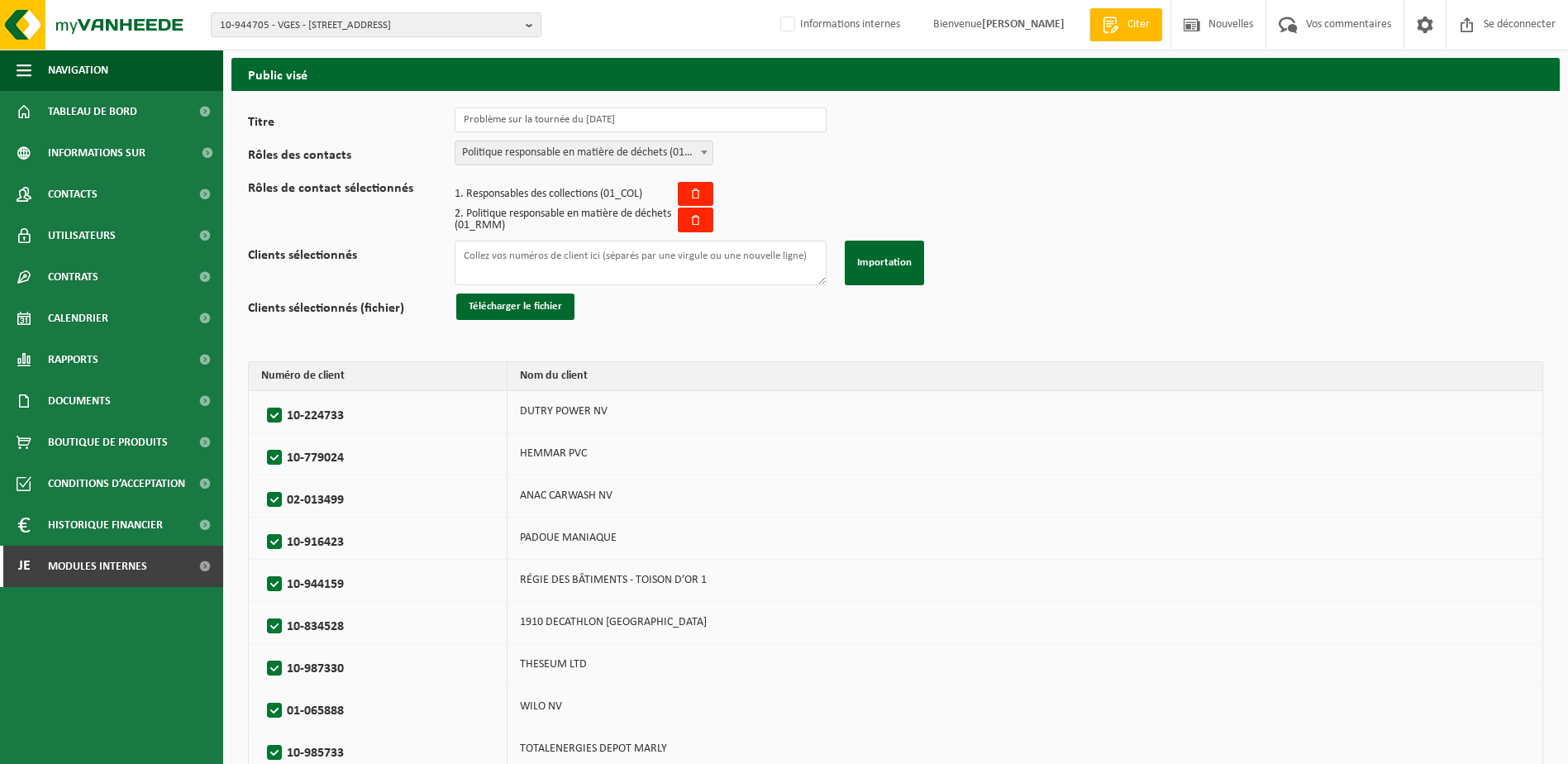
scroll to position [83, 0]
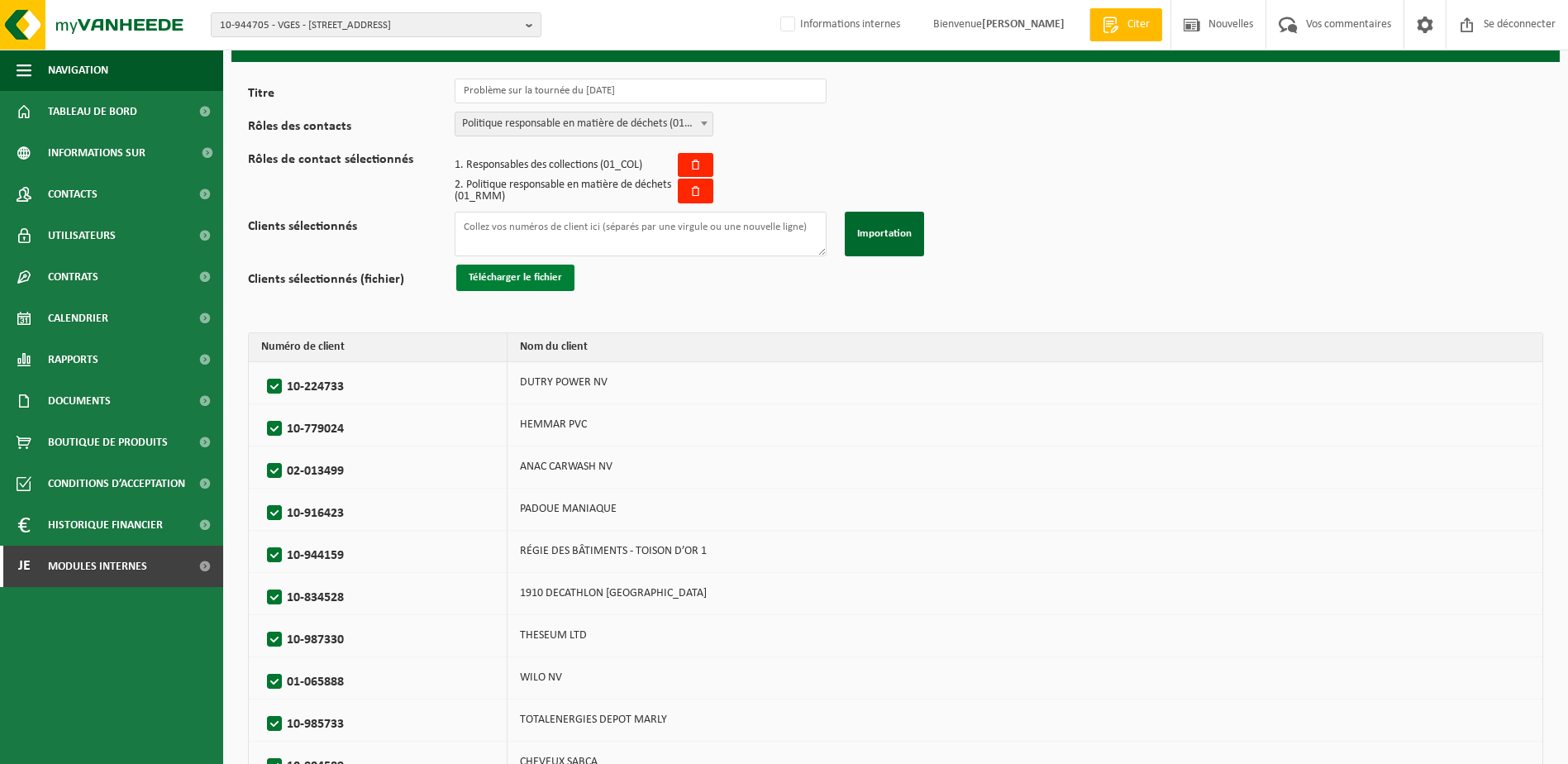
click at [516, 277] on button "Télécharger le fichier" at bounding box center [515, 278] width 118 height 26
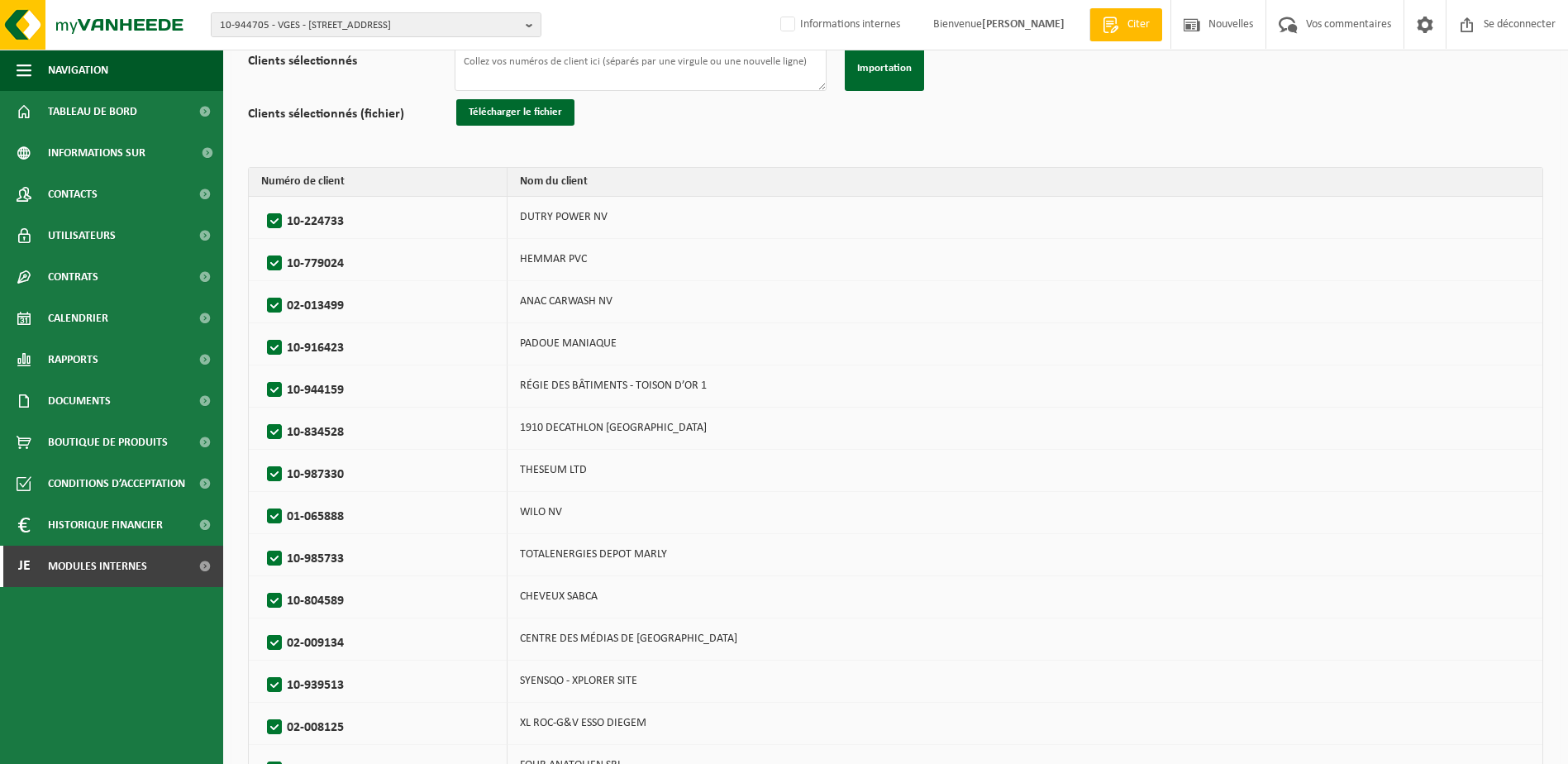
scroll to position [388, 0]
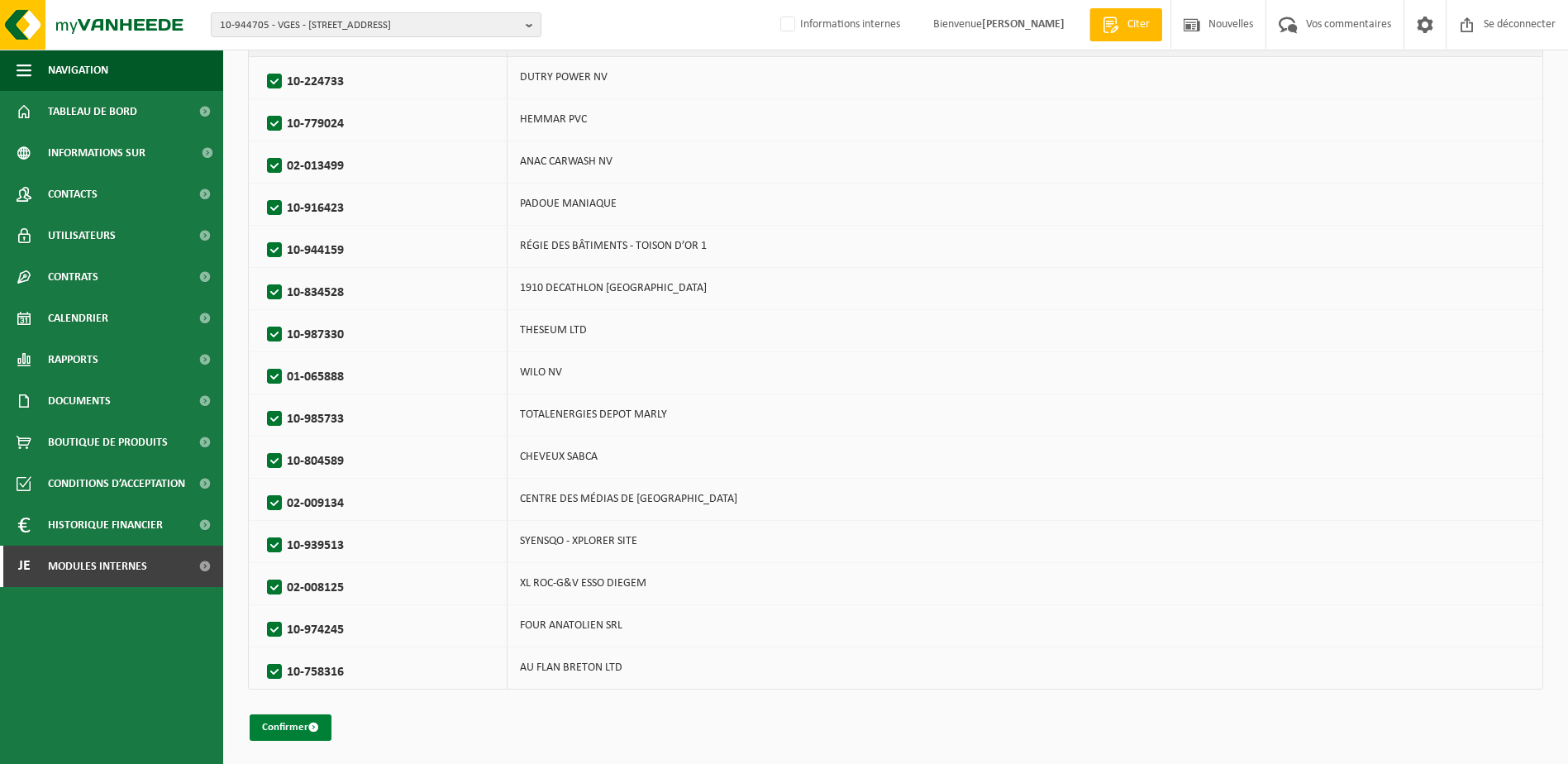
click at [295, 725] on font "Confirmer" at bounding box center [285, 727] width 46 height 11
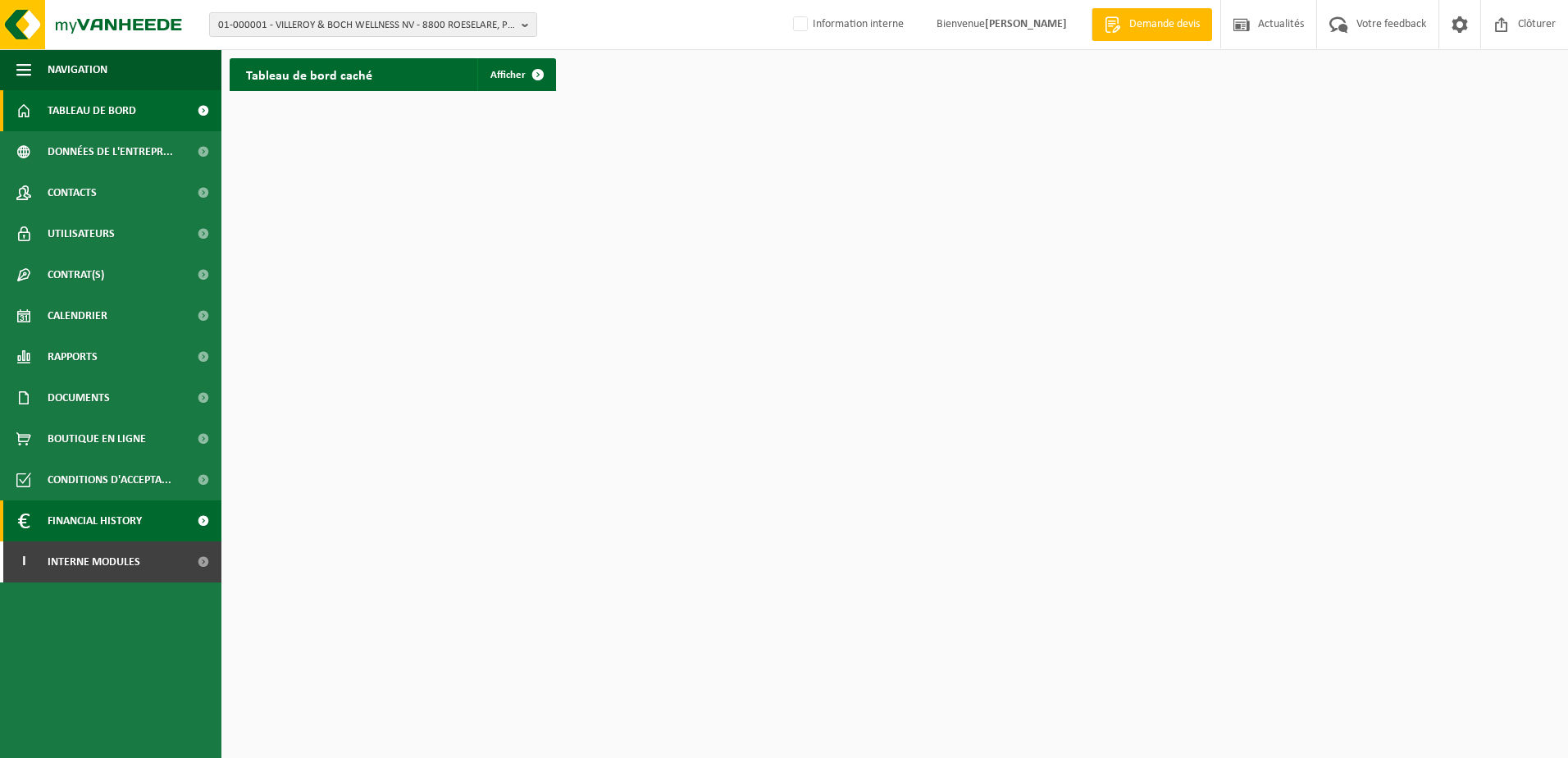
drag, startPoint x: 111, startPoint y: 558, endPoint x: 153, endPoint y: 540, distance: 45.7
click at [111, 559] on span "Interne modules" at bounding box center [93, 562] width 92 height 41
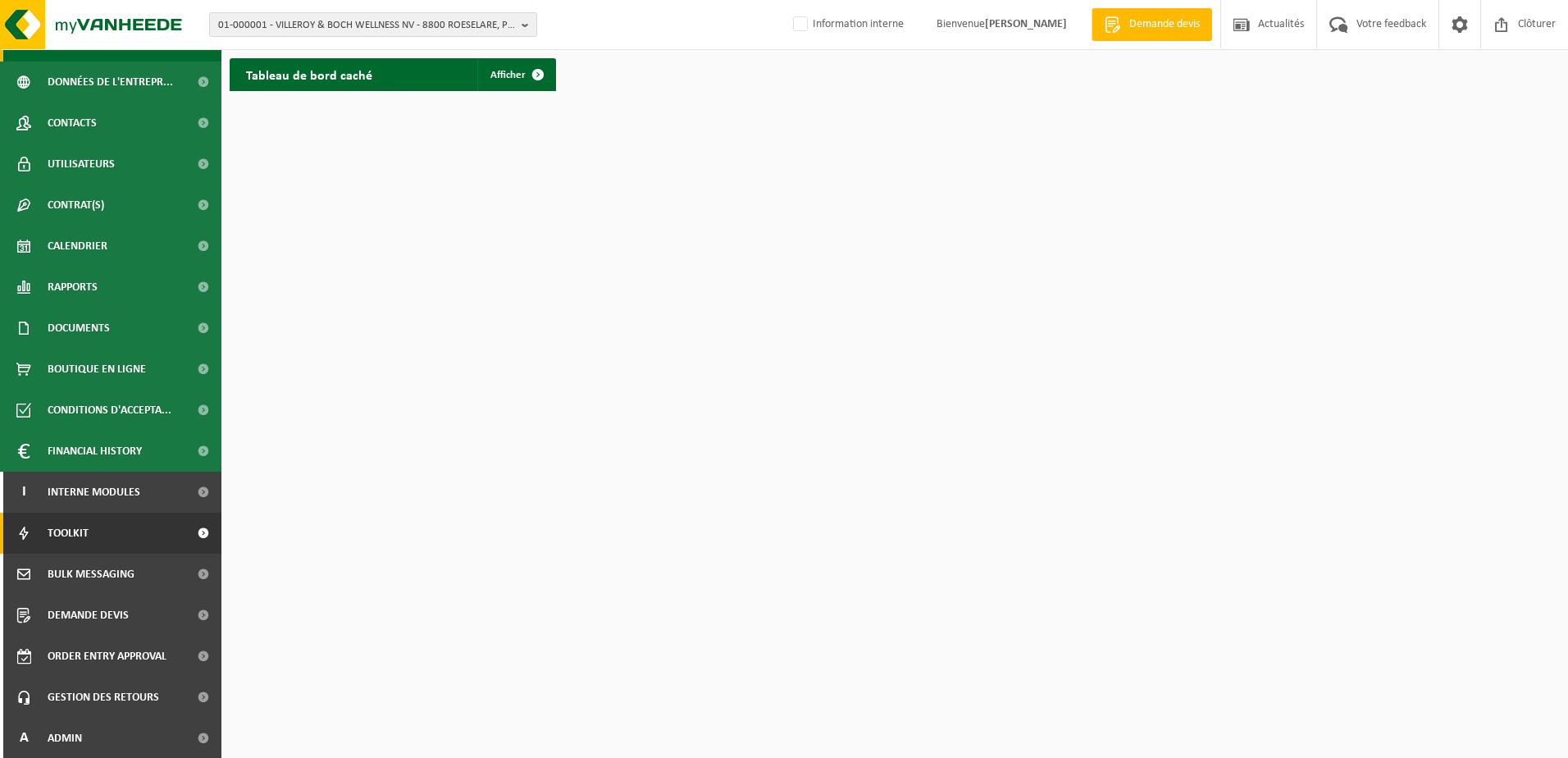
scroll to position [70, 0]
click at [98, 739] on link "A Admin" at bounding box center [110, 736] width 221 height 41
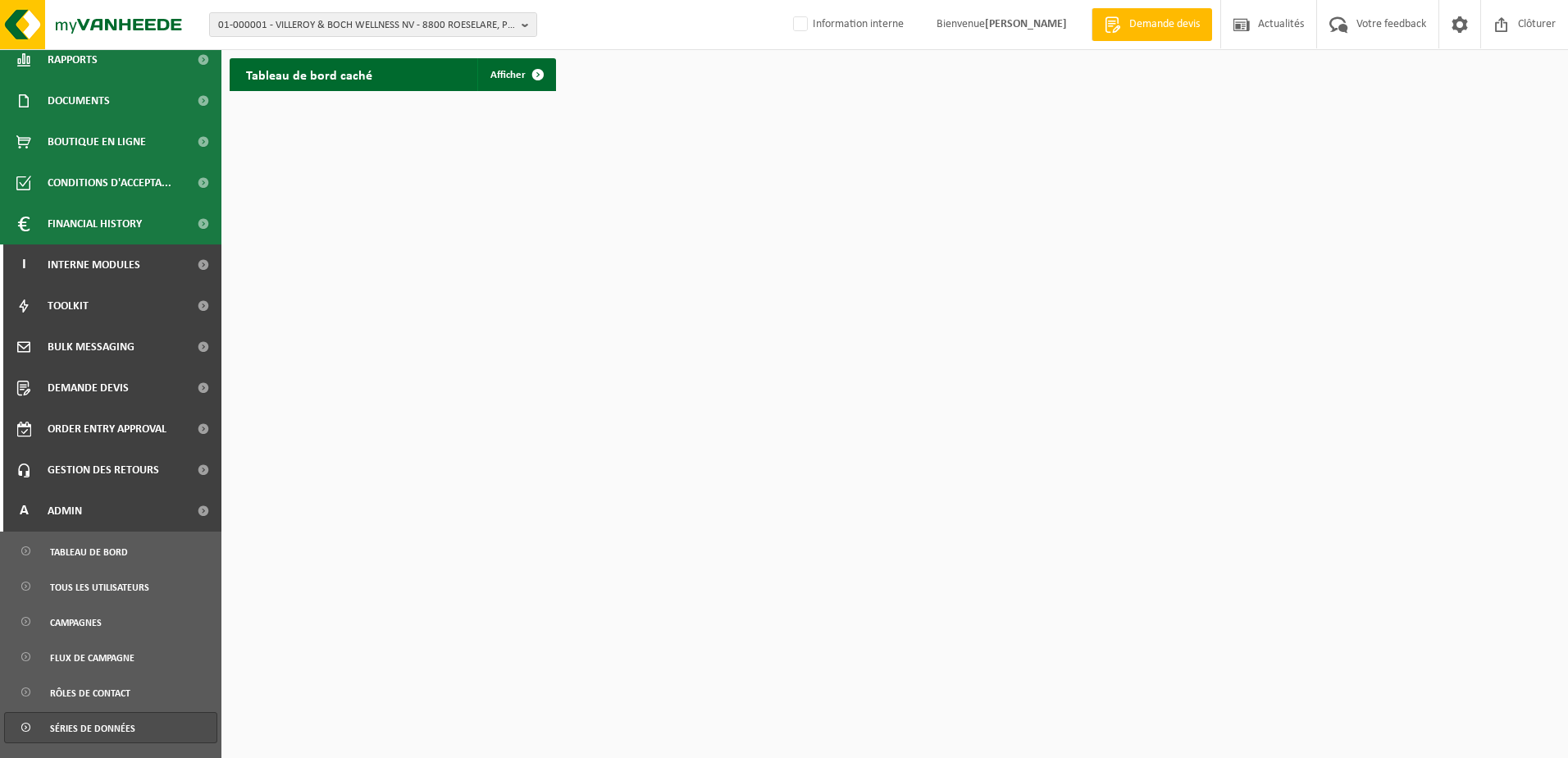
scroll to position [399, 0]
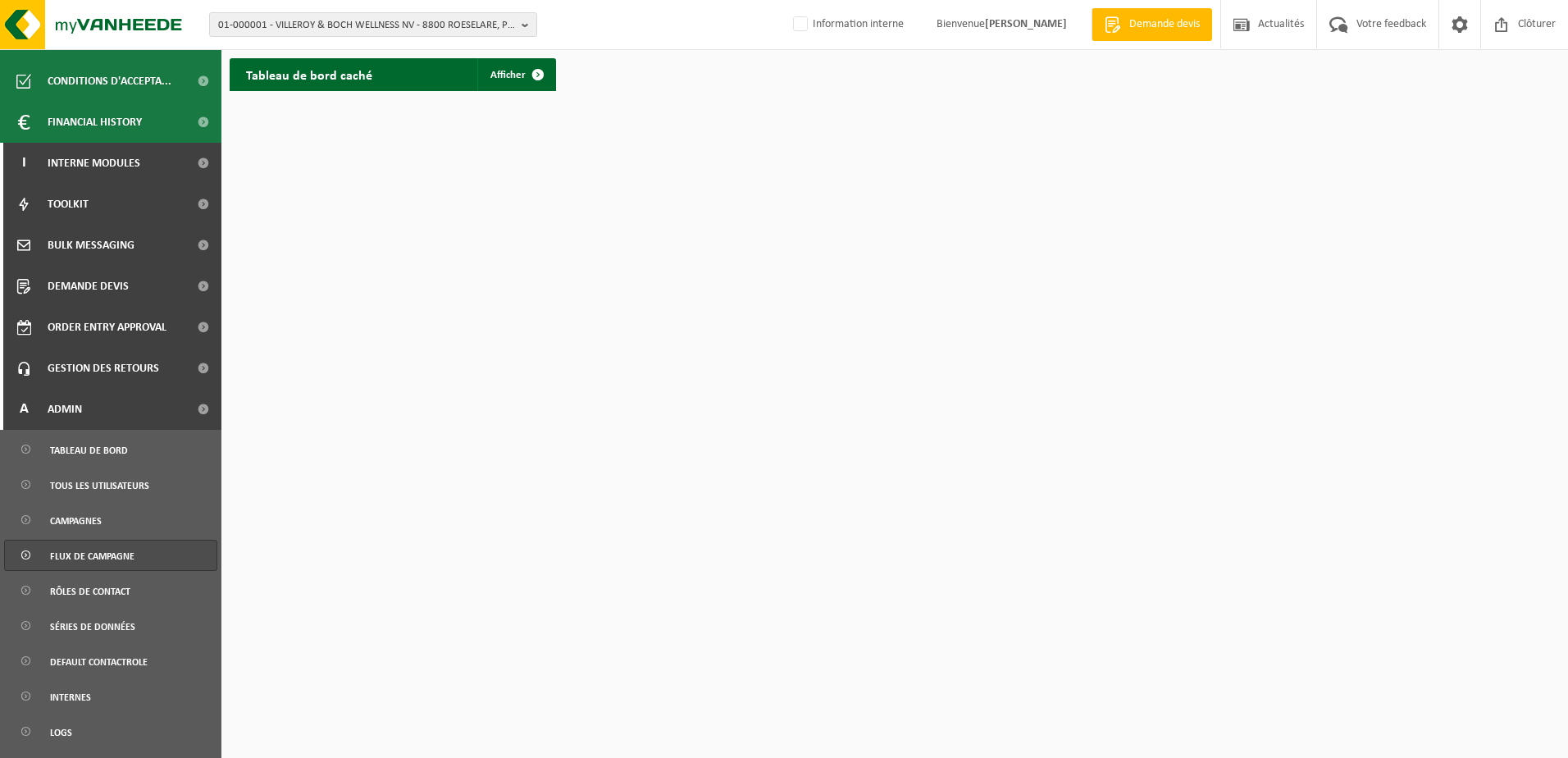
click at [114, 556] on span "Flux de campagne" at bounding box center [91, 556] width 84 height 31
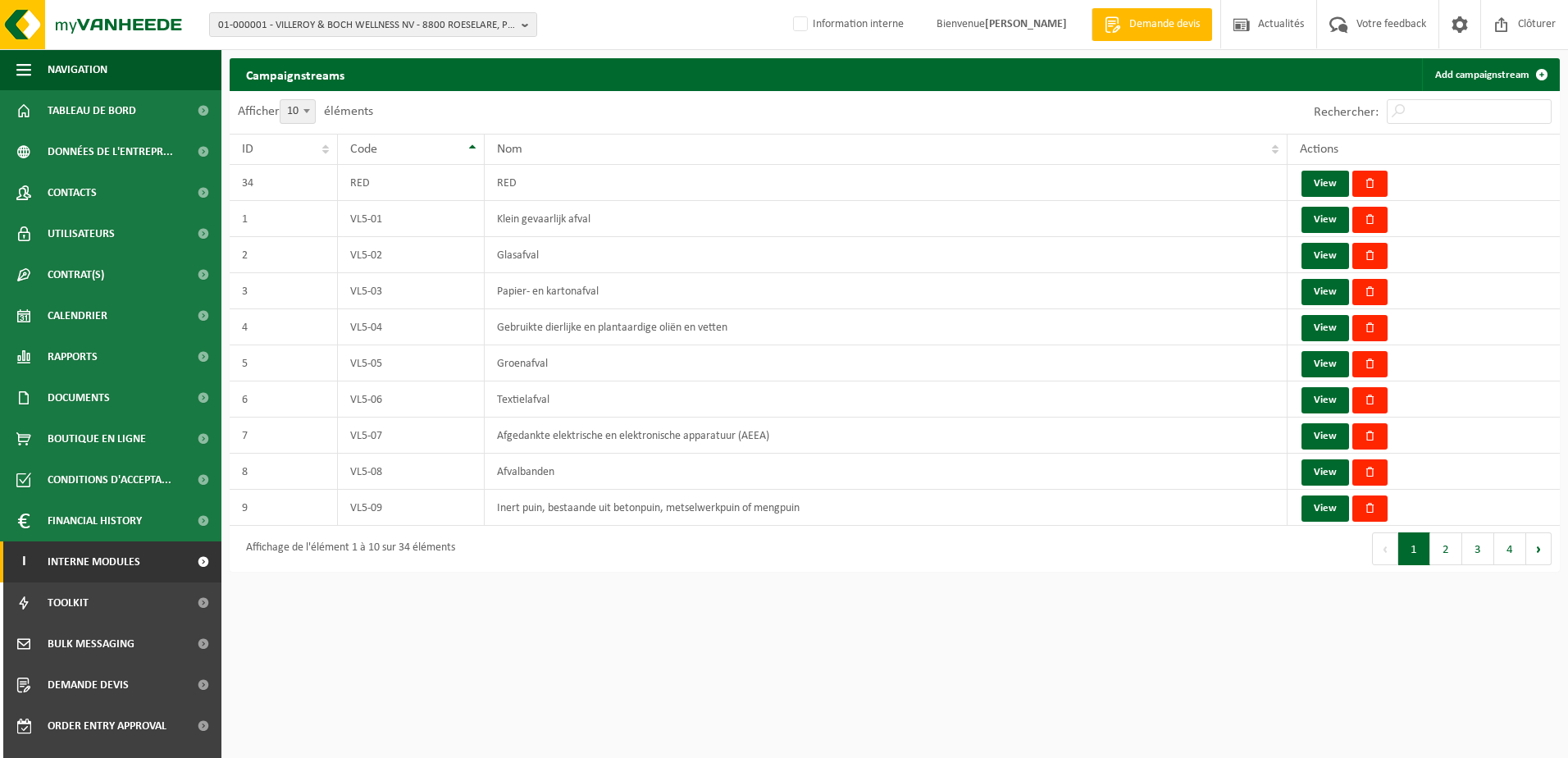
click at [112, 561] on span "Interne modules" at bounding box center [93, 562] width 92 height 41
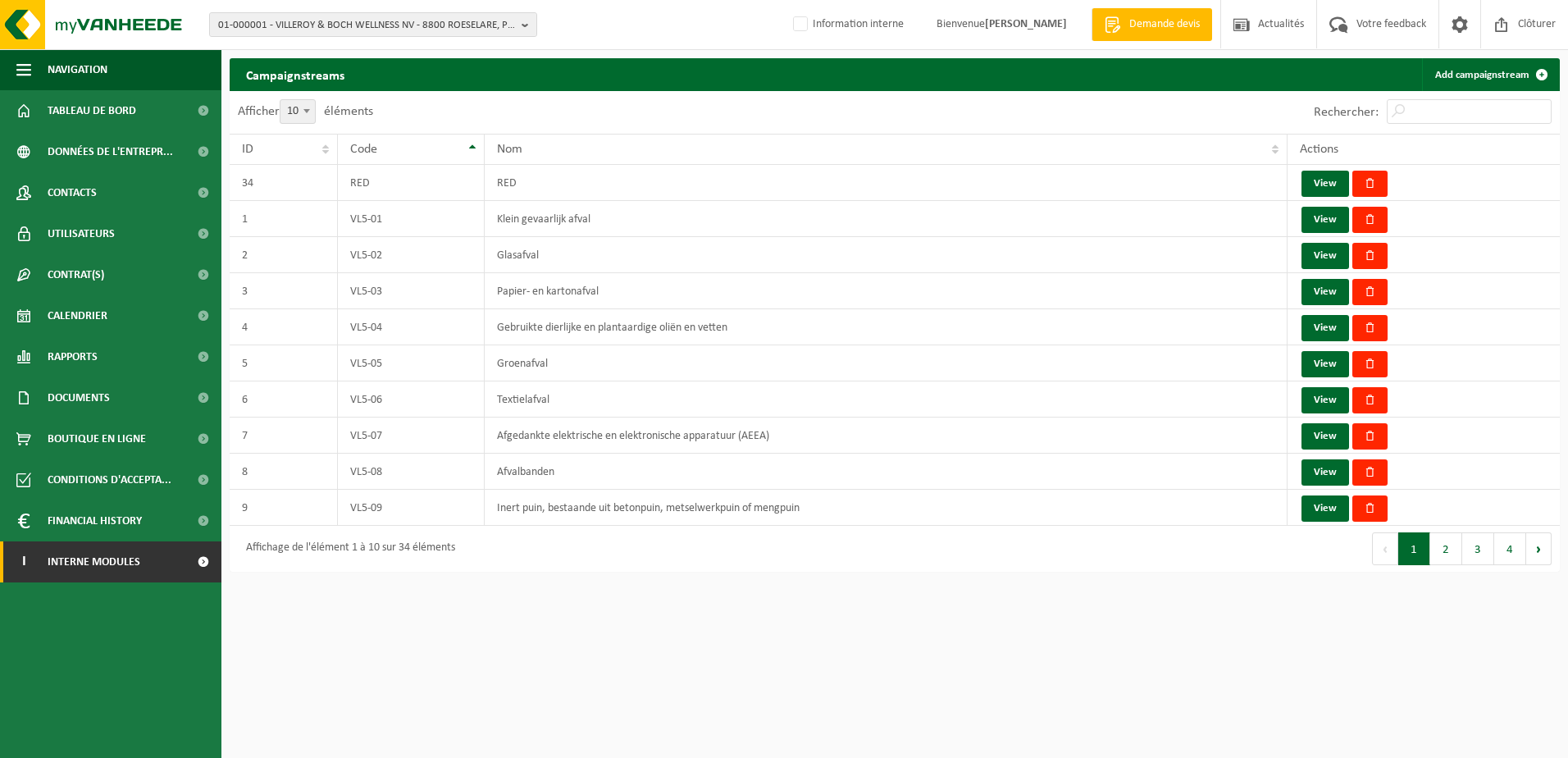
click at [115, 560] on span "Interne modules" at bounding box center [93, 562] width 92 height 41
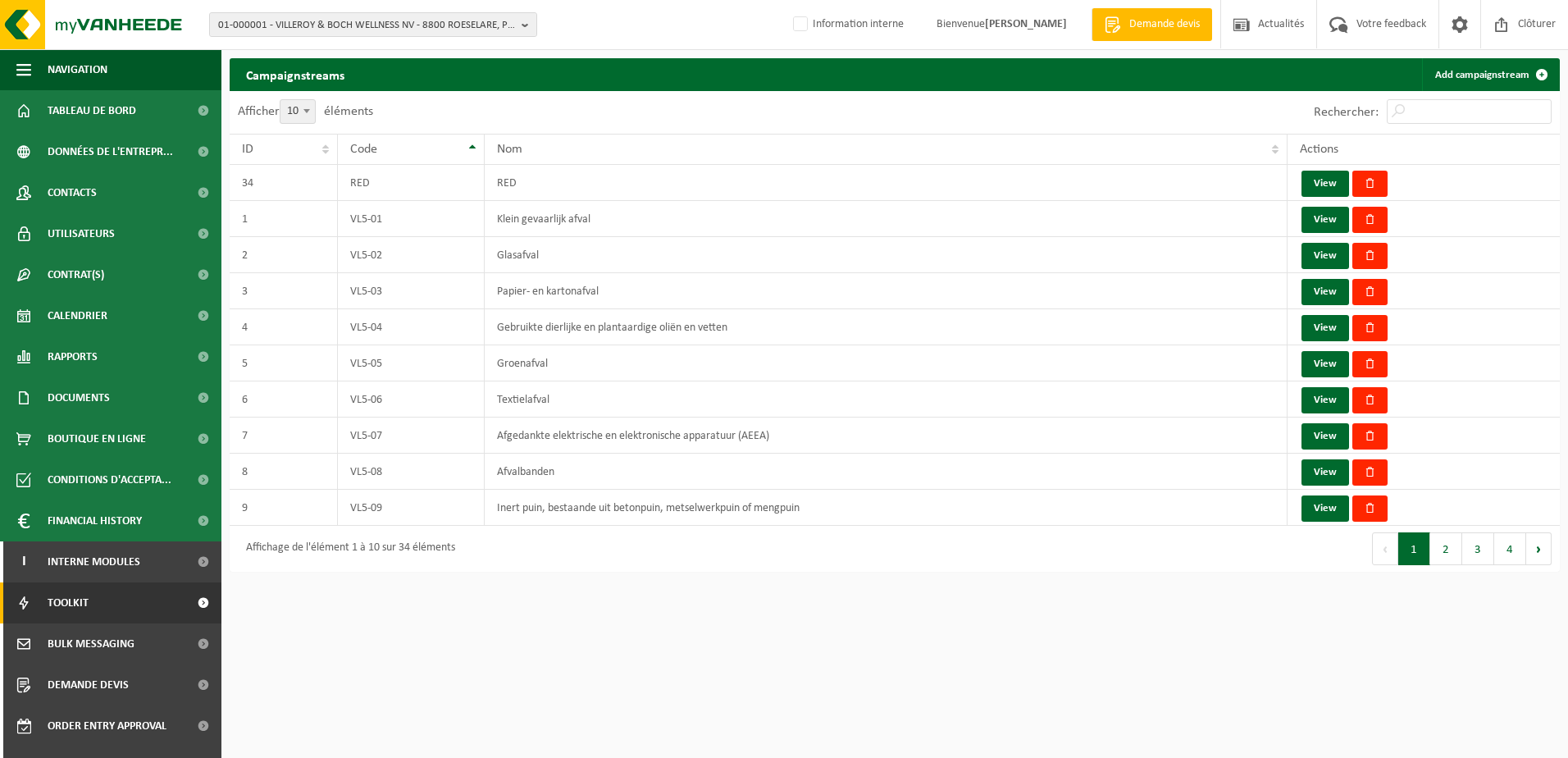
click at [102, 604] on link "Toolkit" at bounding box center [110, 602] width 221 height 41
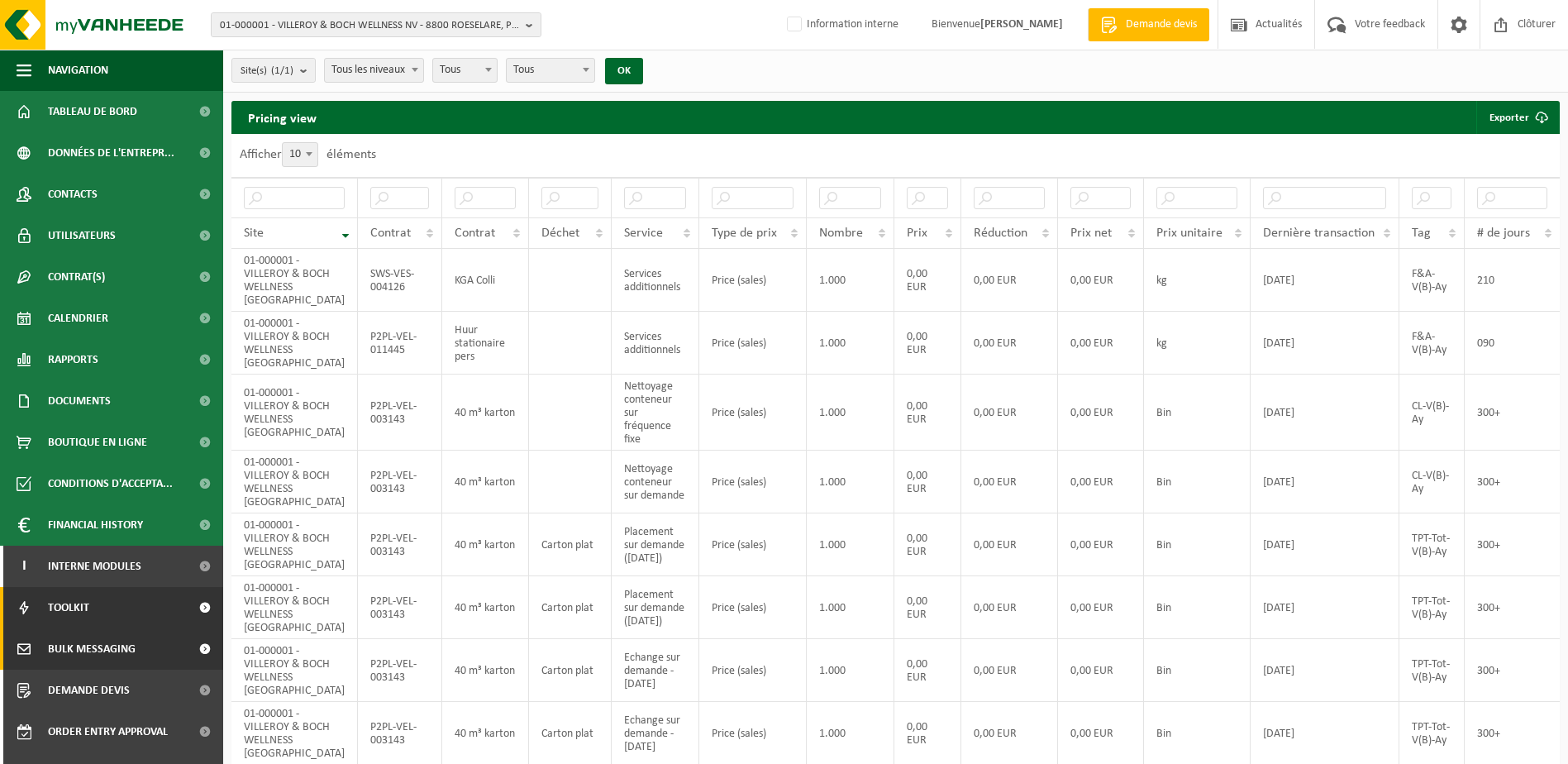
click at [103, 650] on span "Bulk Messaging" at bounding box center [92, 648] width 88 height 41
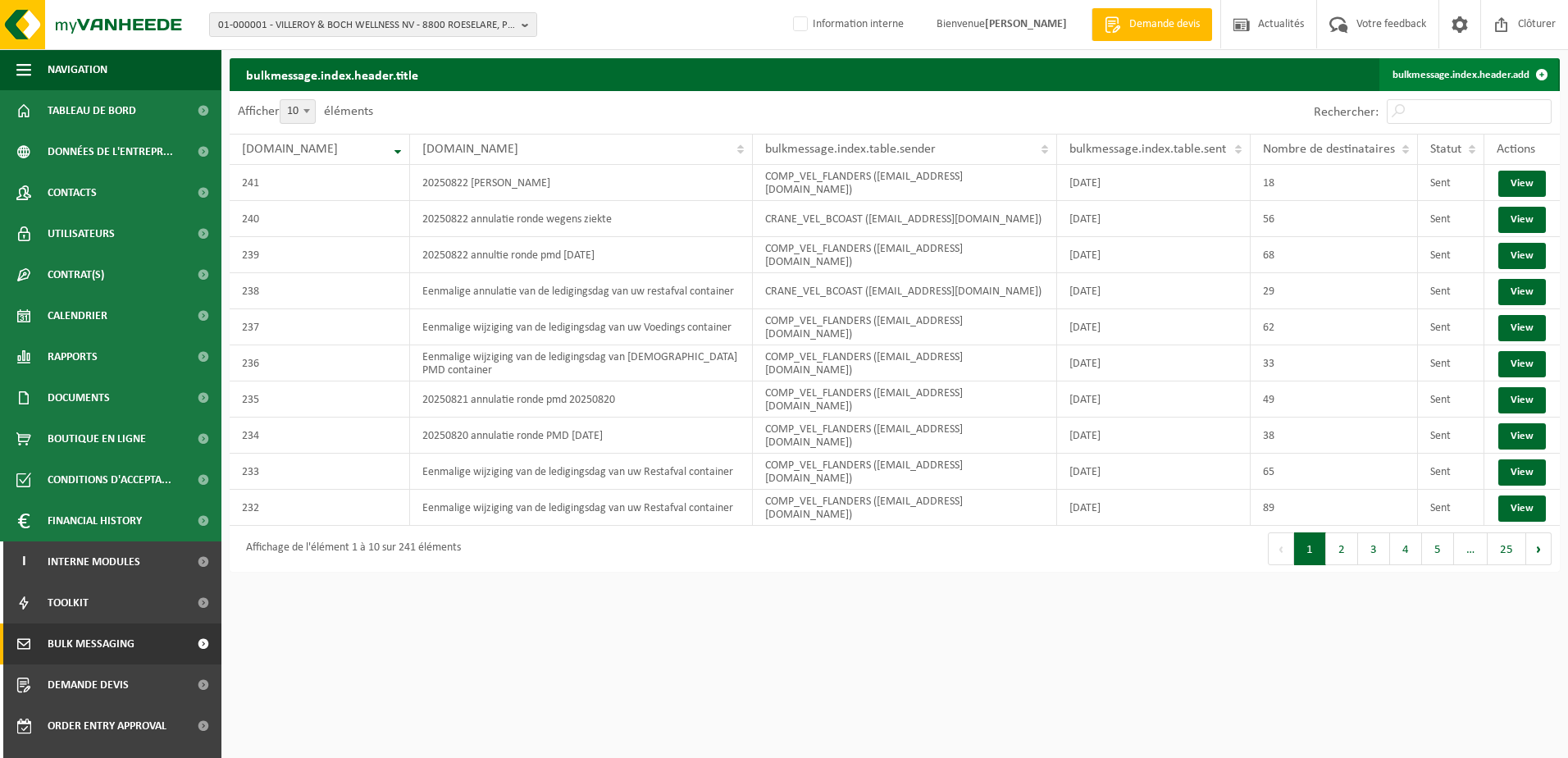
click at [1432, 73] on link "bulkmessage.index.header.add" at bounding box center [1468, 74] width 179 height 33
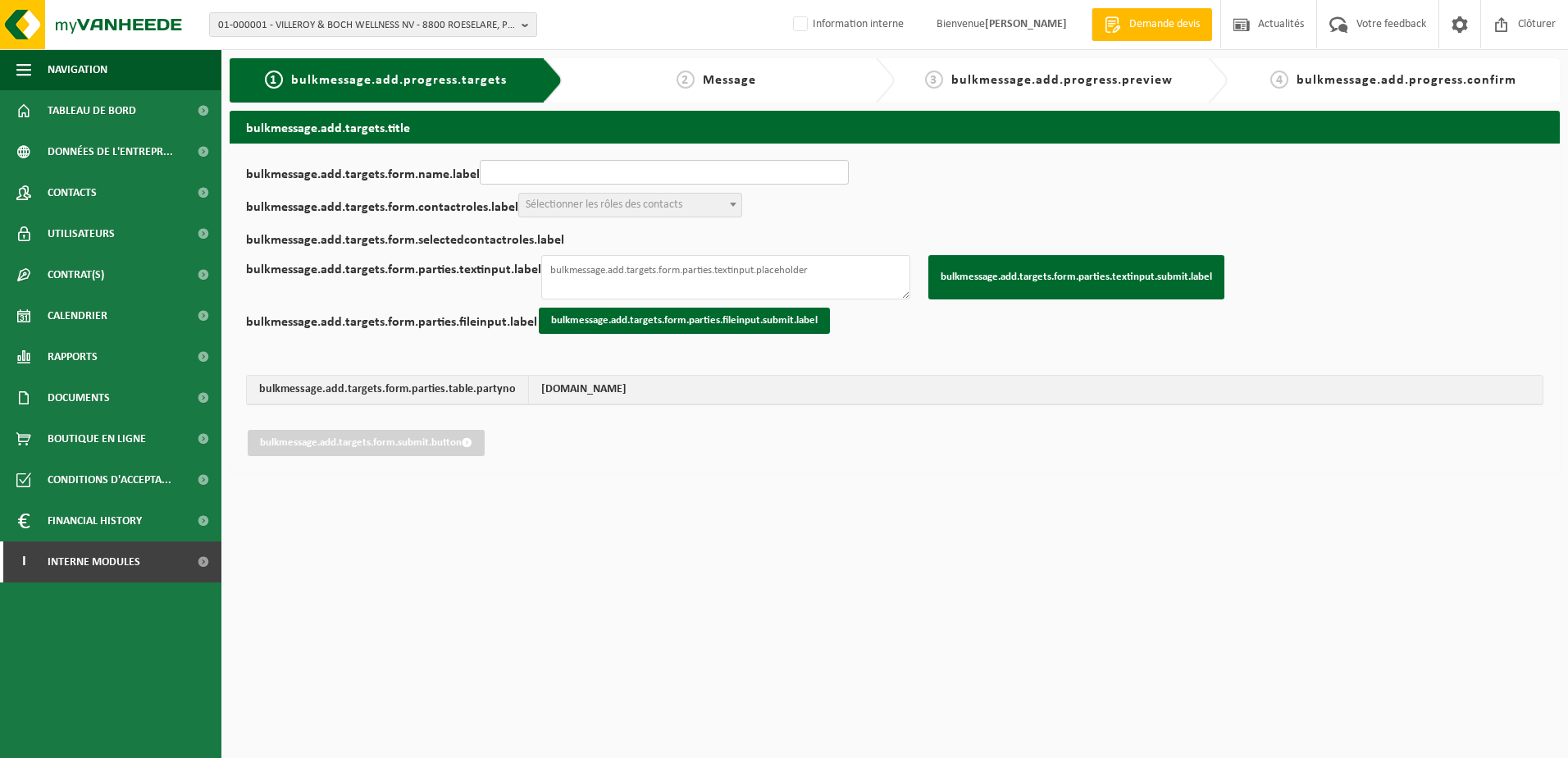
click at [600, 176] on input "bulkmessage.add.targets.form.name.label" at bounding box center [664, 172] width 369 height 25
type input "Problème sur la tournée du 25.08.25"
click at [650, 203] on span "Sélectionner les rôles des contacts" at bounding box center [604, 204] width 157 height 12
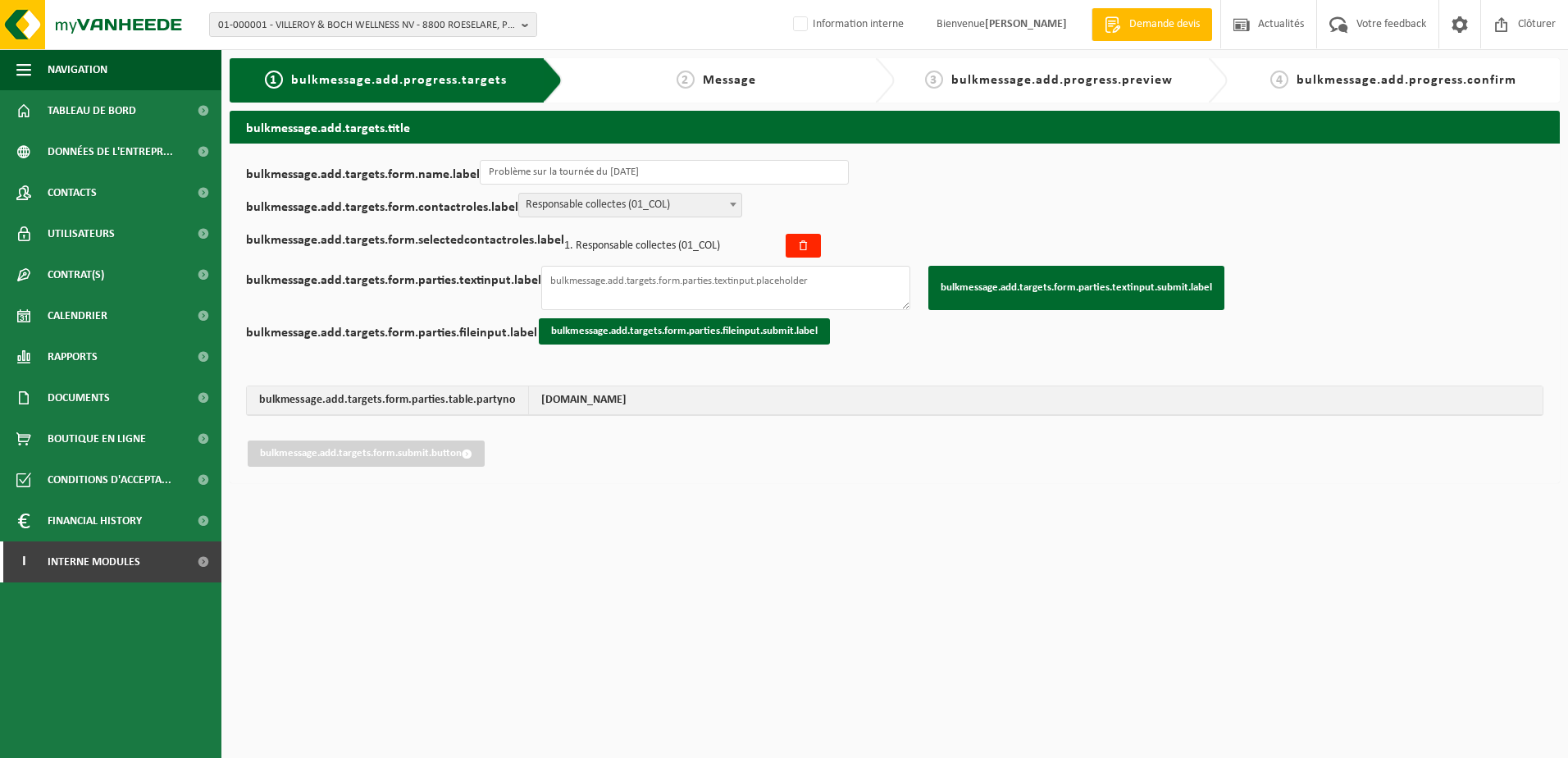
click at [725, 201] on span at bounding box center [733, 203] width 17 height 21
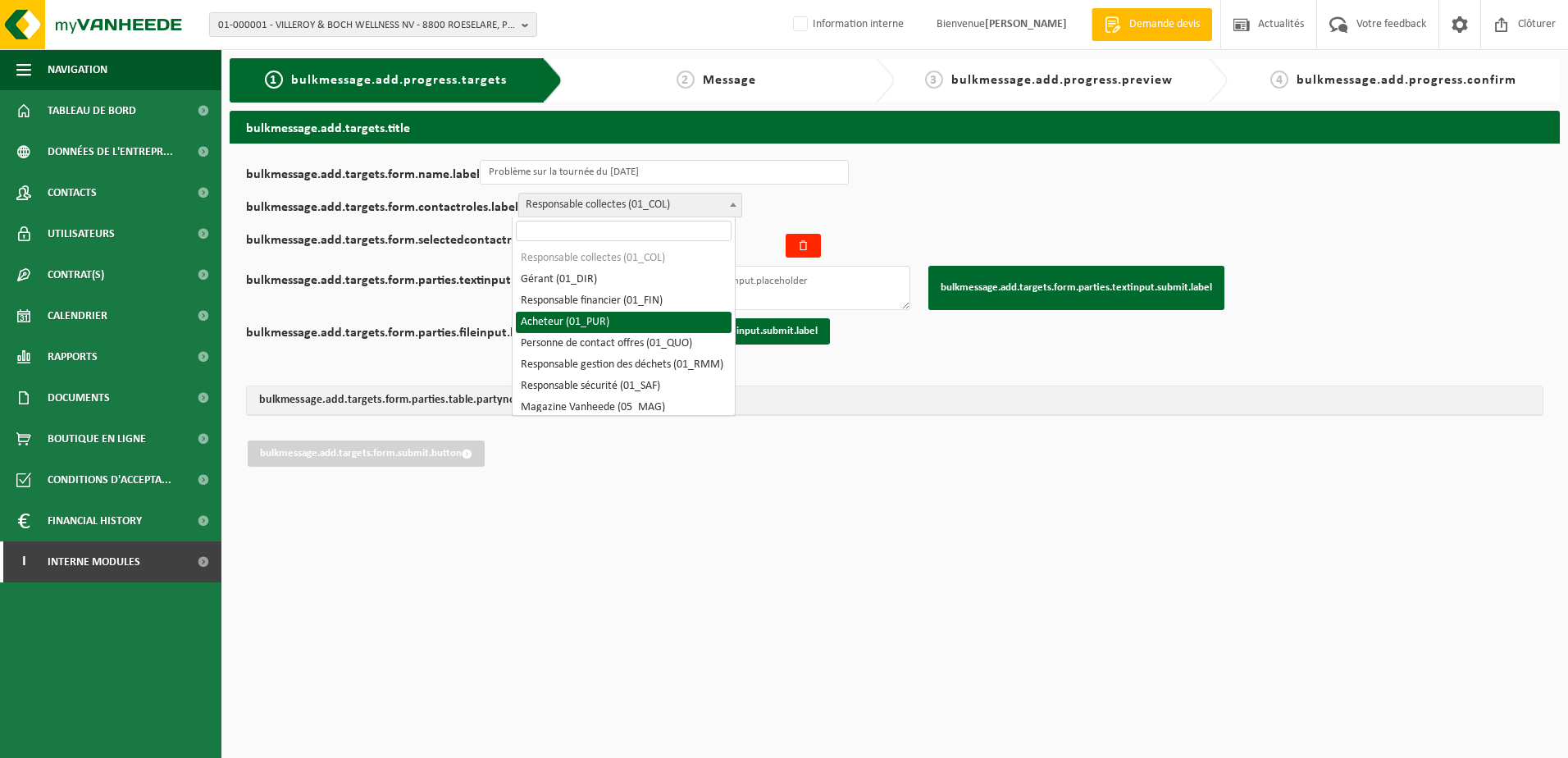
scroll to position [72, 0]
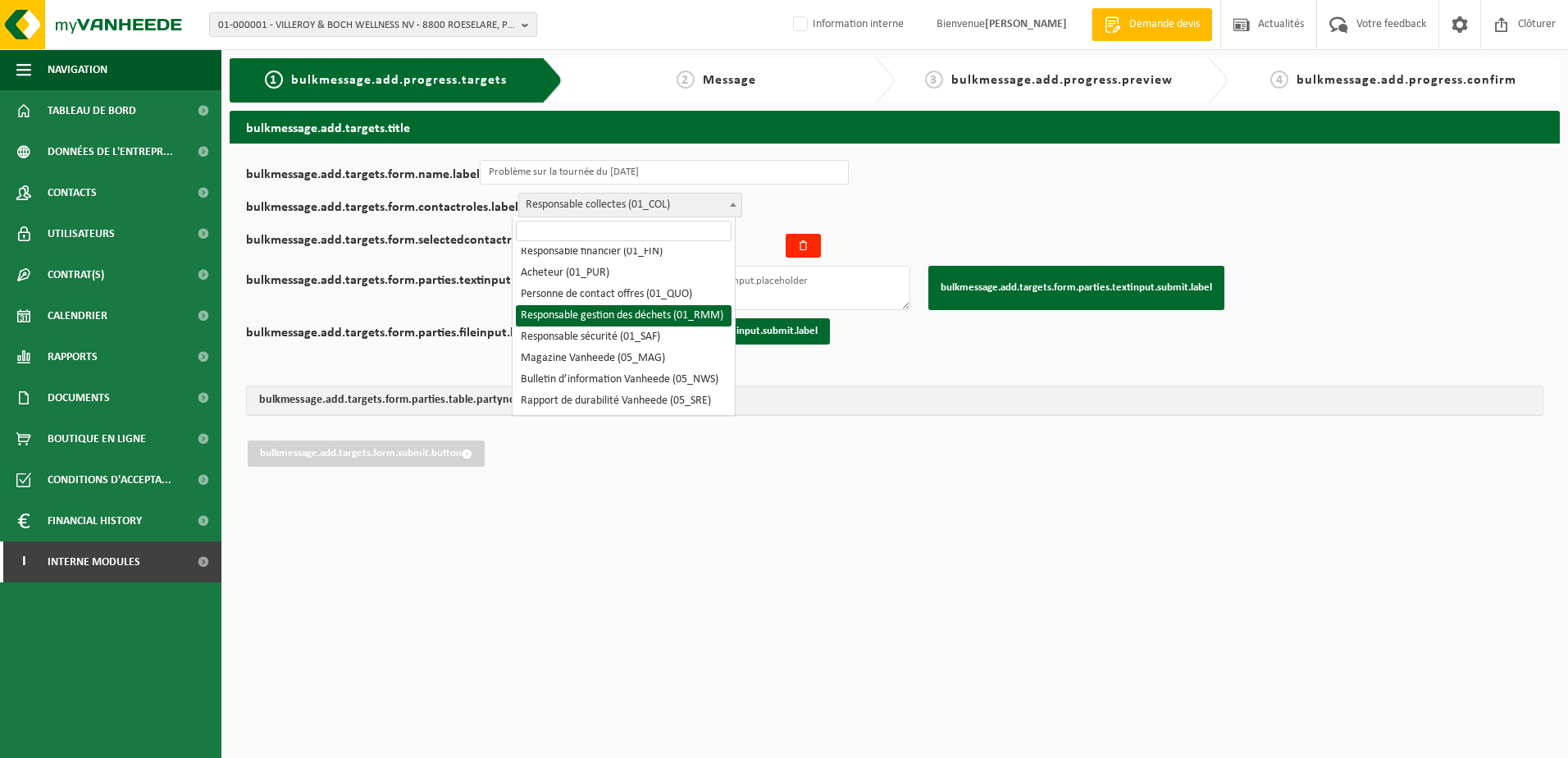
select select "01_RMM"
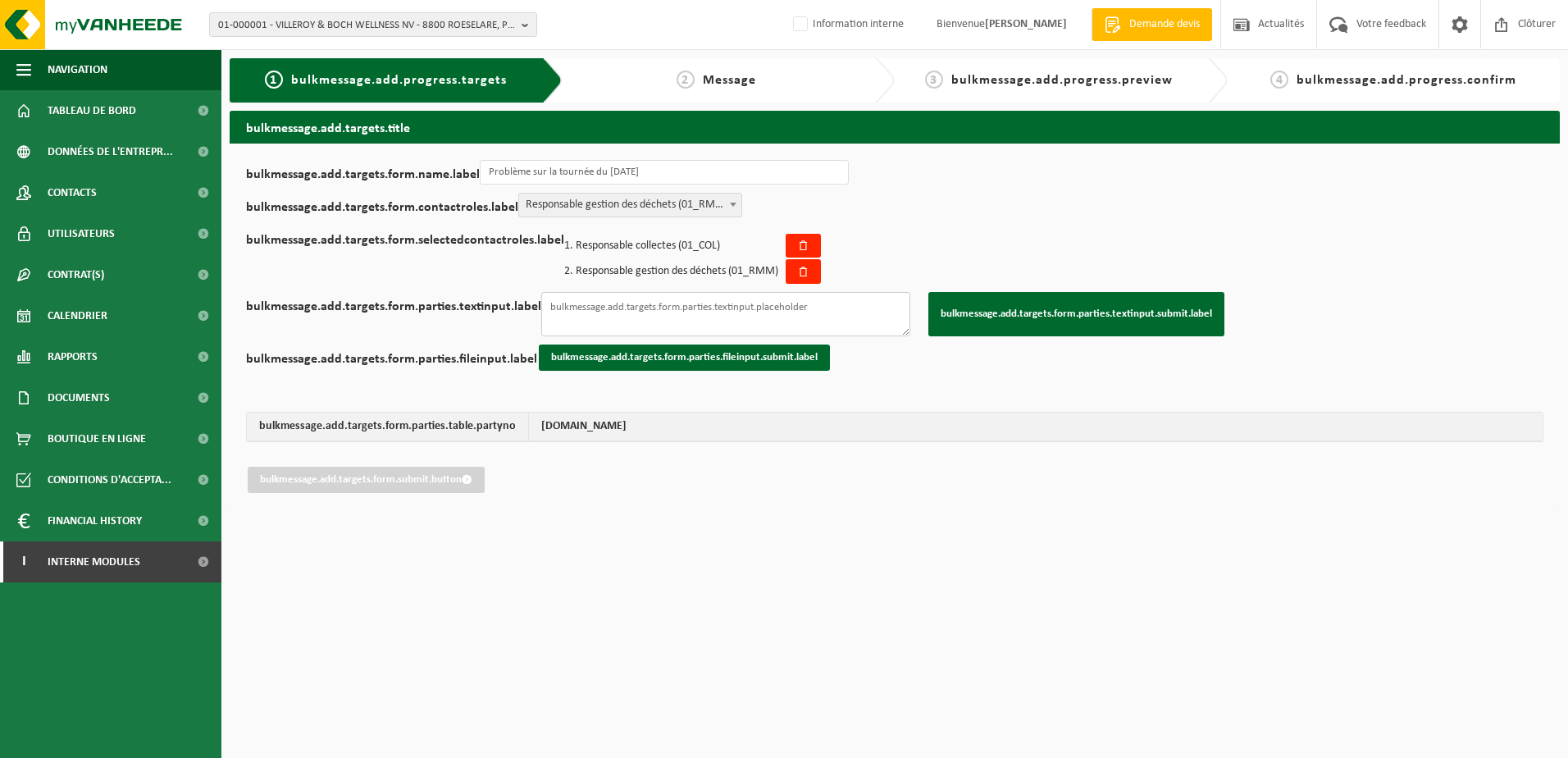
click at [690, 316] on textarea "bulkmessage.add.targets.form.parties.textinput.label" at bounding box center [726, 314] width 369 height 45
click at [611, 307] on textarea "bulkmessage.add.targets.form.parties.textinput.label" at bounding box center [726, 314] width 369 height 45
paste textarea "10-224733 10-779024 02-013499 10-916423 10-944159 10-834528 10-987330 01-065888…"
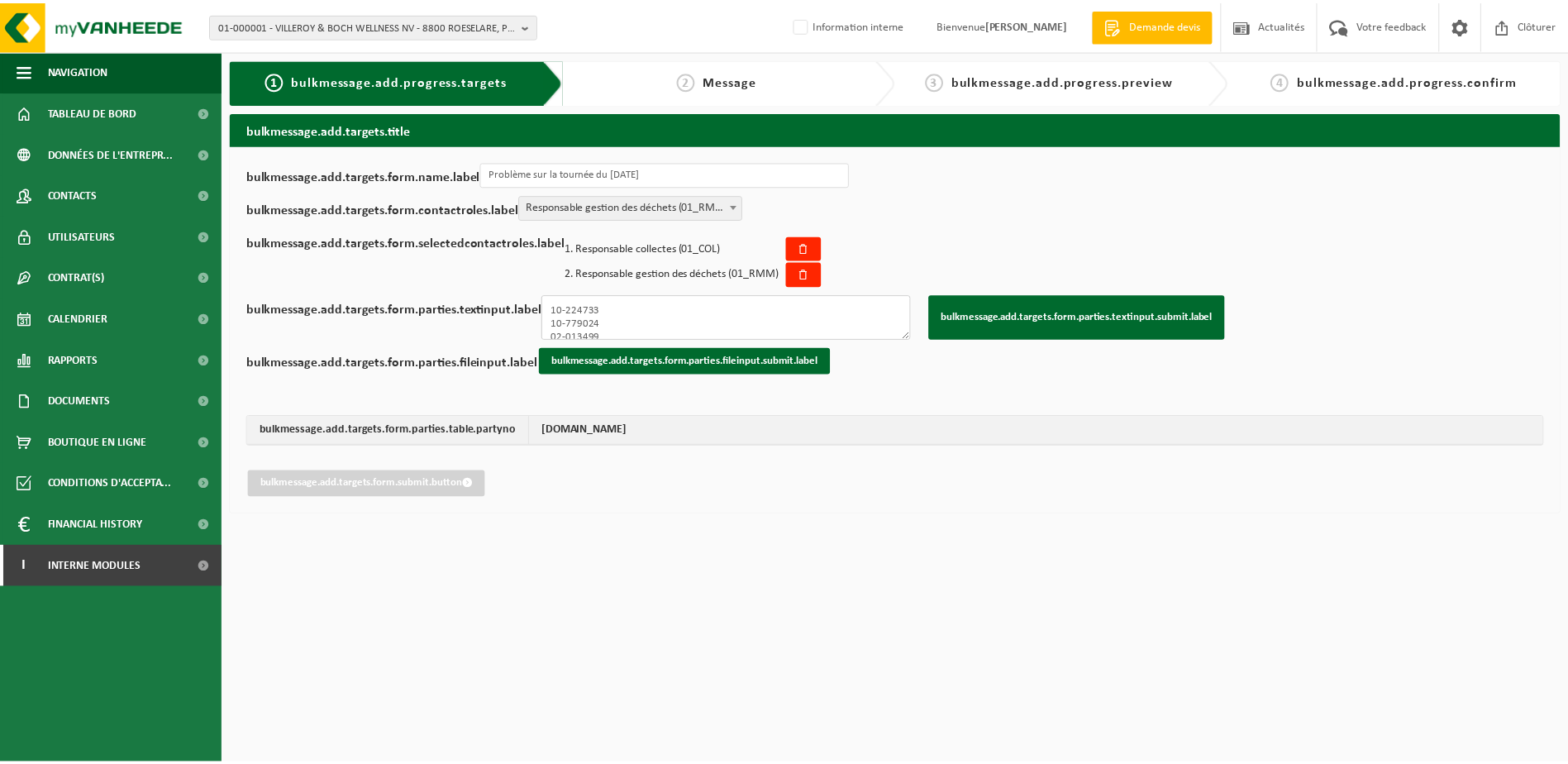
scroll to position [165, 0]
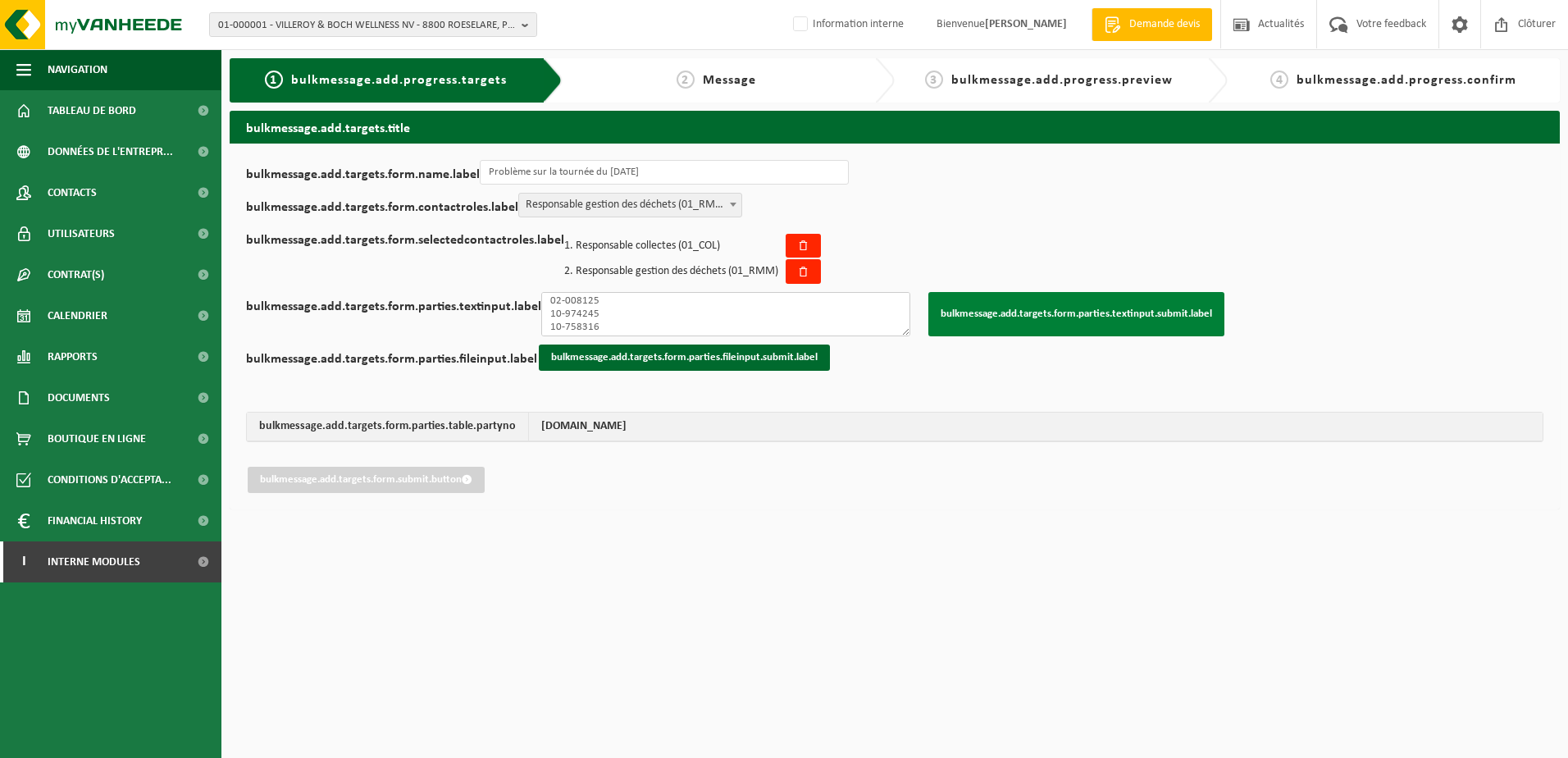
type textarea "10-224733 10-779024 02-013499 10-916423 10-944159 10-834528 10-987330 01-065888…"
click at [1032, 315] on button "bulkmessage.add.targets.form.parties.textinput.submit.label" at bounding box center [1076, 314] width 296 height 45
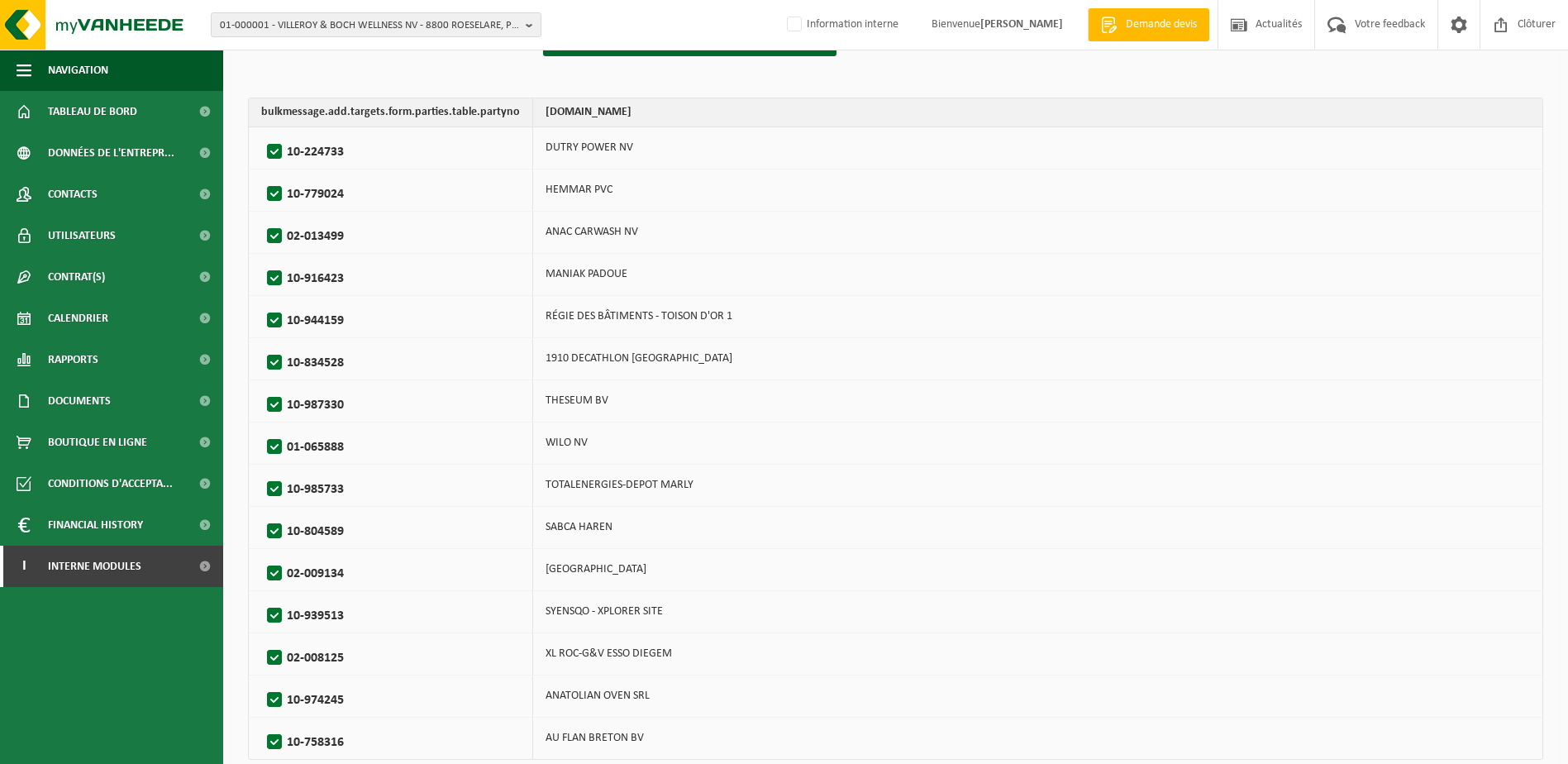
scroll to position [388, 0]
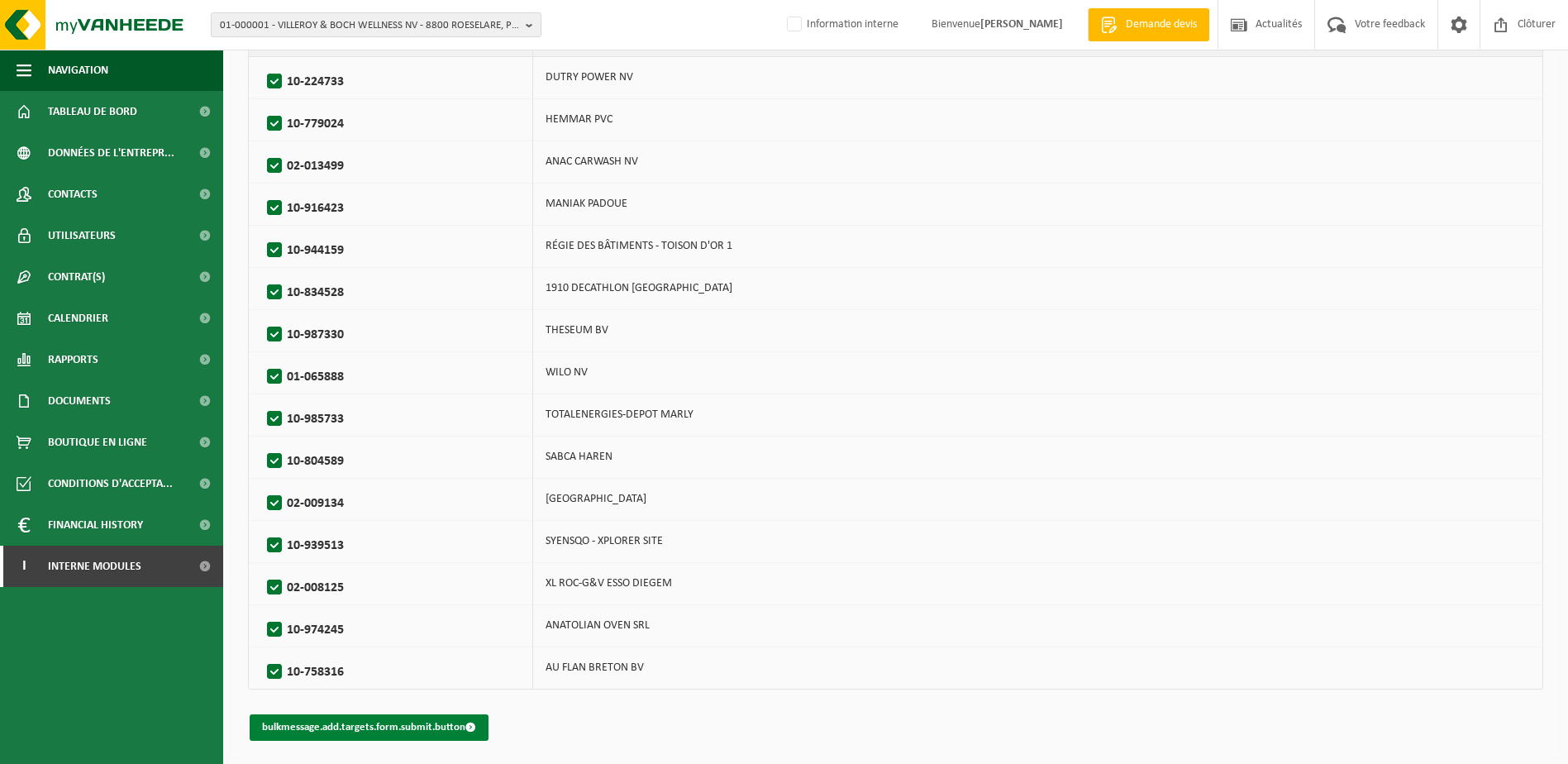
click at [387, 722] on button "bulkmessage.add.targets.form.submit.button" at bounding box center [369, 727] width 239 height 26
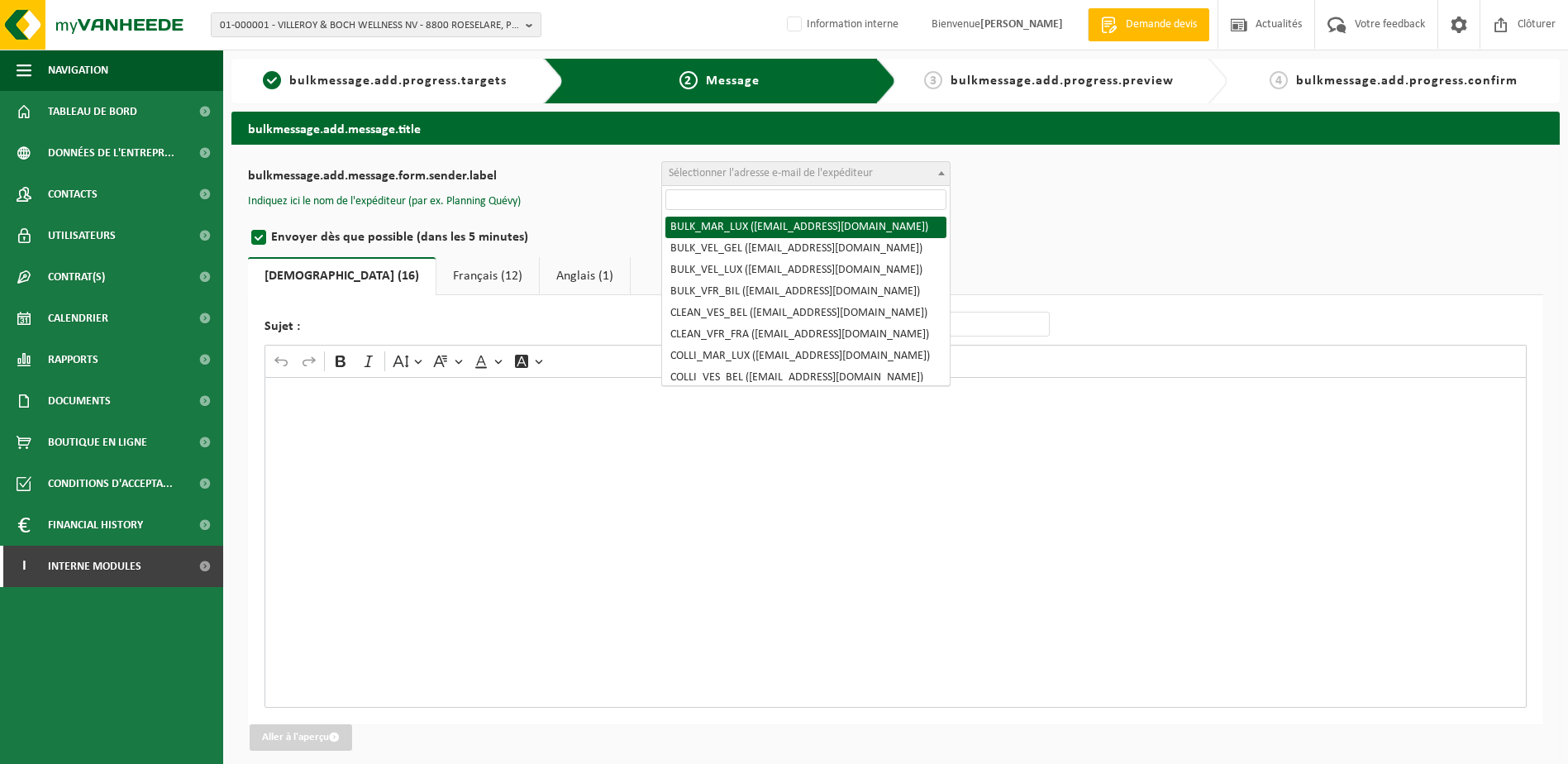
click at [789, 174] on span "Sélectionner l'adresse e-mail de l'expéditeur" at bounding box center [771, 173] width 204 height 12
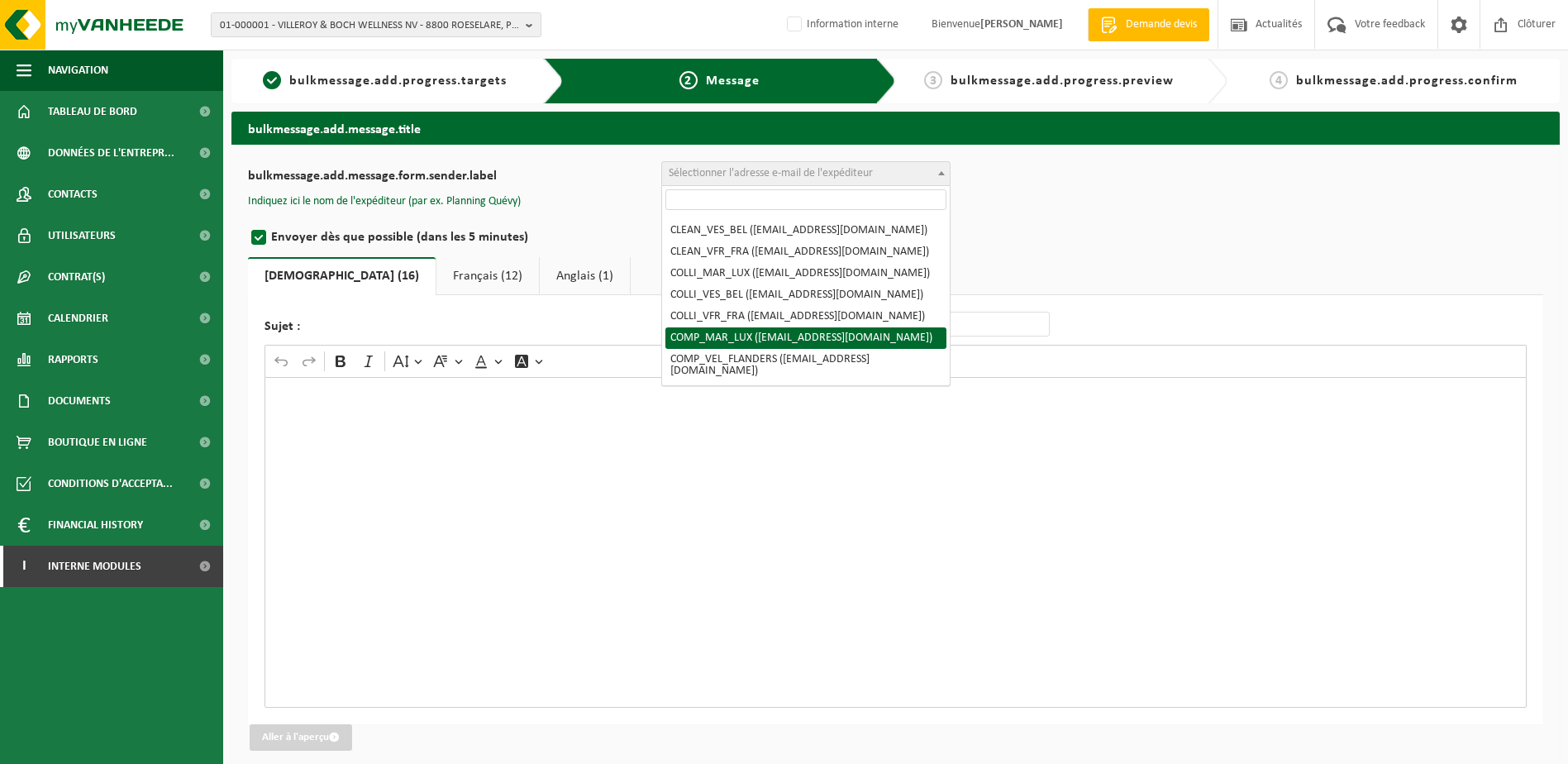
scroll to position [165, 0]
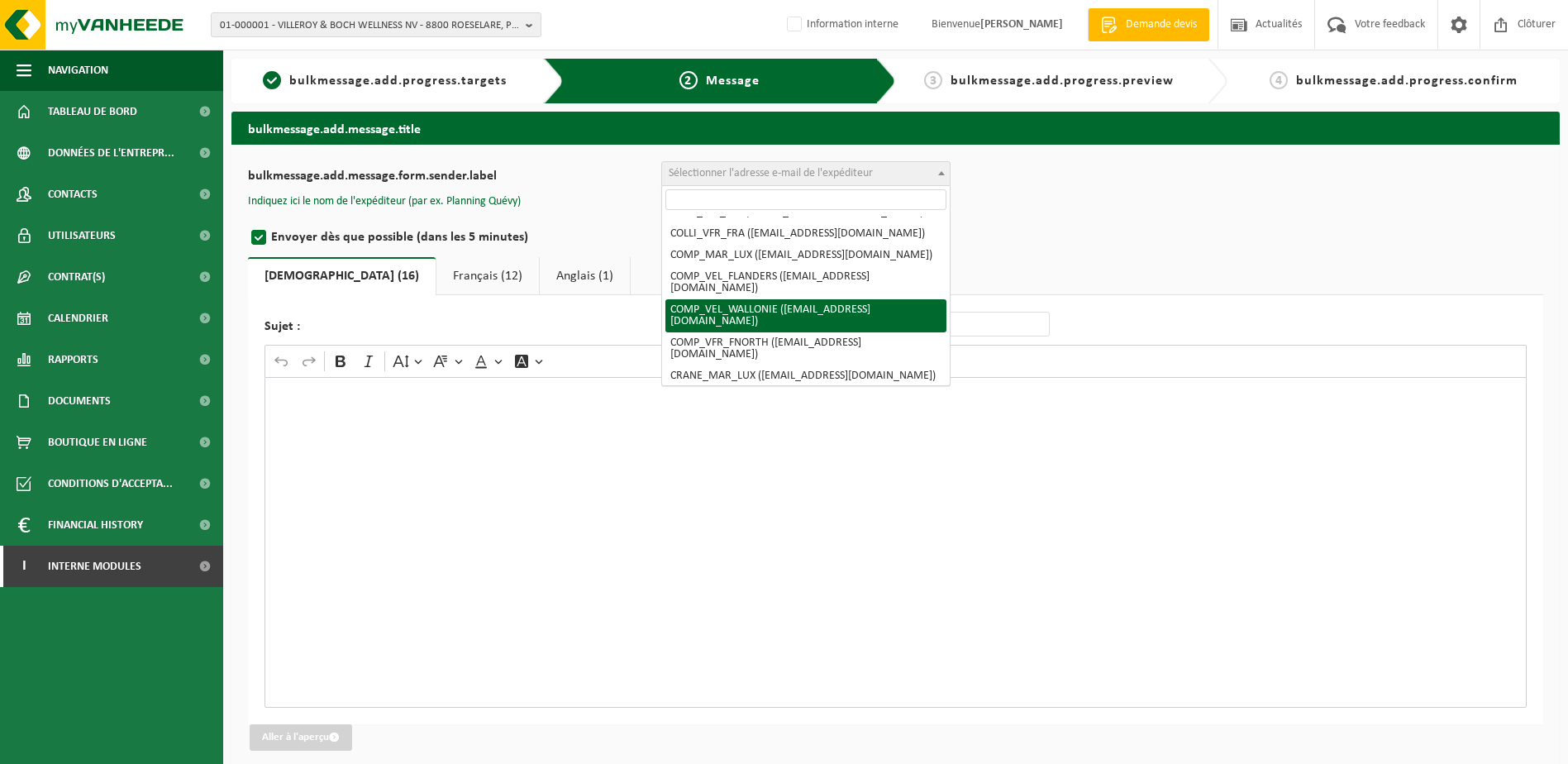
select select "COMP_VEL_WALLONIE"
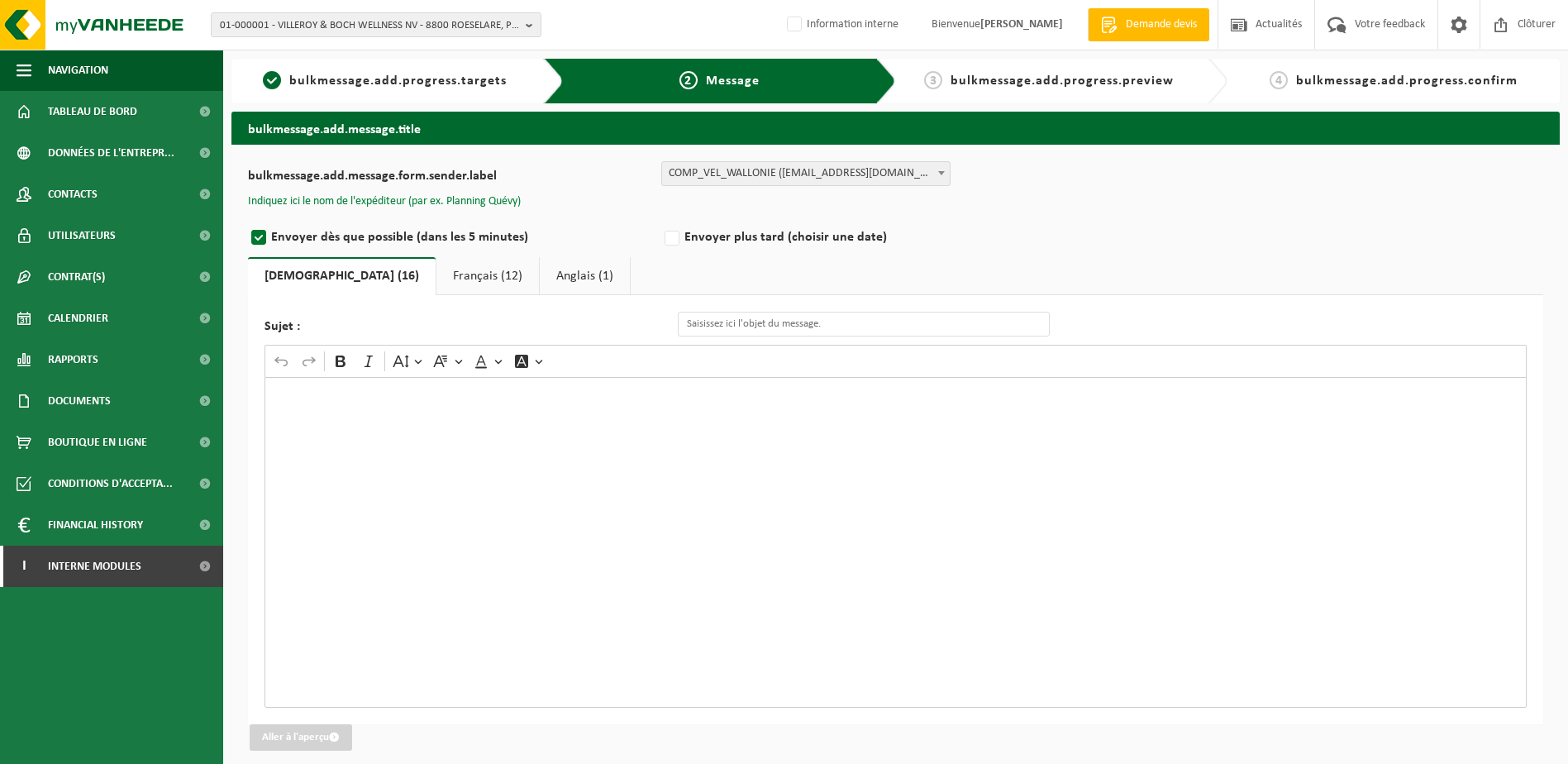
drag, startPoint x: 435, startPoint y: 198, endPoint x: 486, endPoint y: 201, distance: 51.3
click at [435, 198] on button "Indiquez ici le nom de l'expéditeur (par ex. Planning Quévy)" at bounding box center [384, 201] width 273 height 15
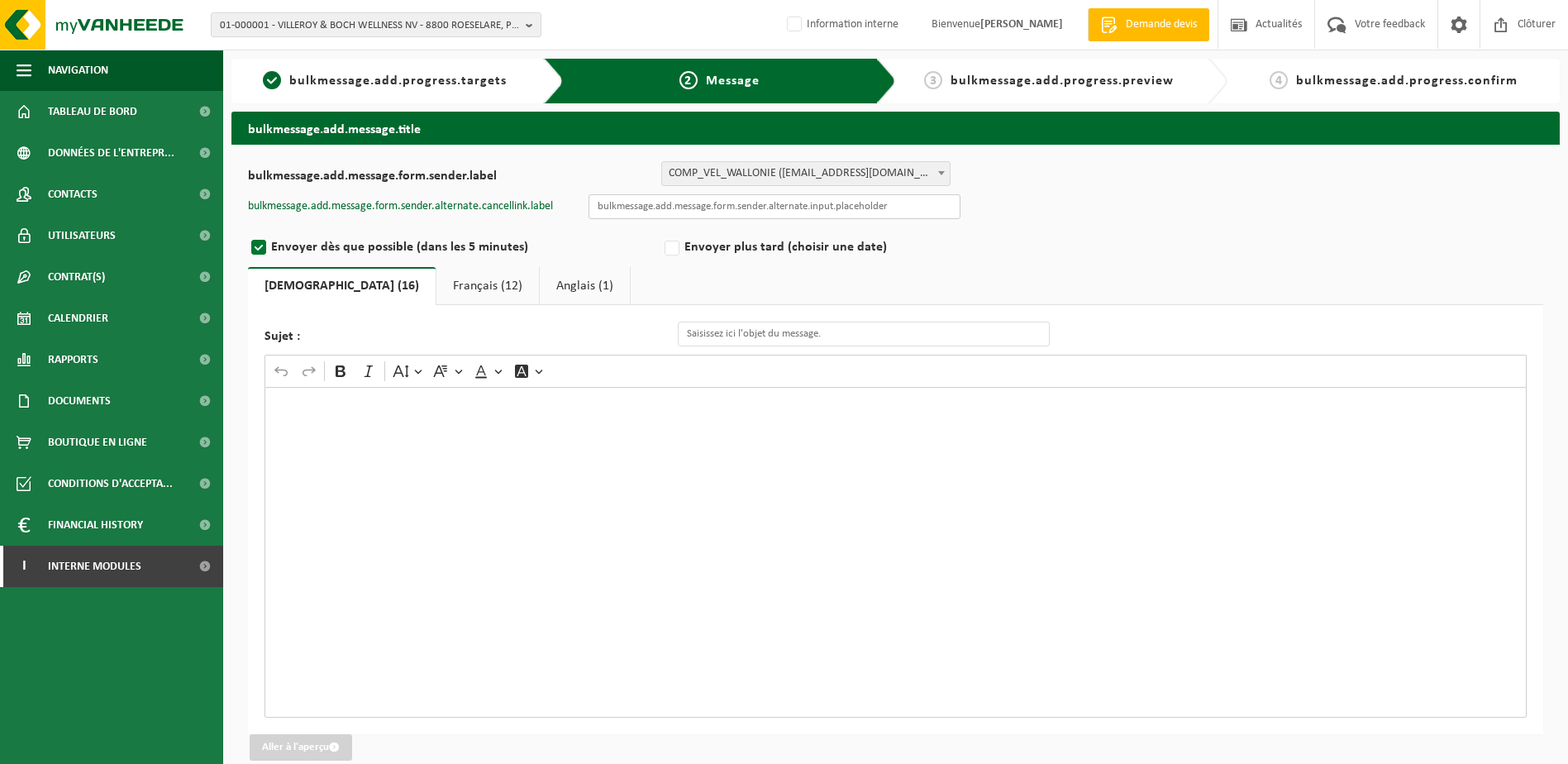
click at [681, 208] on input "text" at bounding box center [775, 206] width 372 height 25
type input "Planning quévy"
click at [346, 404] on p "Rich Text Editor. Editing area: main. Press Alt+0 for help." at bounding box center [896, 404] width 1245 height 12
click at [510, 422] on div "Rich Text Editor. Editing area: main. Press Alt+0 for help." at bounding box center [896, 552] width 1262 height 331
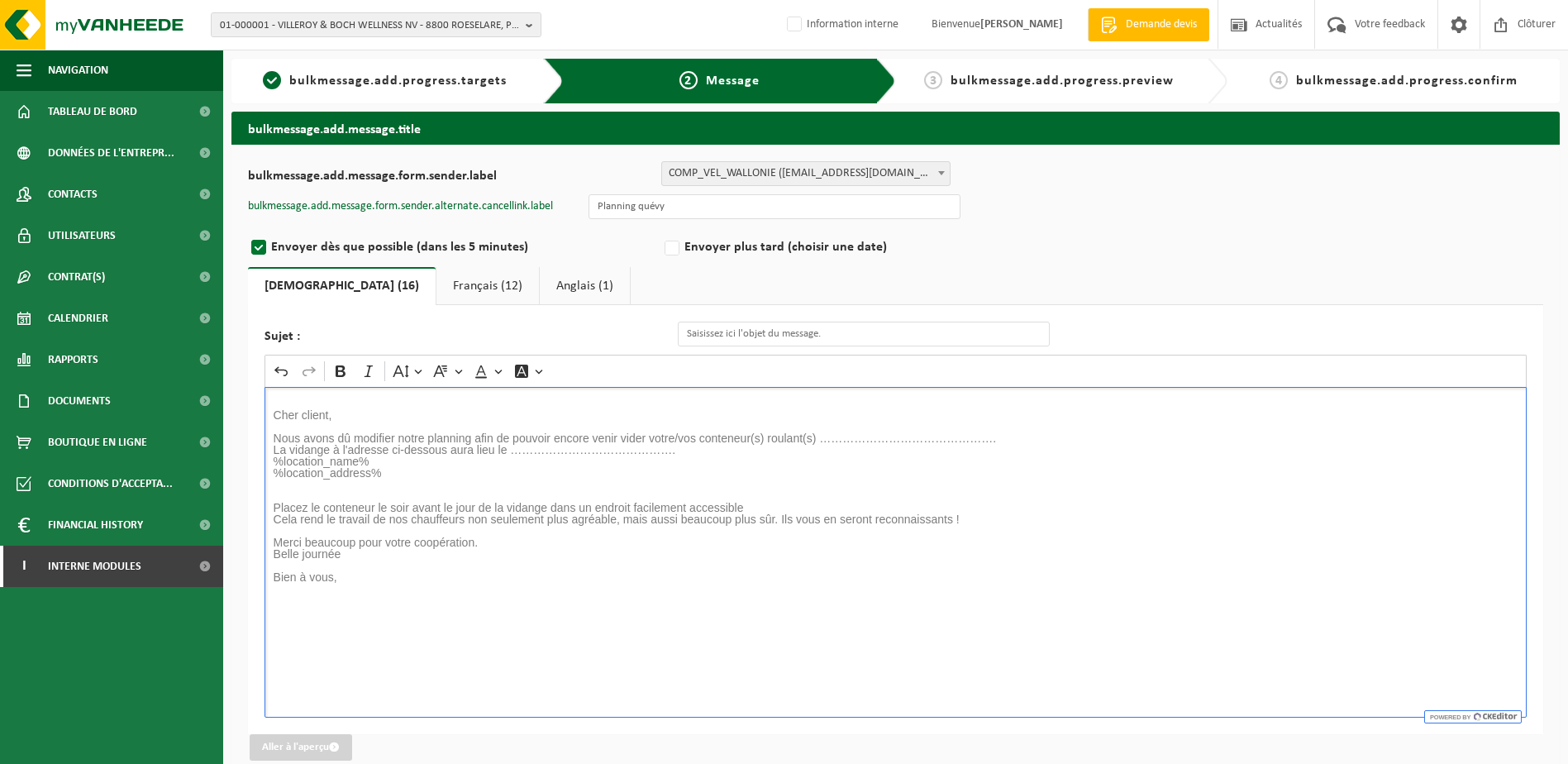
click at [403, 417] on p "Cher client," at bounding box center [896, 415] width 1245 height 12
drag, startPoint x: 526, startPoint y: 433, endPoint x: 597, endPoint y: 441, distance: 71.5
click at [526, 434] on span "Nous avons dû modifier notre planning afin de pouvoir encore venir vider votre/…" at bounding box center [635, 438] width 723 height 13
click at [642, 441] on span "Nous avons dû modifier notre planning afin de pouvoir encore venir vider votre/…" at bounding box center [635, 438] width 723 height 13
click at [726, 441] on span "Nous avons dû modifier notre planning afin de pouvoir encore venir vider votre/…" at bounding box center [635, 438] width 723 height 13
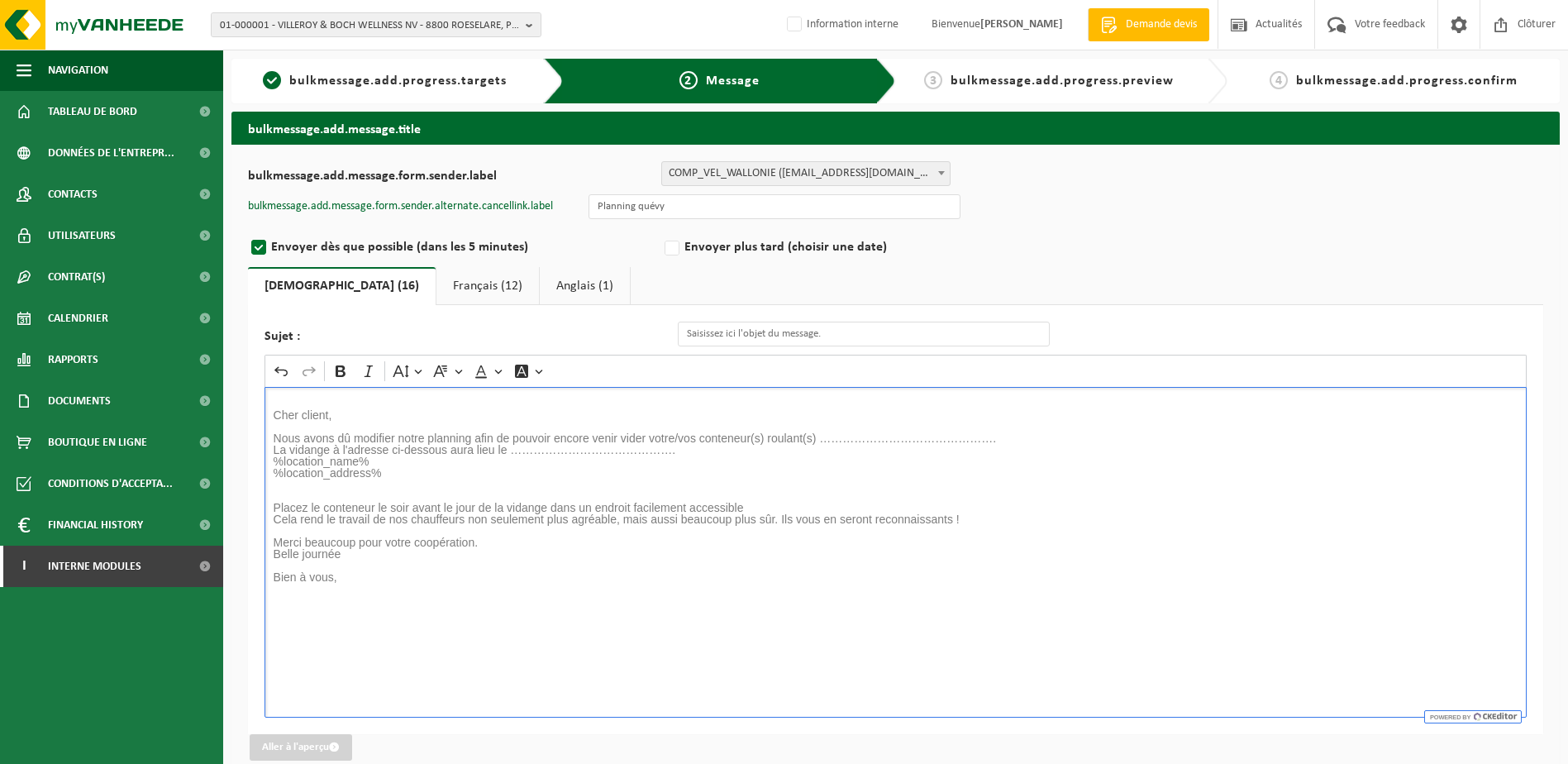
click at [815, 441] on span "Nous avons dû modifier notre planning afin de pouvoir encore venir vider votre/…" at bounding box center [635, 438] width 723 height 13
drag, startPoint x: 1009, startPoint y: 439, endPoint x: 821, endPoint y: 442, distance: 188.5
click at [821, 442] on p "Nous avons dû modifier notre planning afin de pouvoir encore venir vider votre/…" at bounding box center [896, 438] width 1245 height 12
drag, startPoint x: 690, startPoint y: 447, endPoint x: 511, endPoint y: 449, distance: 179.4
click at [511, 449] on p "La vidange à l'adresse ci-dessous aura lieu le ……………………………………." at bounding box center [896, 450] width 1245 height 12
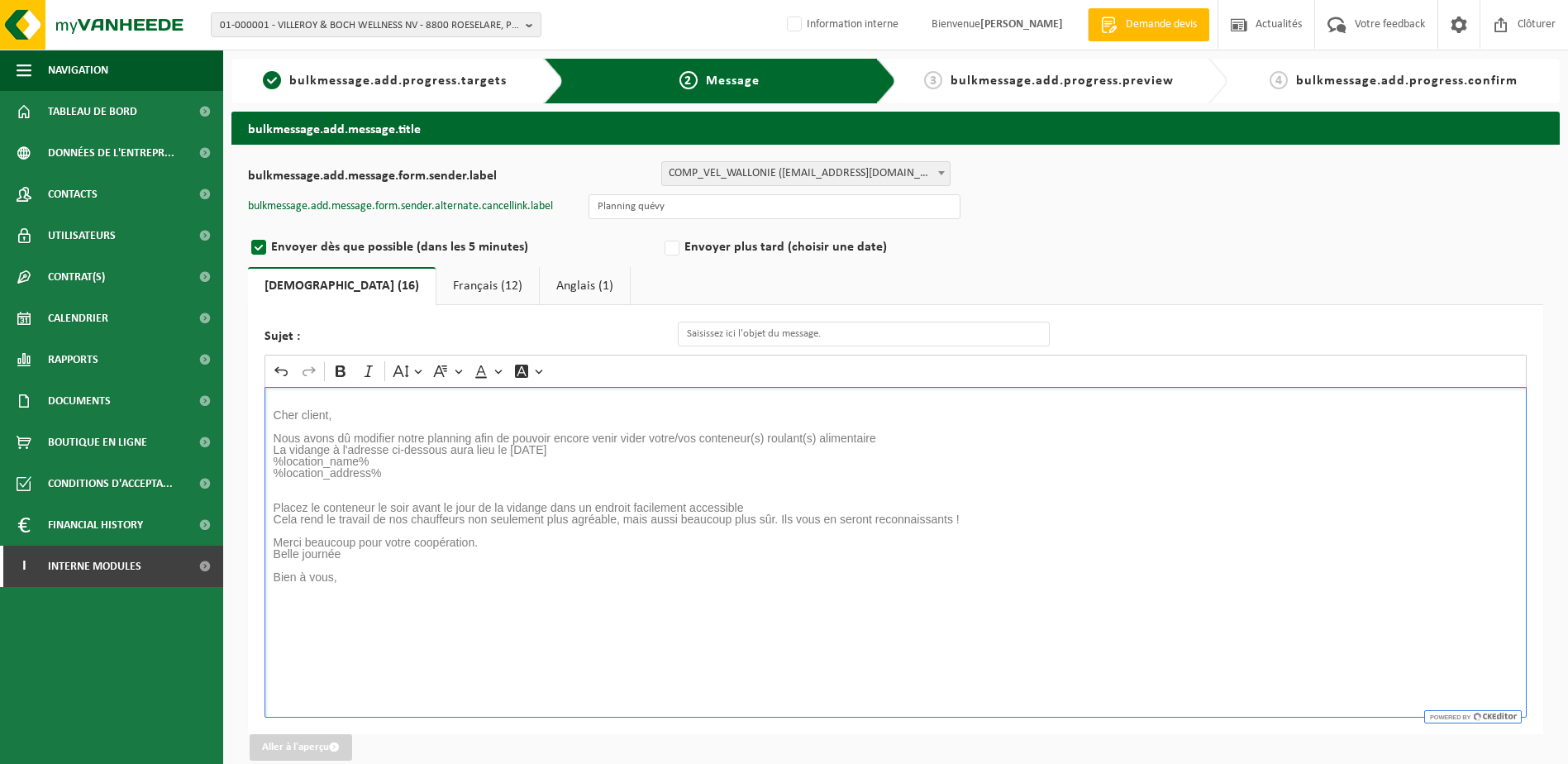
click at [479, 605] on div "Cher client, Nous avons dû modifier notre planning afin de pouvoir encore venir…" at bounding box center [896, 552] width 1262 height 331
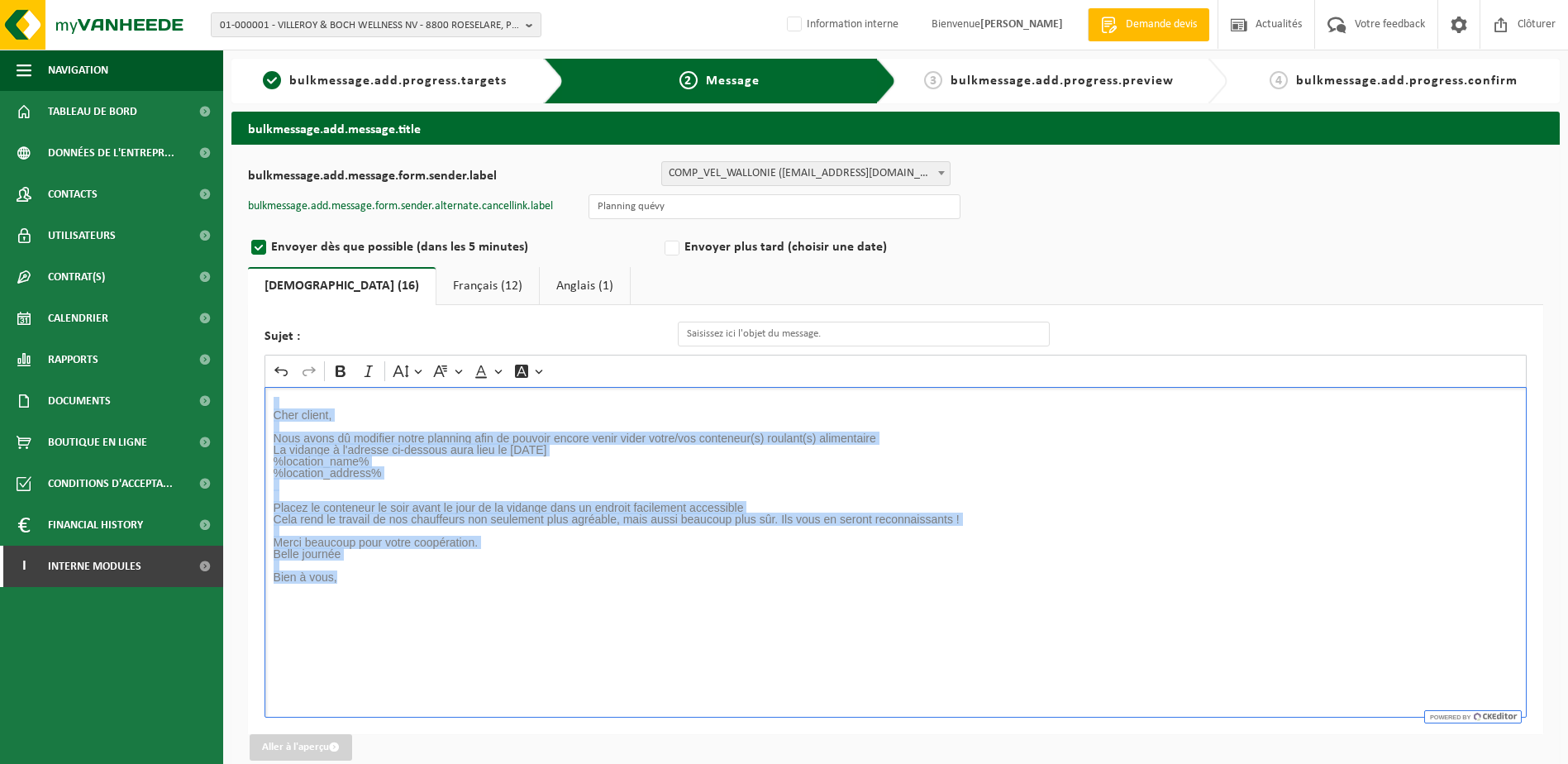
drag, startPoint x: 378, startPoint y: 583, endPoint x: 261, endPoint y: 399, distance: 217.4
click at [261, 399] on div "Sujet : Rich Text Editor Undo Redo Bold Italic Font Size Font Family Font Color…" at bounding box center [895, 519] width 1295 height 429
copy div "Cher client, Nous avons dû modifier notre planning afin de pouvoir encore venir…"
drag, startPoint x: 419, startPoint y: 280, endPoint x: 432, endPoint y: 286, distance: 13.7
click at [436, 280] on link "Français (12)" at bounding box center [487, 286] width 103 height 38
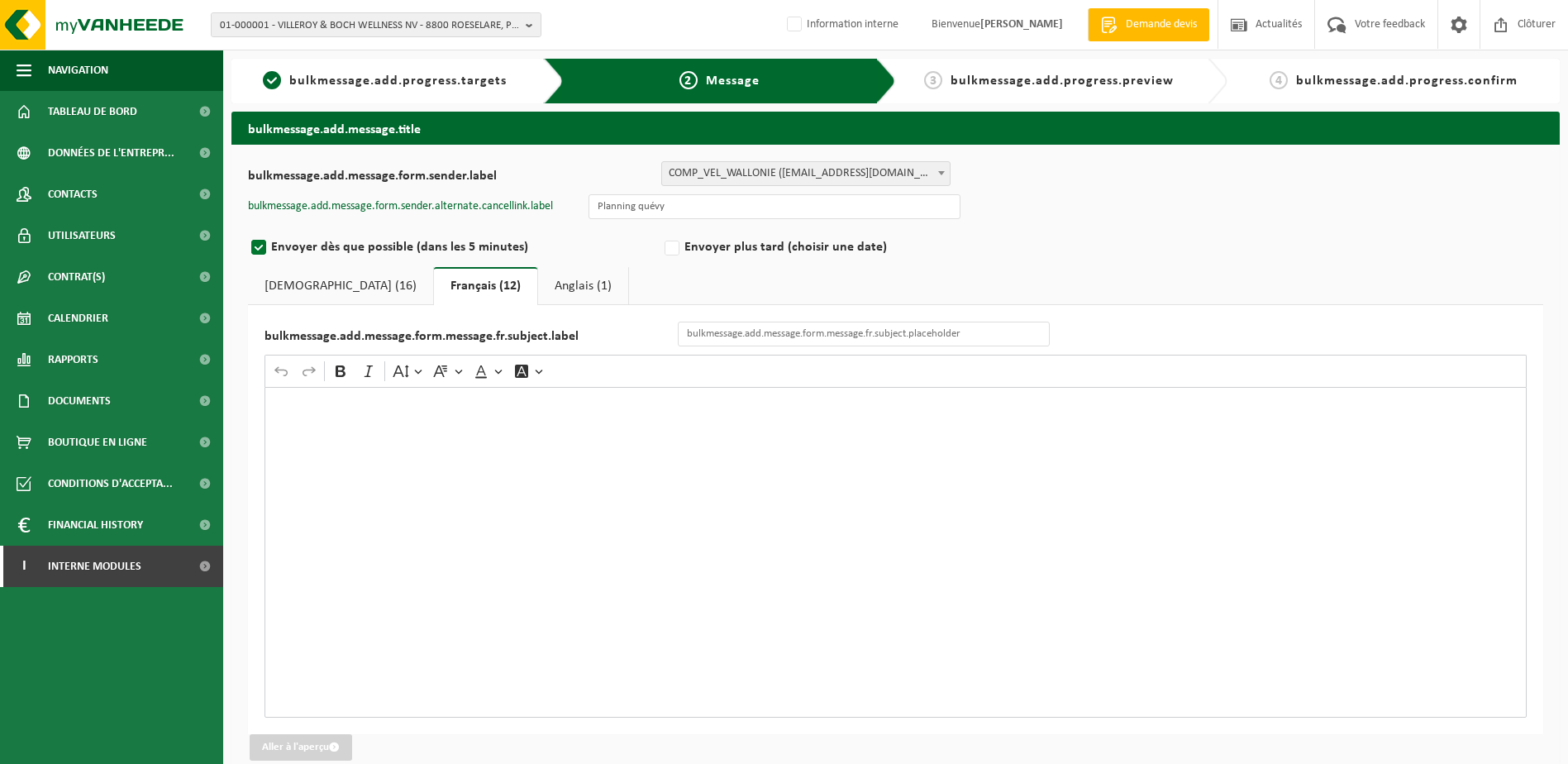
click at [364, 425] on div "Rich Text Editor. Editing area: main. Press Alt+0 for help." at bounding box center [896, 552] width 1262 height 331
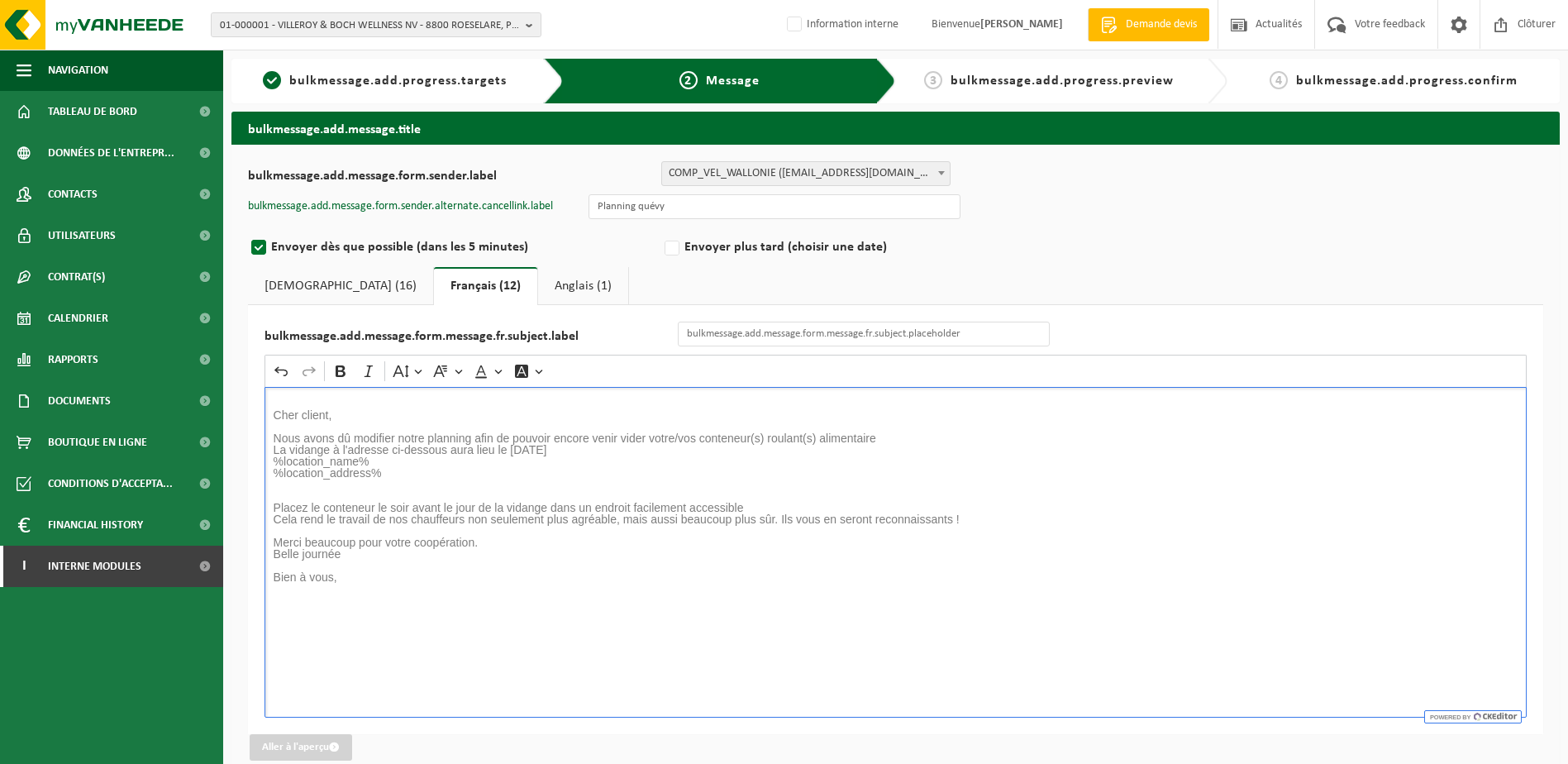
click at [538, 287] on link "Anglais (1)" at bounding box center [583, 286] width 90 height 38
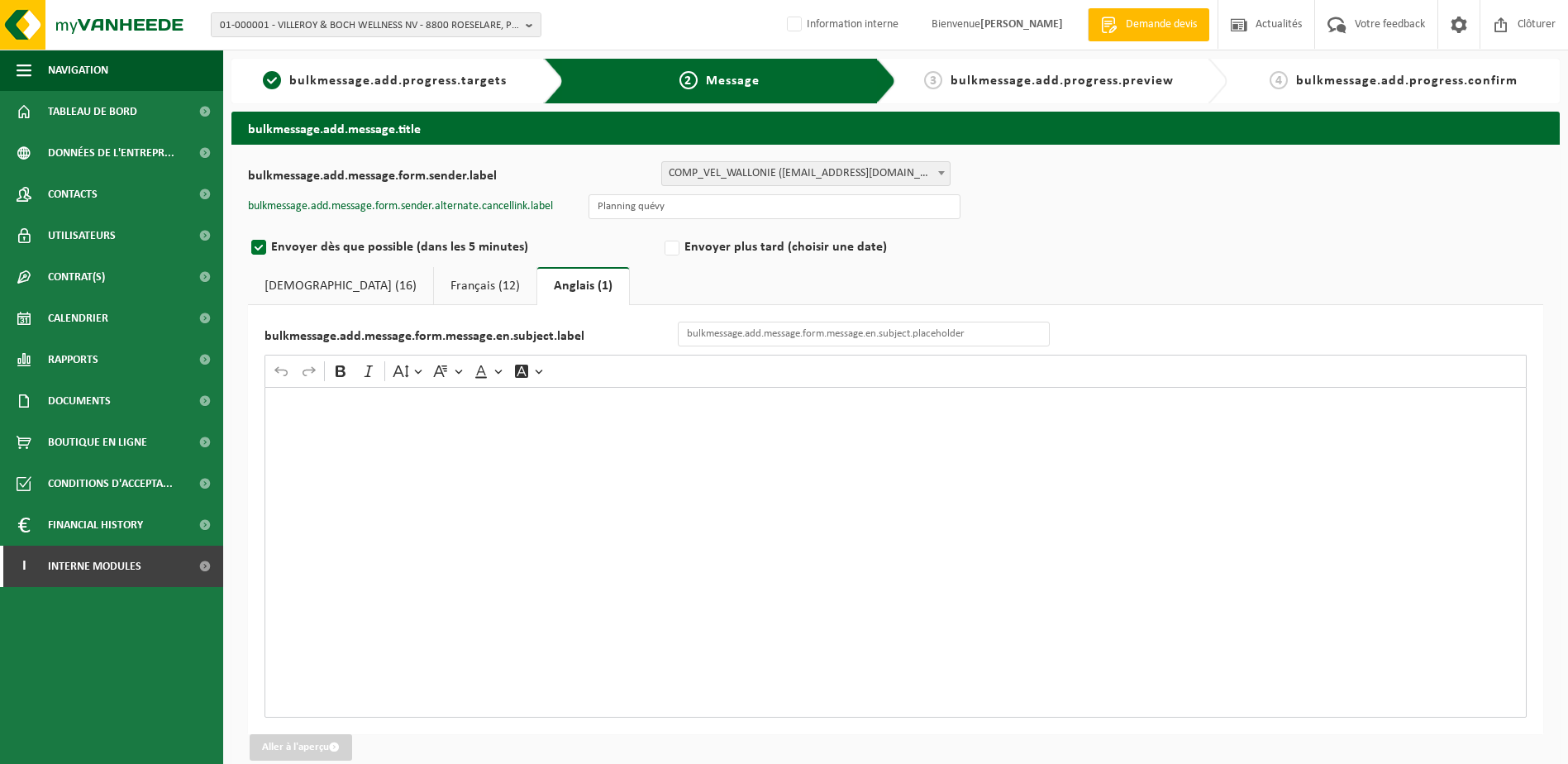
click at [452, 418] on div "Rich Text Editor. Editing area: main. Press Alt+0 for help." at bounding box center [896, 552] width 1262 height 331
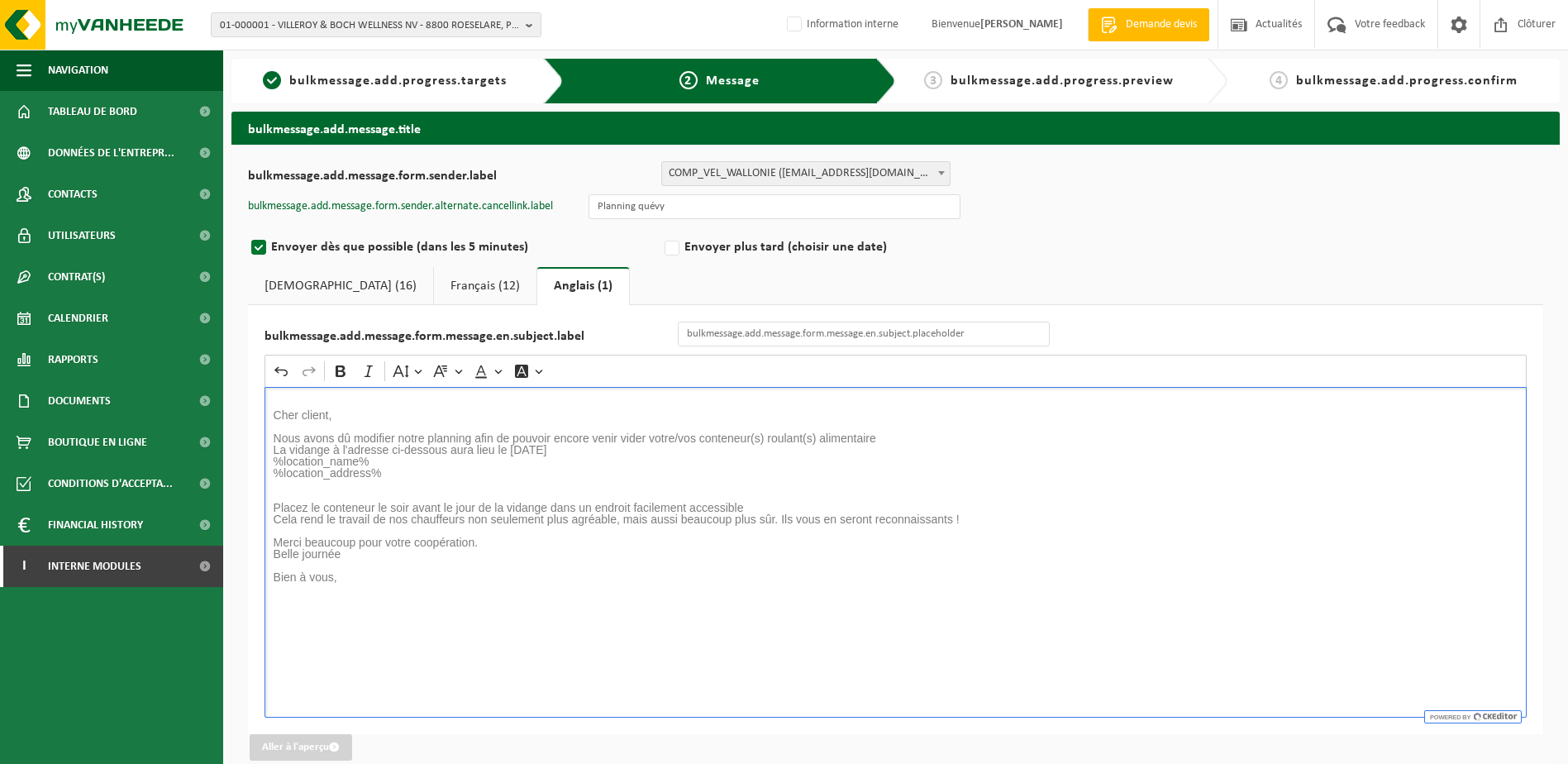
click at [481, 572] on p "Bien à vous," at bounding box center [896, 577] width 1245 height 12
click at [773, 341] on input "bulkmessage.add.message.form.message.en.subject.label" at bounding box center [864, 334] width 372 height 25
click at [849, 335] on input "bulkmessage.add.message.form.message.en.subject.label" at bounding box center [864, 334] width 372 height 25
type input "M"
type input "Changement de jour de collecte suite à un problème camion."
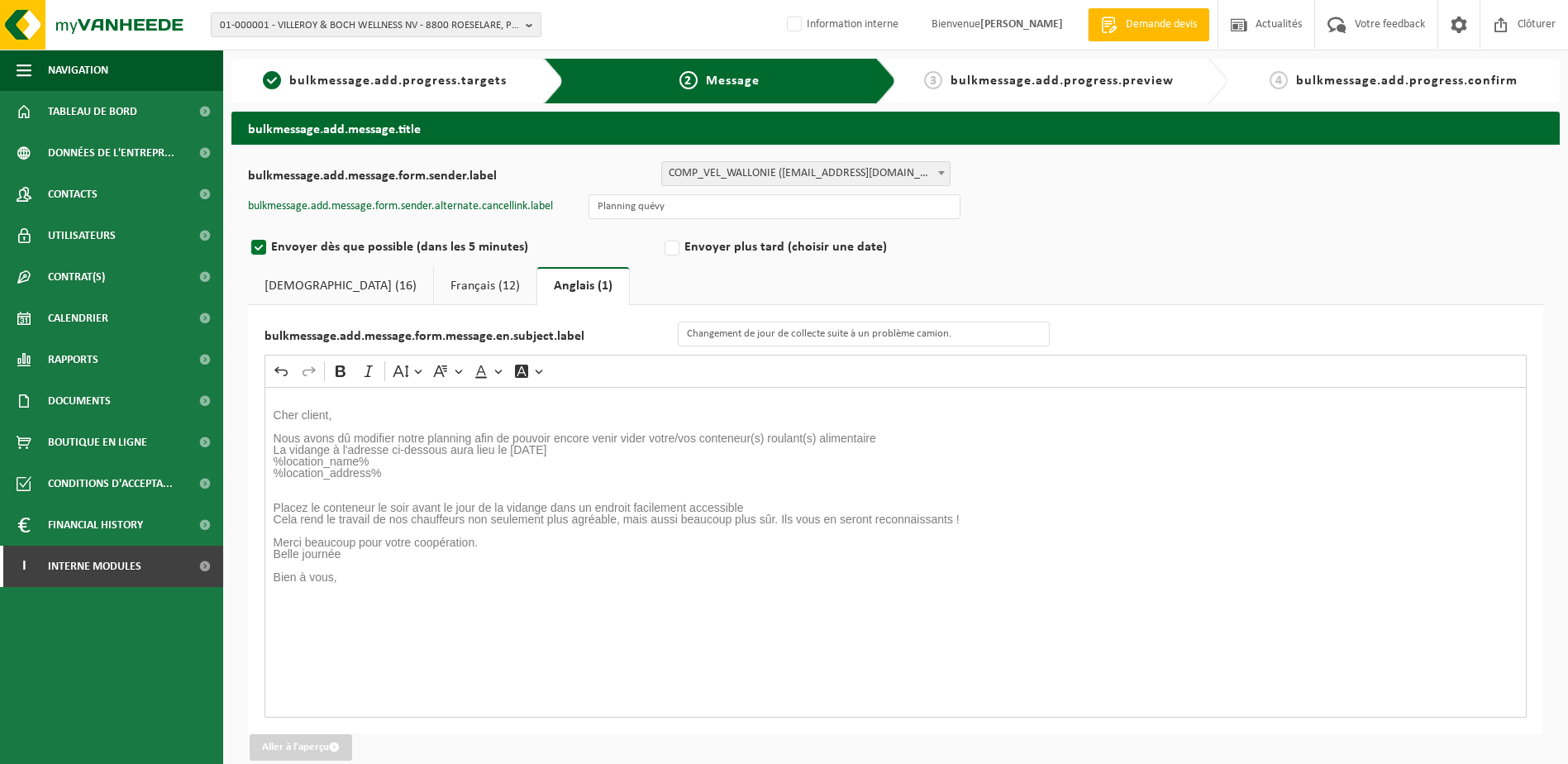
click at [575, 639] on div "Cher client, Nous avons dû modifier notre planning afin de pouvoir encore venir…" at bounding box center [896, 552] width 1262 height 331
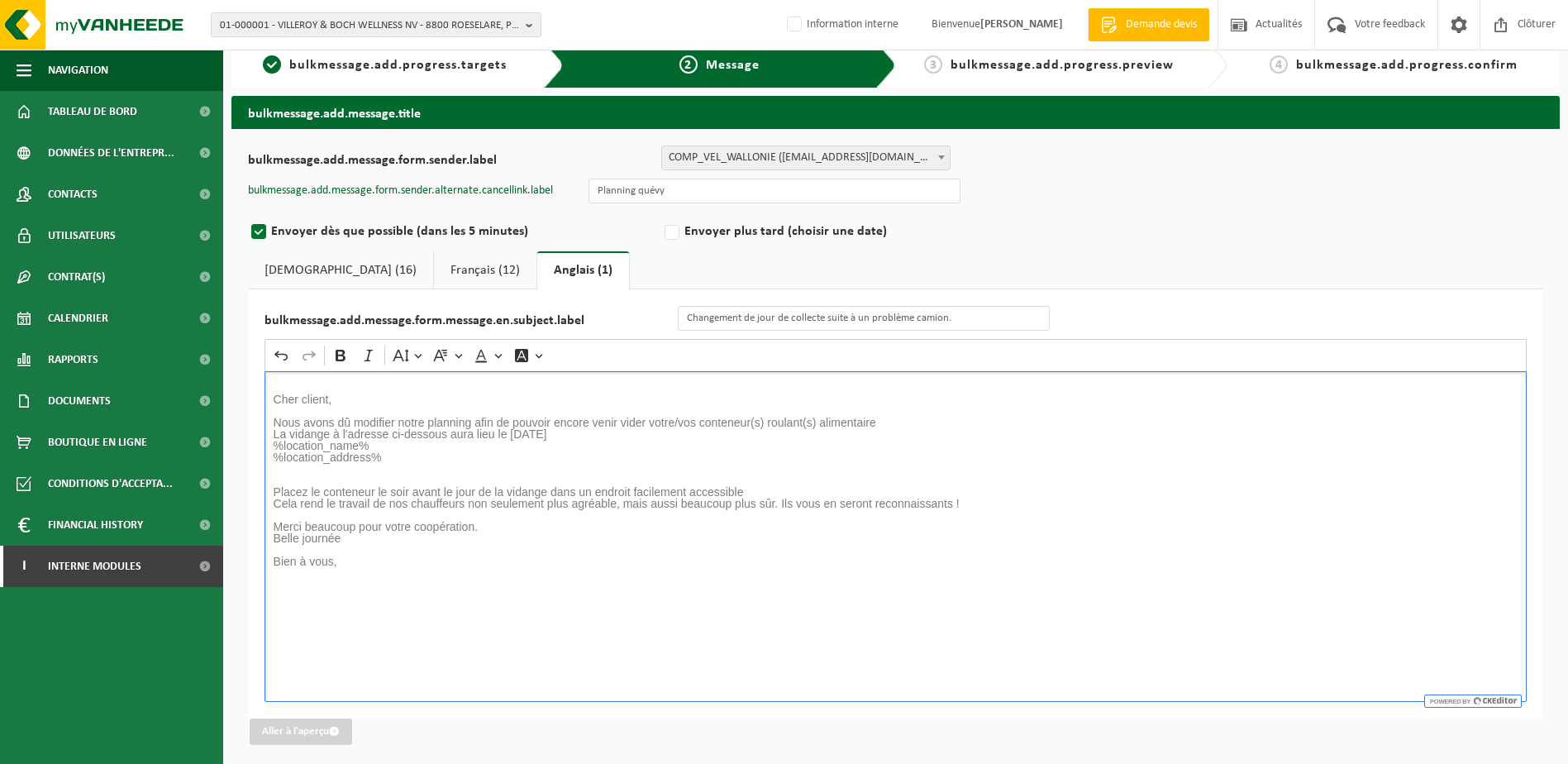
scroll to position [21, 0]
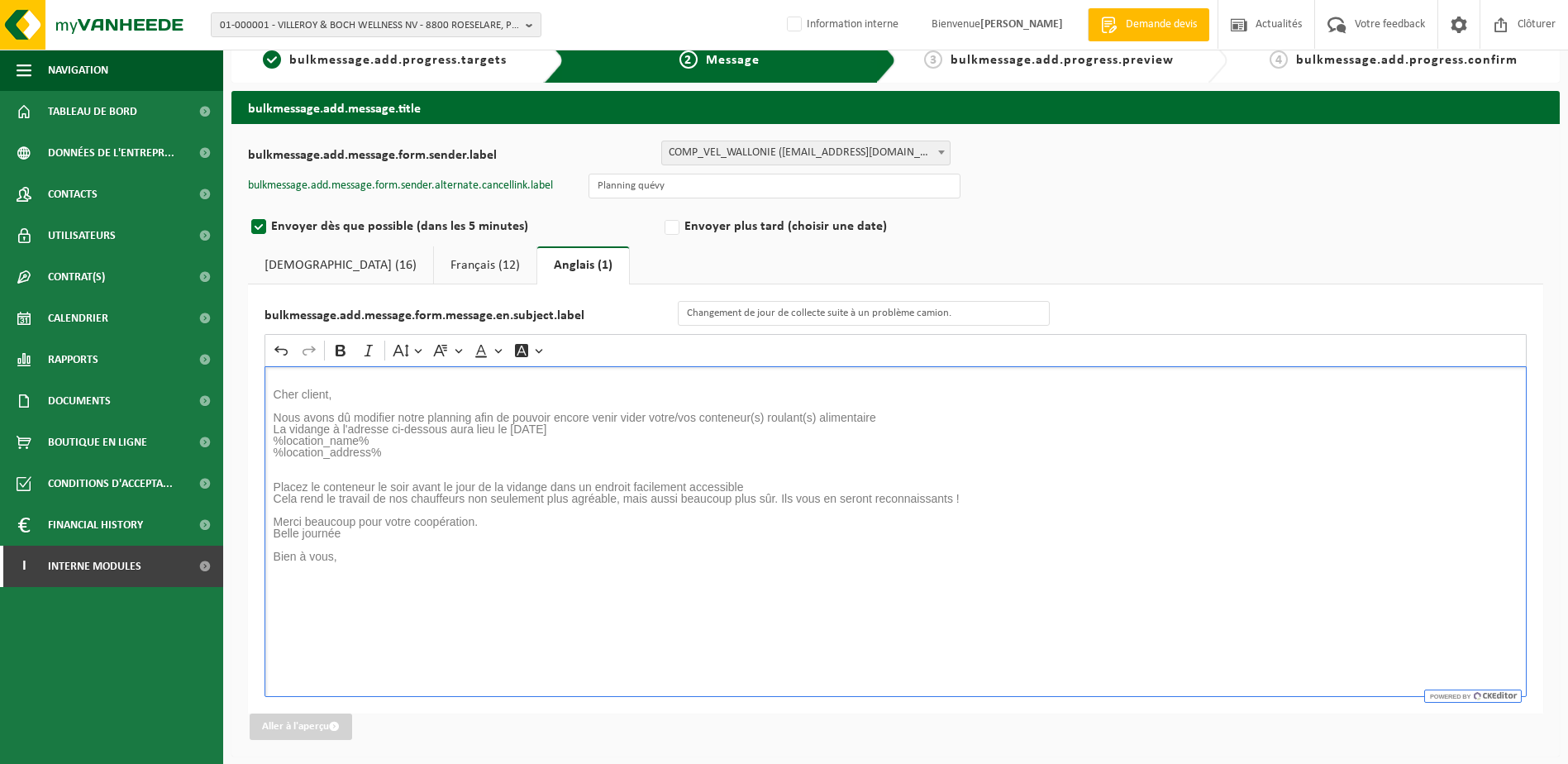
click at [434, 264] on link "Français (12)" at bounding box center [485, 265] width 103 height 38
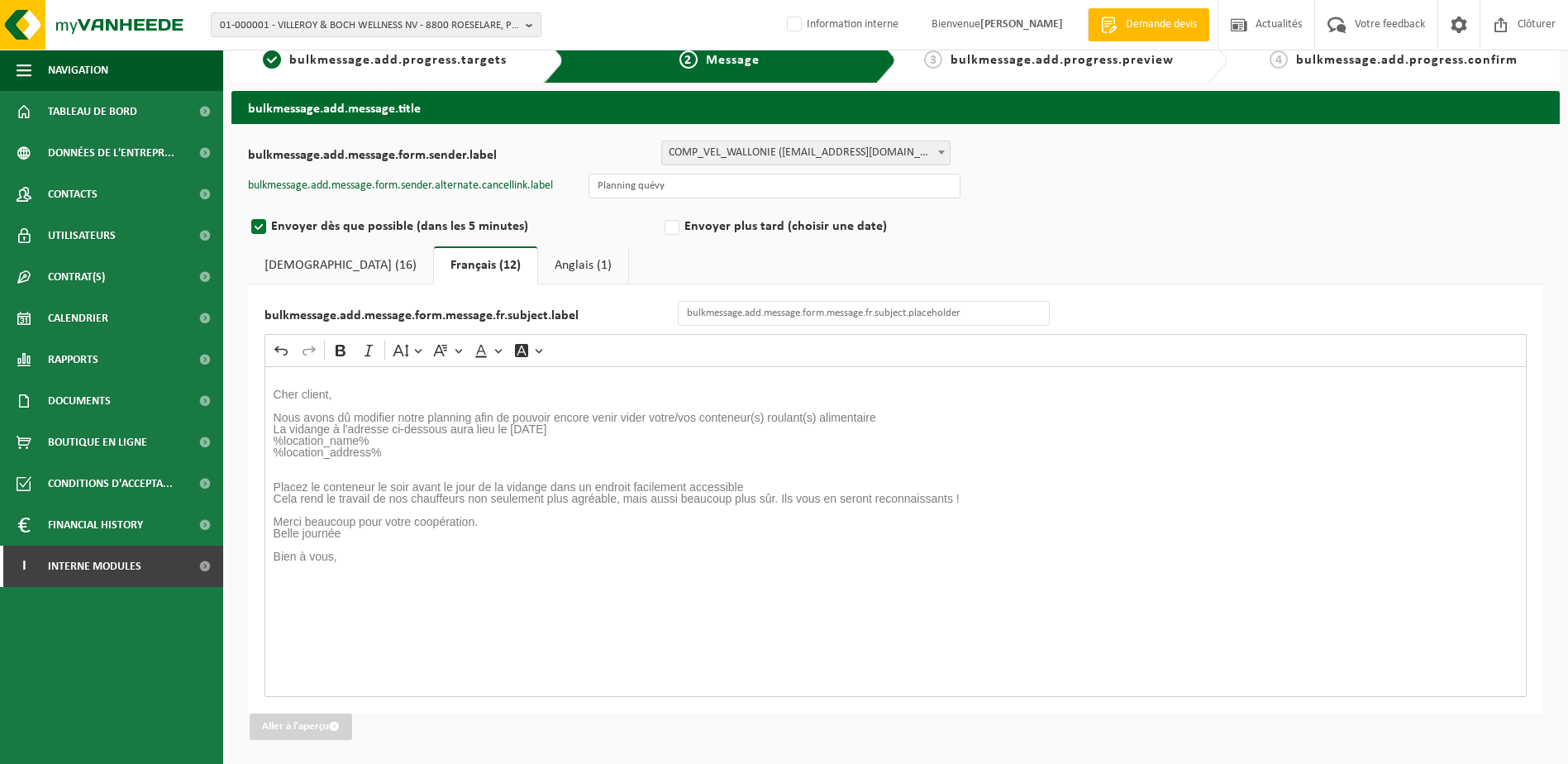
click at [312, 256] on link "Néerlandais (16)" at bounding box center [340, 265] width 185 height 38
click at [608, 428] on p "La vidange à l'adresse ci-dessous aura lieu le 27 aout" at bounding box center [896, 429] width 1245 height 12
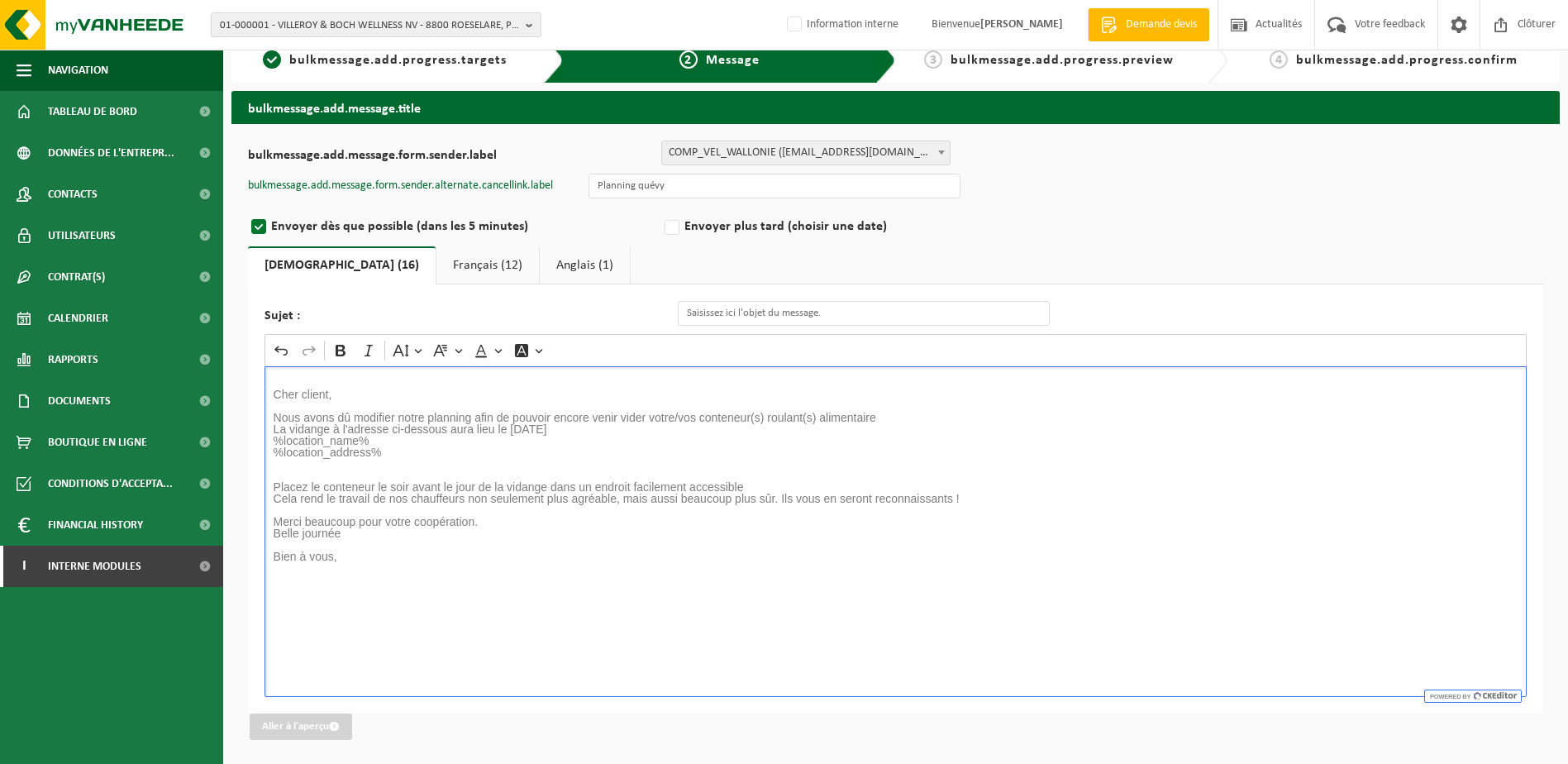
click at [609, 699] on div "Sujet : Rich Text Editor Undo Redo Bold Italic Font Size Font Family Font Color…" at bounding box center [895, 498] width 1295 height 429
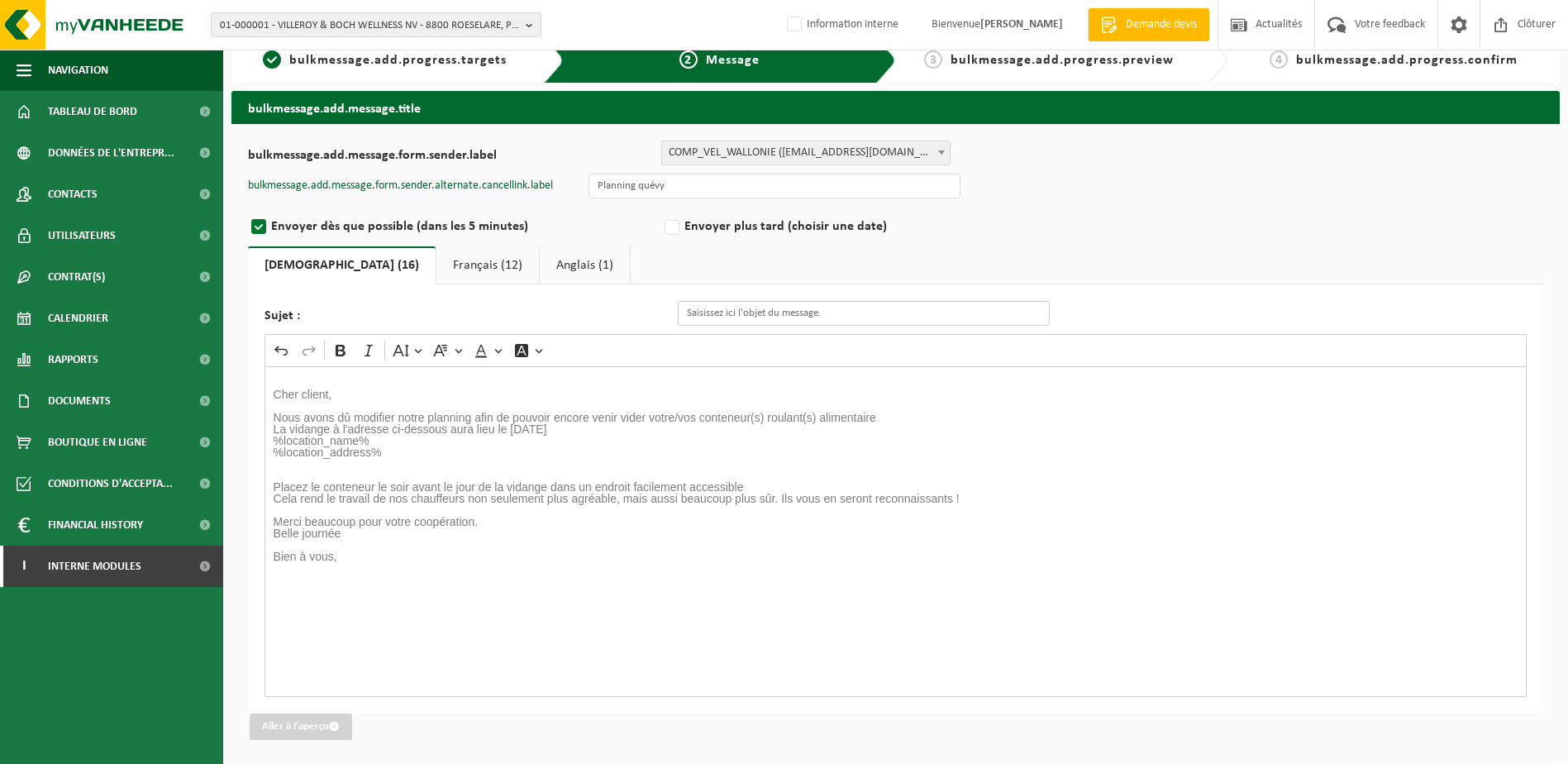
click at [838, 311] on input "Sujet :" at bounding box center [864, 313] width 372 height 25
type input "Changement de jour de collecte exceptionnellement"
click at [436, 256] on link "Français (12)" at bounding box center [487, 265] width 103 height 38
click at [770, 322] on input "bulkmessage.add.message.form.message.fr.subject.label" at bounding box center [864, 313] width 372 height 25
type input "Changement exceptionnel du jour de vidange"
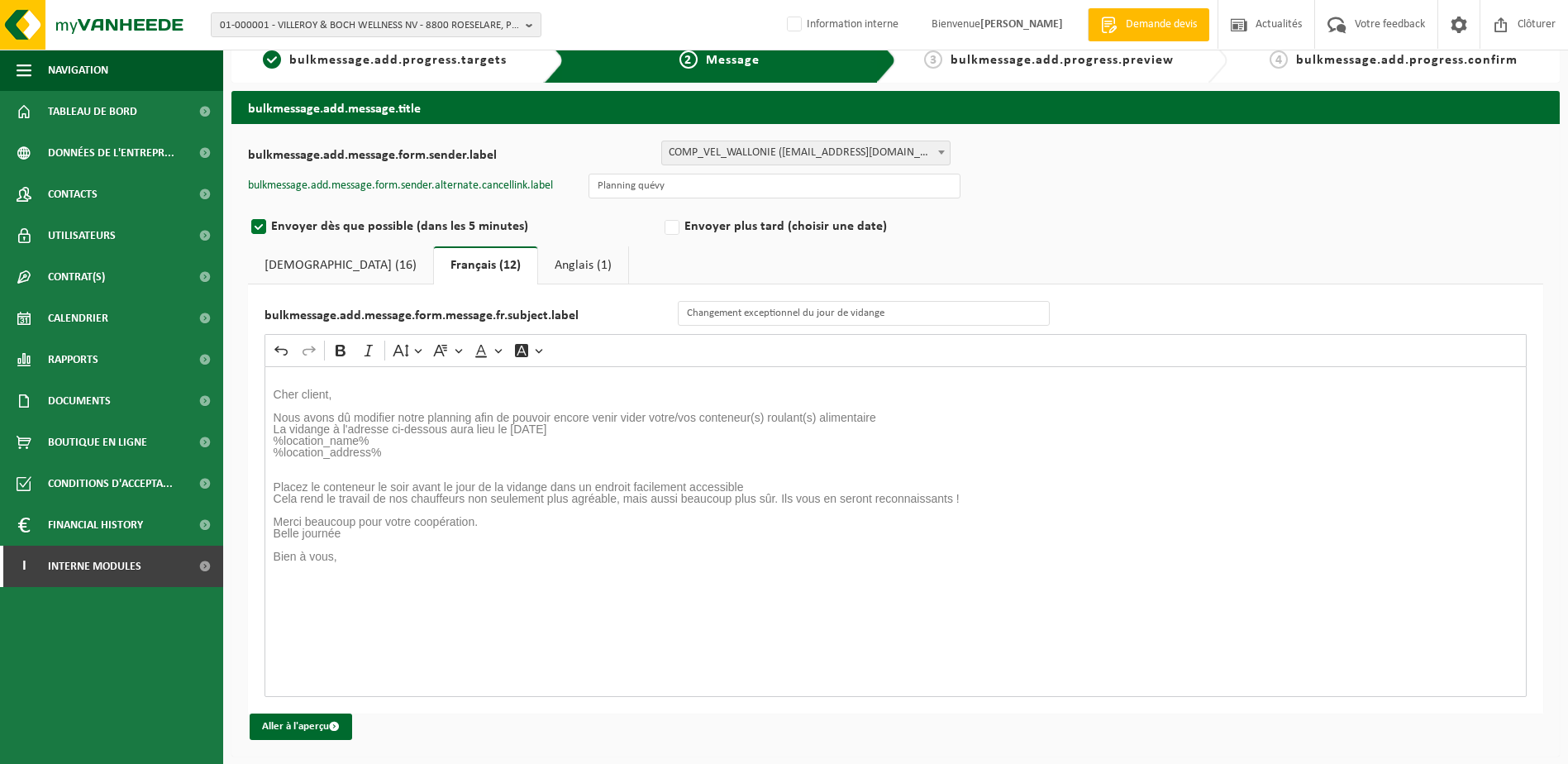
click at [538, 284] on link "Anglais (1)" at bounding box center [583, 265] width 90 height 38
click at [336, 278] on link "Néerlandais (16)" at bounding box center [340, 265] width 185 height 38
click at [305, 720] on button "Aller à l'aperçu" at bounding box center [301, 726] width 103 height 26
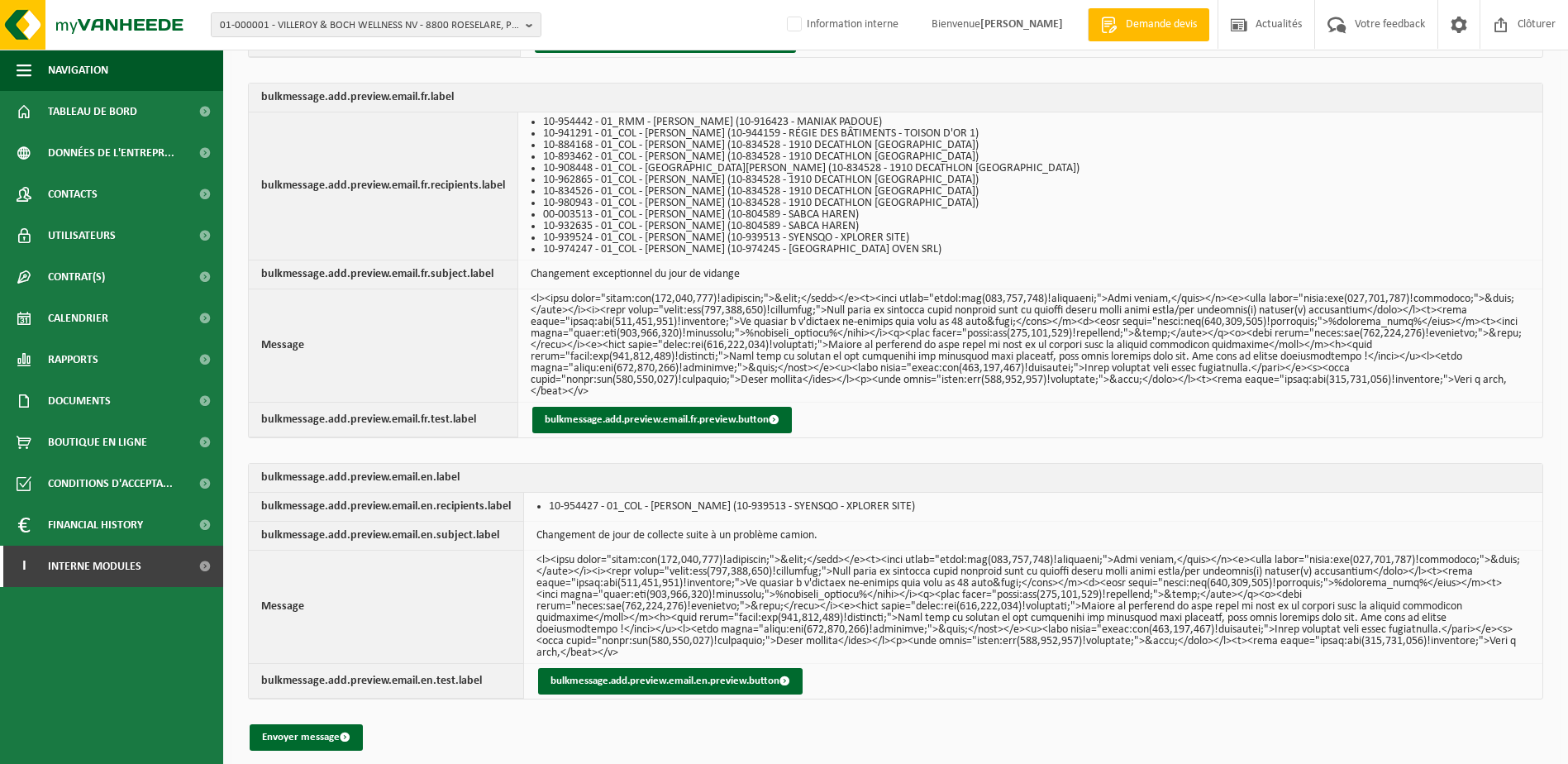
scroll to position [852, 0]
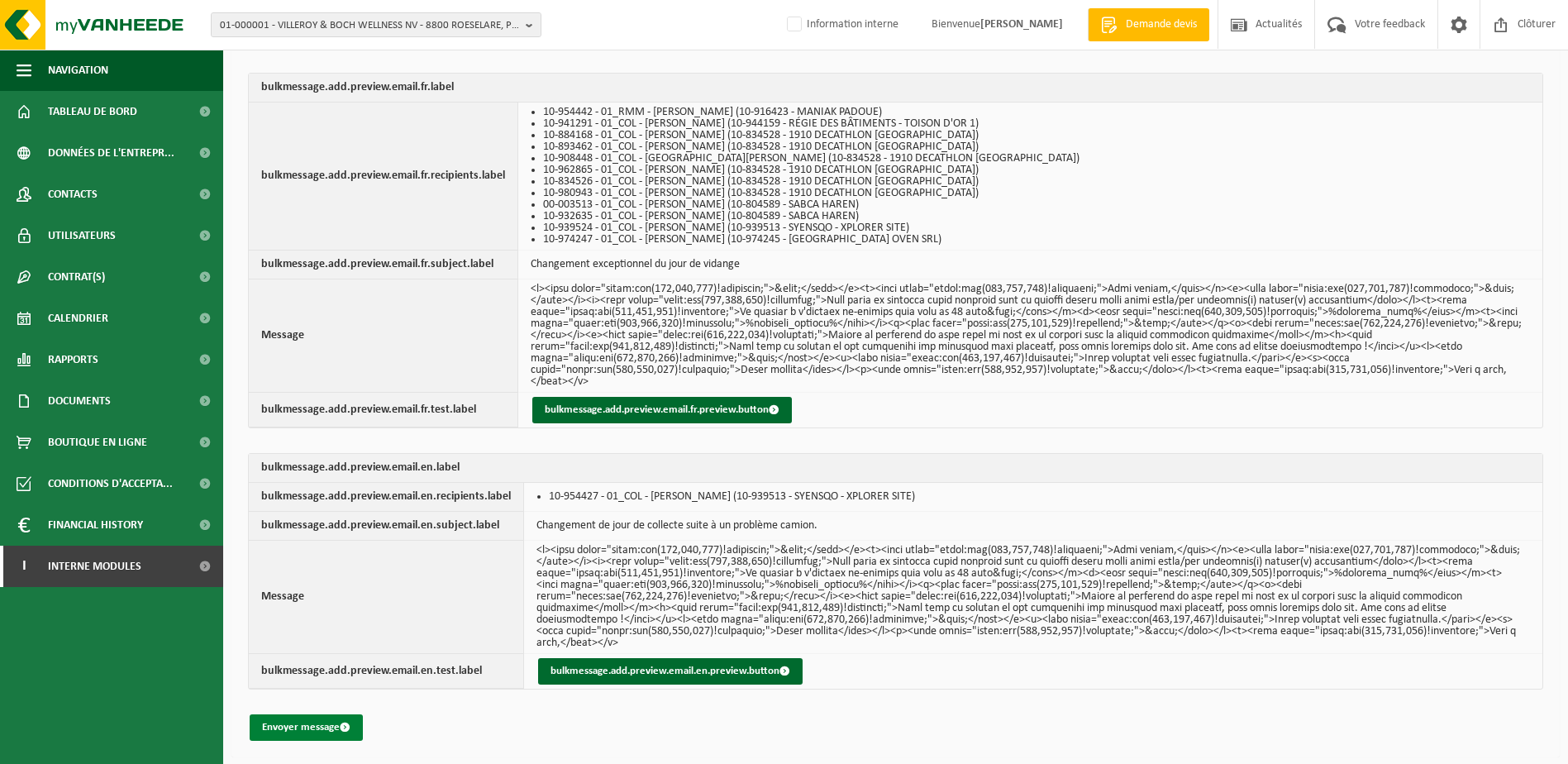
click at [326, 730] on button "Envoyer message" at bounding box center [306, 727] width 113 height 26
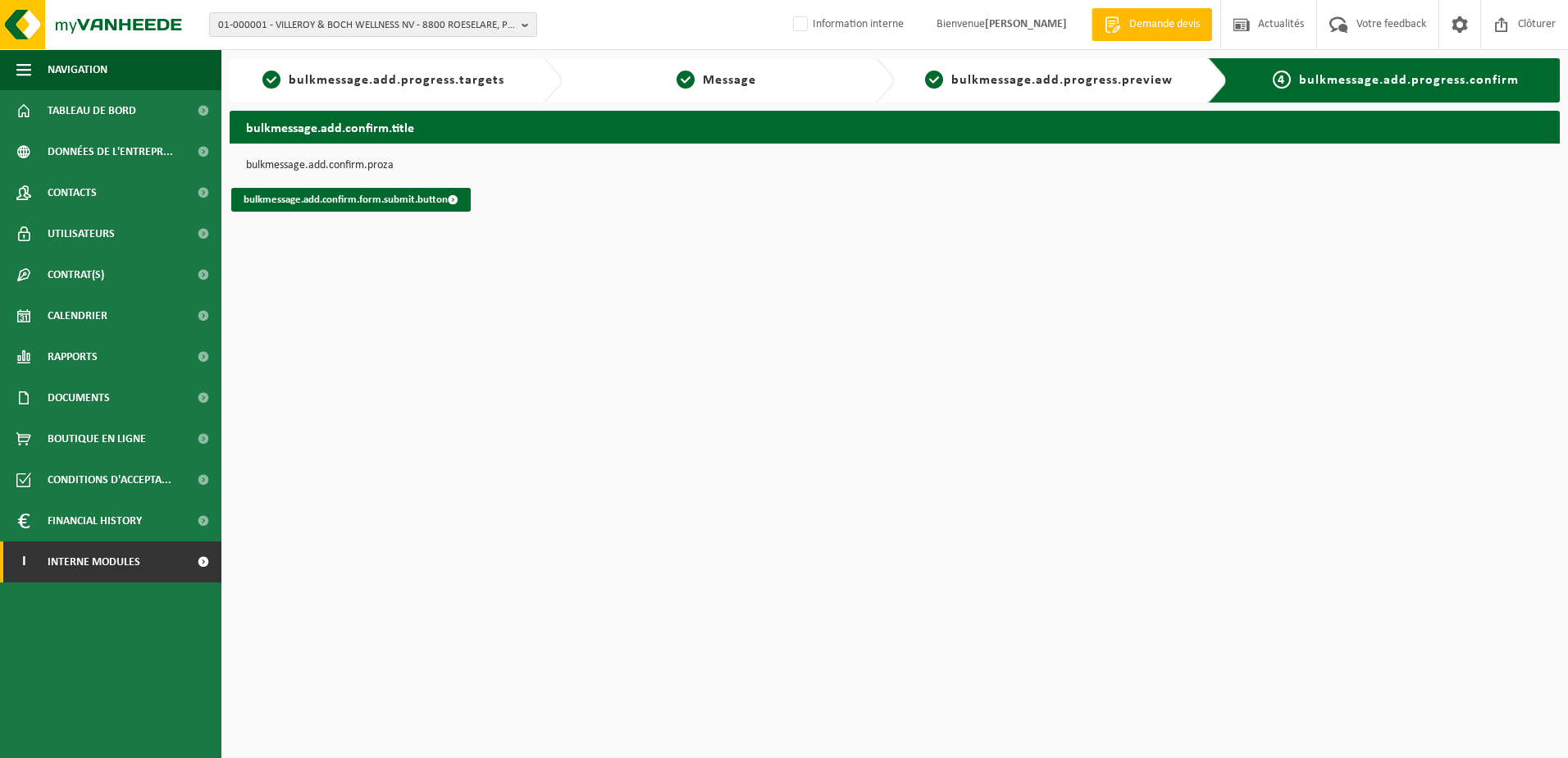
click at [170, 567] on link "I Interne modules" at bounding box center [110, 562] width 221 height 41
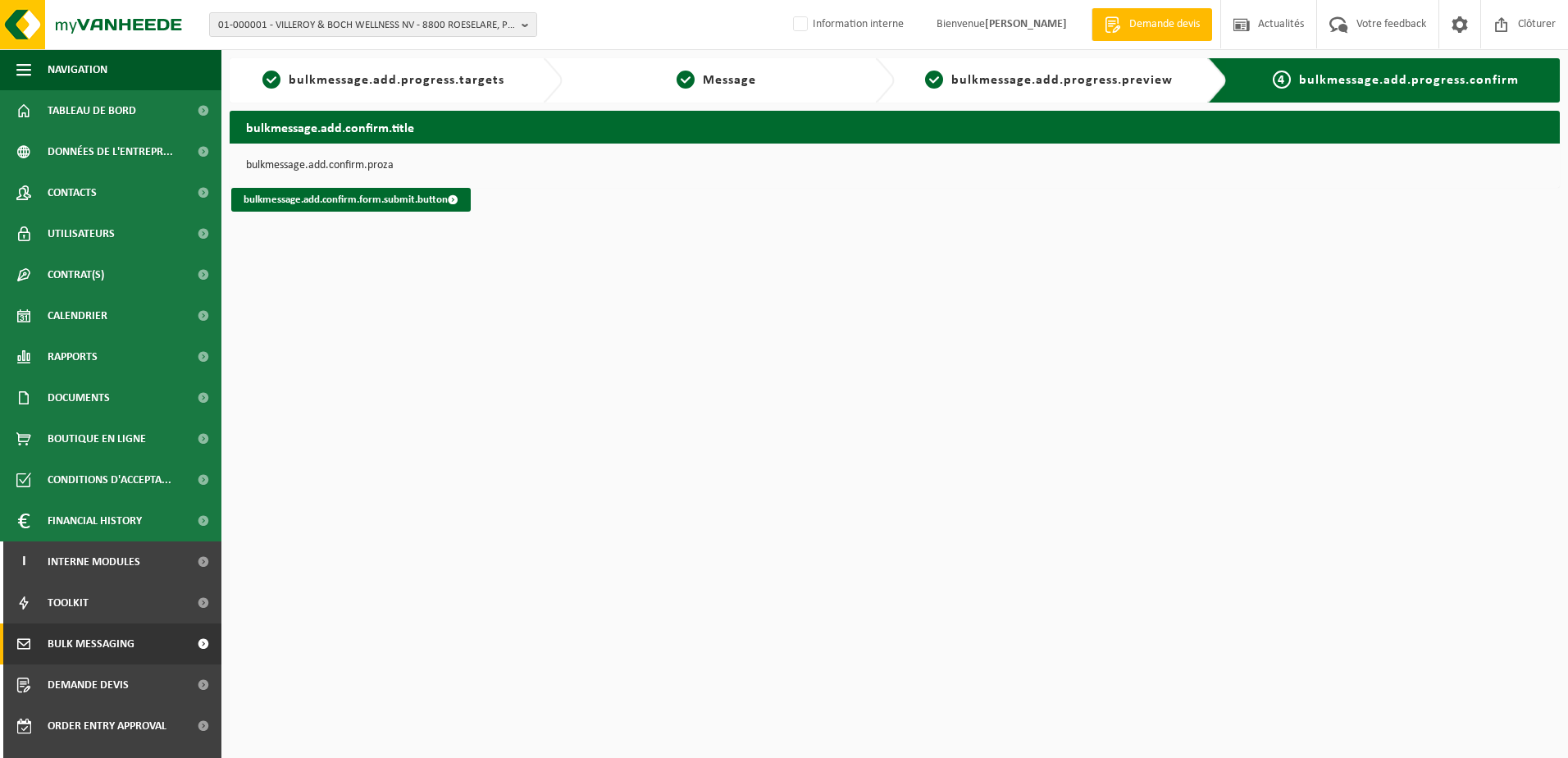
click at [122, 641] on span "Bulk Messaging" at bounding box center [91, 643] width 87 height 41
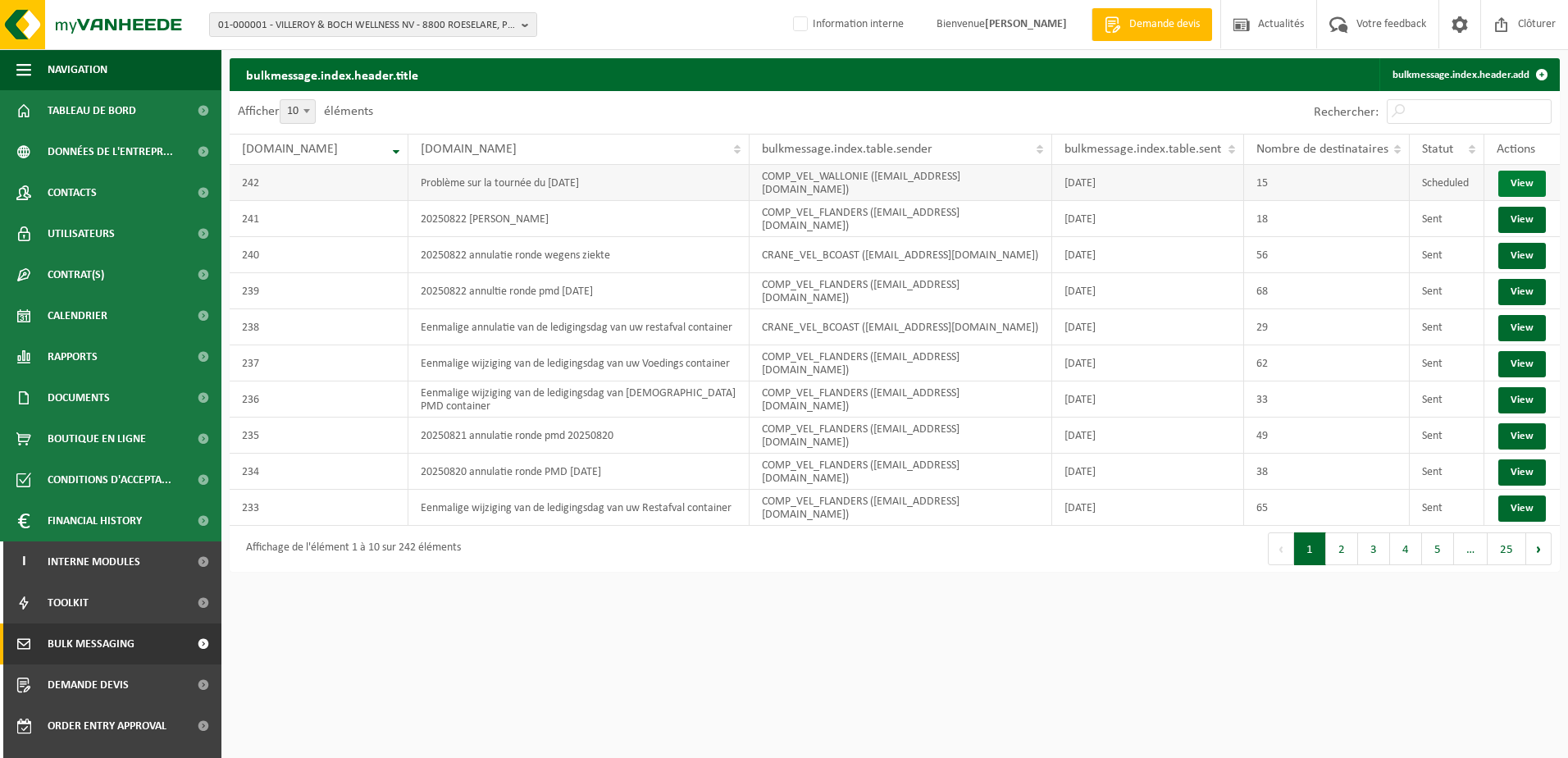
click at [1529, 187] on link "View" at bounding box center [1521, 184] width 48 height 26
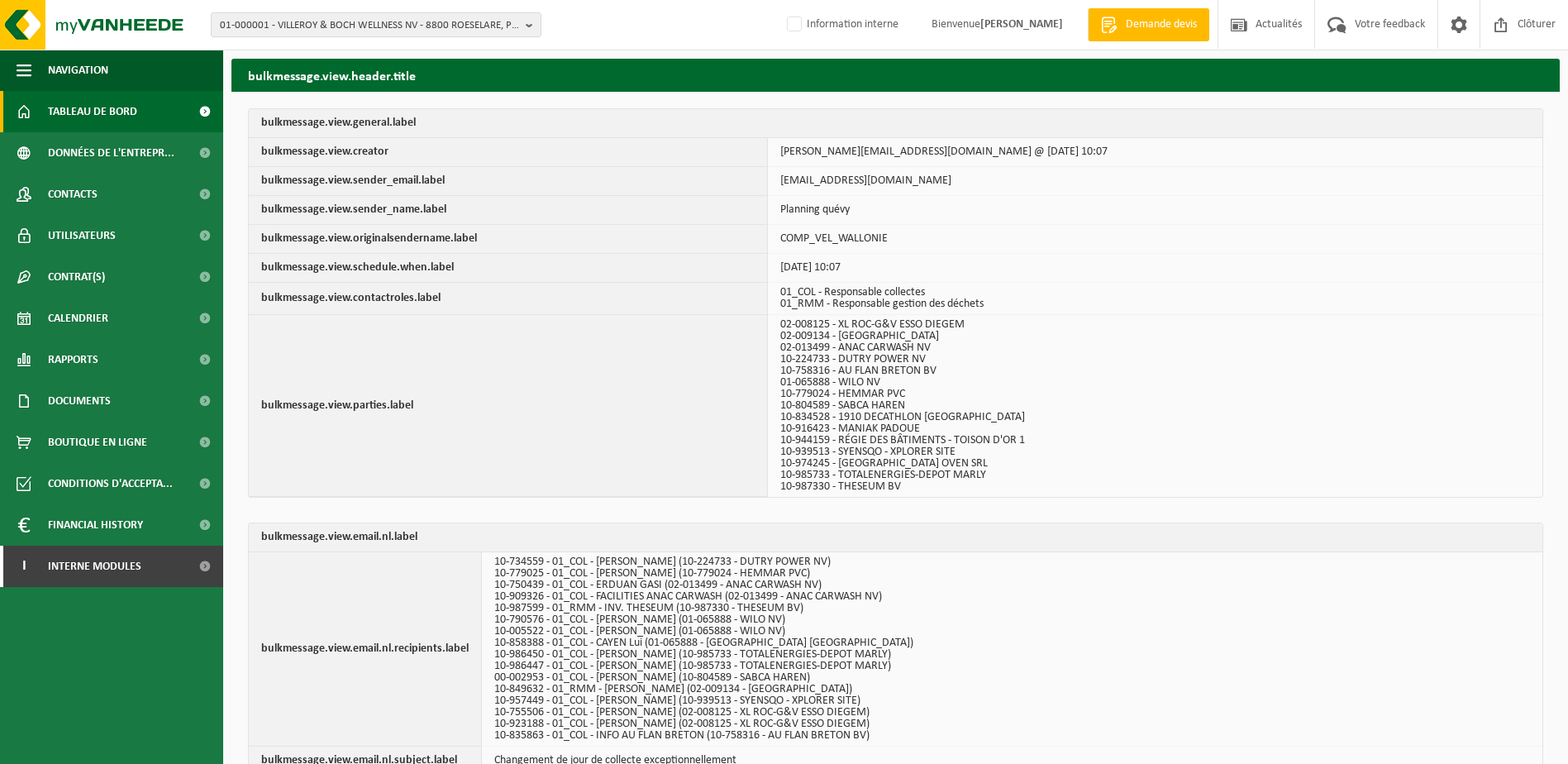
click at [105, 121] on span "Tableau de bord" at bounding box center [92, 111] width 89 height 41
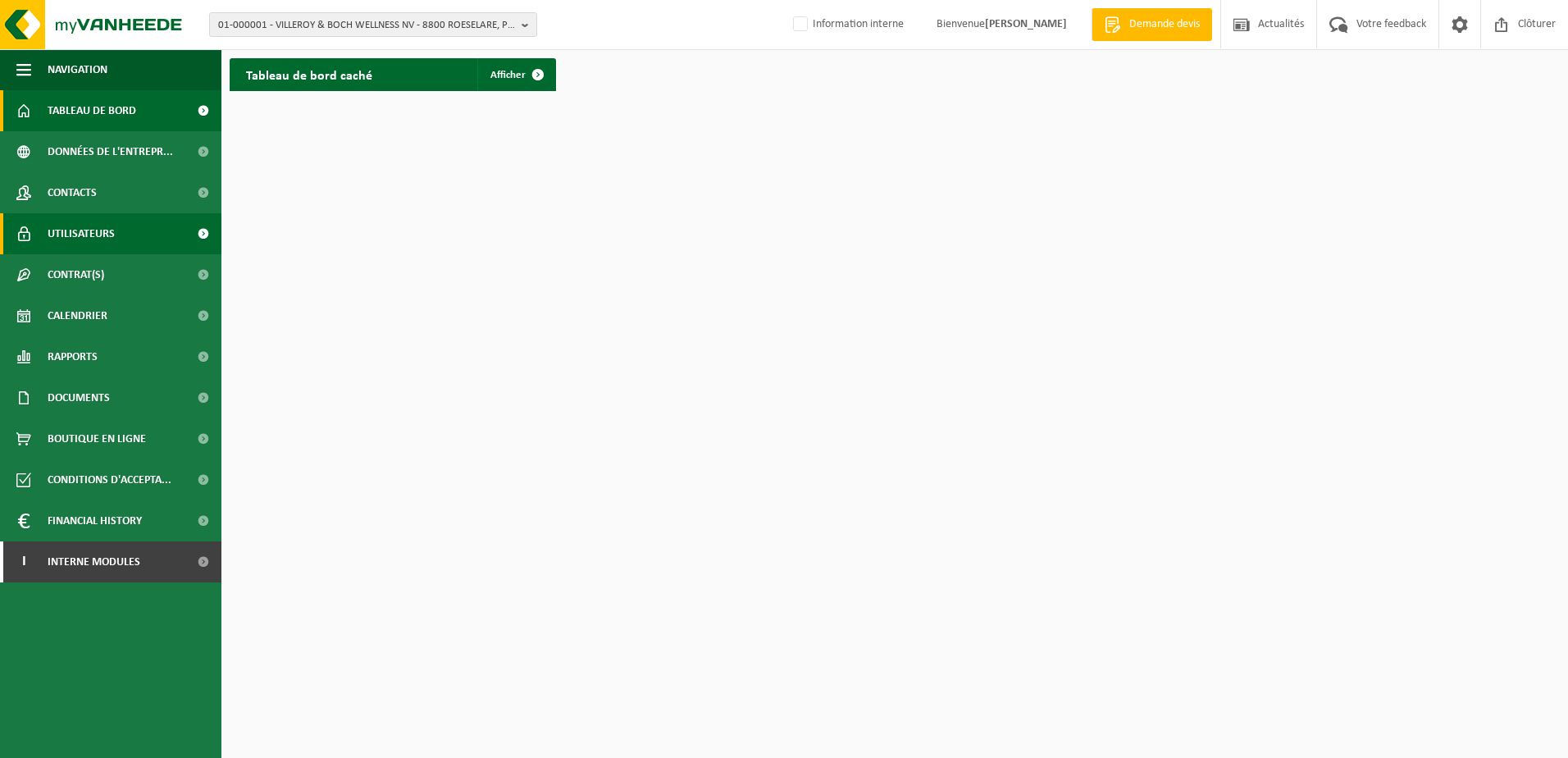
click at [82, 231] on span "Utilisateurs" at bounding box center [81, 233] width 67 height 41
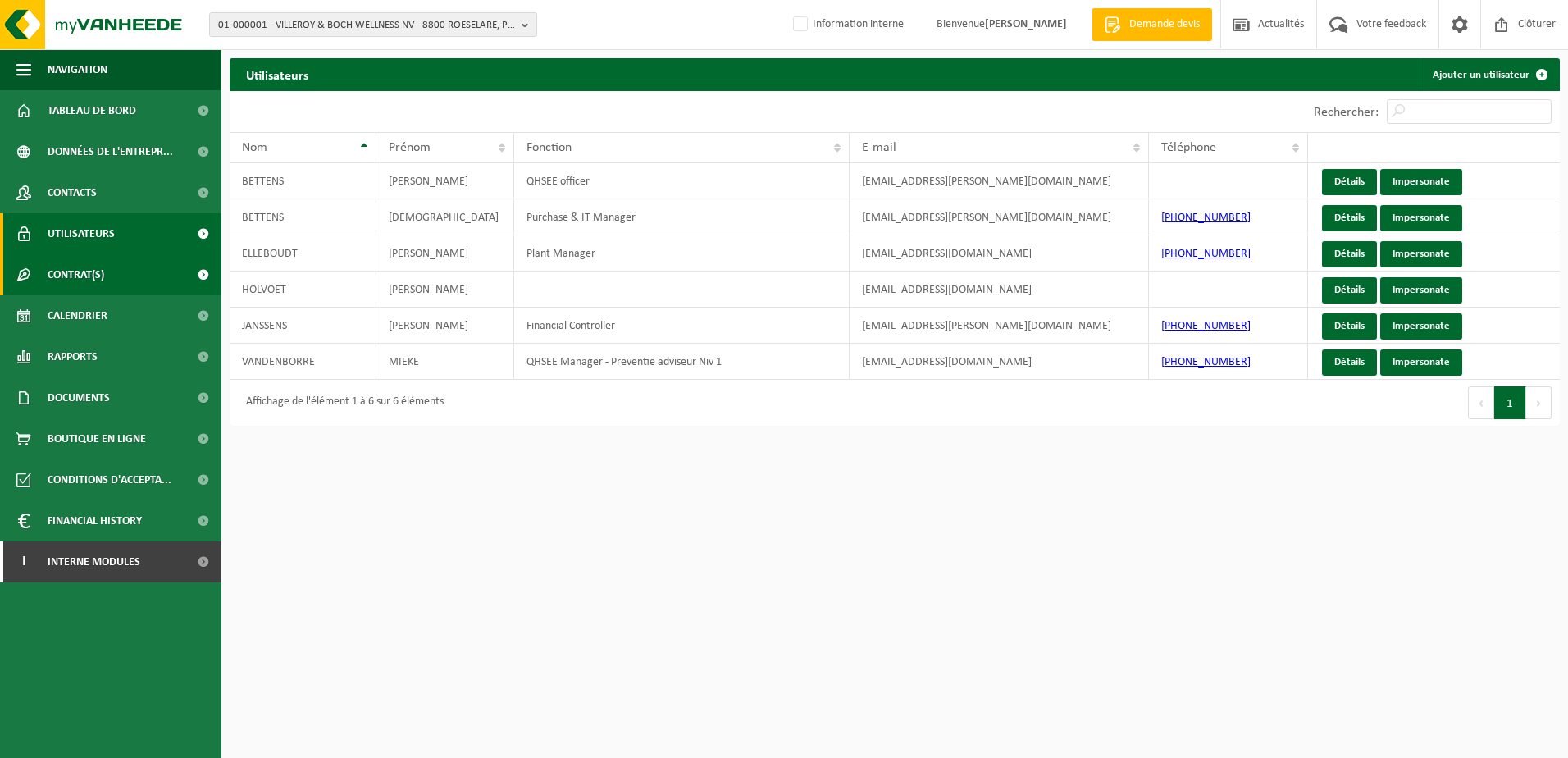
click at [75, 271] on span "Contrat(s)" at bounding box center [75, 274] width 57 height 41
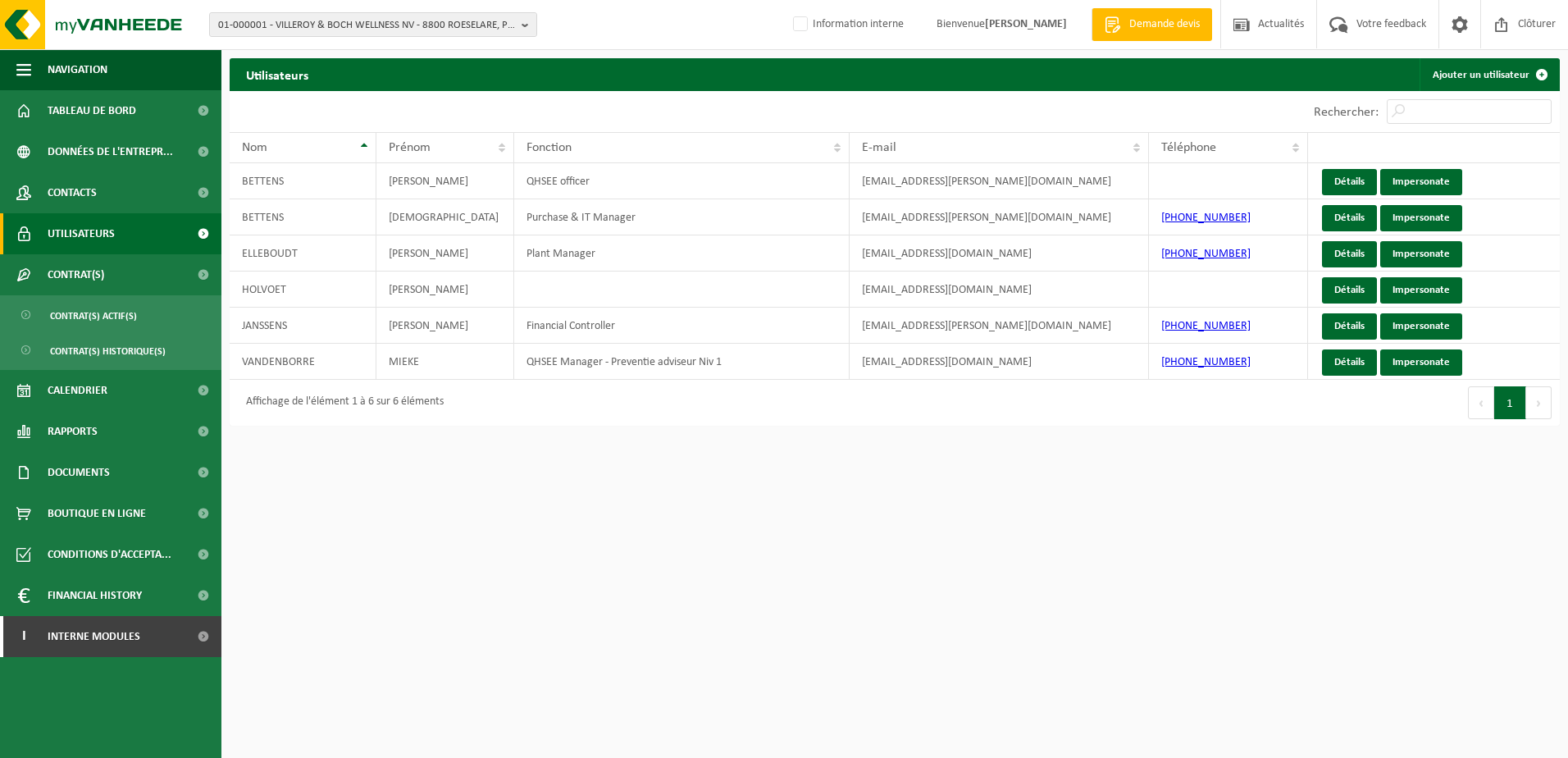
click at [332, 524] on html "01-000001 - VILLEROY & BOCH WELLNESS NV - 8800 ROESELARE, POPULIERSTRAAT 1 01-0…" at bounding box center [784, 379] width 1568 height 758
click at [428, 562] on html "01-000001 - VILLEROY & BOCH WELLNESS NV - 8800 ROESELARE, POPULIERSTRAAT 1 01-0…" at bounding box center [784, 379] width 1568 height 758
click at [282, 9] on div "01-000001 - VILLEROY & BOCH WELLNESS NV - 8800 ROESELARE, POPULIERSTRAAT 1 01-0…" at bounding box center [784, 25] width 1568 height 50
click at [283, 24] on span "01-000001 - VILLEROY & BOCH WELLNESS NV - 8800 ROESELARE, POPULIERSTRAAT 1" at bounding box center [366, 25] width 297 height 25
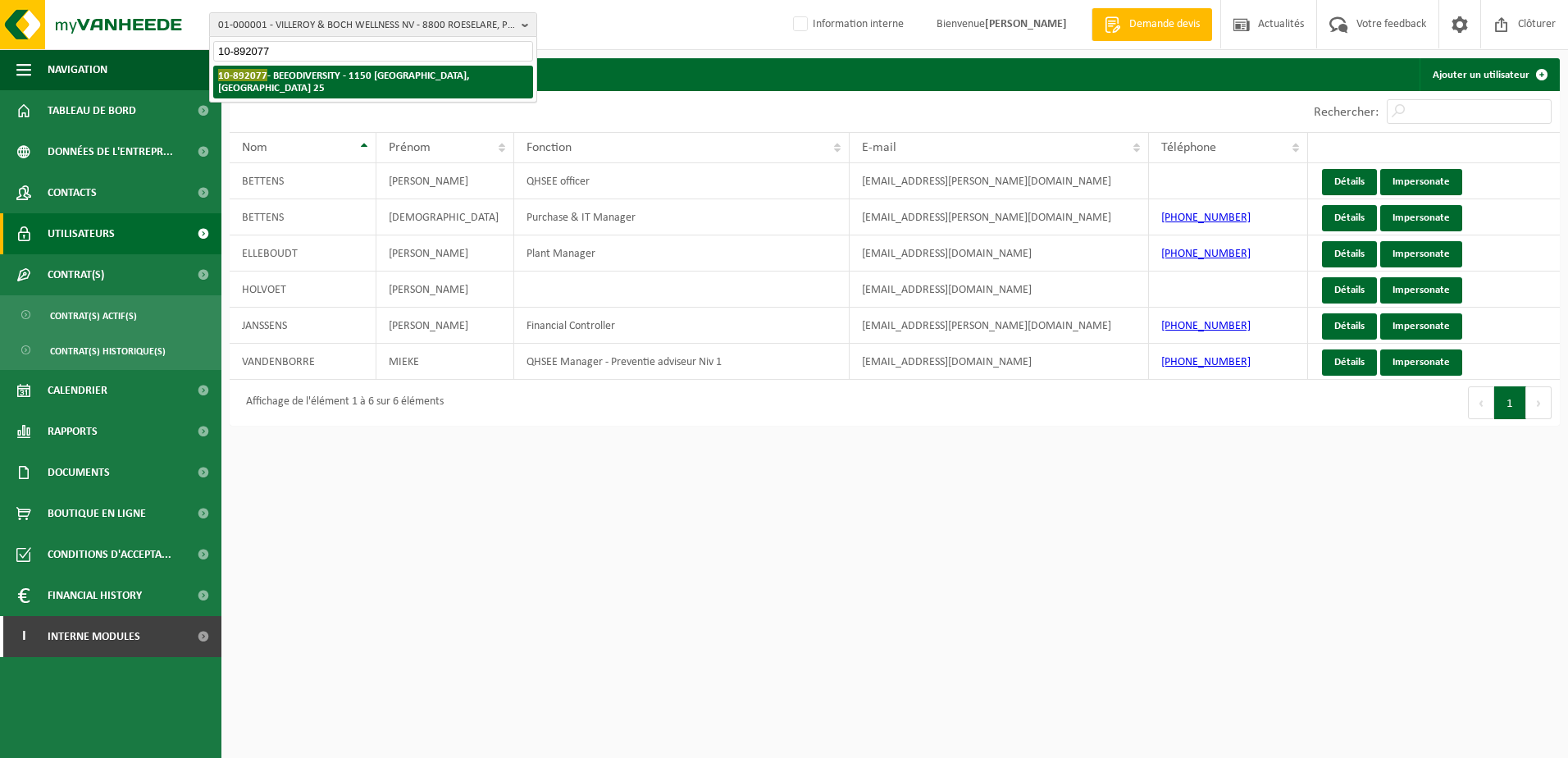
type input "10-892077"
click at [322, 75] on strong "10-892077 - BEEODIVERSITY - 1150 SINT-PIETERS-WOLUWE, AVENUE DES AJONCS 25" at bounding box center [343, 80] width 251 height 25
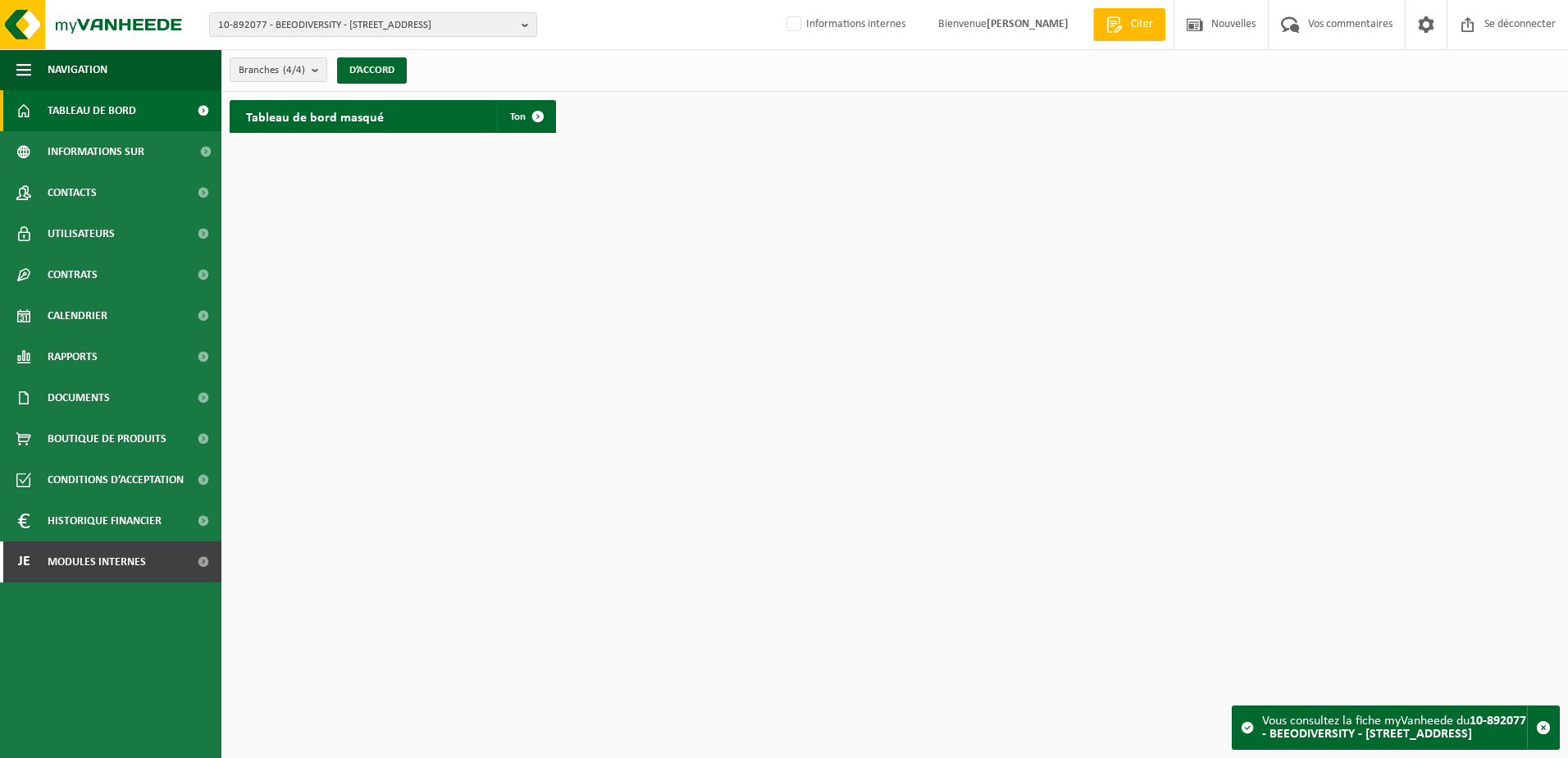
click at [651, 183] on html "10-892077 - BEEODIVERSITY - [GEOGRAPHIC_DATA], [GEOGRAPHIC_DATA] 25 10-892077 -…" at bounding box center [784, 379] width 1568 height 758
click at [372, 21] on span "10-892077 - BEEODIVERSITY - [STREET_ADDRESS]" at bounding box center [366, 25] width 297 height 25
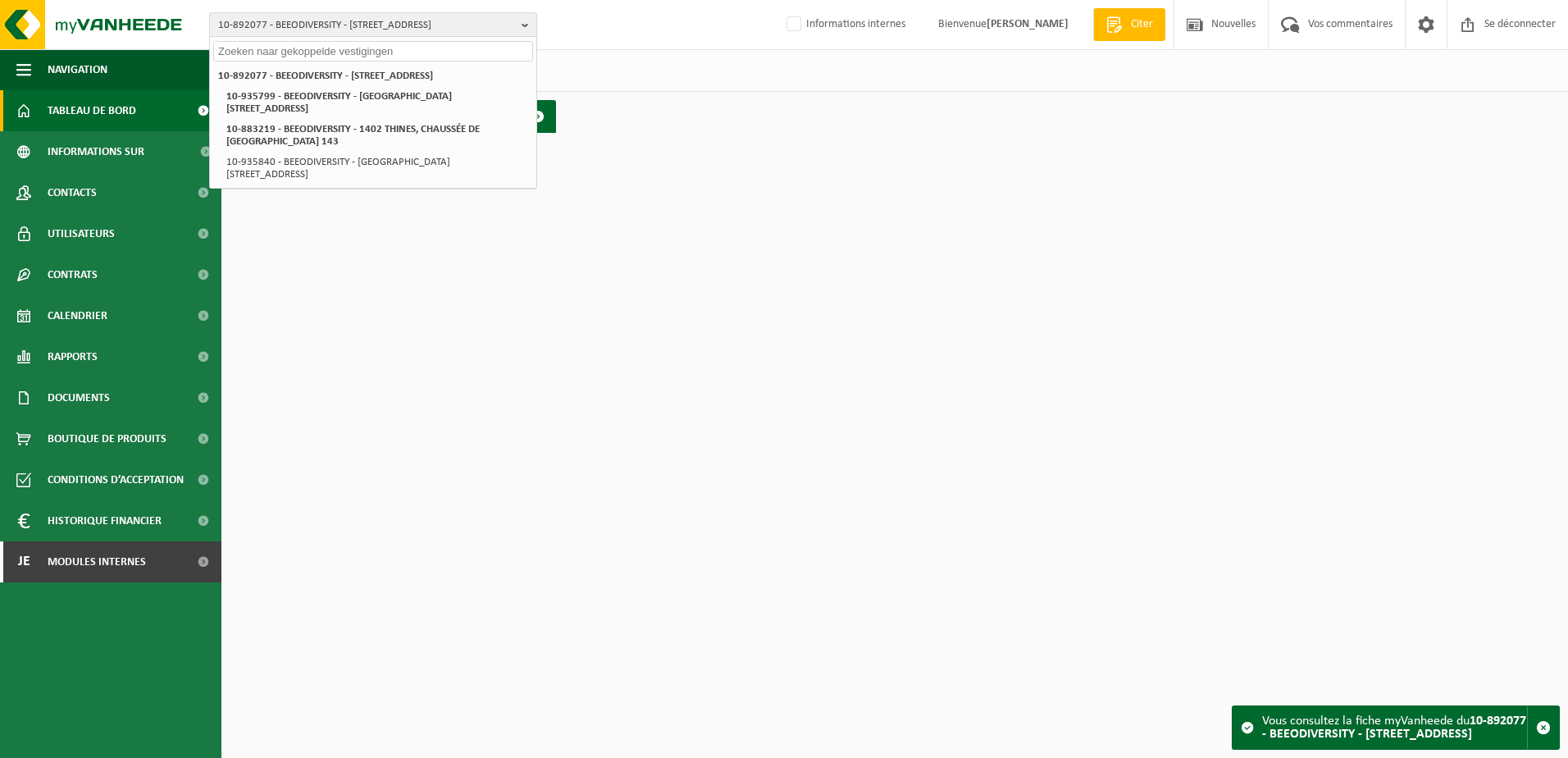
click at [337, 43] on input "text" at bounding box center [373, 51] width 319 height 21
click at [352, 78] on strong "10-892077 - BEEODIVERSITY - [STREET_ADDRESS]" at bounding box center [325, 75] width 215 height 11
click at [327, 26] on span "10-892077 - BEEODIVERSITY - [STREET_ADDRESS]" at bounding box center [366, 25] width 297 height 25
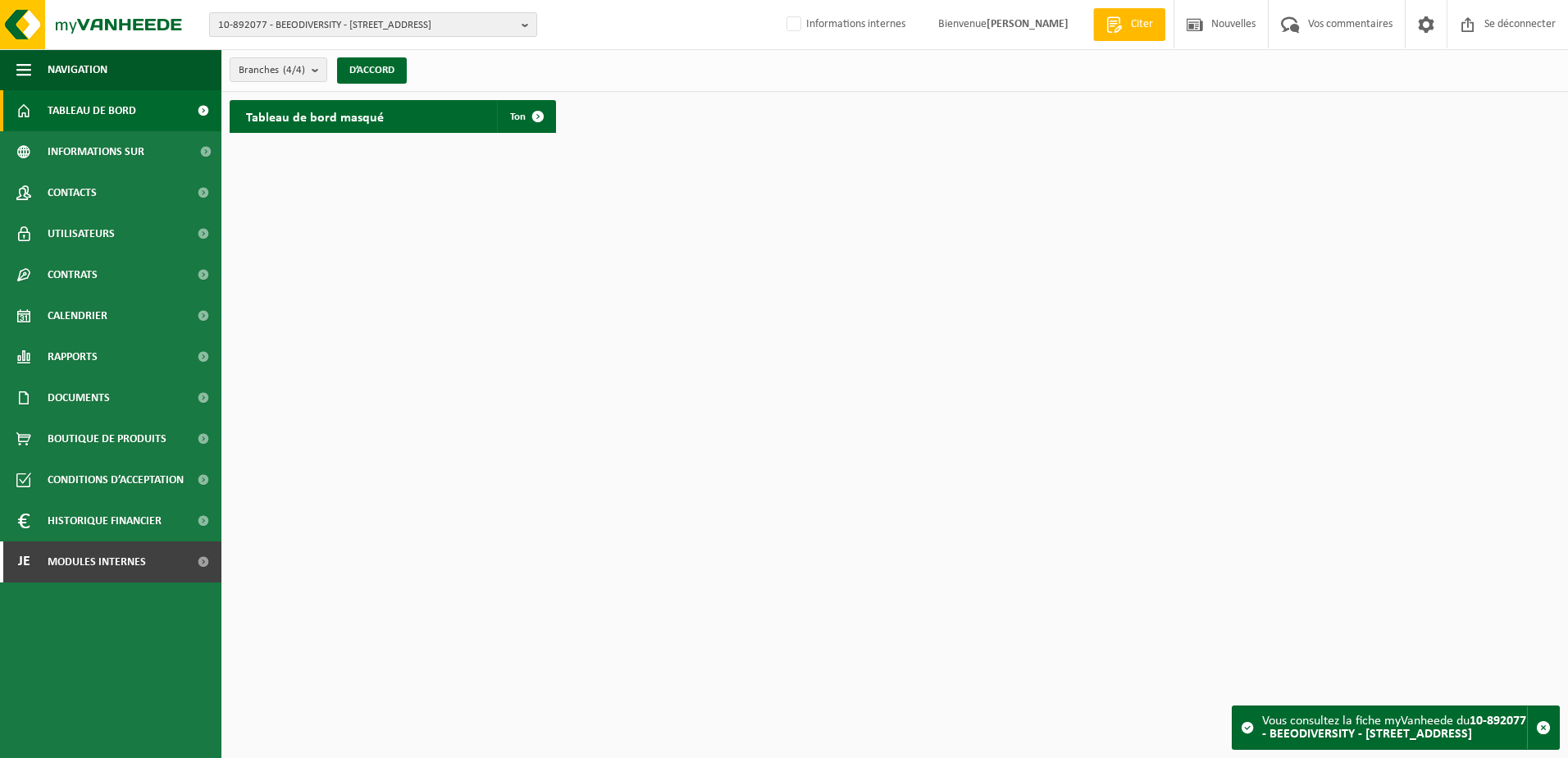
click at [299, 30] on span "10-892077 - BEEODIVERSITY - [STREET_ADDRESS]" at bounding box center [366, 25] width 297 height 25
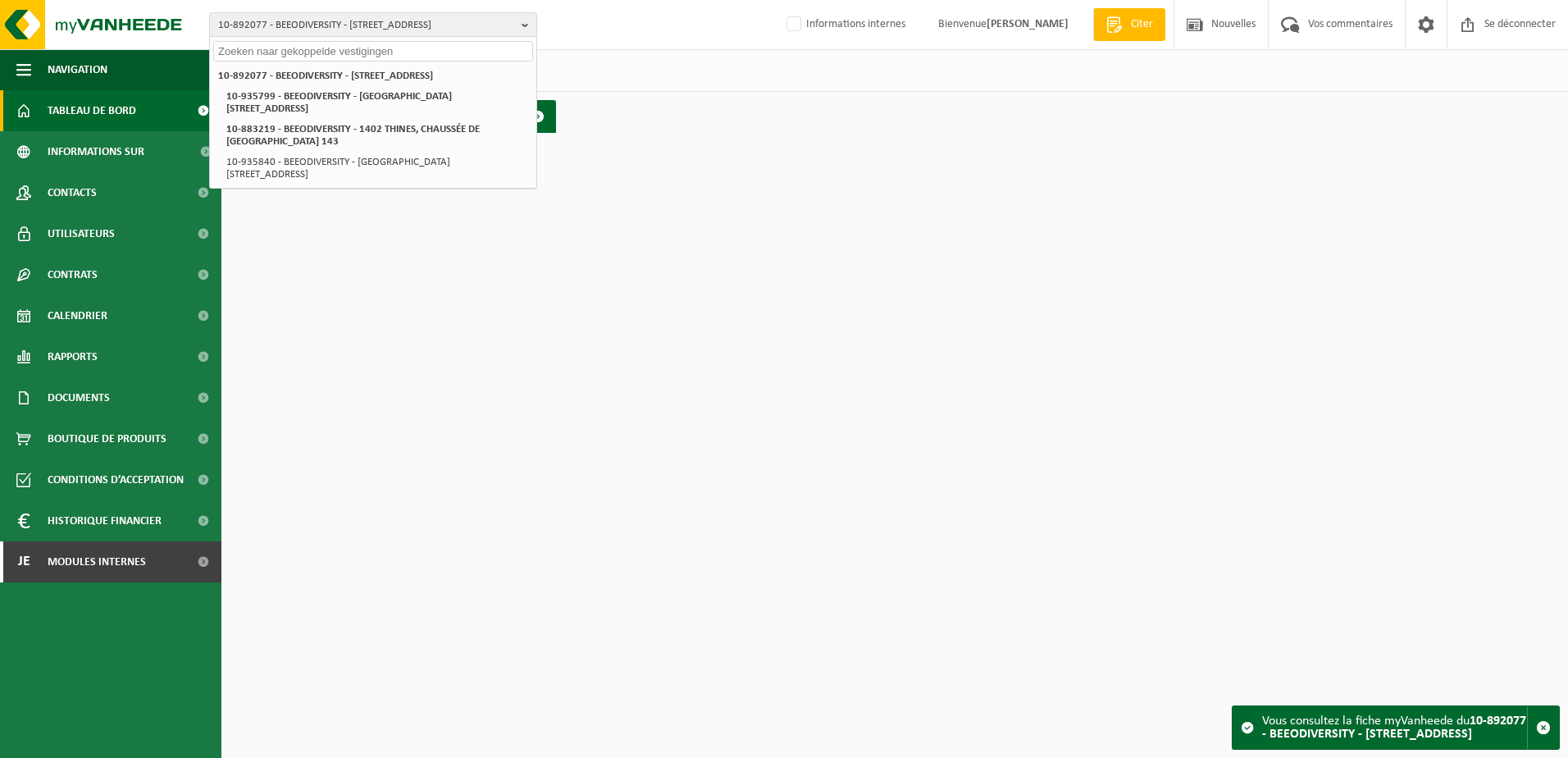
click at [291, 52] on input "text" at bounding box center [373, 51] width 319 height 21
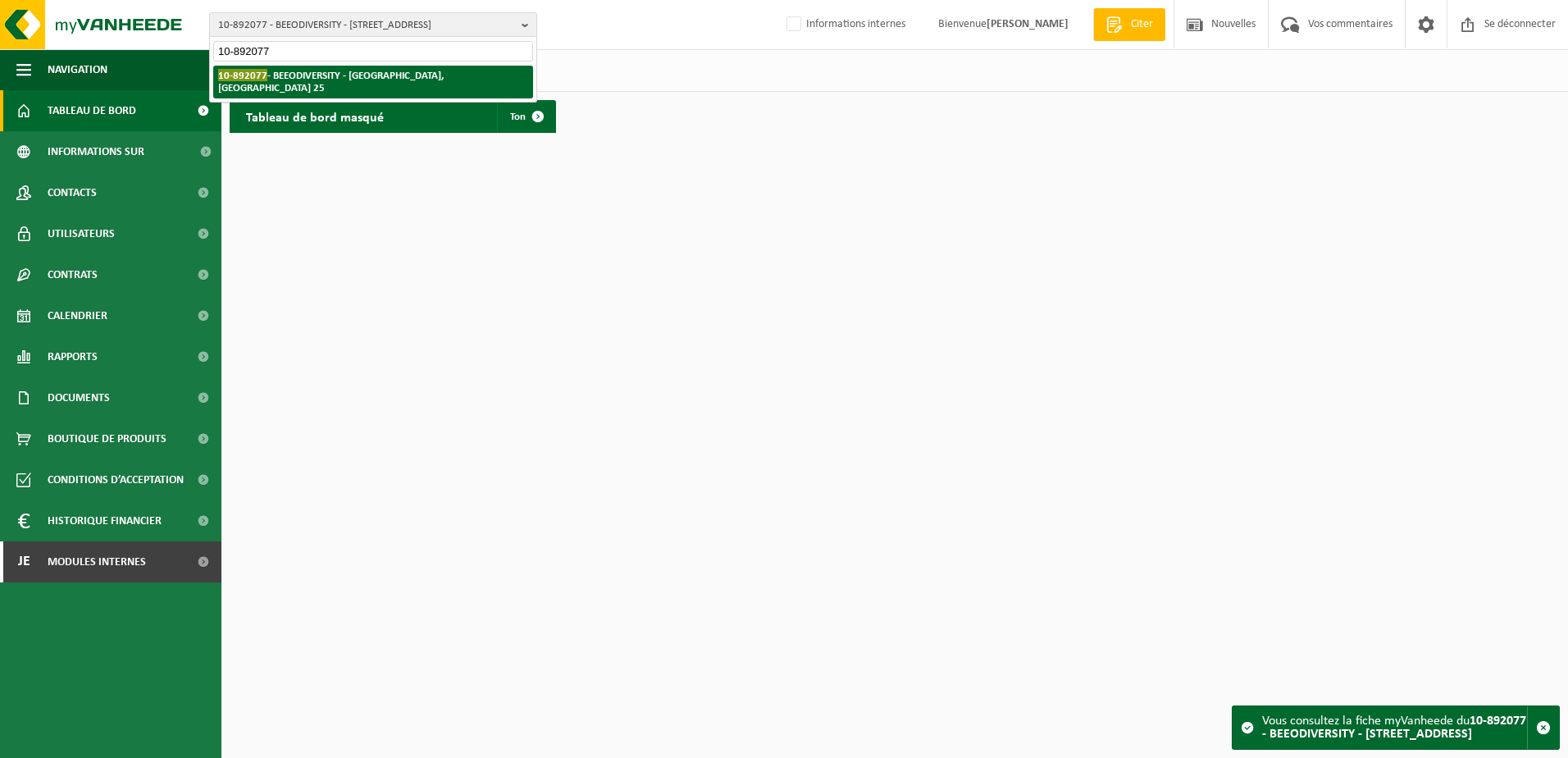
type input "10-892077"
click at [362, 79] on strong "10-892077 - BEEODIVERSITY - 1150 WOLUWE-SAINT-PIERRE, AVENUE DES AJONCS 25" at bounding box center [330, 80] width 225 height 25
click at [379, 71] on strong "10-892077 - BEEODIVERSITY - 1150 WOLUWE-SAINT-PIERRE, AVENUE DES AJONCS 25" at bounding box center [330, 80] width 225 height 25
click at [309, 77] on strong "10-892077 - BEEODIVERSITY - 1150 WOLUWE-SAINT-PIERRE, AVENUE DES AJONCS 25" at bounding box center [330, 80] width 225 height 25
click at [295, 82] on li "10-892077 - BEEODIVERSITY - 1150 WOLUWE-SAINT-PIERRE, AVENUE DES AJONCS 25" at bounding box center [373, 81] width 319 height 33
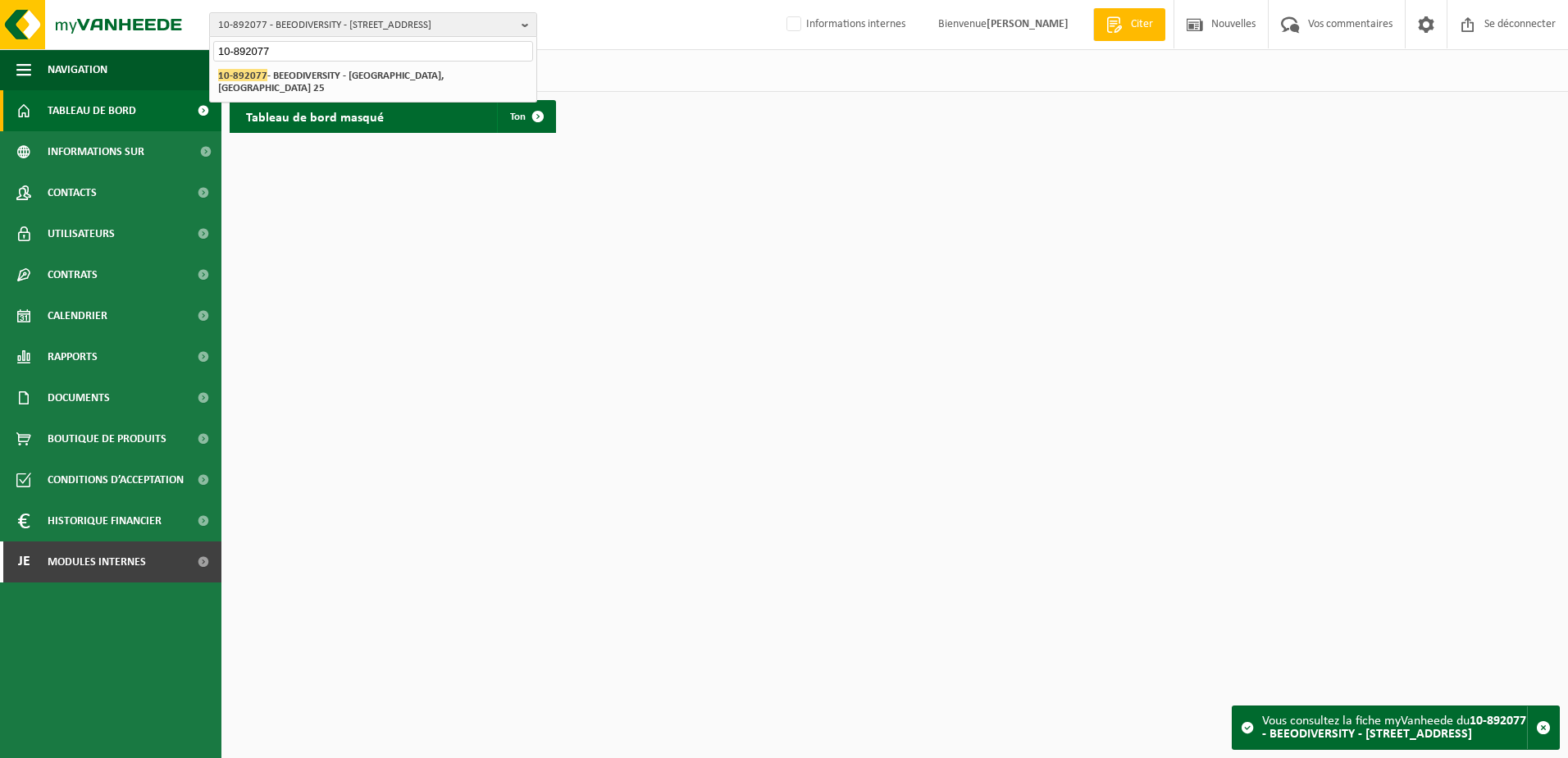
click at [442, 270] on html "10-892077 - BEEODIVERSITY - 1150 WOLUWE-SAINT-PIERRE, AVENUE DES AJONCS 25 10-8…" at bounding box center [784, 379] width 1568 height 758
click at [760, 165] on html "10-892077 - BEEODIVERSITY - 1150 WOLUWE-SAINT-PIERRE, AVENUE DES AJONCS 25 10-8…" at bounding box center [784, 379] width 1568 height 758
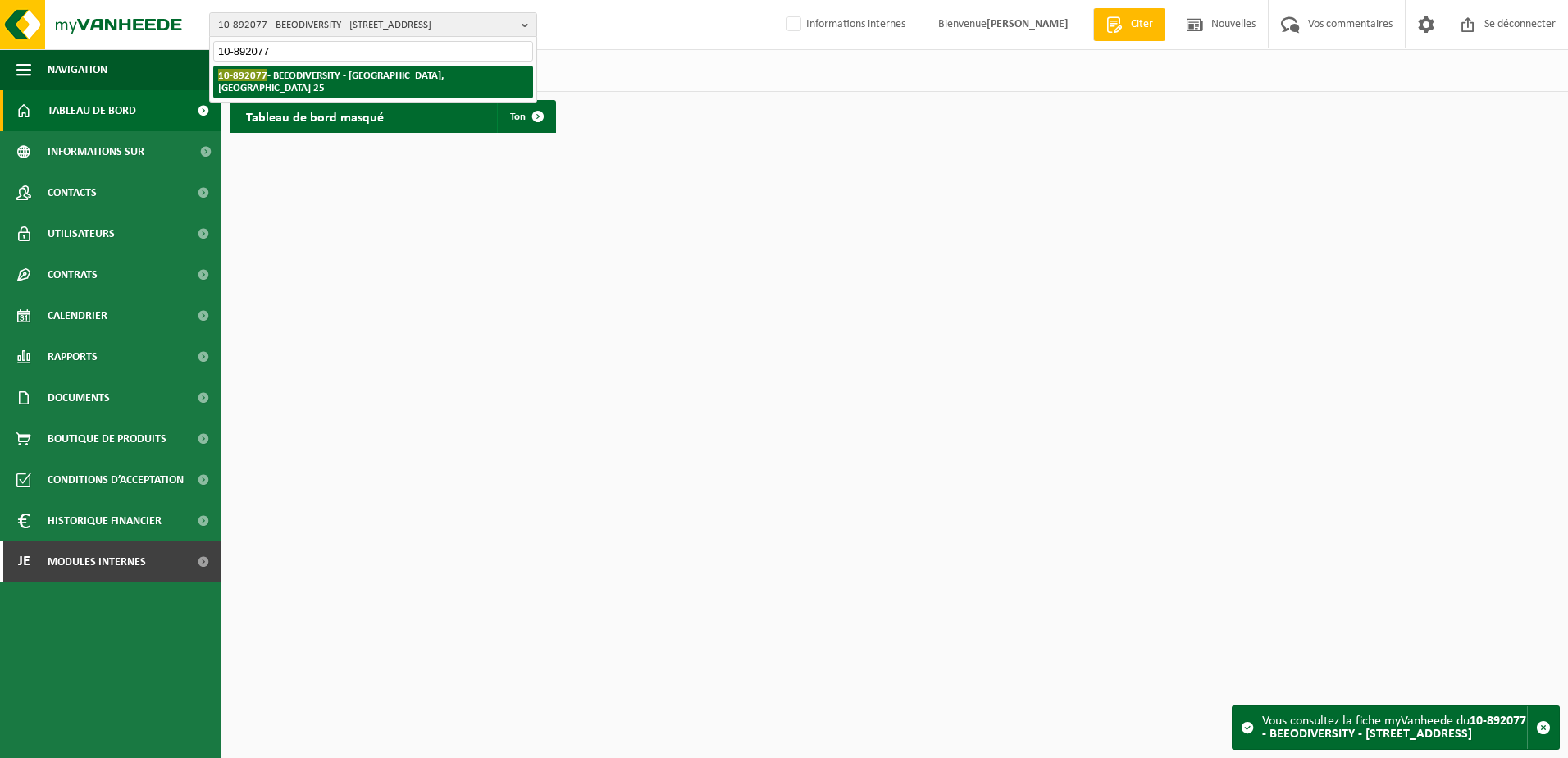
click at [385, 80] on strong "10-892077 - BEEODIVERSITY - 1150 WOLUWE-SAINT-PIERRE, AVENUE DES AJONCS 25" at bounding box center [330, 80] width 225 height 25
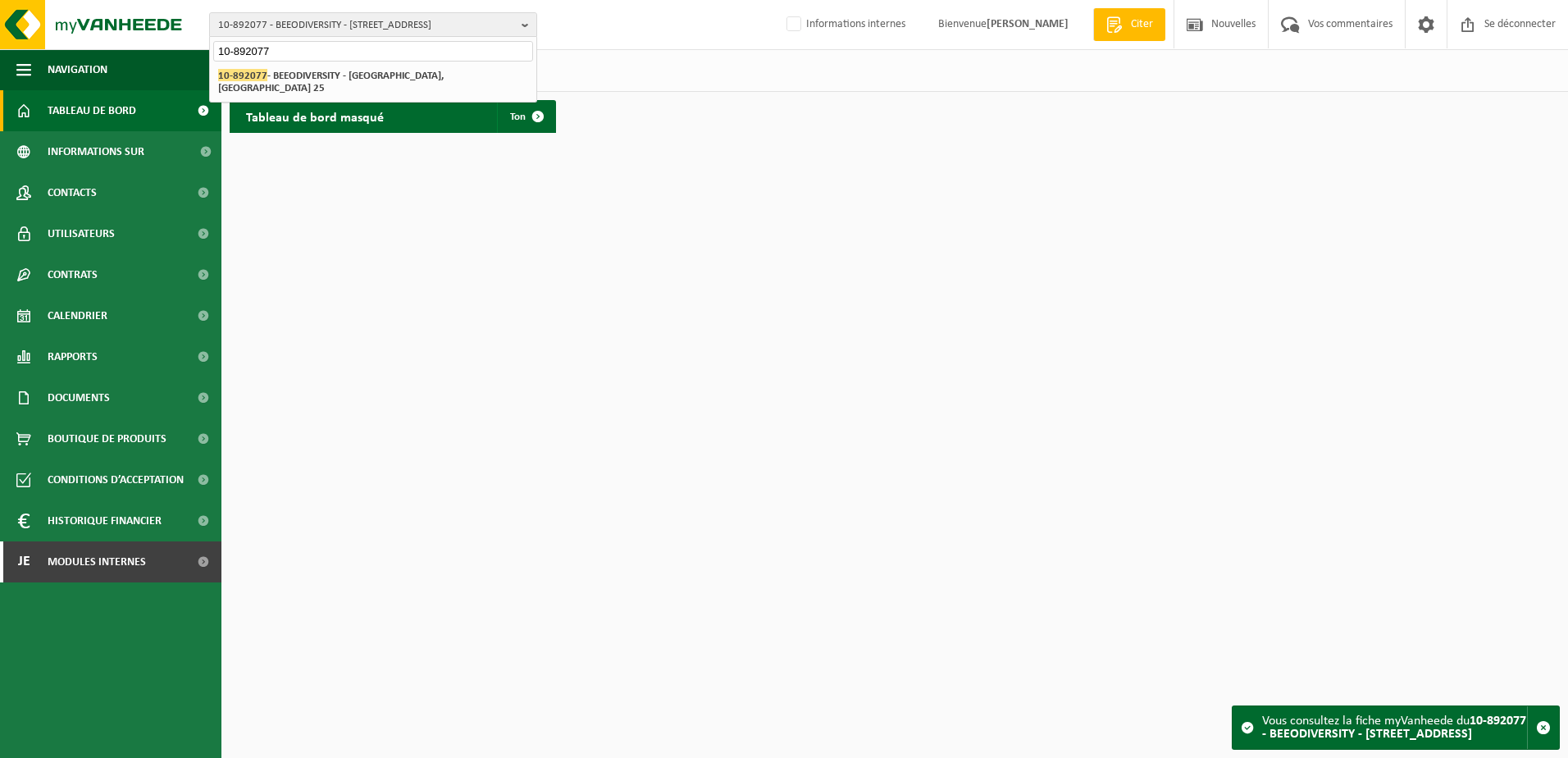
click at [532, 419] on html "10-892077 - BEEODIVERSITY - 1150 WOLUWE-SAINT-PIERRE, AVENUE DES AJONCS 25 10-8…" at bounding box center [784, 379] width 1568 height 758
click at [666, 4] on div "10-892077 - BEEODIVERSITY - 1150 WOLUWE-SAINT-PIERRE, AVENUE DES AJONCS 25 10-8…" at bounding box center [784, 25] width 1568 height 50
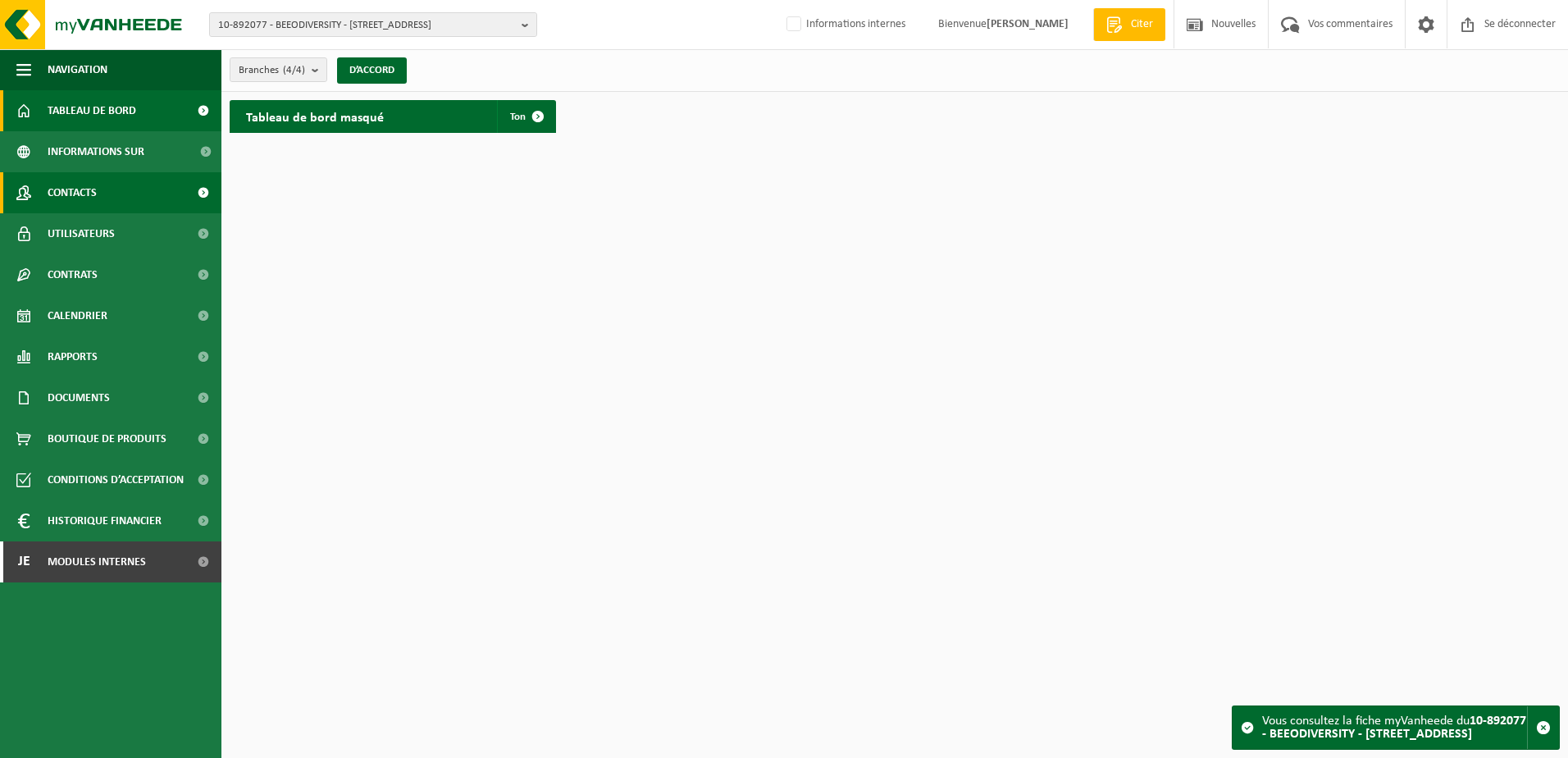
click at [120, 195] on link "Contacts" at bounding box center [110, 192] width 221 height 41
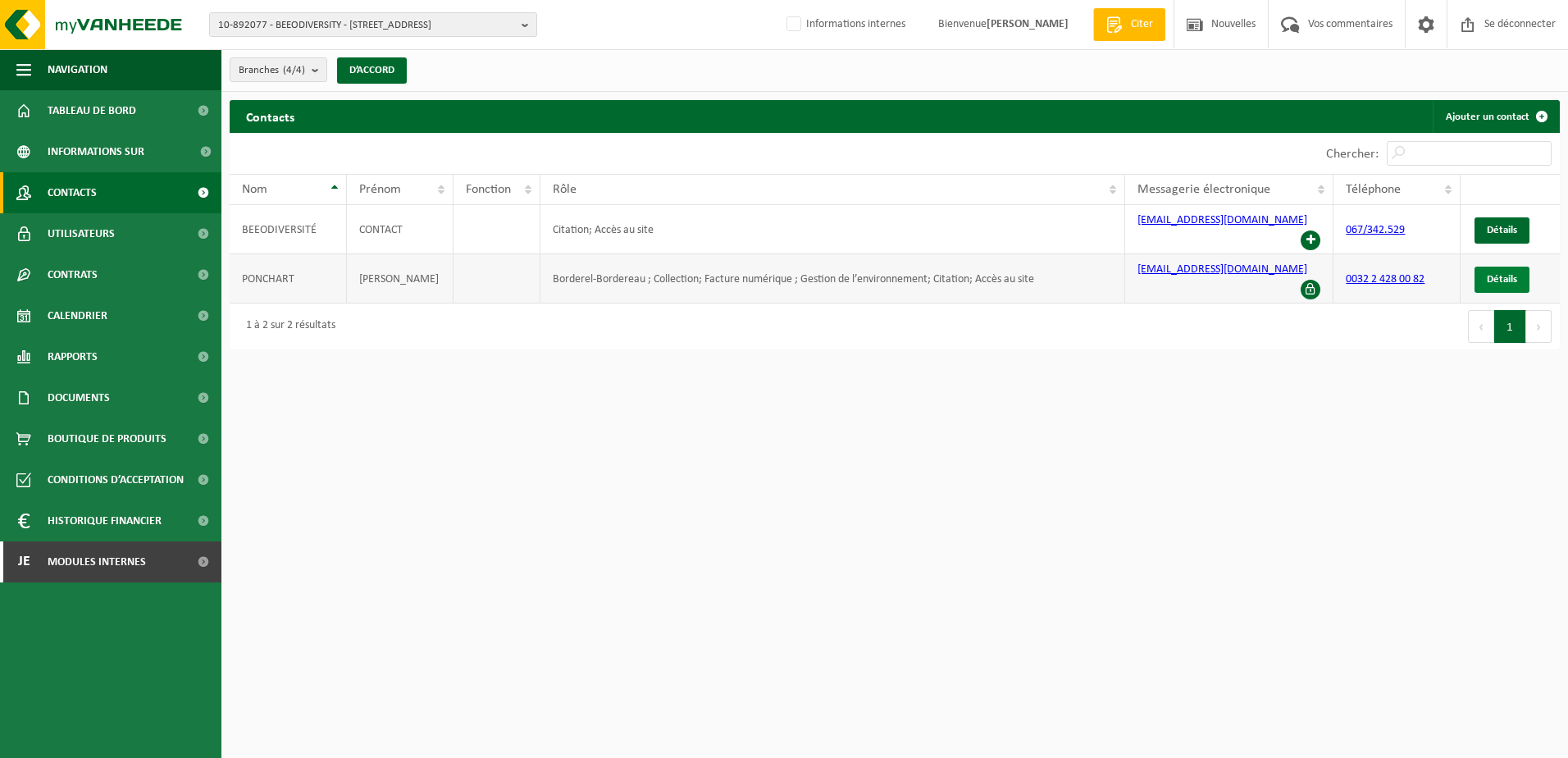
click at [1499, 274] on span "Détails" at bounding box center [1502, 279] width 31 height 11
click at [102, 233] on span "Utilisateurs" at bounding box center [81, 233] width 67 height 41
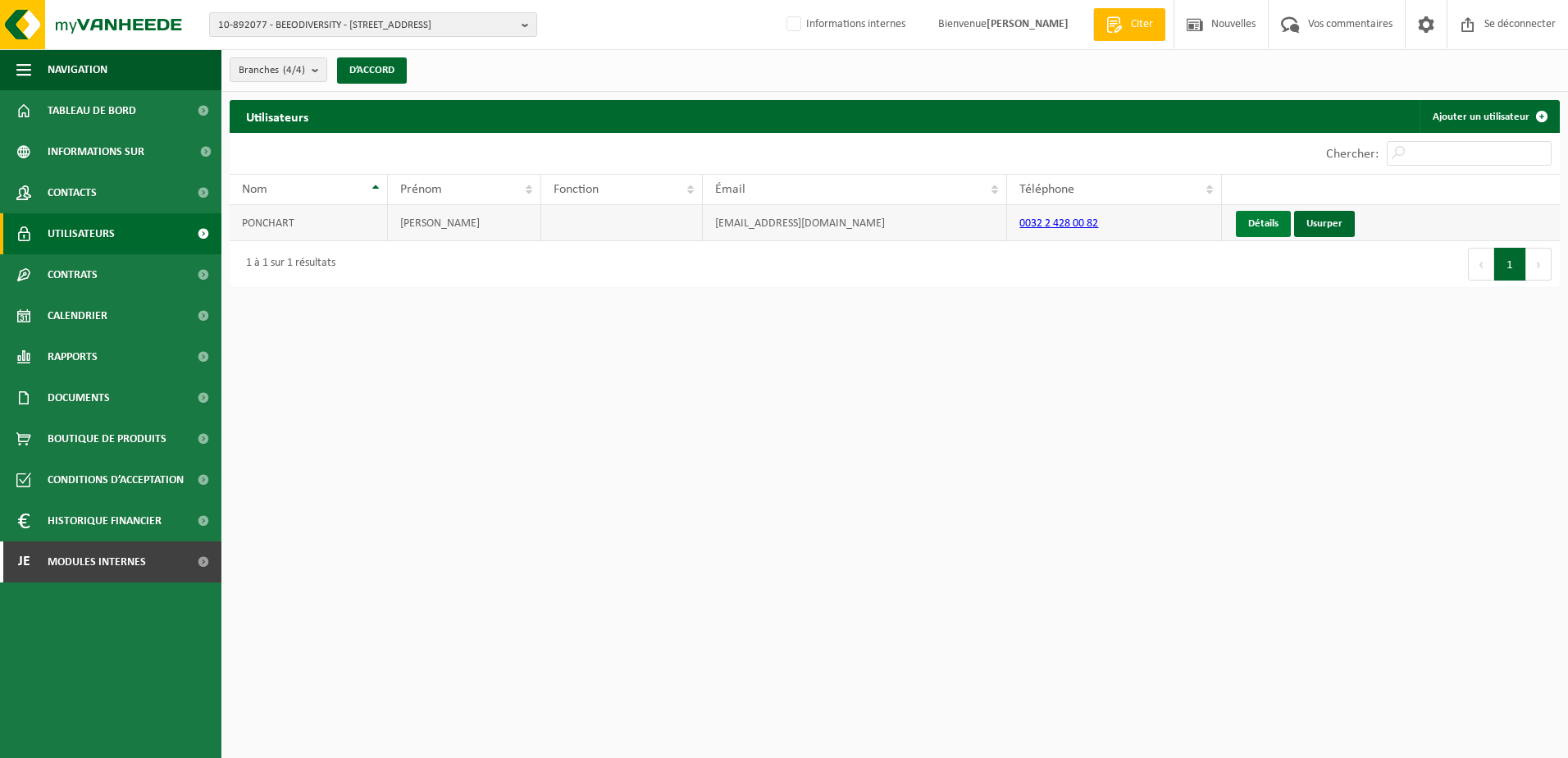
click at [1252, 220] on link "Détails" at bounding box center [1263, 223] width 55 height 26
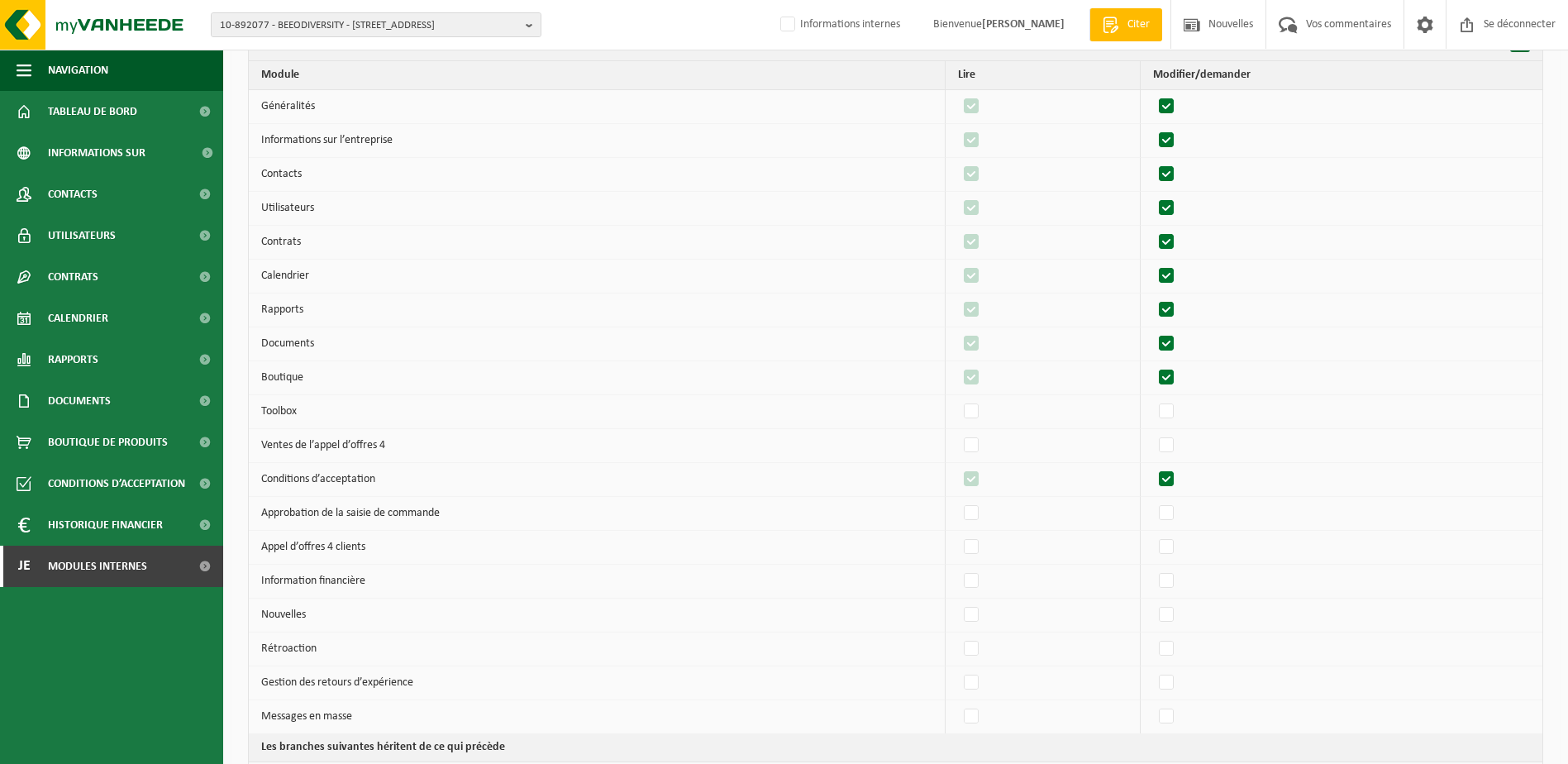
scroll to position [165, 0]
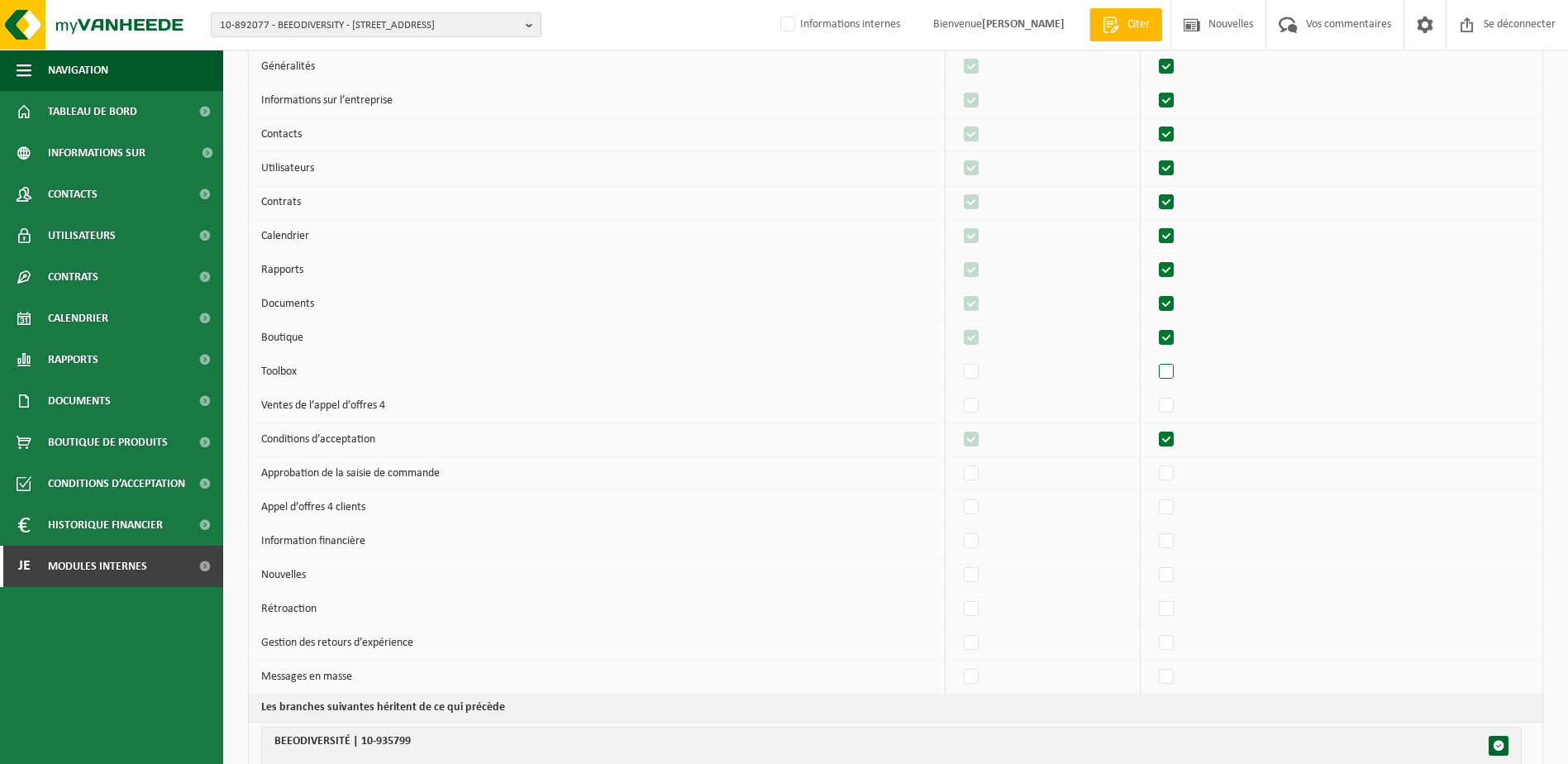
click at [1175, 377] on label"] at bounding box center [1167, 372] width 23 height 25
click at [1153, 360] on input "checkbox" at bounding box center [1152, 359] width 1 height 1
checkbox input "true"
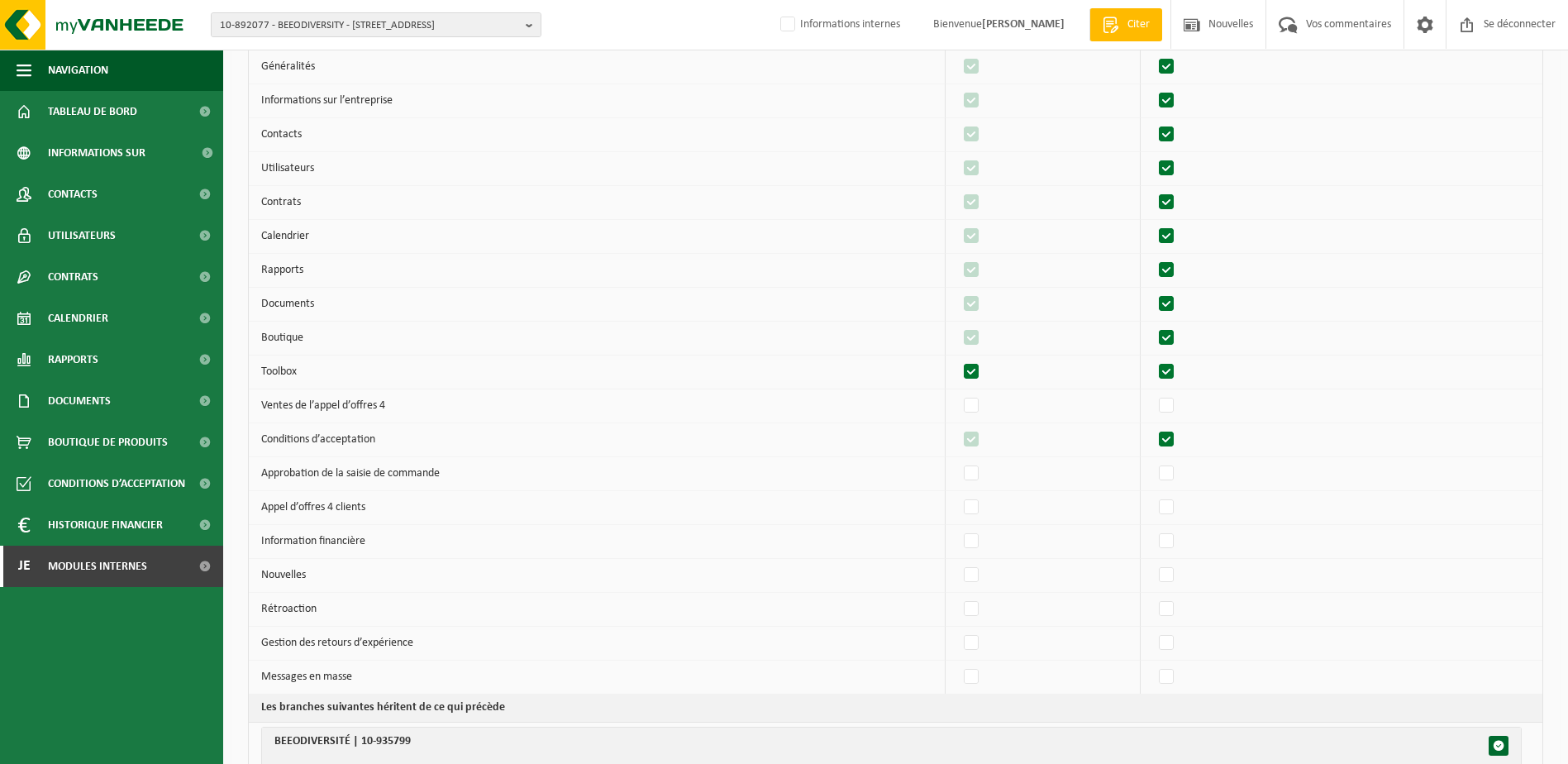
checkbox input "true"
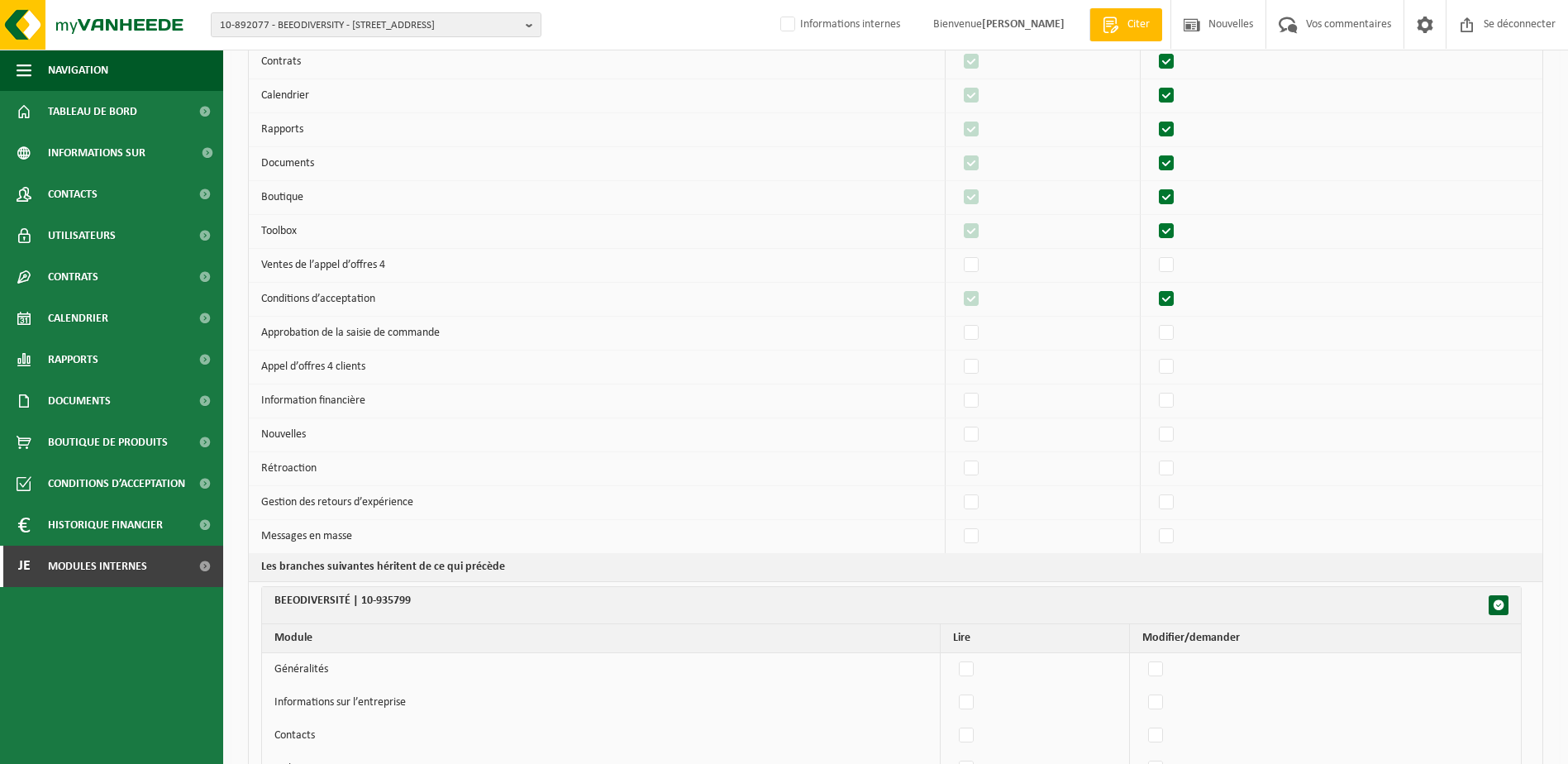
scroll to position [331, 0]
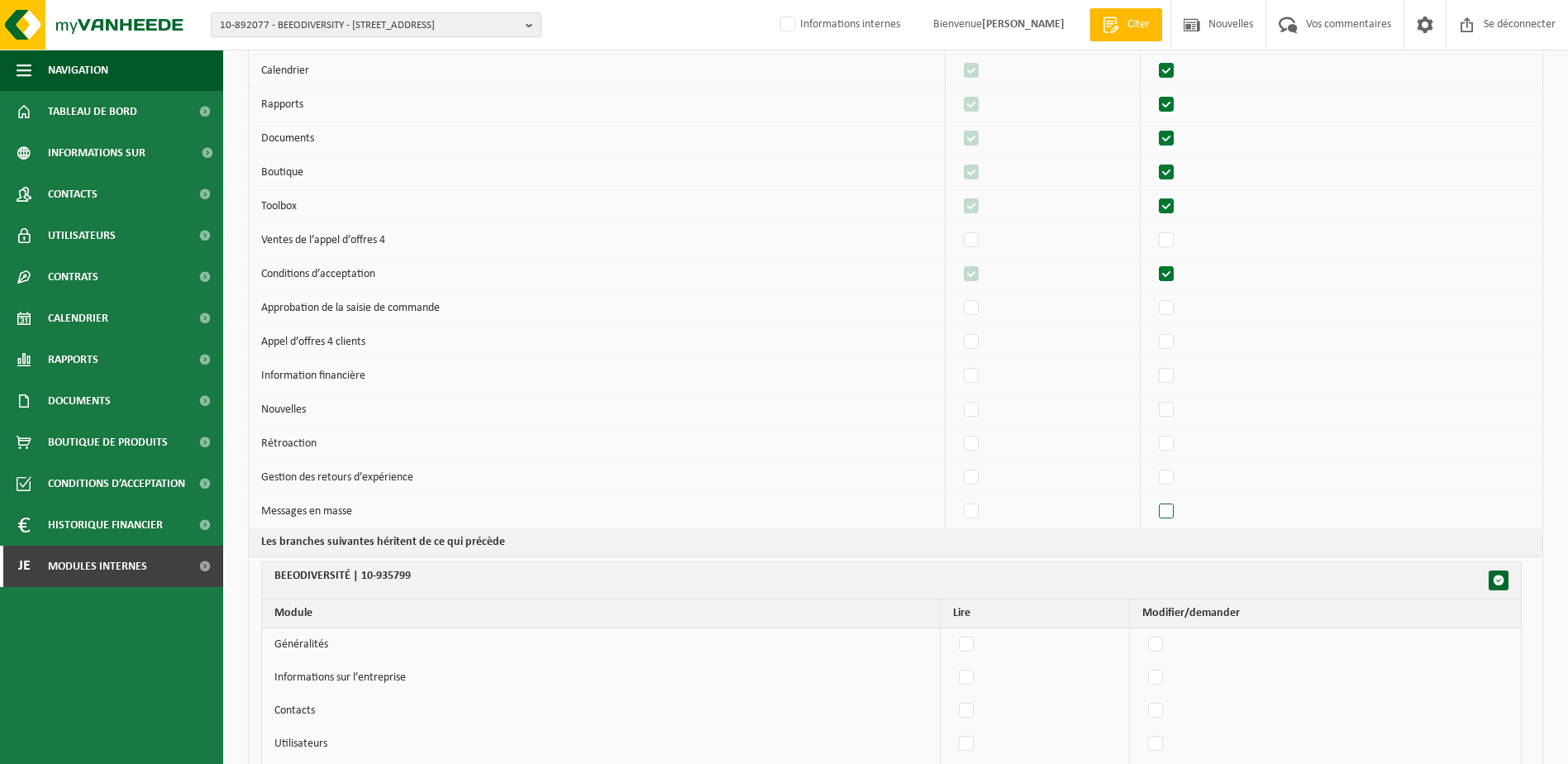
click at [1171, 509] on label"] at bounding box center [1167, 511] width 23 height 25
click at [1153, 499] on input "checkbox" at bounding box center [1152, 498] width 1 height 1
checkbox input "true"
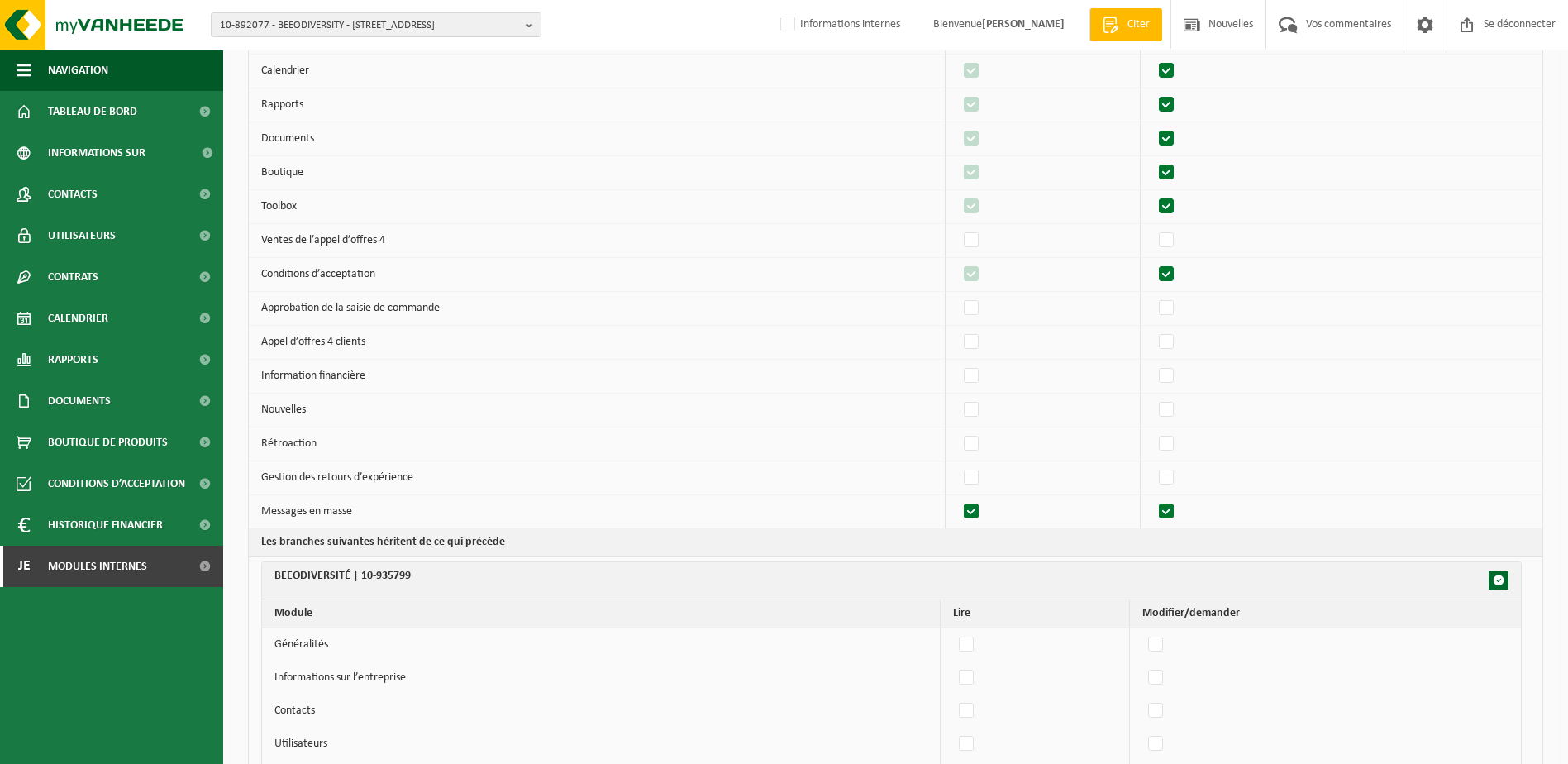
checkbox input "true"
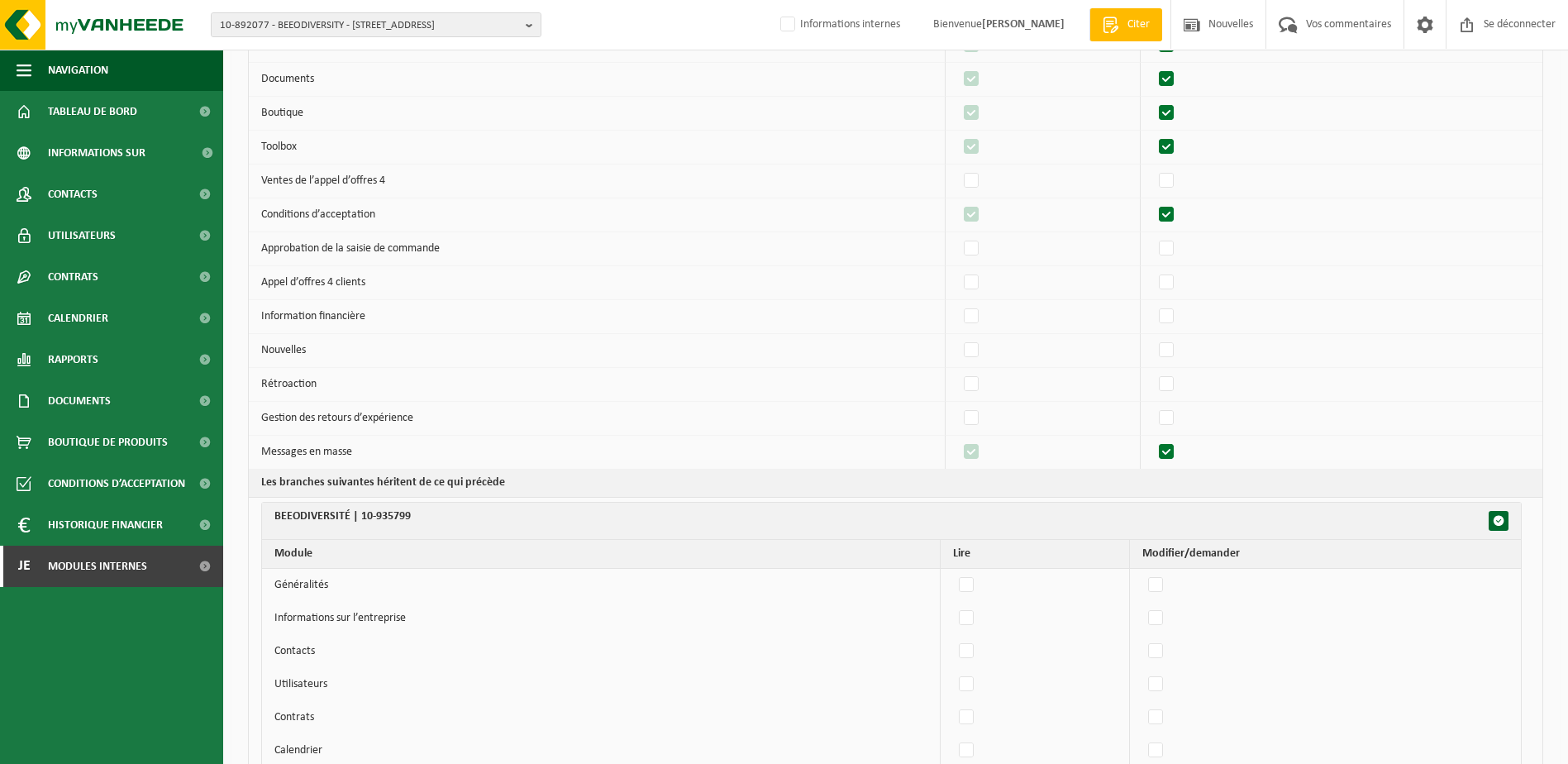
scroll to position [496, 0]
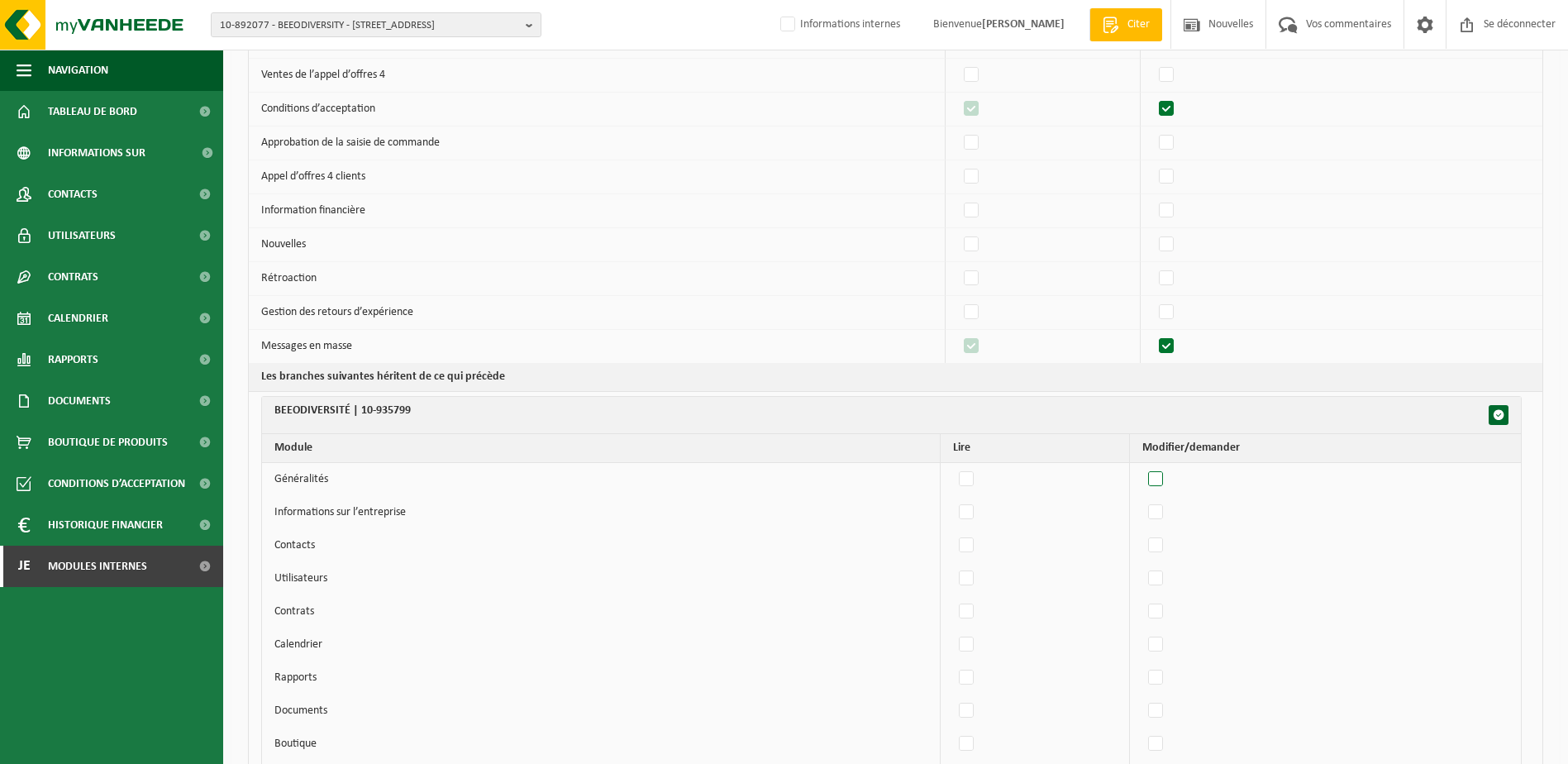
click at [1166, 476] on label"] at bounding box center [1156, 479] width 23 height 25
click at [1142, 467] on input "checkbox" at bounding box center [1142, 466] width 1 height 1
checkbox input "true"
click at [1504, 408] on button "button" at bounding box center [1499, 415] width 20 height 20
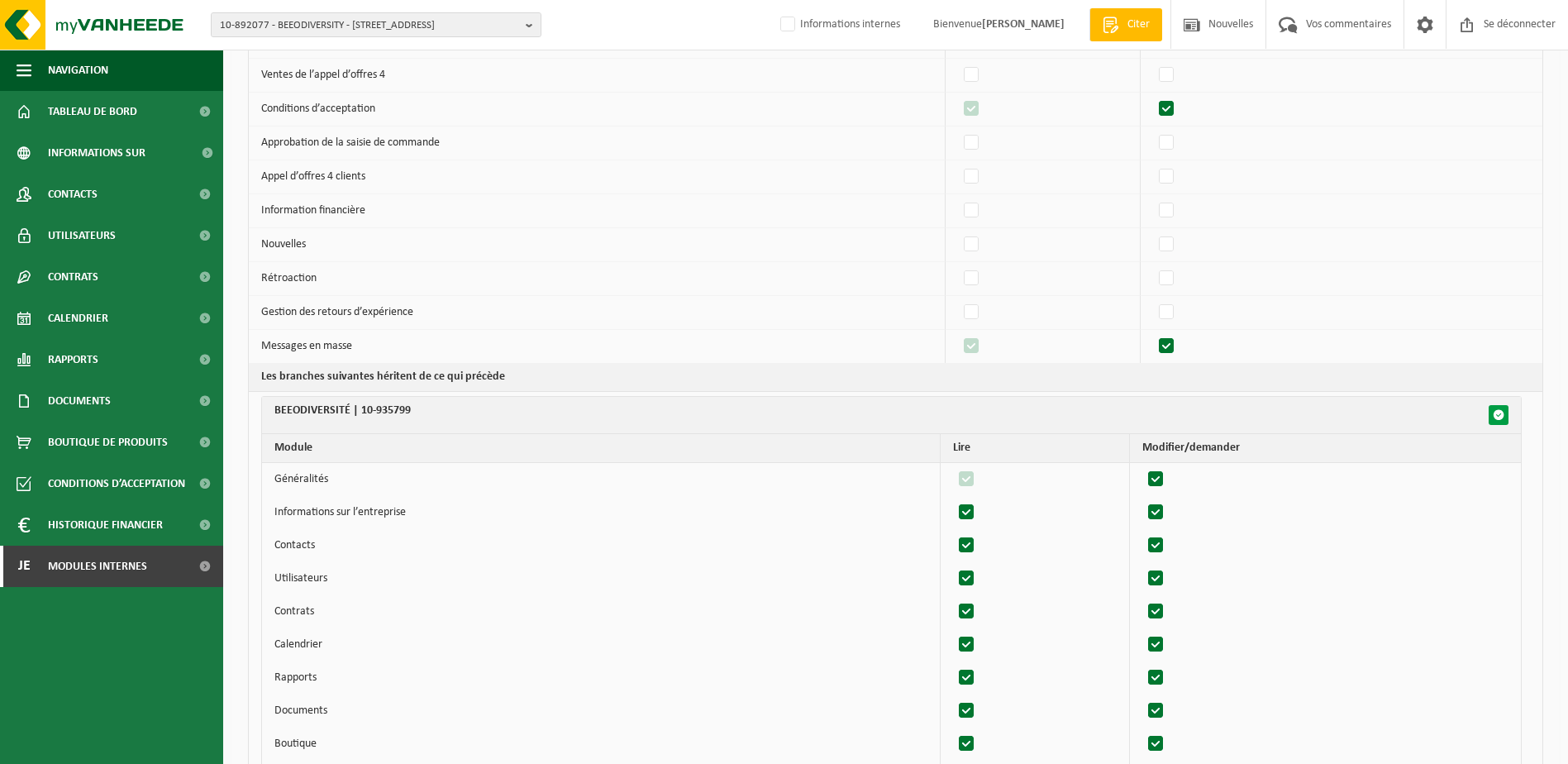
checkbox input "true"
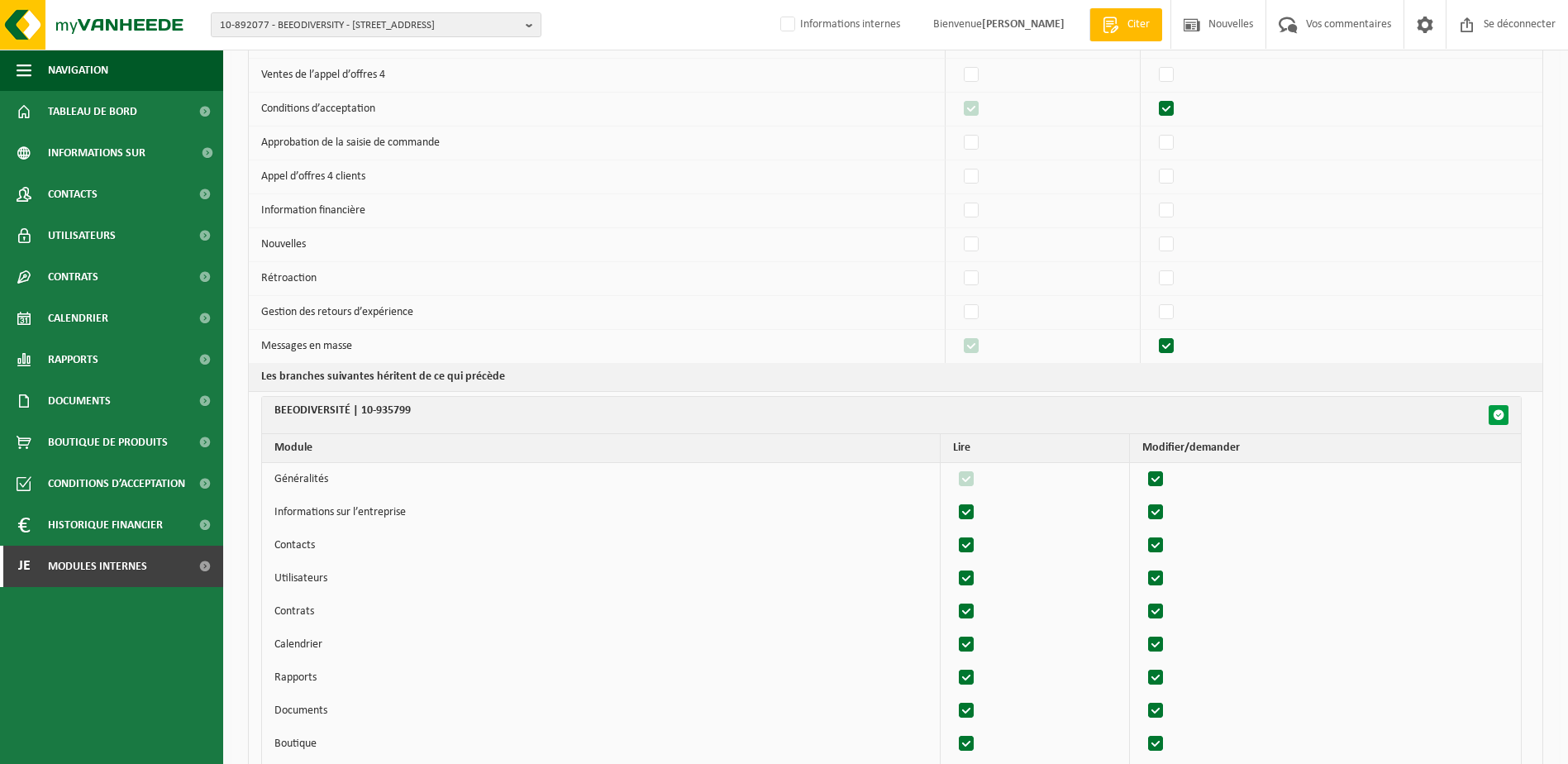
checkbox input "true"
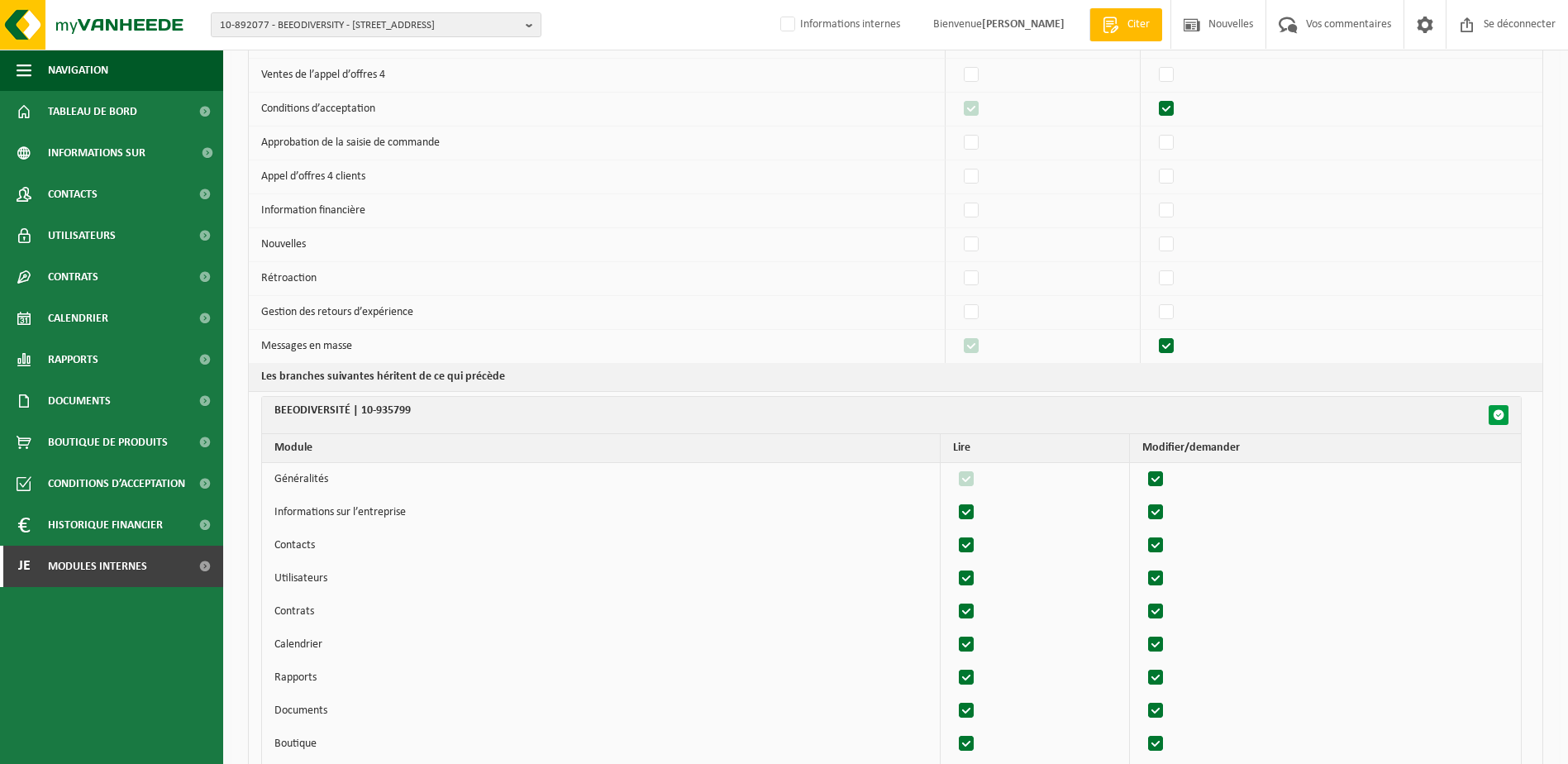
checkbox input "true"
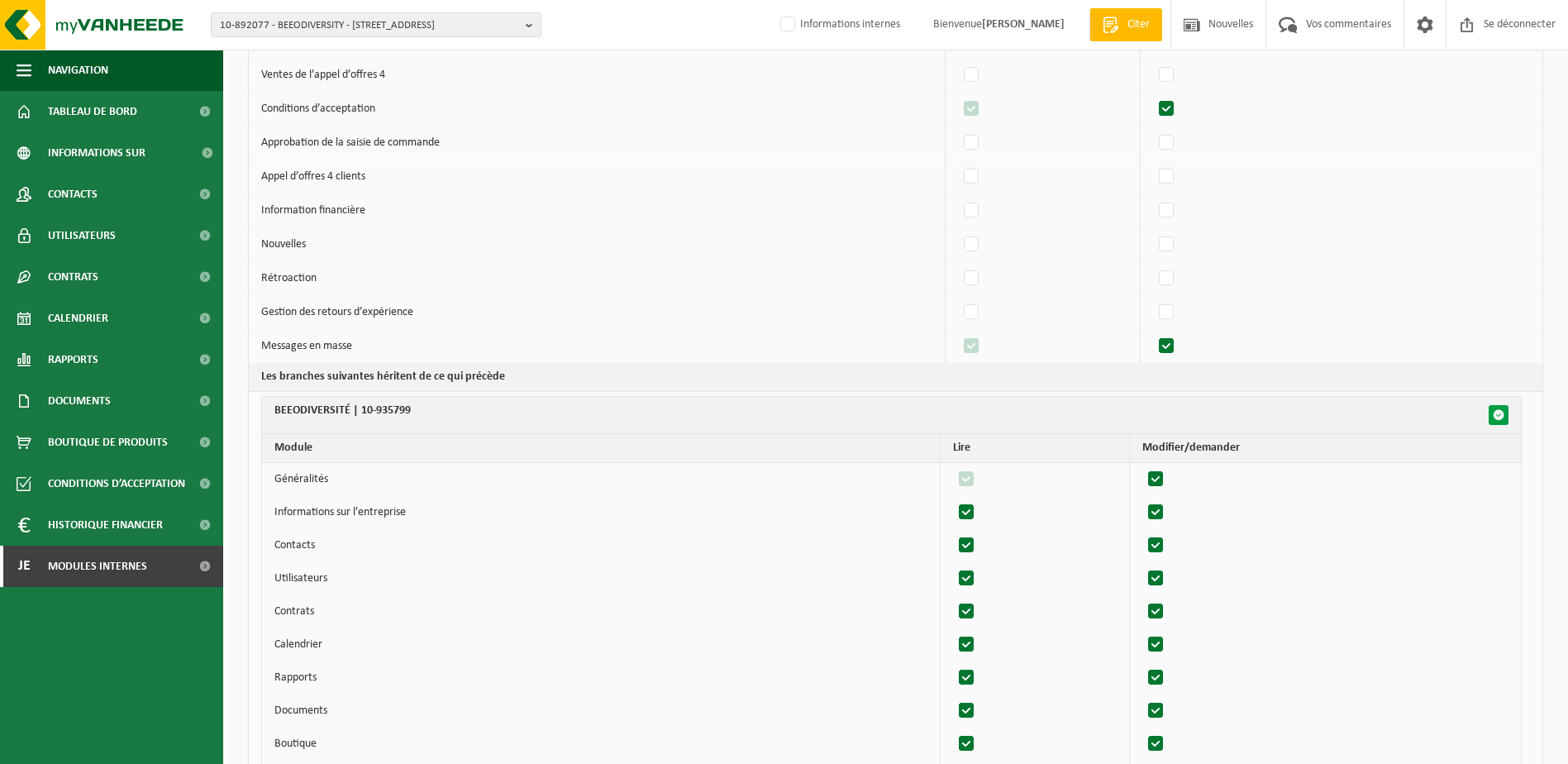
checkbox input "true"
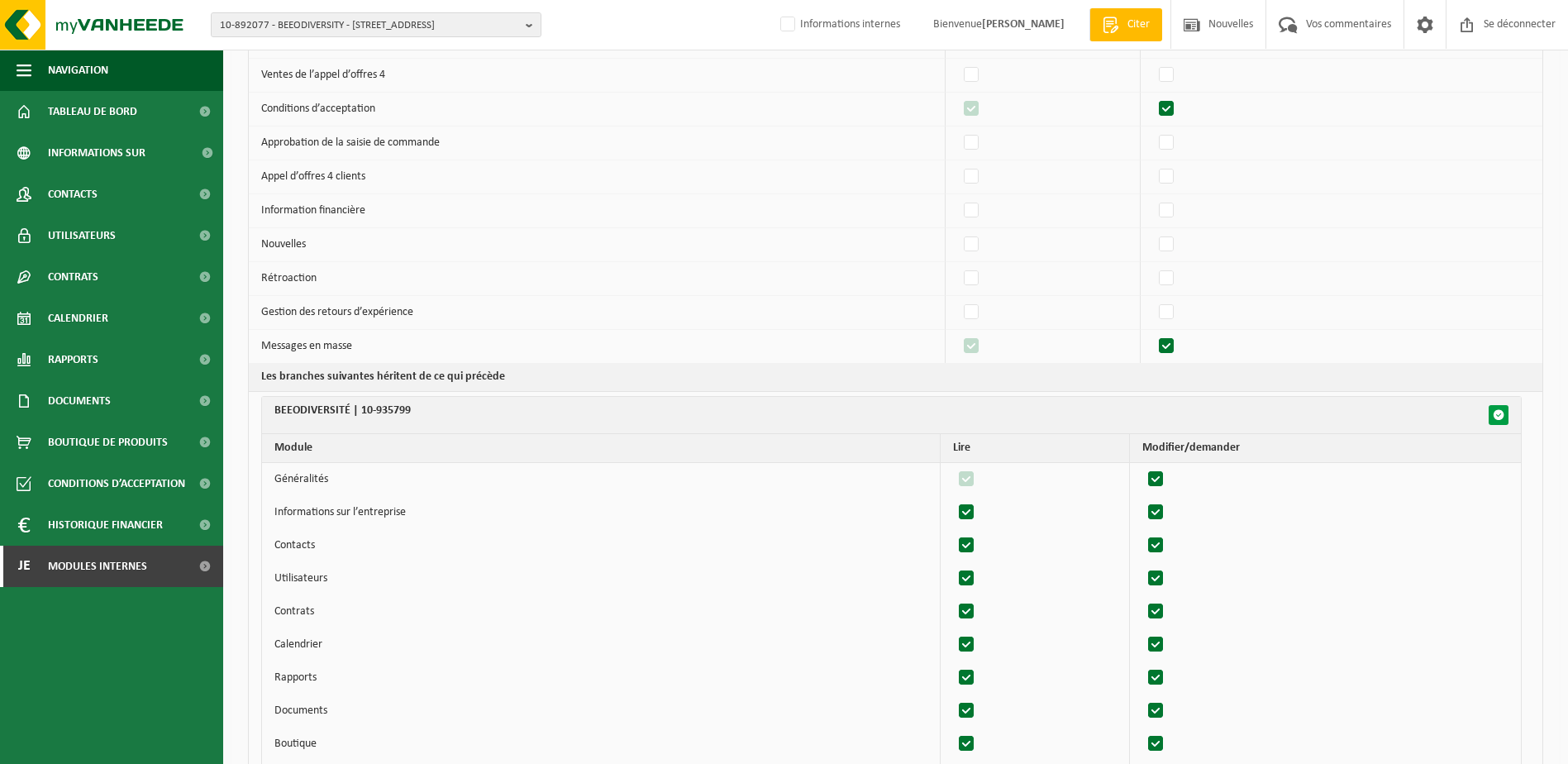
checkbox input "true"
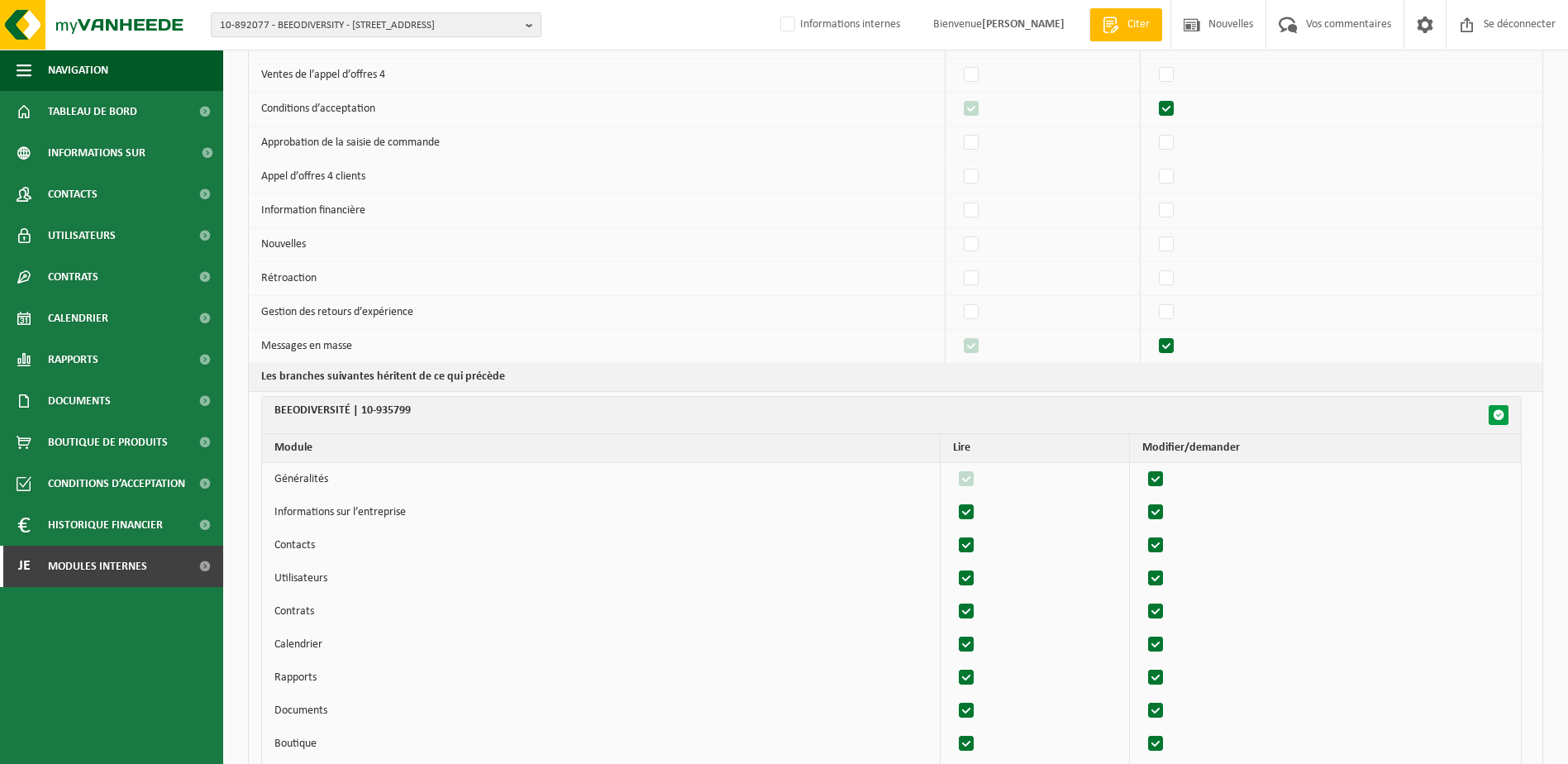
checkbox input "true"
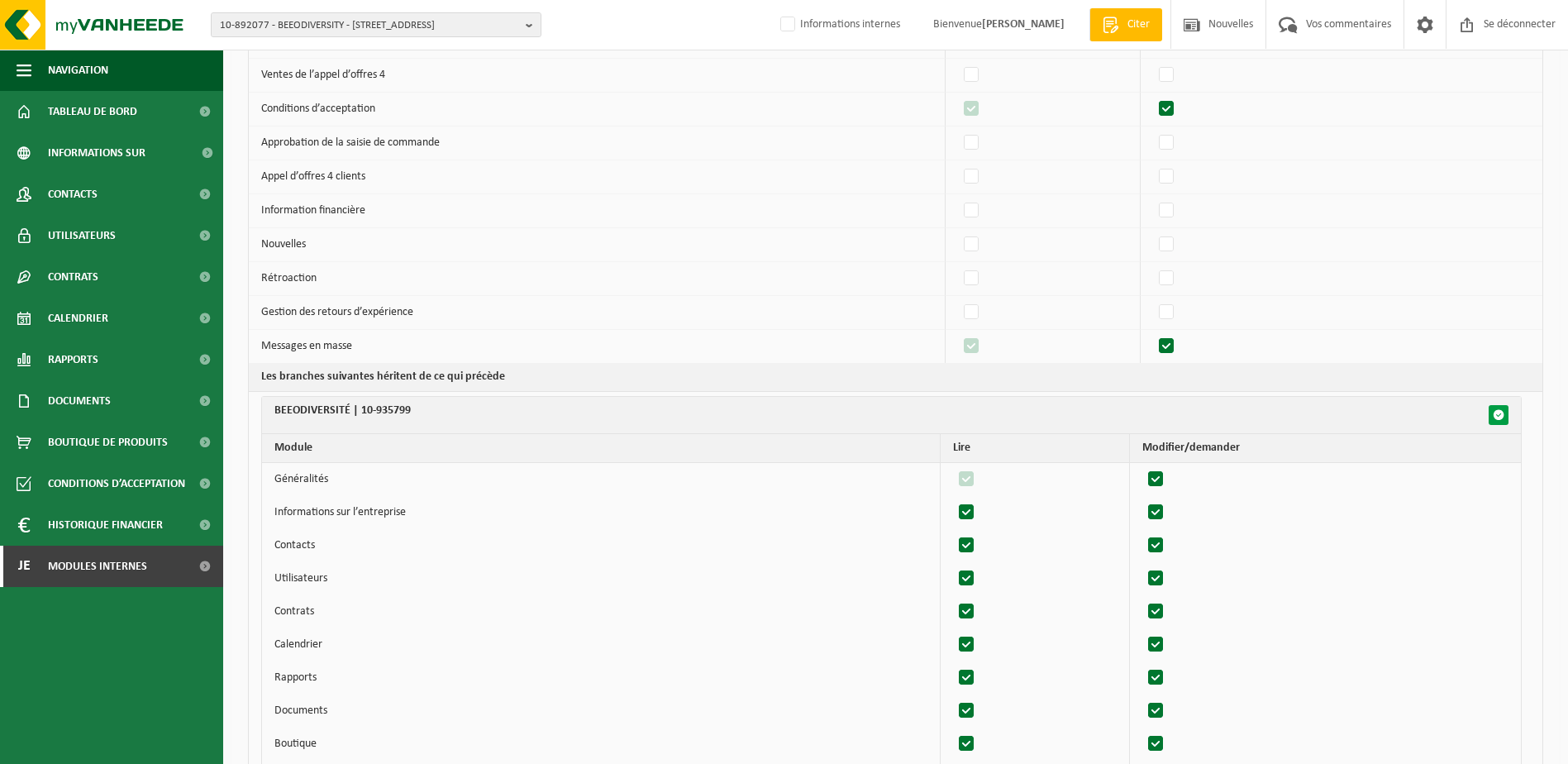
checkbox input "true"
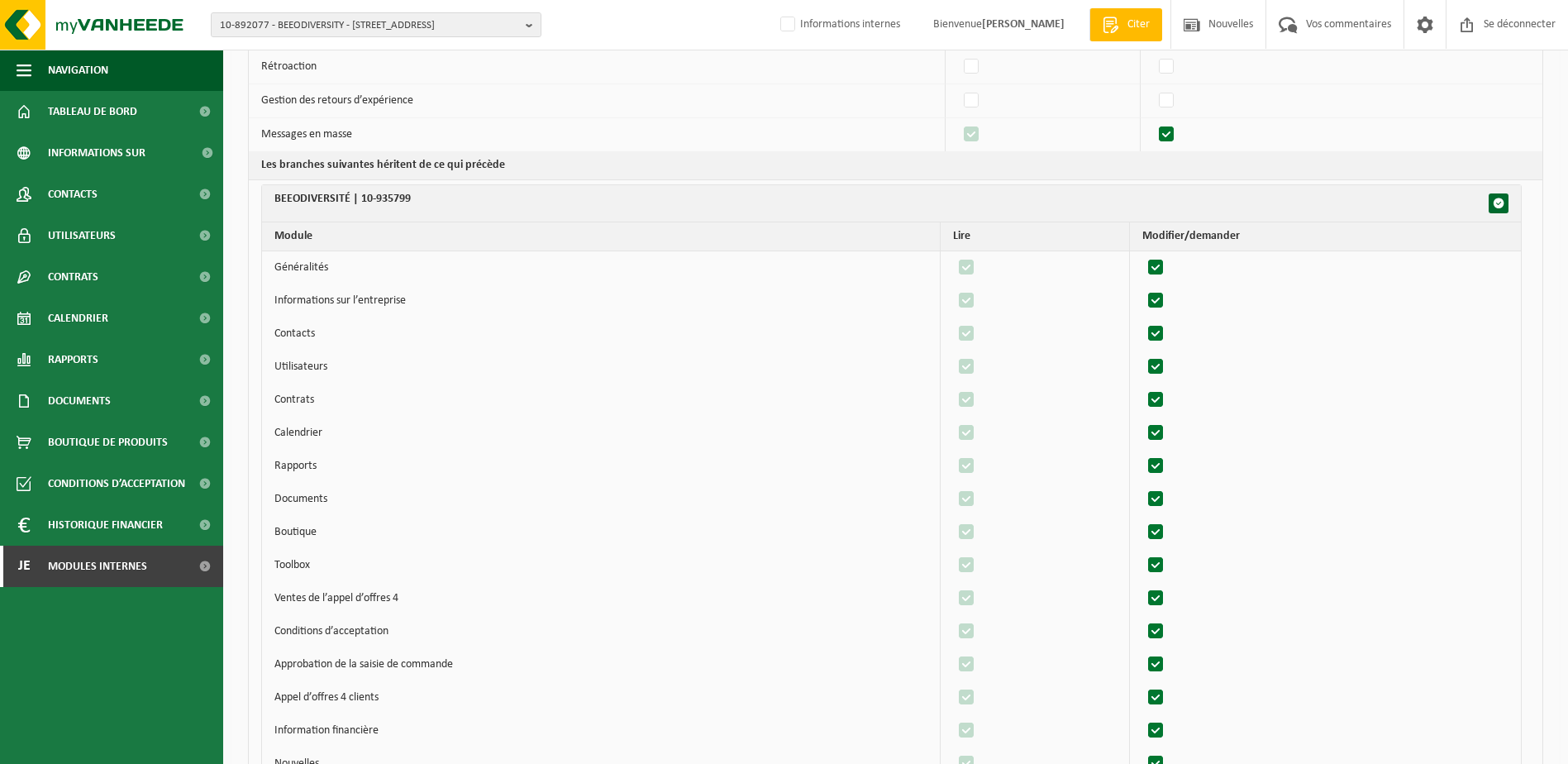
scroll to position [744, 0]
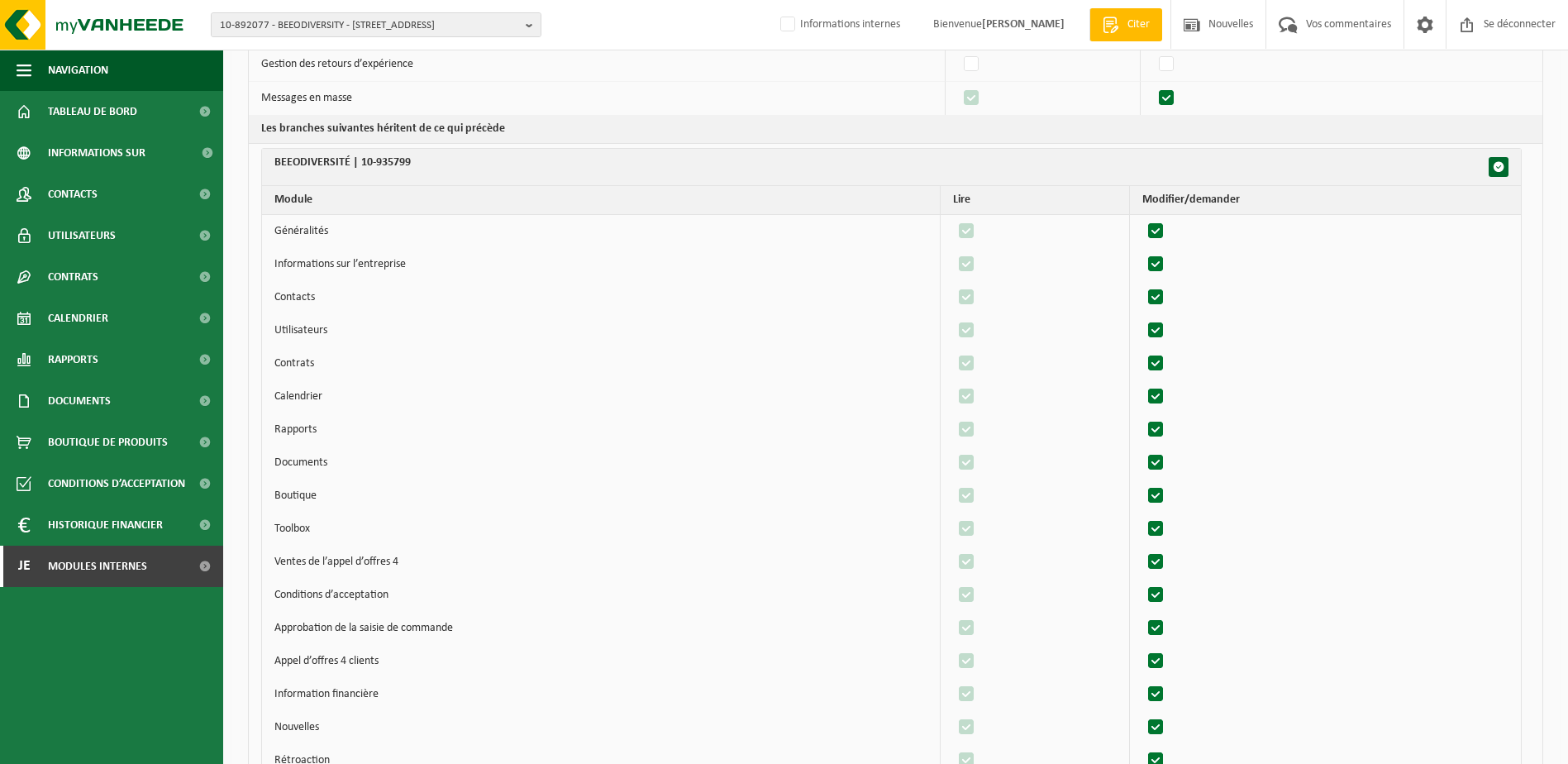
click at [1165, 555] on label"] at bounding box center [1156, 562] width 23 height 25
click at [1142, 550] on input "checkbox" at bounding box center [1142, 549] width 1 height 1
checkbox input "false"
click at [1165, 595] on label"] at bounding box center [1156, 595] width 23 height 25
click at [1142, 583] on input "checkbox" at bounding box center [1142, 582] width 1 height 1
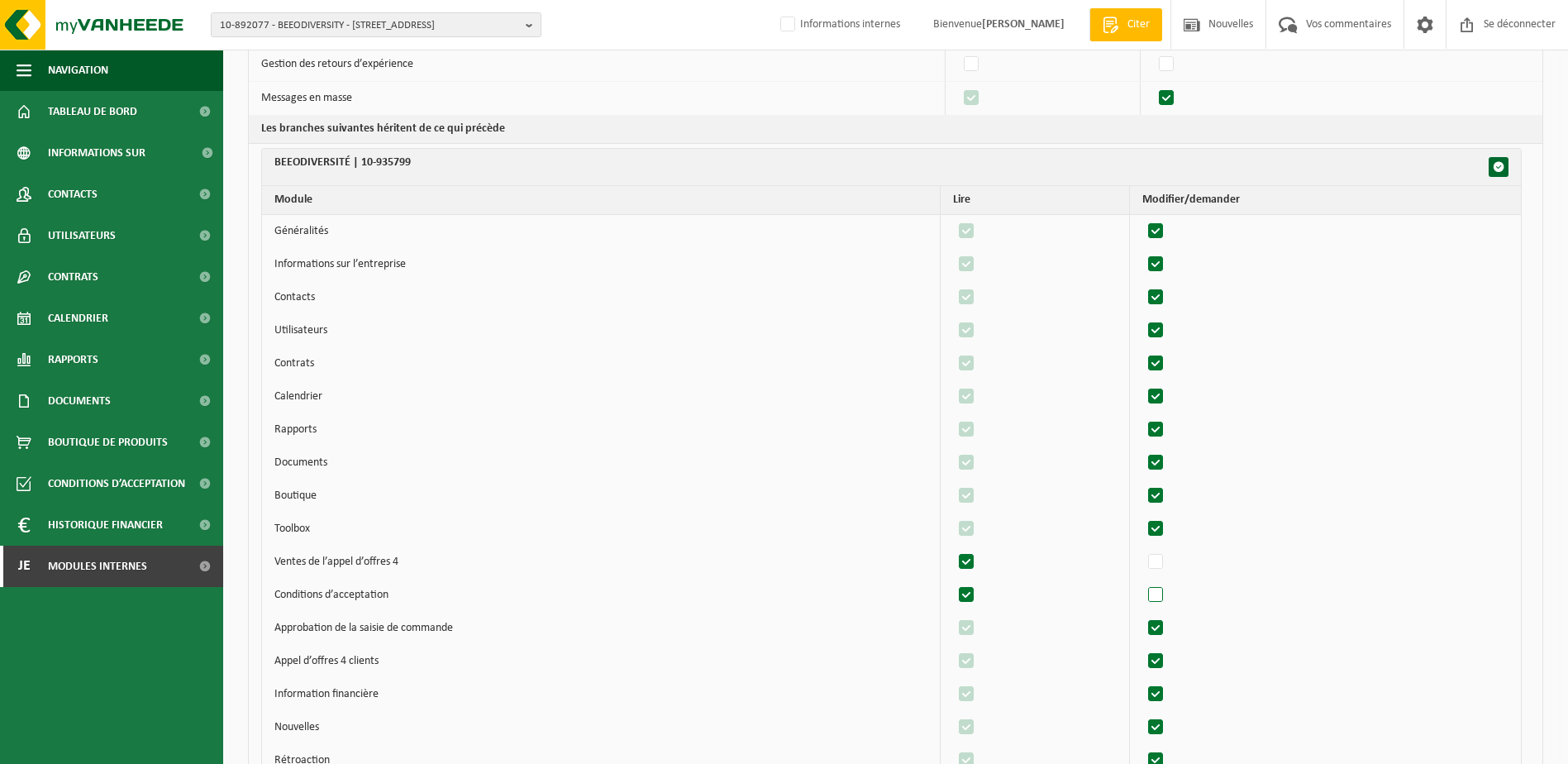
click at [1157, 596] on label"] at bounding box center [1156, 595] width 23 height 25
click at [1142, 583] on input "checkbox" at bounding box center [1142, 582] width 1 height 1
checkbox input "true"
click at [975, 556] on label"] at bounding box center [967, 562] width 23 height 25
click at [953, 550] on input "checkbox" at bounding box center [952, 549] width 1 height 1
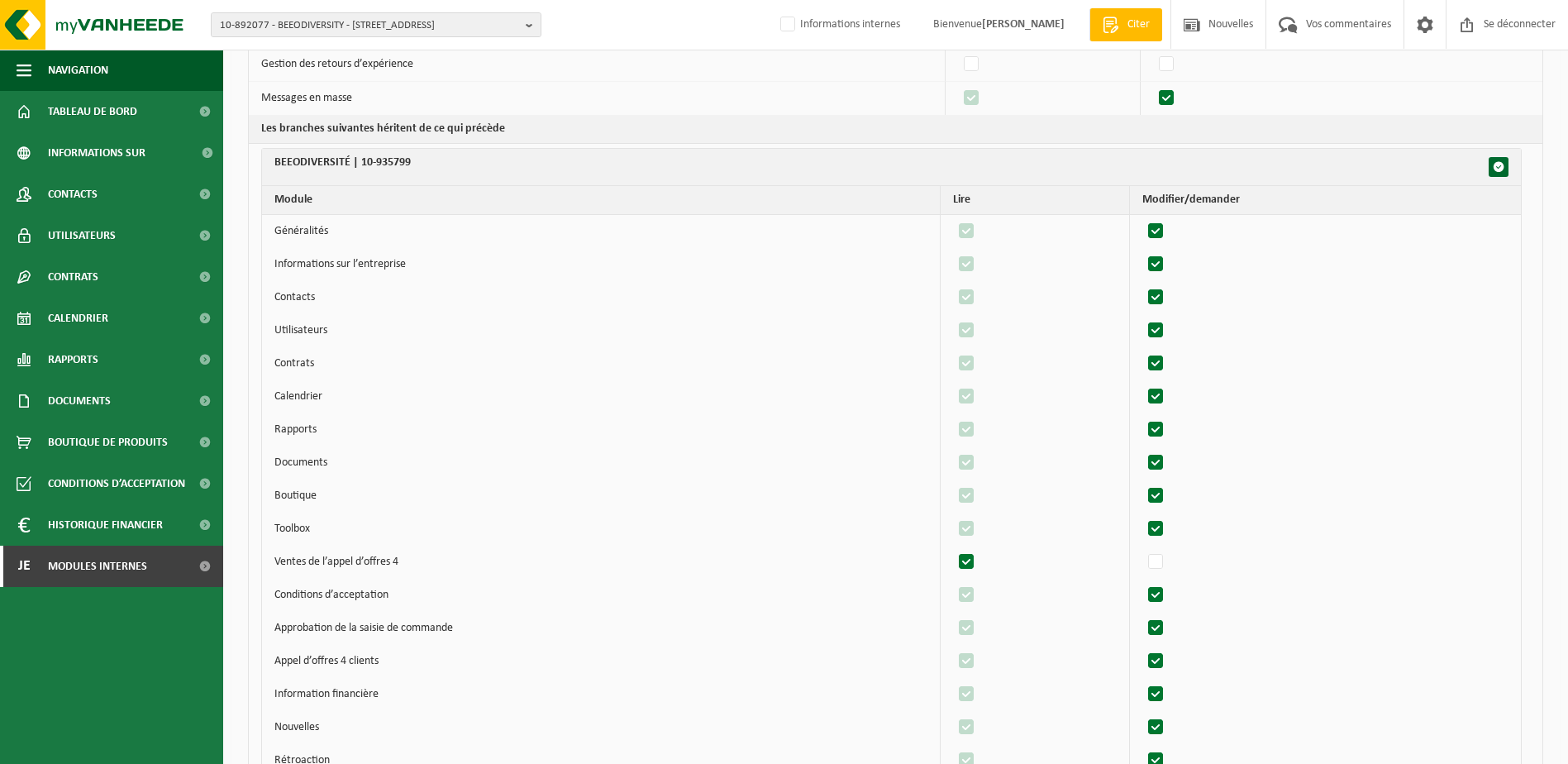
checkbox input "false"
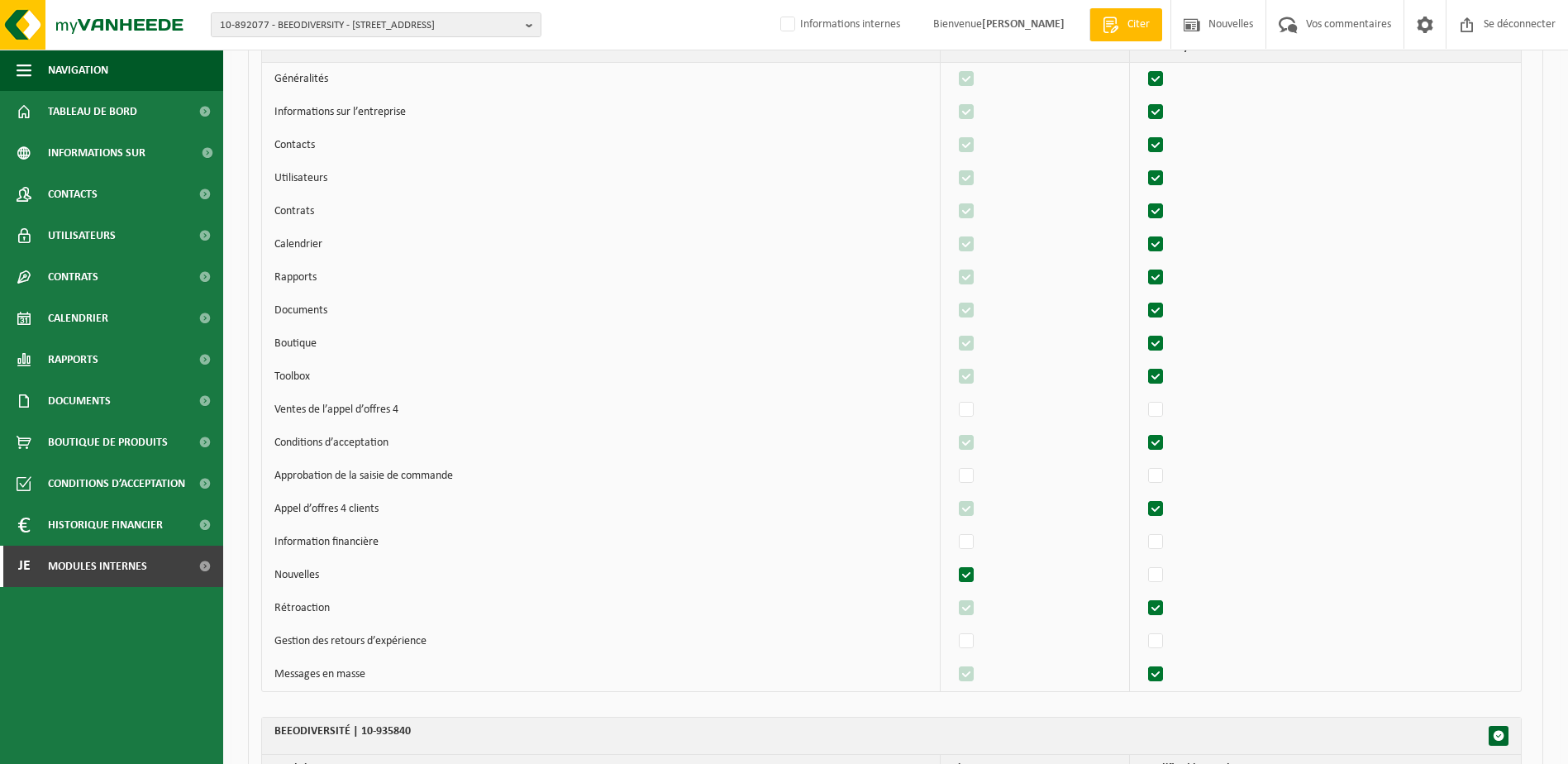
scroll to position [1653, 0]
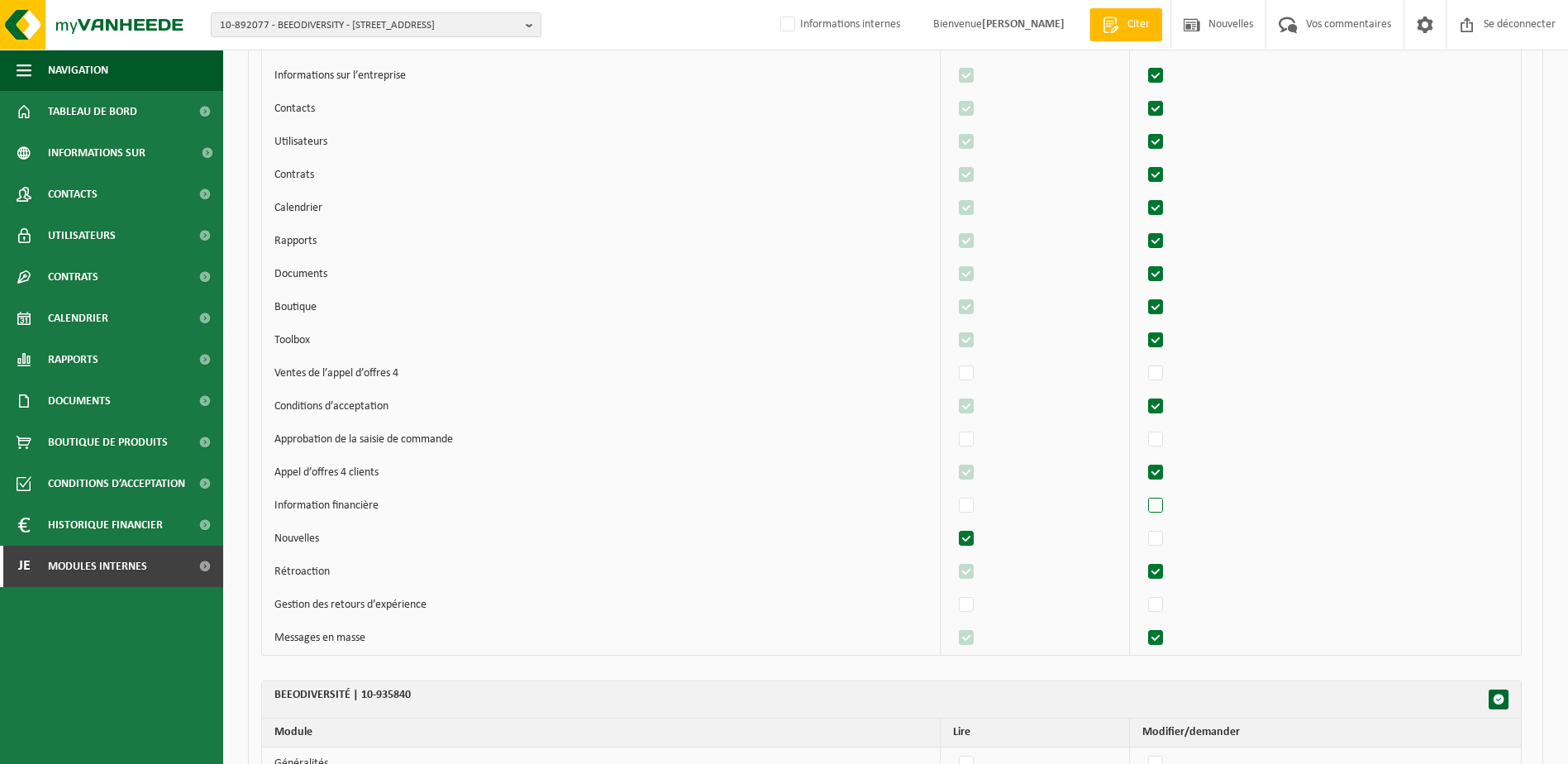
click at [1159, 507] on label"] at bounding box center [1156, 505] width 23 height 25
click at [1142, 493] on input "checkbox" at bounding box center [1142, 493] width 1 height 1
checkbox input "true"
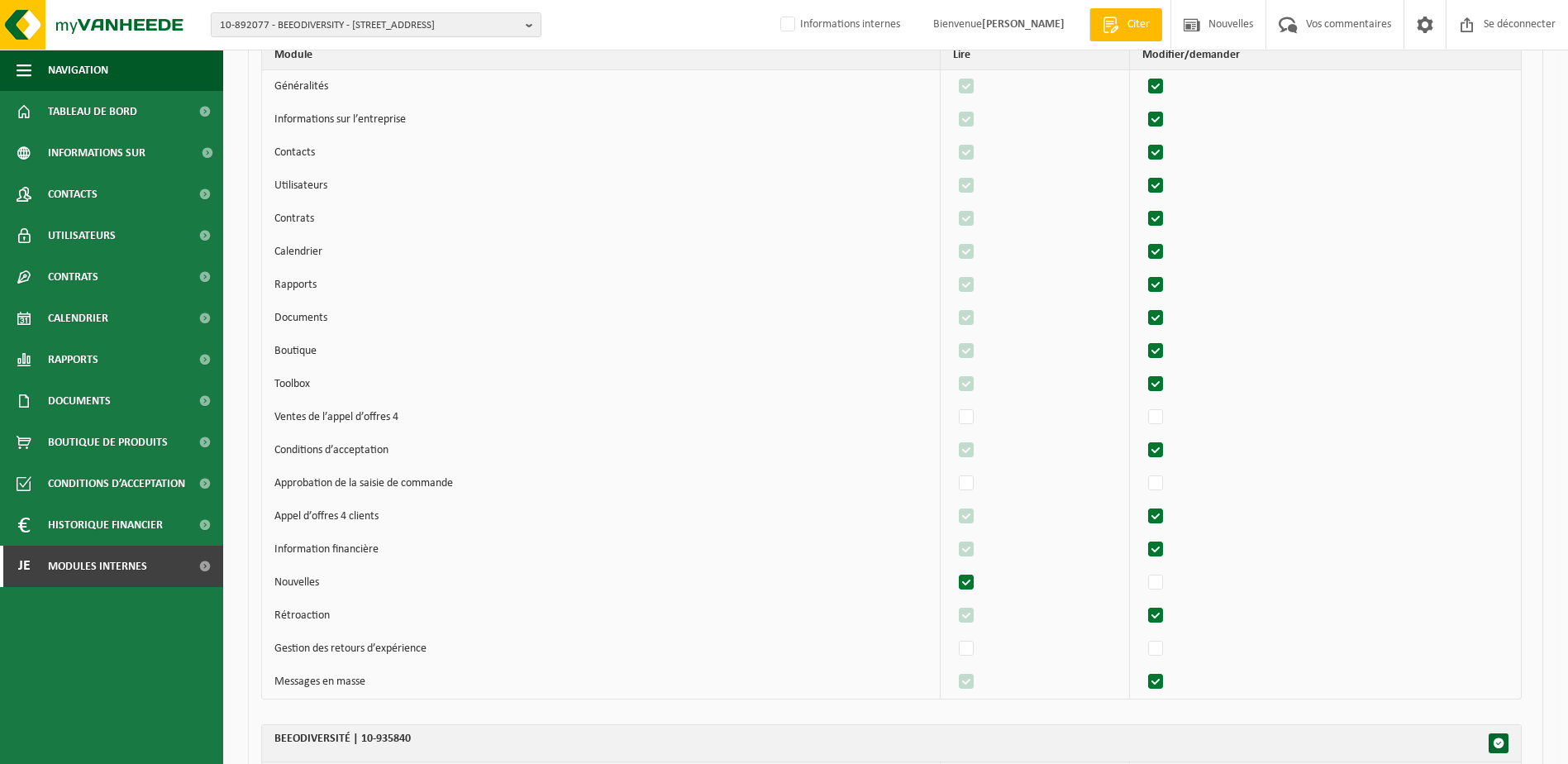
scroll to position [1571, 0]
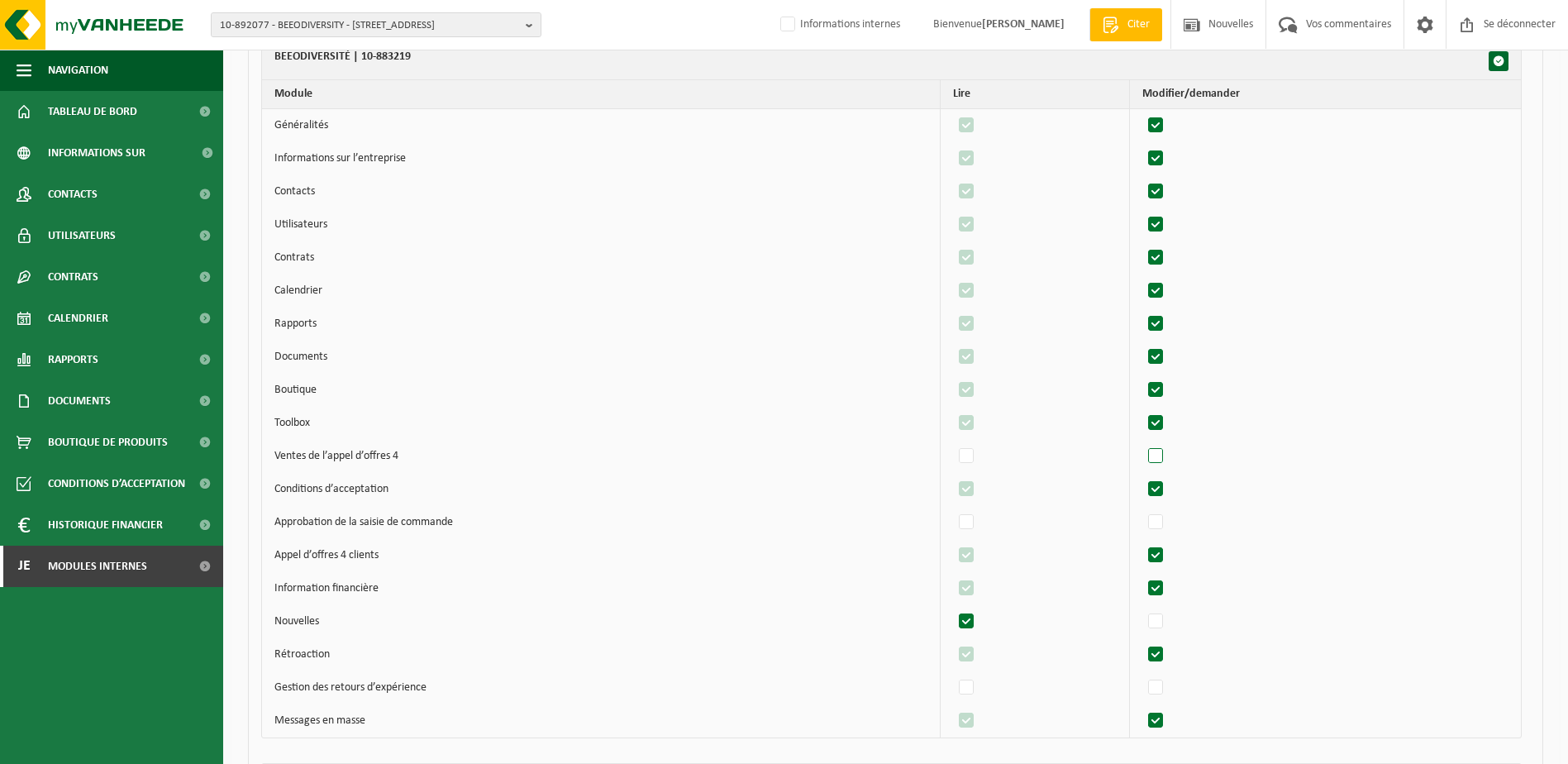
click at [1167, 451] on label"] at bounding box center [1156, 456] width 23 height 25
click at [1142, 444] on input "checkbox" at bounding box center [1142, 443] width 1 height 1
checkbox input "true"
click at [1165, 527] on label"] at bounding box center [1156, 522] width 23 height 25
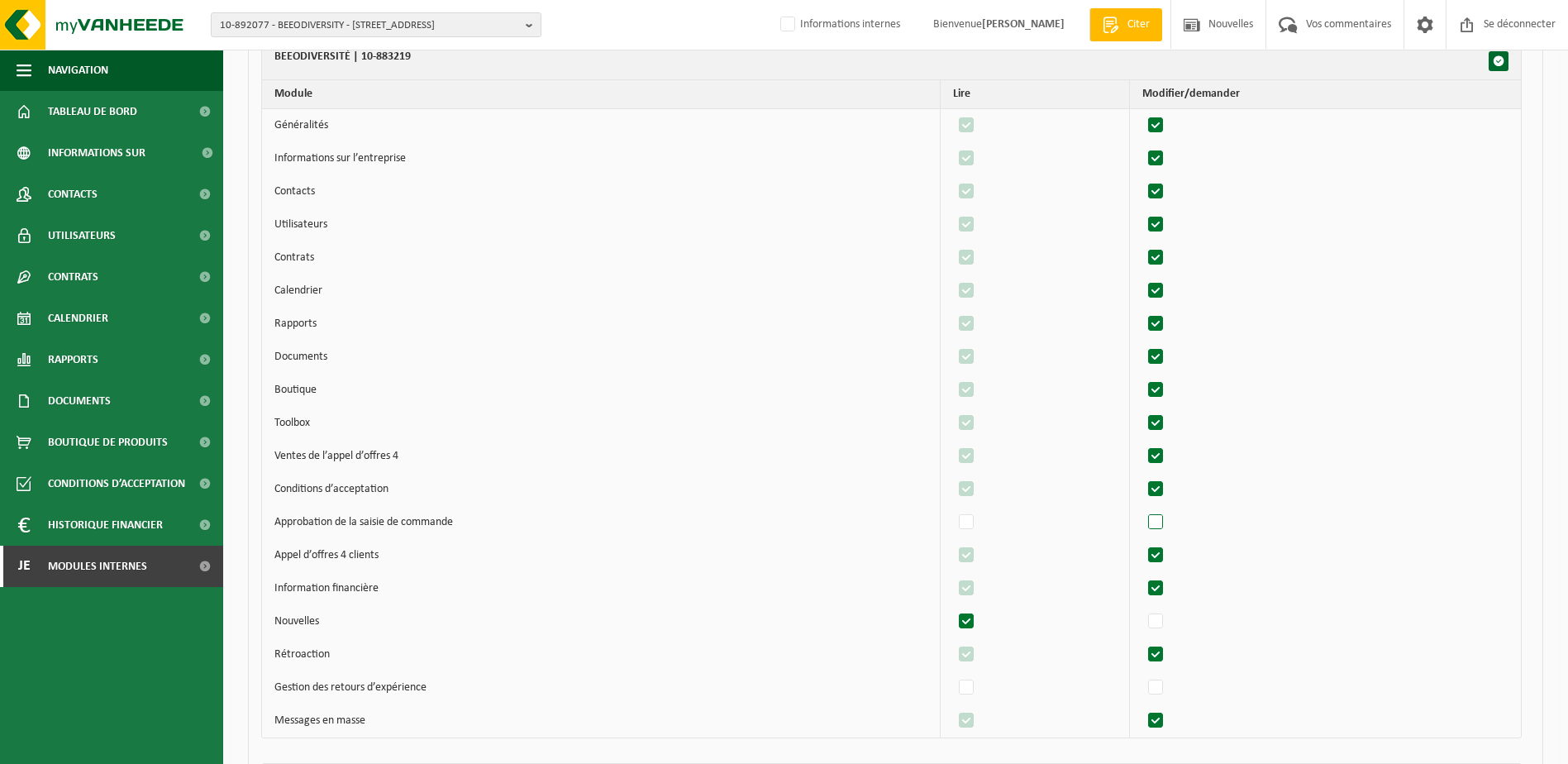
click at [1142, 510] on input "checkbox" at bounding box center [1142, 509] width 1 height 1
checkbox input "true"
click at [1166, 617] on label"] at bounding box center [1156, 621] width 23 height 25
click at [1142, 609] on input "checkbox" at bounding box center [1142, 608] width 1 height 1
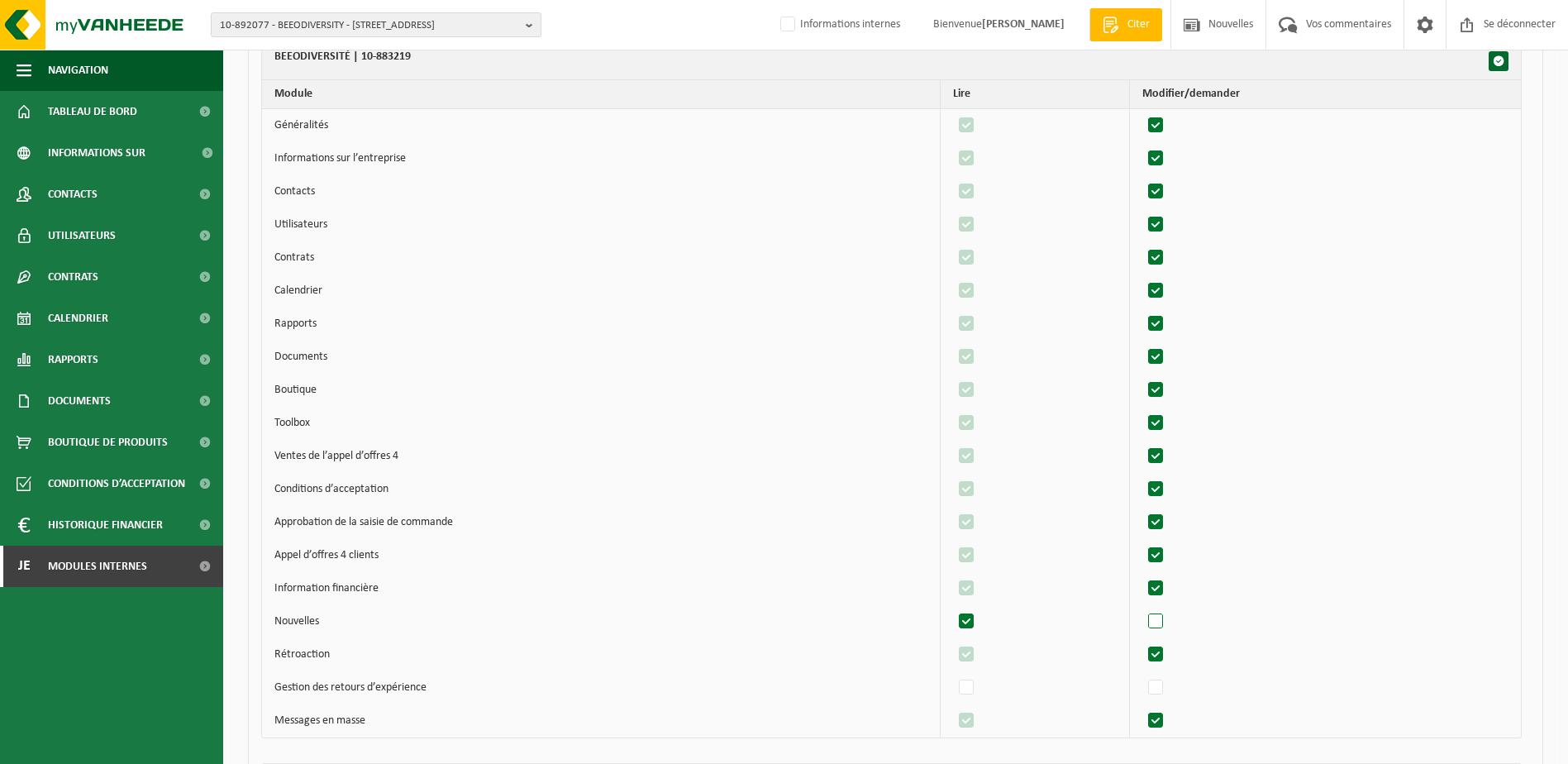
checkbox input "true"
click at [1159, 691] on label"] at bounding box center [1156, 687] width 23 height 25
click at [1142, 675] on input "checkbox" at bounding box center [1142, 675] width 1 height 1
checkbox input "true"
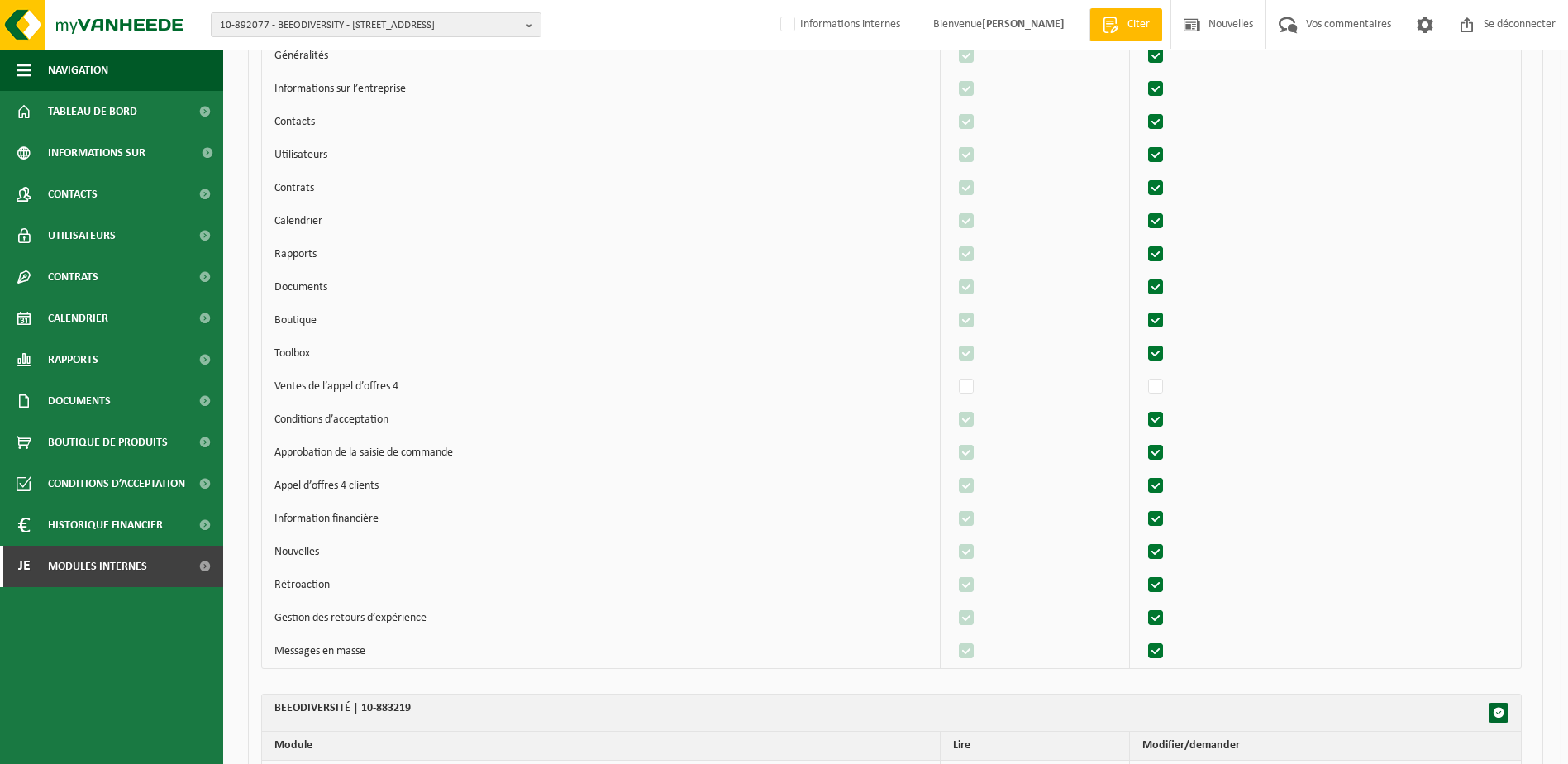
scroll to position [909, 0]
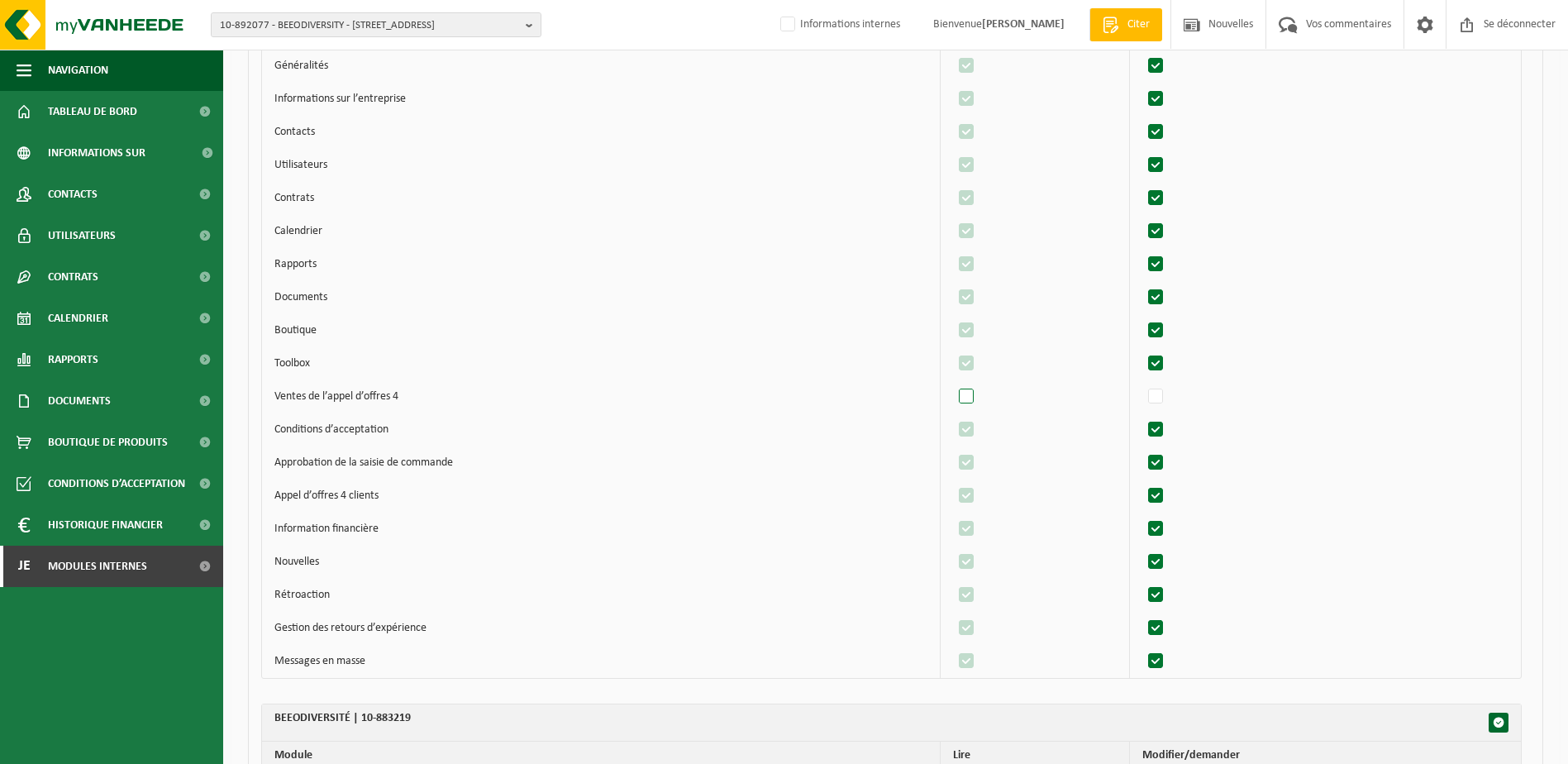
click at [972, 396] on label"] at bounding box center [967, 396] width 23 height 25
click at [953, 384] on input "checkbox" at bounding box center [952, 384] width 1 height 1
checkbox input "true"
click at [1157, 398] on label"] at bounding box center [1156, 396] width 23 height 25
click at [1142, 384] on input "checkbox" at bounding box center [1142, 384] width 1 height 1
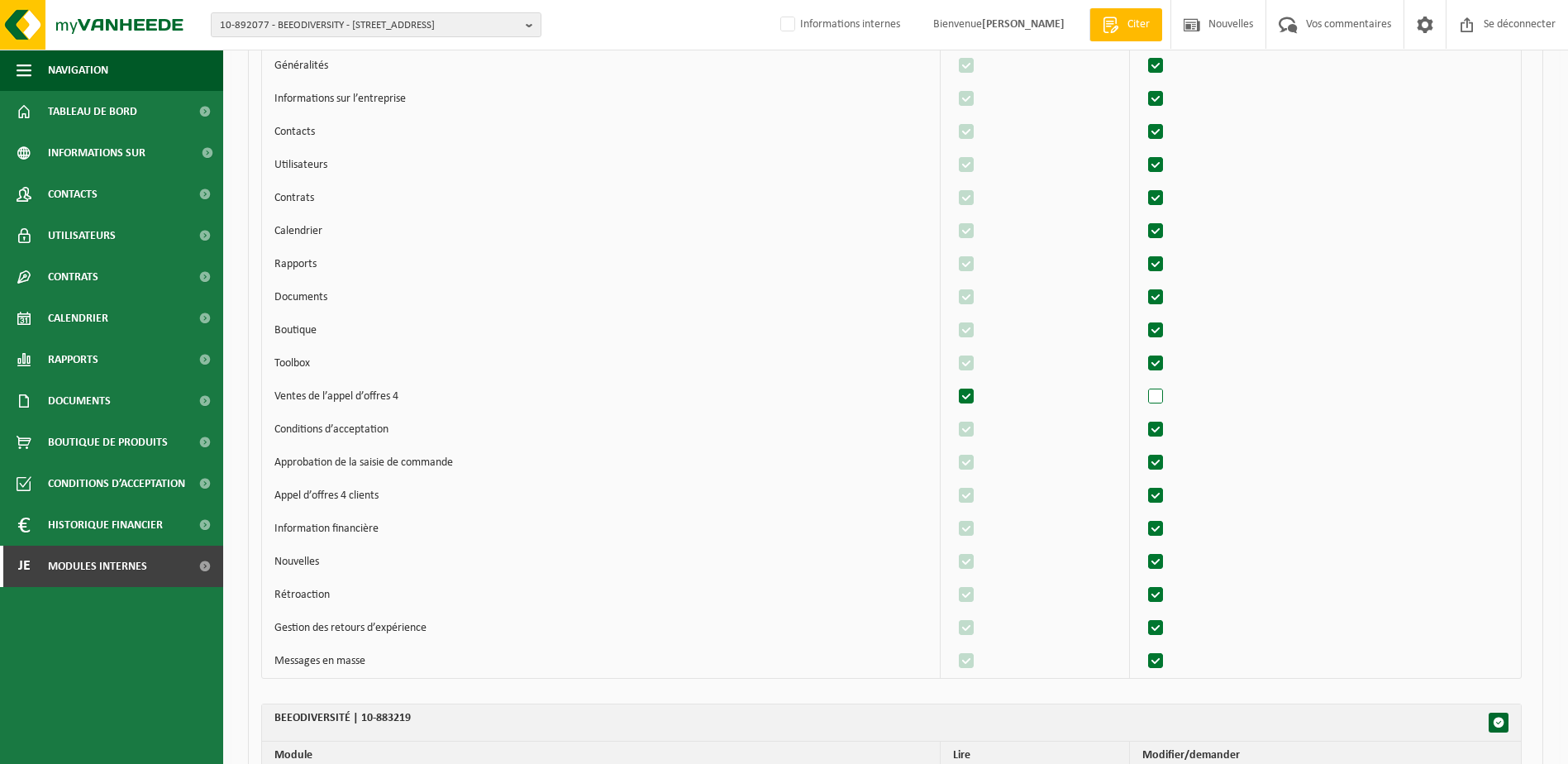
checkbox input "true"
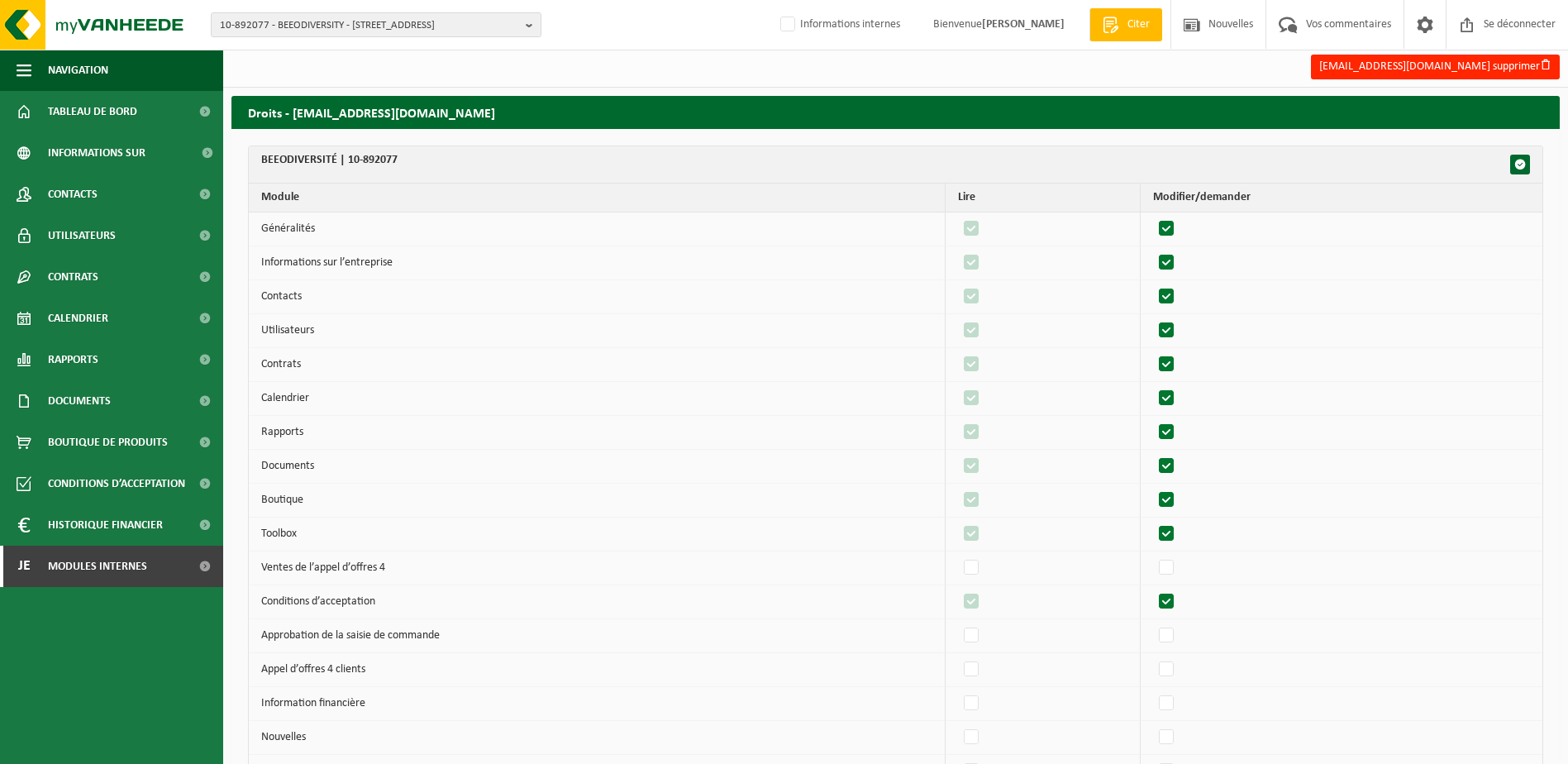
scroll to position [0, 0]
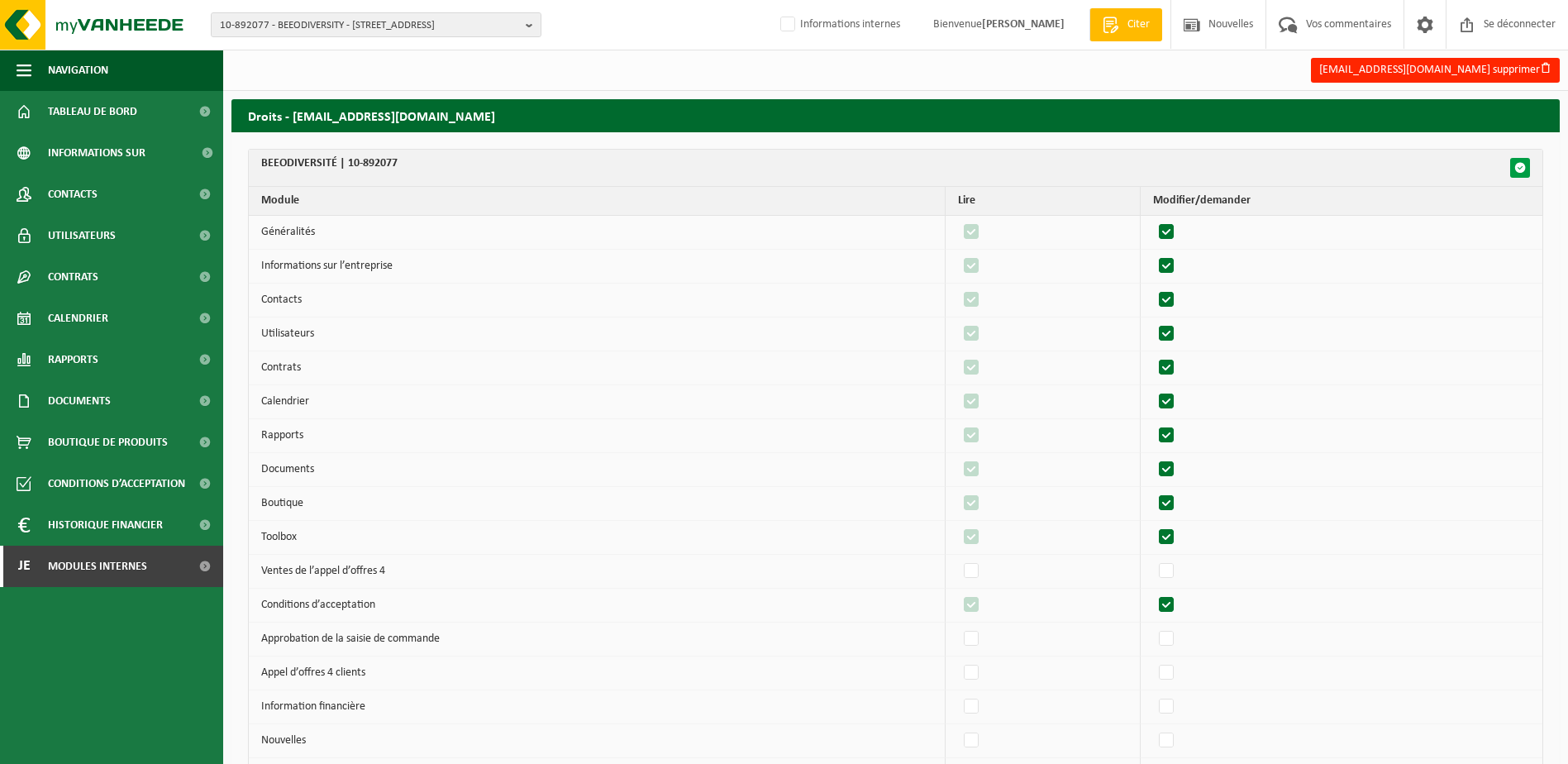
click at [1520, 165] on span "button" at bounding box center [1520, 168] width 12 height 12
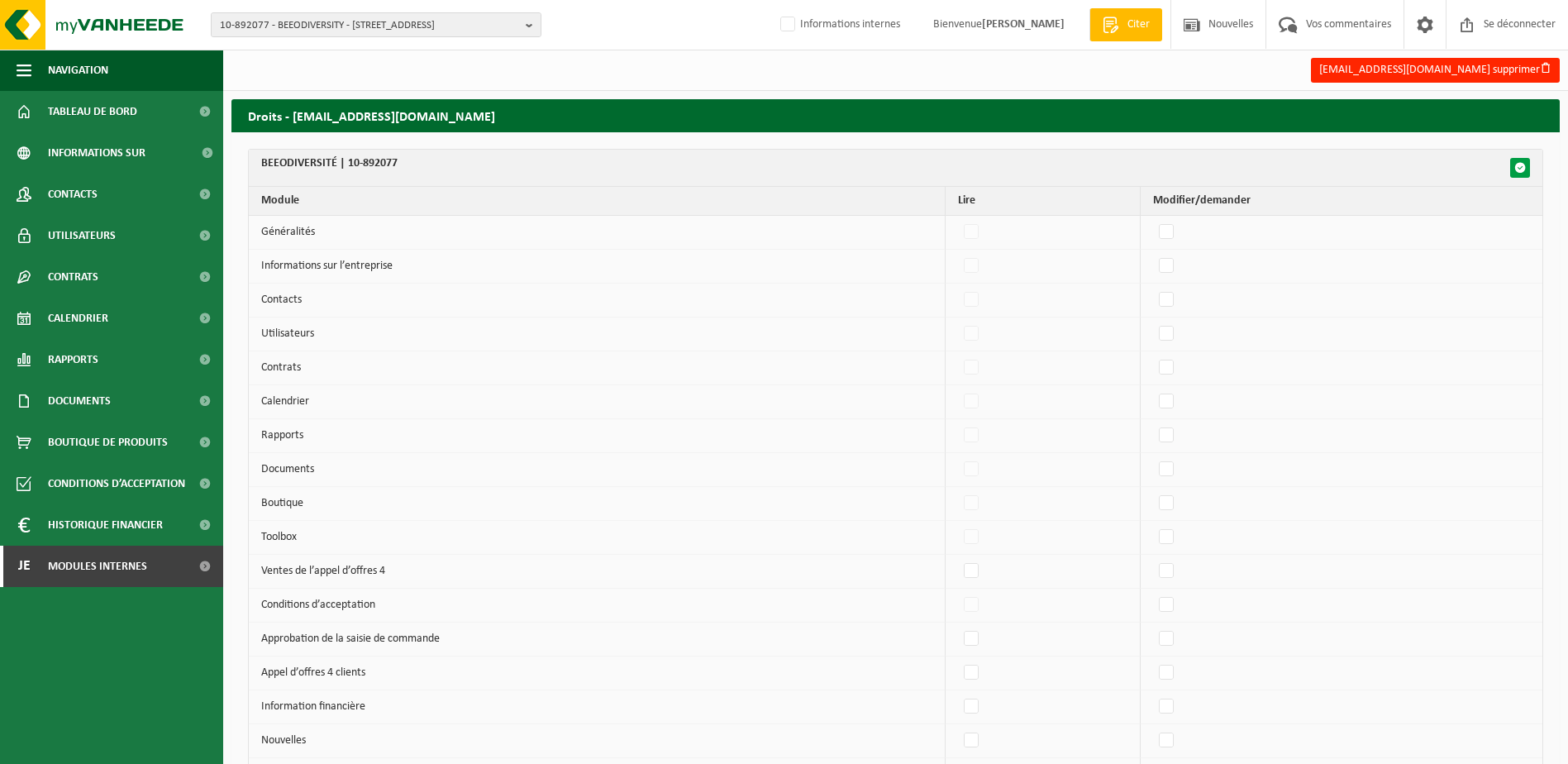
checkbox input "false"
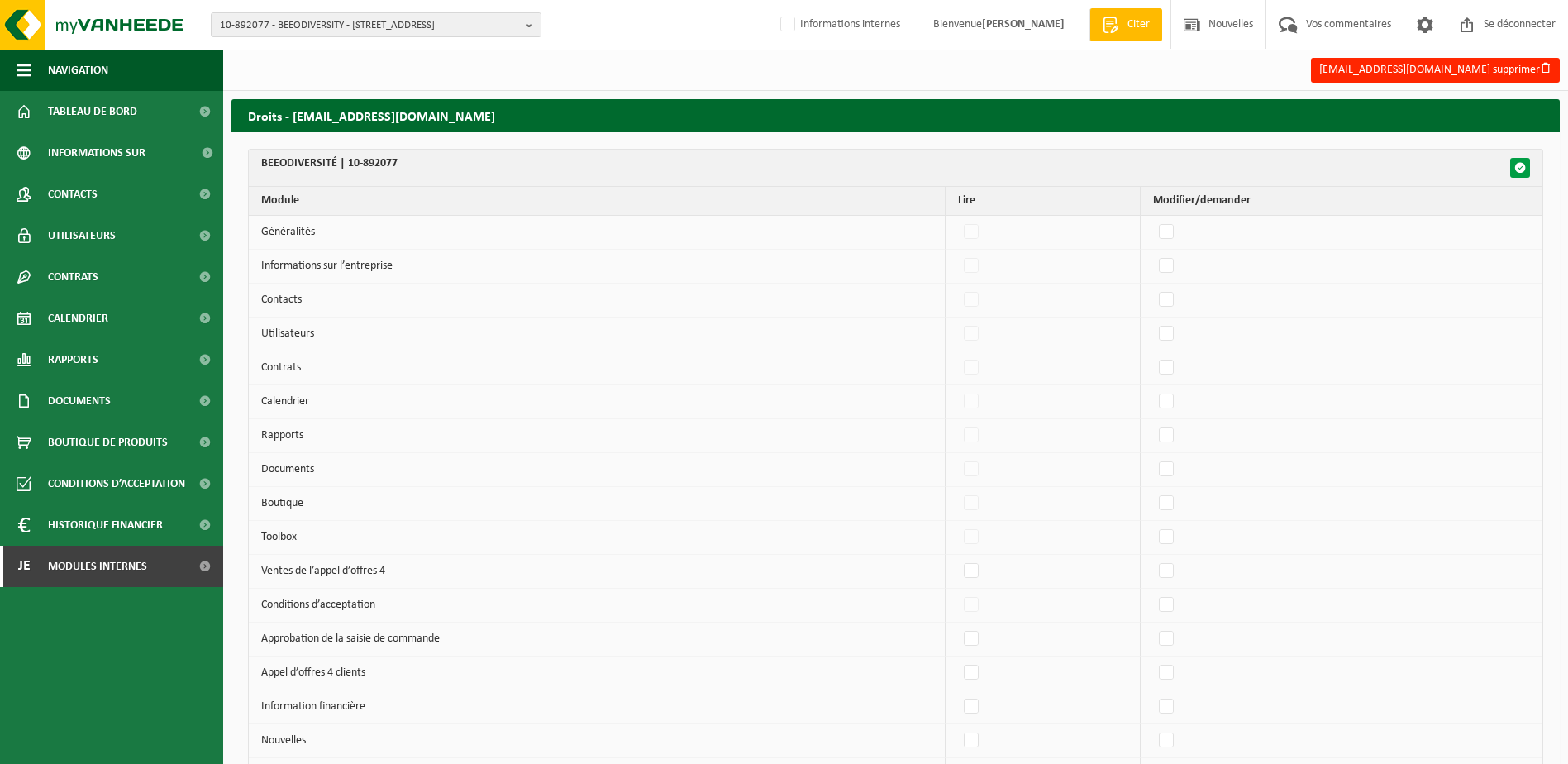
checkbox input "false"
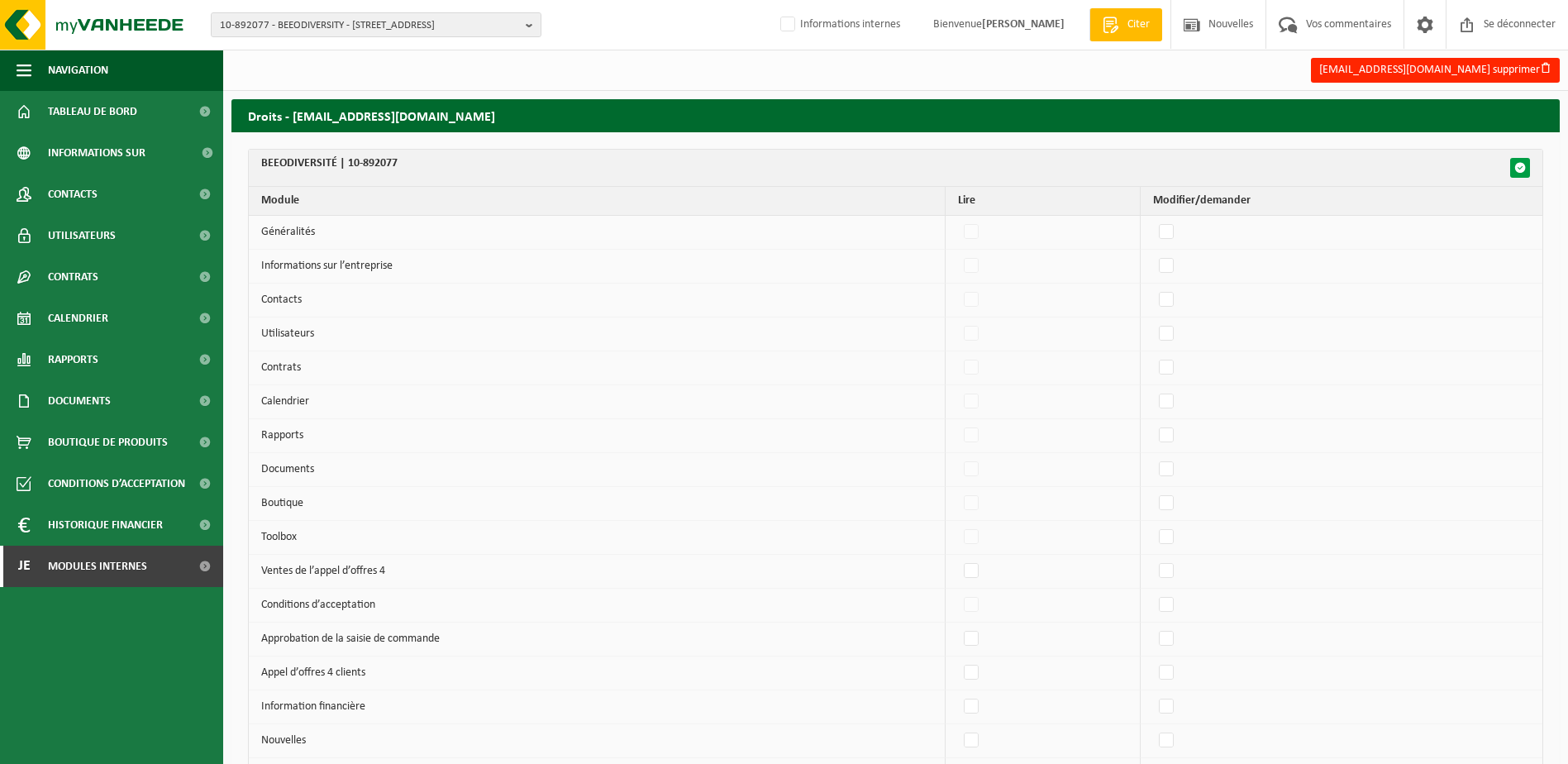
checkbox input "false"
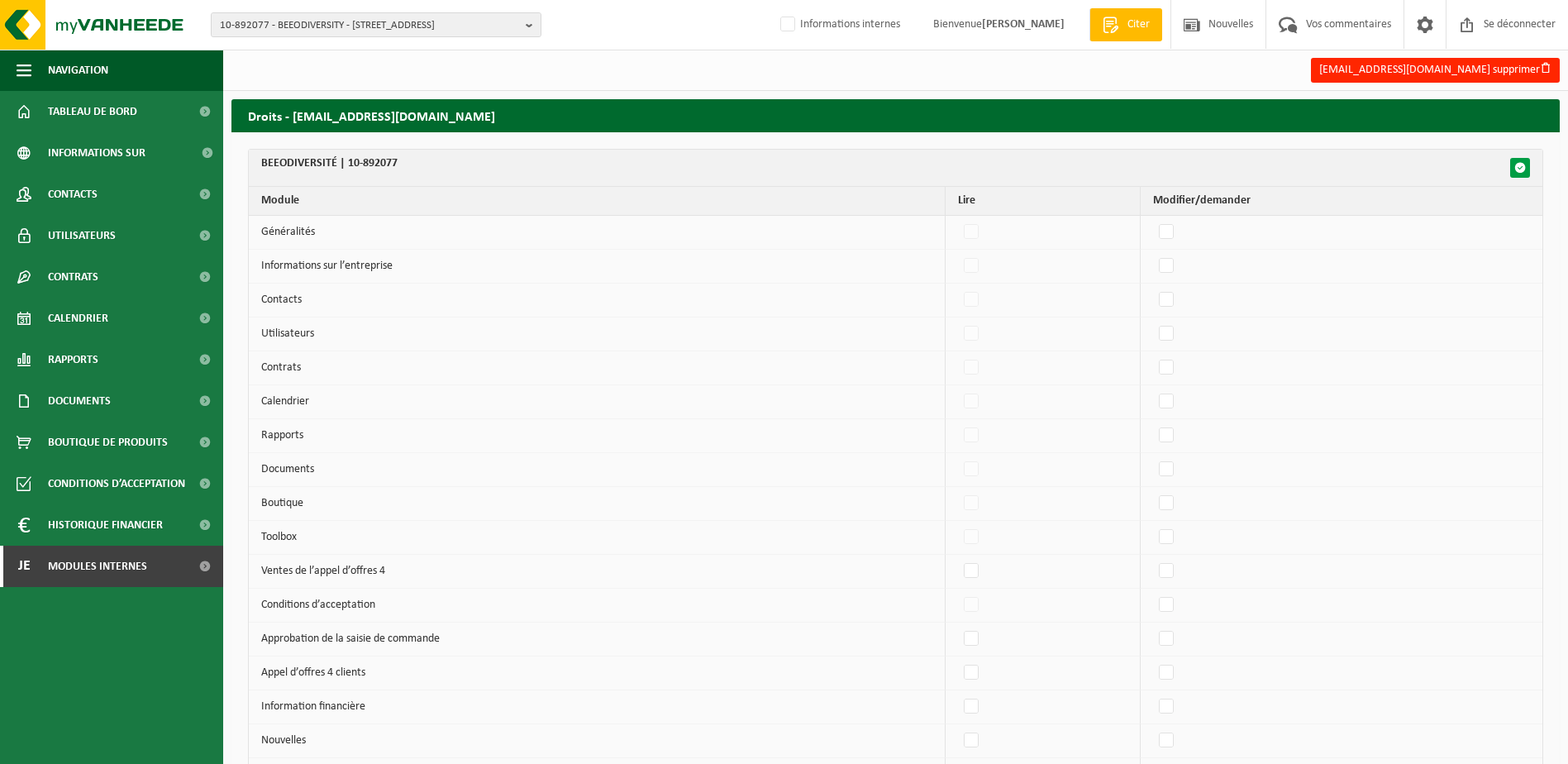
checkbox input "false"
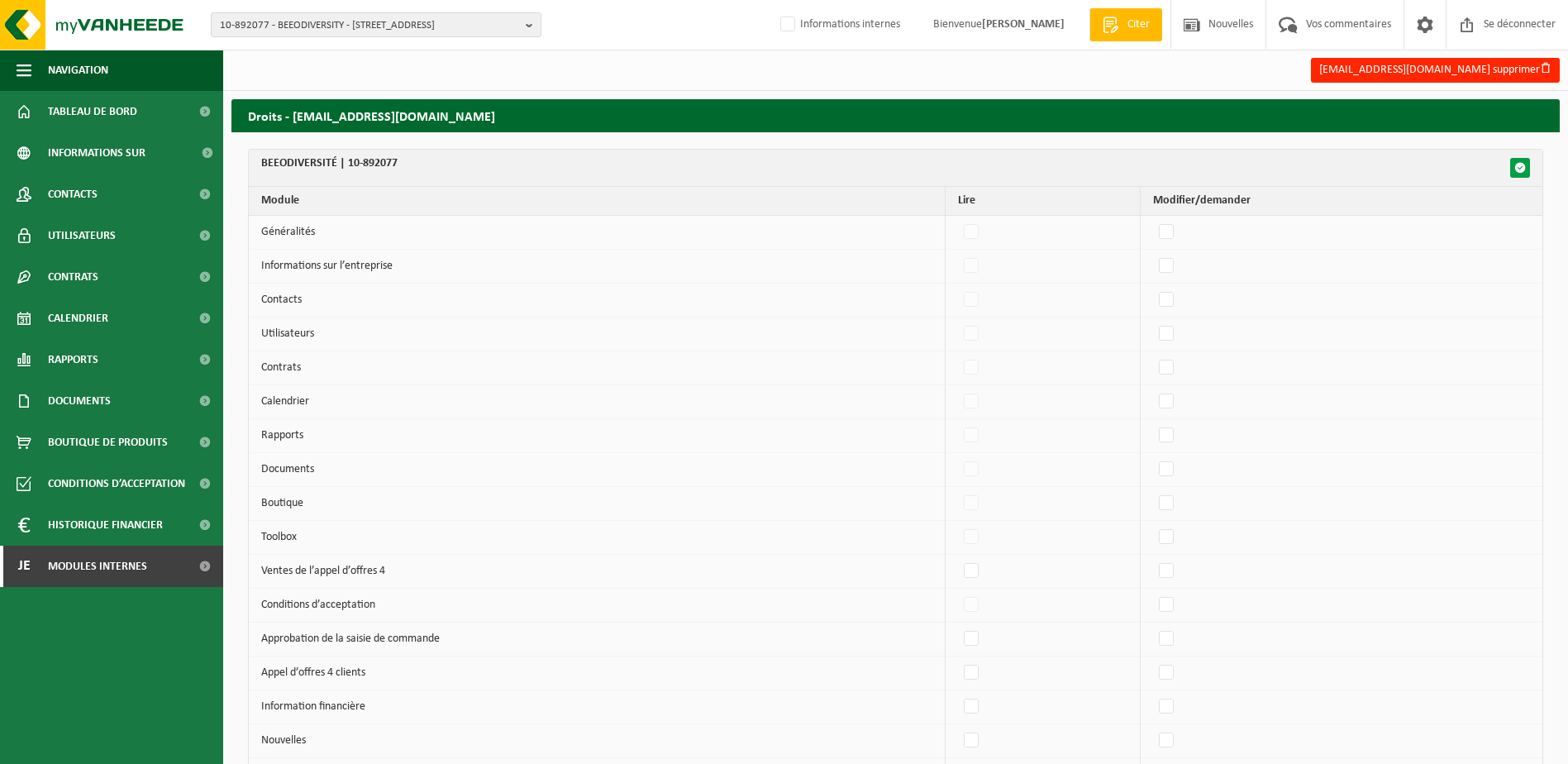
checkbox input "false"
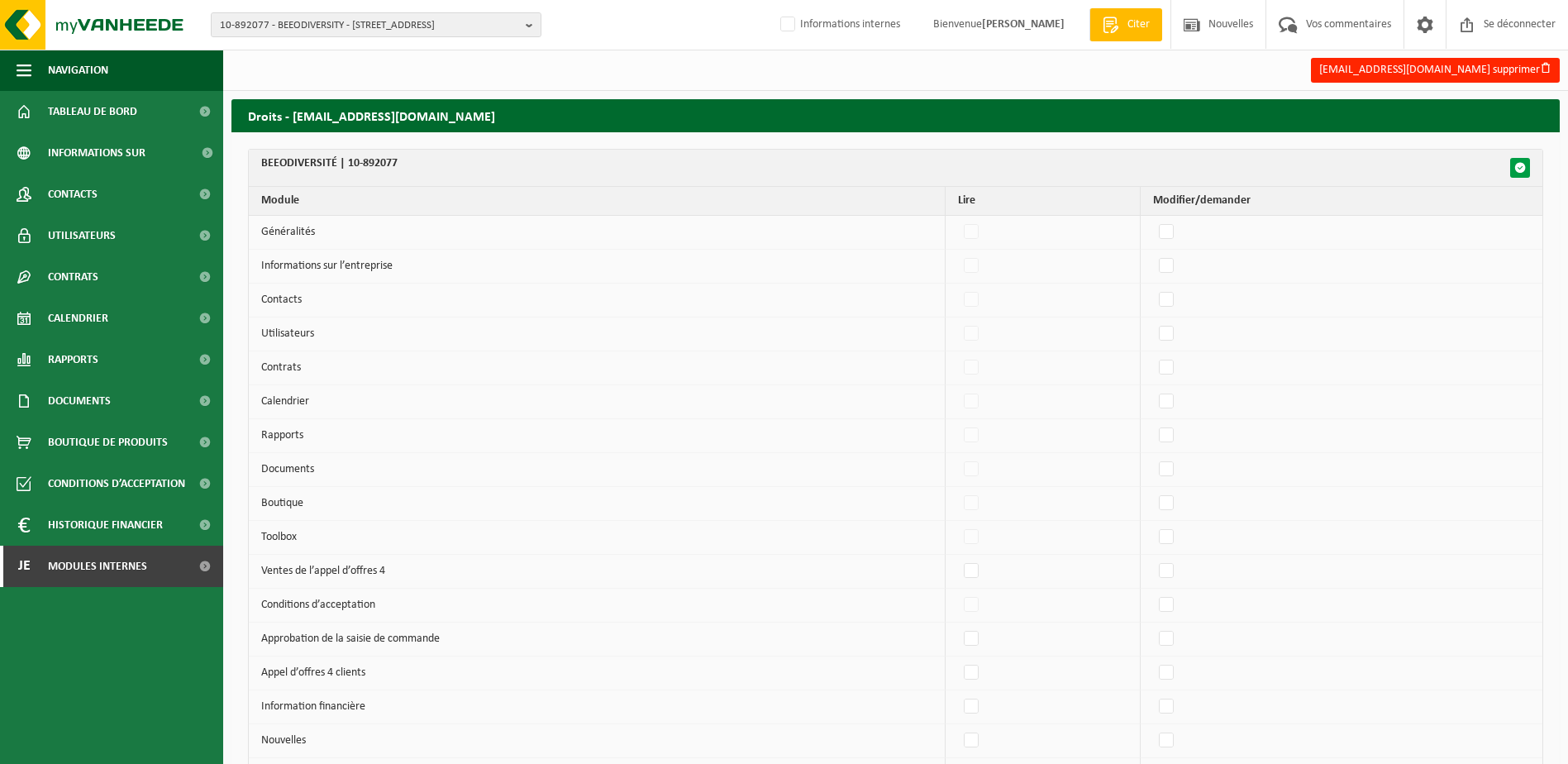
checkbox input "false"
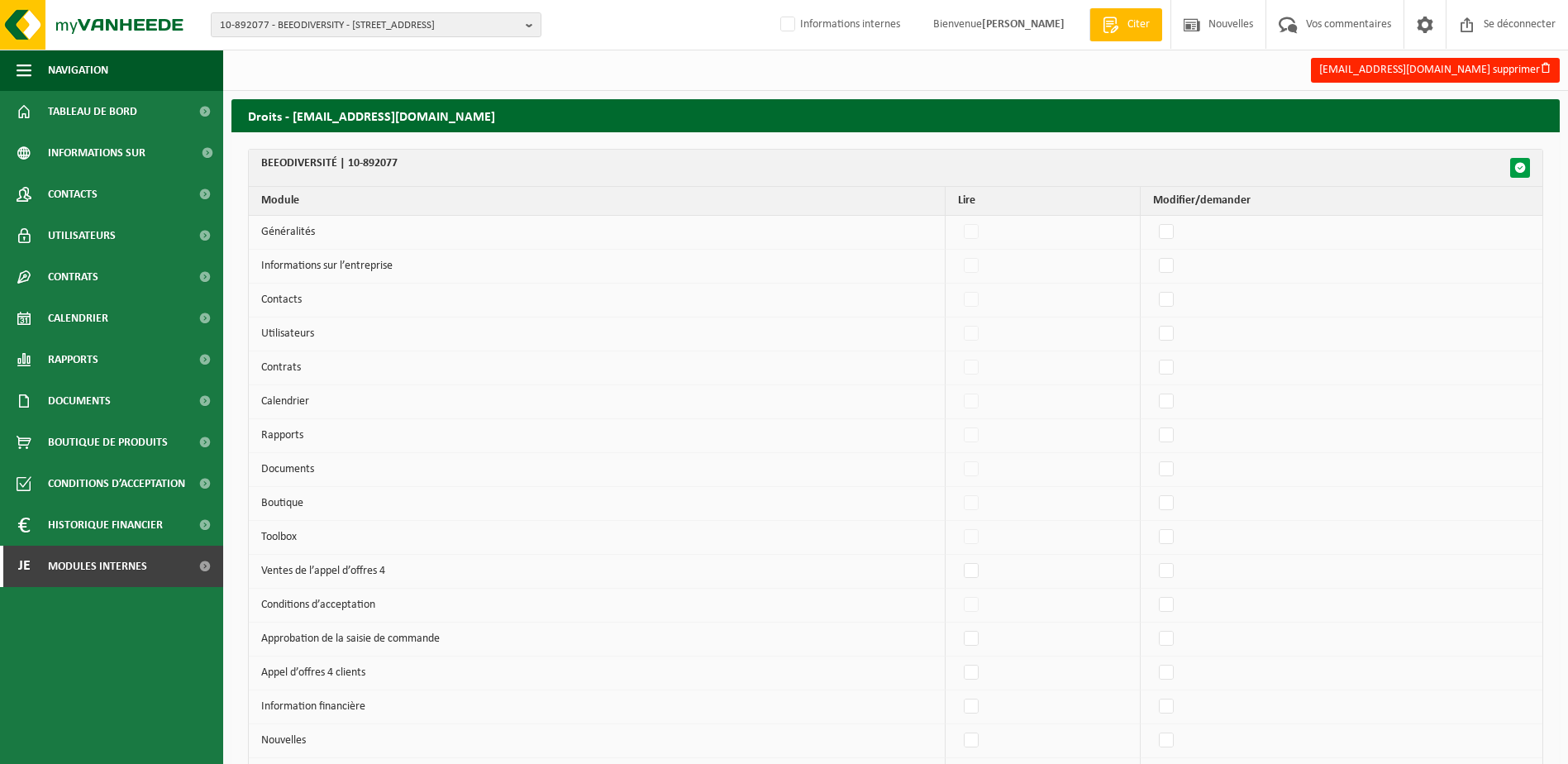
checkbox input "false"
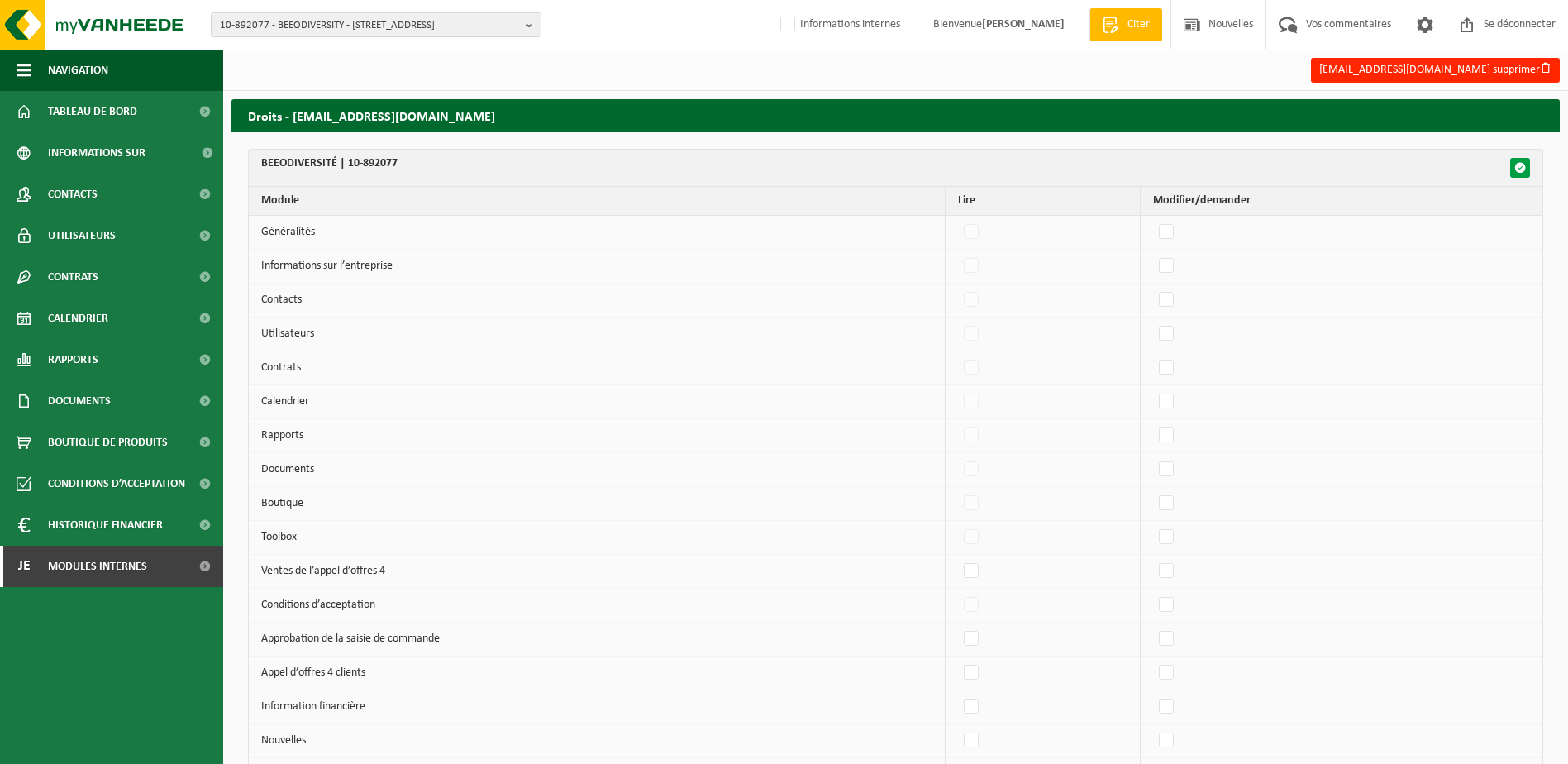
checkbox input "false"
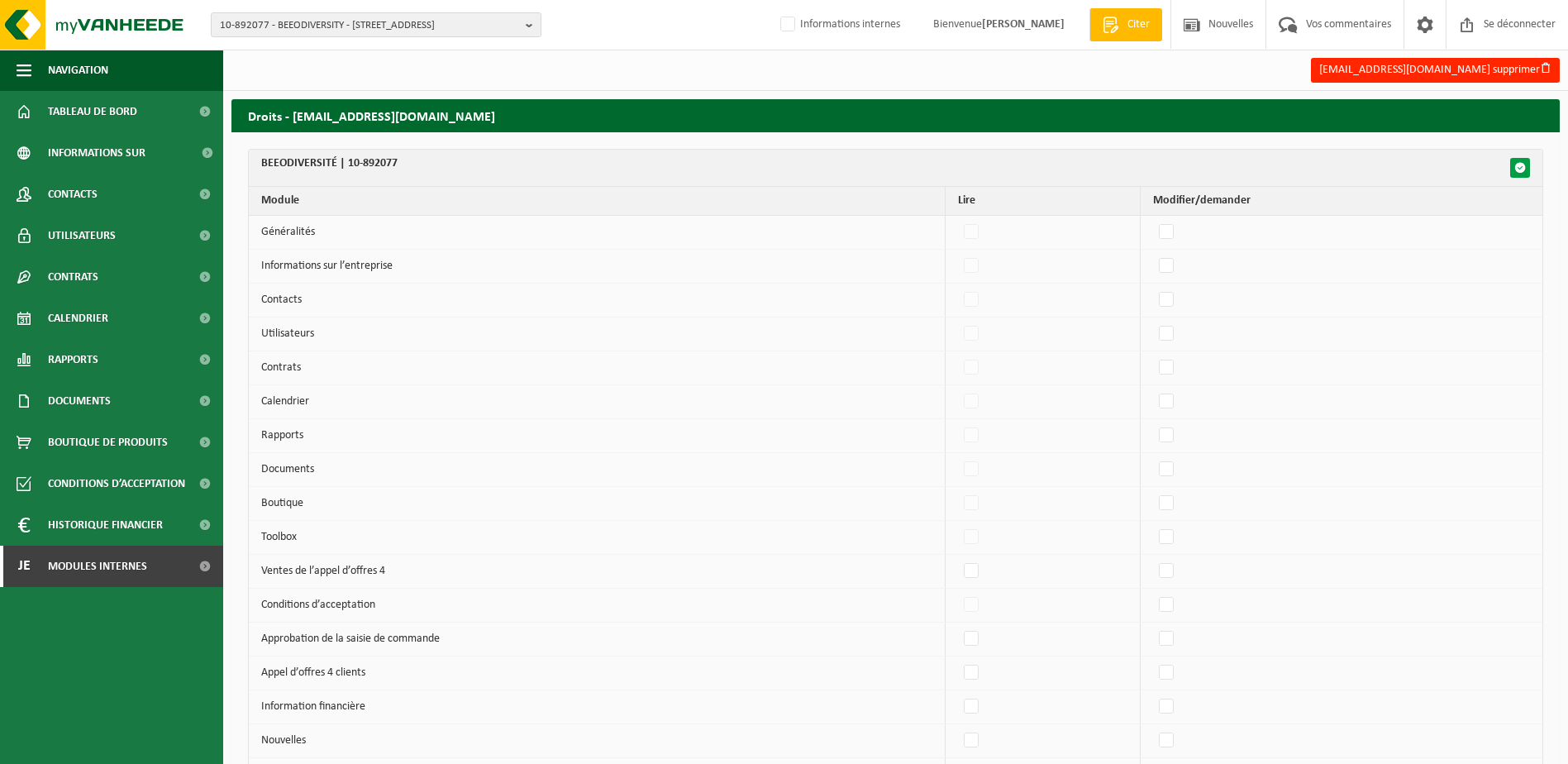
checkbox input "false"
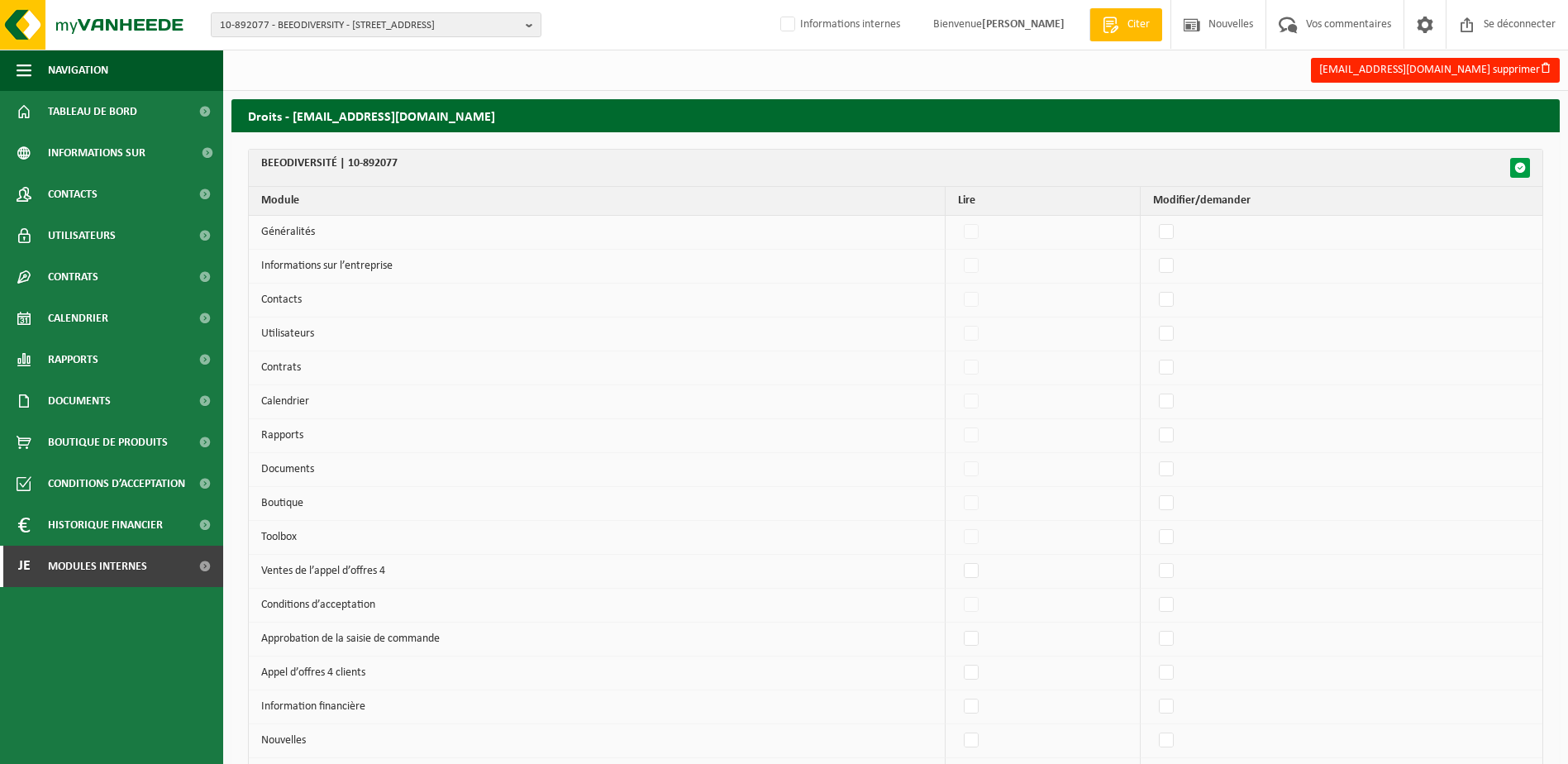
checkbox input "false"
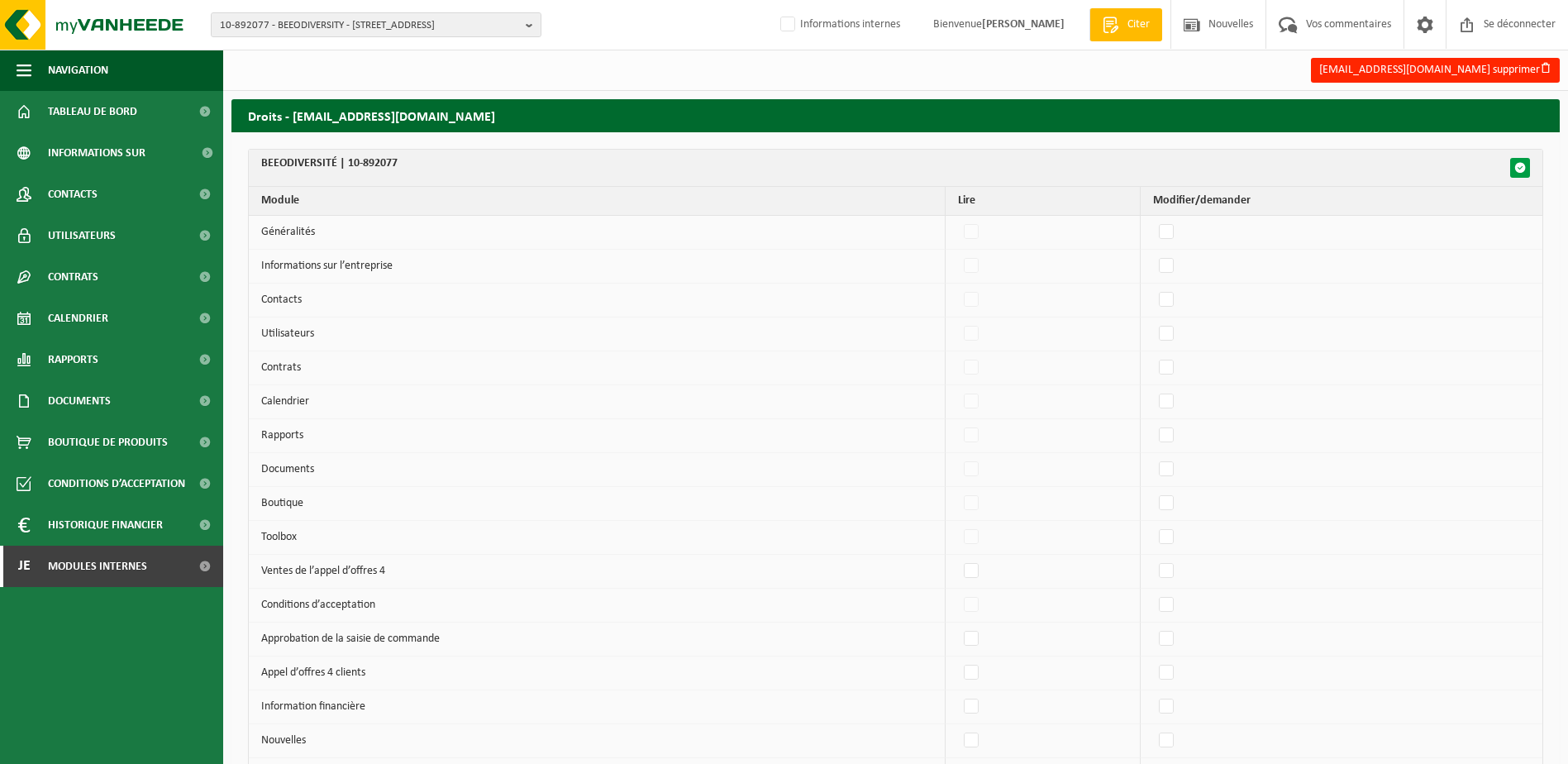
checkbox input "false"
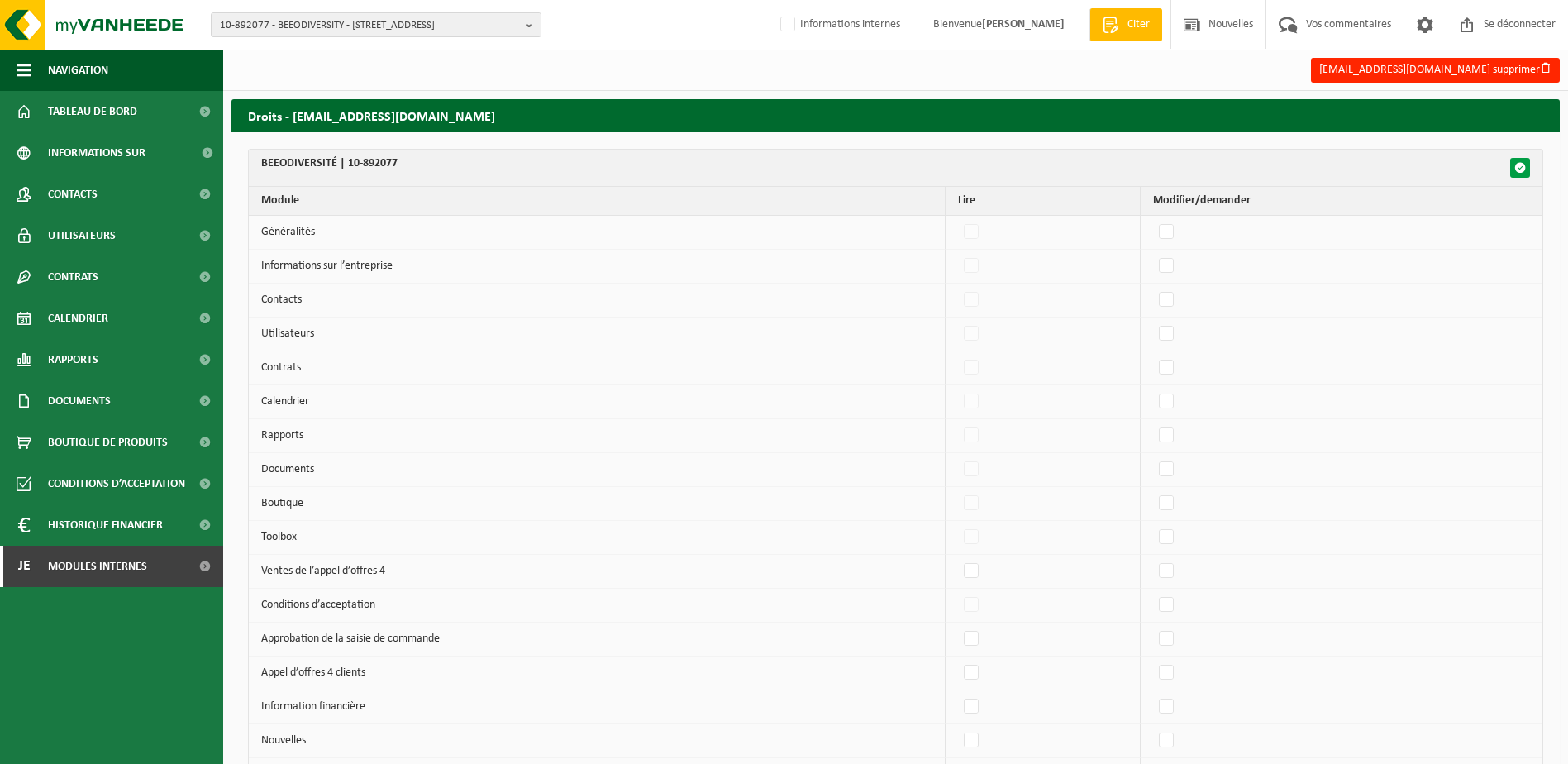
checkbox input "false"
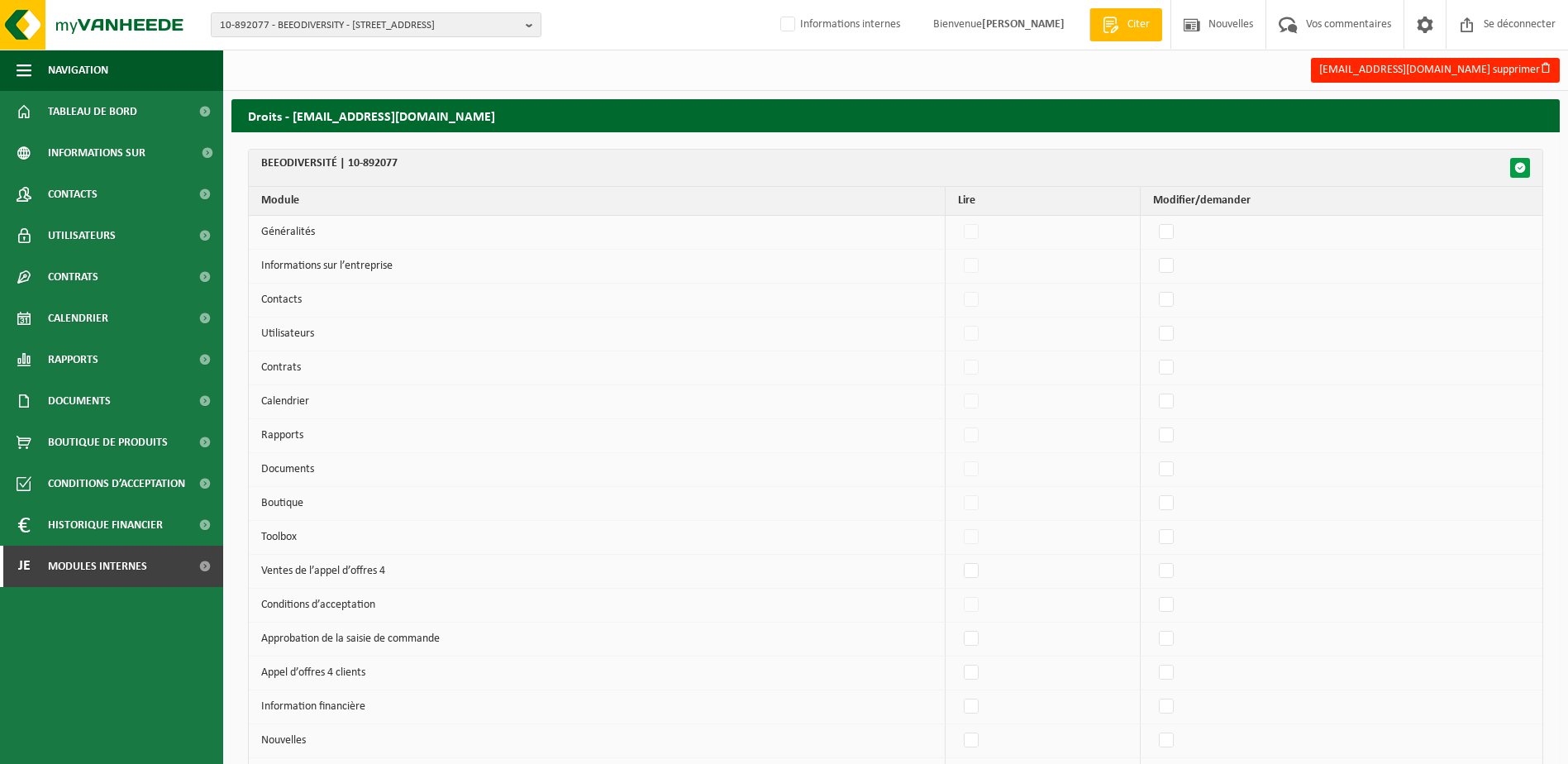
checkbox input "false"
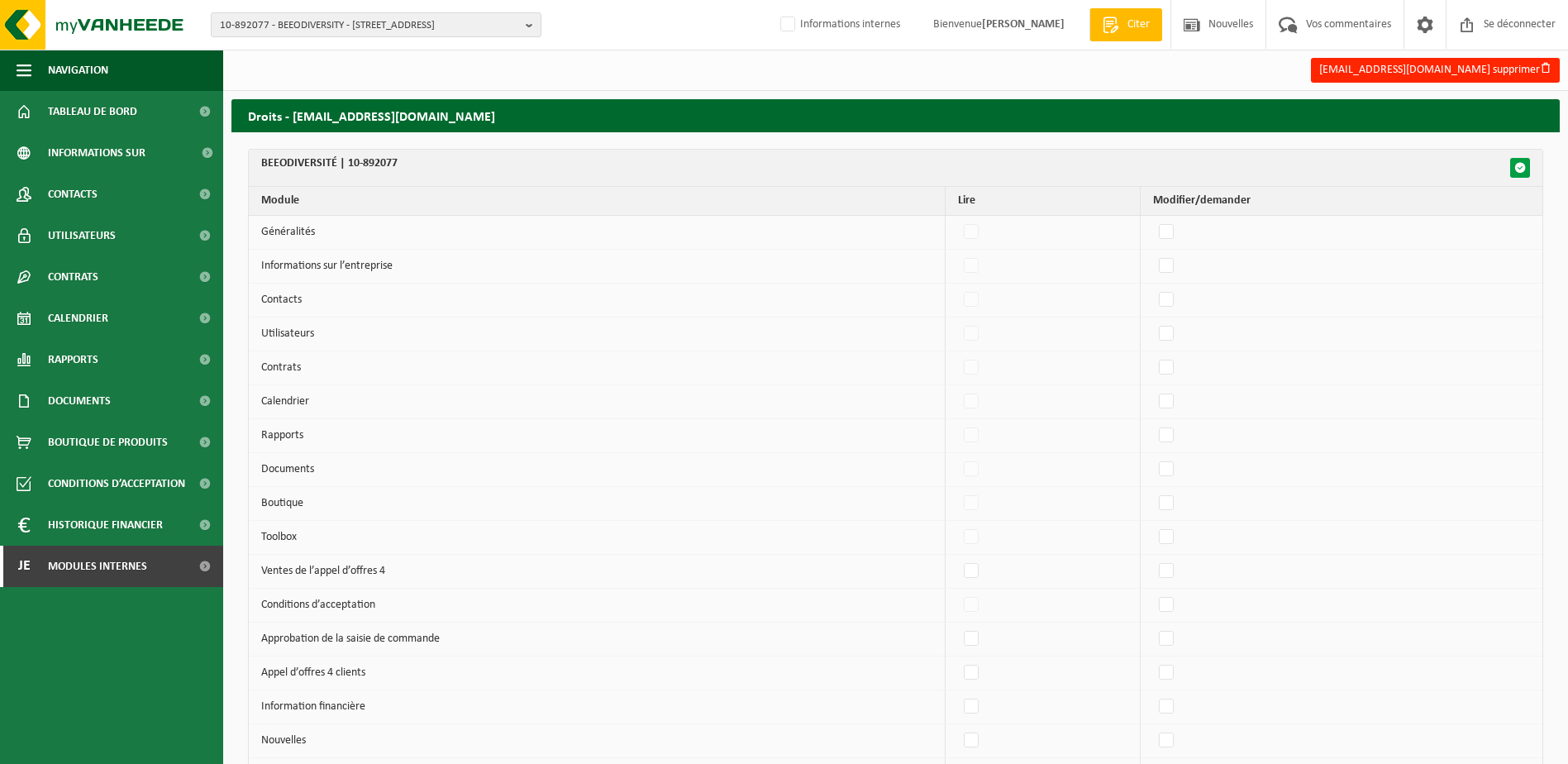
checkbox input "false"
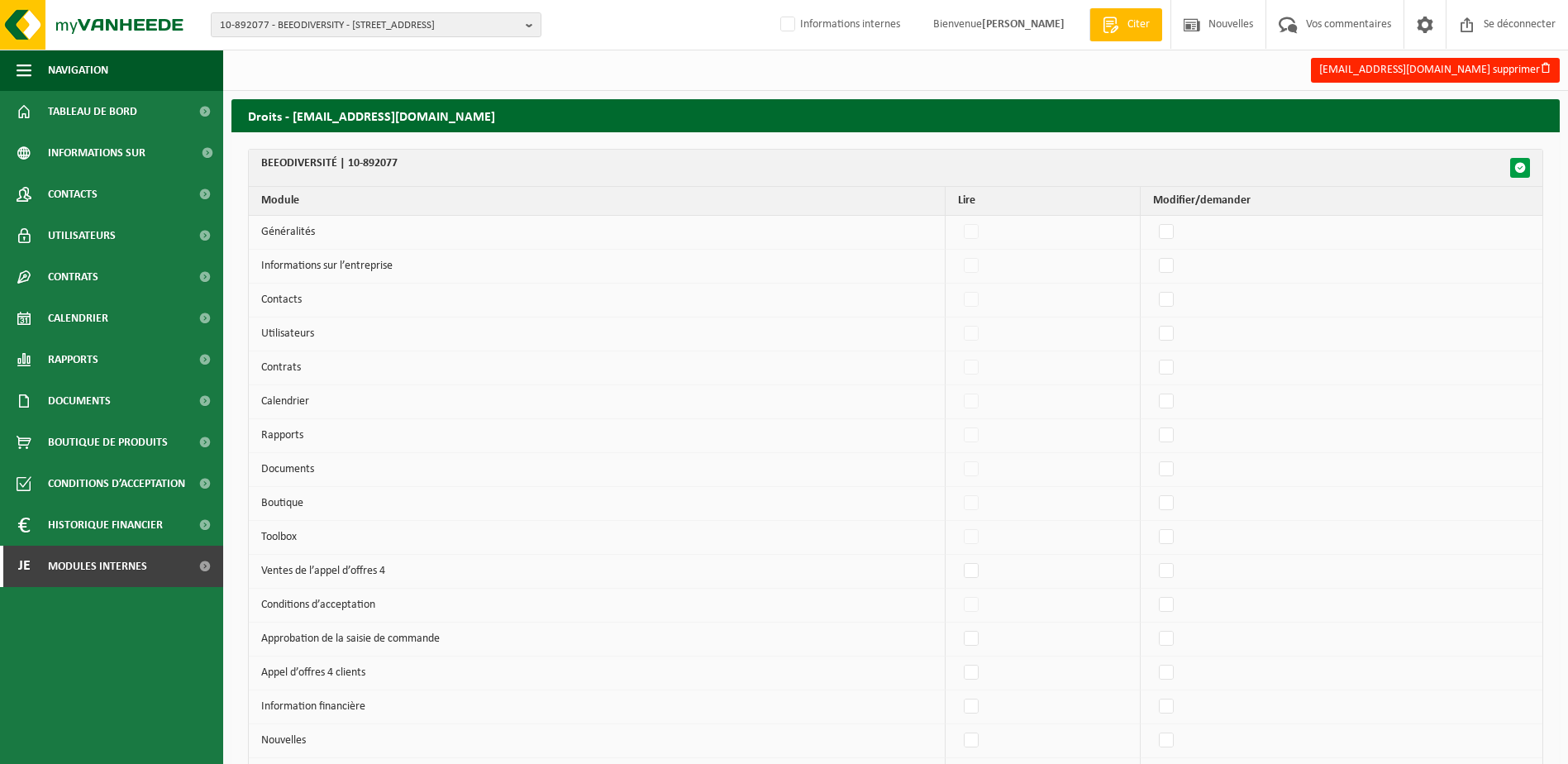
checkbox input "false"
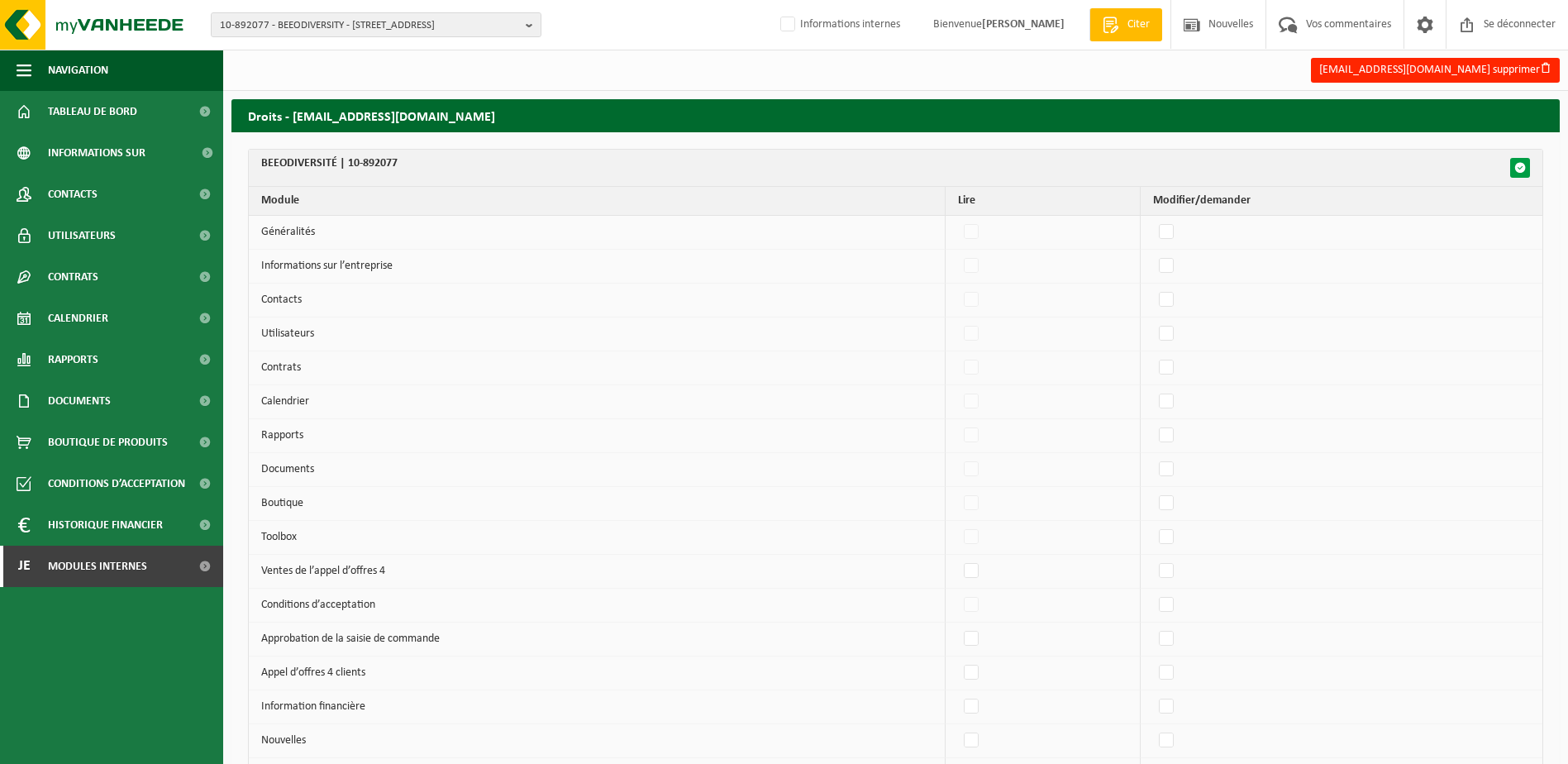
checkbox input "false"
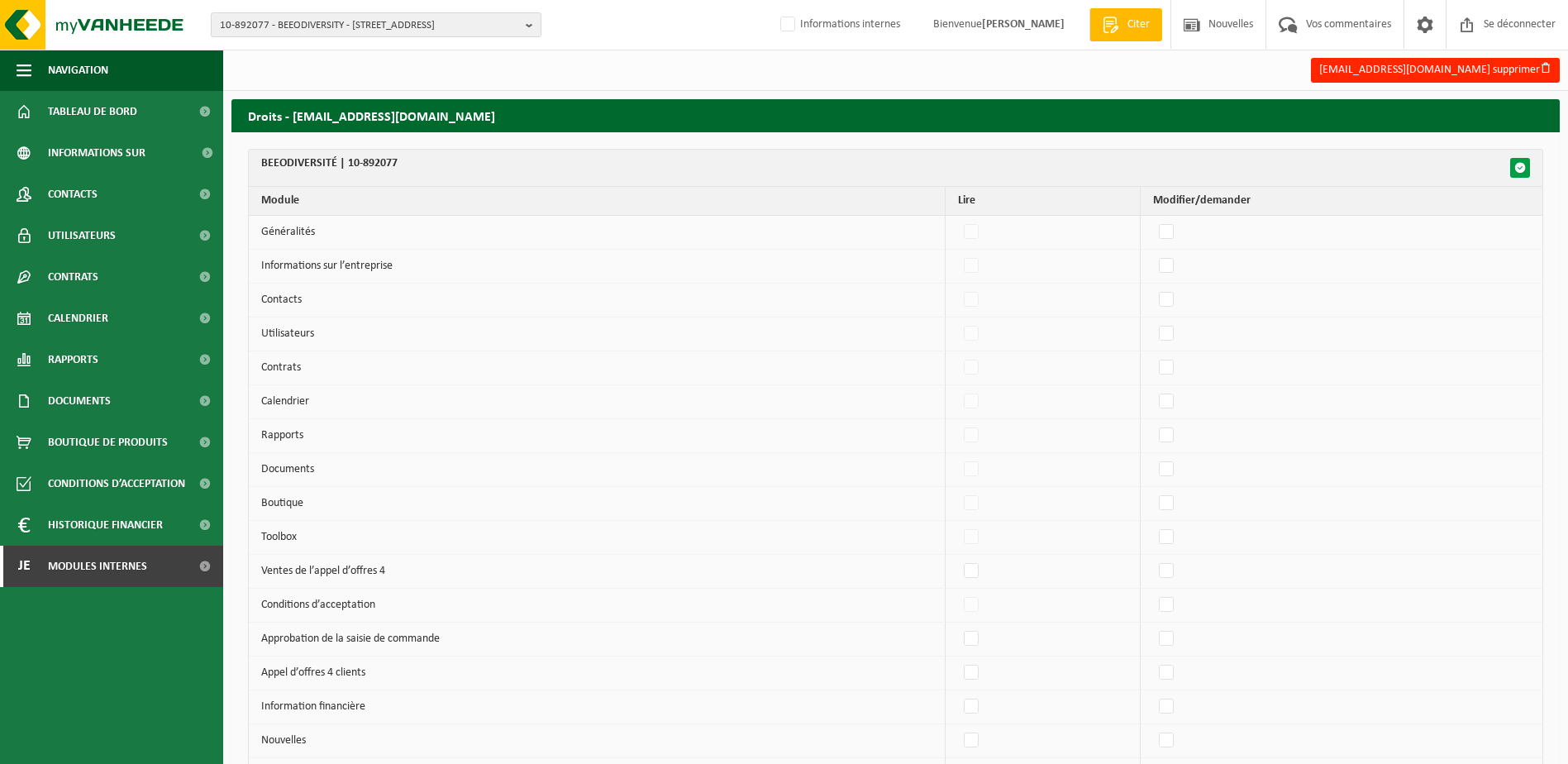
checkbox input "false"
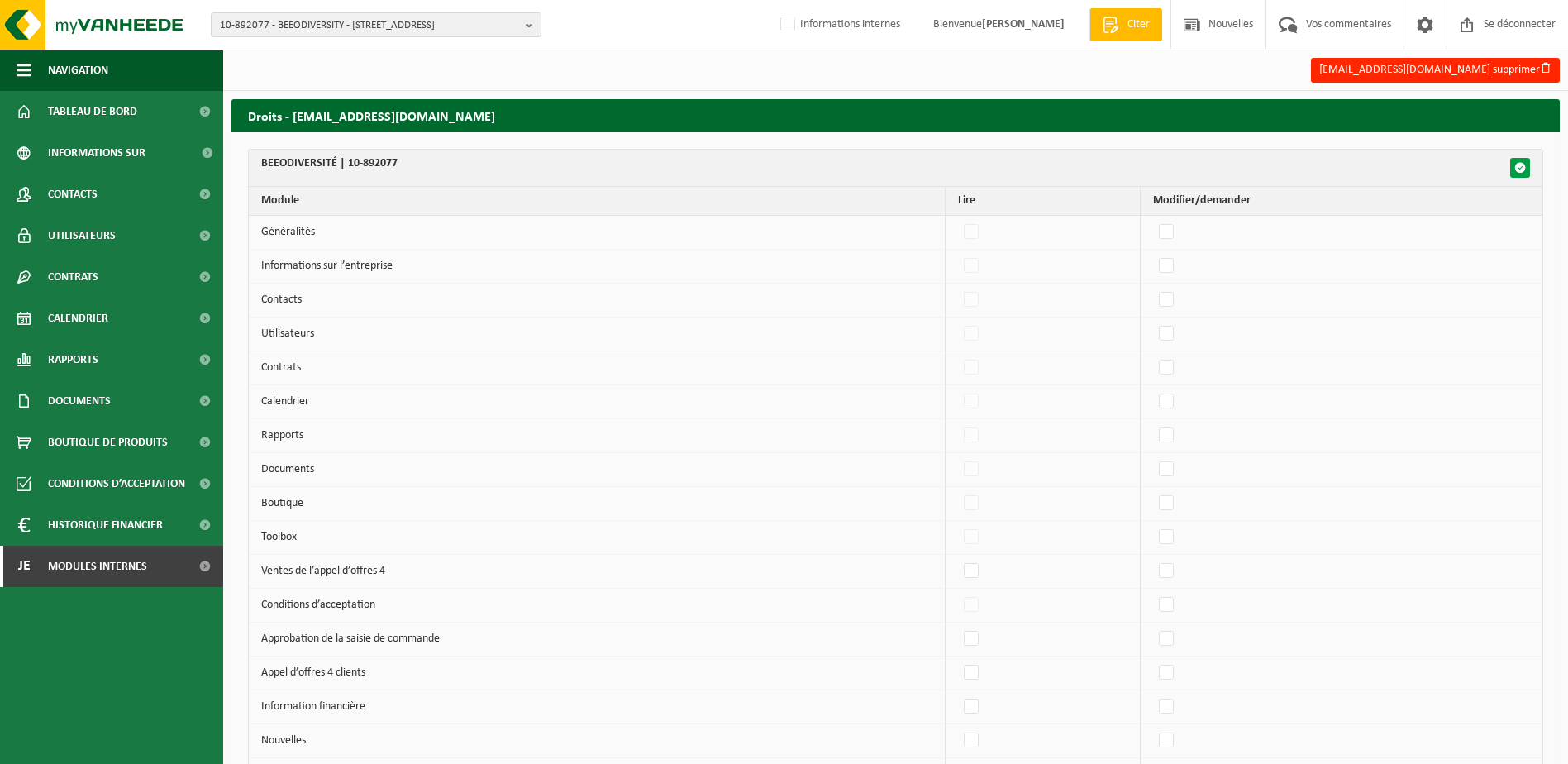
checkbox input "false"
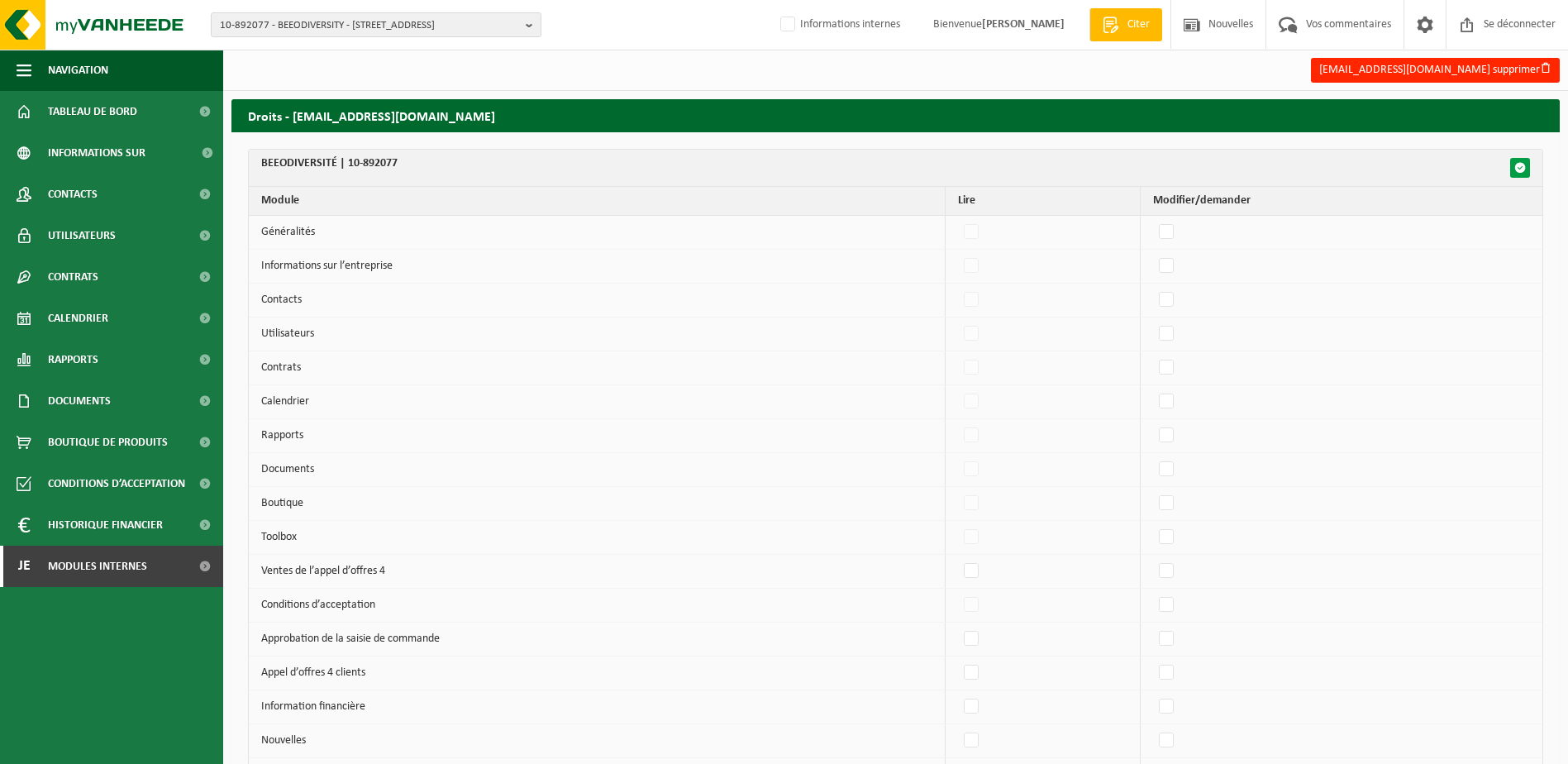
checkbox input "false"
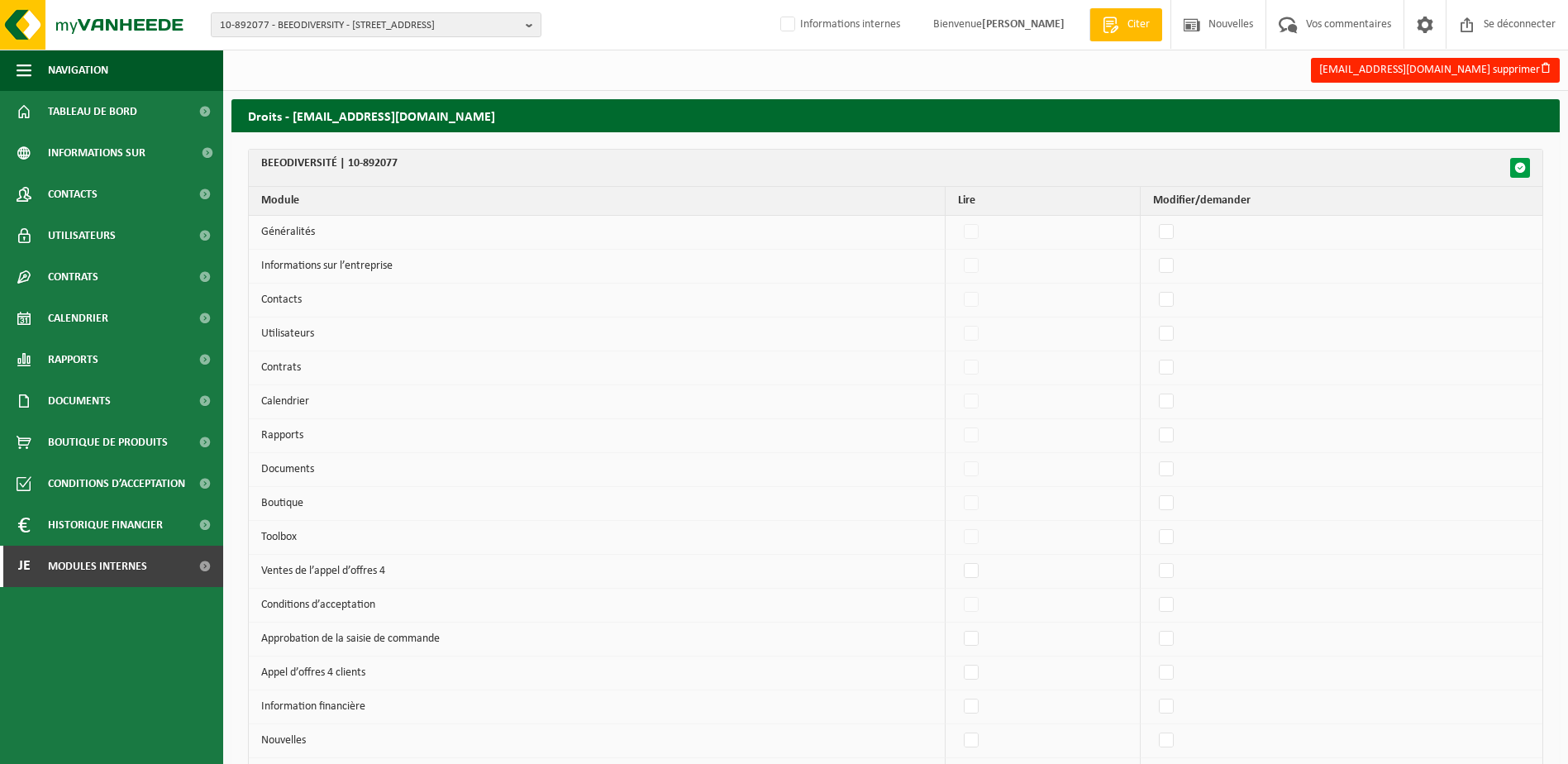
checkbox input "false"
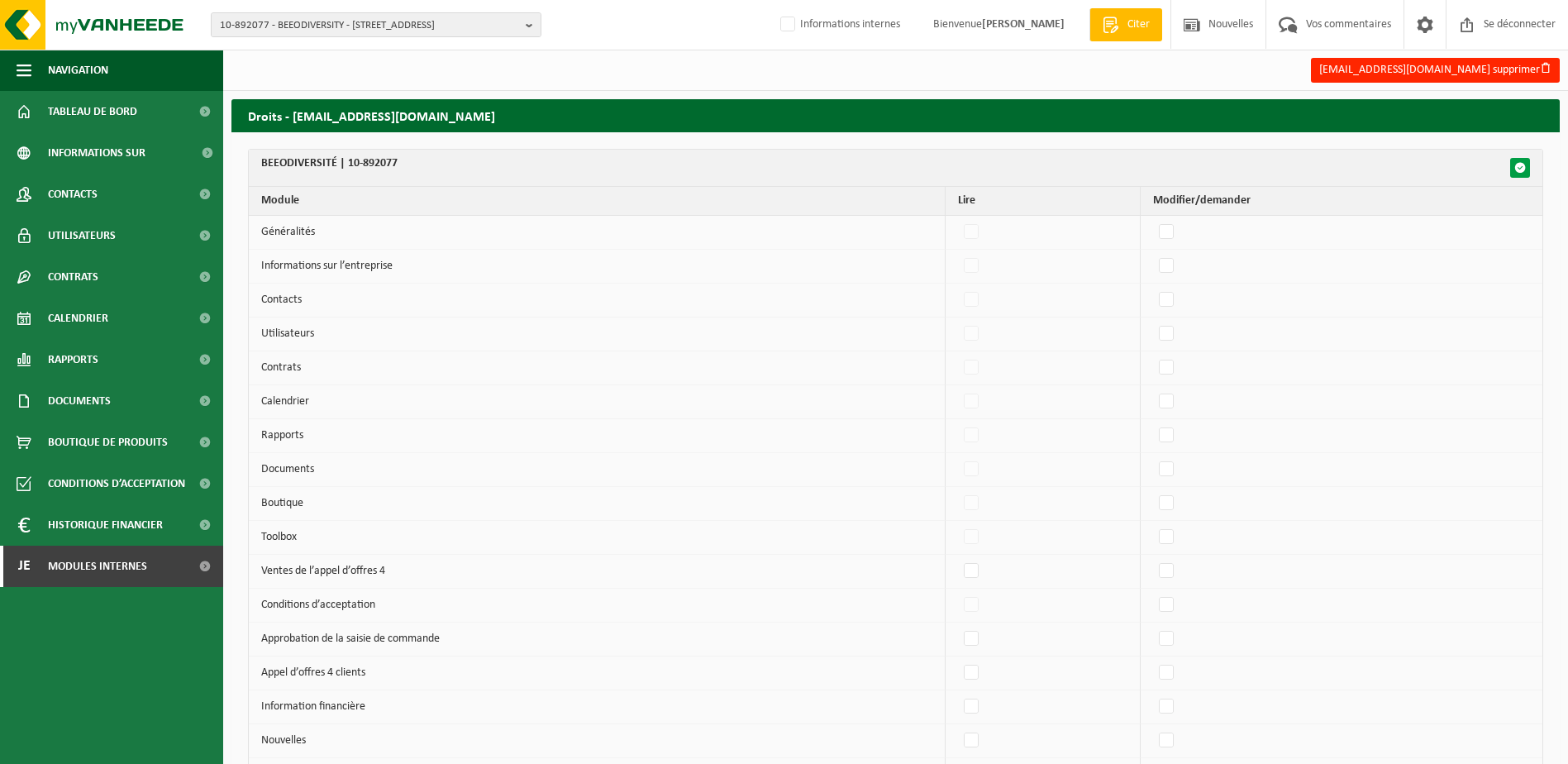
checkbox input "false"
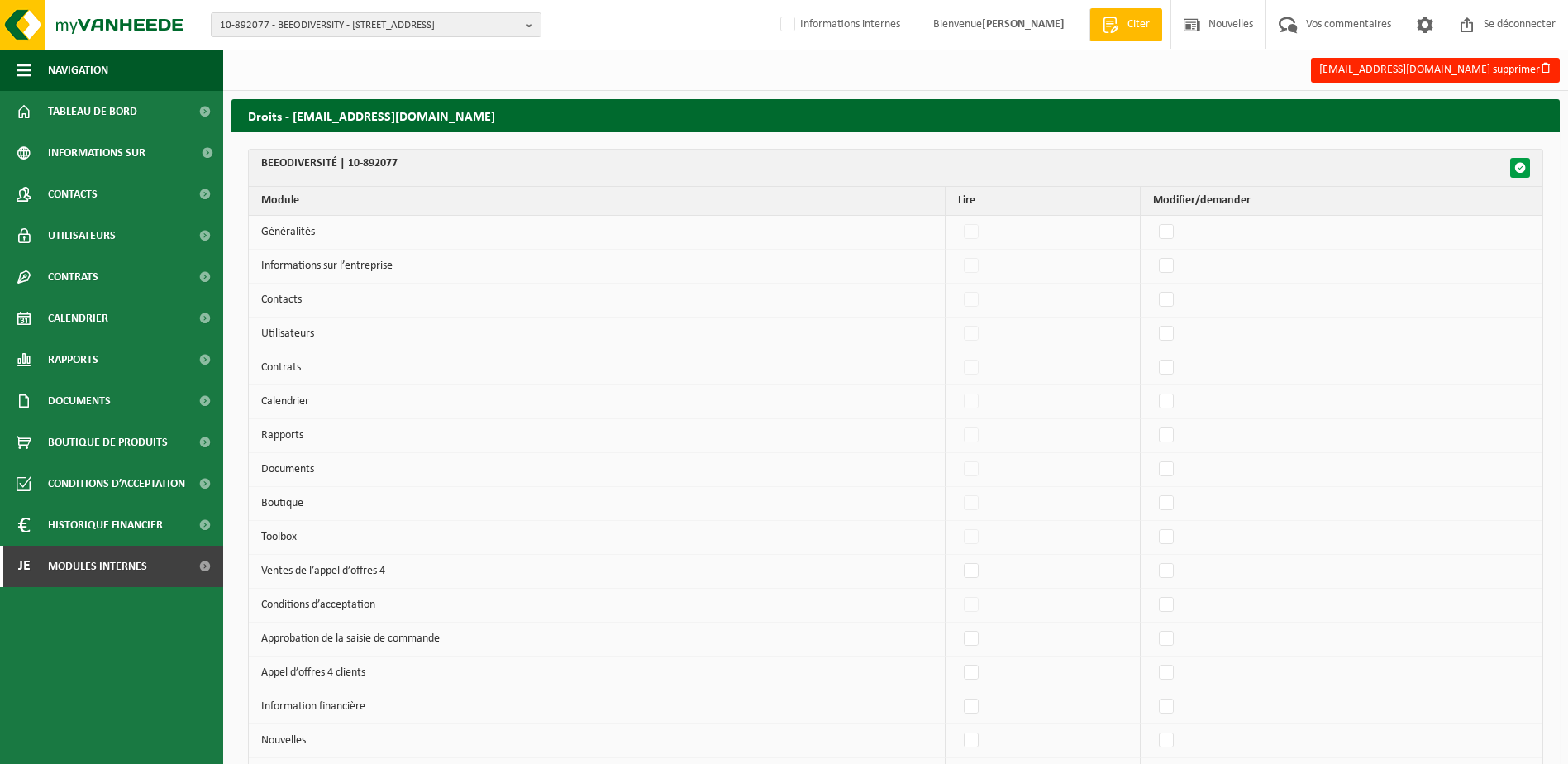
checkbox input "false"
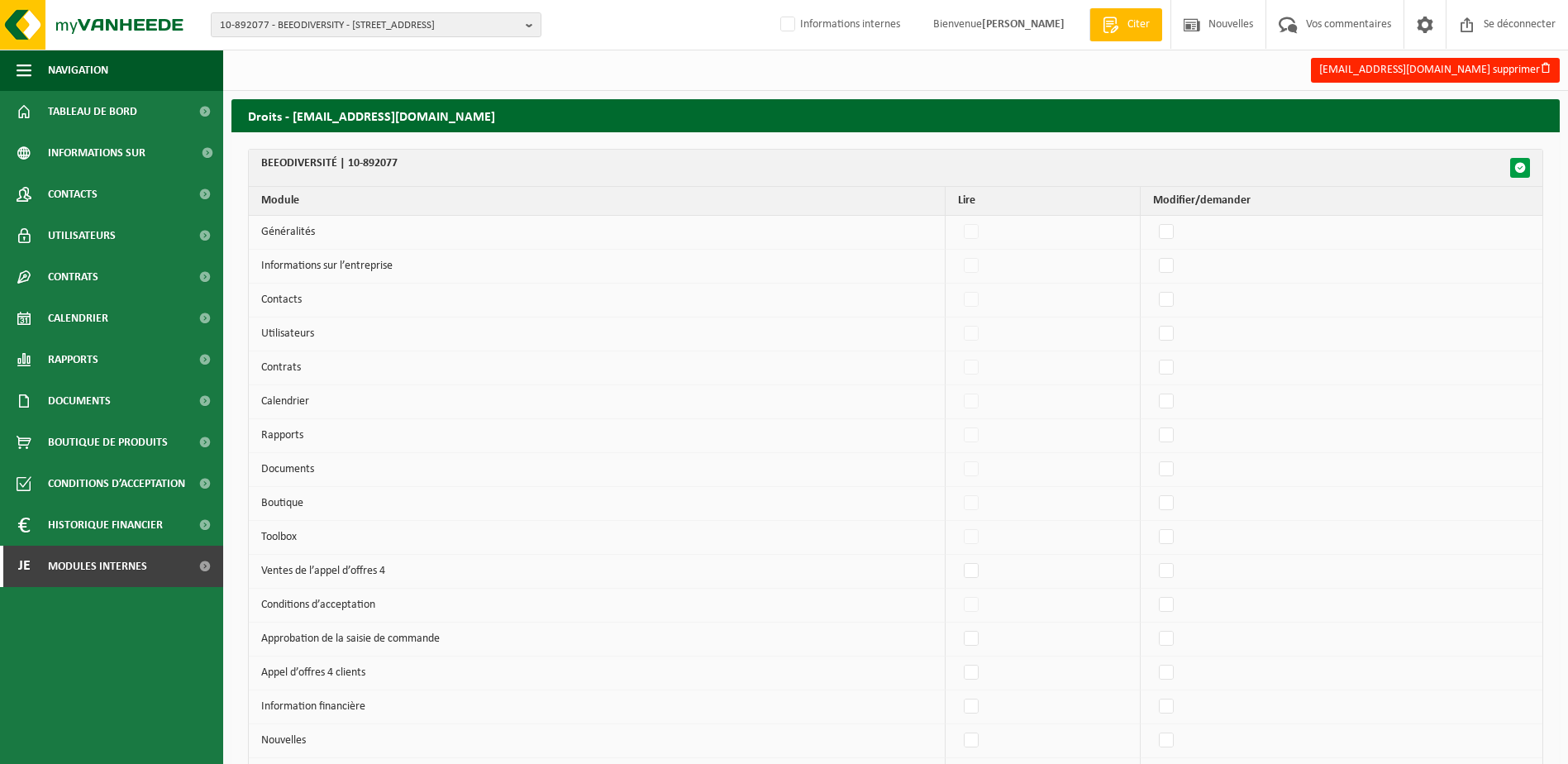
checkbox input "false"
click at [1520, 165] on span "button" at bounding box center [1520, 168] width 12 height 12
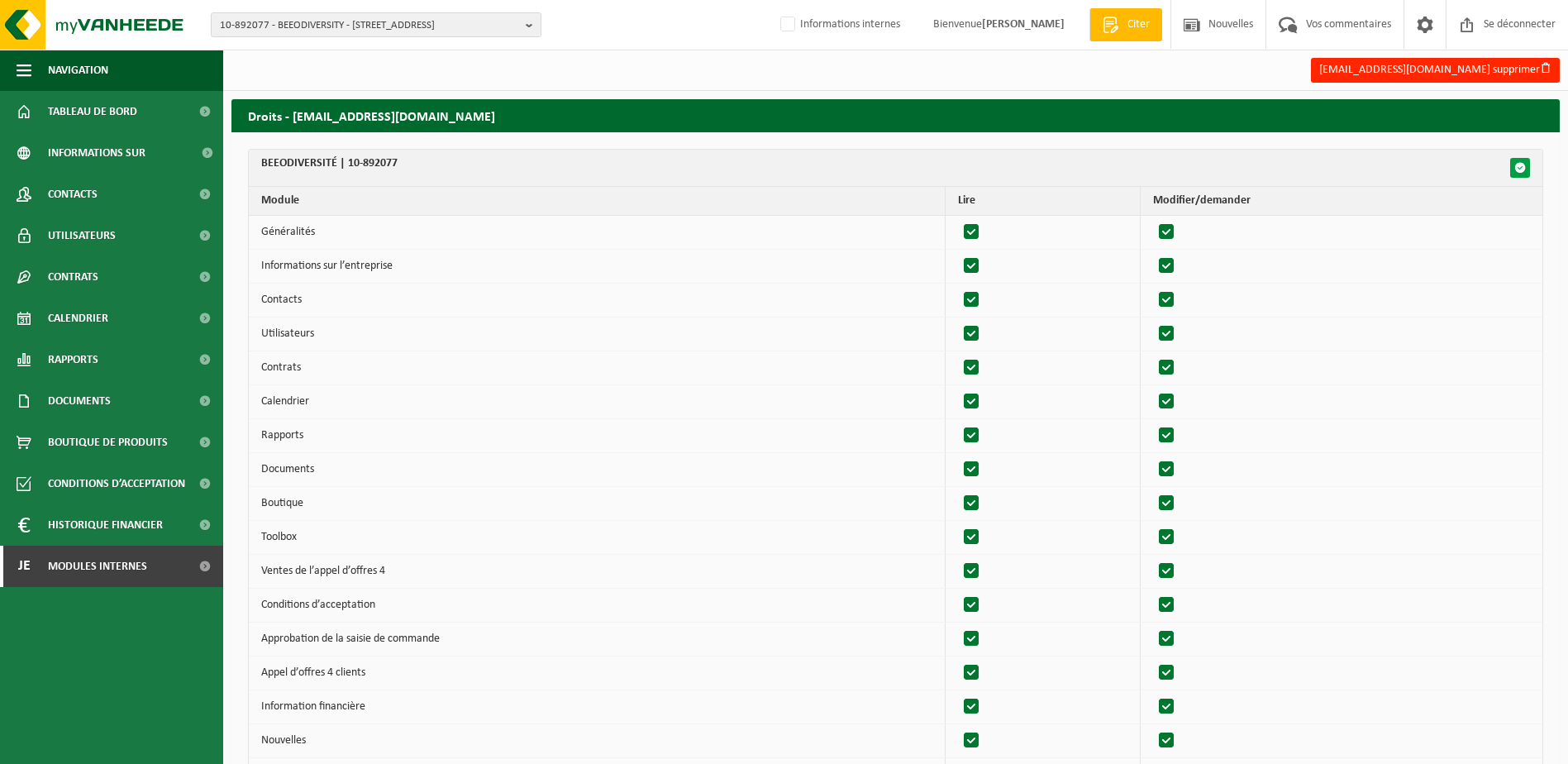
checkbox input "true"
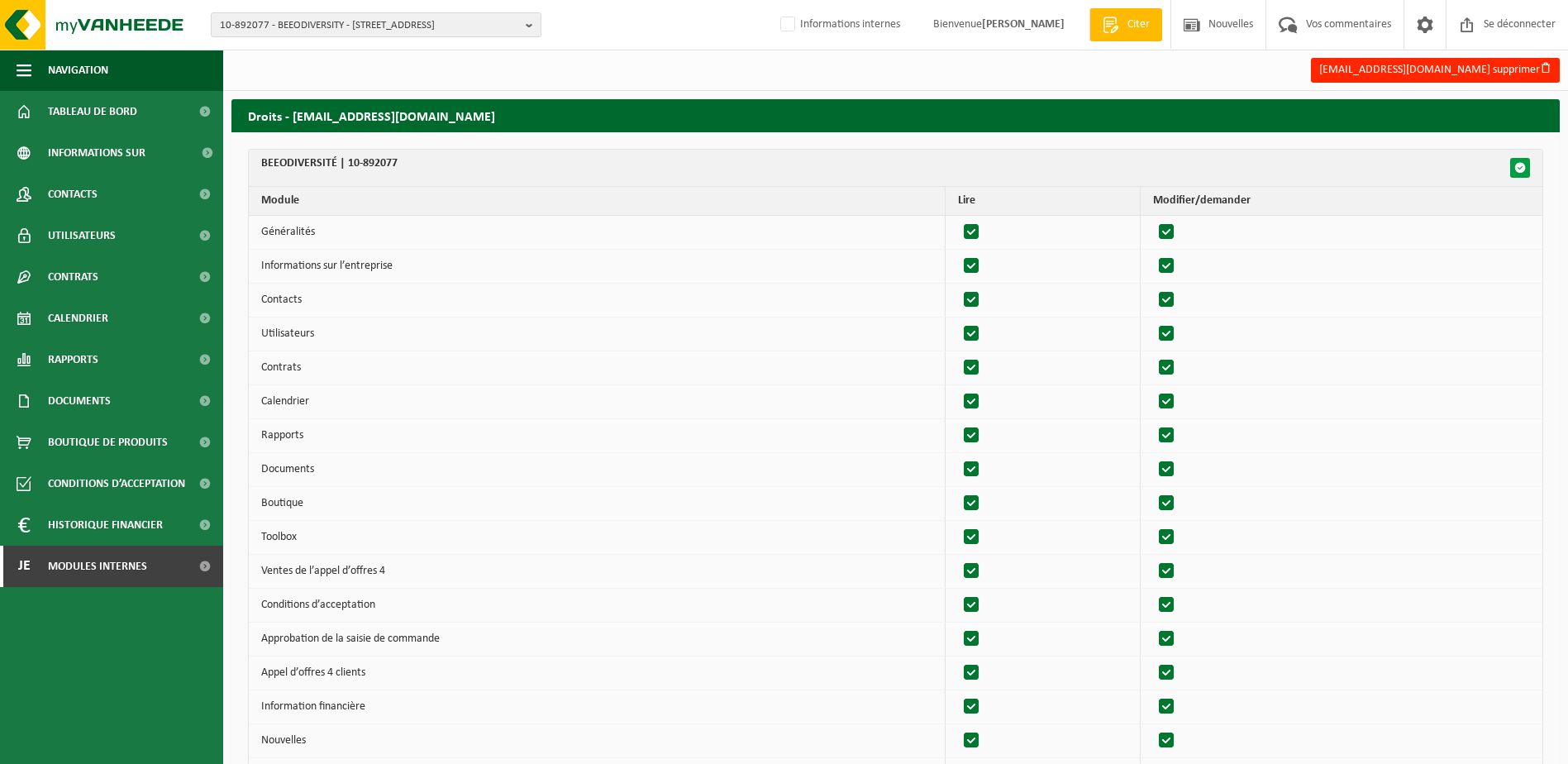
checkbox input "true"
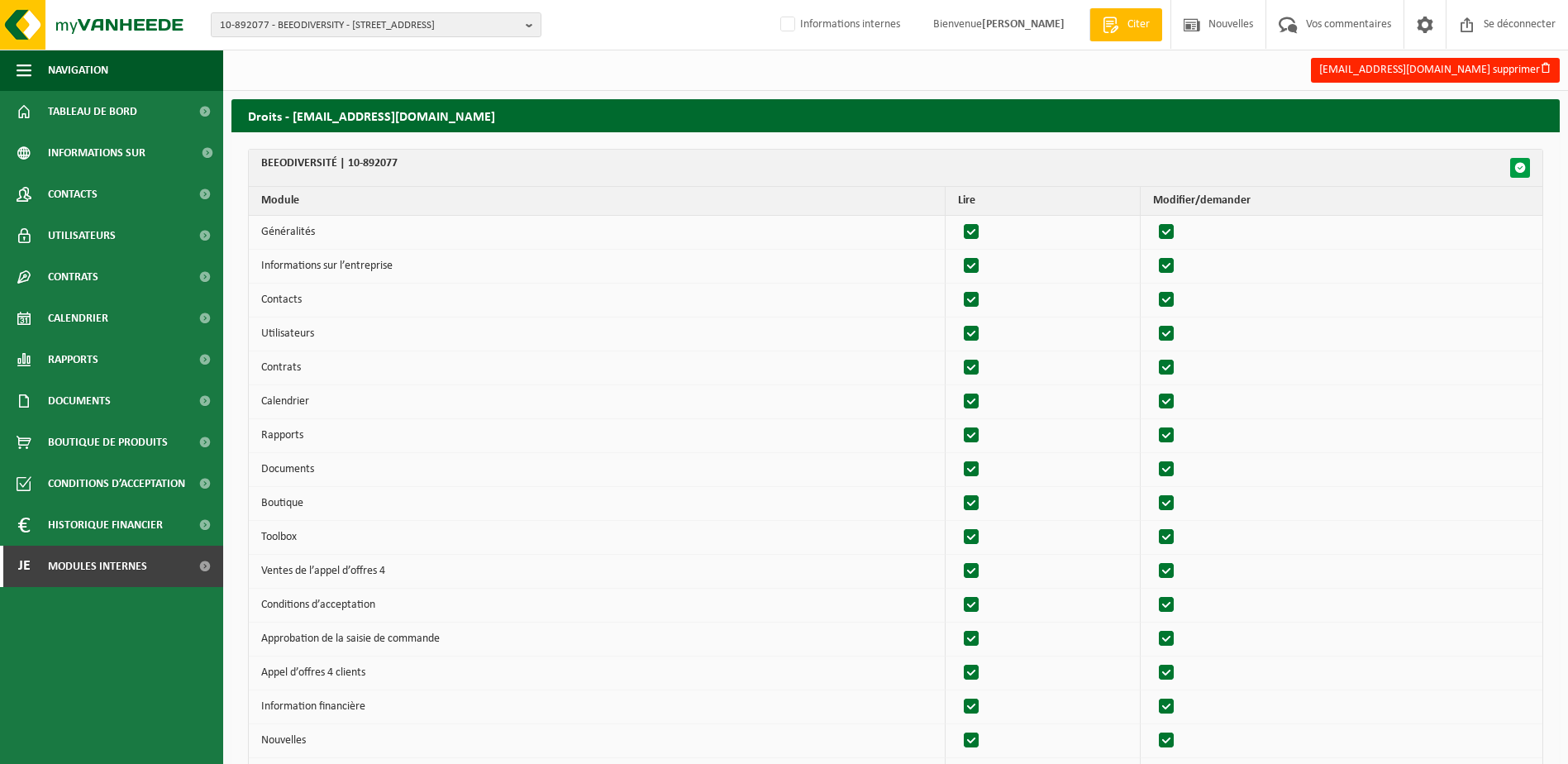
checkbox input "true"
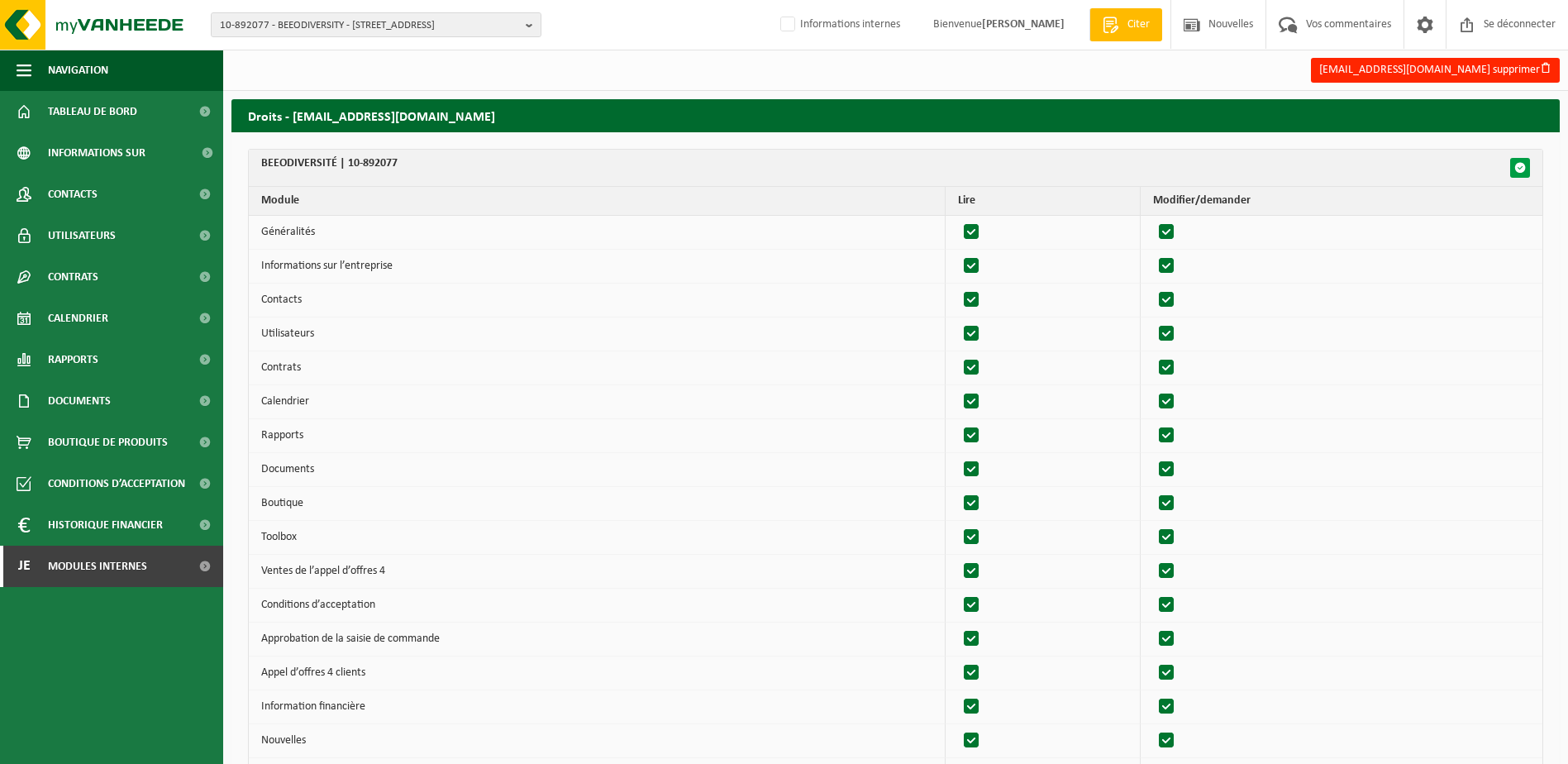
checkbox input "true"
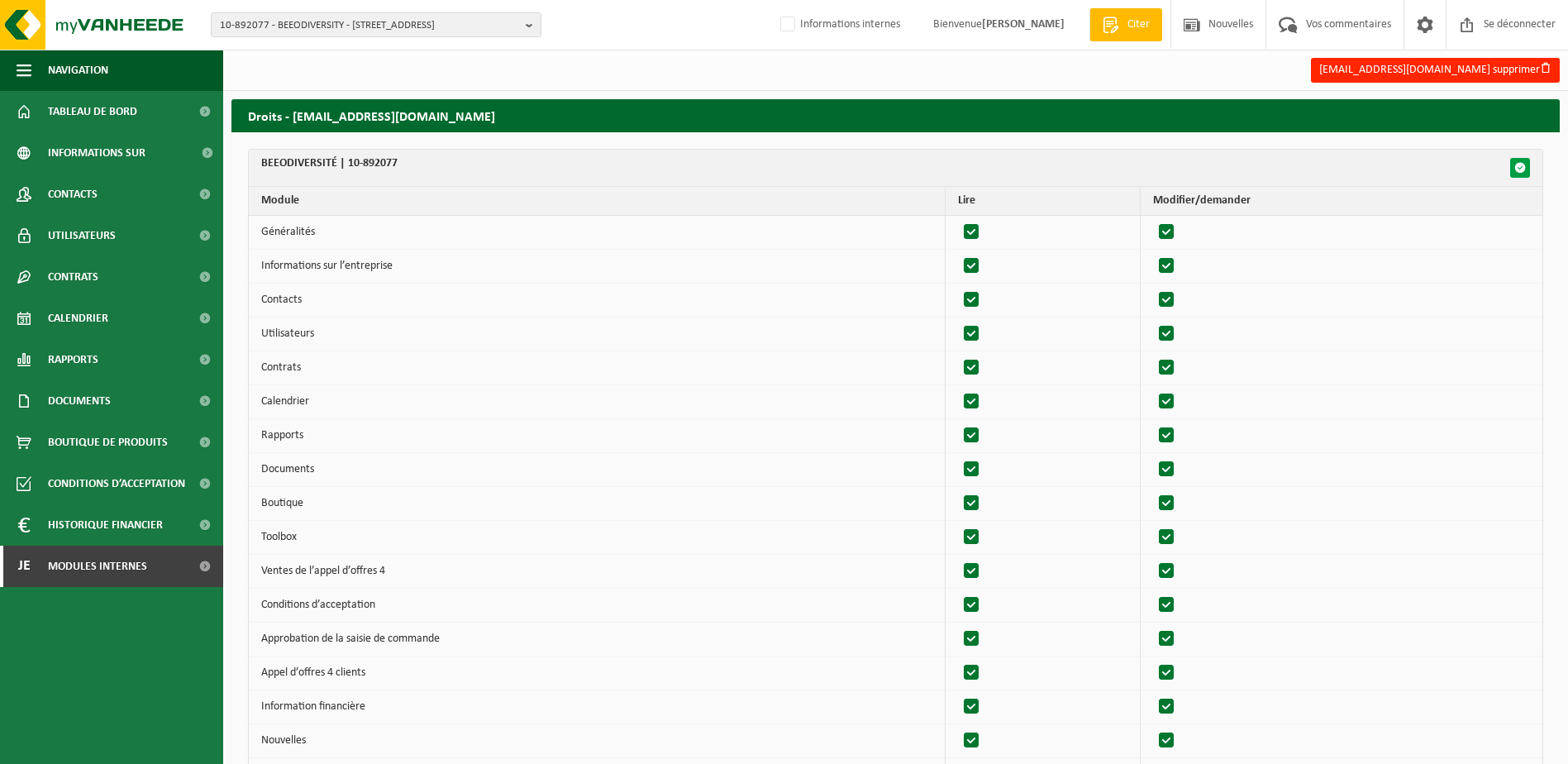
checkbox input "true"
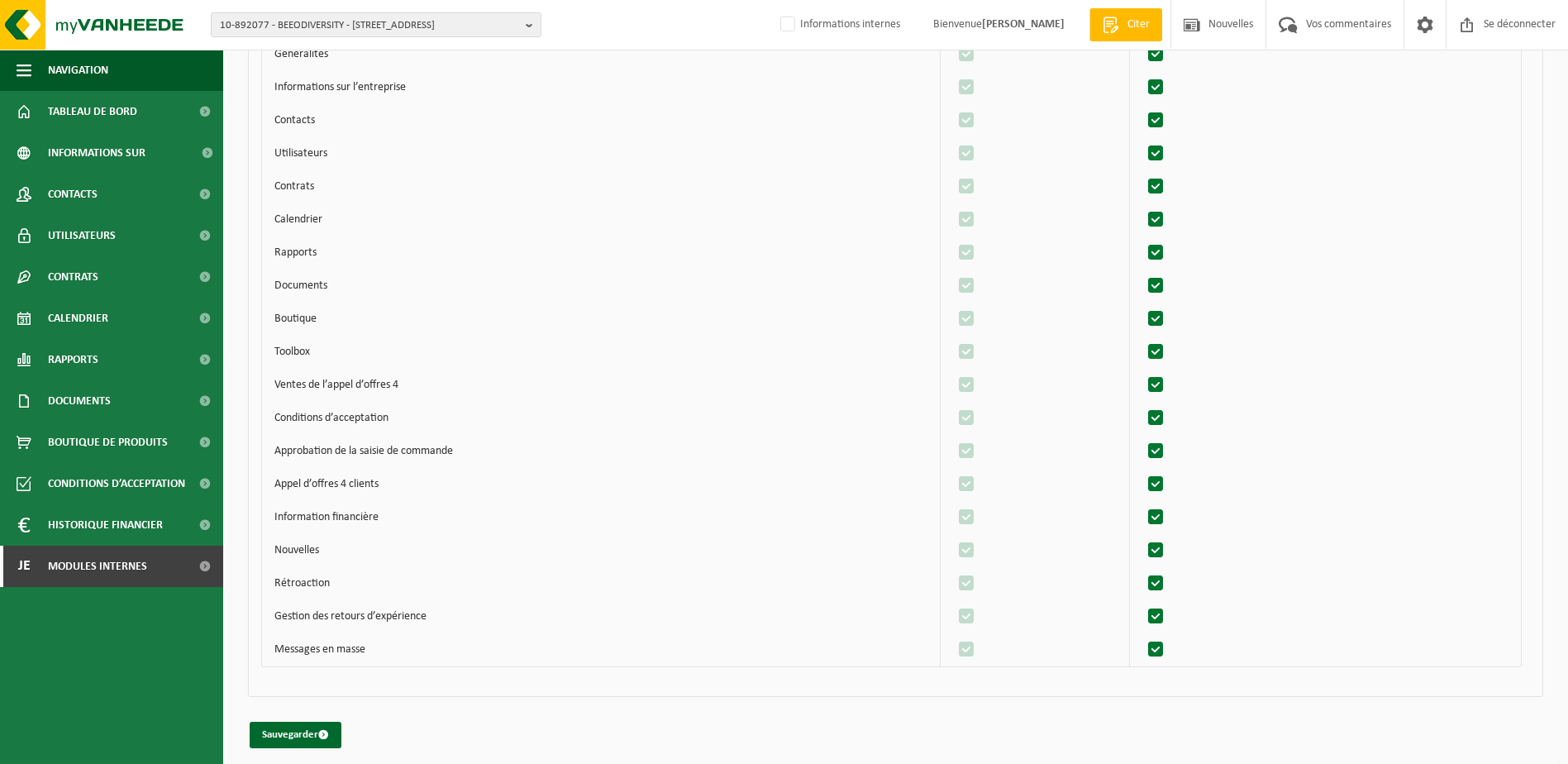
scroll to position [2522, 0]
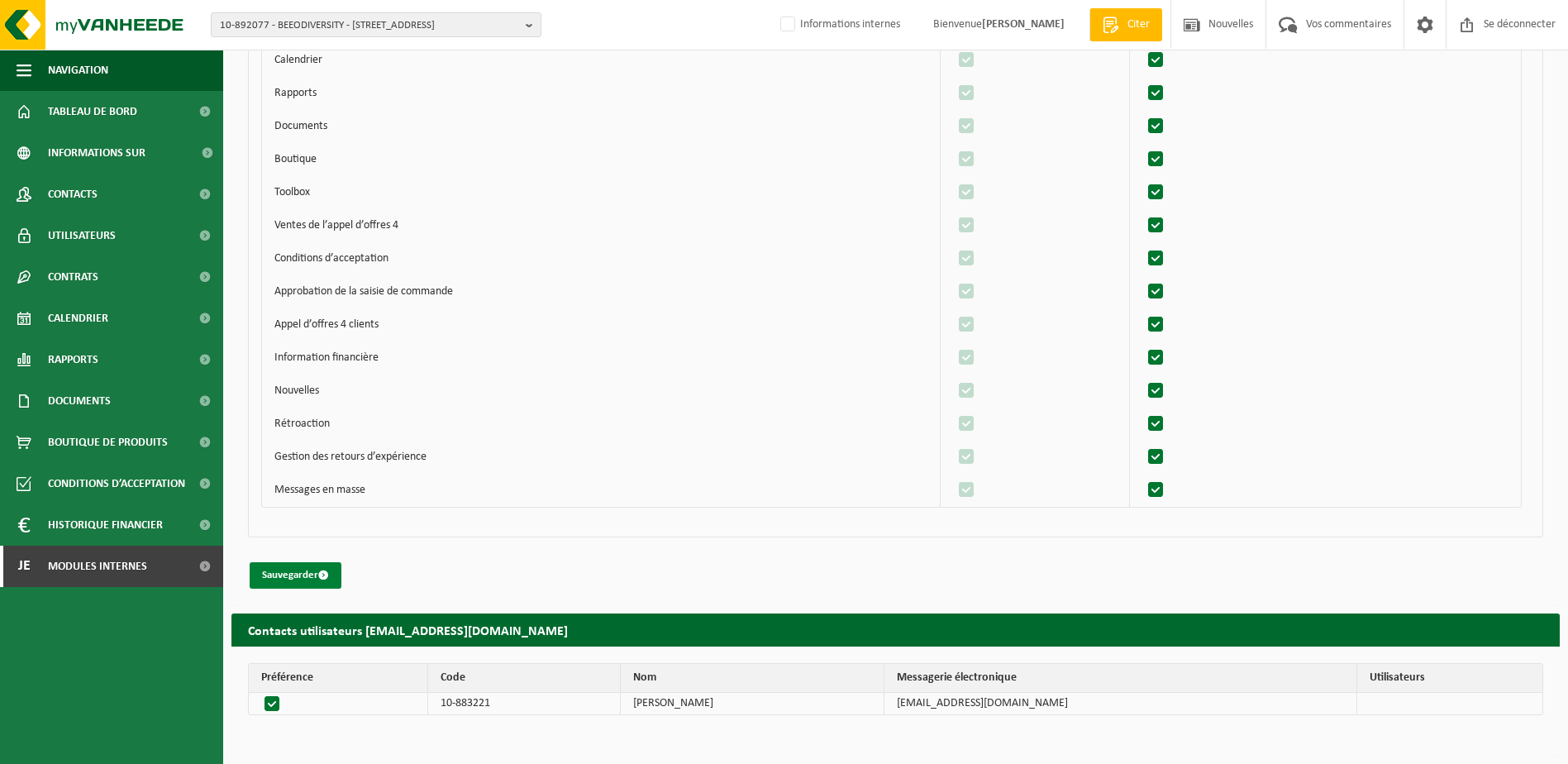
click at [316, 575] on font "Sauvegarder" at bounding box center [290, 575] width 56 height 11
